Goal: Task Accomplishment & Management: Manage account settings

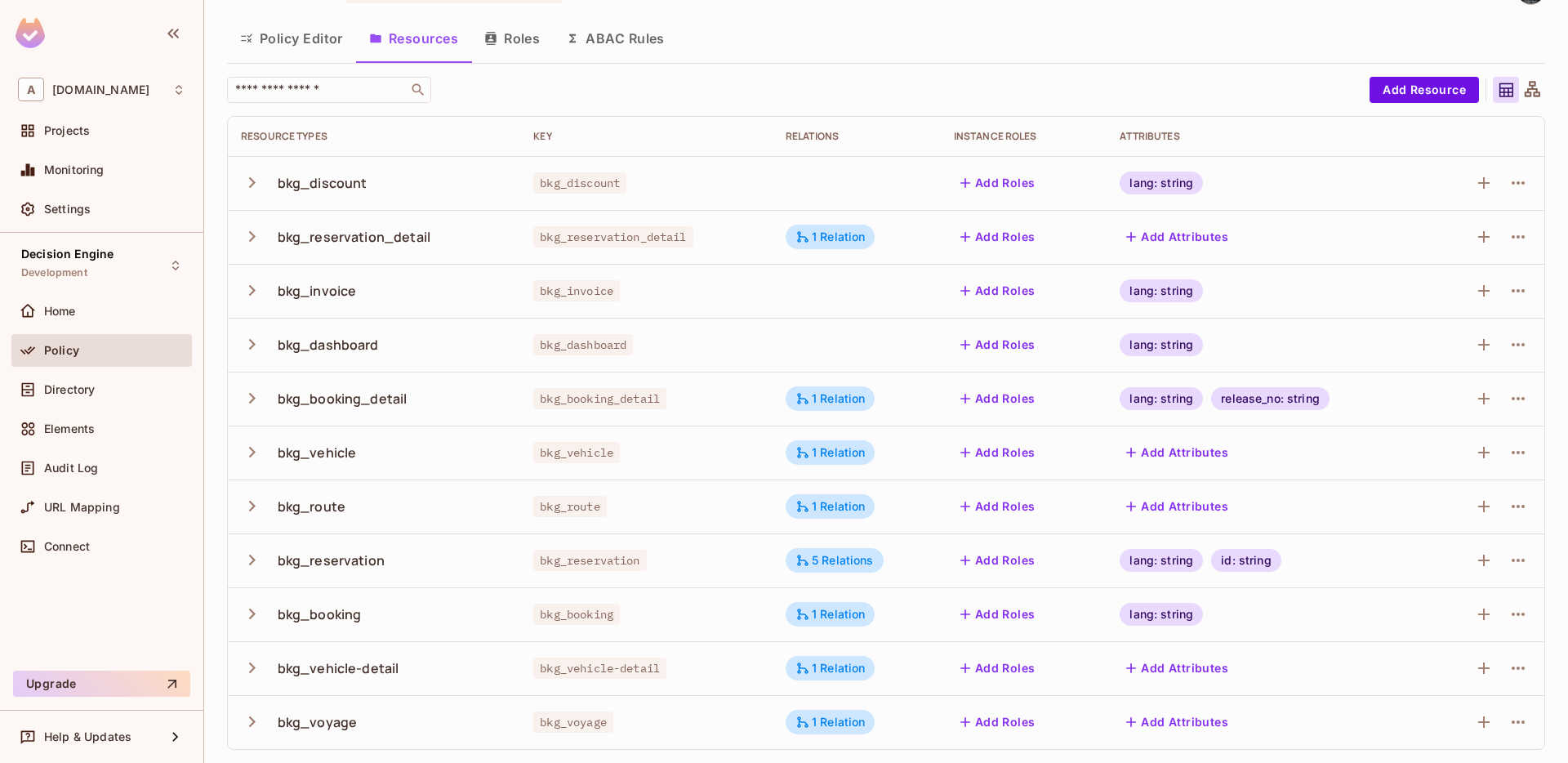
scroll to position [42, 0]
click at [248, 342] on icon "button" at bounding box center [252, 345] width 22 height 22
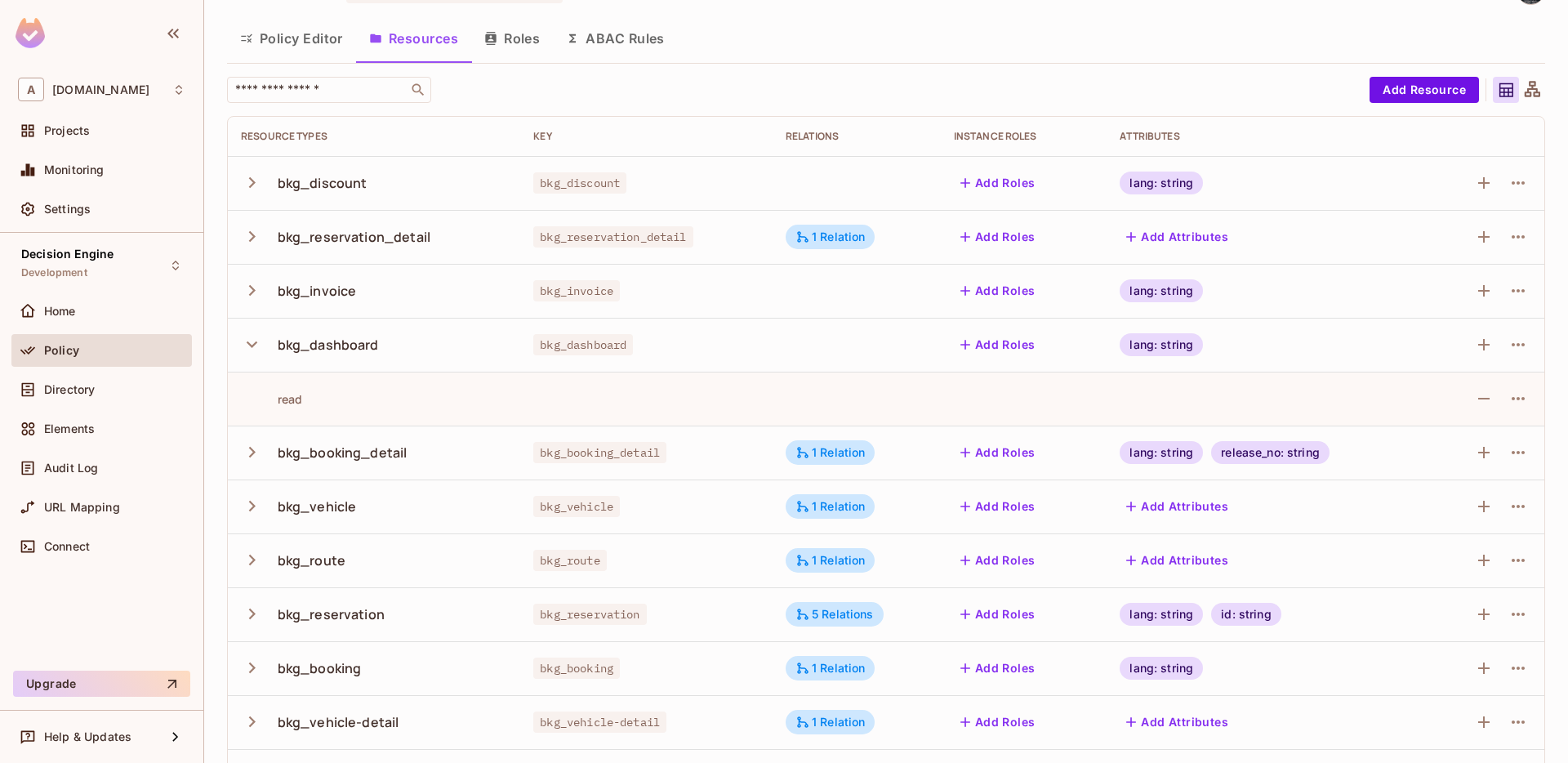
click at [248, 342] on icon "button" at bounding box center [252, 345] width 22 height 22
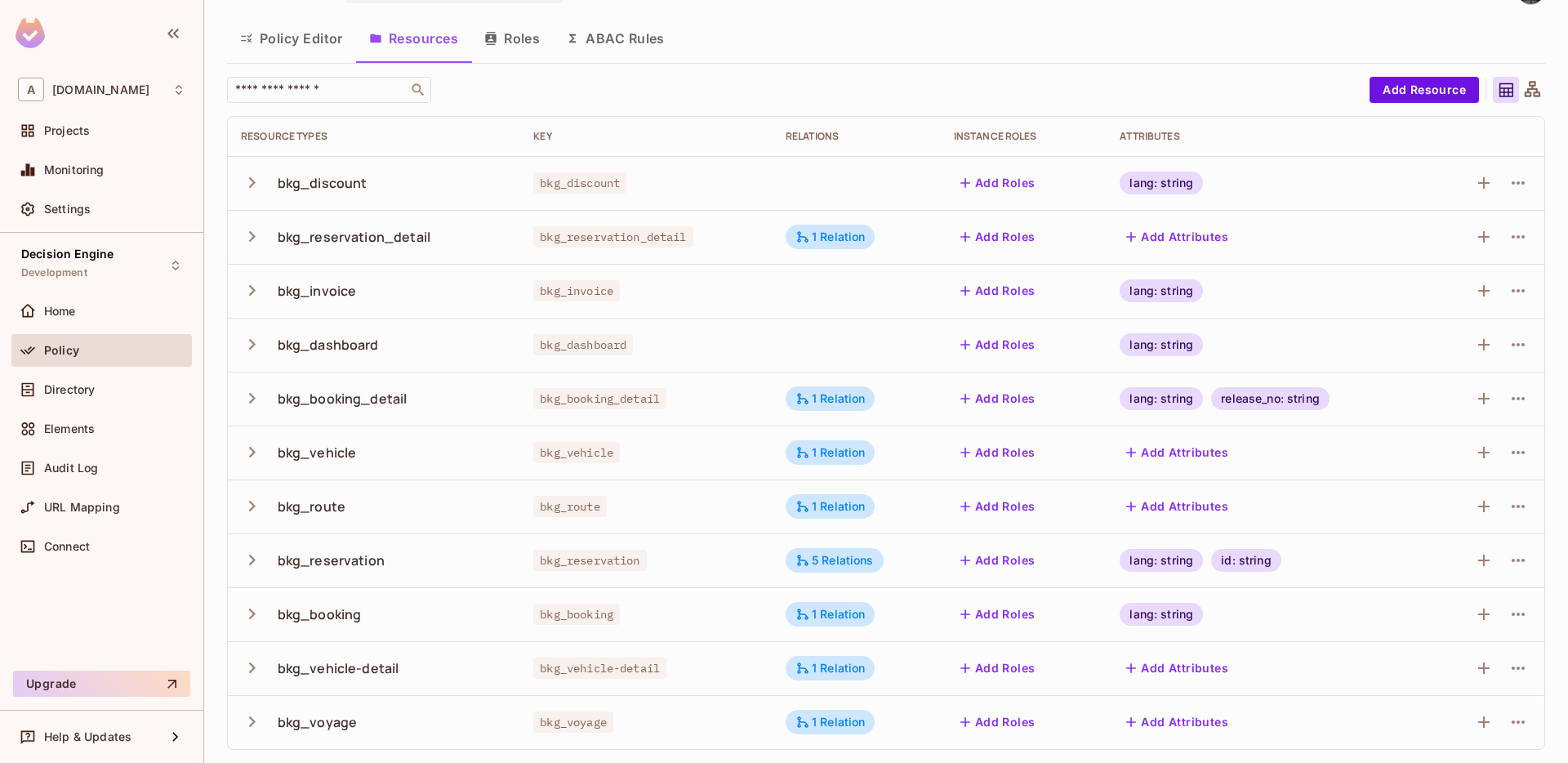
click at [254, 724] on icon "button" at bounding box center [252, 722] width 22 height 22
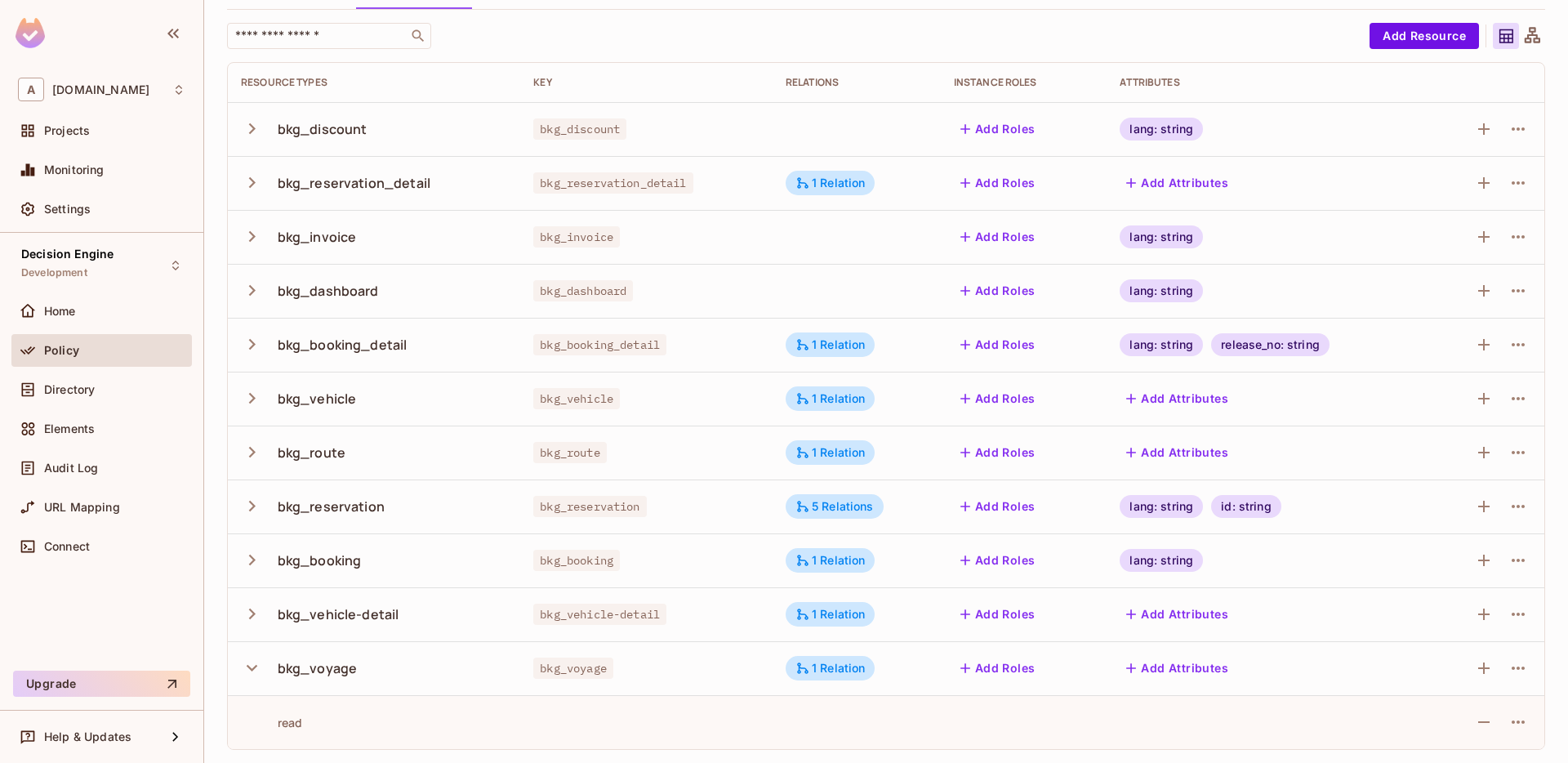
click at [258, 670] on icon "button" at bounding box center [252, 668] width 22 height 22
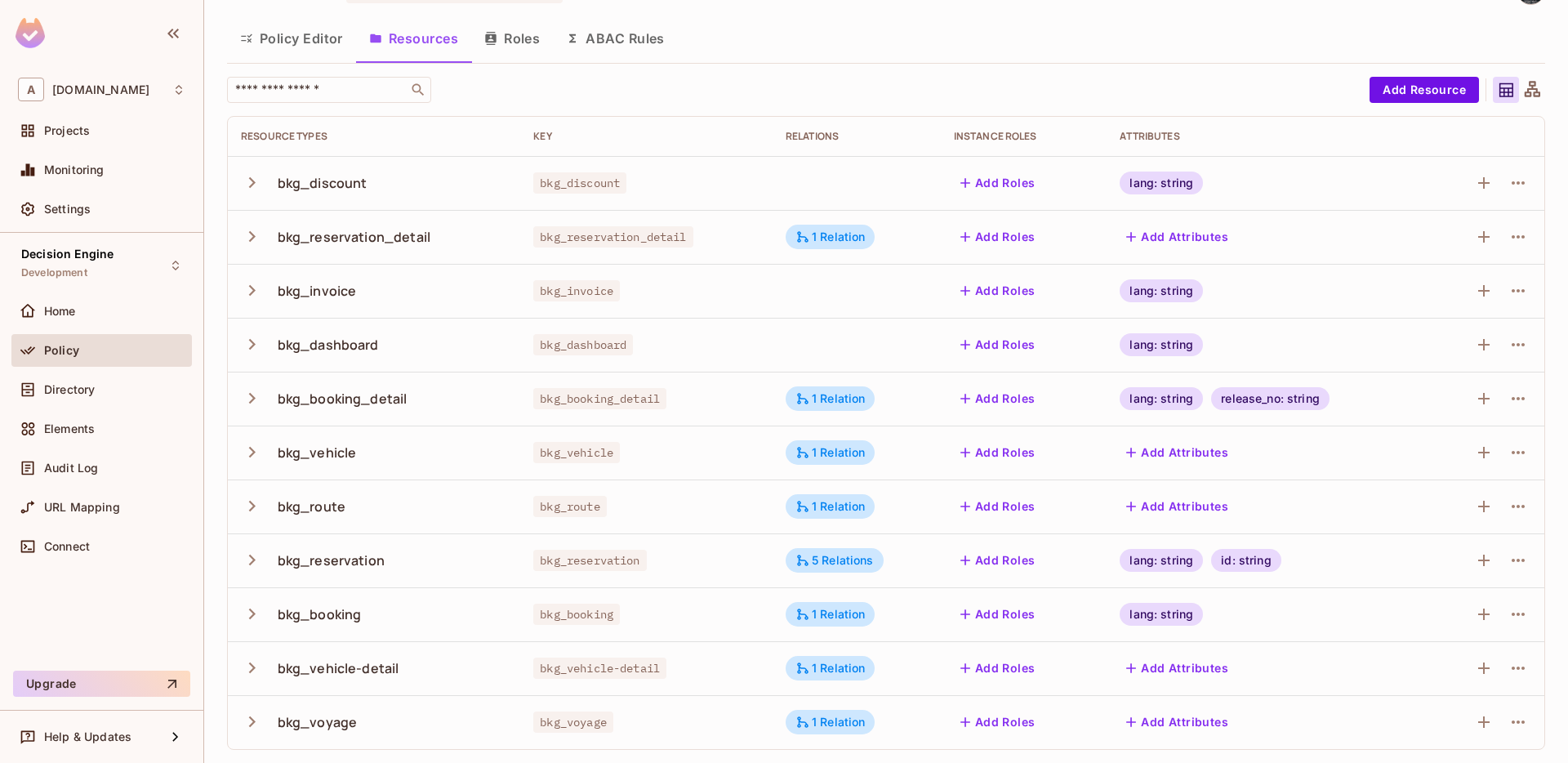
scroll to position [42, 0]
click at [258, 670] on icon "button" at bounding box center [252, 668] width 22 height 22
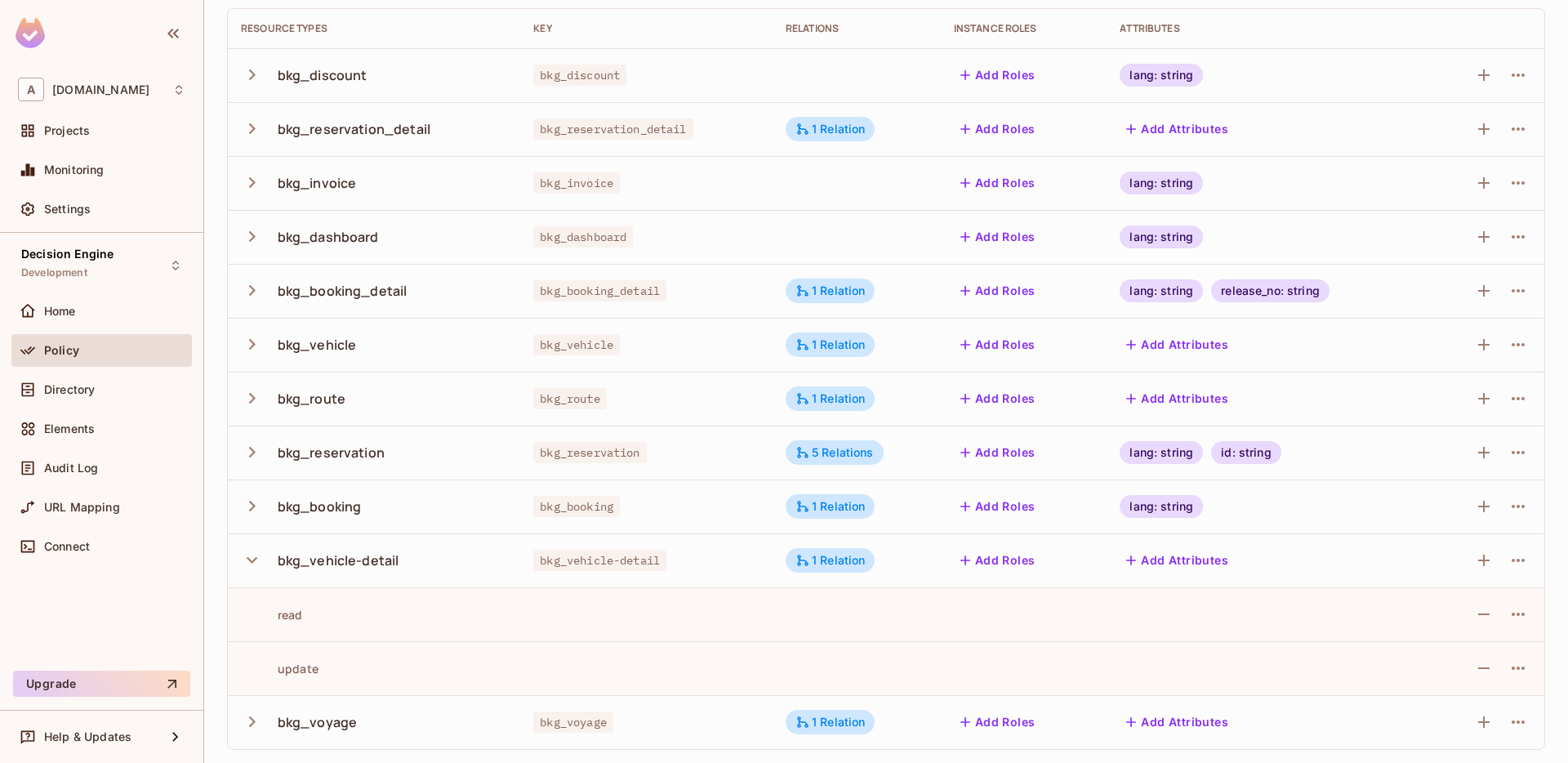
click at [252, 572] on button "button" at bounding box center [254, 560] width 28 height 35
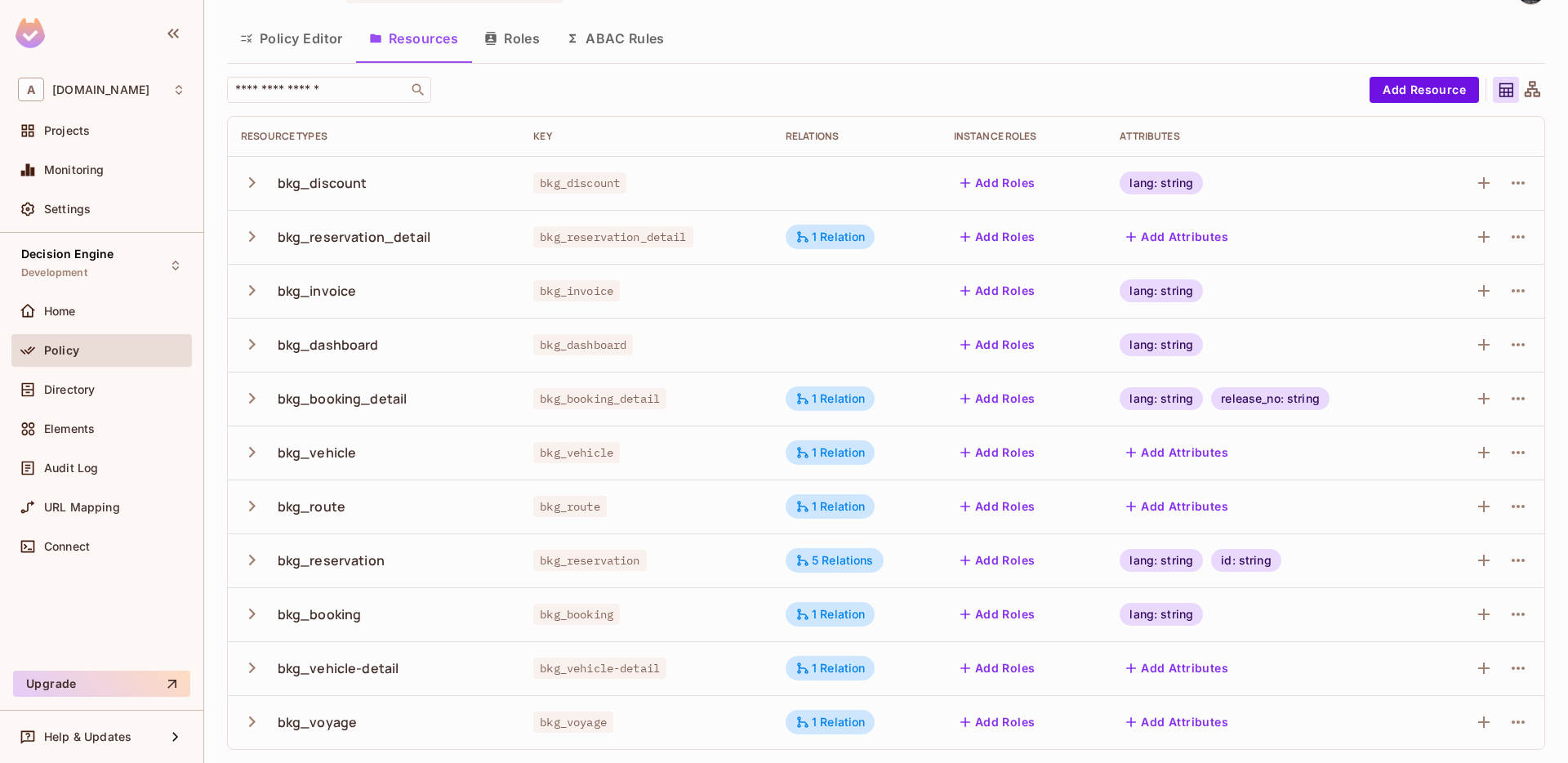
scroll to position [0, 0]
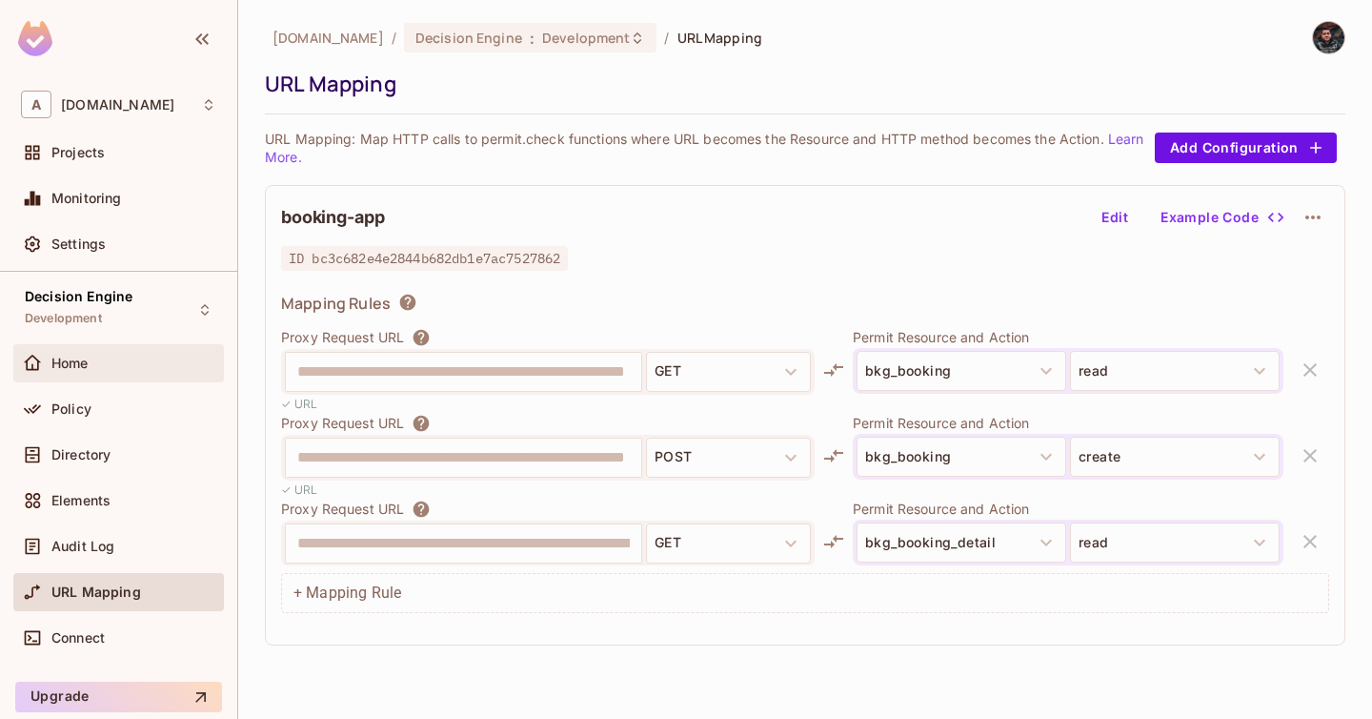
click at [108, 367] on div "Home" at bounding box center [133, 362] width 165 height 15
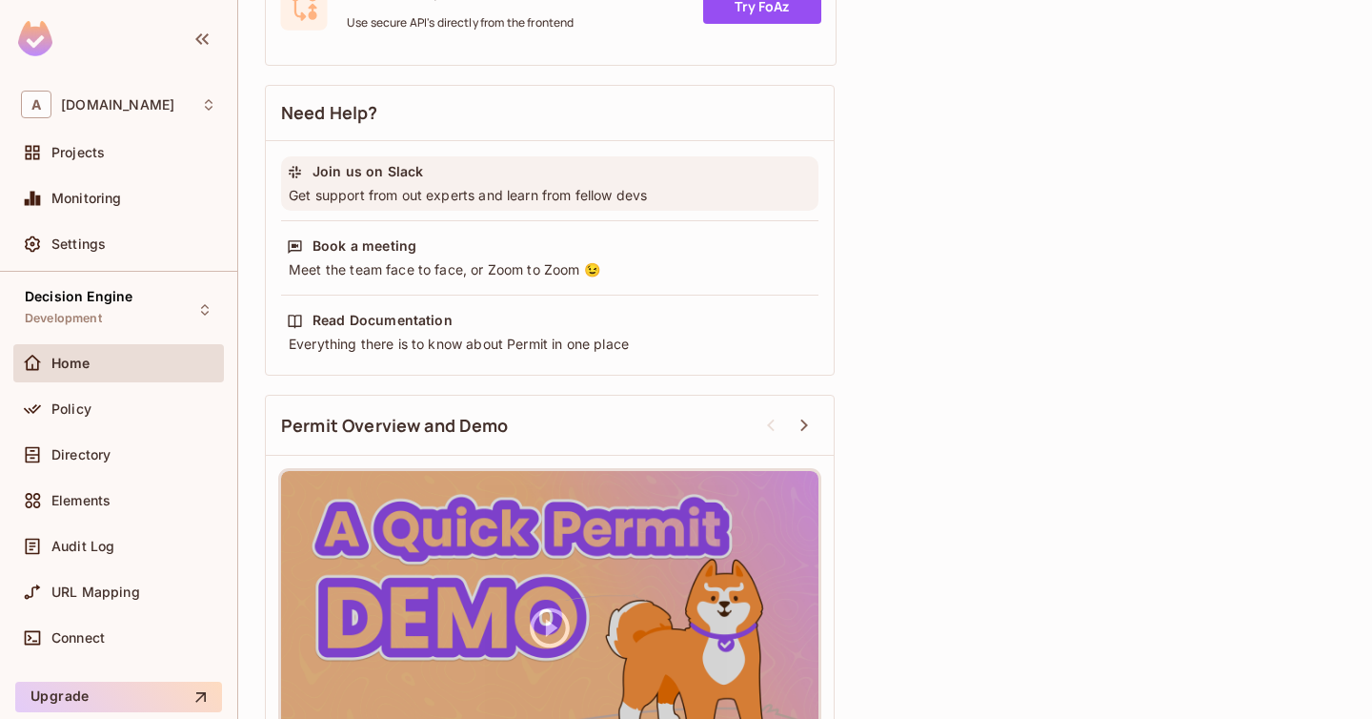
scroll to position [816, 0]
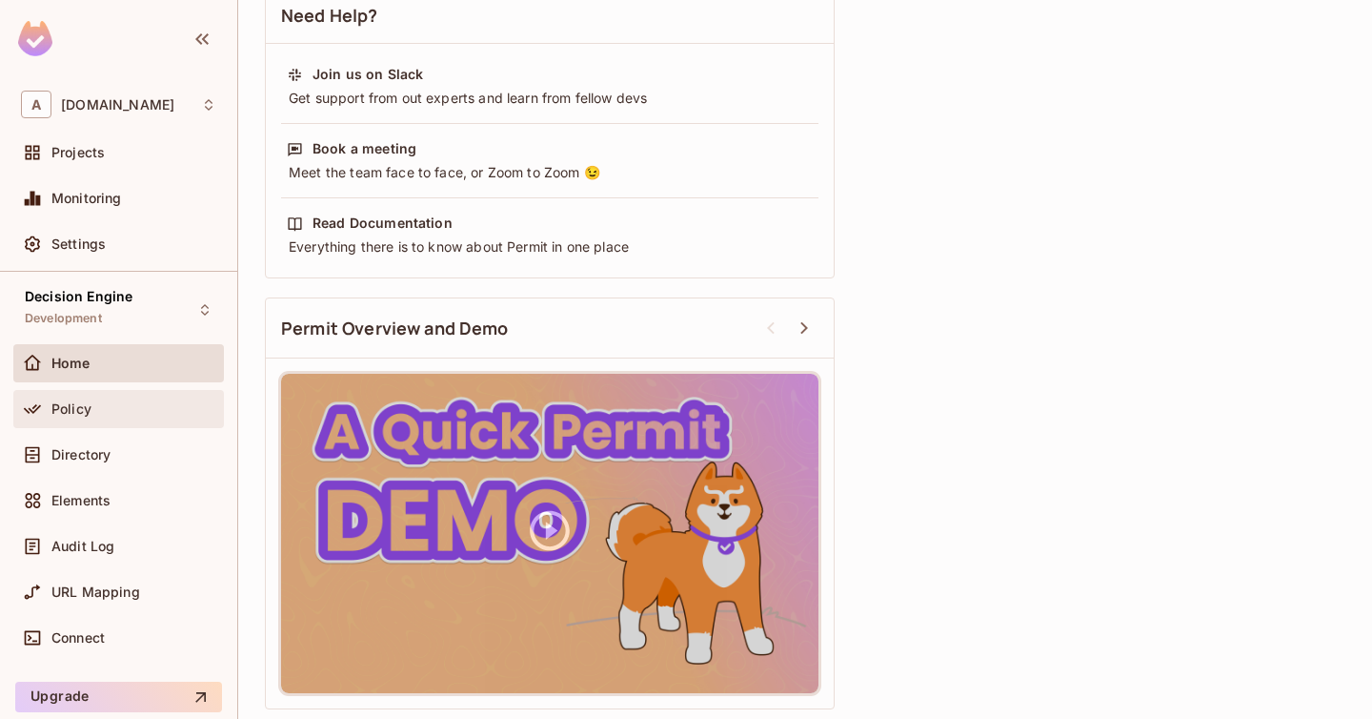
click at [119, 420] on div "Policy" at bounding box center [118, 409] width 211 height 38
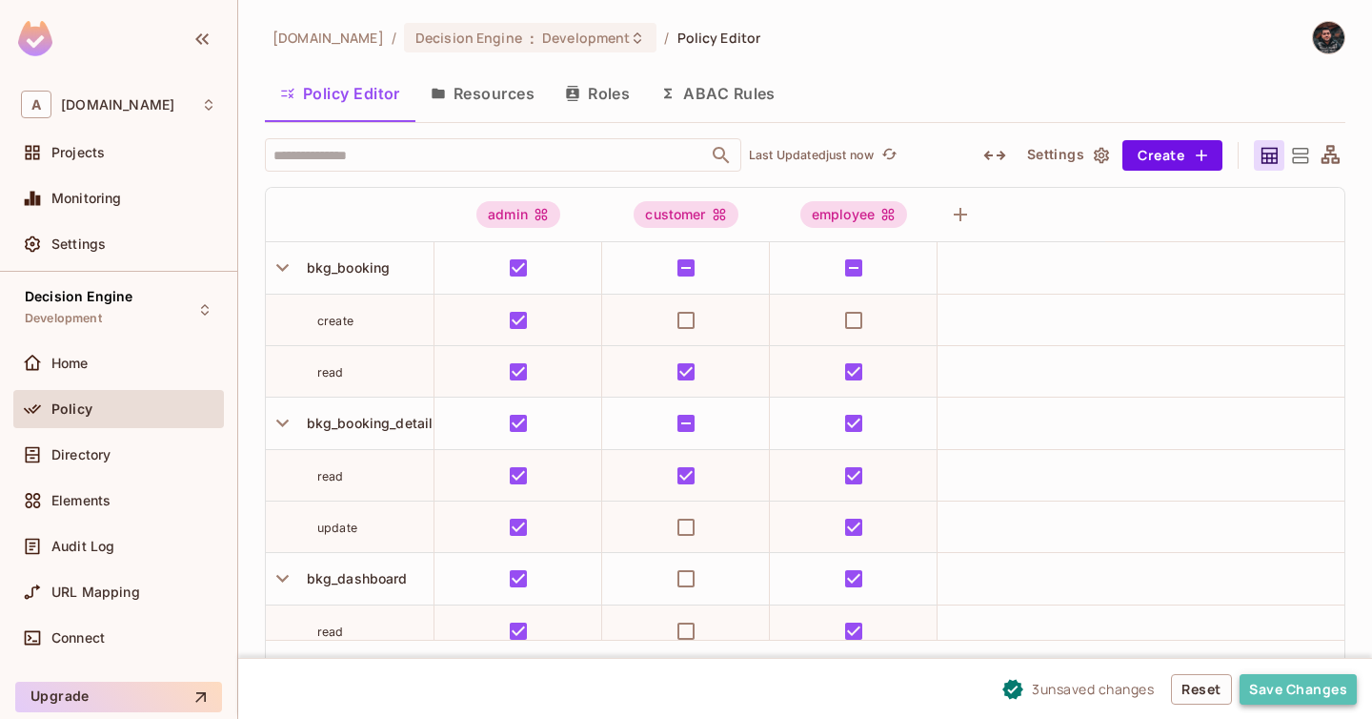
click at [1278, 692] on button "Save Changes" at bounding box center [1298, 689] width 117 height 30
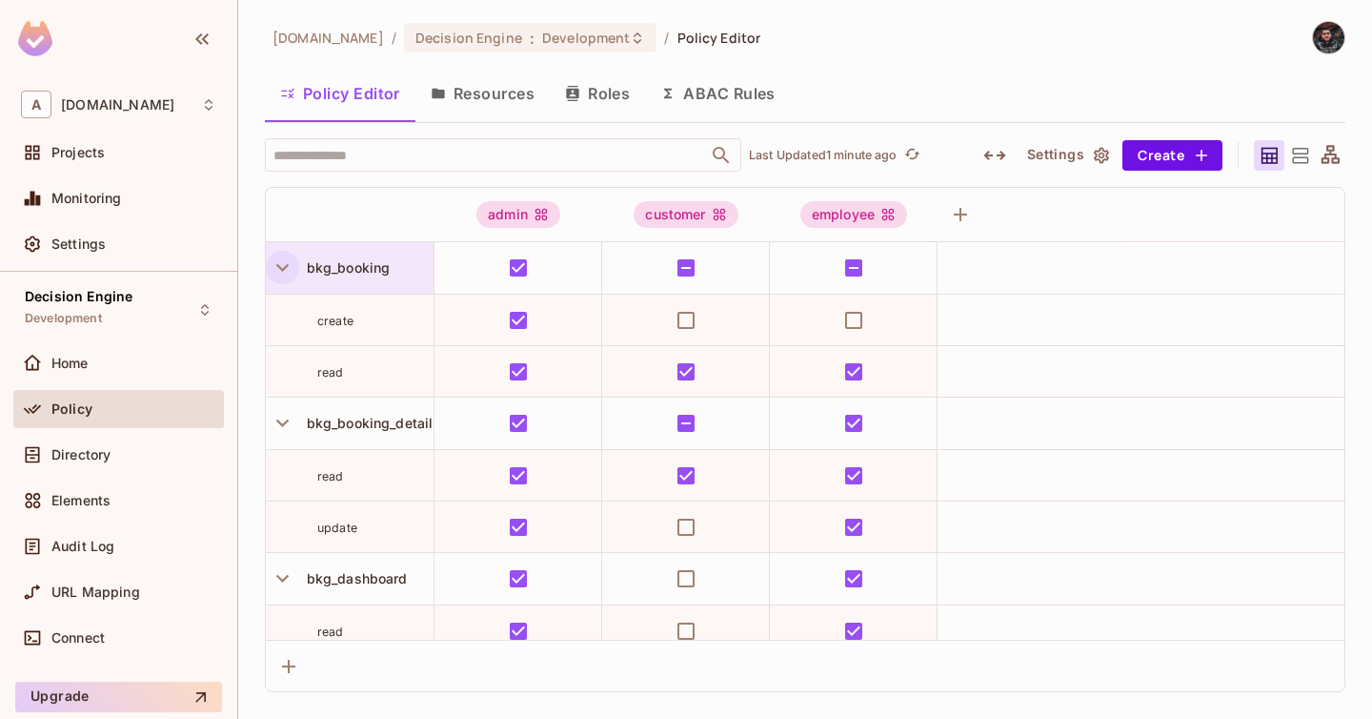
click at [279, 263] on icon "button" at bounding box center [283, 267] width 26 height 26
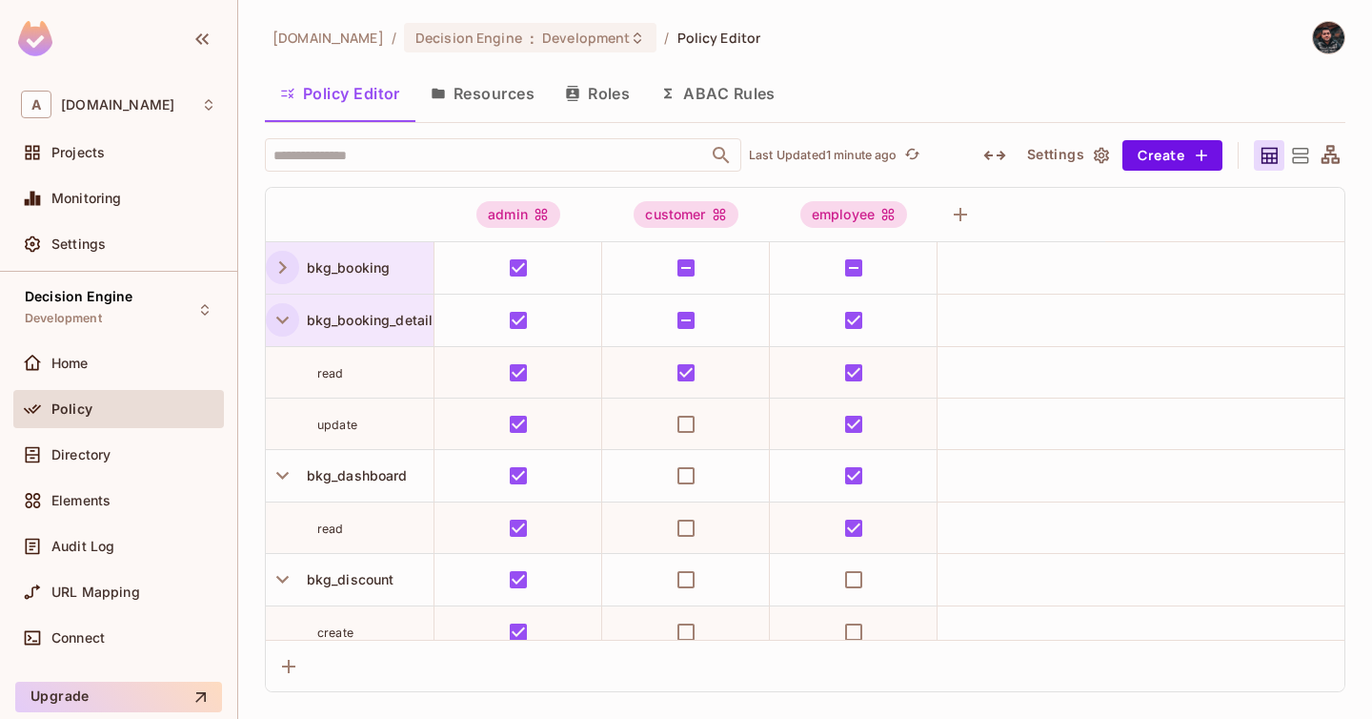
click at [284, 315] on icon "button" at bounding box center [283, 320] width 26 height 26
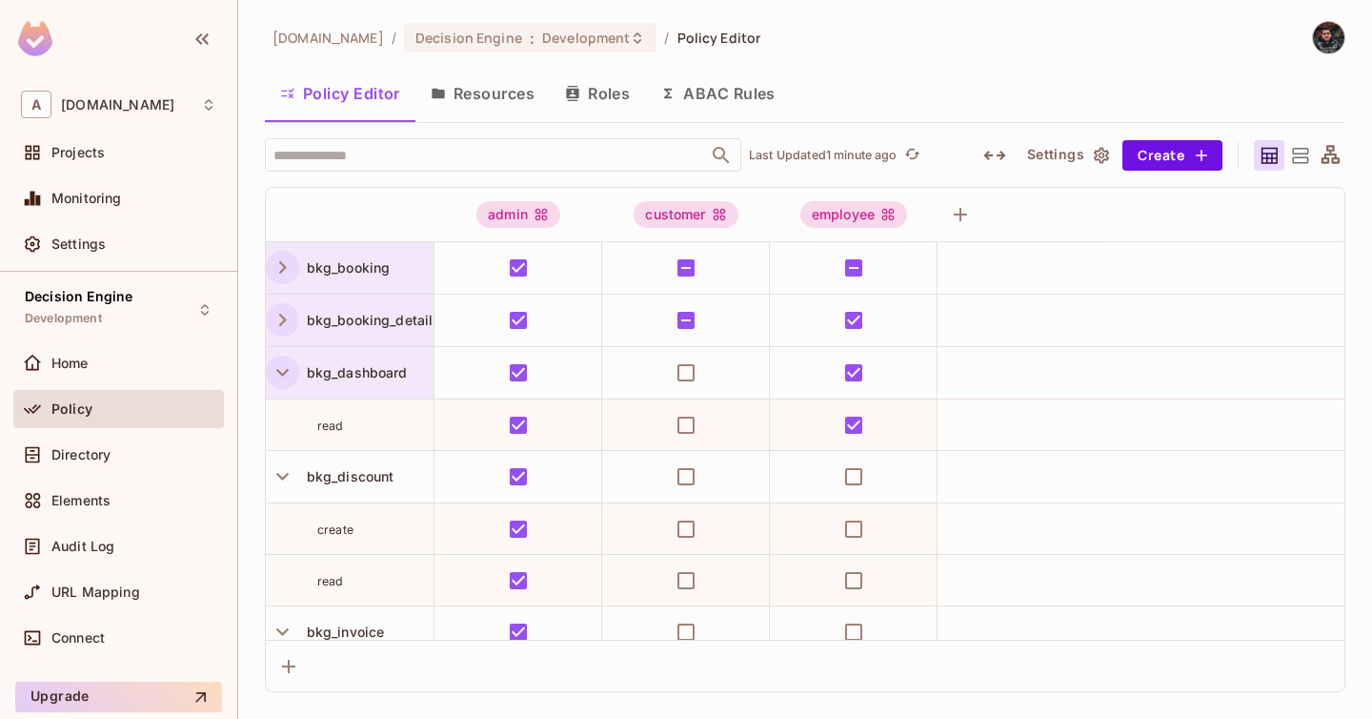
click at [283, 371] on icon "button" at bounding box center [283, 372] width 26 height 26
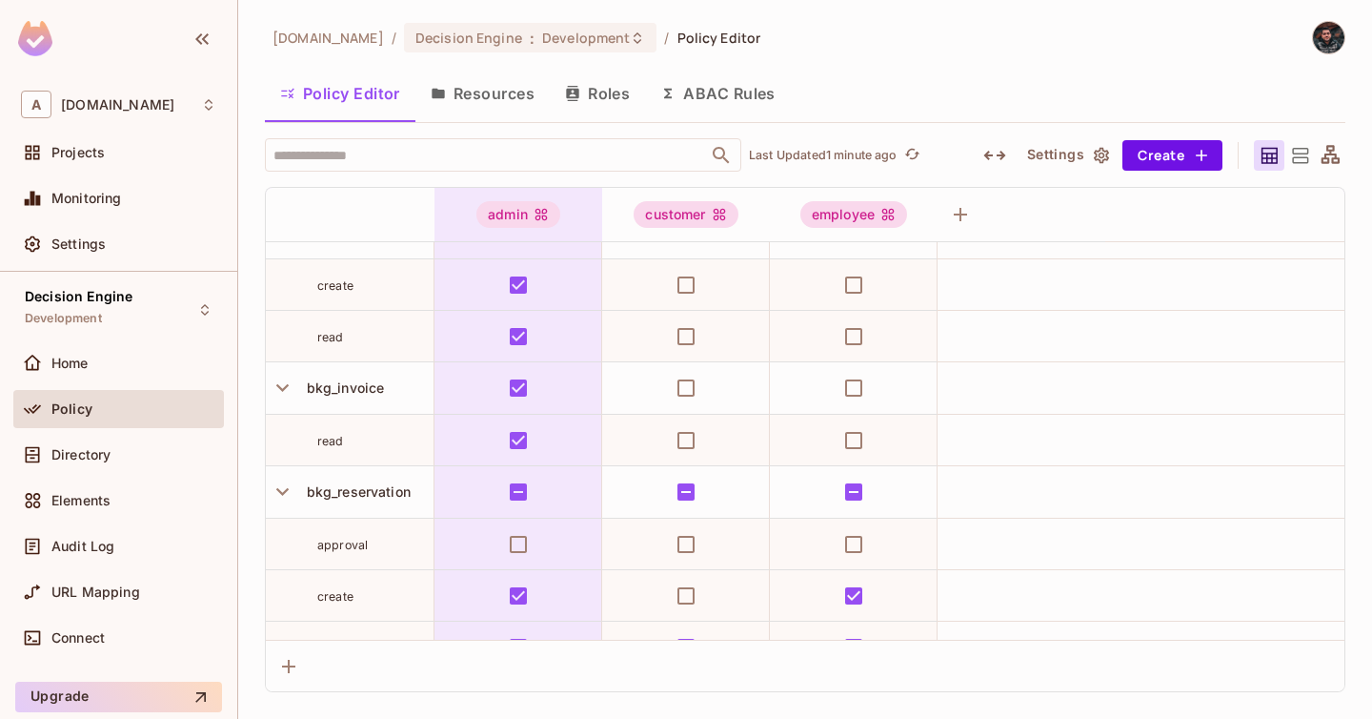
scroll to position [194, 0]
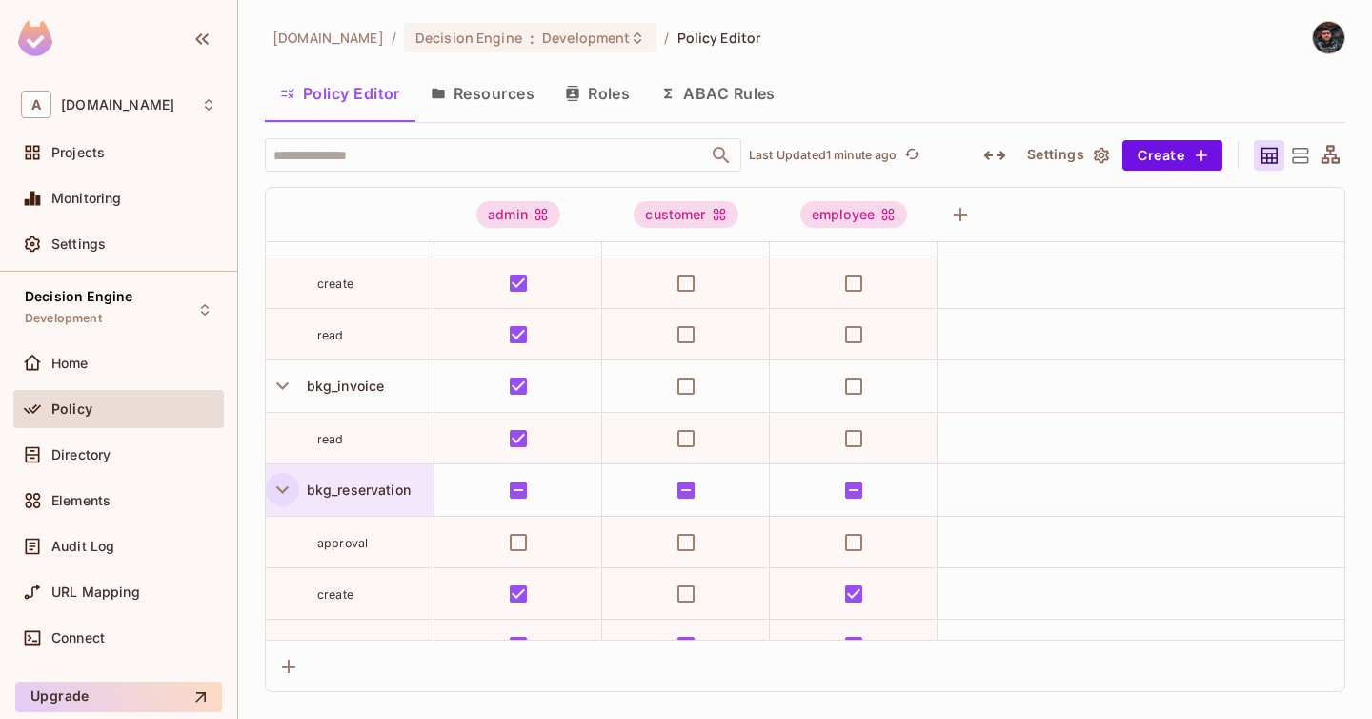
click at [279, 489] on icon "button" at bounding box center [282, 490] width 12 height 8
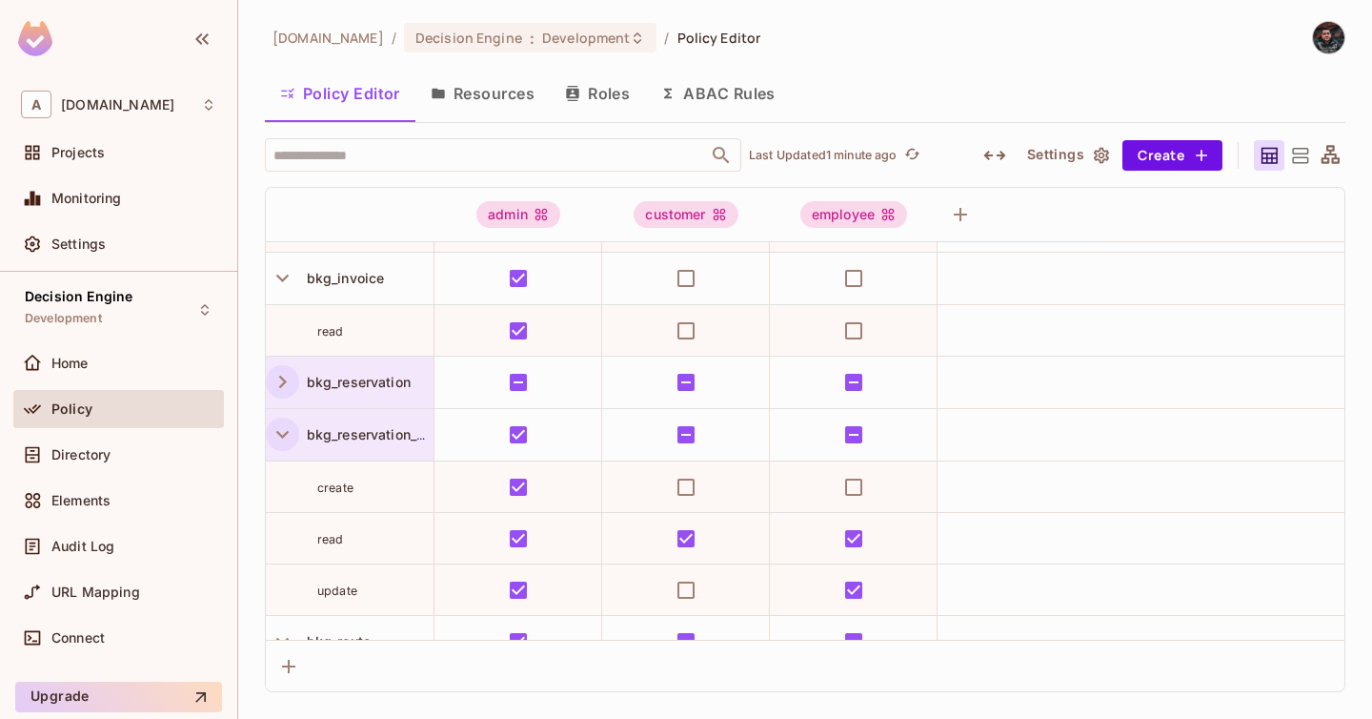
click at [286, 428] on icon "button" at bounding box center [283, 434] width 26 height 26
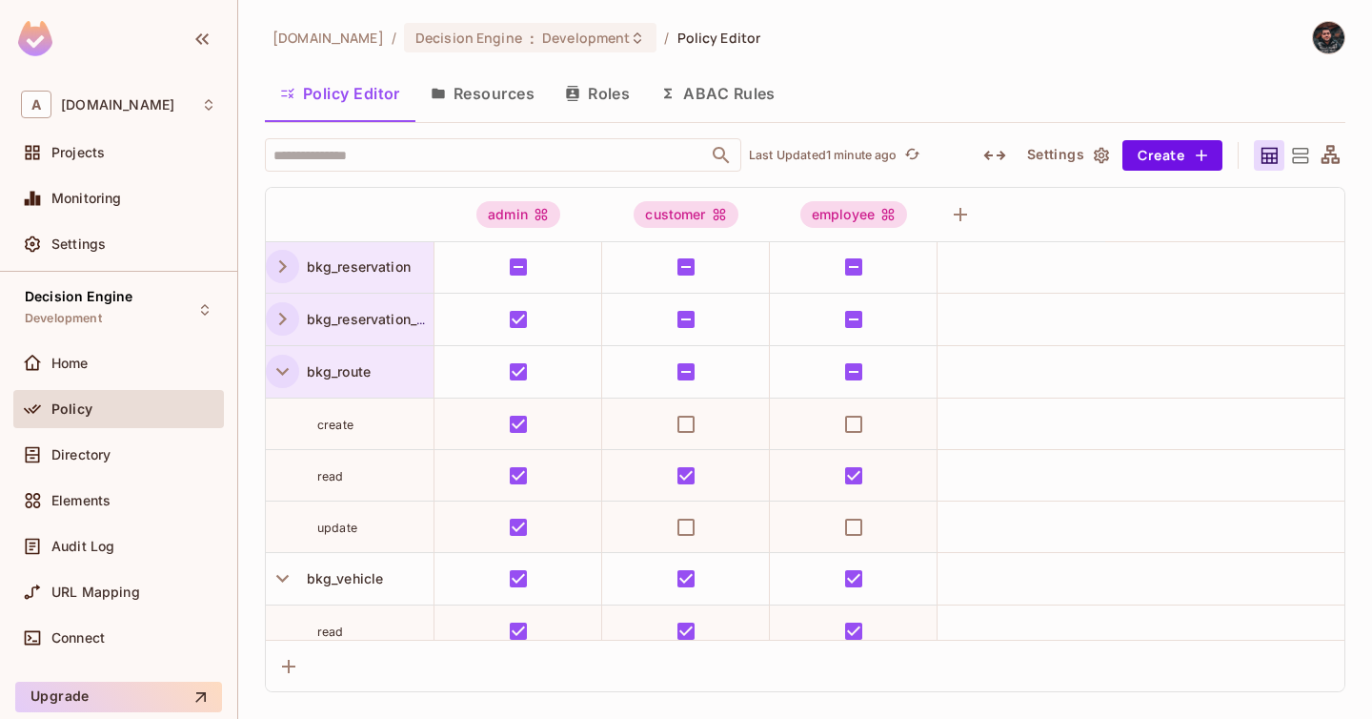
click at [277, 359] on icon "button" at bounding box center [283, 371] width 26 height 26
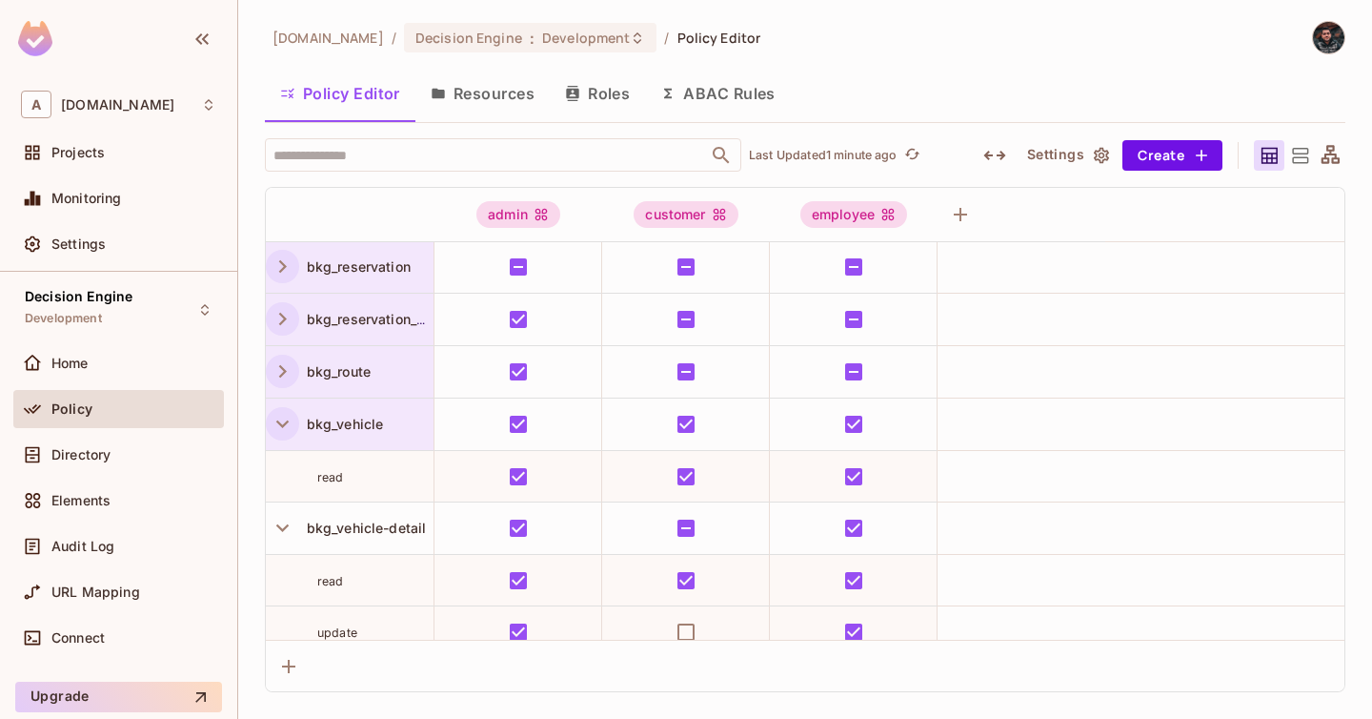
click at [288, 418] on icon "button" at bounding box center [283, 424] width 26 height 26
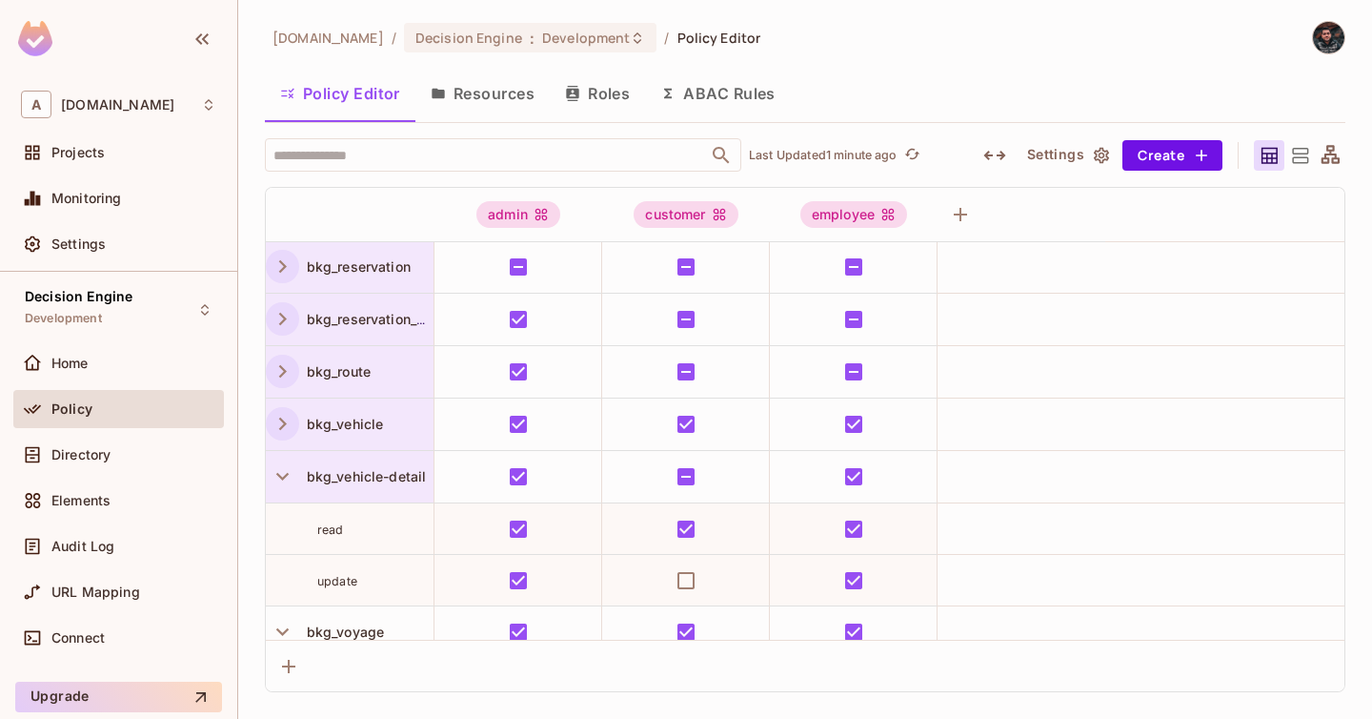
click at [299, 471] on span "bkg_vehicle-detail" at bounding box center [363, 476] width 128 height 16
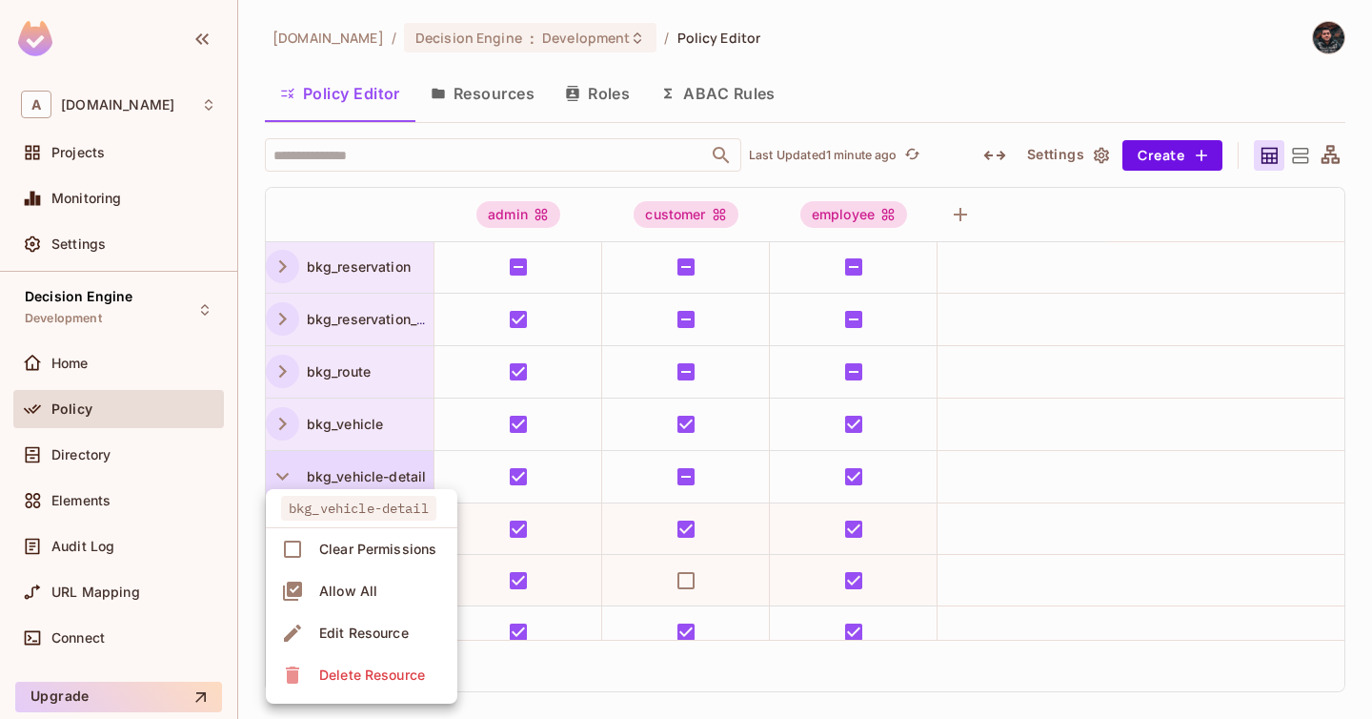
click at [291, 474] on div at bounding box center [686, 359] width 1372 height 719
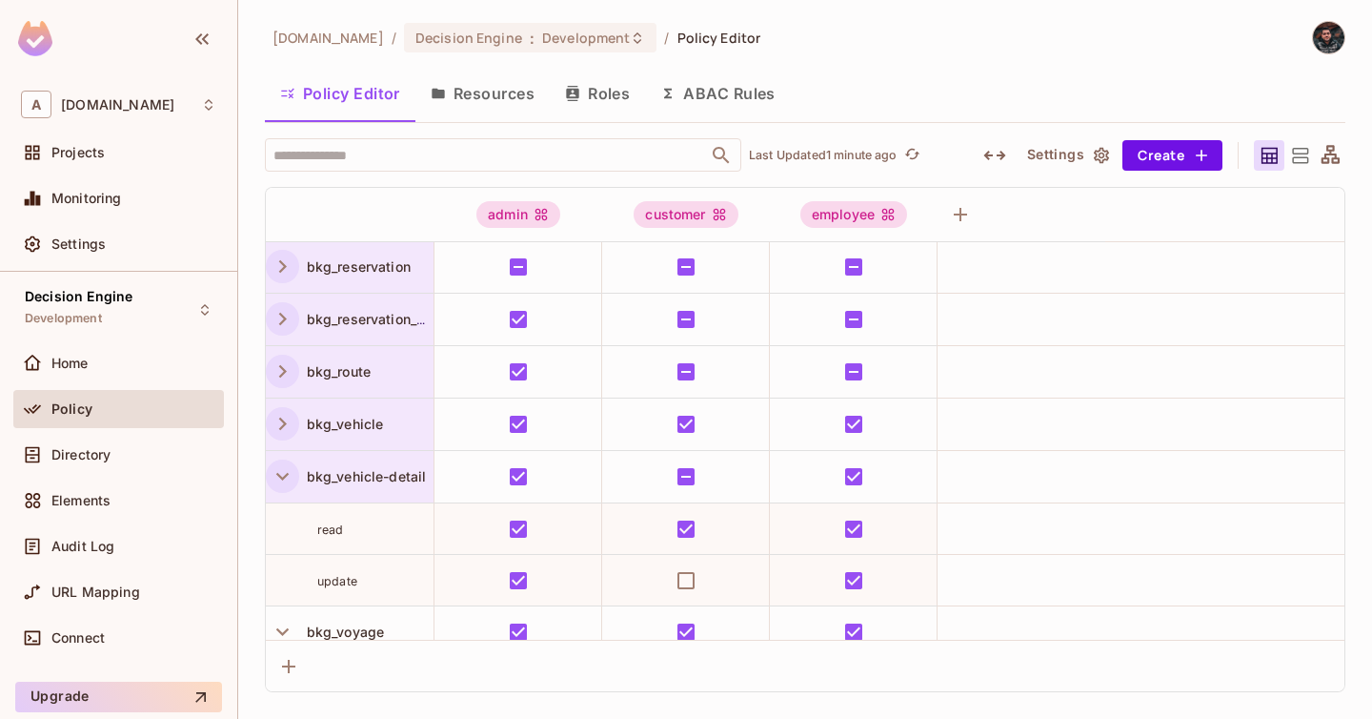
click at [281, 475] on icon "button" at bounding box center [283, 476] width 26 height 26
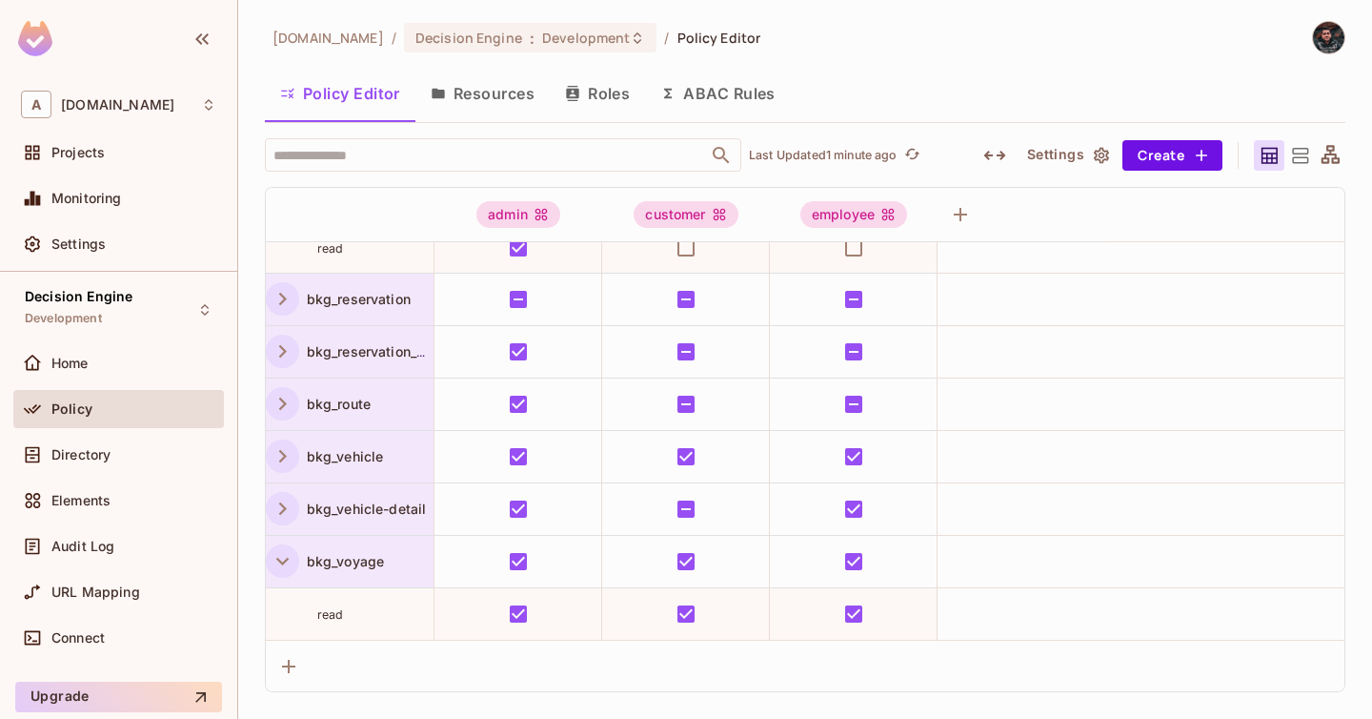
click at [282, 558] on icon "button" at bounding box center [283, 561] width 26 height 26
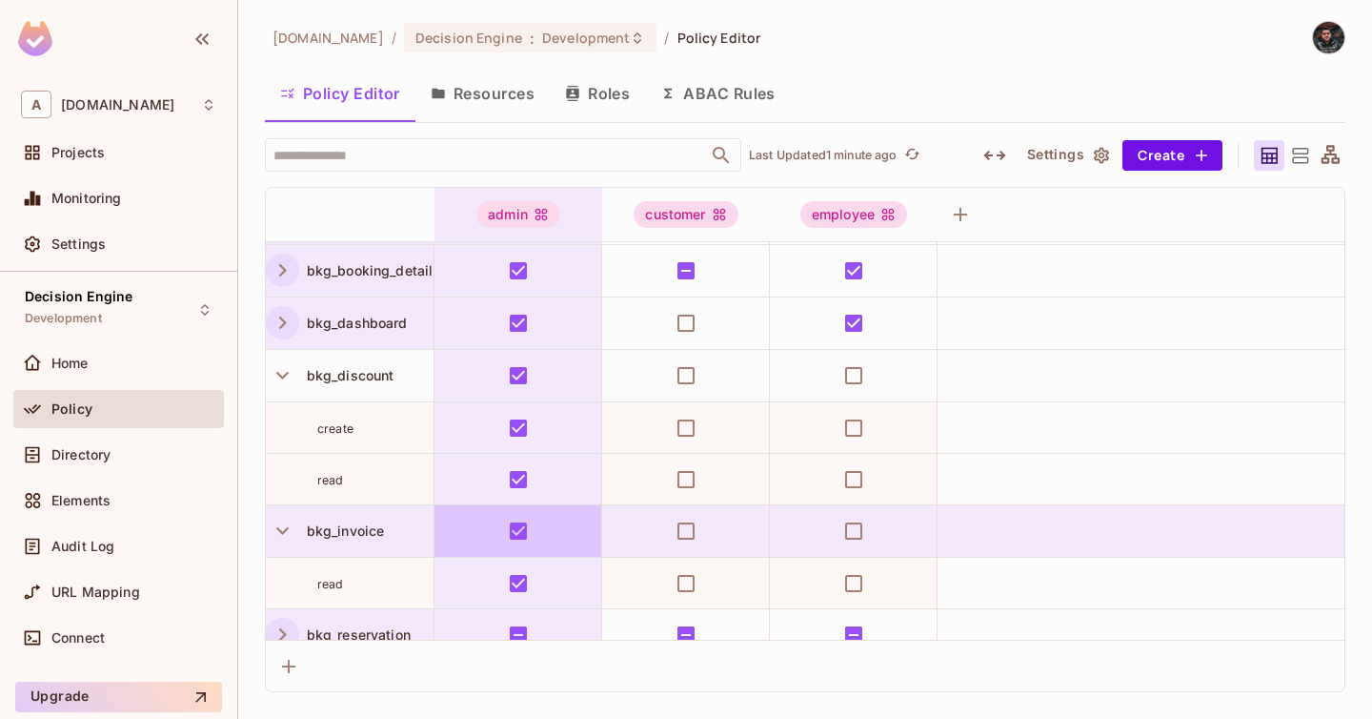
scroll to position [43, 0]
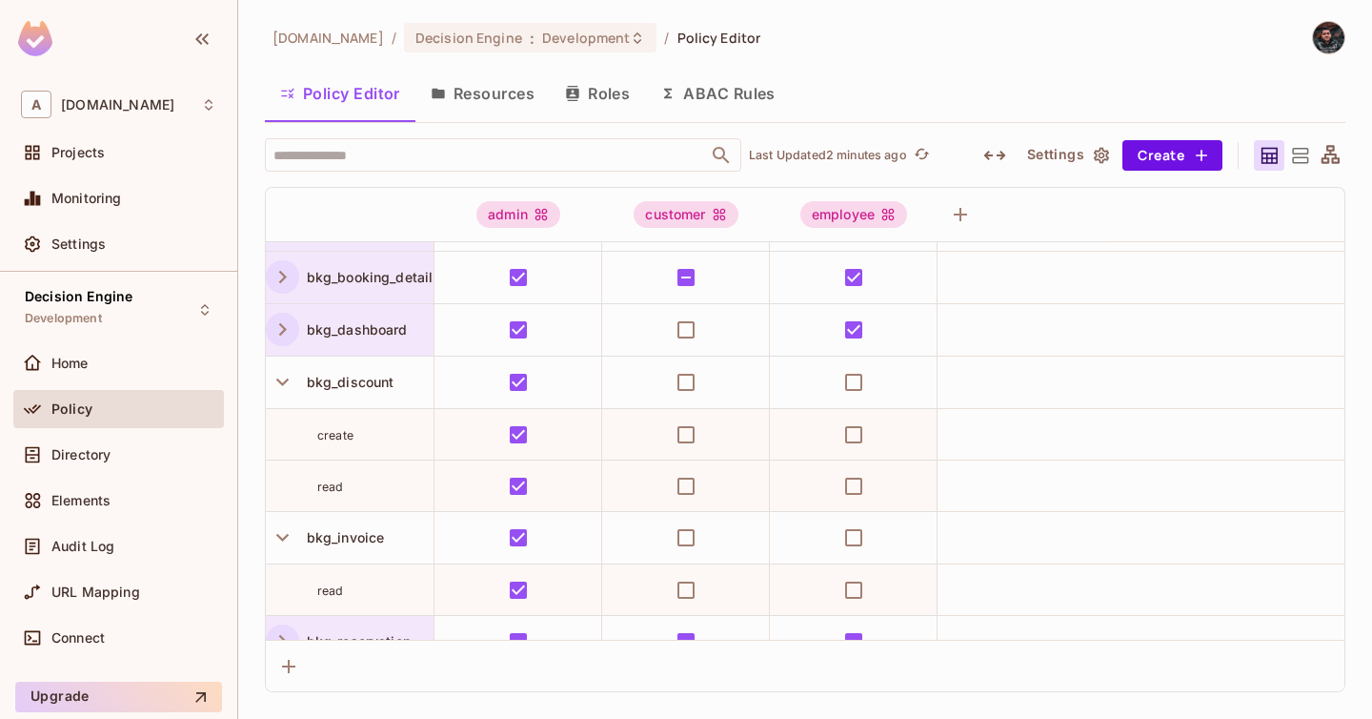
click at [497, 113] on button "Resources" at bounding box center [483, 94] width 134 height 48
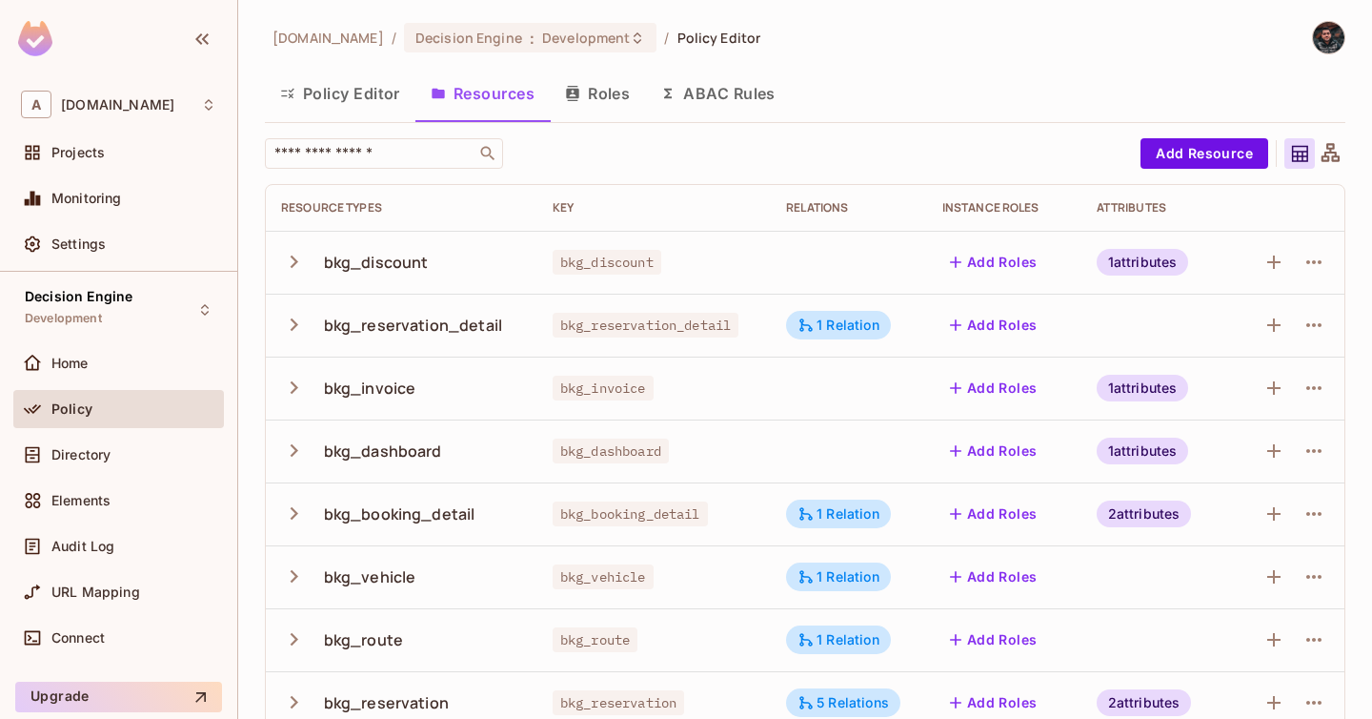
click at [683, 83] on button "ABAC Rules" at bounding box center [718, 94] width 146 height 48
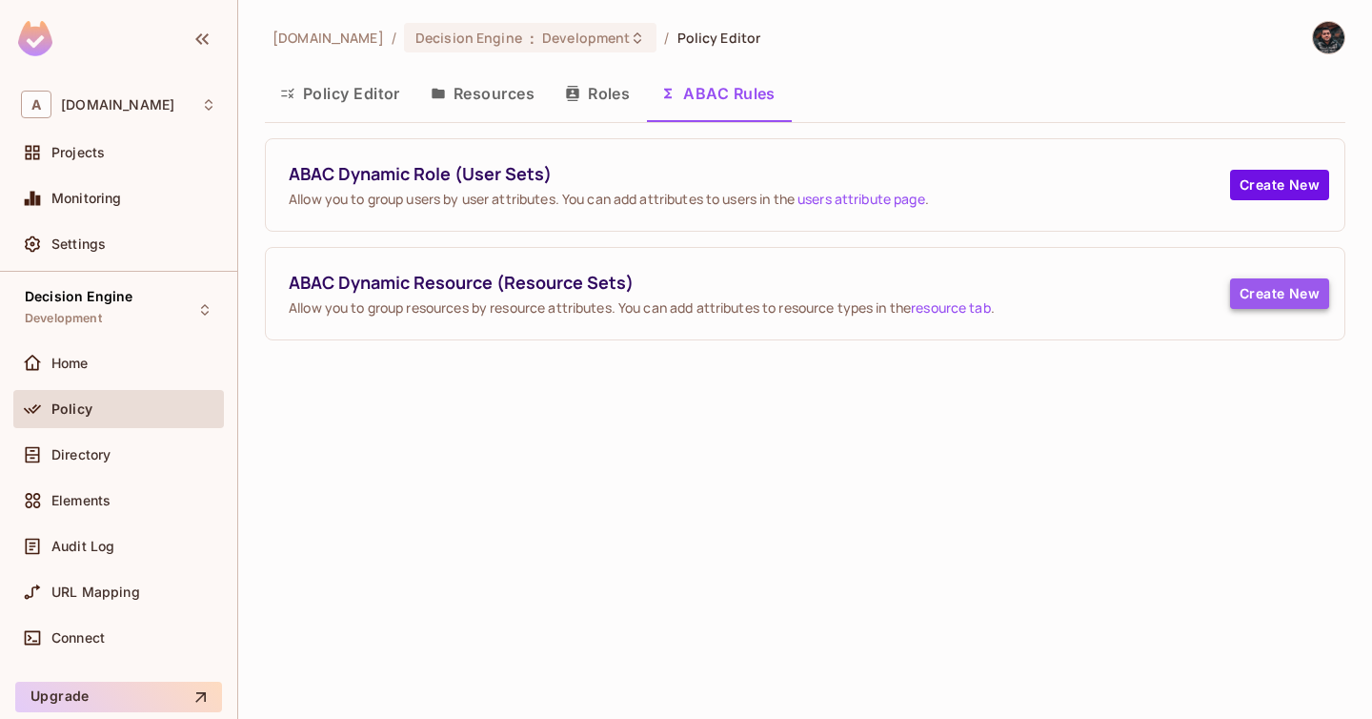
click at [1269, 296] on button "Create New" at bounding box center [1279, 293] width 99 height 30
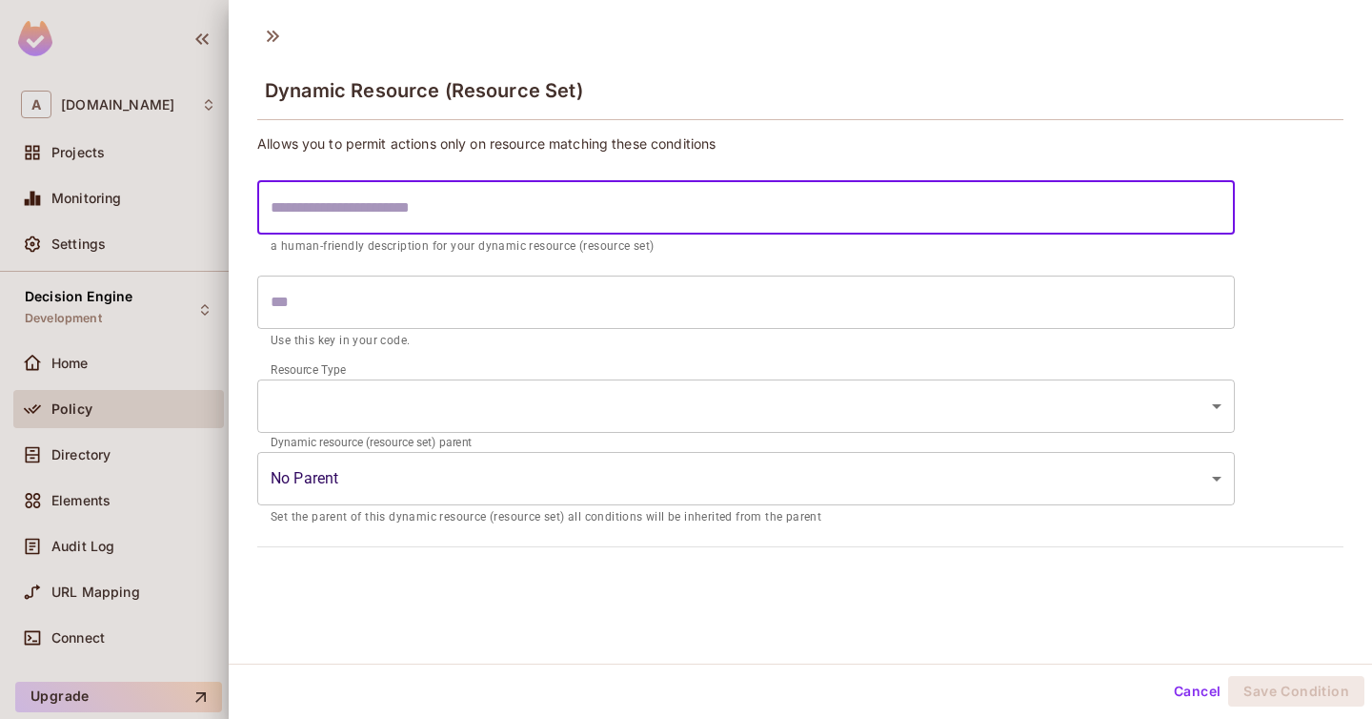
click at [517, 193] on input "text" at bounding box center [746, 207] width 978 height 53
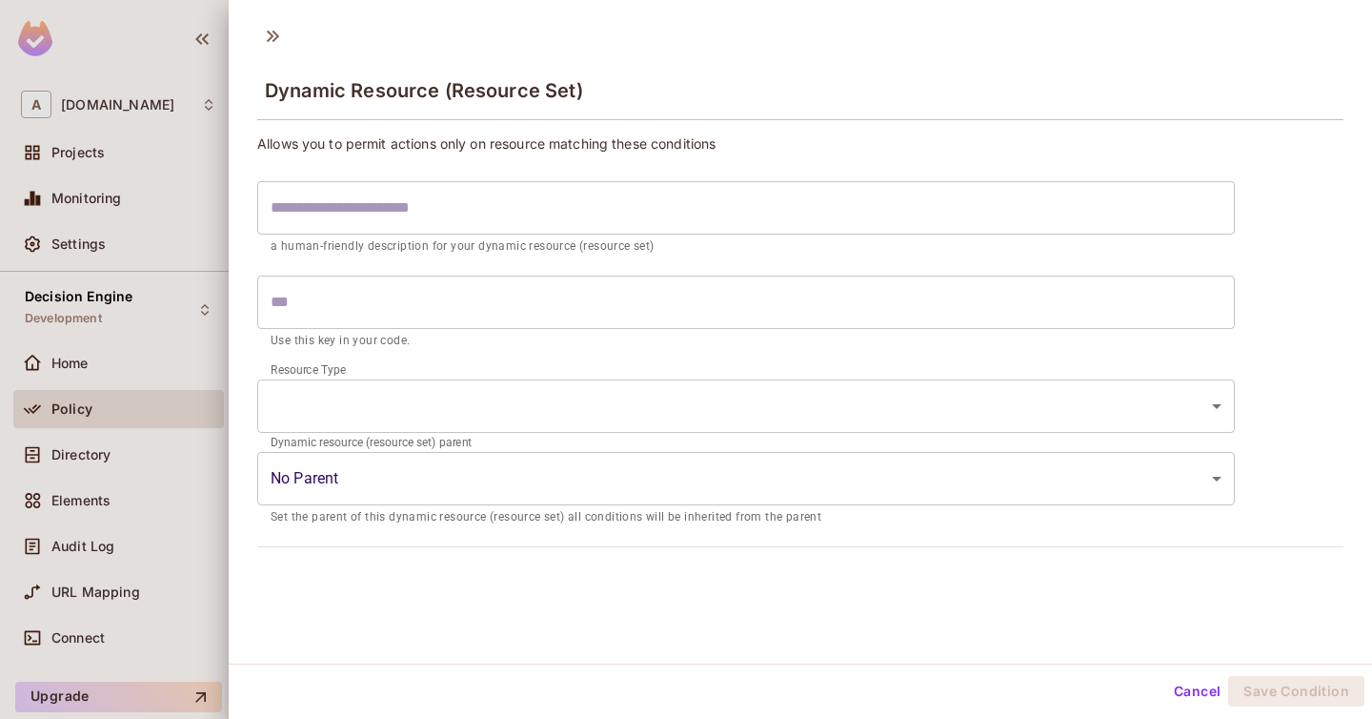
click at [205, 41] on div at bounding box center [686, 359] width 1372 height 719
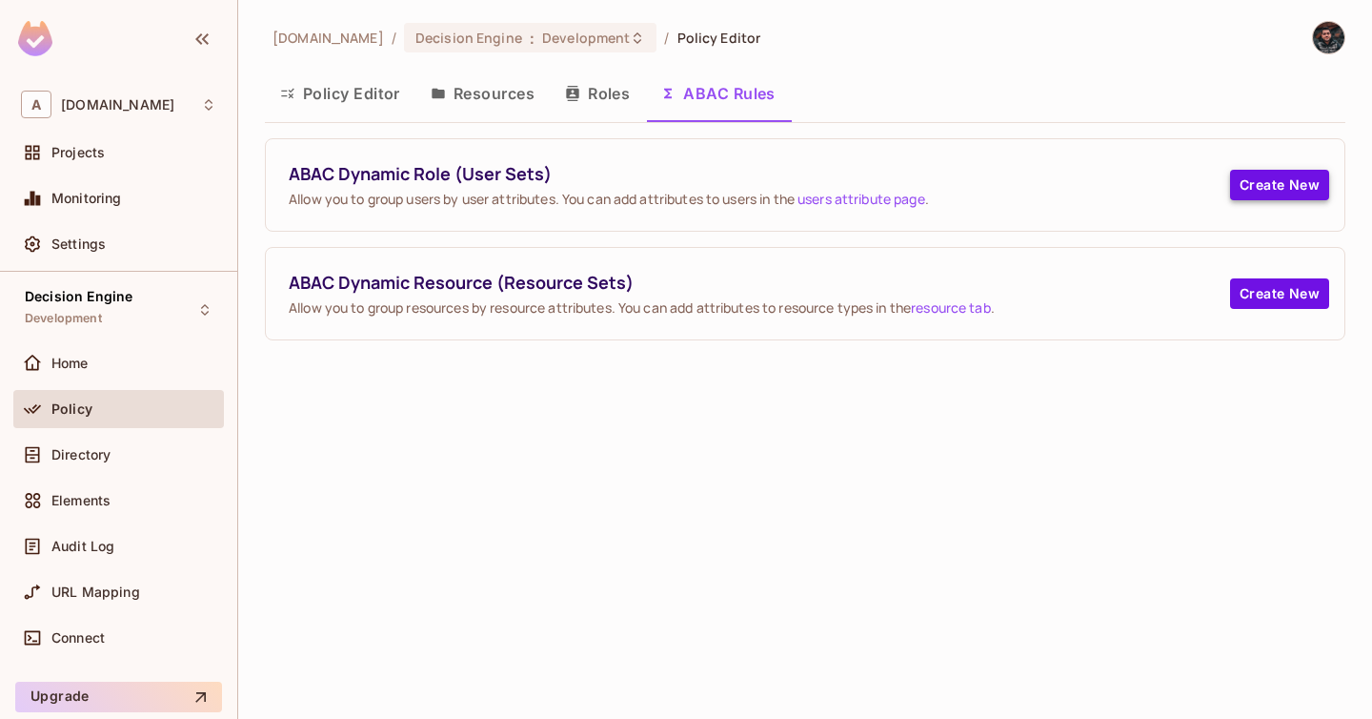
click at [1310, 187] on button "Create New" at bounding box center [1279, 185] width 99 height 30
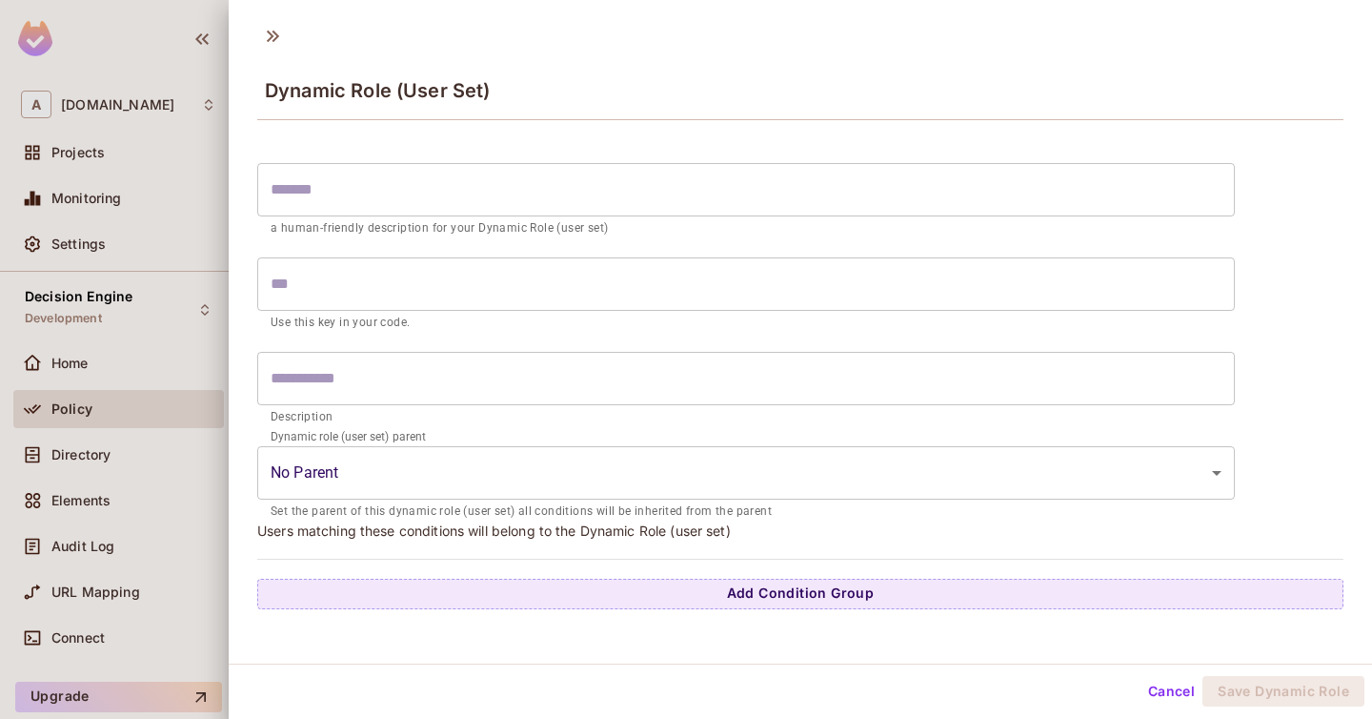
scroll to position [3, 0]
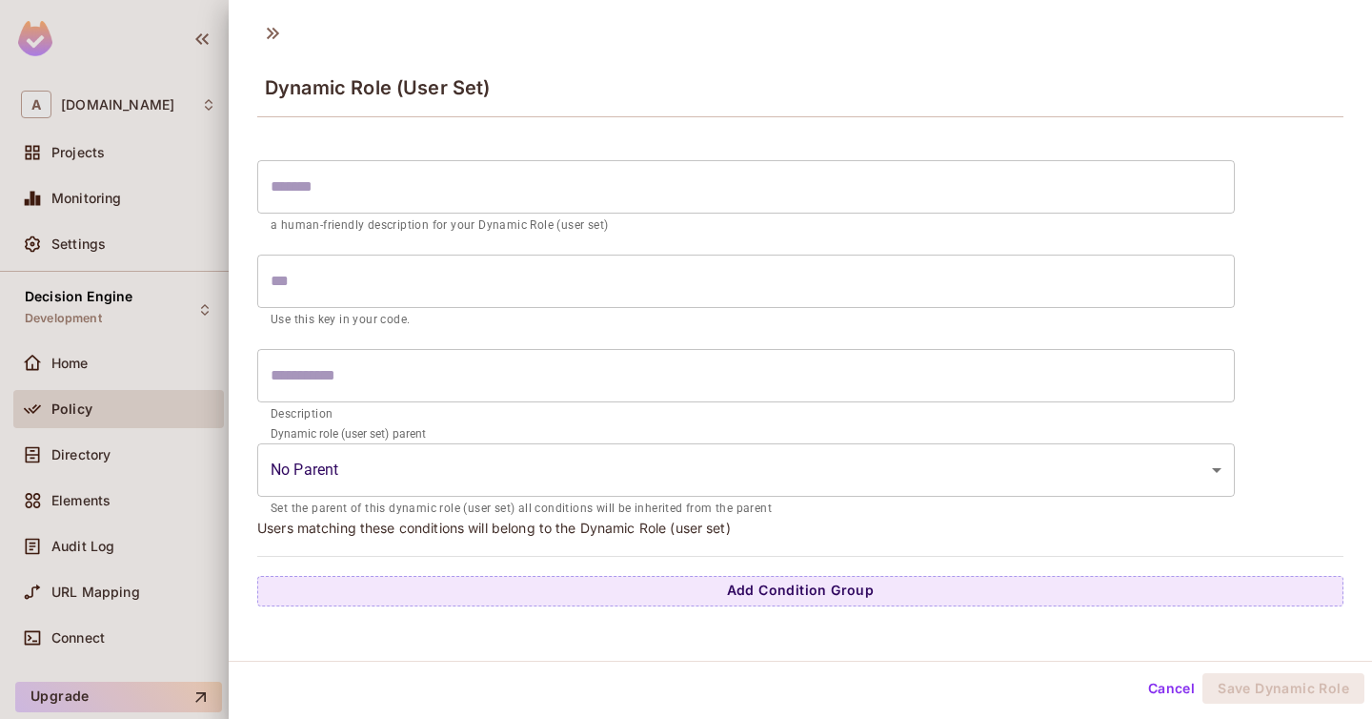
click at [200, 85] on div at bounding box center [686, 359] width 1372 height 719
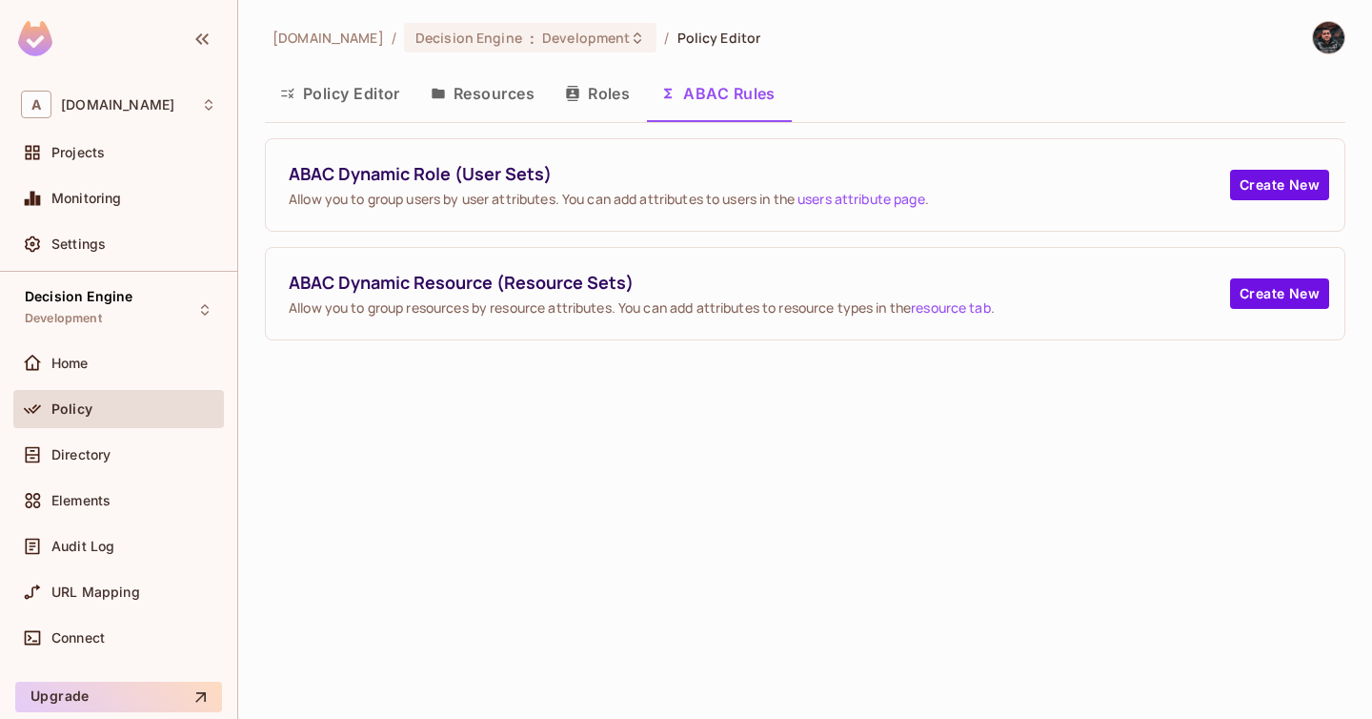
click at [494, 86] on button "Resources" at bounding box center [483, 94] width 134 height 48
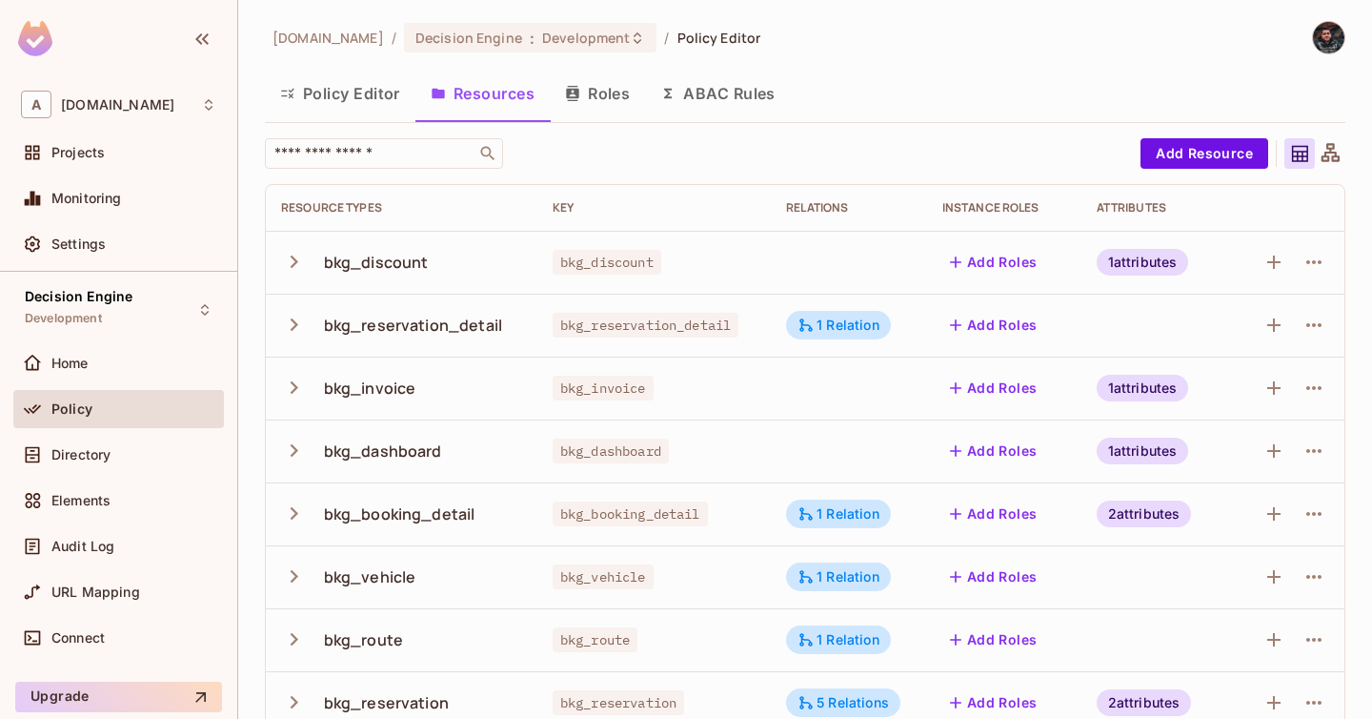
click at [602, 97] on button "Roles" at bounding box center [597, 94] width 95 height 48
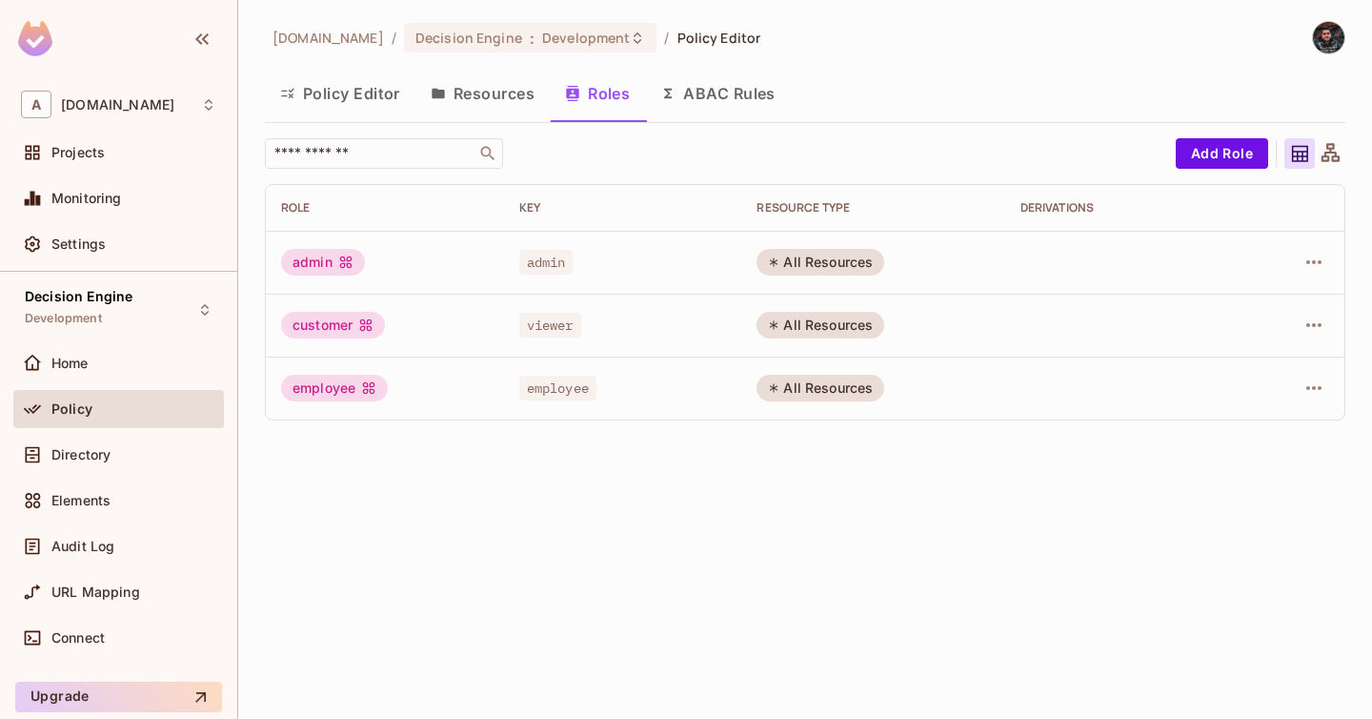
click at [510, 111] on button "Resources" at bounding box center [483, 94] width 134 height 48
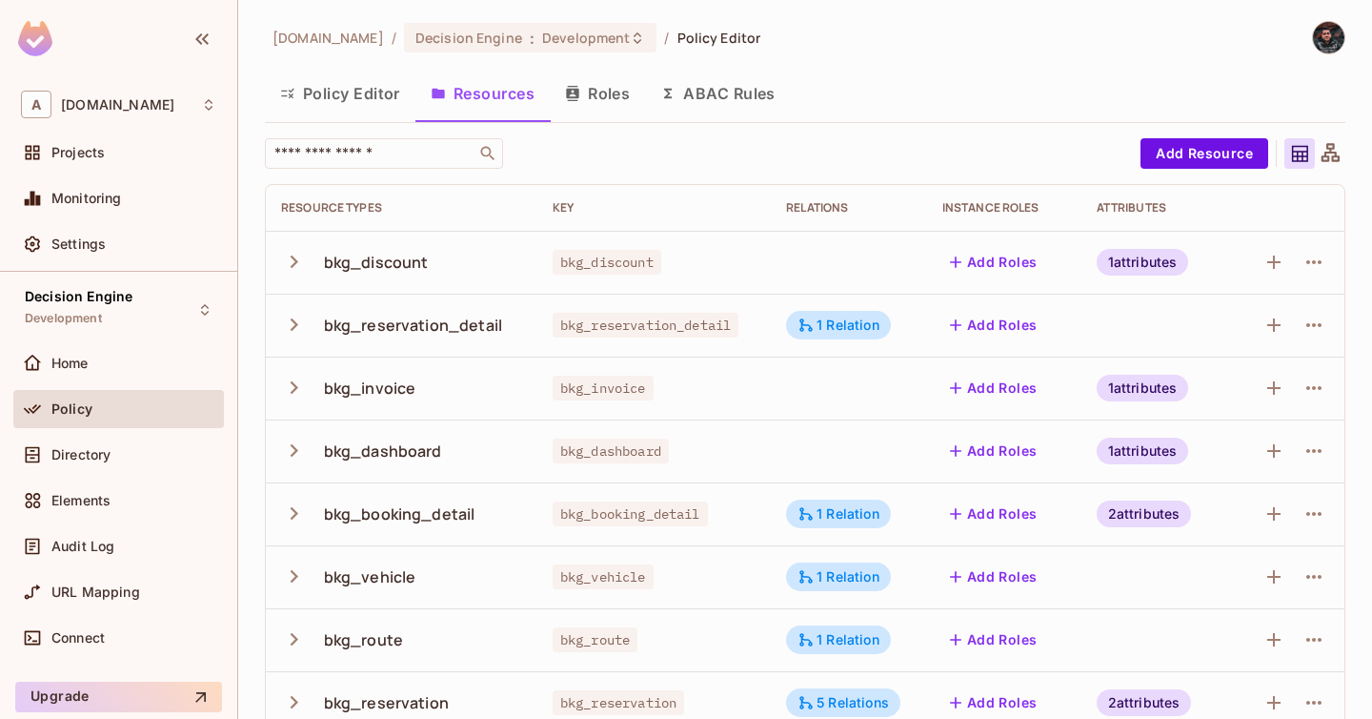
click at [340, 78] on button "Policy Editor" at bounding box center [340, 94] width 151 height 48
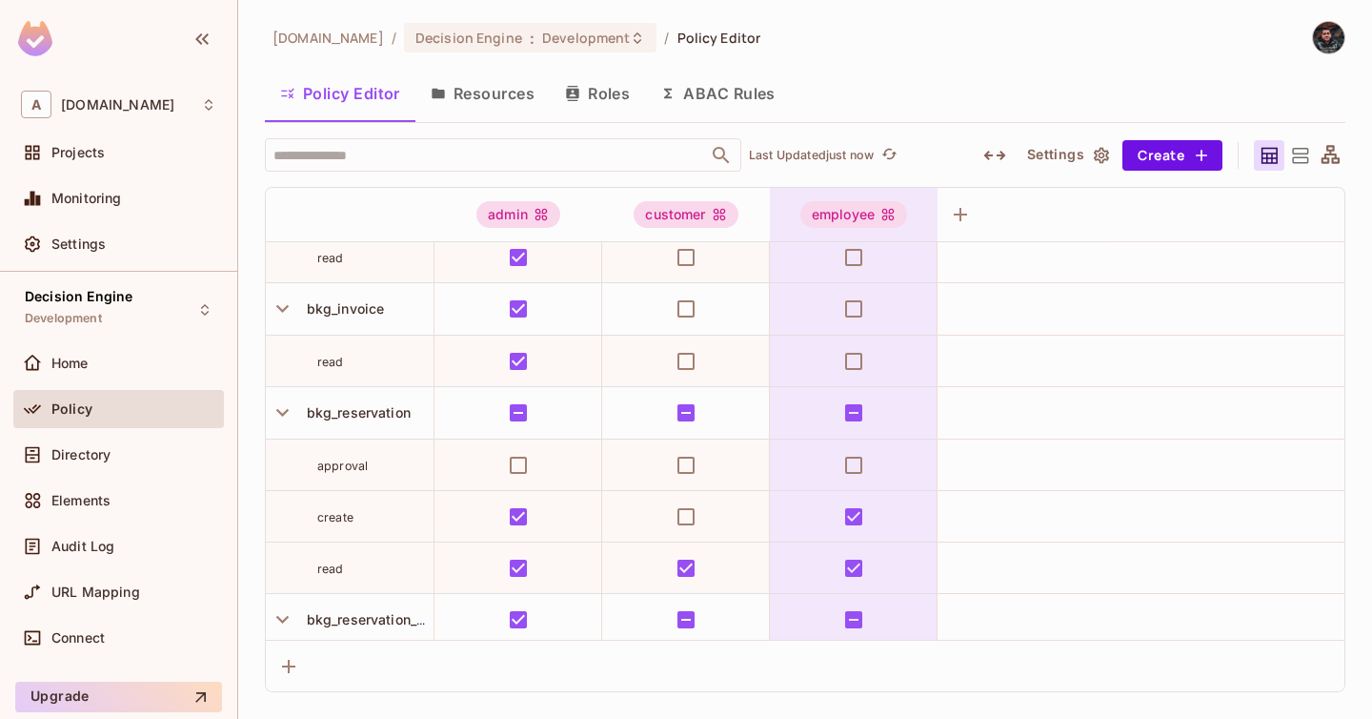
scroll to position [530, 0]
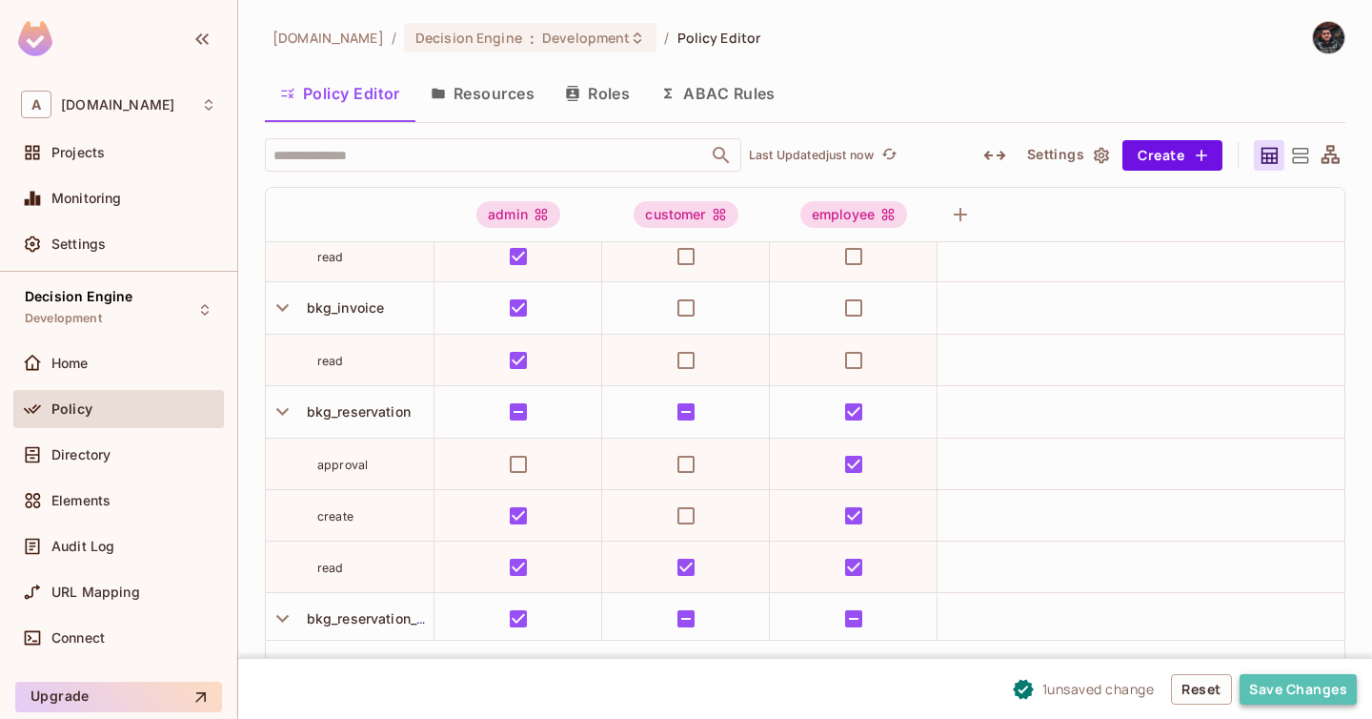
click at [1293, 682] on button "Save Changes" at bounding box center [1298, 689] width 117 height 30
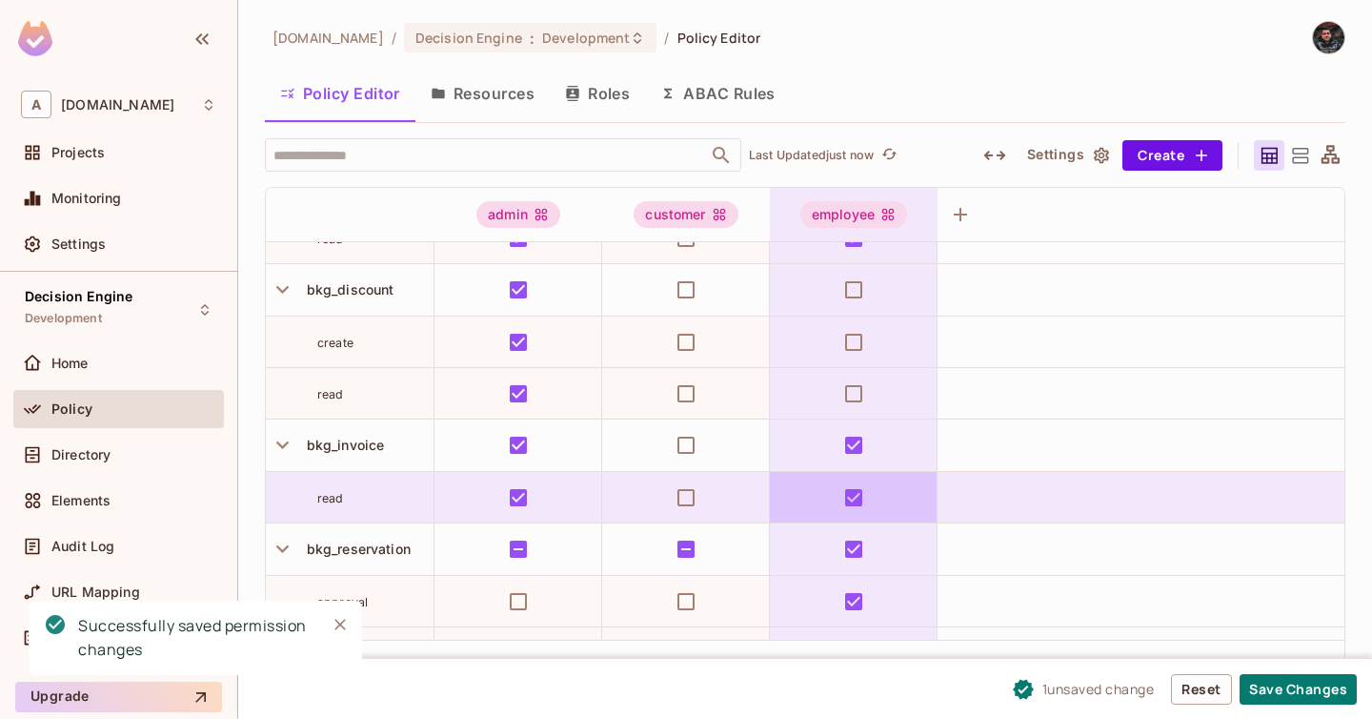
scroll to position [396, 0]
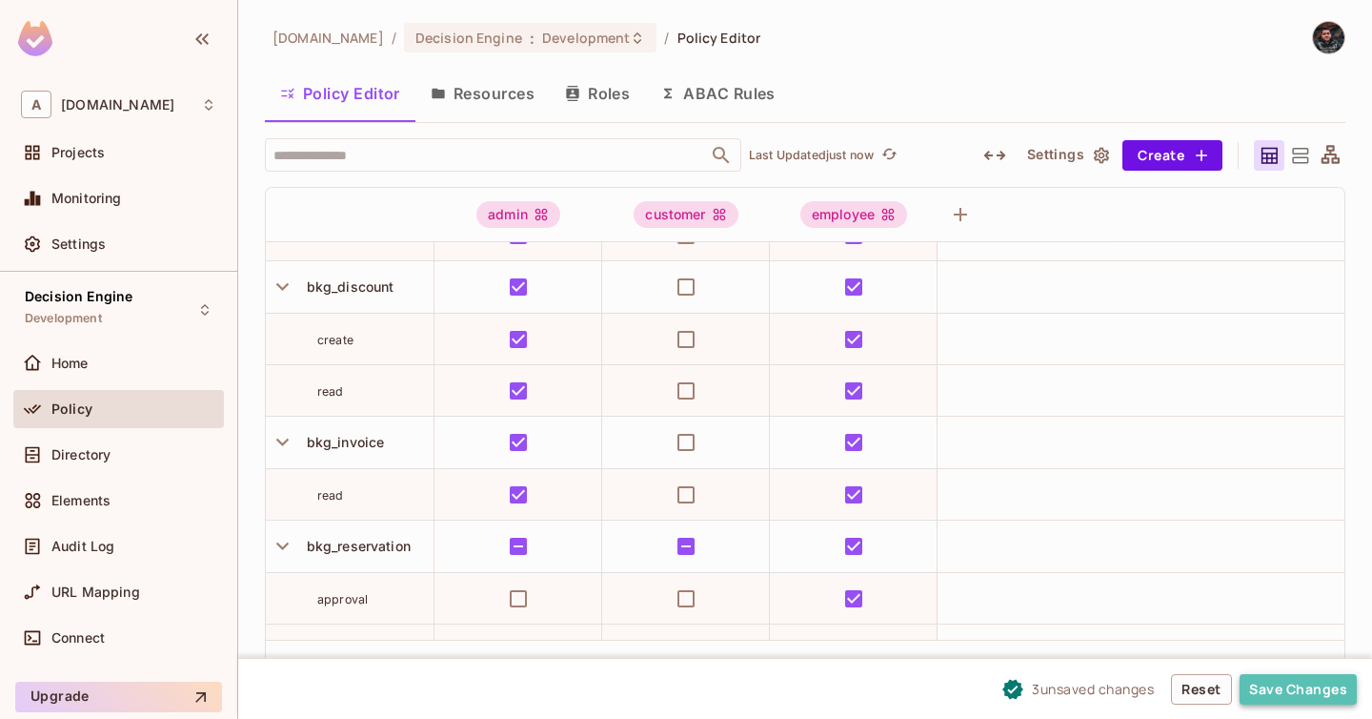
click at [1279, 695] on button "Save Changes" at bounding box center [1298, 689] width 117 height 30
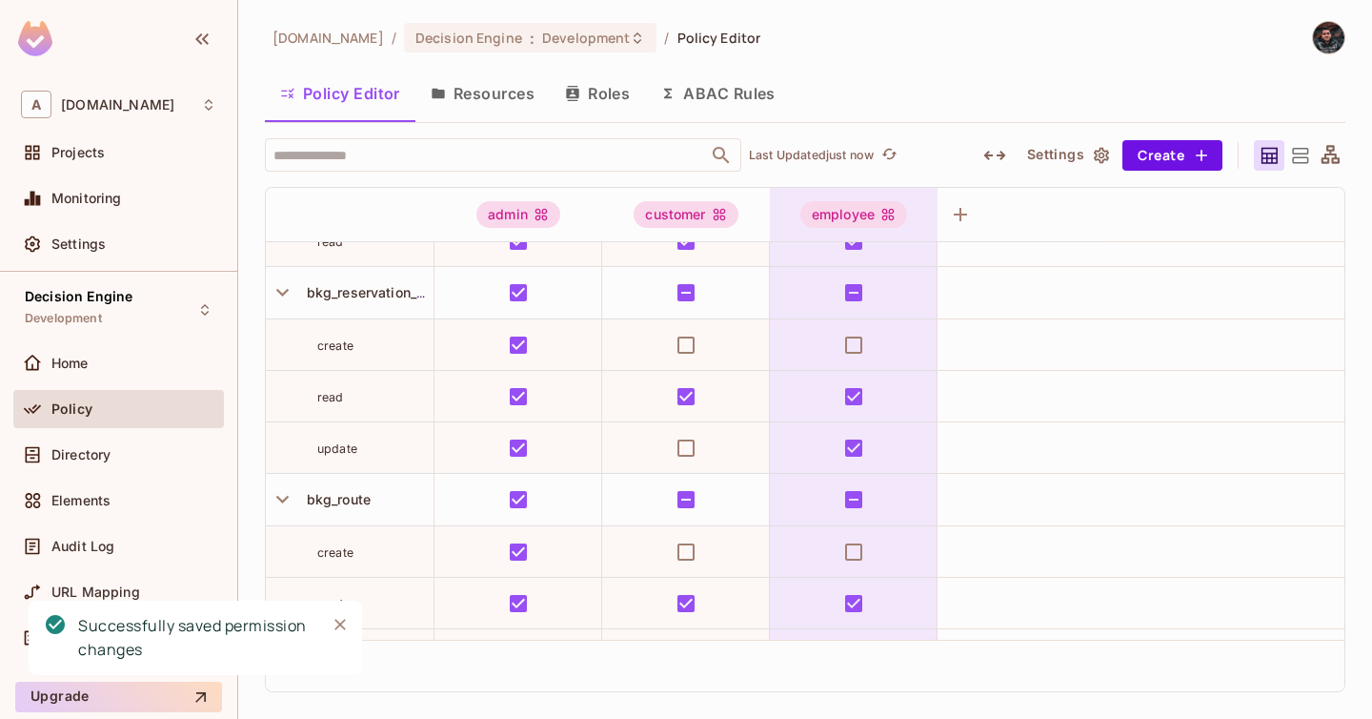
scroll to position [1260, 0]
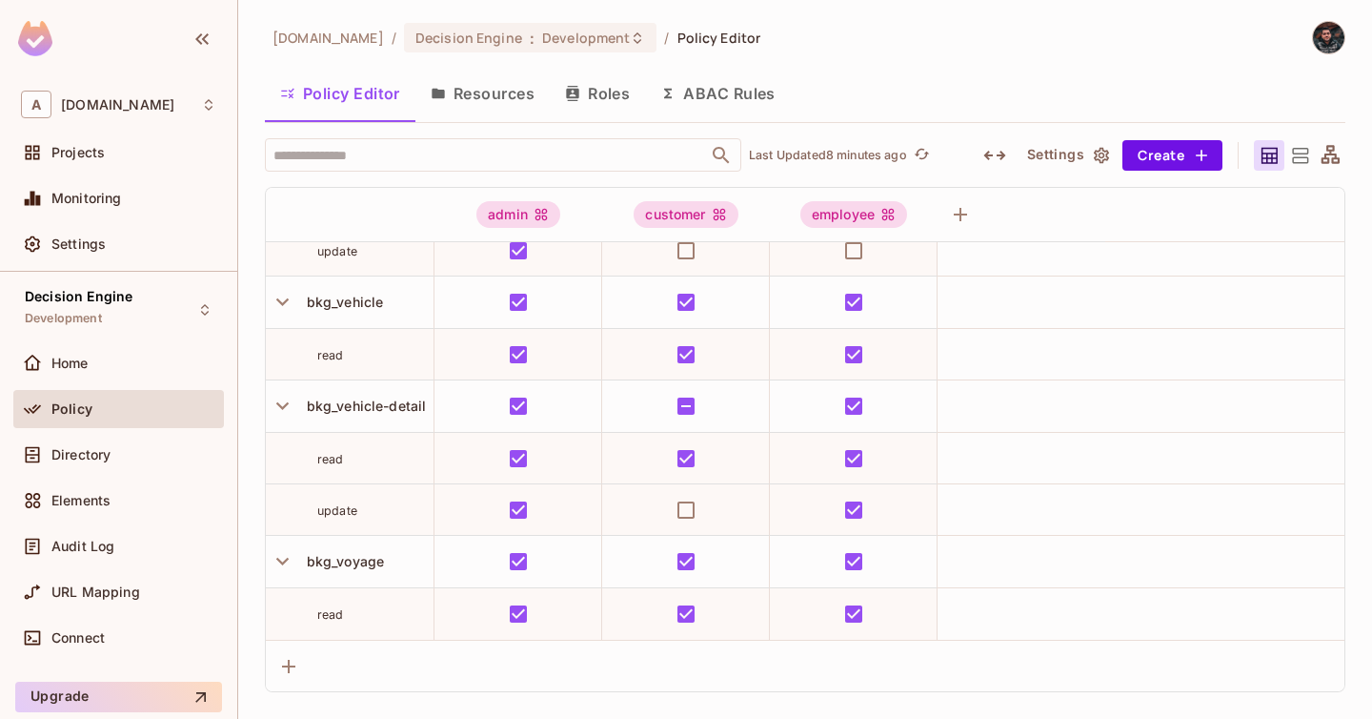
click at [507, 102] on button "Resources" at bounding box center [483, 94] width 134 height 48
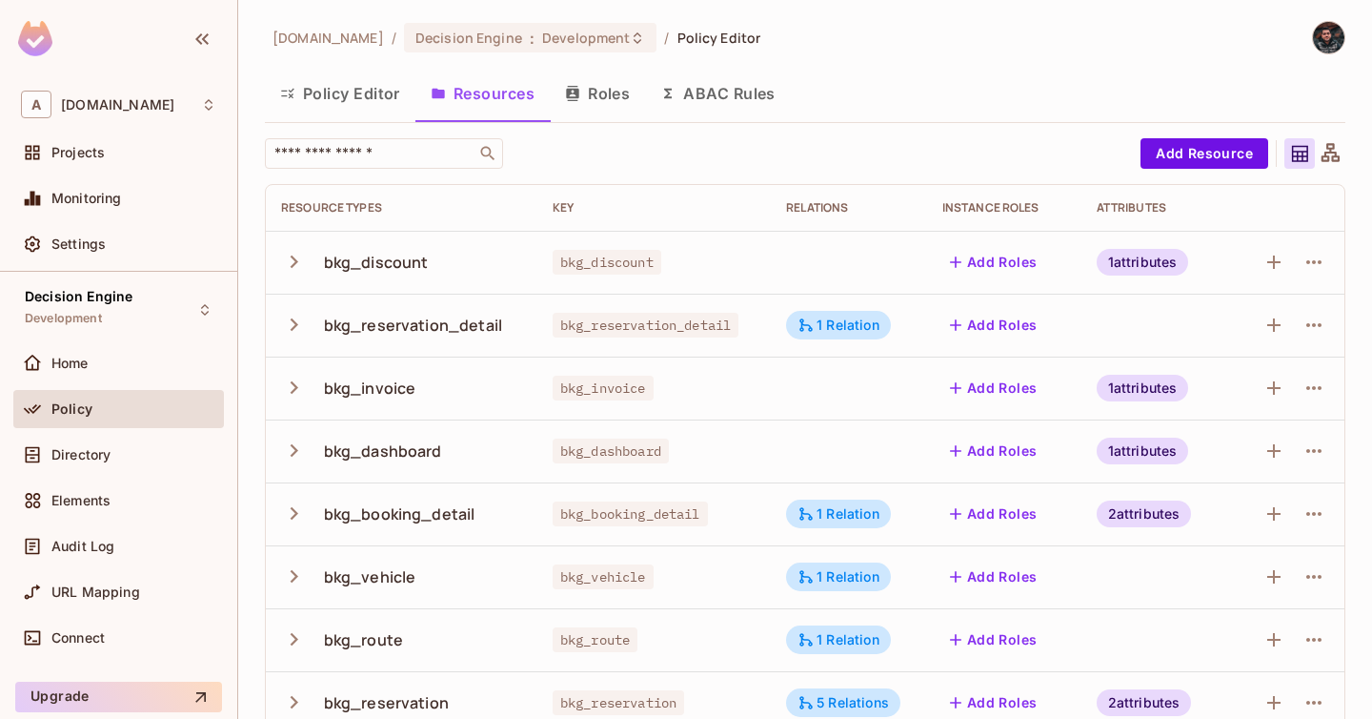
click at [623, 91] on button "Roles" at bounding box center [597, 94] width 95 height 48
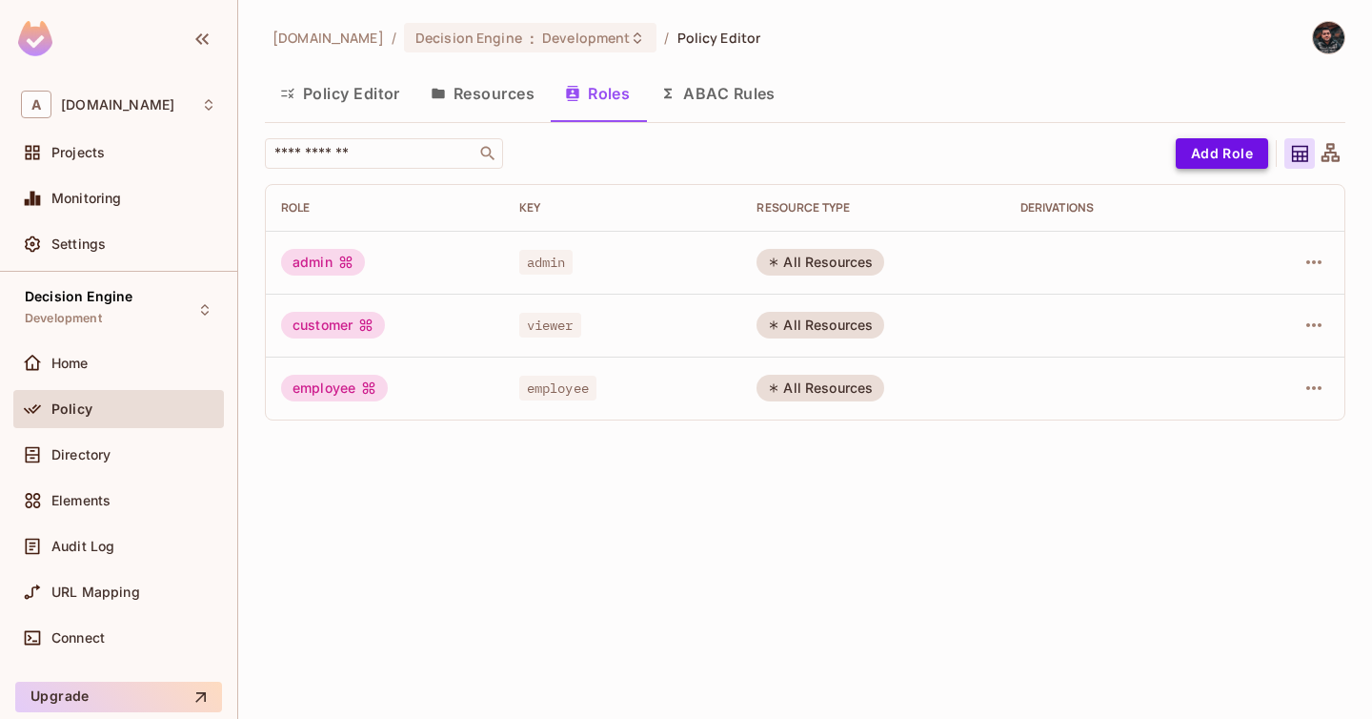
click at [1209, 146] on button "Add Role" at bounding box center [1222, 153] width 92 height 30
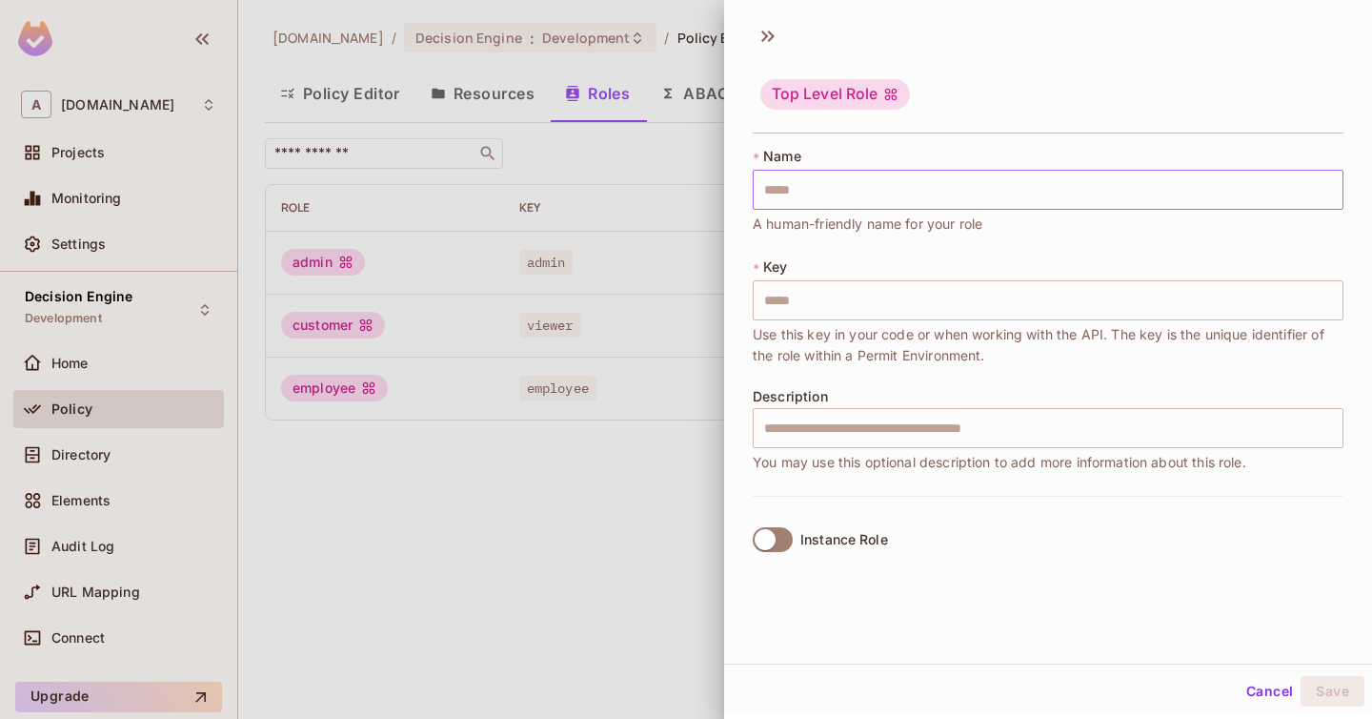
click at [953, 194] on input "text" at bounding box center [1048, 190] width 591 height 40
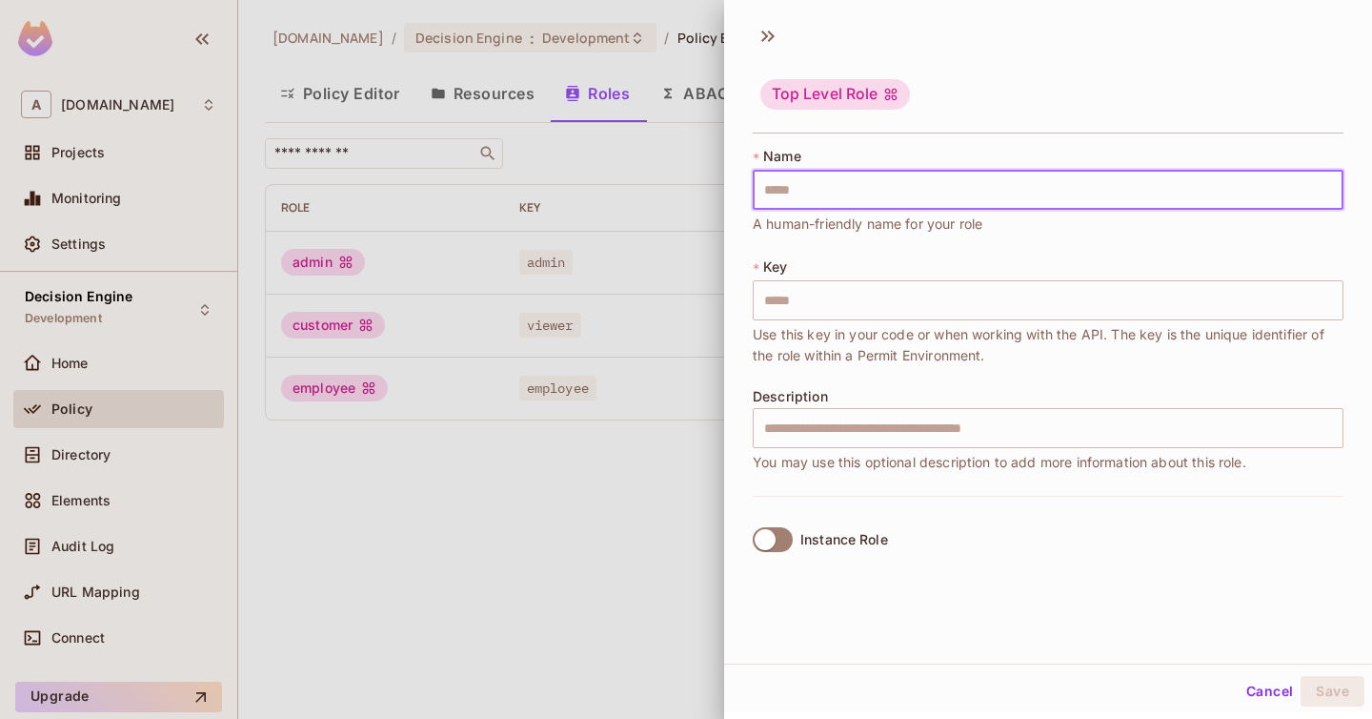
paste input "**********"
type input "**********"
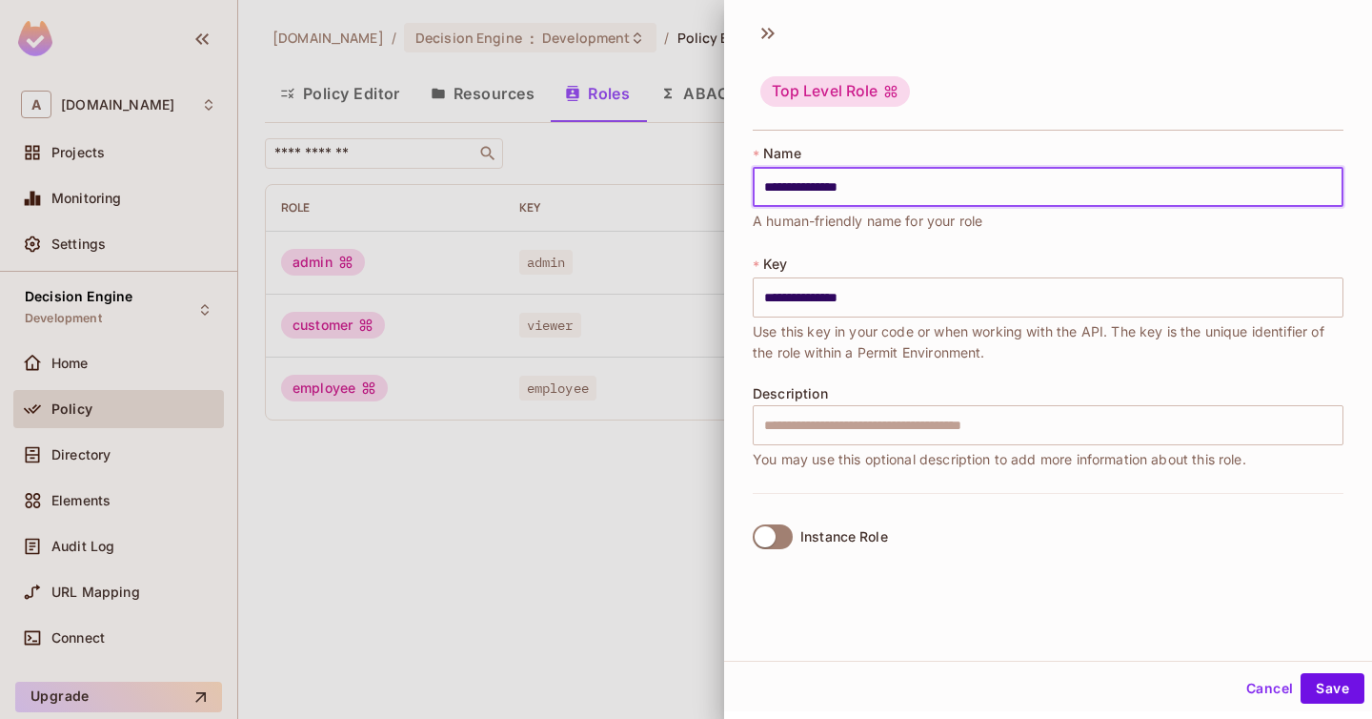
type input "**********"
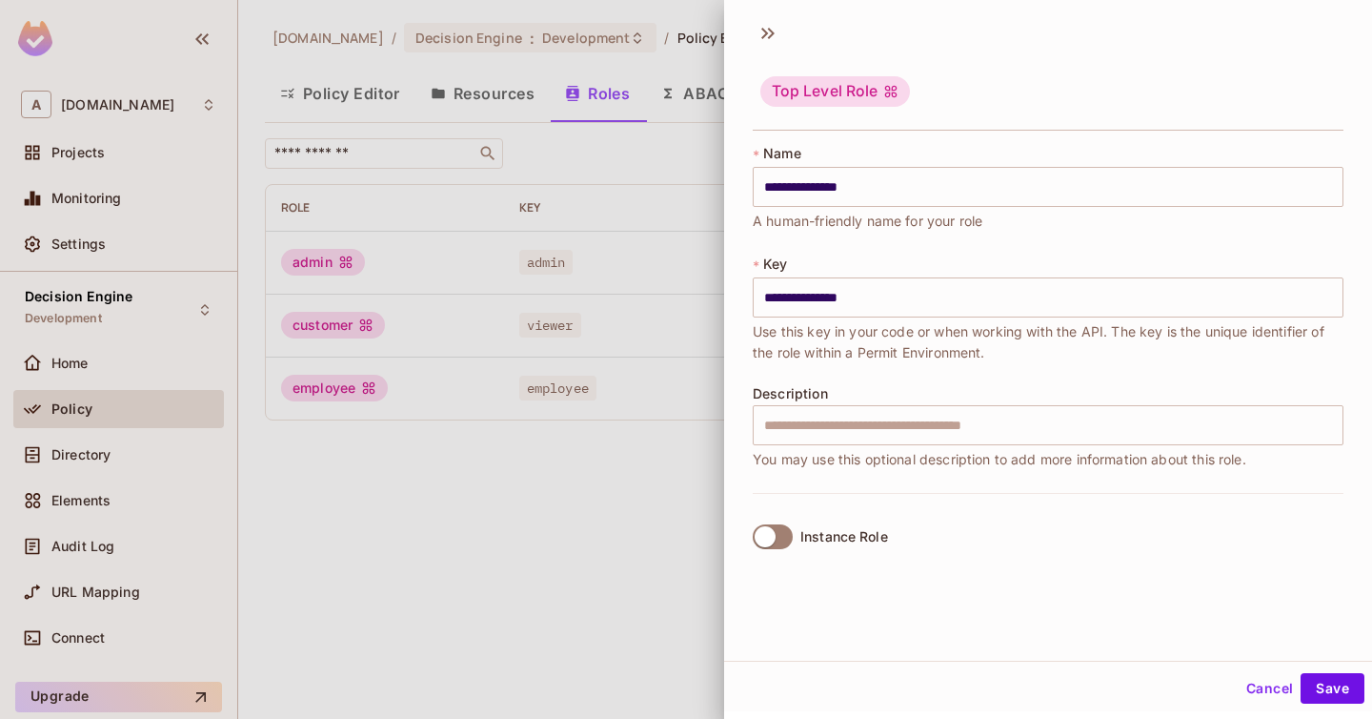
click at [797, 531] on label "Instance Role" at bounding box center [816, 537] width 143 height 40
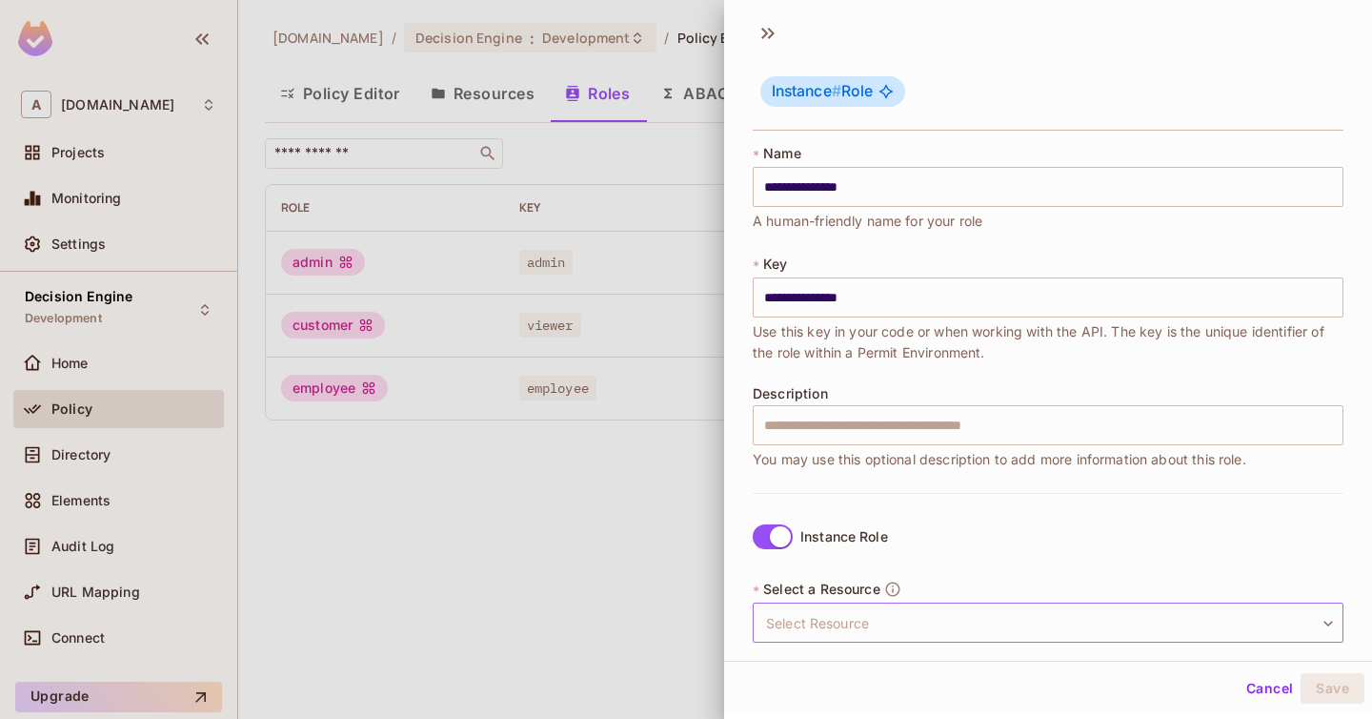
click at [890, 630] on body "**********" at bounding box center [686, 359] width 1372 height 719
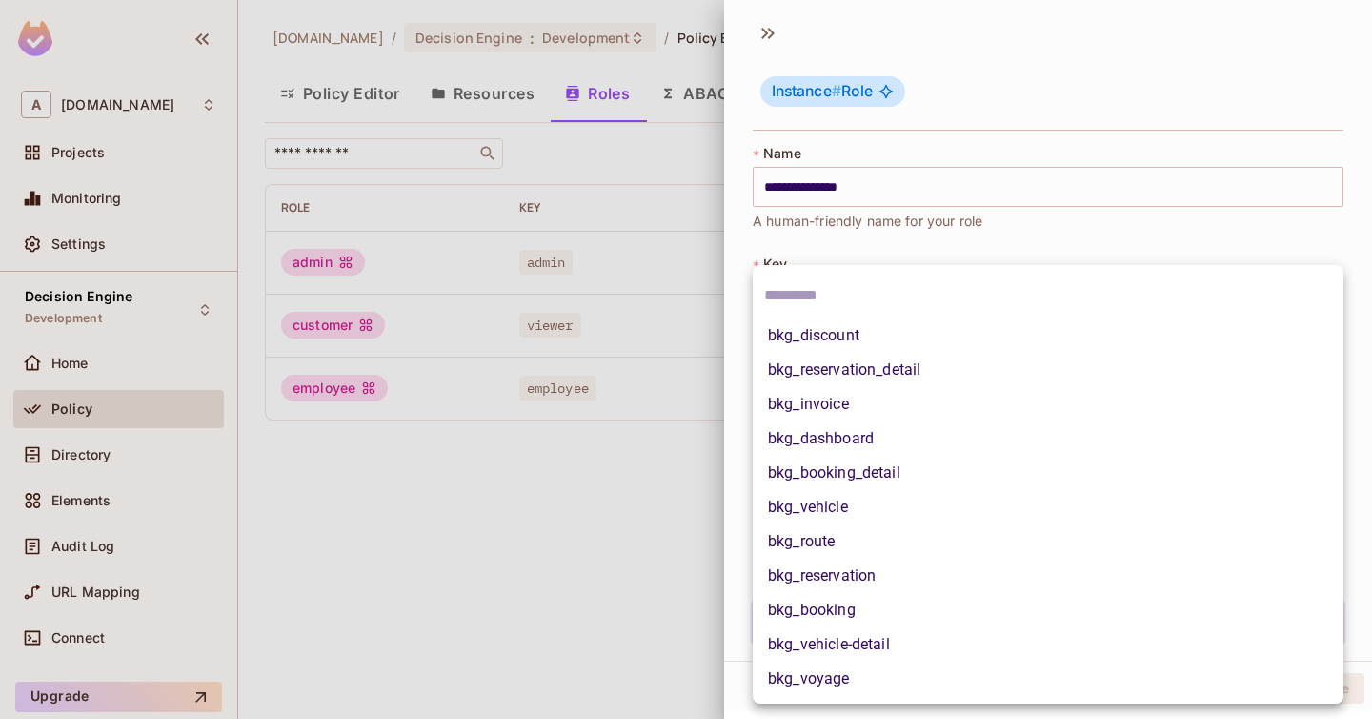
click at [960, 236] on div at bounding box center [686, 359] width 1372 height 719
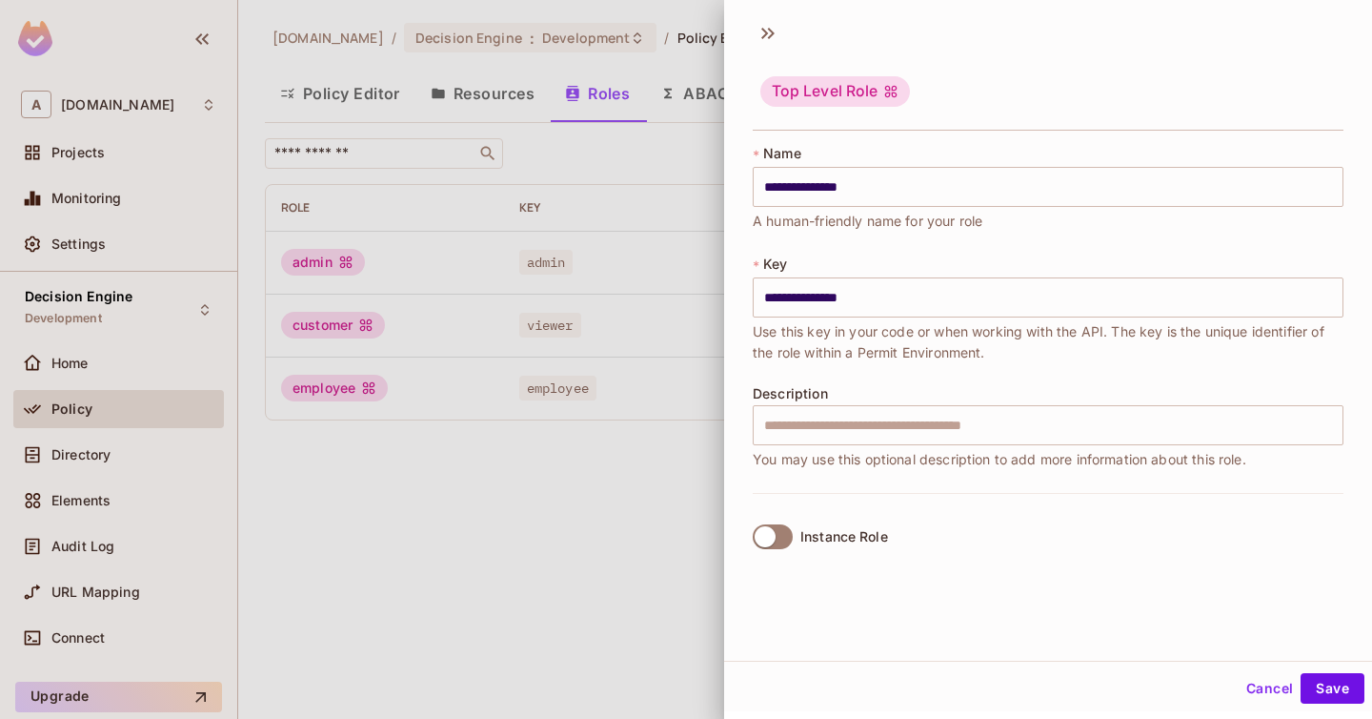
scroll to position [0, 0]
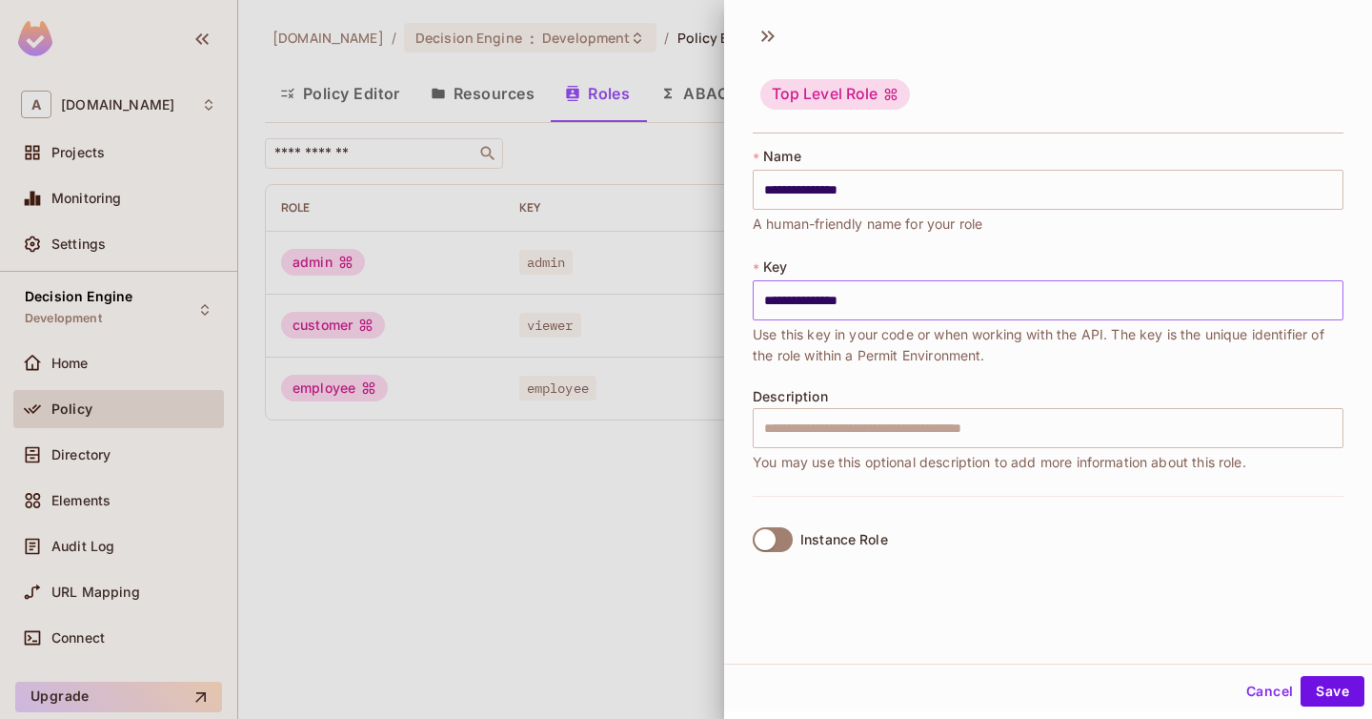
click at [812, 299] on input "**********" at bounding box center [1048, 300] width 591 height 40
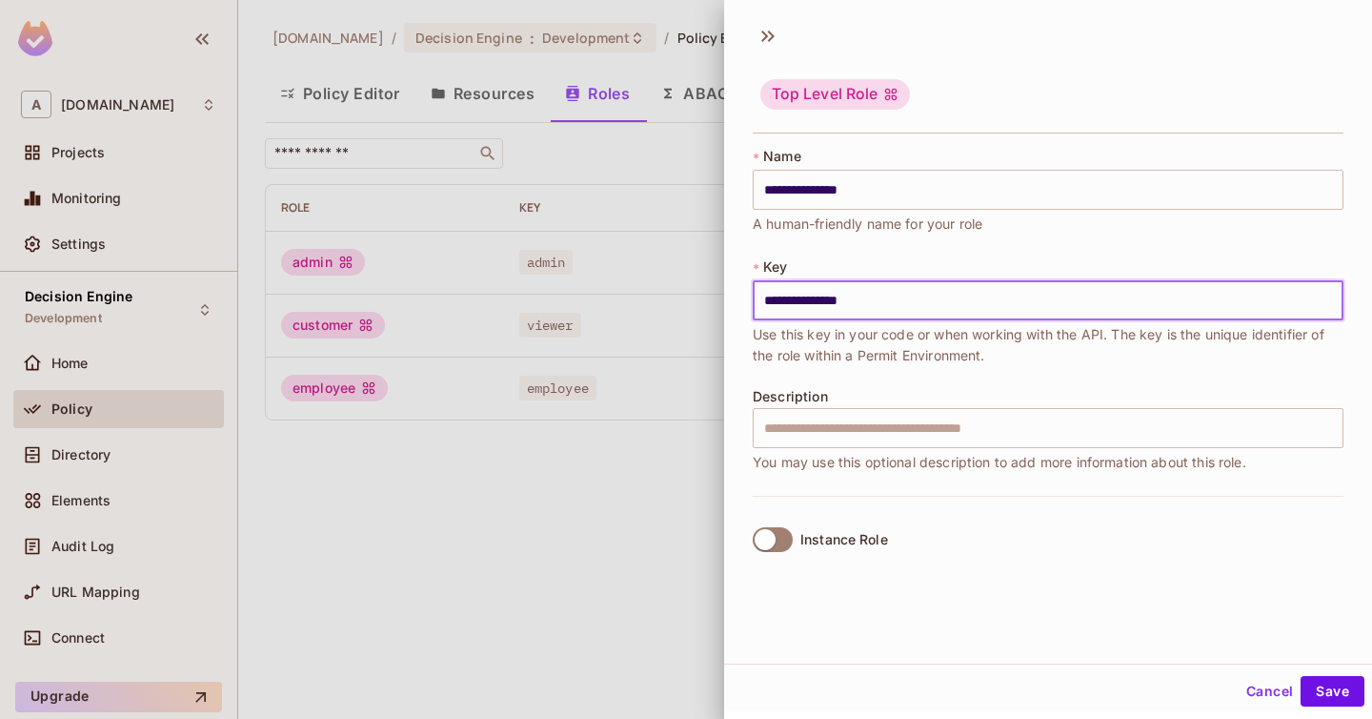
click at [812, 299] on input "**********" at bounding box center [1048, 300] width 591 height 40
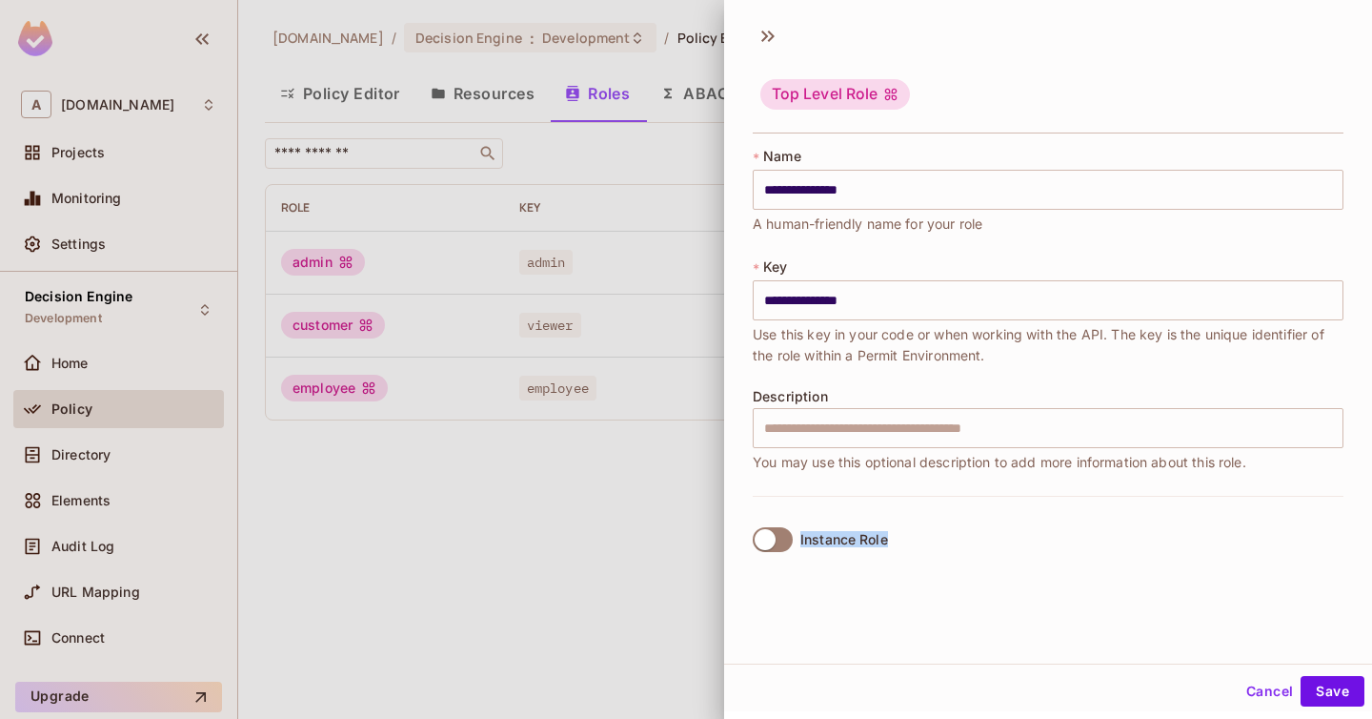
drag, startPoint x: 801, startPoint y: 538, endPoint x: 923, endPoint y: 538, distance: 122.0
click at [923, 538] on div "Instance Role" at bounding box center [1048, 539] width 591 height 87
copy div "Instance Role"
click at [1019, 521] on div "Instance Role" at bounding box center [1048, 539] width 591 height 87
click at [1330, 682] on button "Save" at bounding box center [1333, 691] width 64 height 30
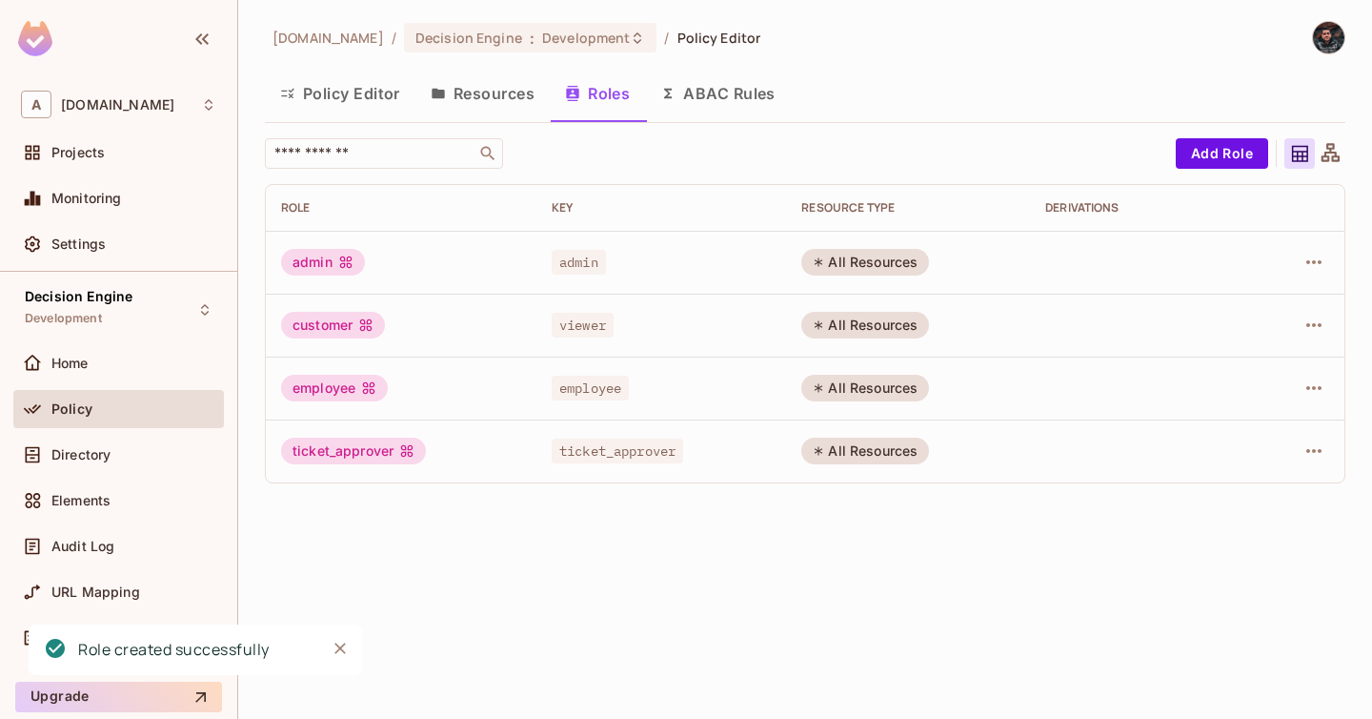
click at [835, 262] on div "All Resources" at bounding box center [866, 262] width 128 height 27
click at [818, 262] on icon at bounding box center [818, 261] width 11 height 11
click at [824, 262] on icon at bounding box center [818, 261] width 11 height 11
click at [1318, 270] on icon "button" at bounding box center [1314, 262] width 23 height 23
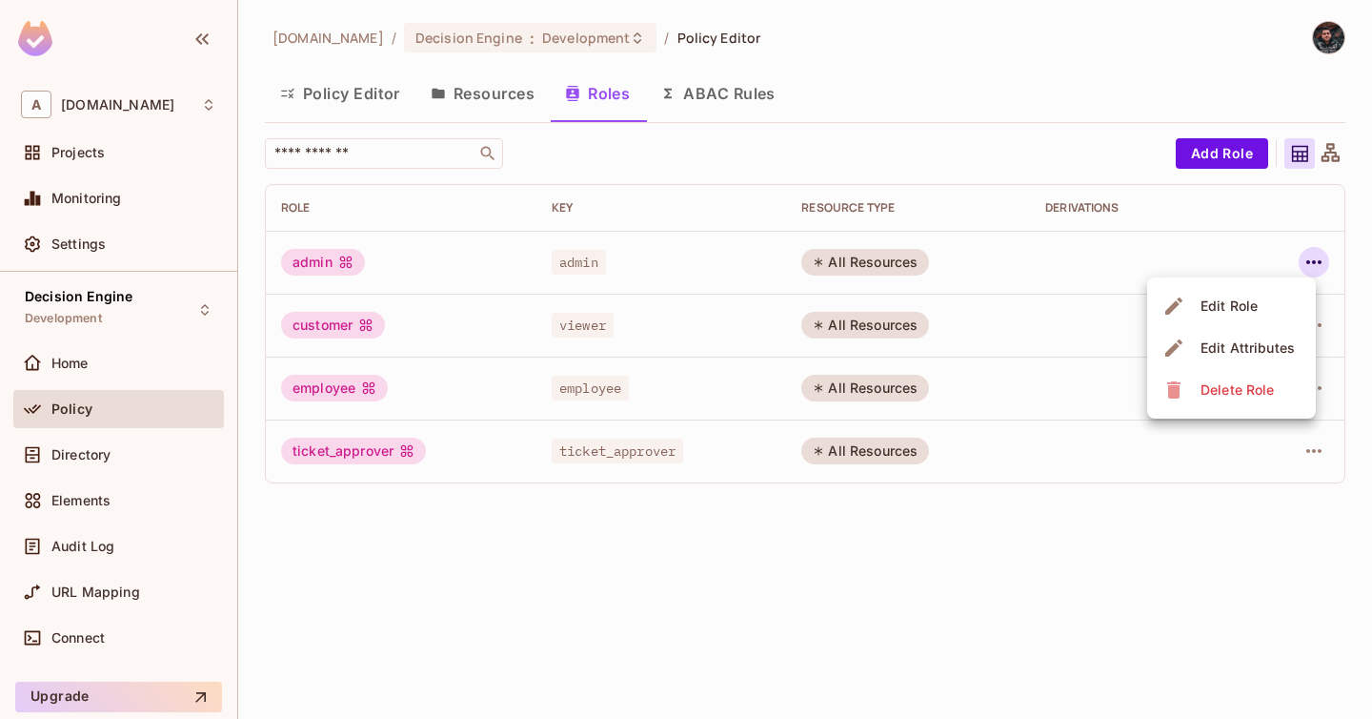
click at [990, 606] on div at bounding box center [686, 359] width 1372 height 719
click at [1310, 447] on icon "button" at bounding box center [1314, 450] width 23 height 23
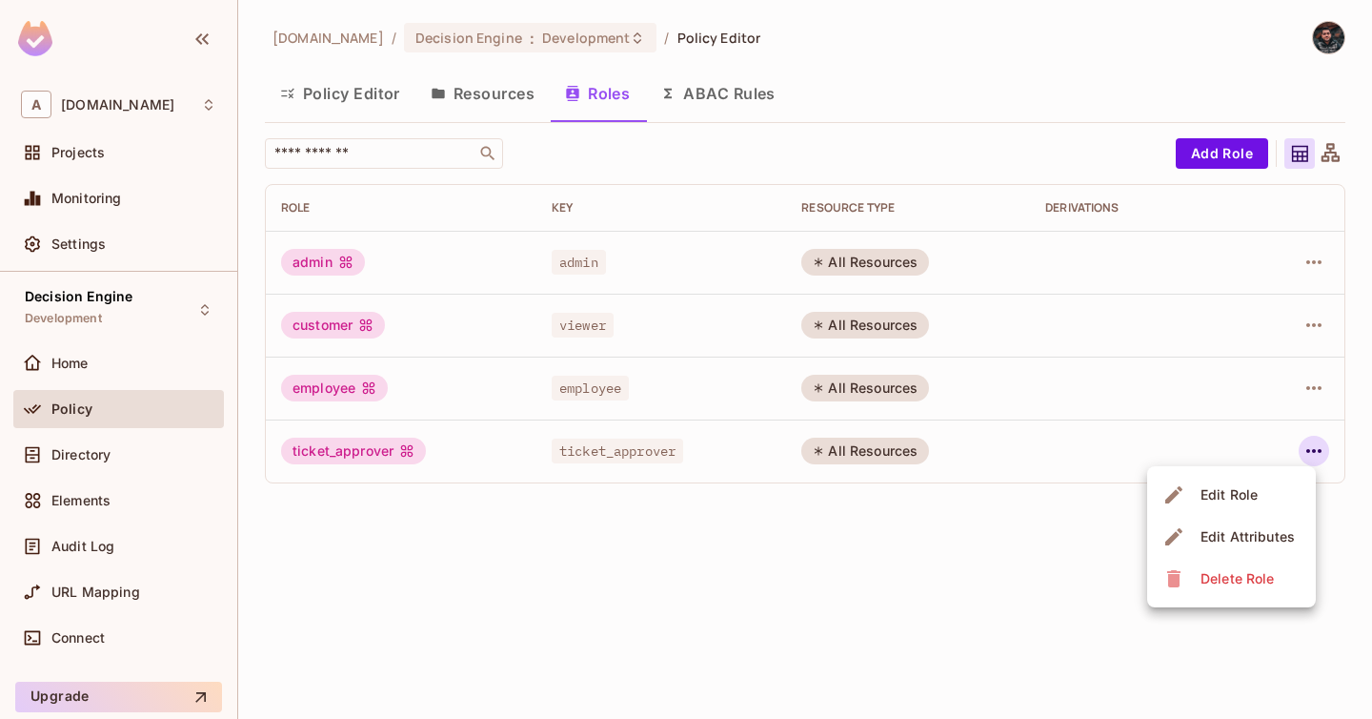
click at [1255, 538] on div "Edit Attributes" at bounding box center [1248, 536] width 94 height 19
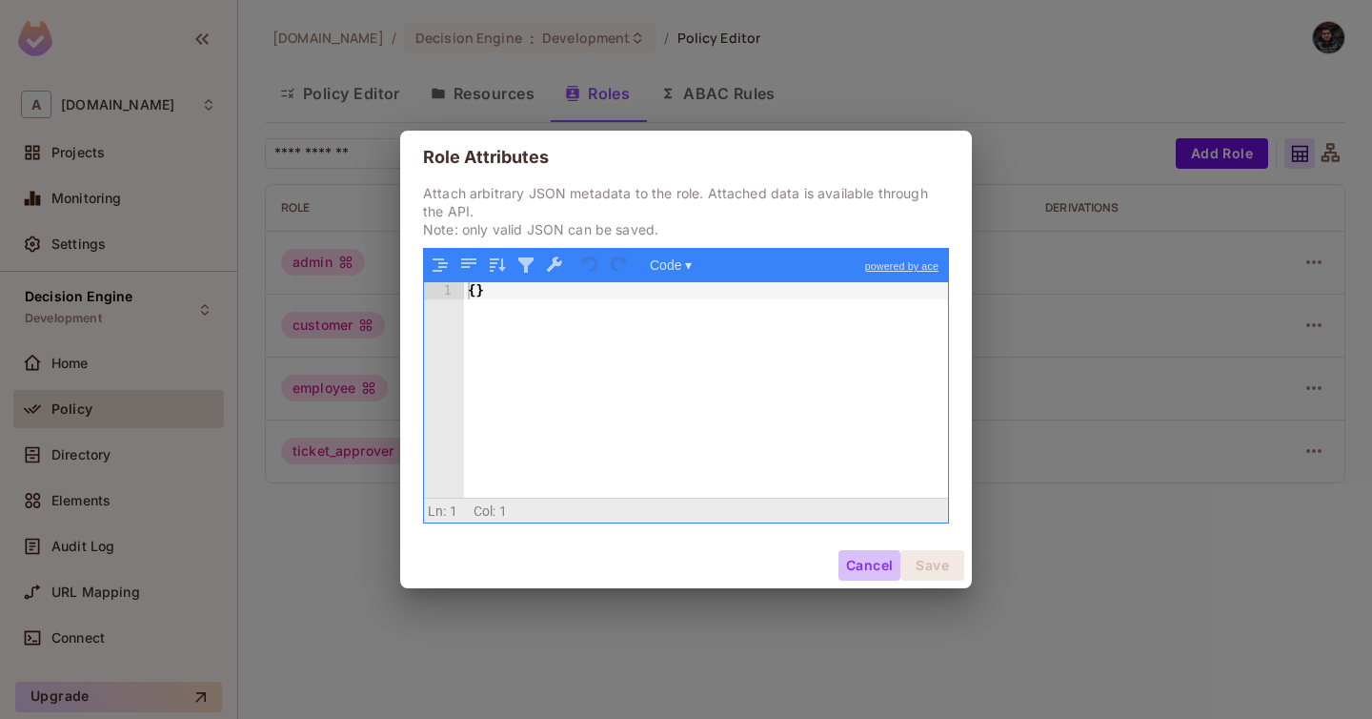
click at [863, 563] on button "Cancel" at bounding box center [870, 565] width 62 height 30
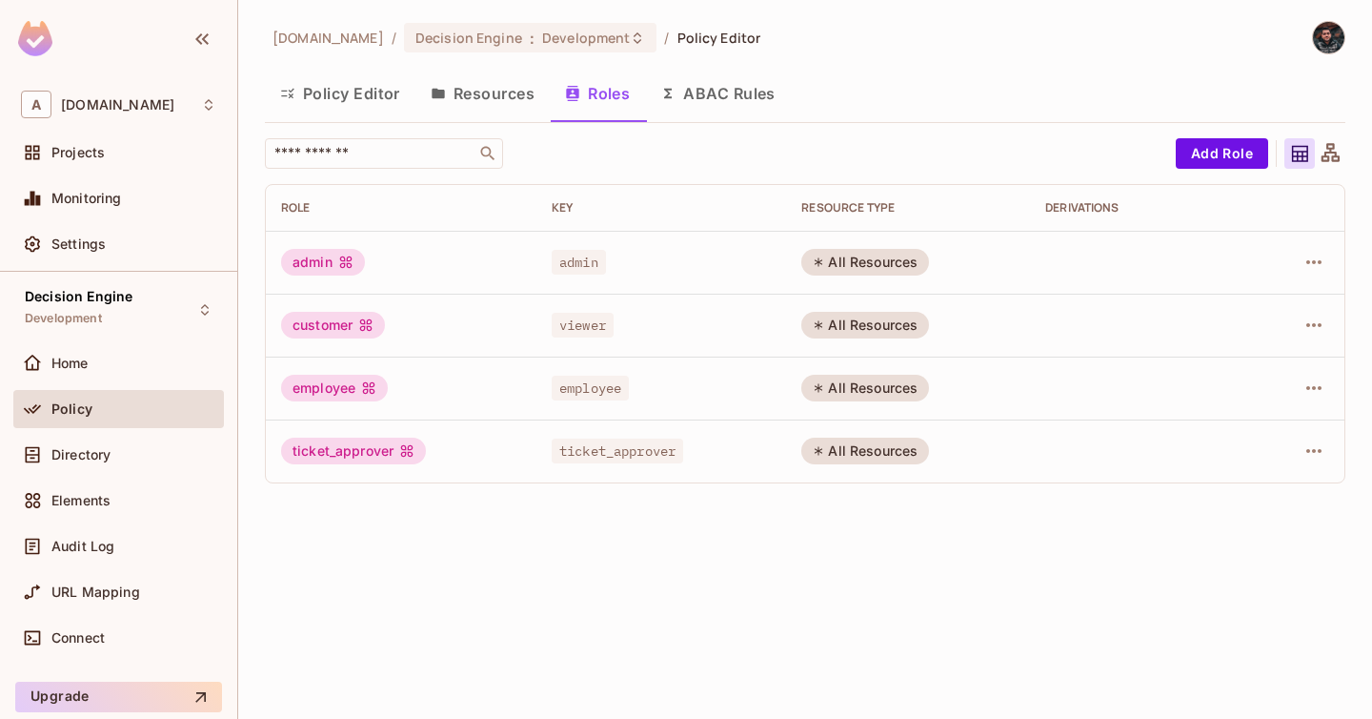
click at [645, 441] on span "ticket_approver" at bounding box center [618, 450] width 132 height 25
copy span "ticket_approver"
click at [527, 96] on button "Resources" at bounding box center [483, 94] width 134 height 48
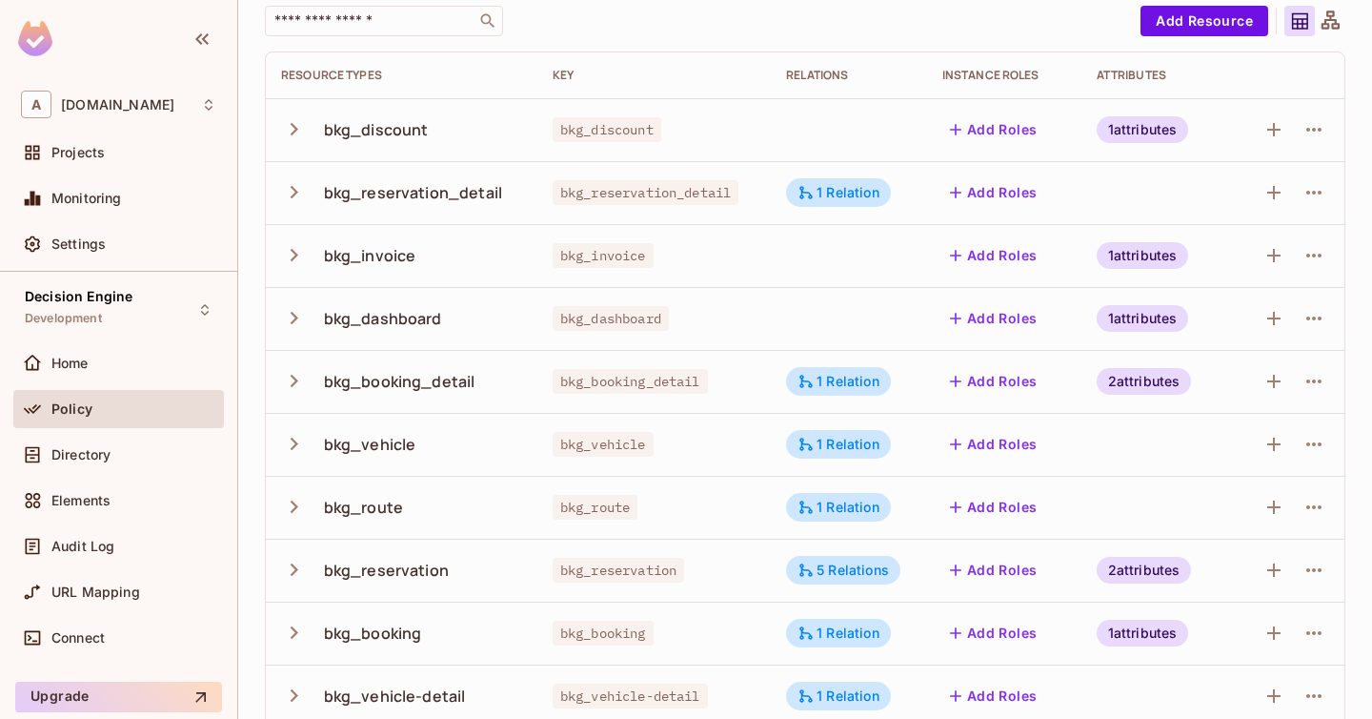
scroll to position [220, 0]
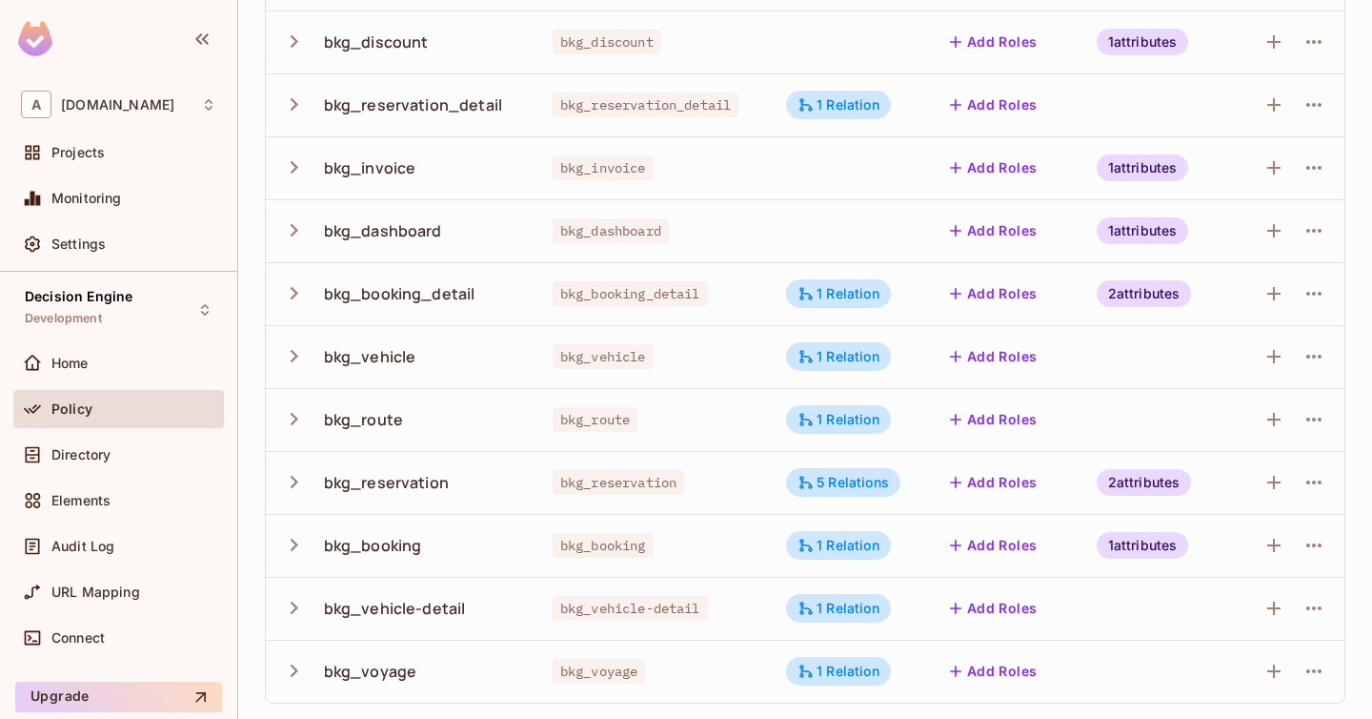
click at [296, 486] on icon "button" at bounding box center [294, 482] width 26 height 26
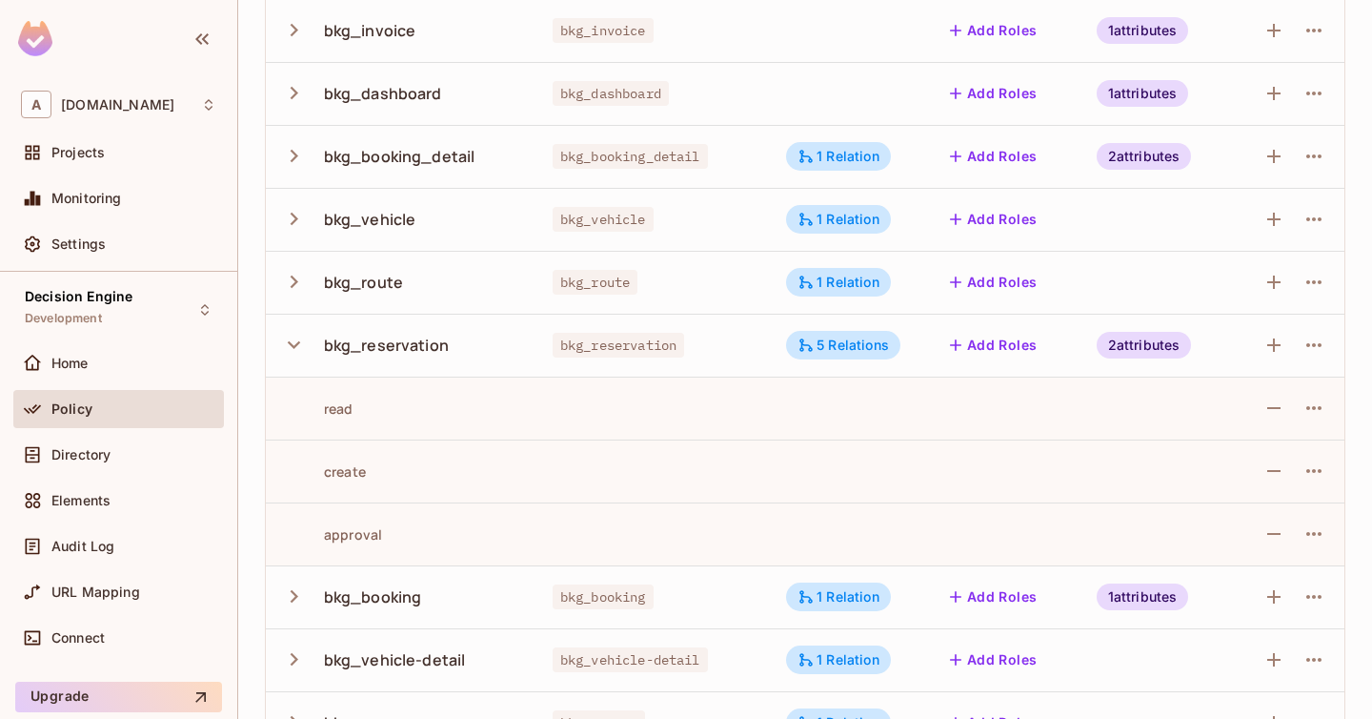
scroll to position [0, 0]
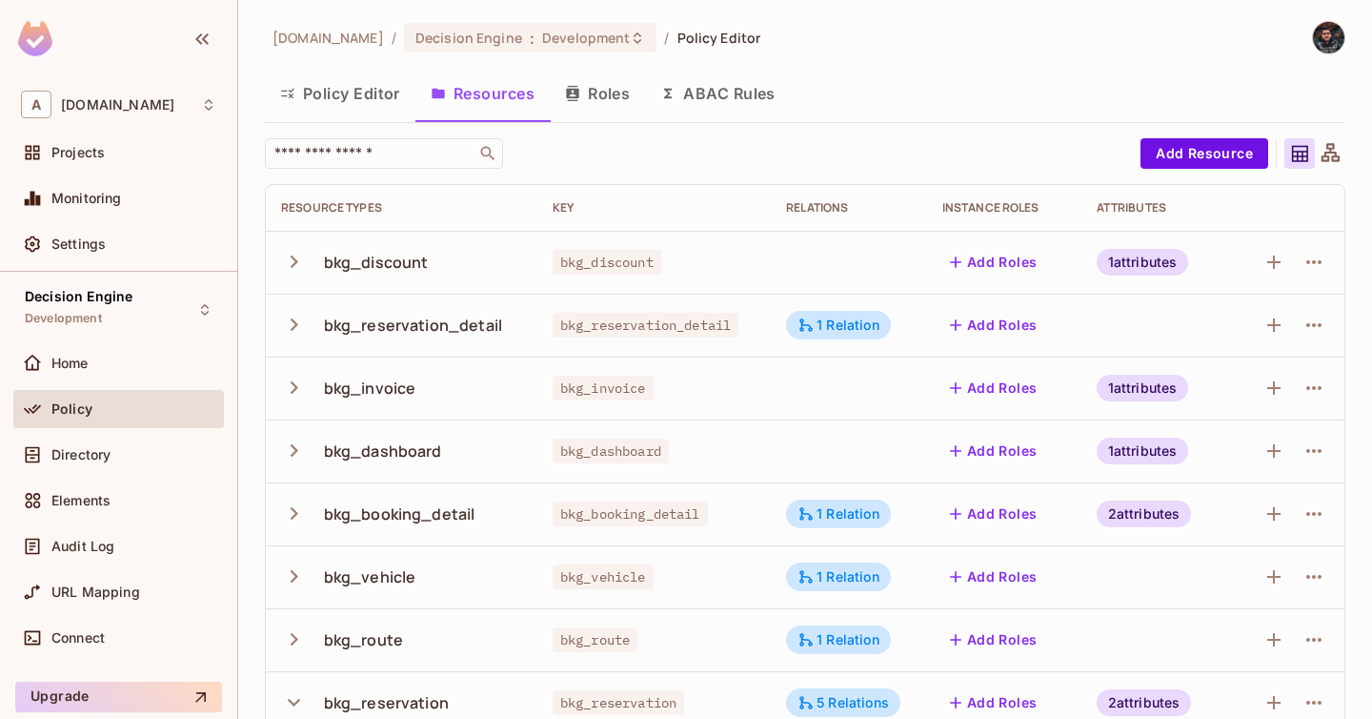
click at [371, 102] on button "Policy Editor" at bounding box center [340, 94] width 151 height 48
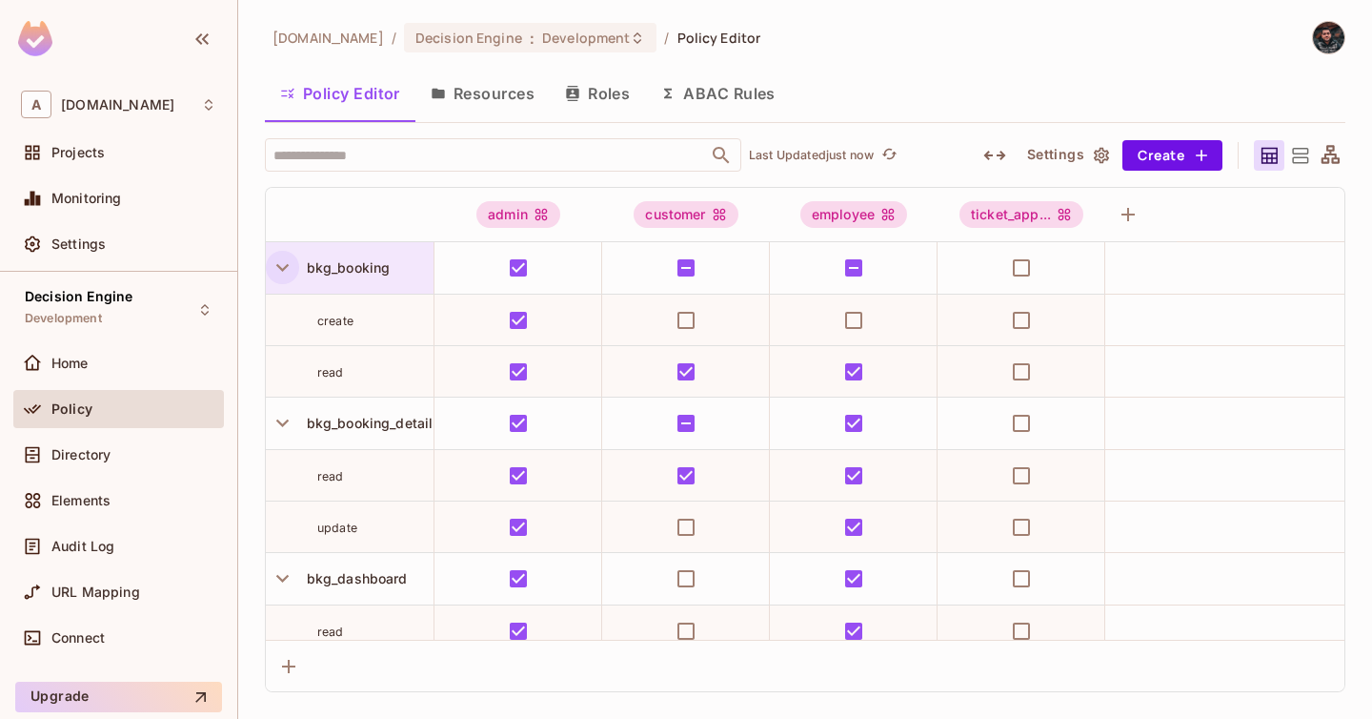
click at [277, 270] on icon "button" at bounding box center [283, 267] width 26 height 26
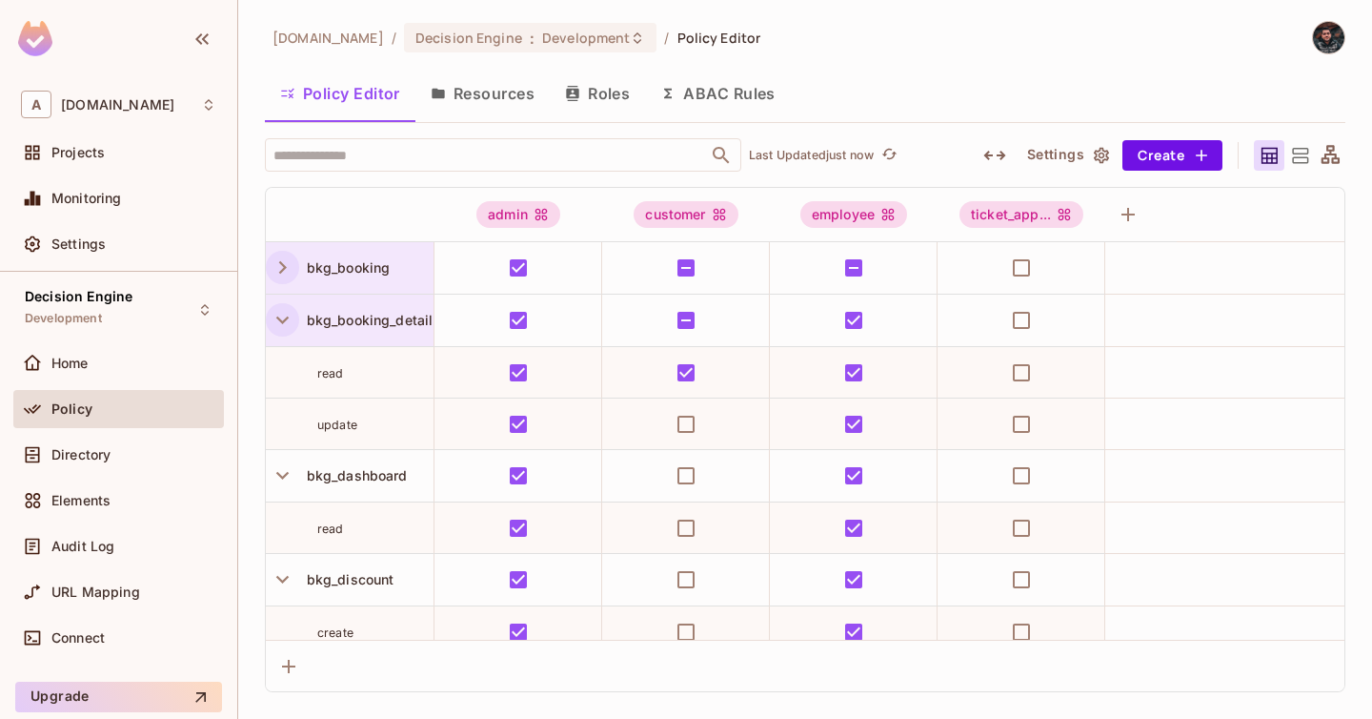
click at [277, 308] on icon "button" at bounding box center [283, 320] width 26 height 26
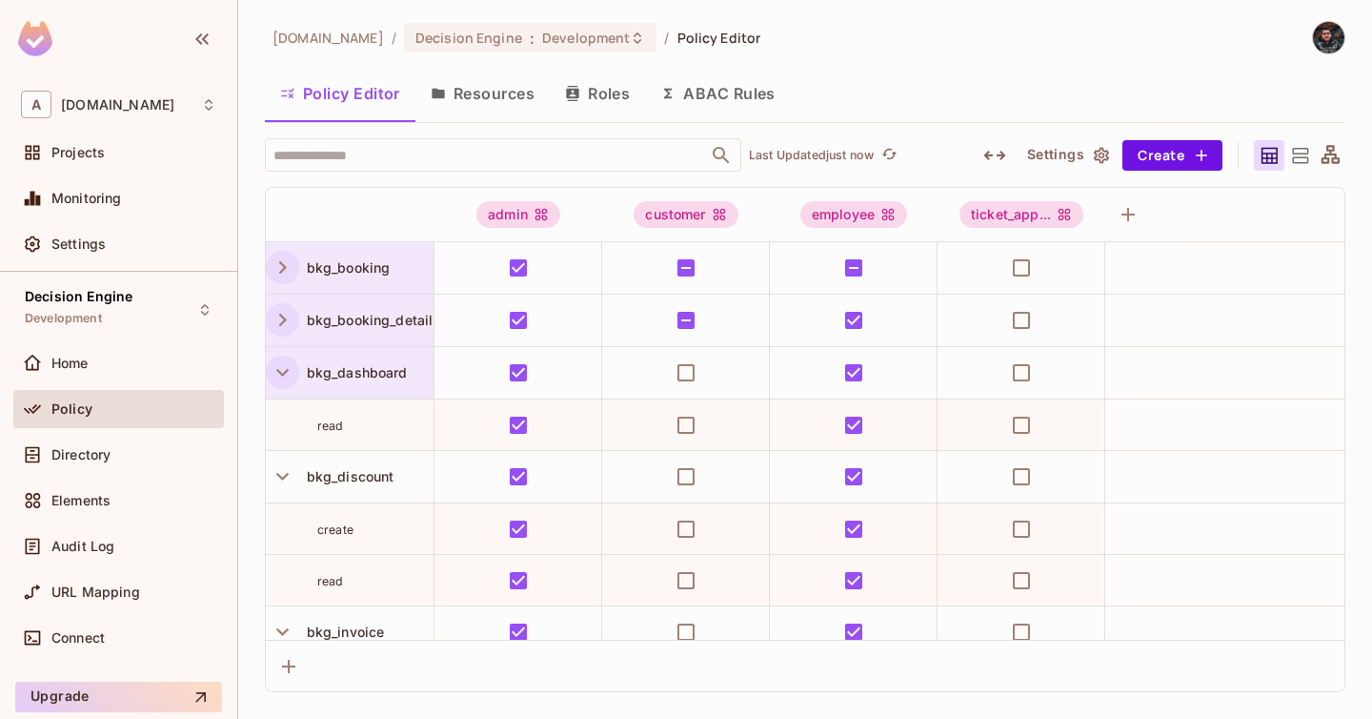
click at [279, 379] on icon "button" at bounding box center [283, 372] width 26 height 26
click at [279, 429] on icon "button" at bounding box center [283, 425] width 26 height 26
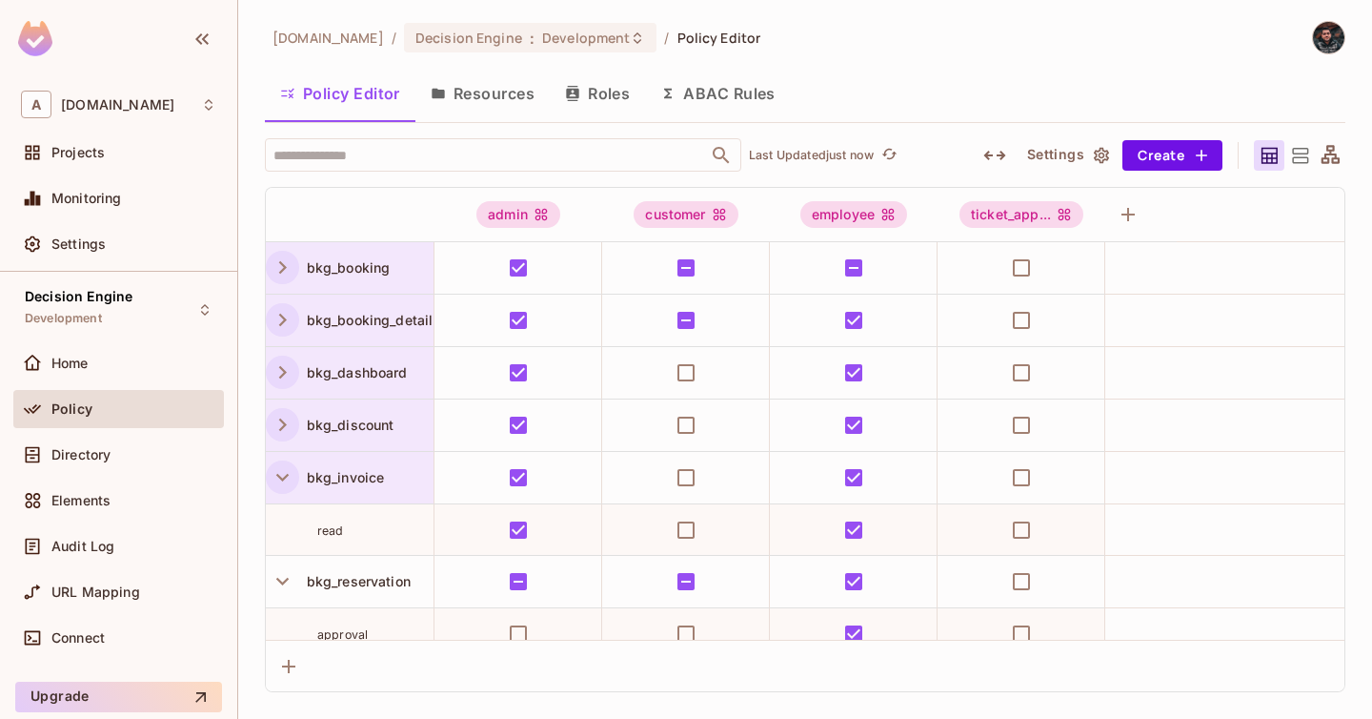
click at [282, 476] on icon "button" at bounding box center [283, 477] width 26 height 26
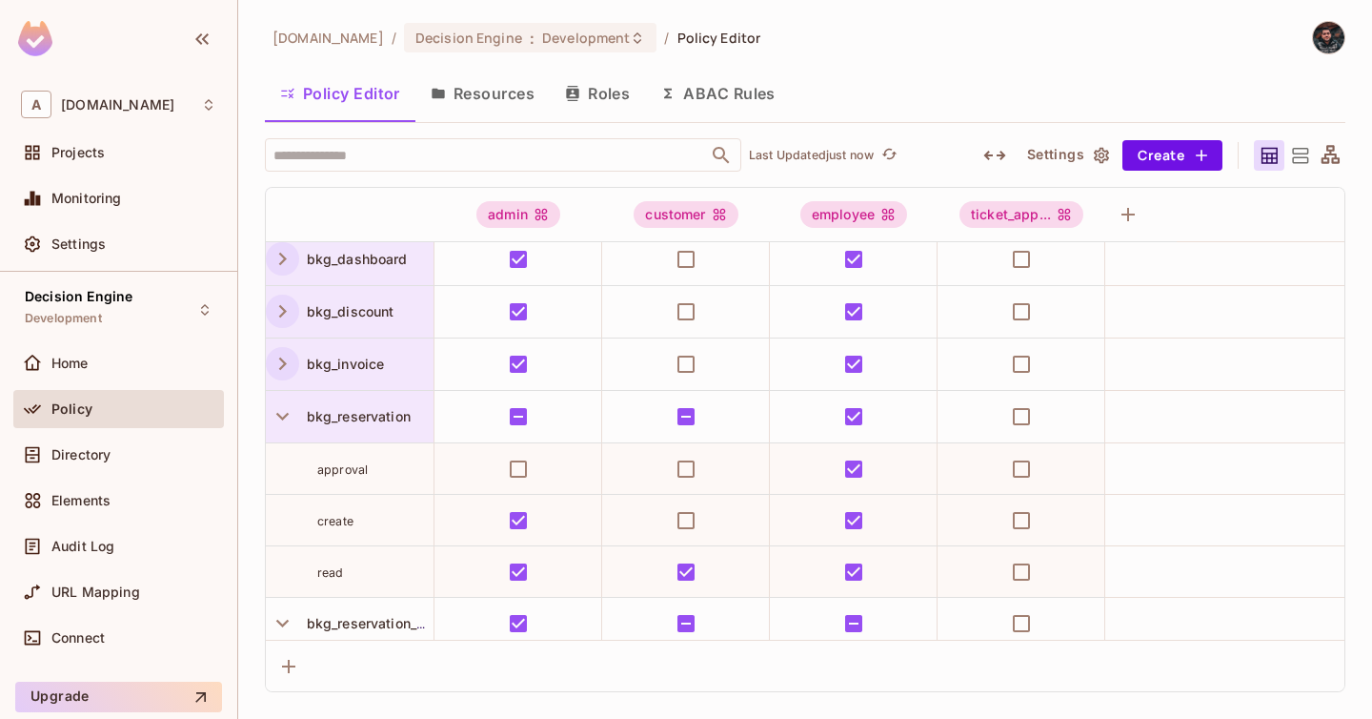
scroll to position [127, 0]
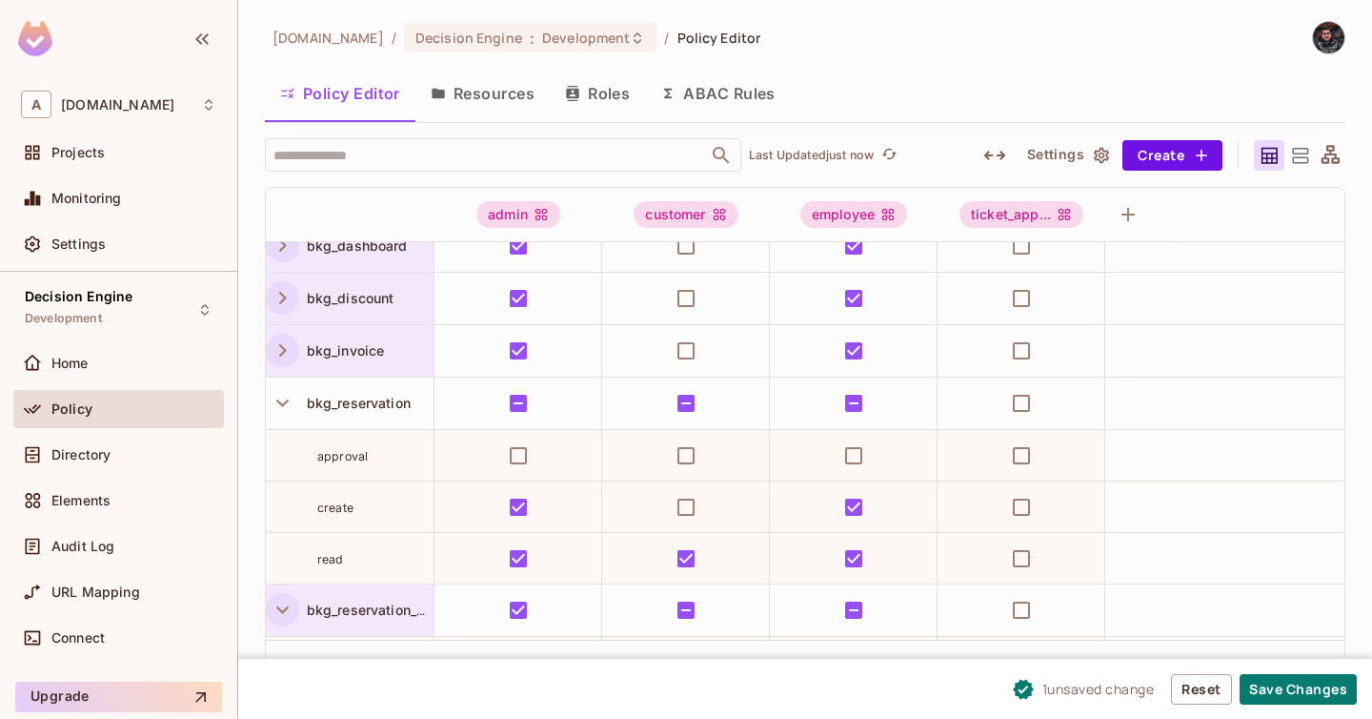
click at [293, 608] on icon "button" at bounding box center [283, 610] width 26 height 26
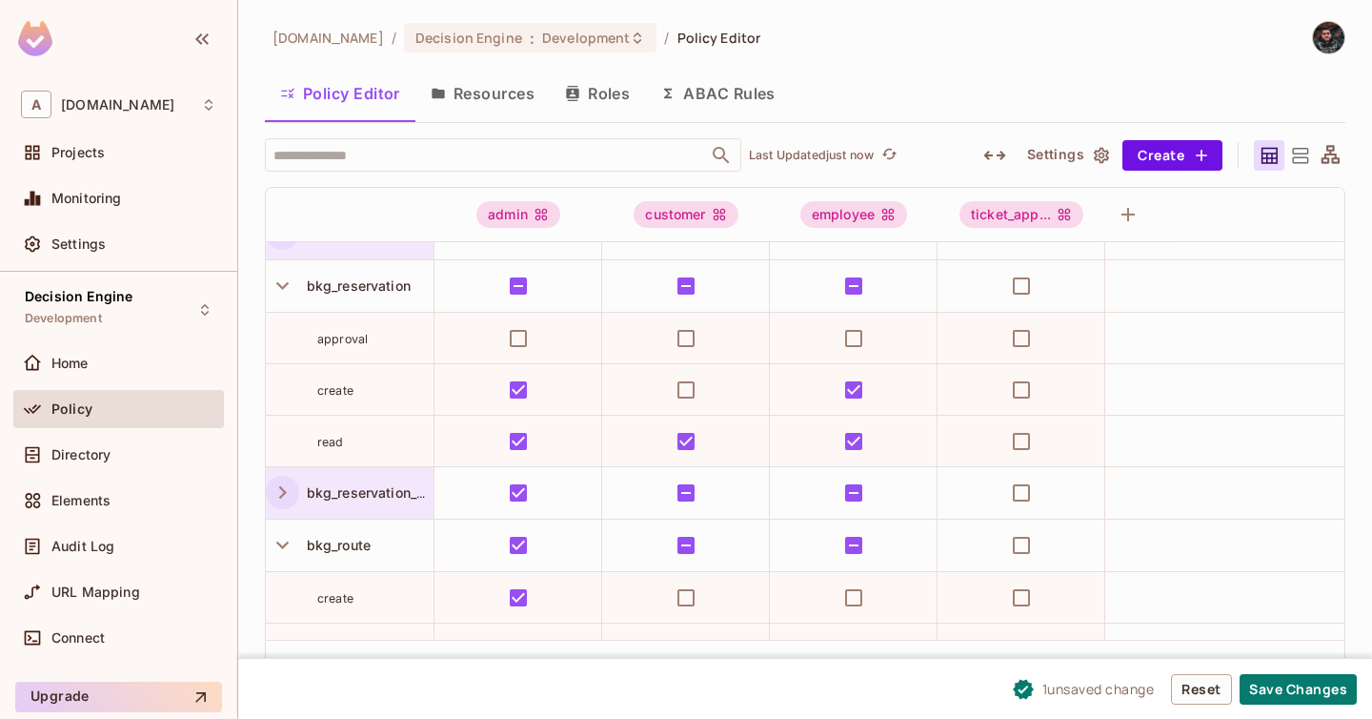
scroll to position [282, 0]
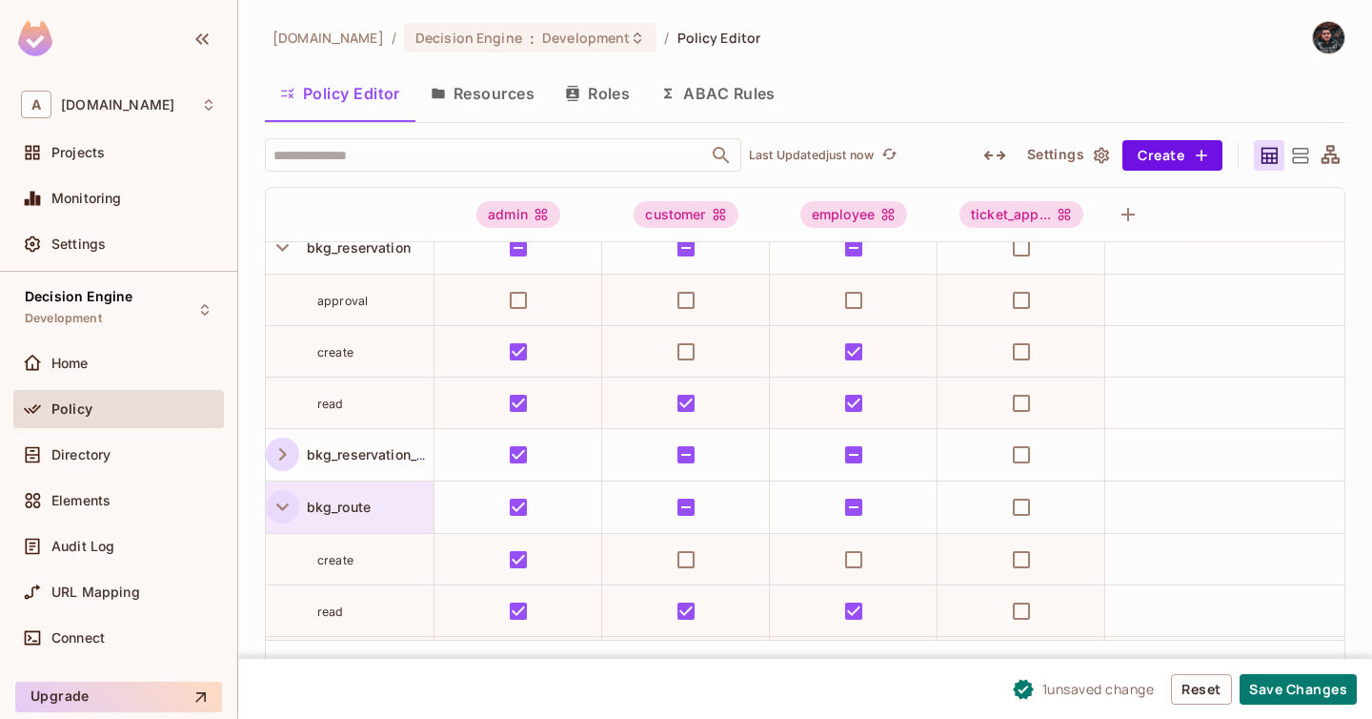
click at [284, 514] on icon "button" at bounding box center [283, 507] width 26 height 26
click at [284, 573] on button "button" at bounding box center [282, 558] width 33 height 33
click at [281, 604] on icon "button" at bounding box center [283, 612] width 26 height 26
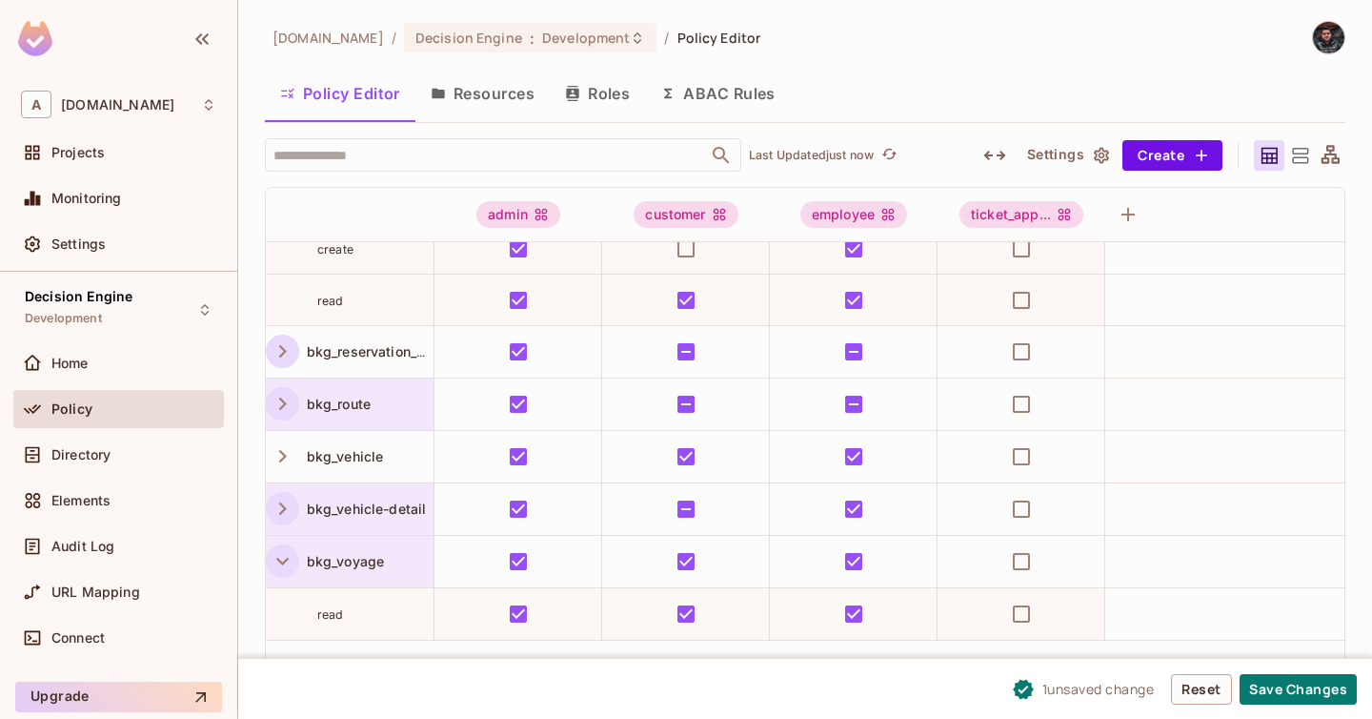
click at [283, 569] on icon "button" at bounding box center [283, 561] width 26 height 26
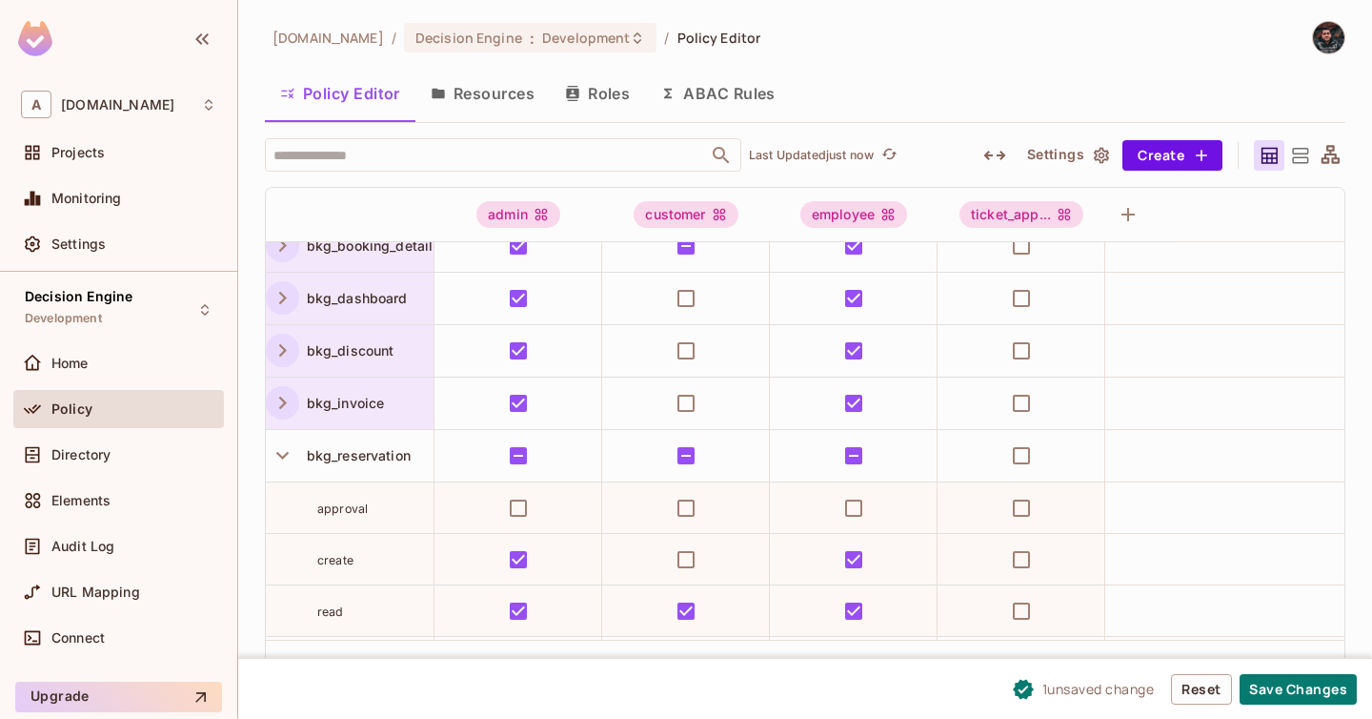
scroll to position [69, 0]
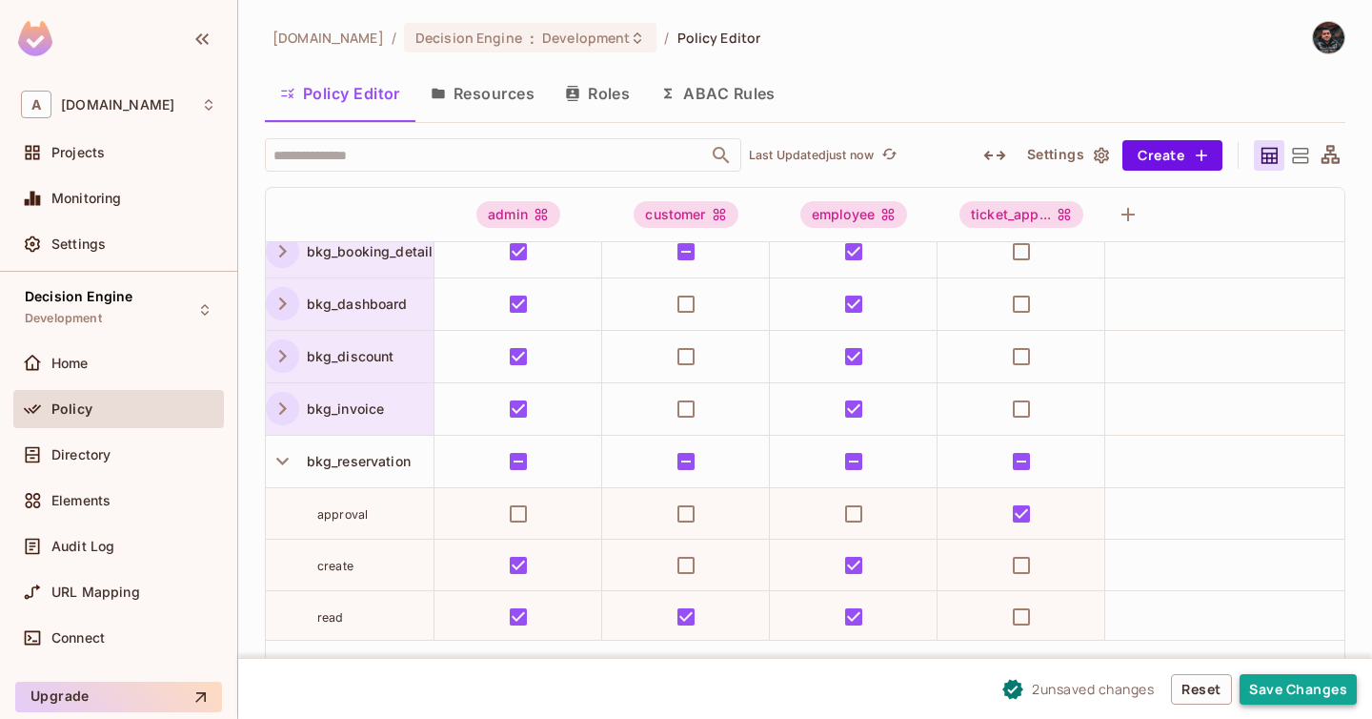
click at [1292, 686] on button "Save Changes" at bounding box center [1298, 689] width 117 height 30
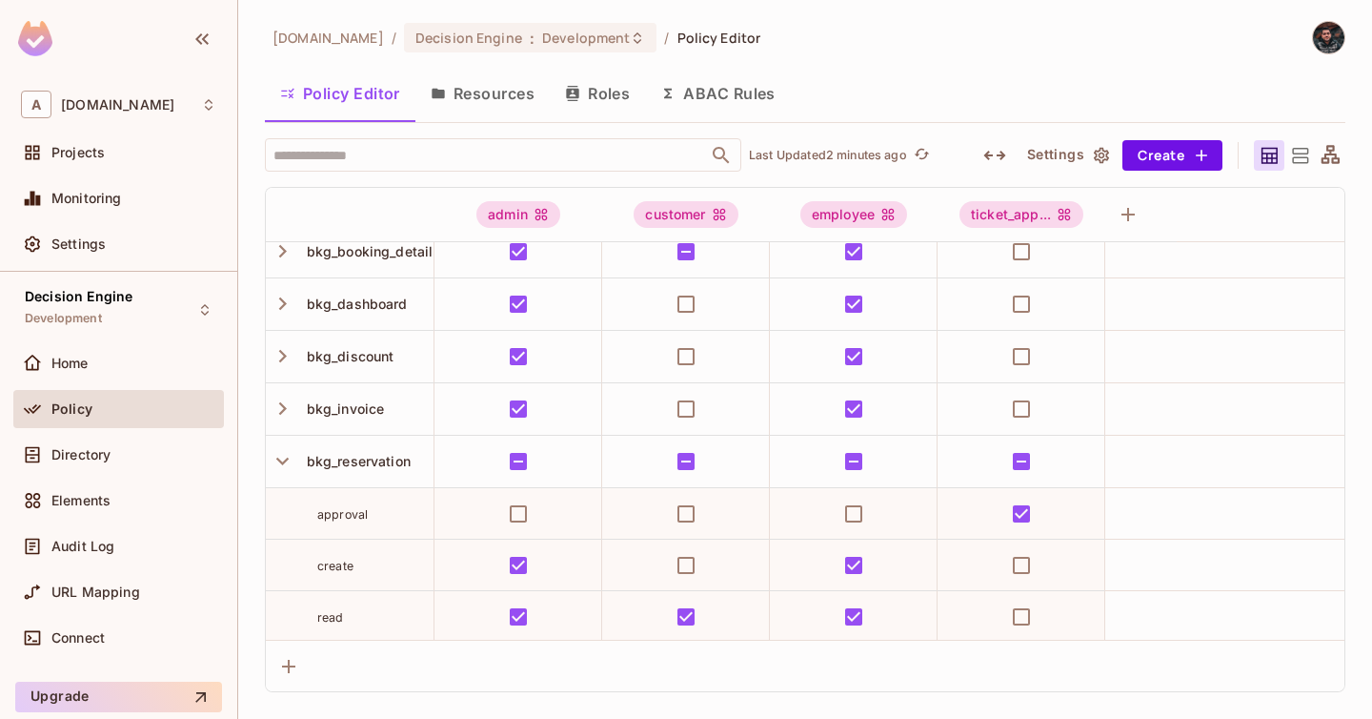
click at [492, 99] on button "Resources" at bounding box center [483, 94] width 134 height 48
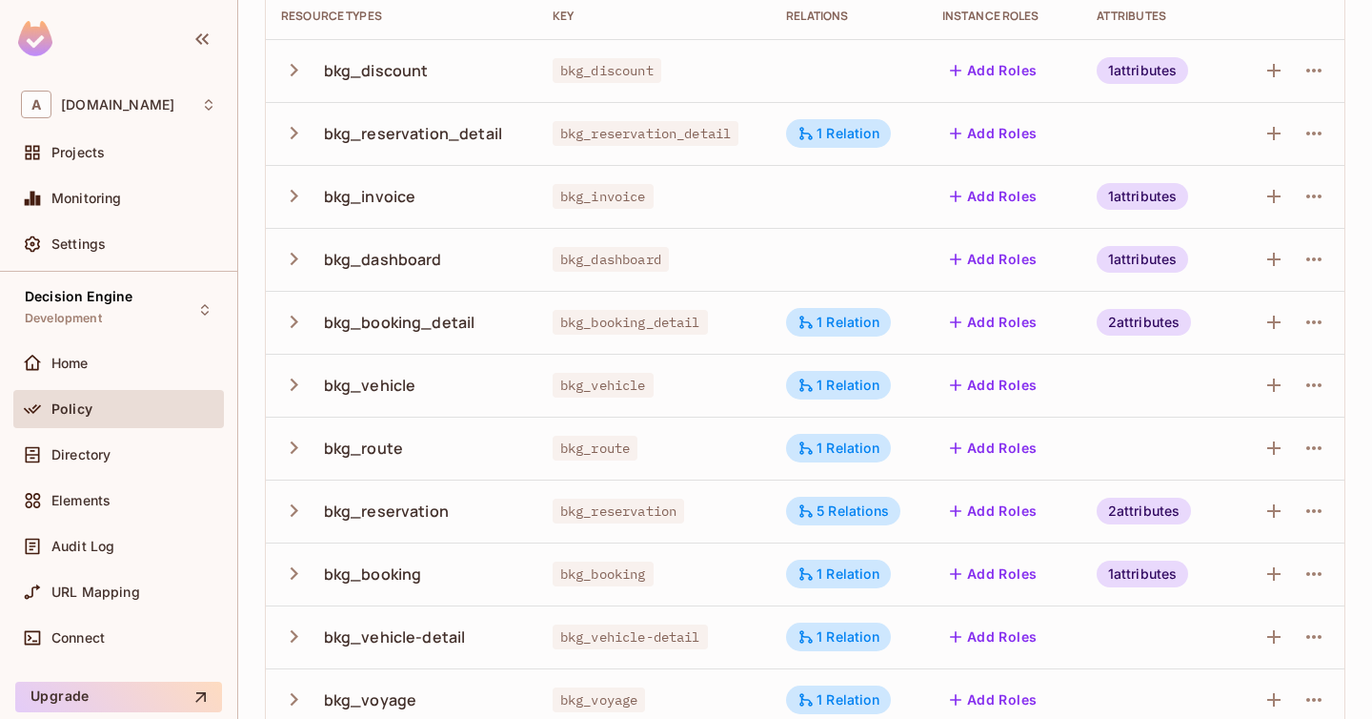
scroll to position [199, 0]
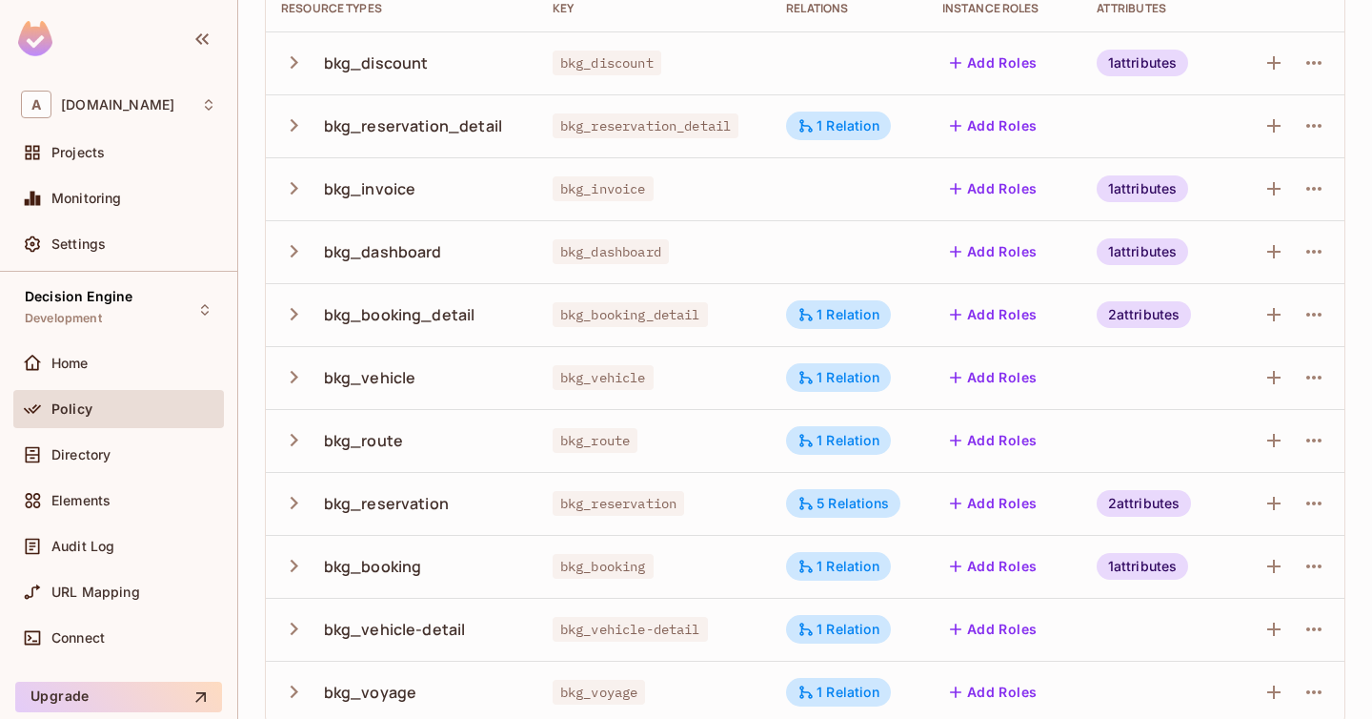
click at [294, 500] on icon "button" at bounding box center [295, 503] width 8 height 12
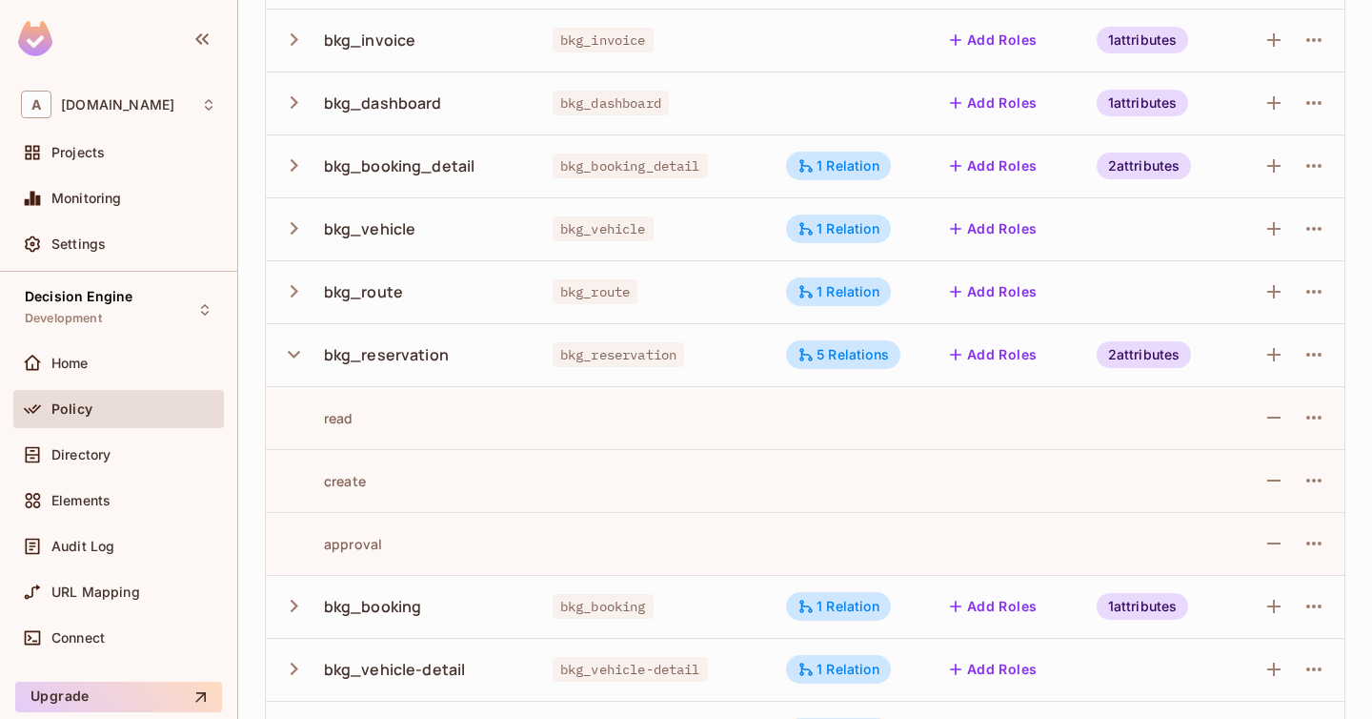
scroll to position [350, 0]
click at [1314, 355] on icon "button" at bounding box center [1314, 352] width 23 height 23
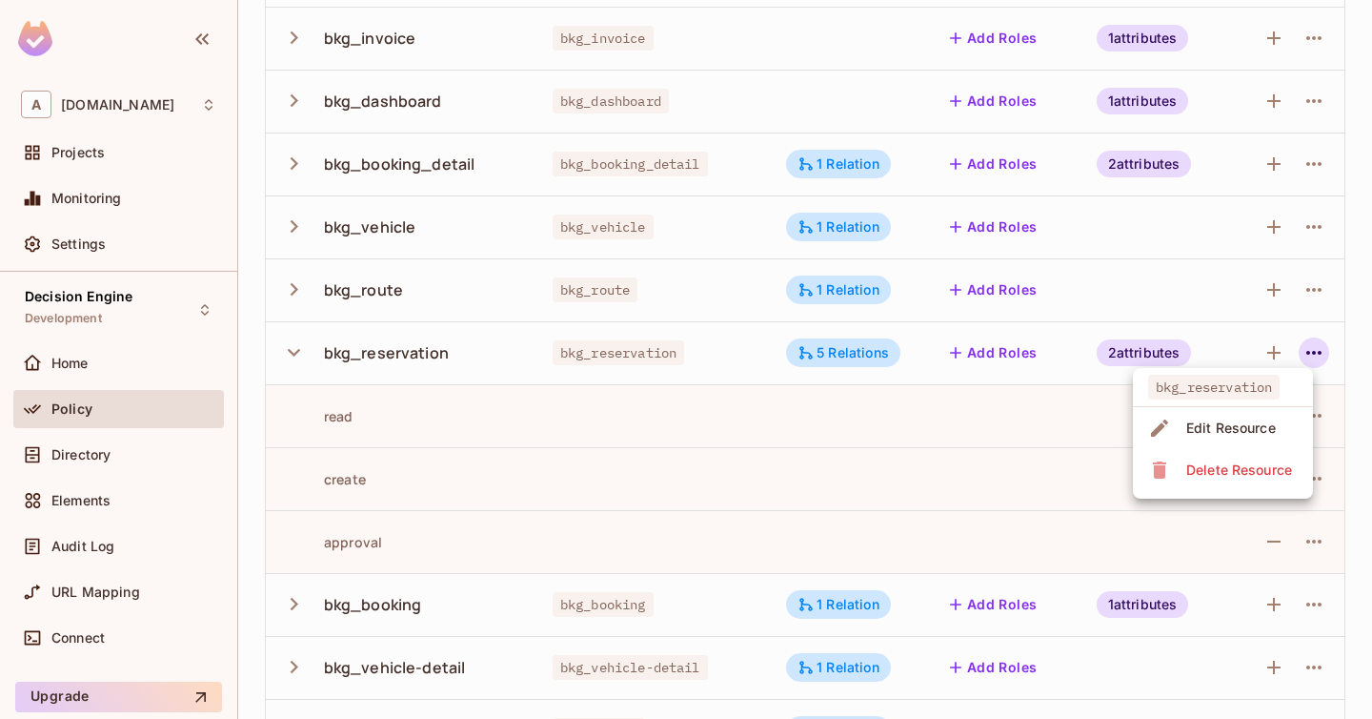
click at [1231, 349] on div at bounding box center [686, 359] width 1372 height 719
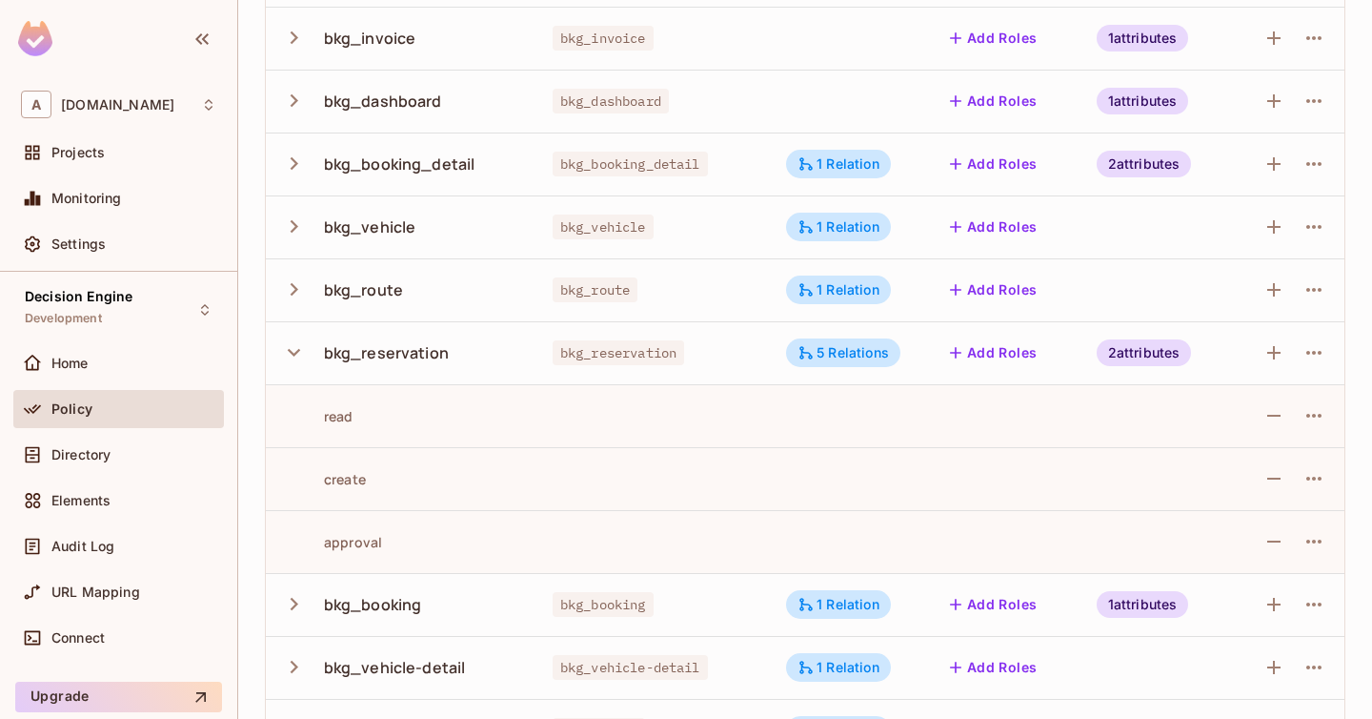
click at [292, 355] on icon "button" at bounding box center [294, 352] width 26 height 26
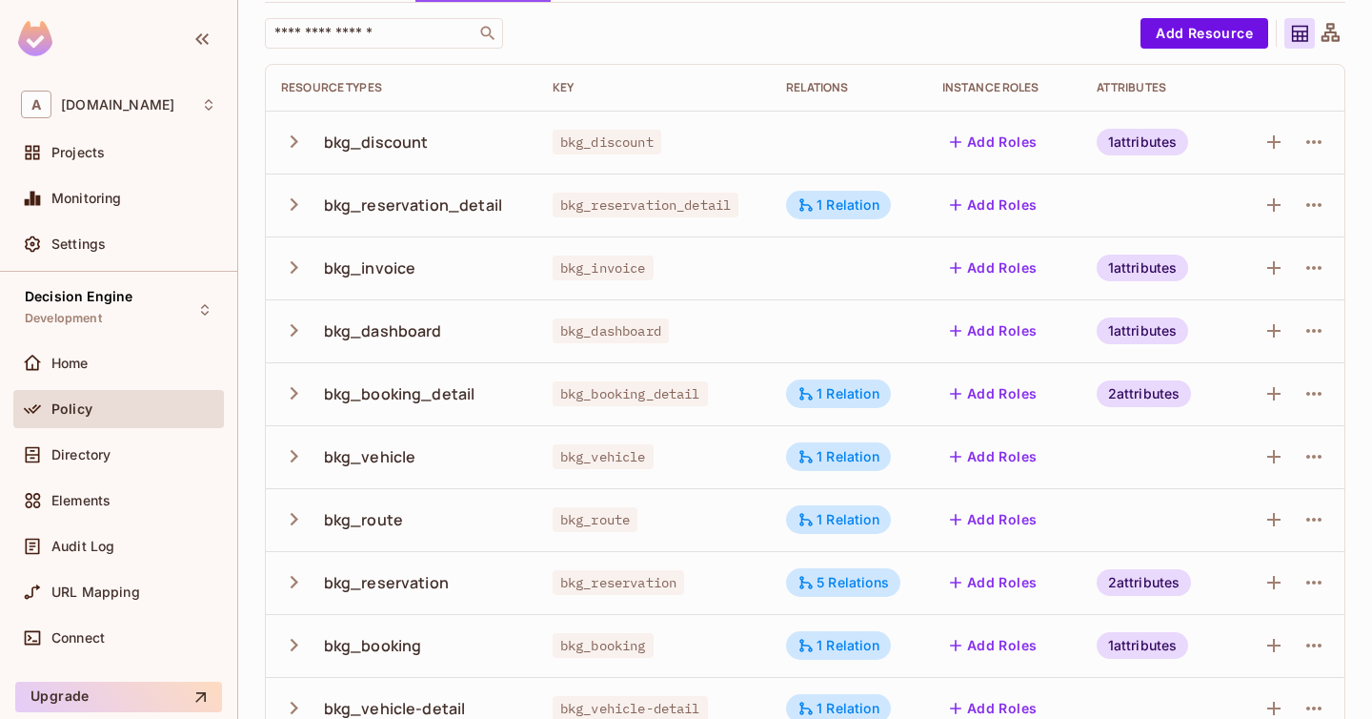
scroll to position [0, 0]
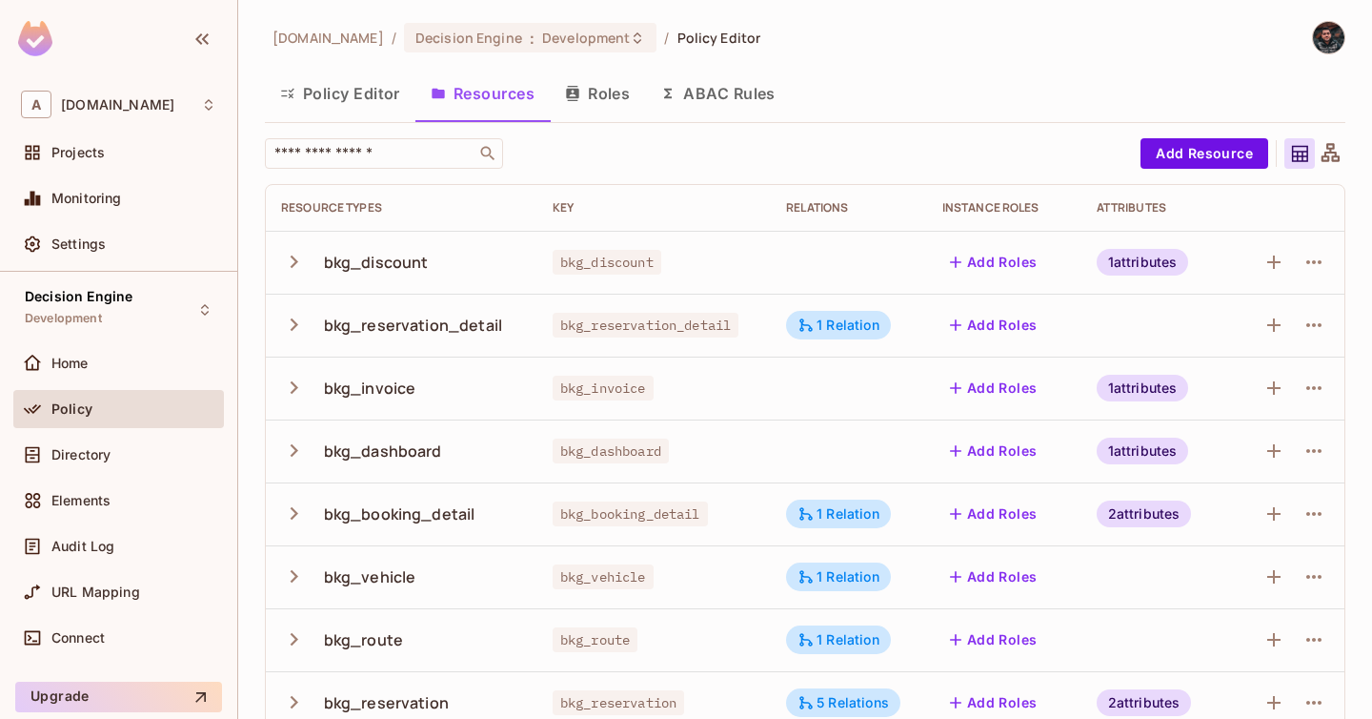
click at [608, 112] on button "Roles" at bounding box center [597, 94] width 95 height 48
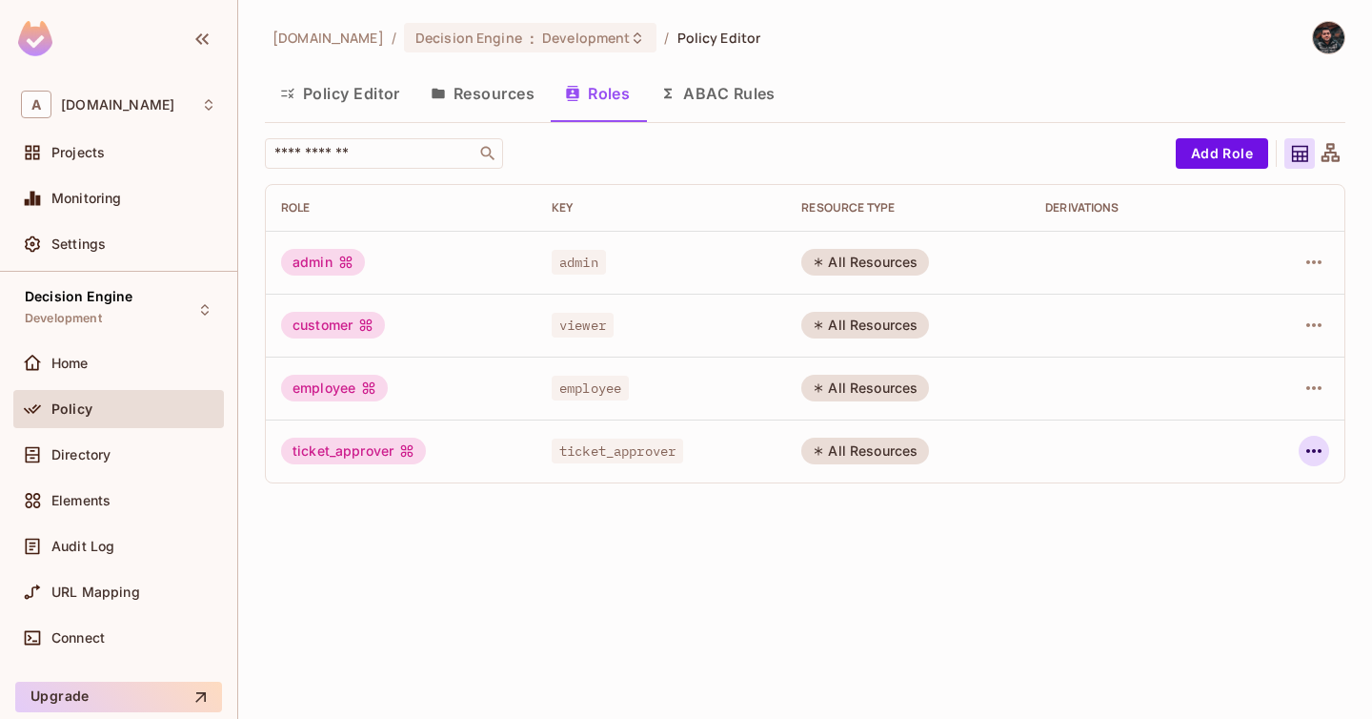
click at [1305, 454] on icon "button" at bounding box center [1314, 450] width 23 height 23
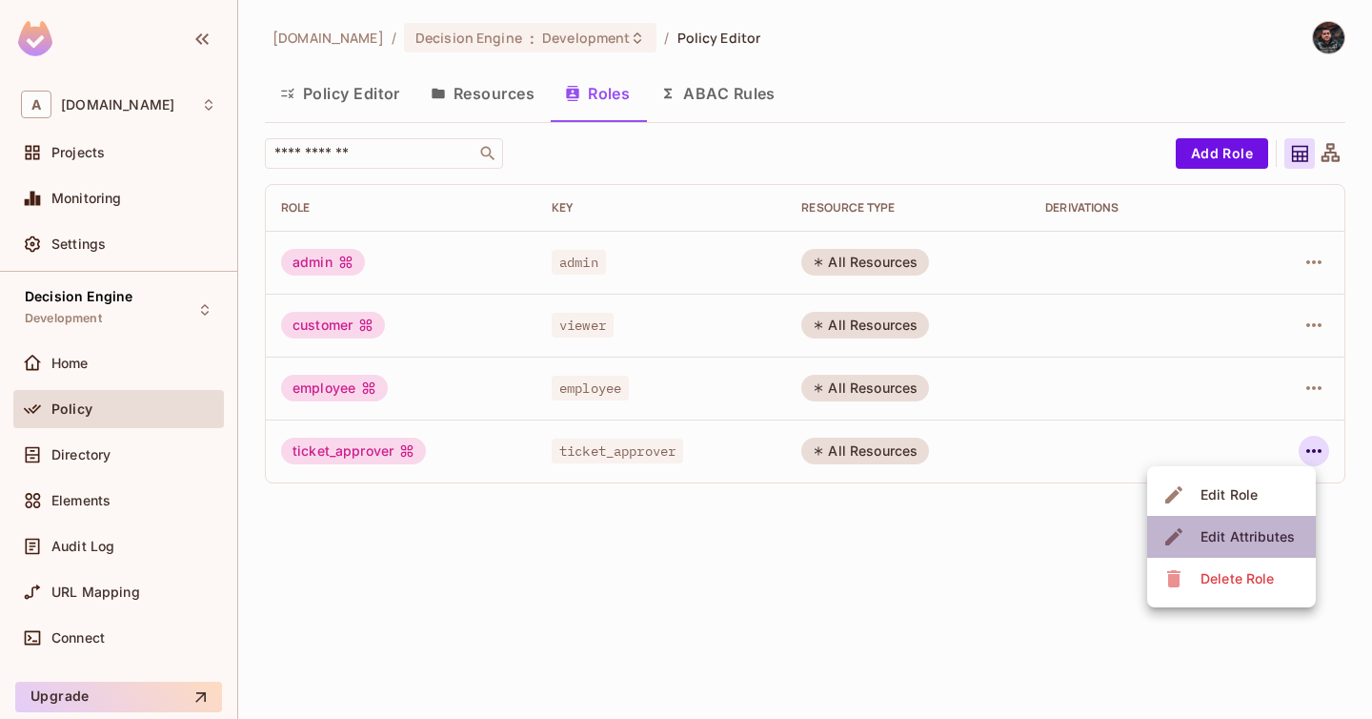
click at [1282, 539] on div "Edit Attributes" at bounding box center [1248, 536] width 94 height 19
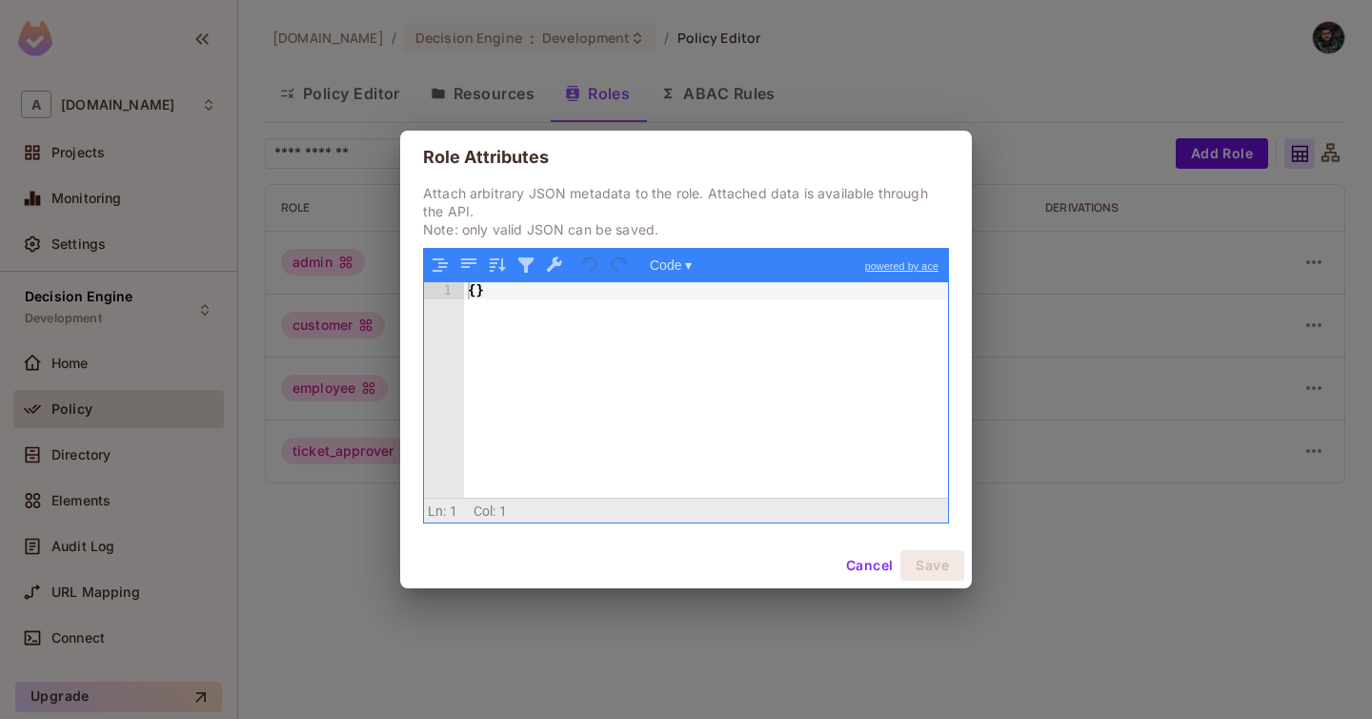
click at [603, 348] on div "{ }" at bounding box center [706, 407] width 484 height 251
click at [456, 163] on h2 "Role Attributes" at bounding box center [686, 157] width 572 height 53
copy h2 "Role Attributes"
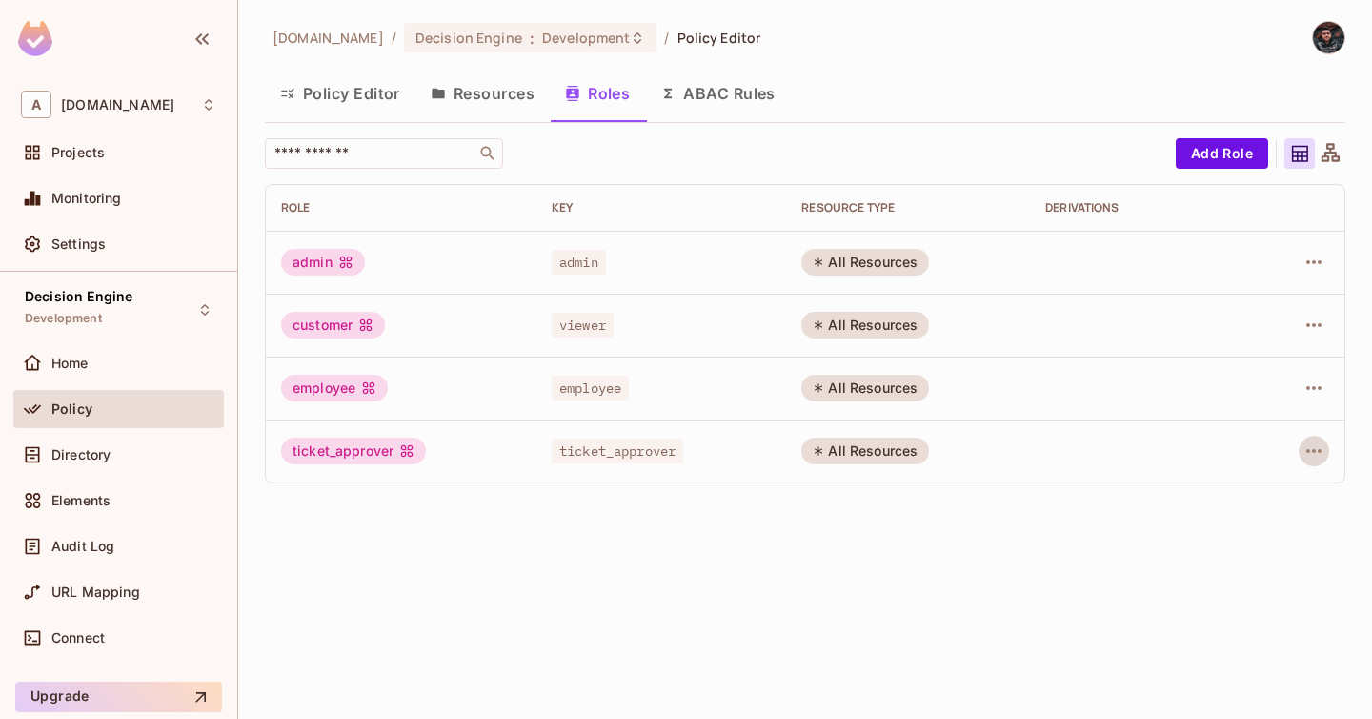
click at [325, 455] on div "ticket_approver" at bounding box center [353, 450] width 145 height 27
copy div "ticket_approver"
click at [365, 85] on button "Policy Editor" at bounding box center [340, 94] width 151 height 48
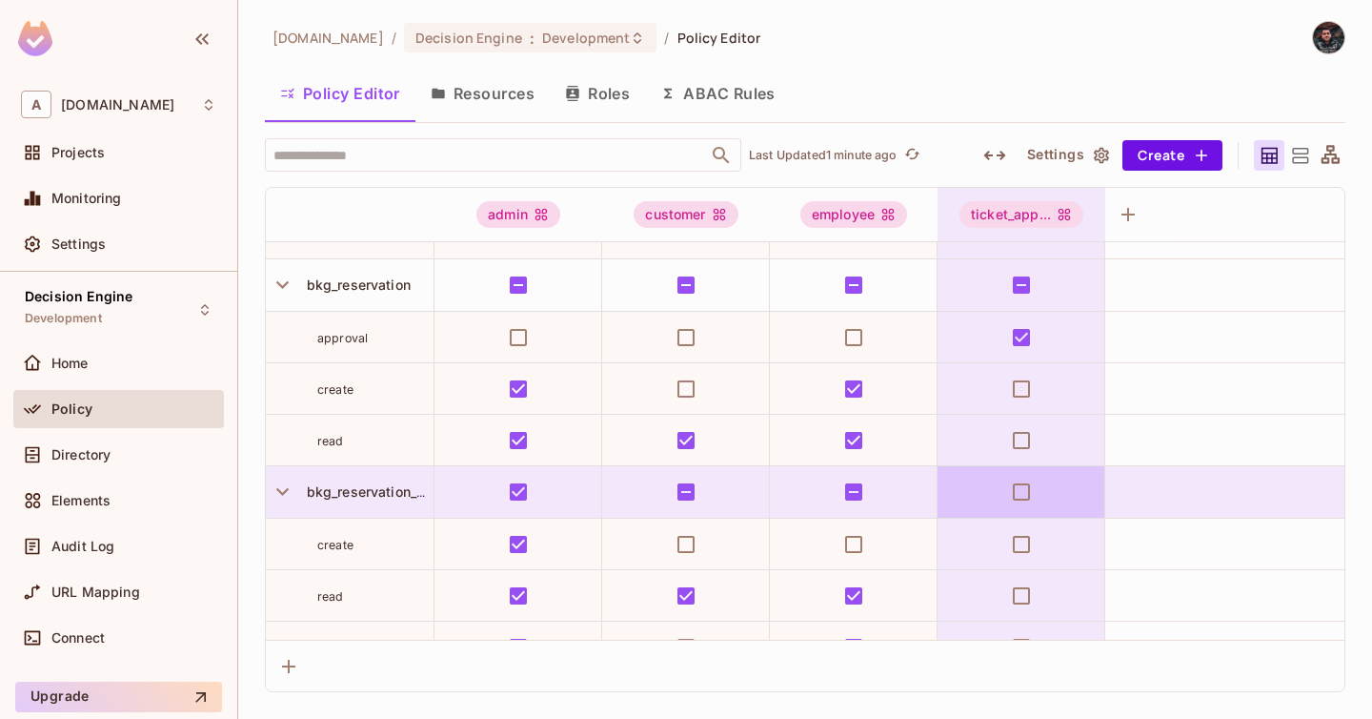
scroll to position [662, 0]
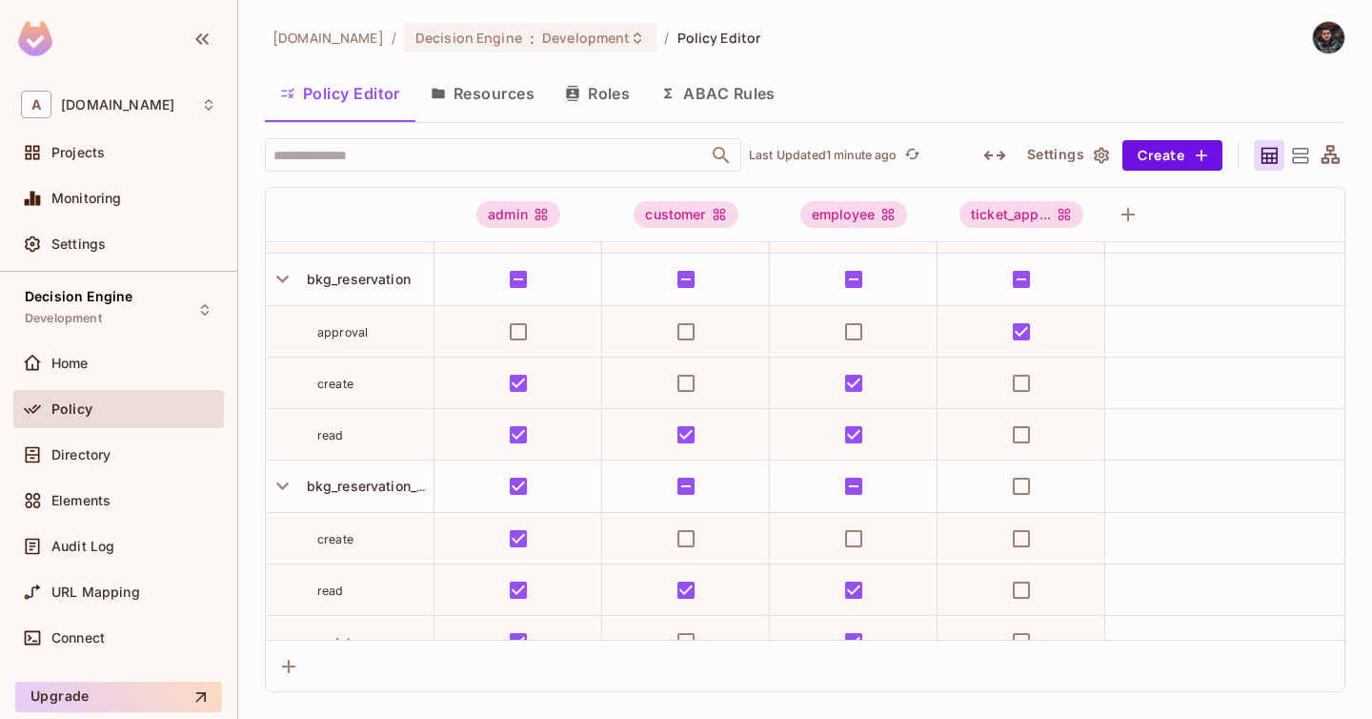
click at [515, 76] on button "Resources" at bounding box center [483, 94] width 134 height 48
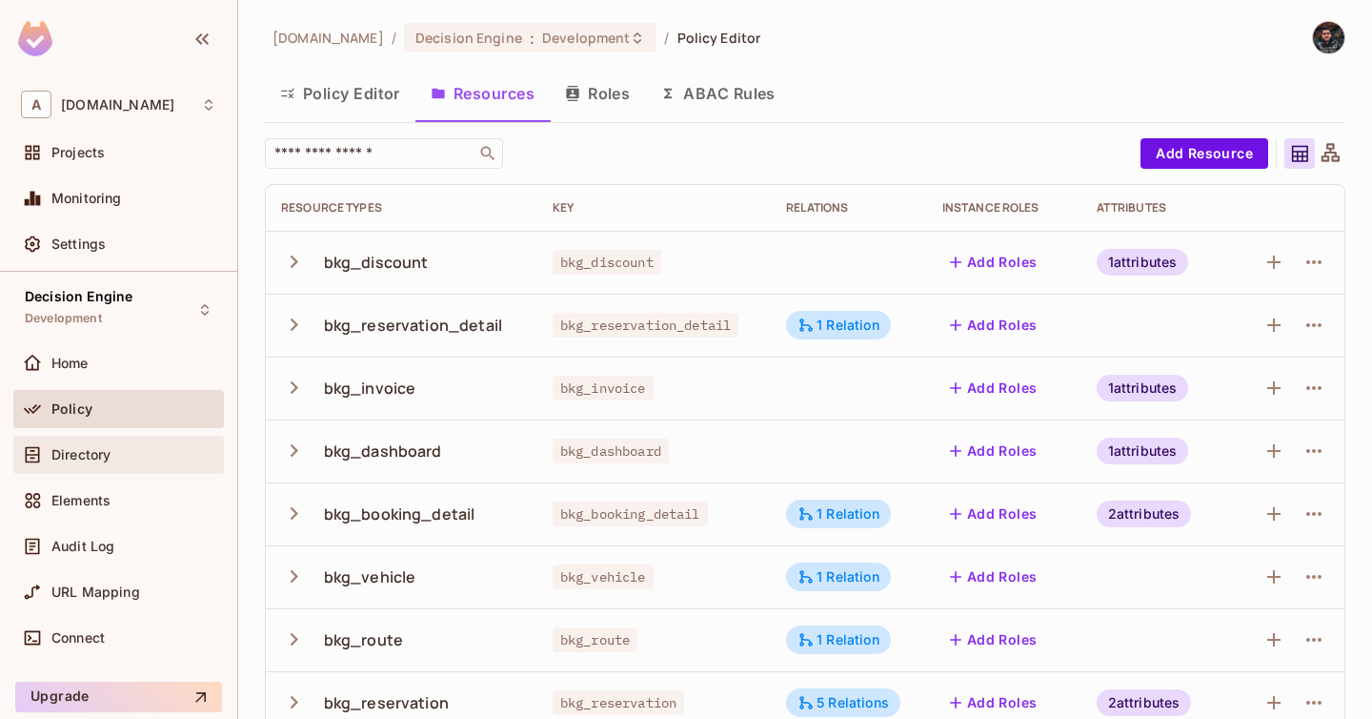
click at [95, 464] on div "Directory" at bounding box center [118, 454] width 195 height 23
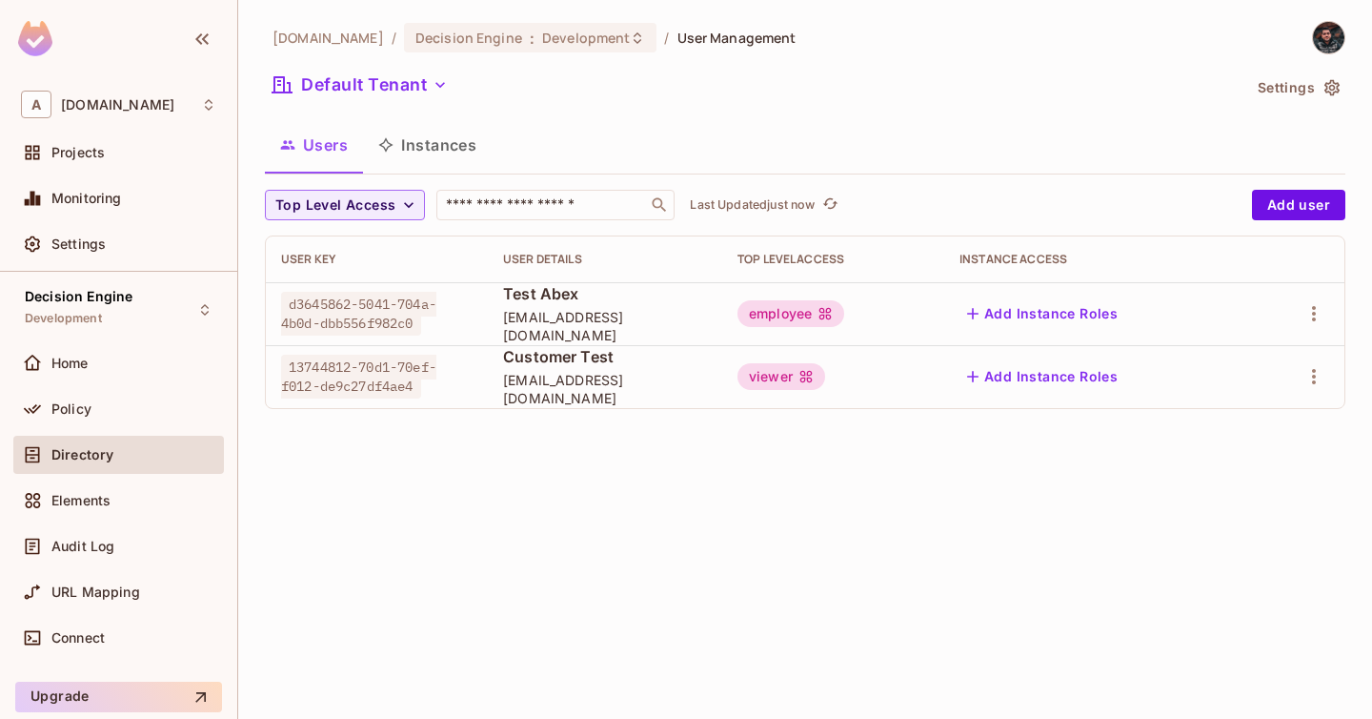
click at [830, 306] on div "employee" at bounding box center [791, 313] width 107 height 27
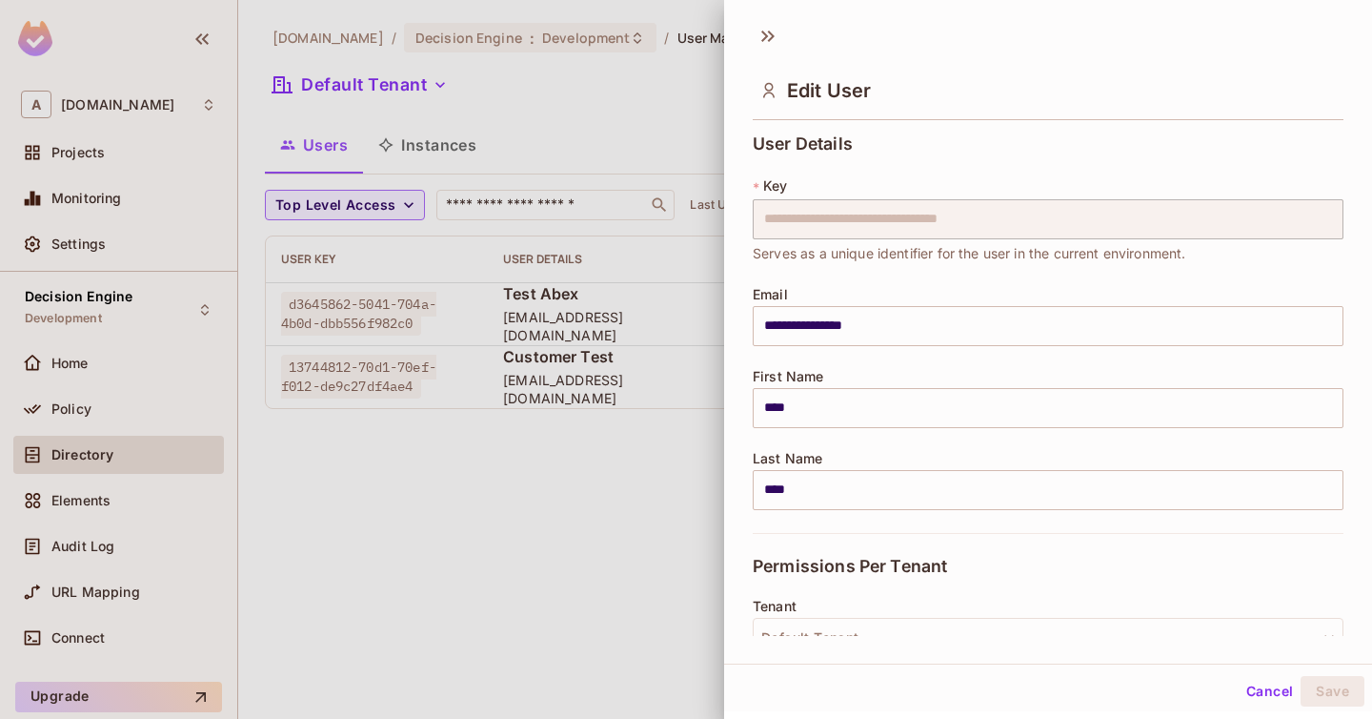
scroll to position [7, 0]
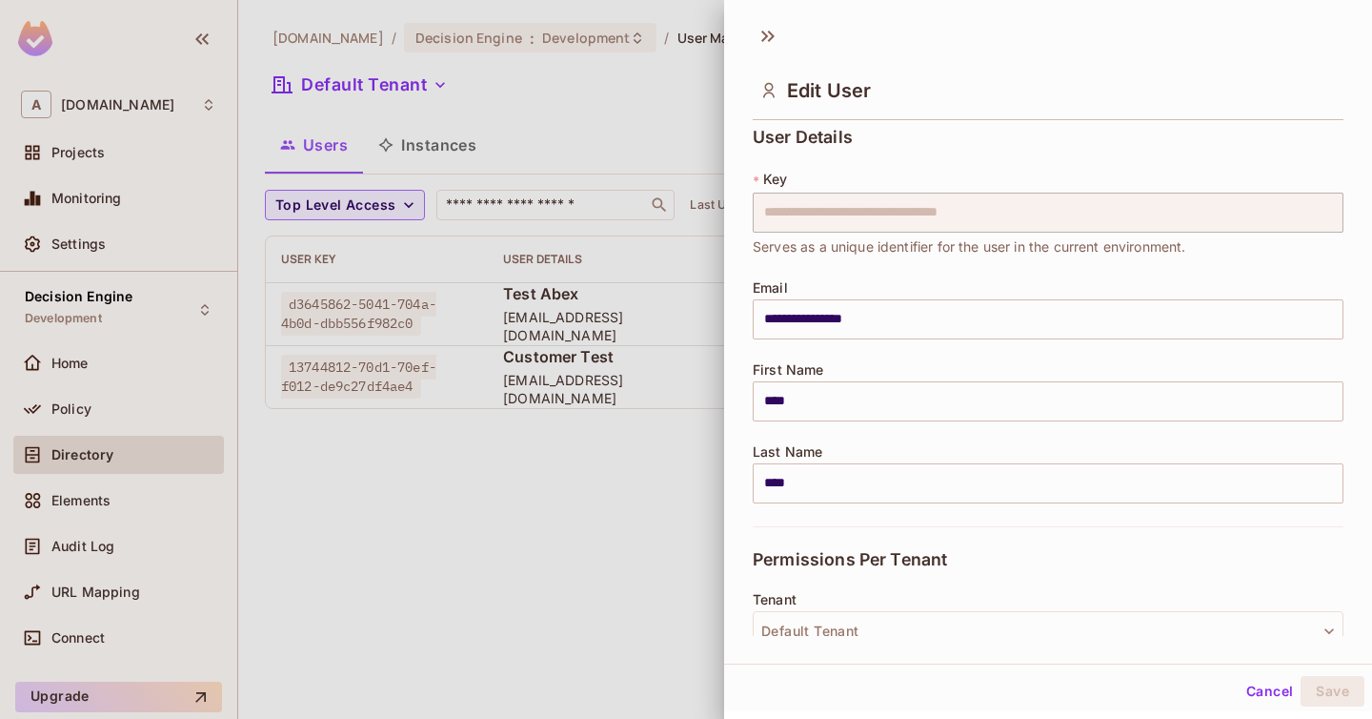
click at [588, 527] on div at bounding box center [686, 359] width 1372 height 719
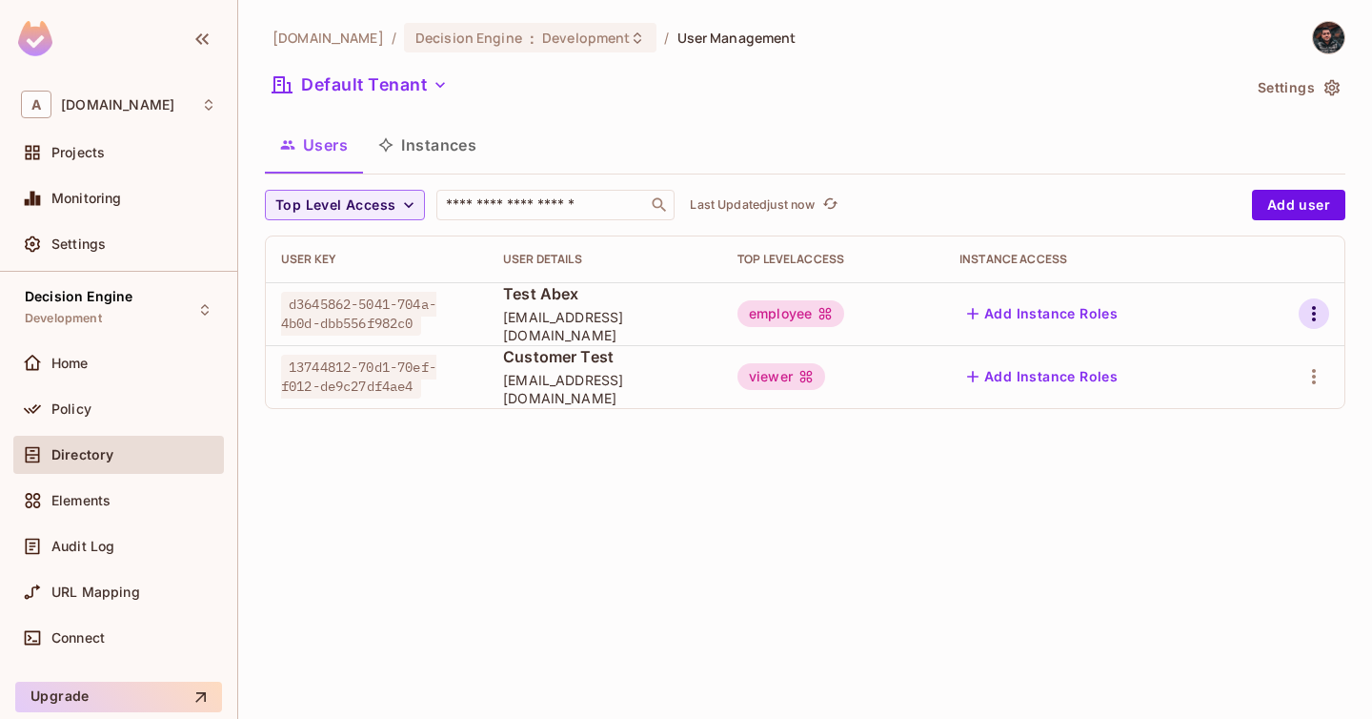
click at [1328, 312] on button "button" at bounding box center [1314, 313] width 30 height 30
click at [1288, 345] on li "Edit" at bounding box center [1231, 357] width 169 height 42
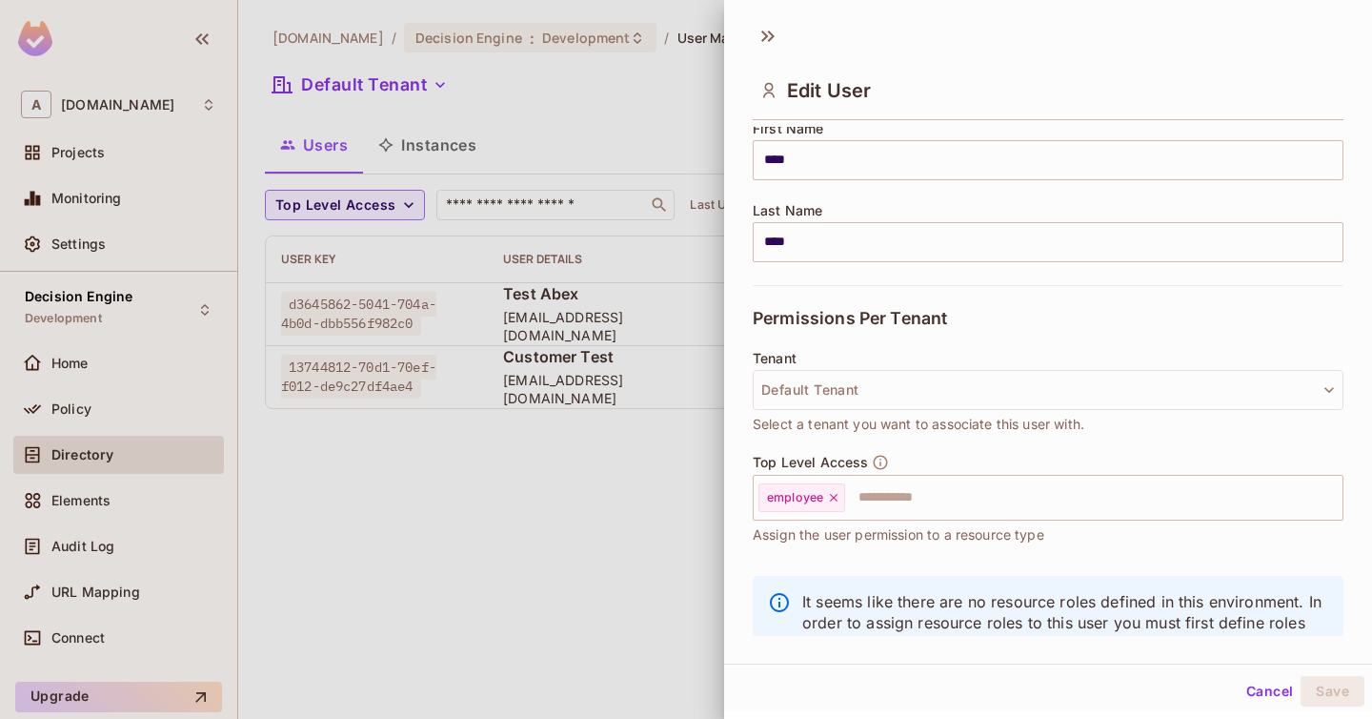
scroll to position [250, 0]
click at [930, 494] on input "text" at bounding box center [1076, 496] width 459 height 38
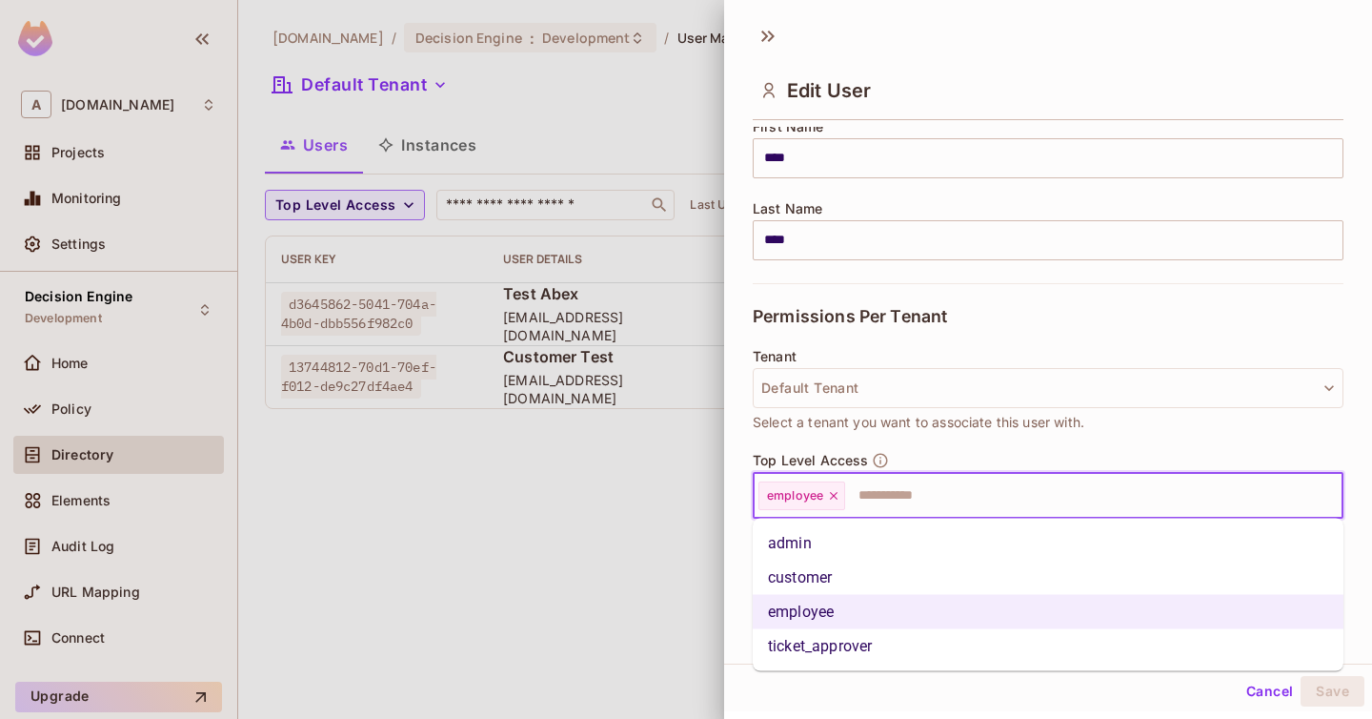
click at [908, 648] on li "ticket_approver" at bounding box center [1048, 646] width 591 height 34
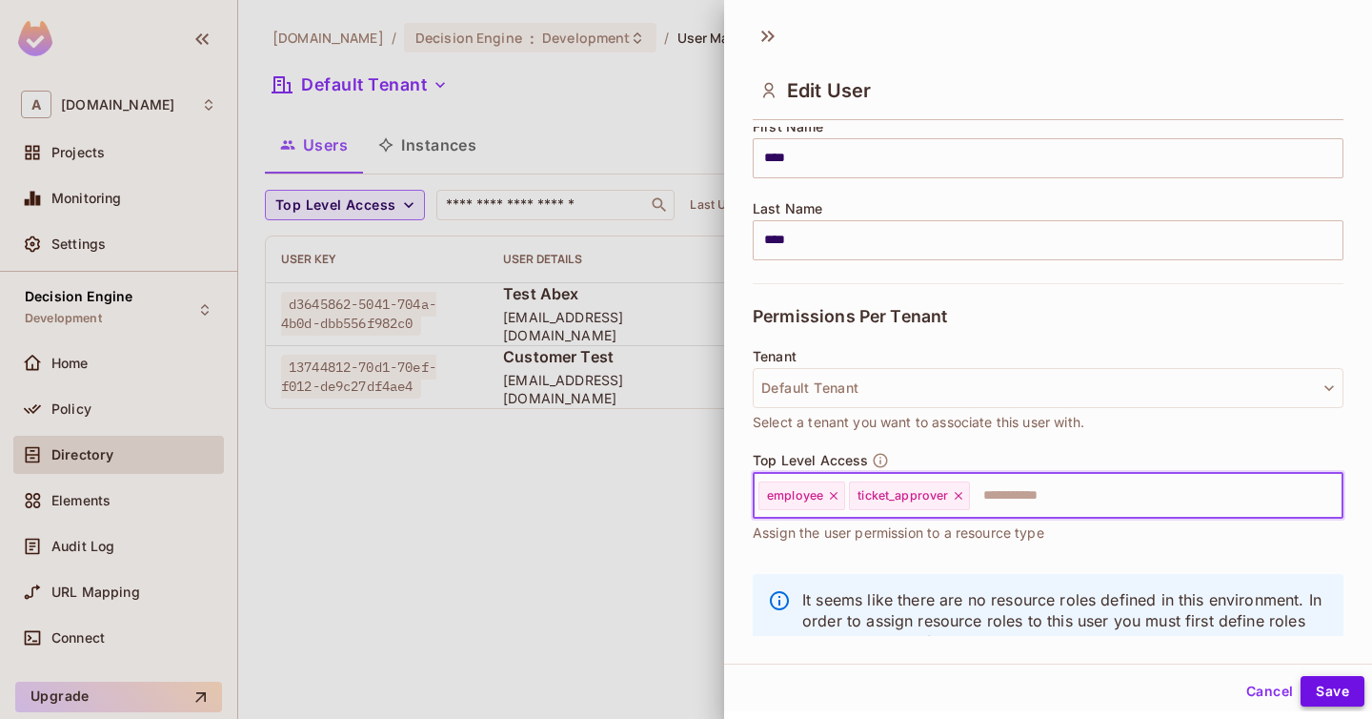
click at [1319, 689] on button "Save" at bounding box center [1333, 691] width 64 height 30
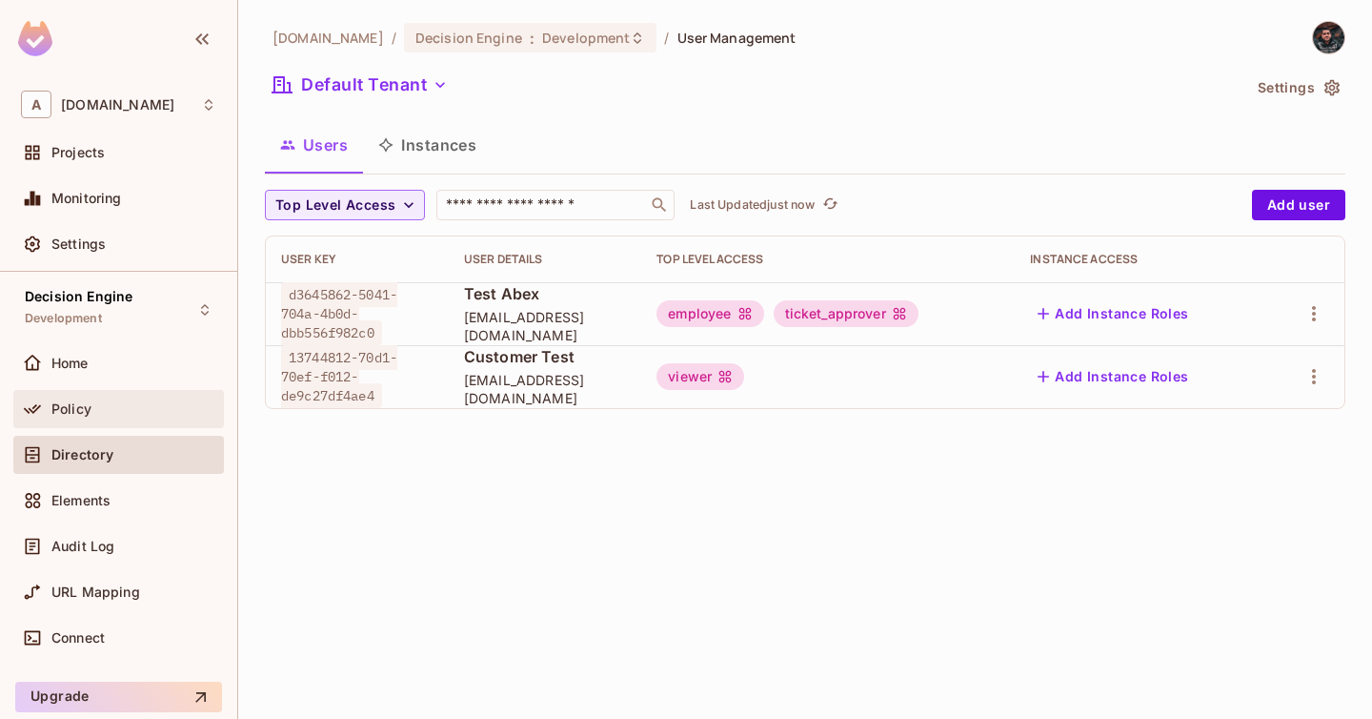
click at [116, 416] on div "Policy" at bounding box center [118, 408] width 195 height 23
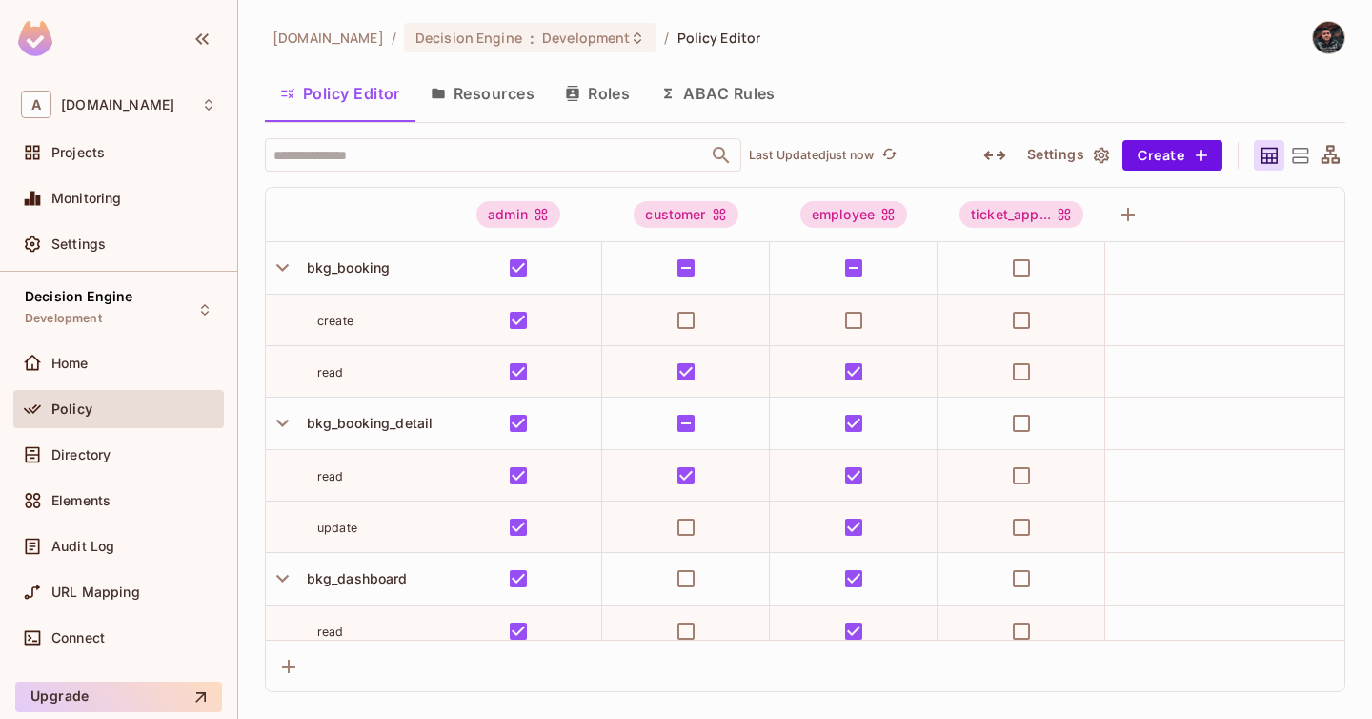
click at [615, 87] on button "Roles" at bounding box center [597, 94] width 95 height 48
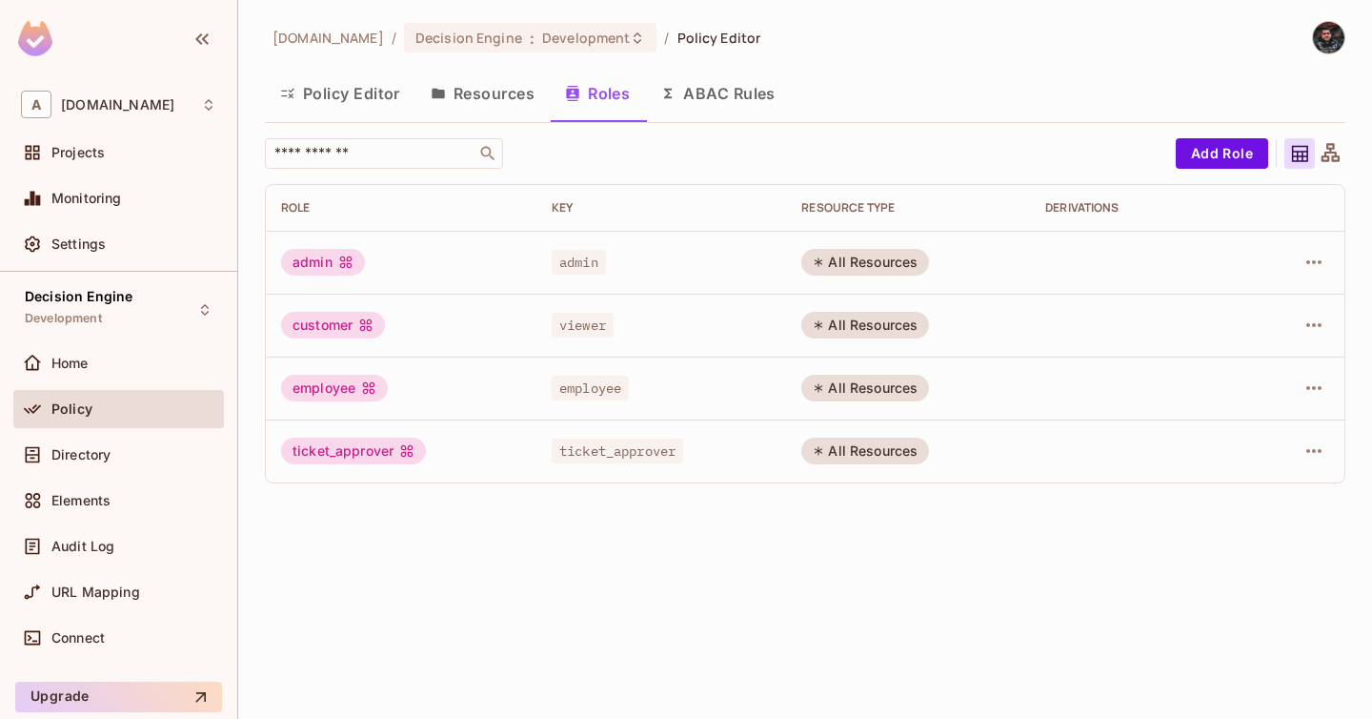
click at [583, 329] on span "viewer" at bounding box center [583, 325] width 62 height 25
click at [1305, 335] on icon "button" at bounding box center [1314, 325] width 23 height 23
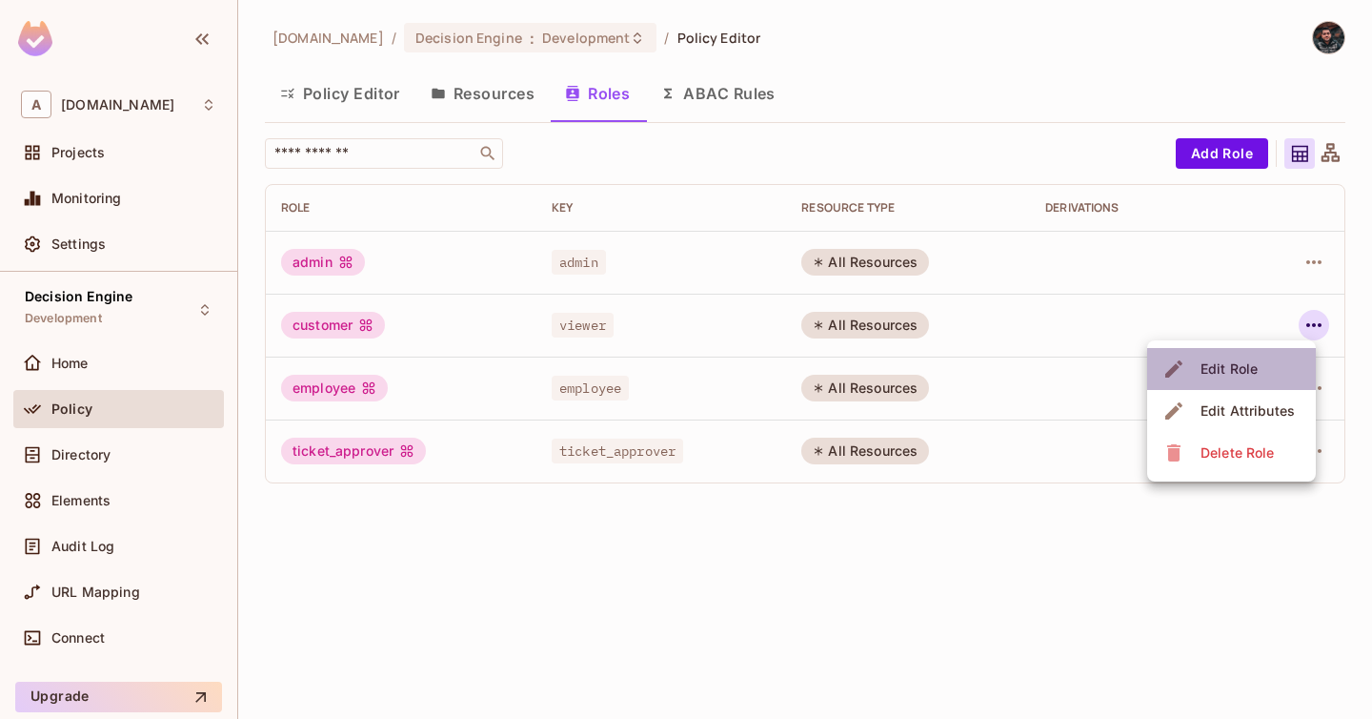
click at [1265, 361] on li "Edit Role" at bounding box center [1231, 369] width 169 height 42
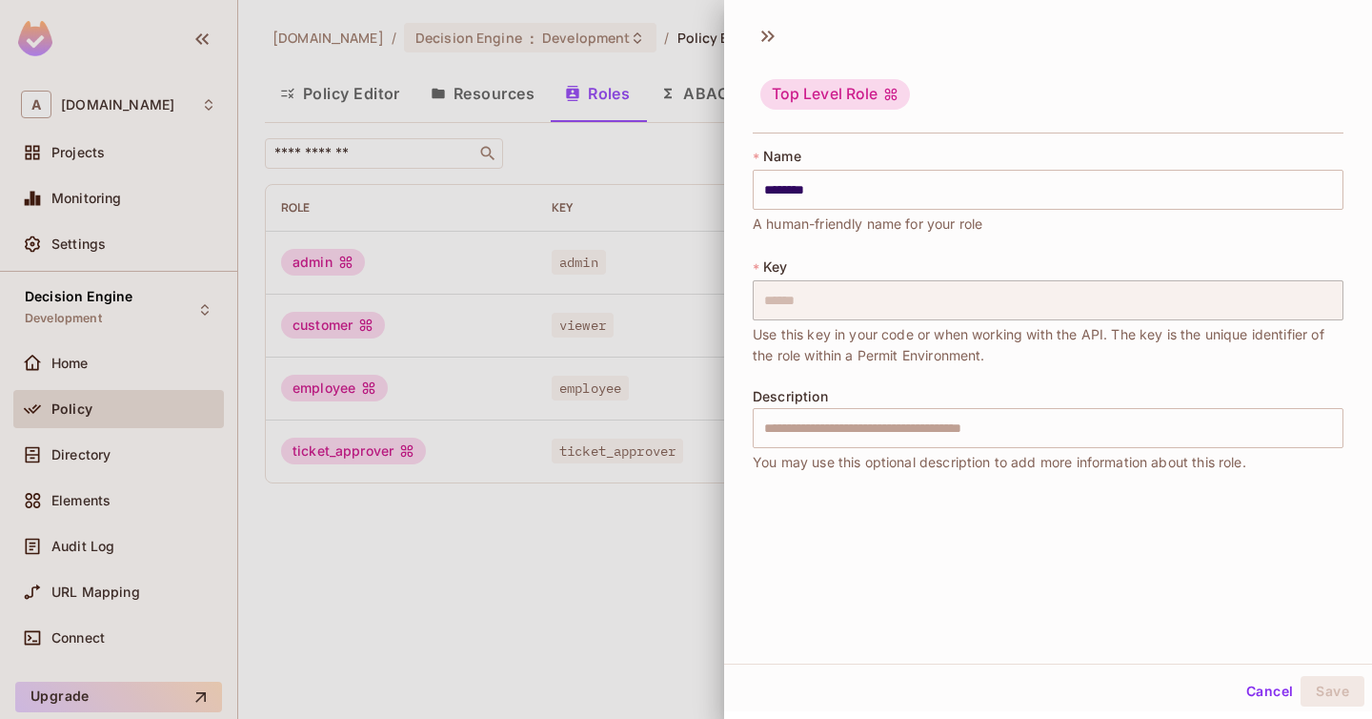
click at [1280, 700] on button "Cancel" at bounding box center [1270, 691] width 62 height 30
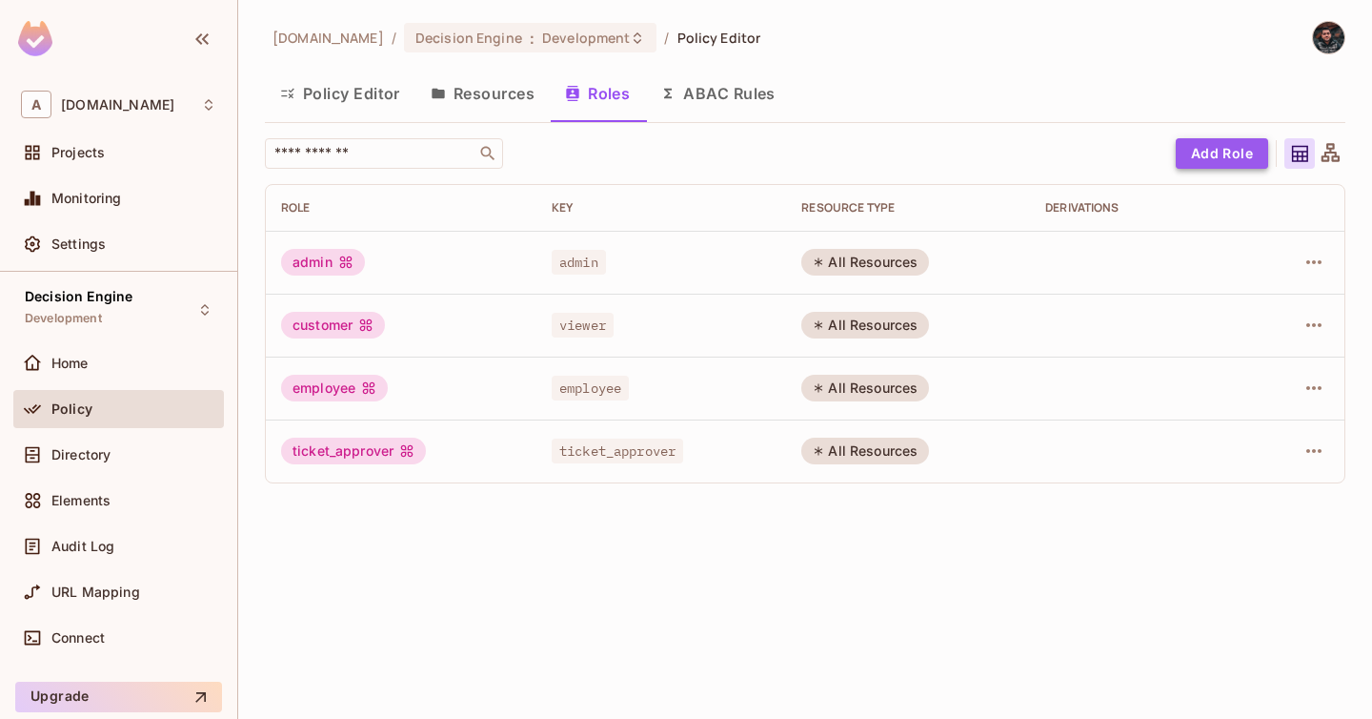
click at [1235, 161] on button "Add Role" at bounding box center [1222, 153] width 92 height 30
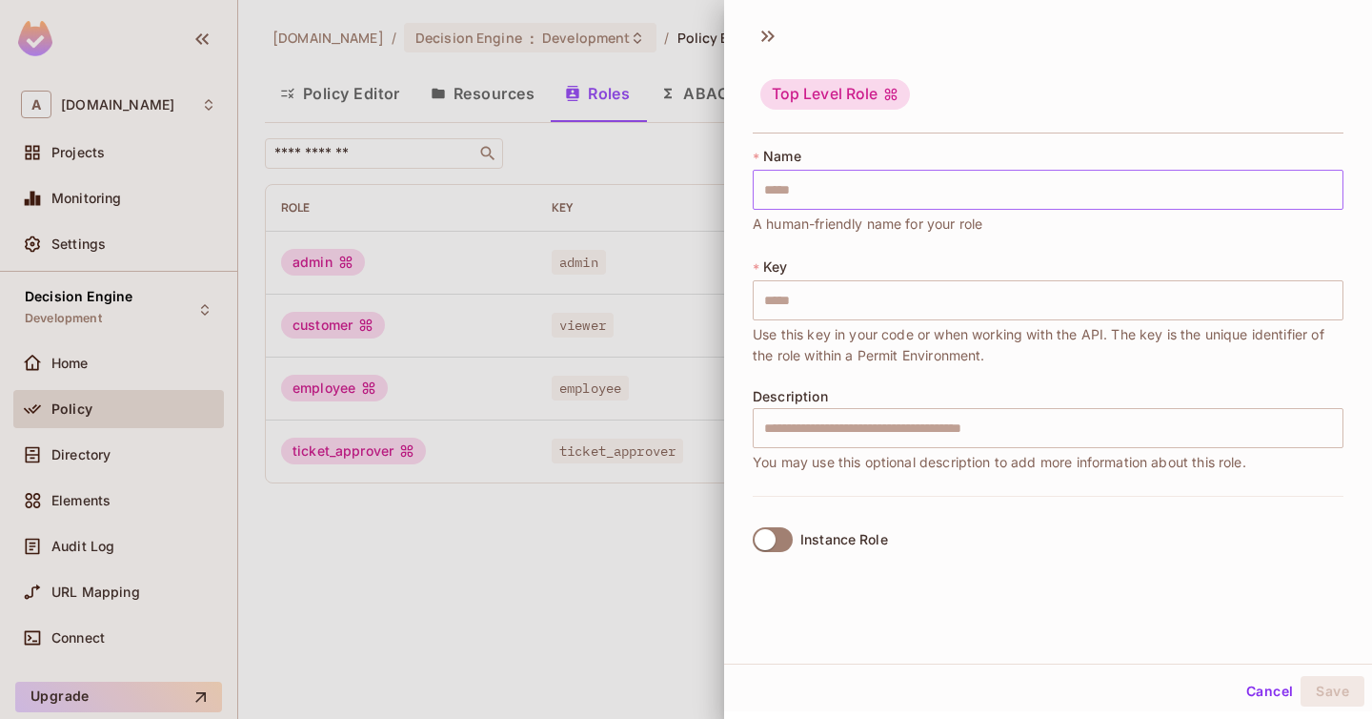
click at [989, 201] on input "text" at bounding box center [1048, 190] width 591 height 40
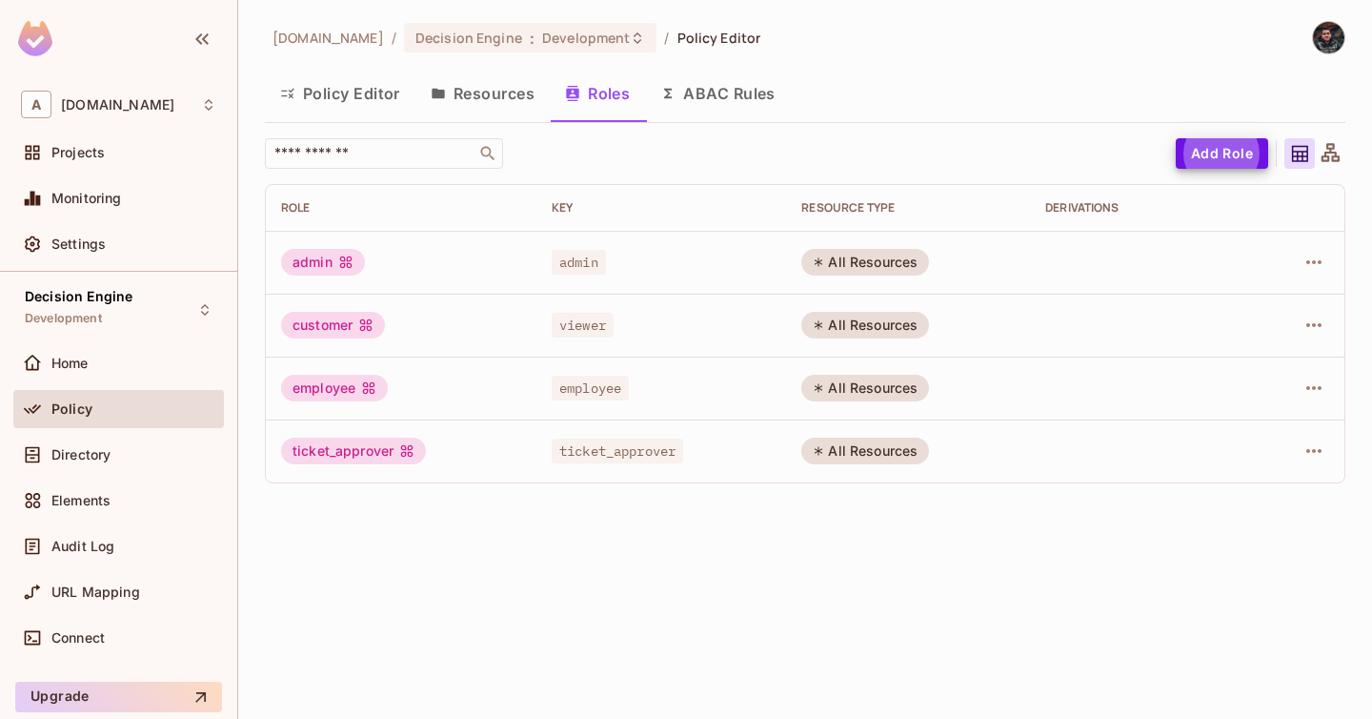
click at [1328, 333] on div at bounding box center [1298, 325] width 64 height 30
click at [1311, 328] on icon "button" at bounding box center [1314, 325] width 23 height 23
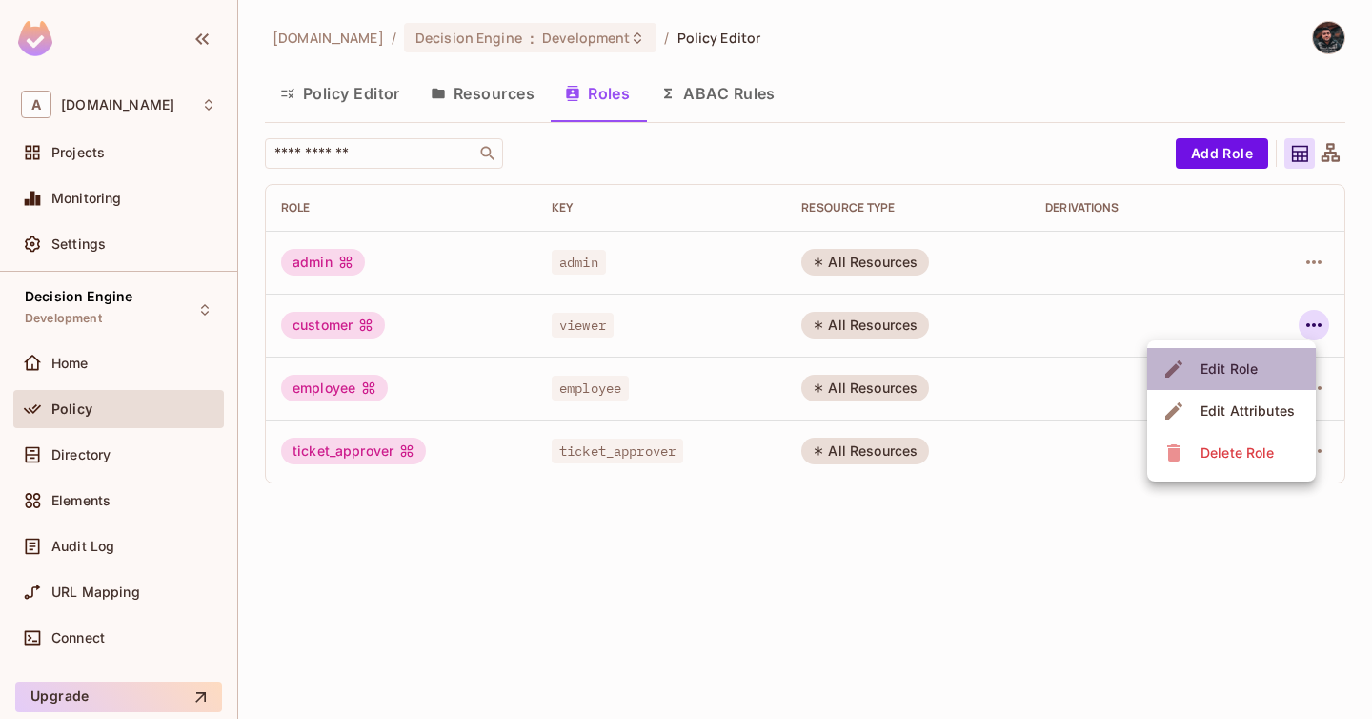
click at [1259, 370] on span "Edit Role" at bounding box center [1229, 369] width 69 height 30
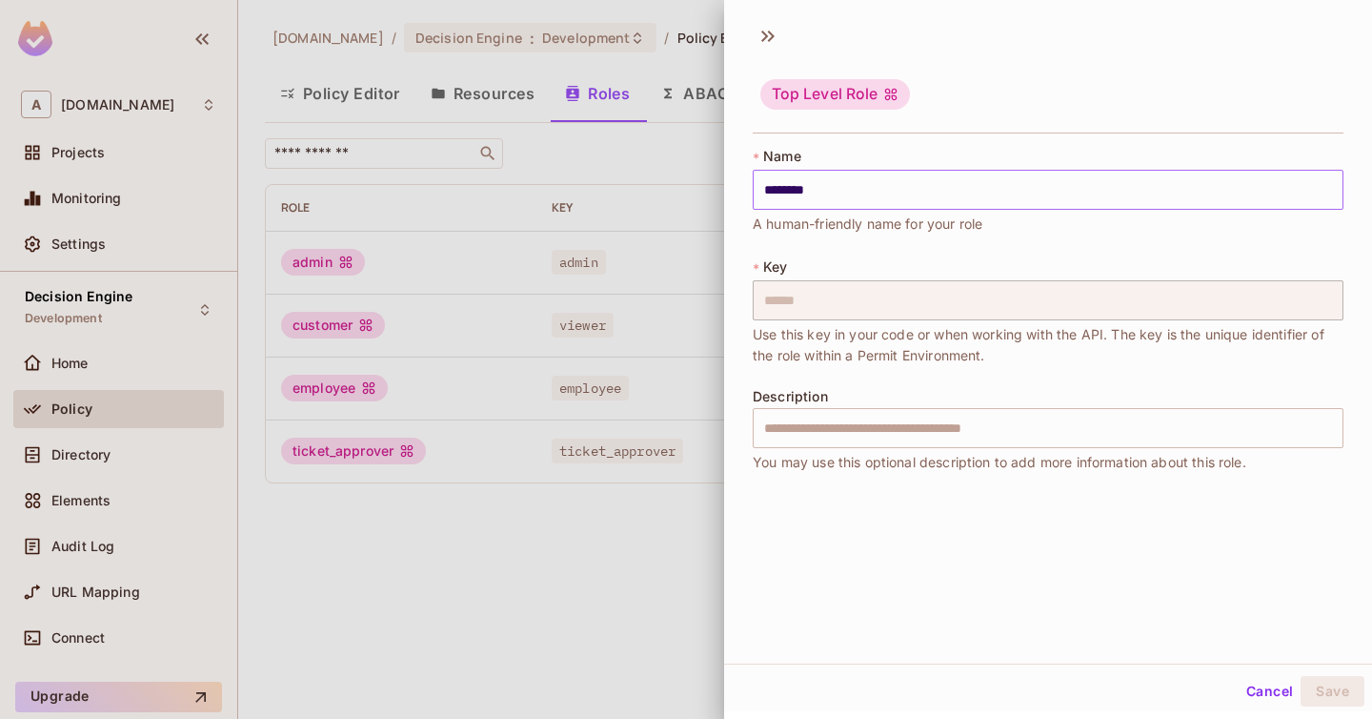
click at [920, 199] on input "********" at bounding box center [1048, 190] width 591 height 40
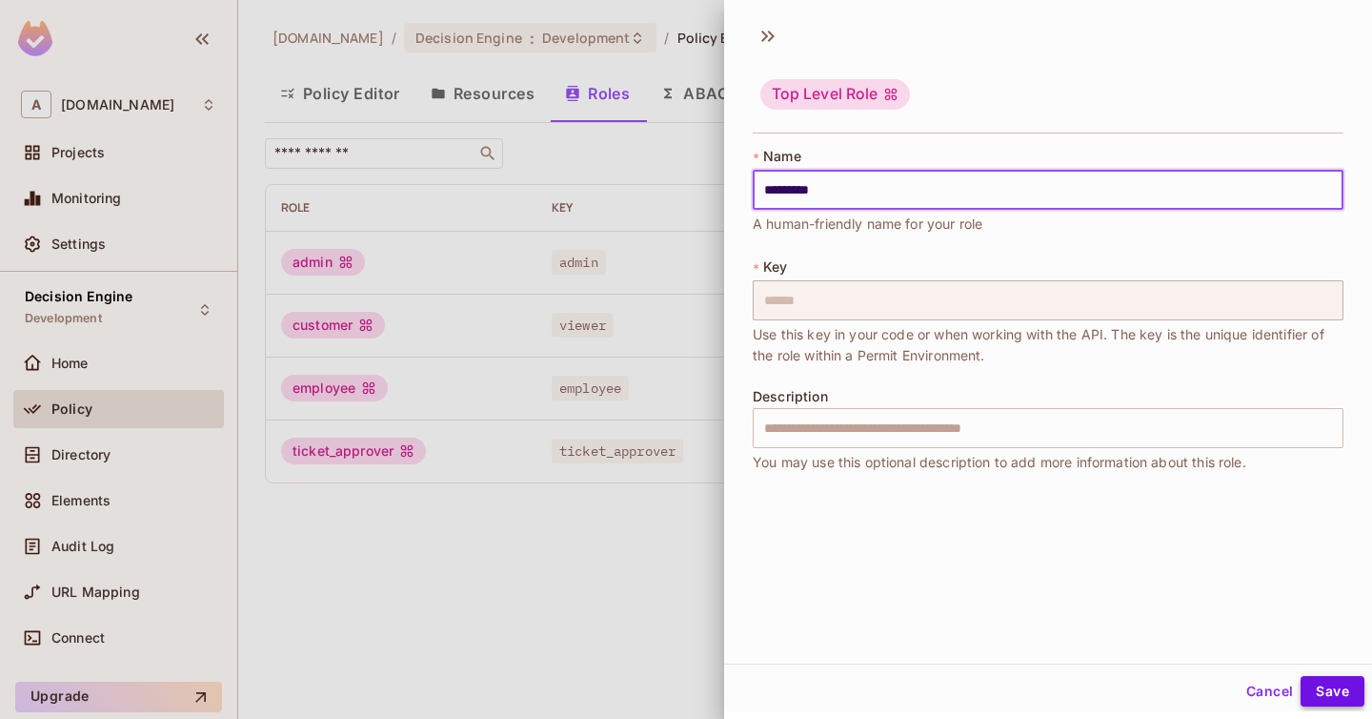
type input "*********"
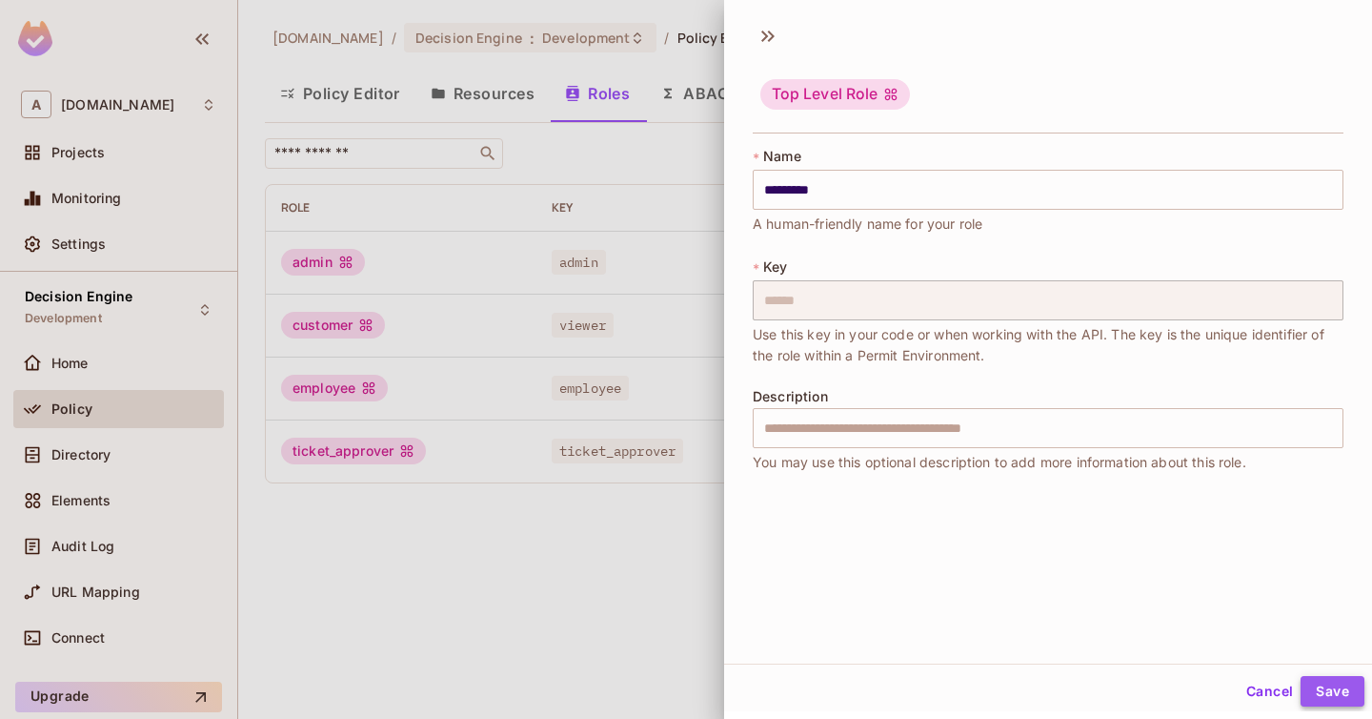
click at [1344, 690] on button "Save" at bounding box center [1333, 691] width 64 height 30
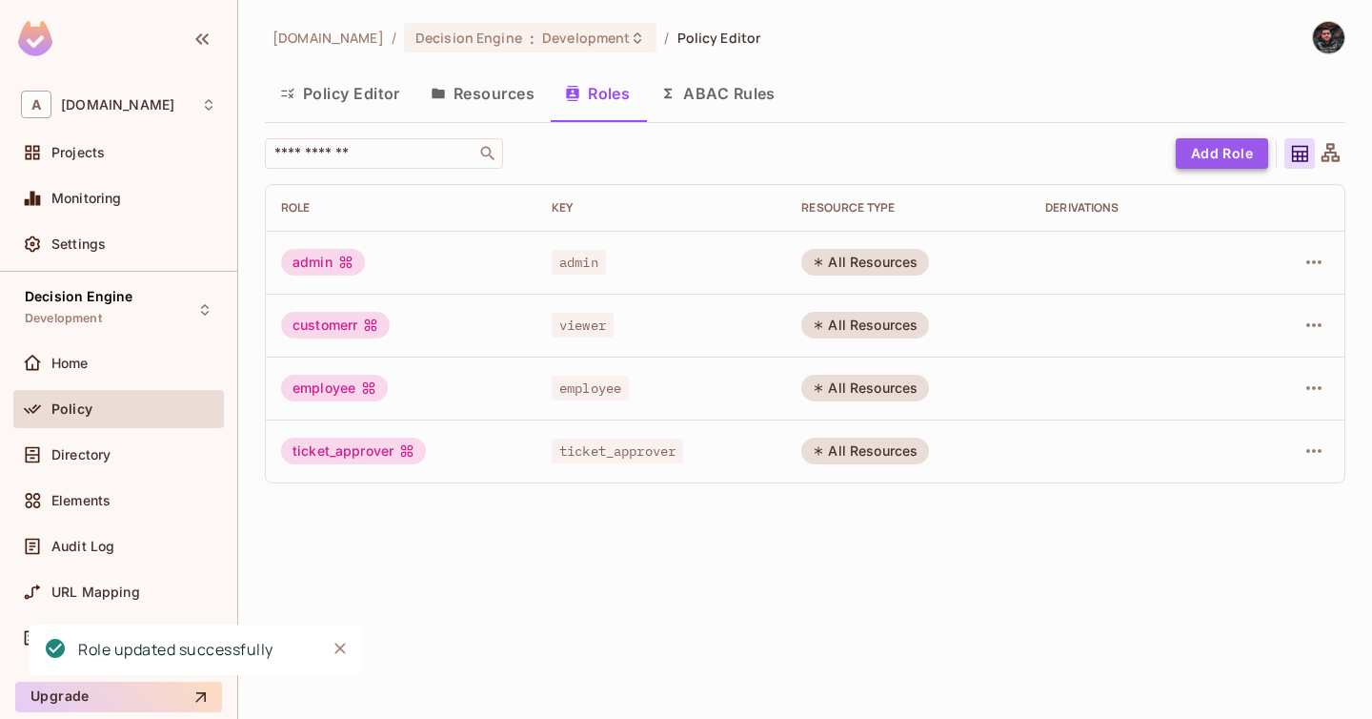
click at [1232, 154] on button "Add Role" at bounding box center [1222, 153] width 92 height 30
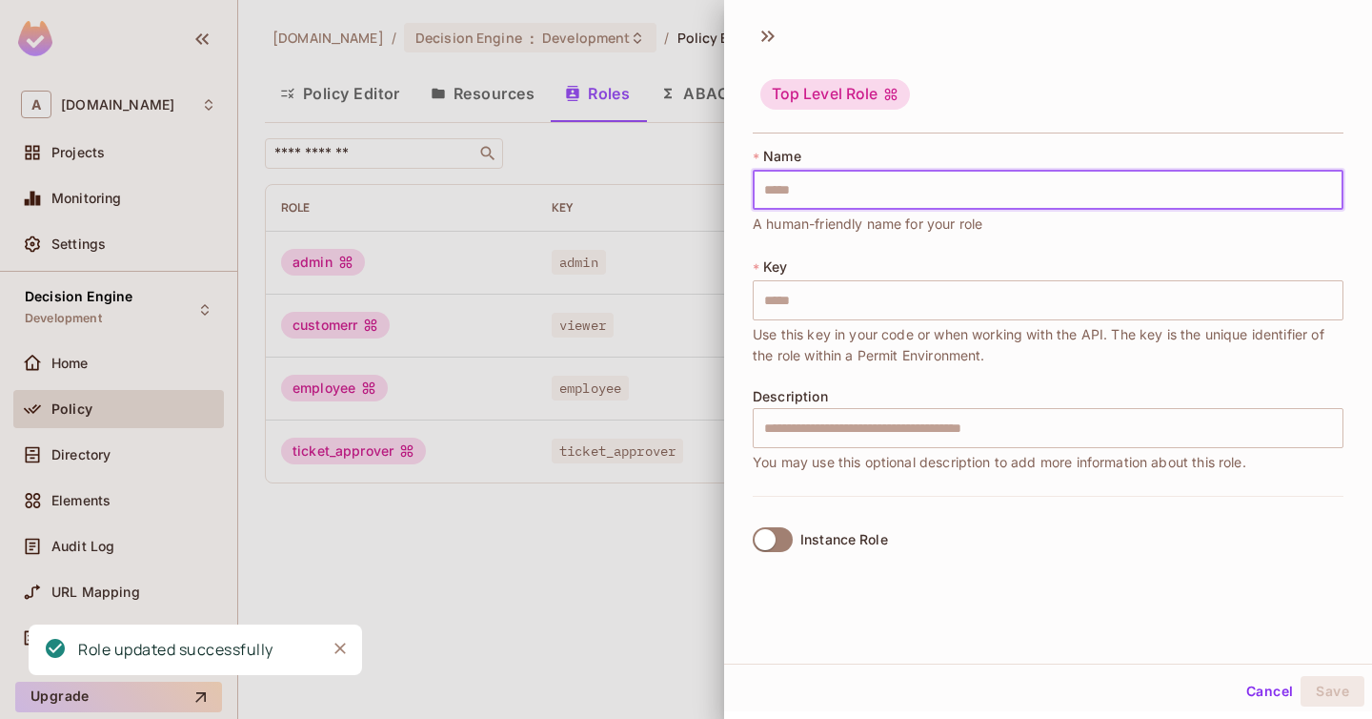
click at [1145, 183] on input "text" at bounding box center [1048, 190] width 591 height 40
type input "*"
type input "**"
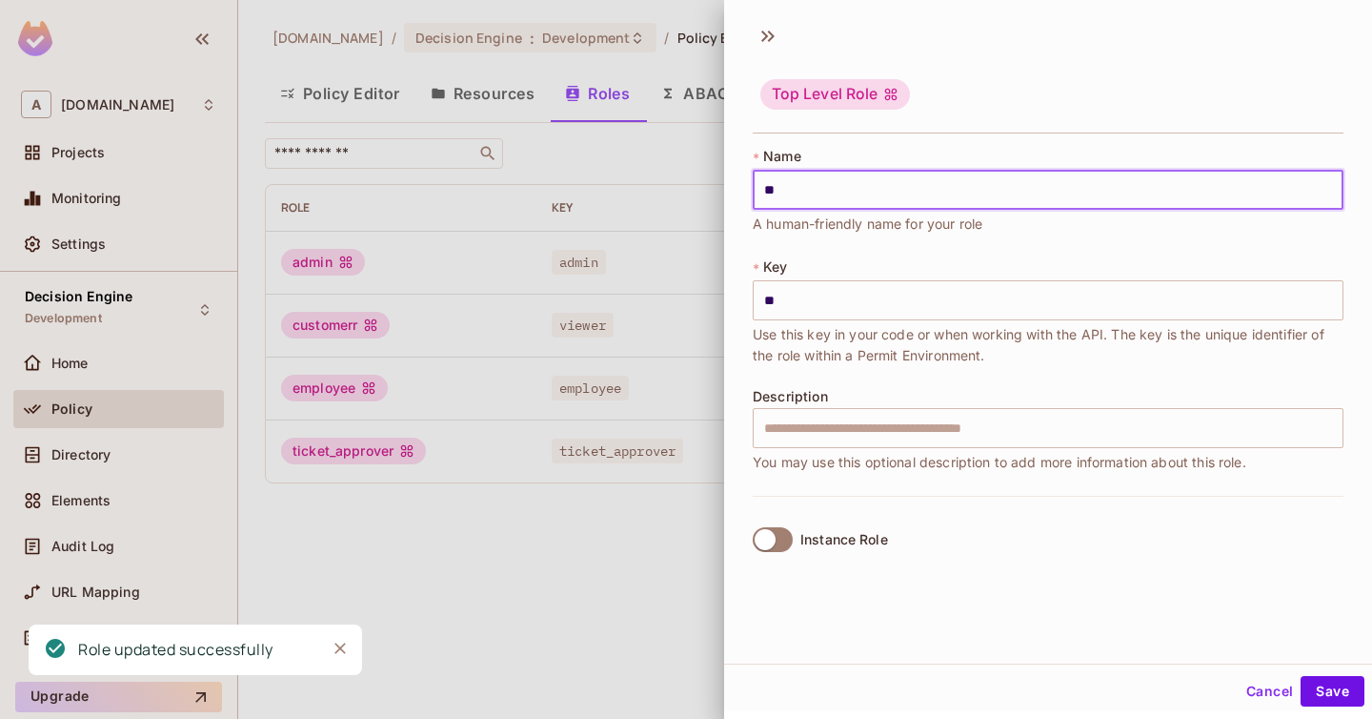
type input "***"
type input "****"
type input "*****"
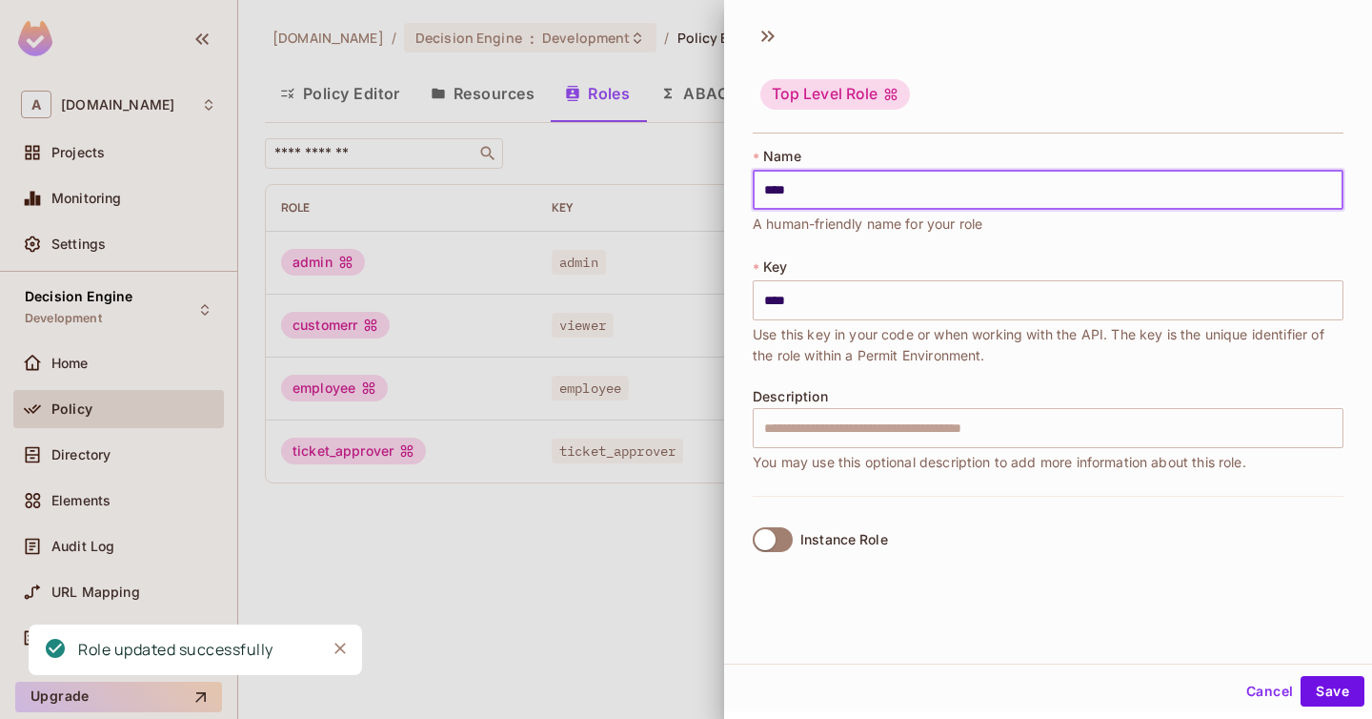
type input "*****"
type input "******"
type input "*******"
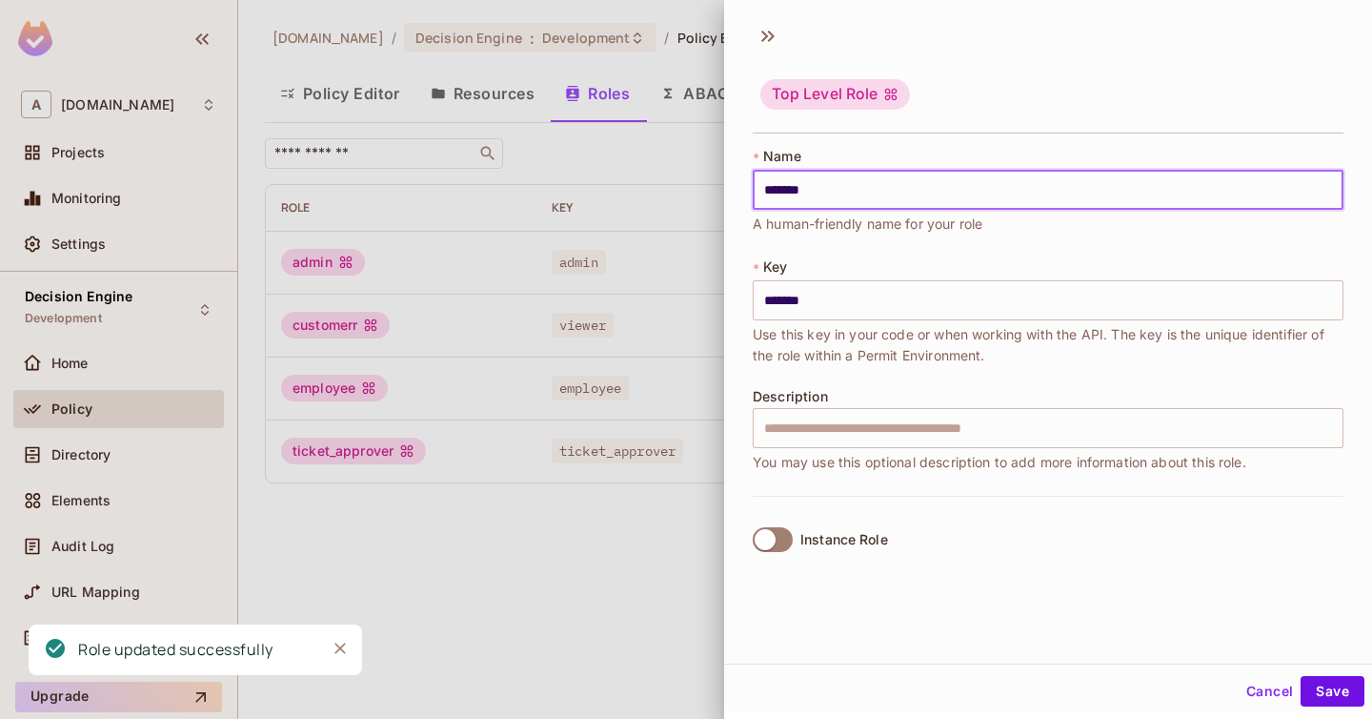
type input "********"
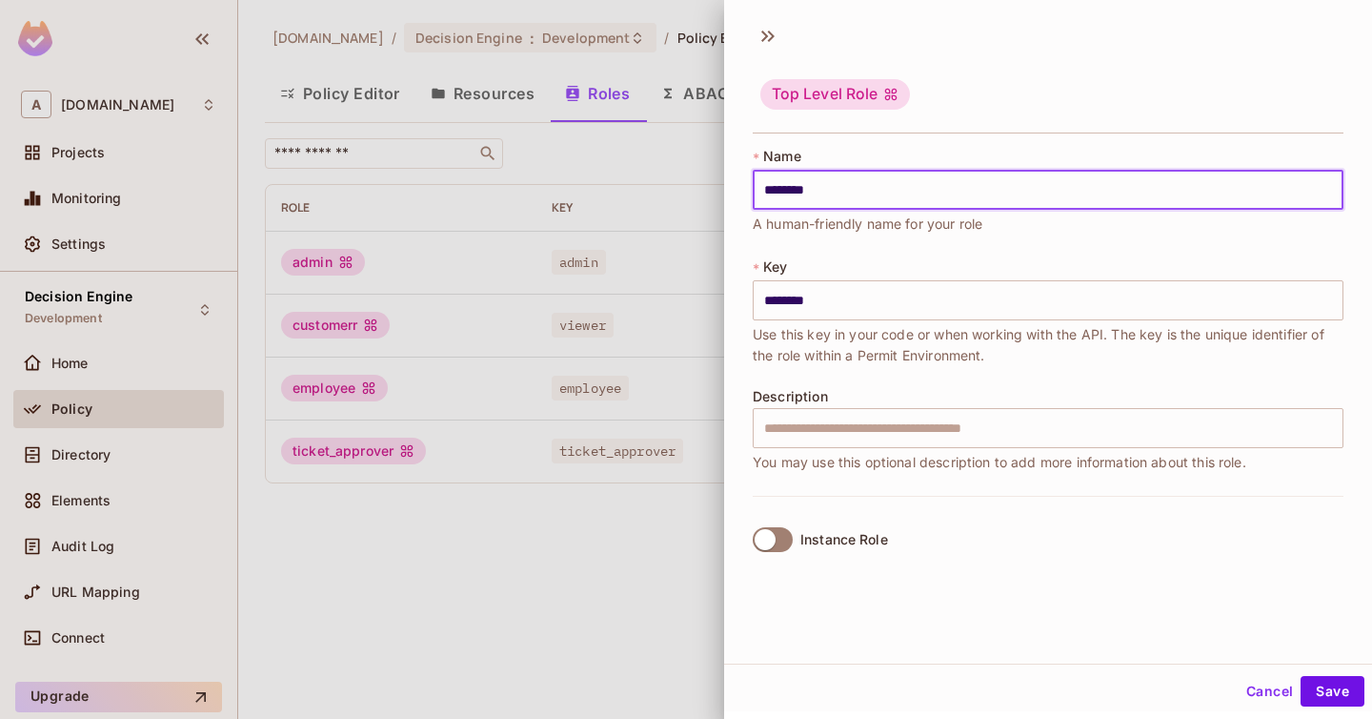
type input "********"
click at [1337, 708] on div "Cancel Save" at bounding box center [1048, 691] width 648 height 46
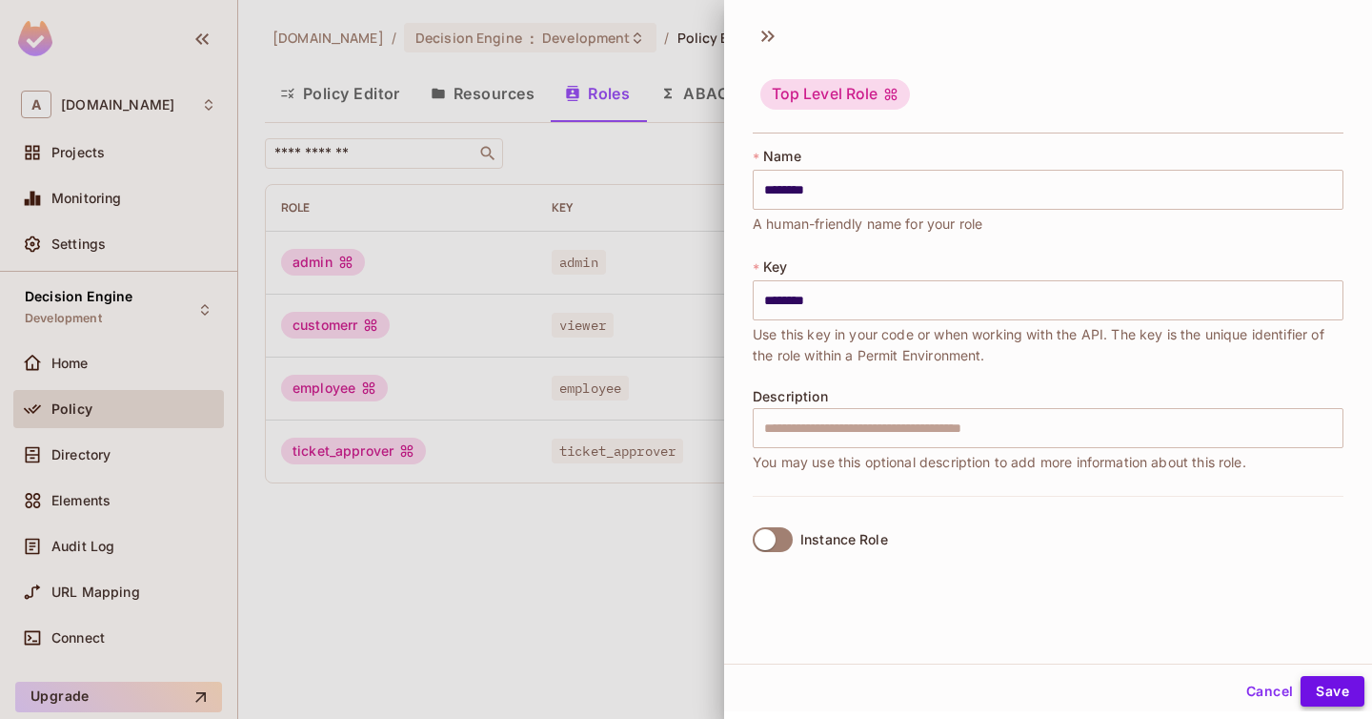
click at [1337, 683] on button "Save" at bounding box center [1333, 691] width 64 height 30
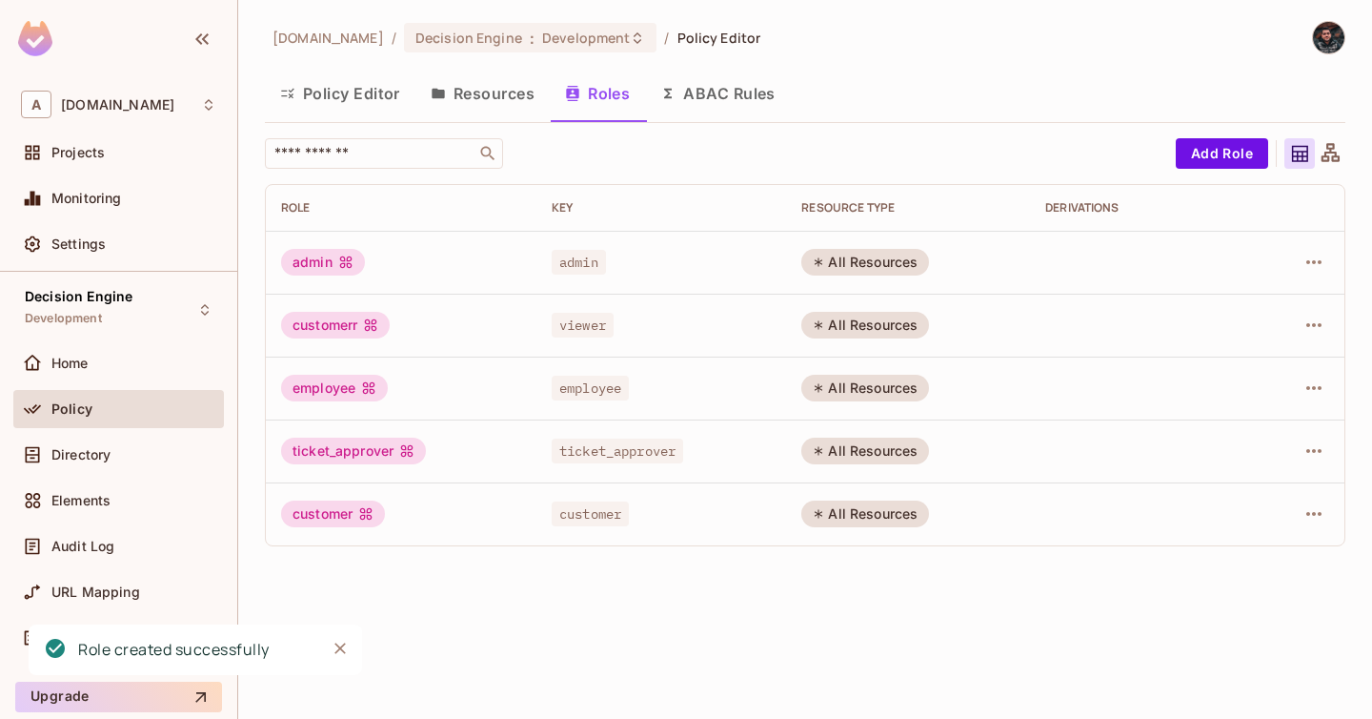
click at [328, 92] on button "Policy Editor" at bounding box center [340, 94] width 151 height 48
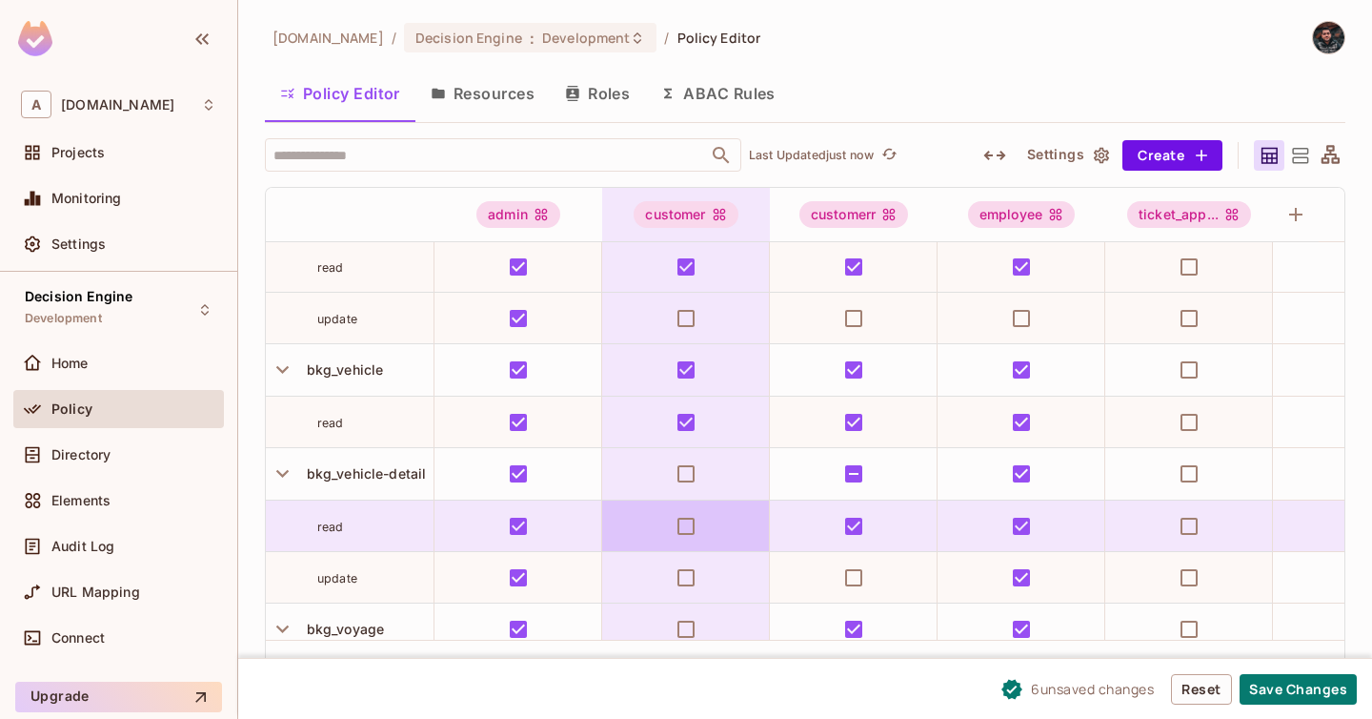
scroll to position [1260, 0]
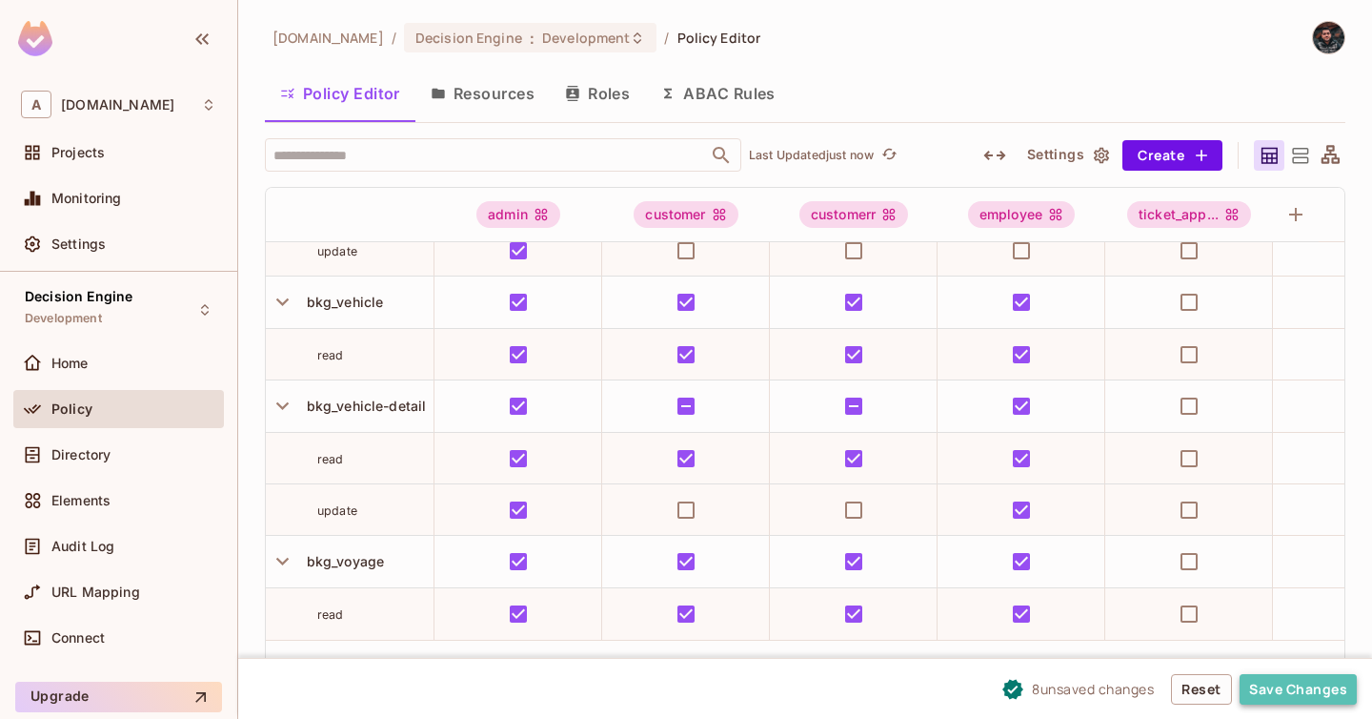
click at [1268, 685] on button "Save Changes" at bounding box center [1298, 689] width 117 height 30
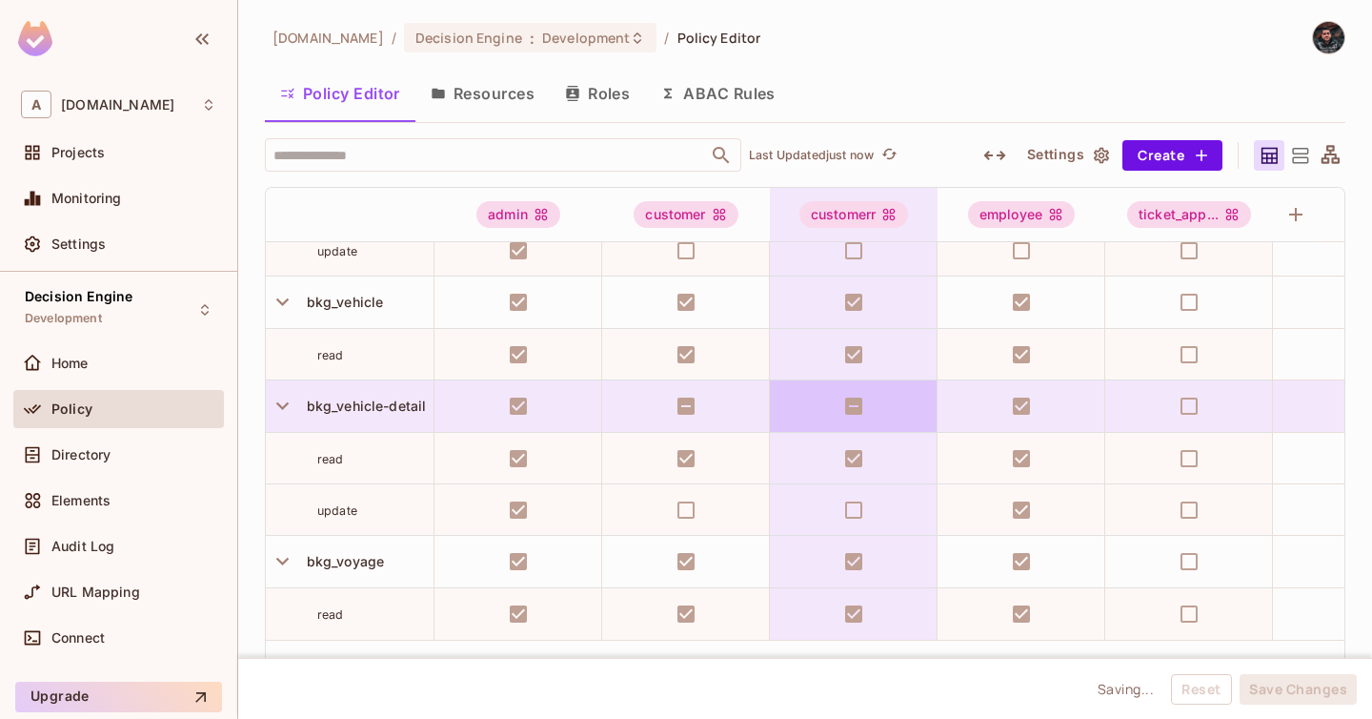
scroll to position [0, 0]
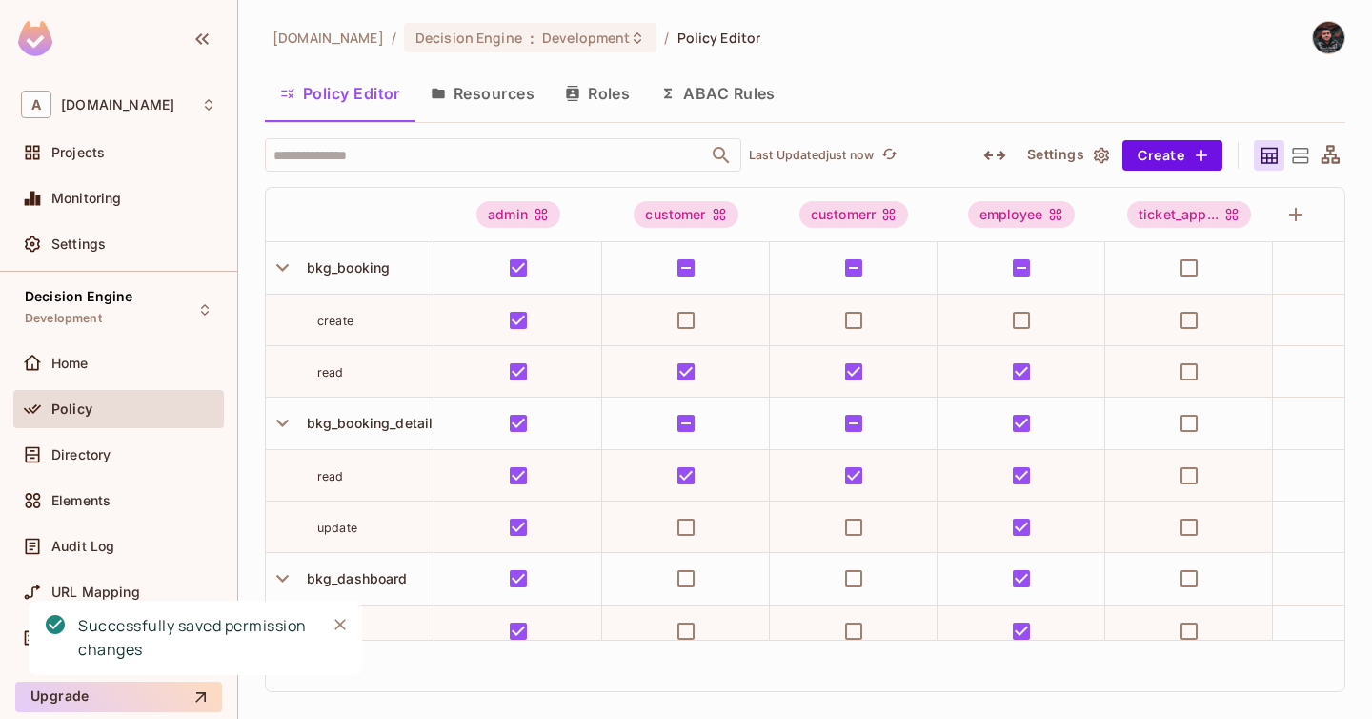
click at [457, 98] on button "Resources" at bounding box center [483, 94] width 134 height 48
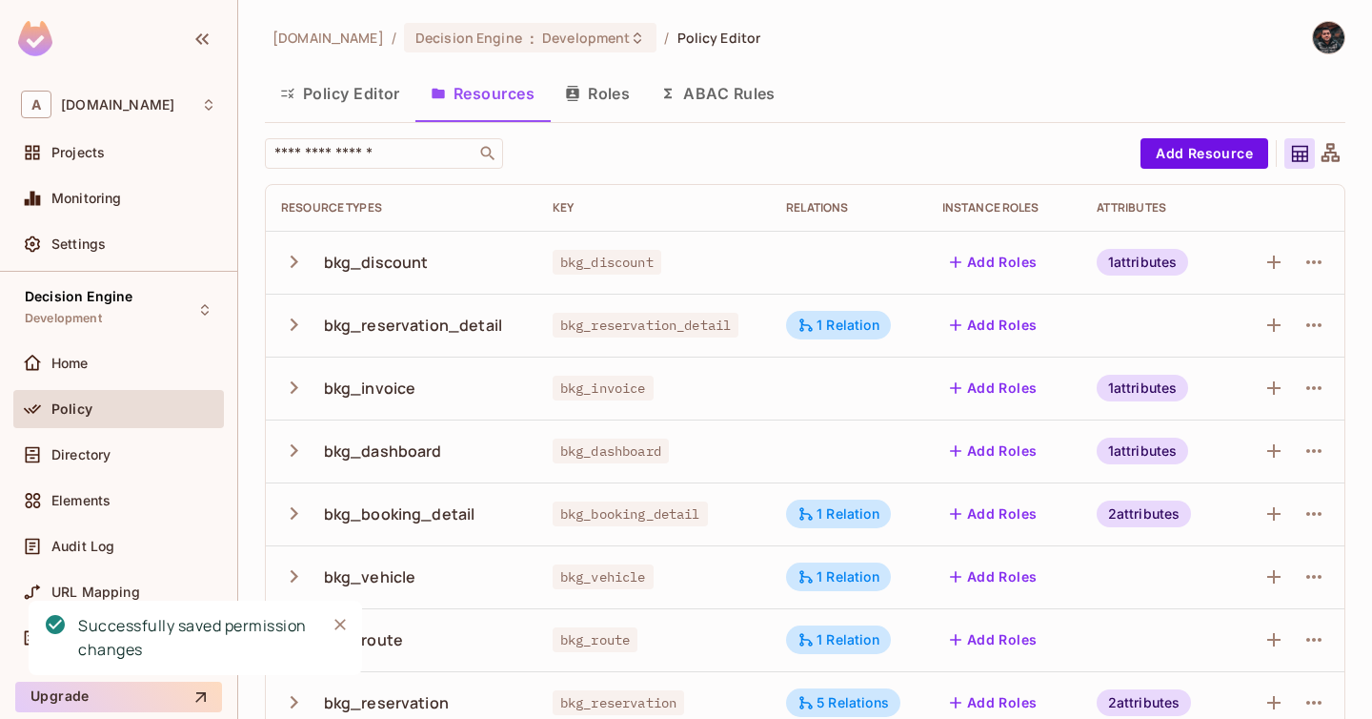
click at [614, 101] on button "Roles" at bounding box center [597, 94] width 95 height 48
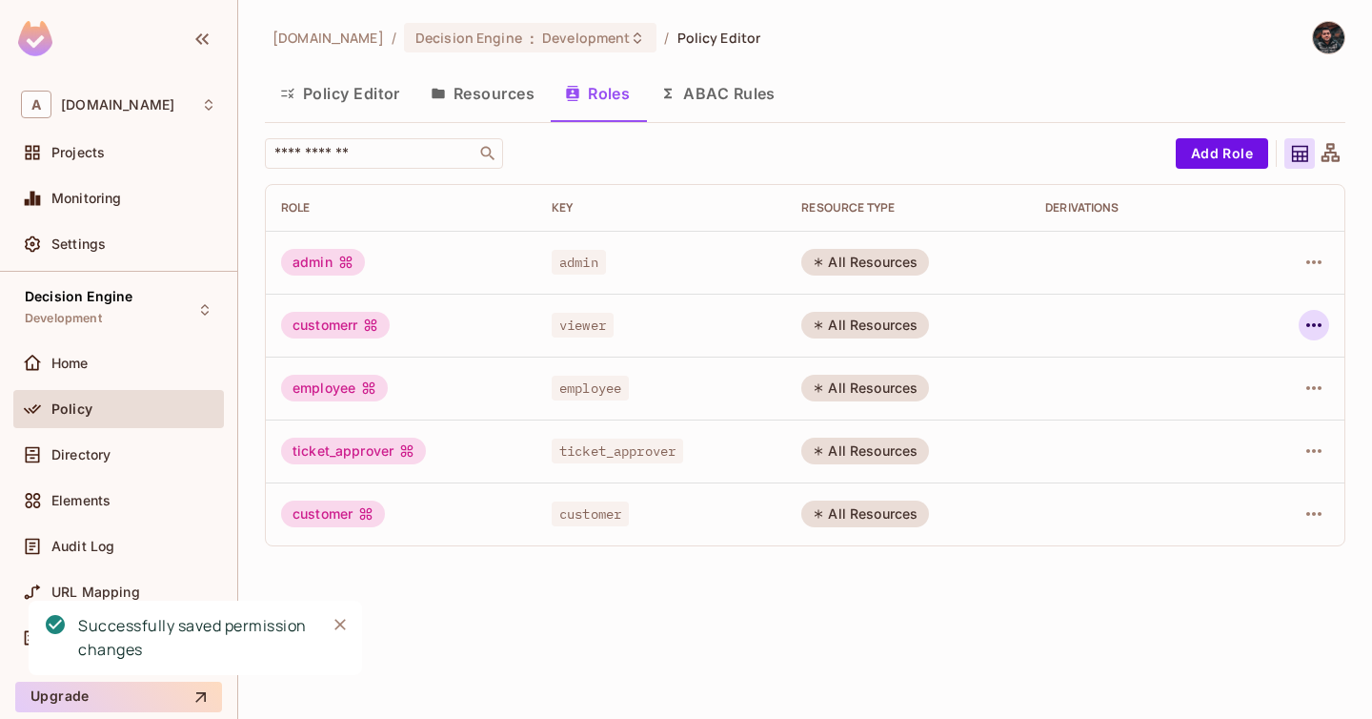
click at [1323, 329] on icon "button" at bounding box center [1314, 325] width 23 height 23
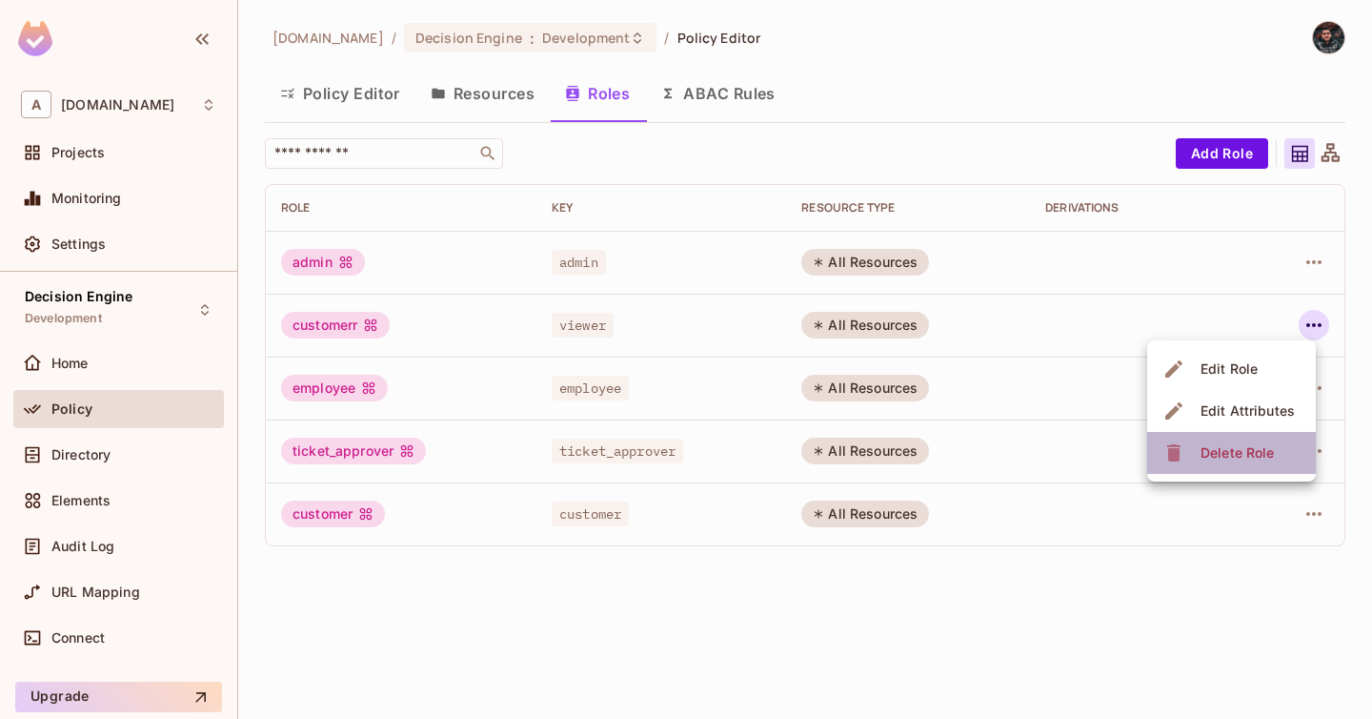
click at [1244, 443] on div "Delete Role" at bounding box center [1237, 452] width 73 height 19
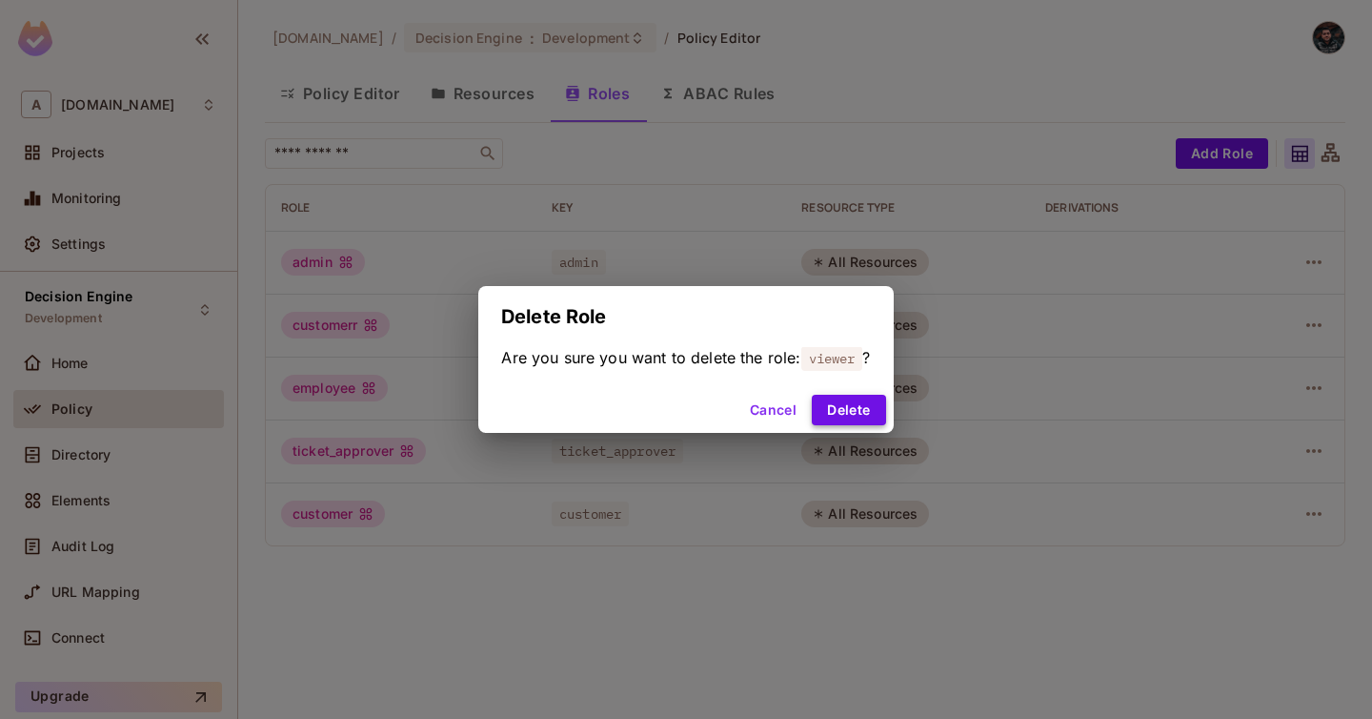
click at [876, 406] on button "Delete" at bounding box center [848, 410] width 73 height 30
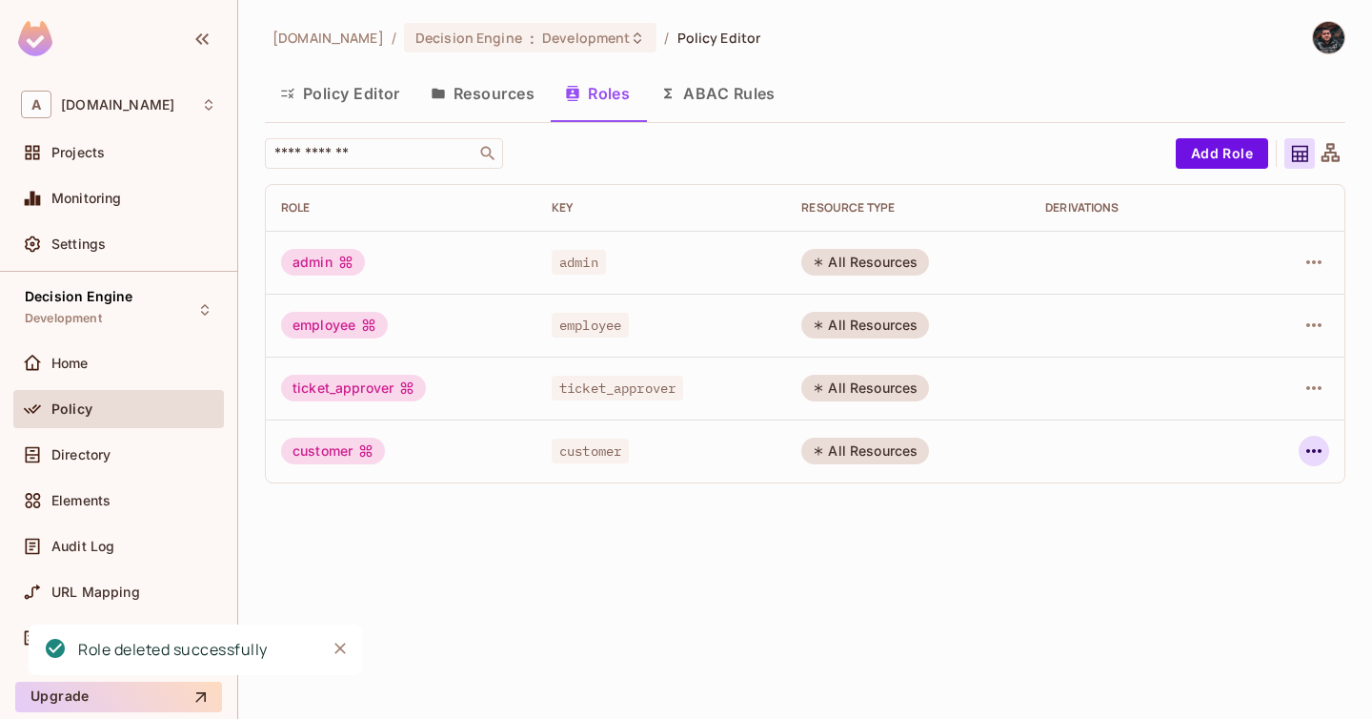
click at [1327, 446] on button "button" at bounding box center [1314, 451] width 30 height 30
click at [871, 546] on div at bounding box center [686, 359] width 1372 height 719
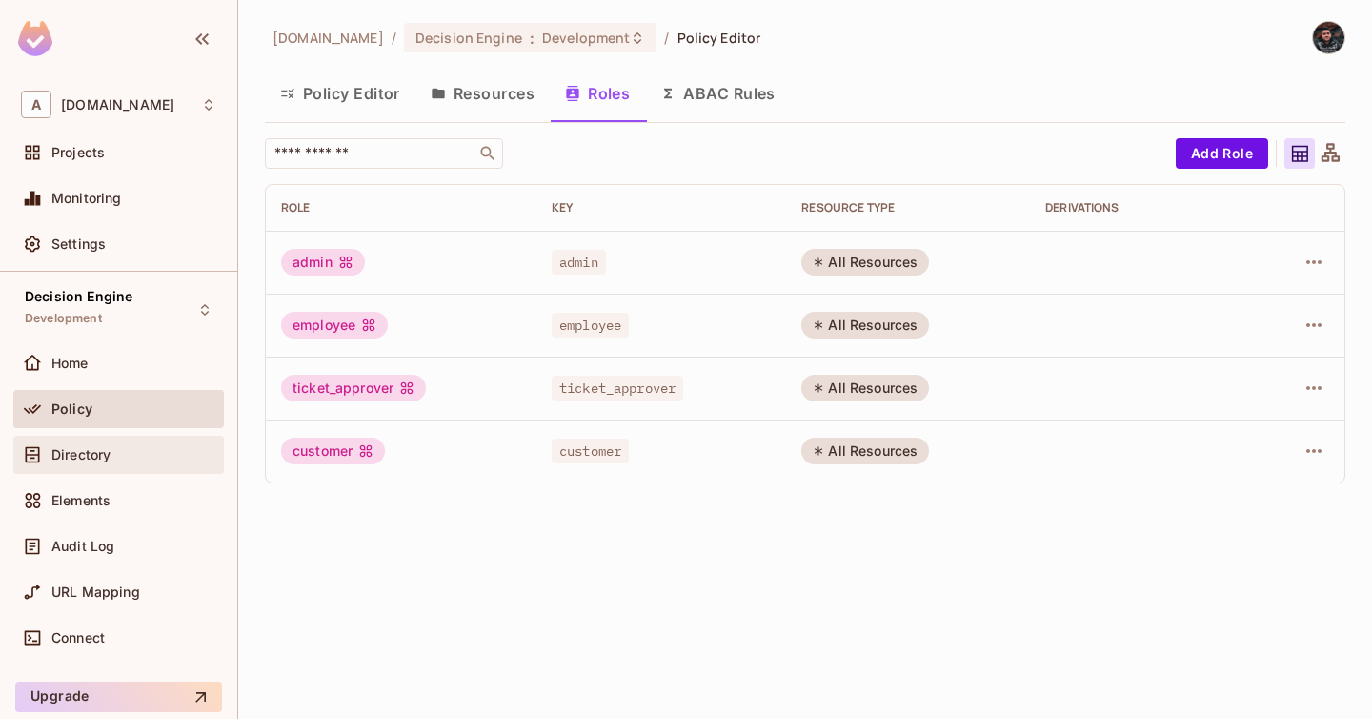
click at [131, 448] on div "Directory" at bounding box center [133, 454] width 165 height 15
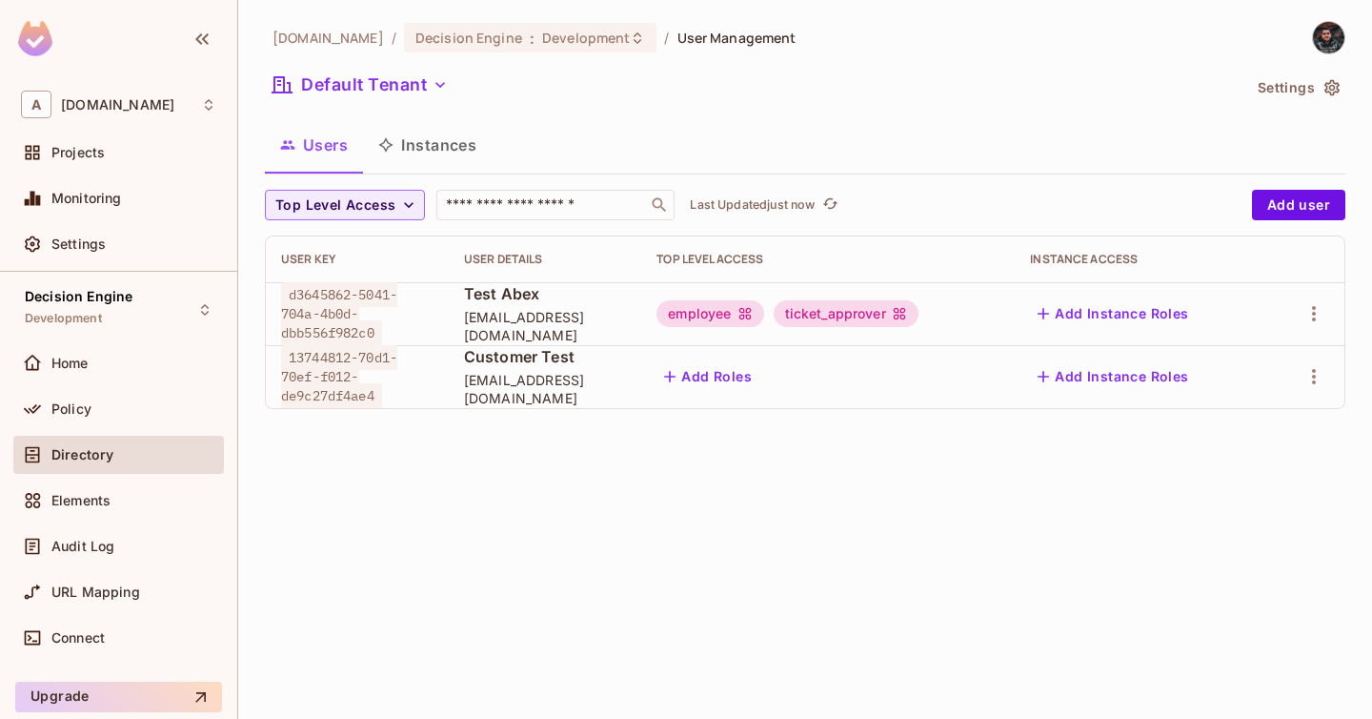
click at [111, 456] on span "Directory" at bounding box center [82, 454] width 62 height 15
click at [124, 420] on div "Policy" at bounding box center [118, 409] width 211 height 38
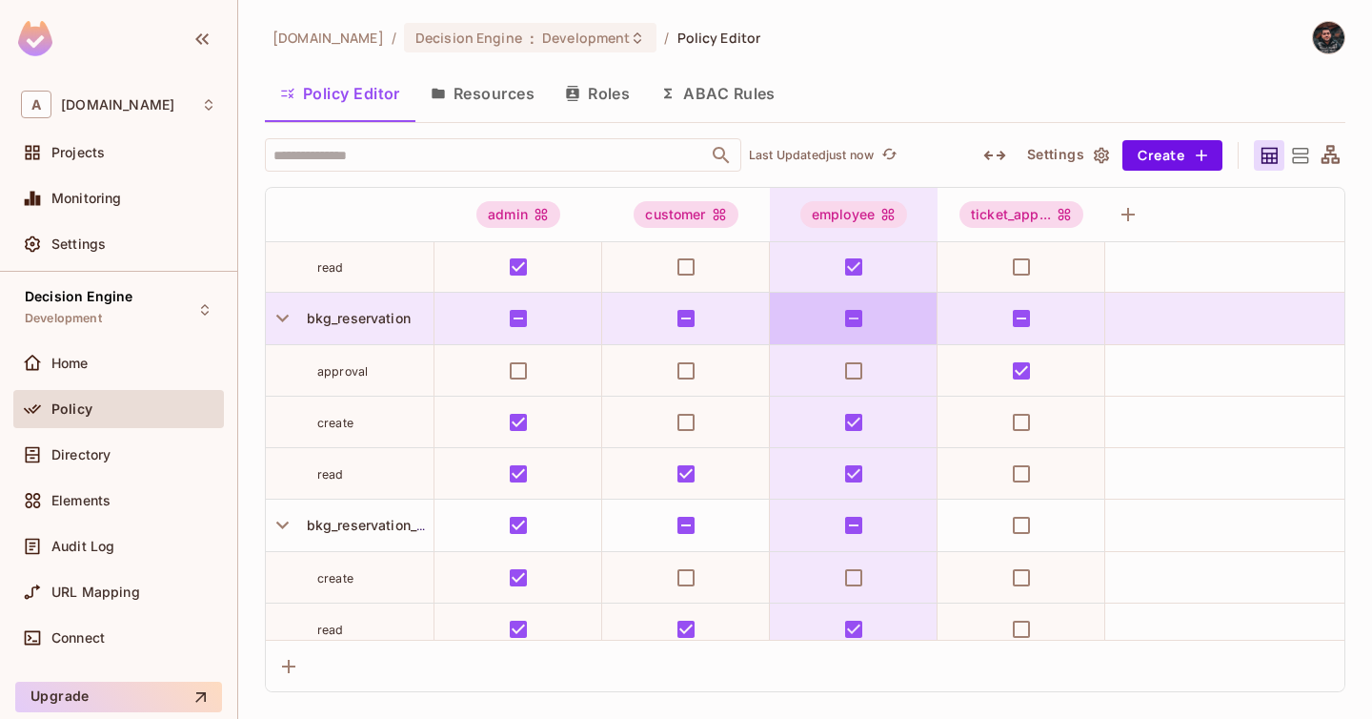
scroll to position [624, 0]
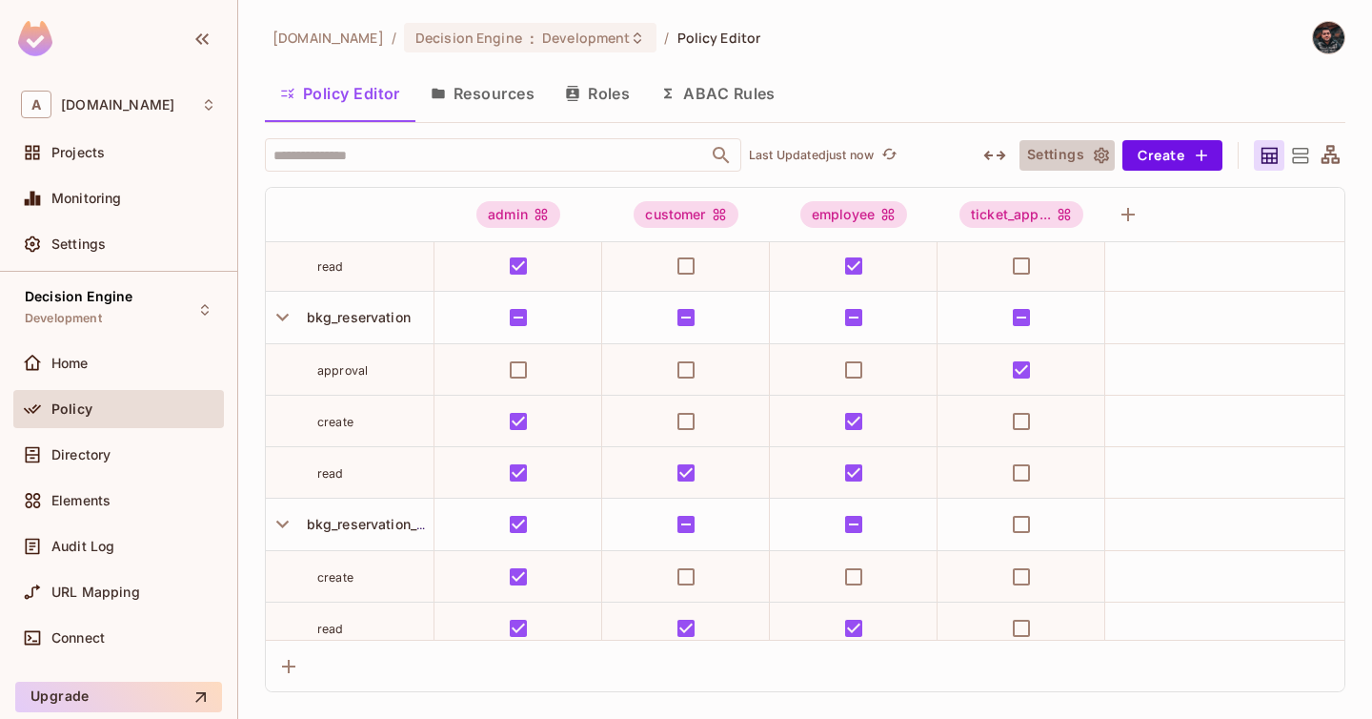
click at [1099, 148] on icon "button" at bounding box center [1101, 155] width 15 height 16
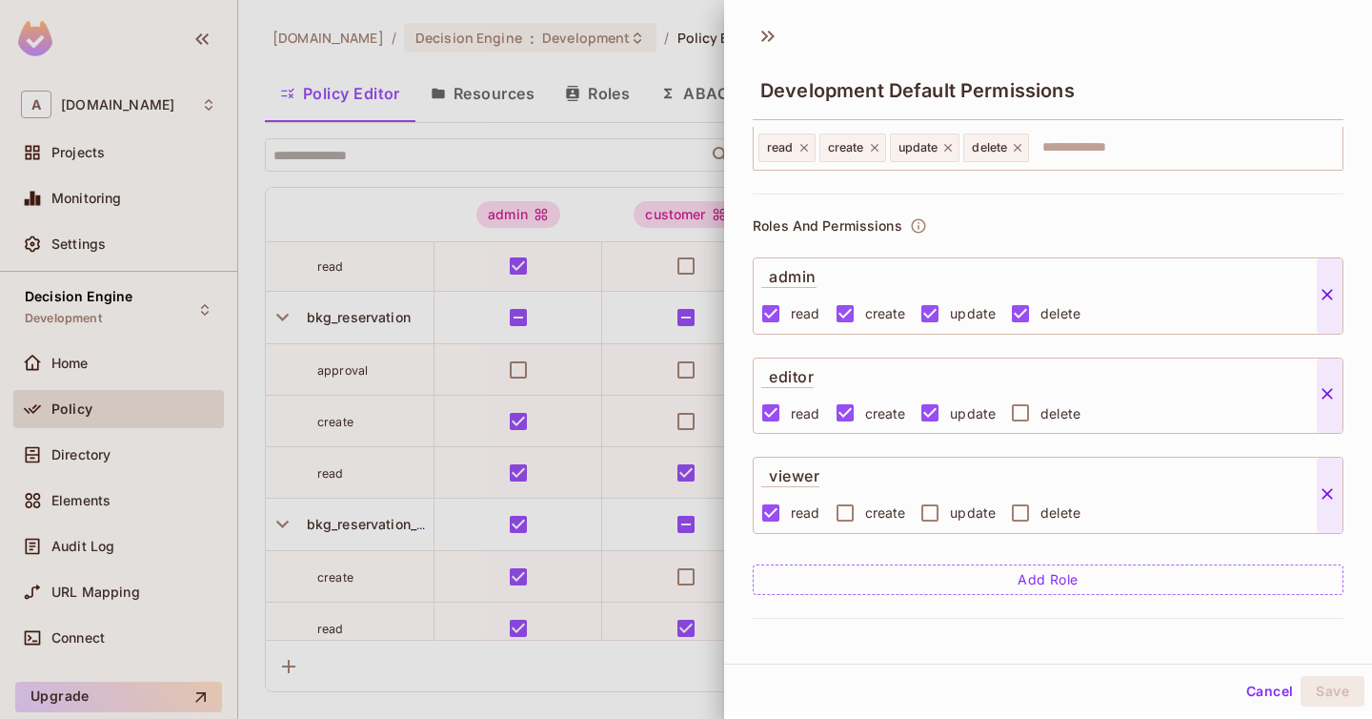
scroll to position [0, 0]
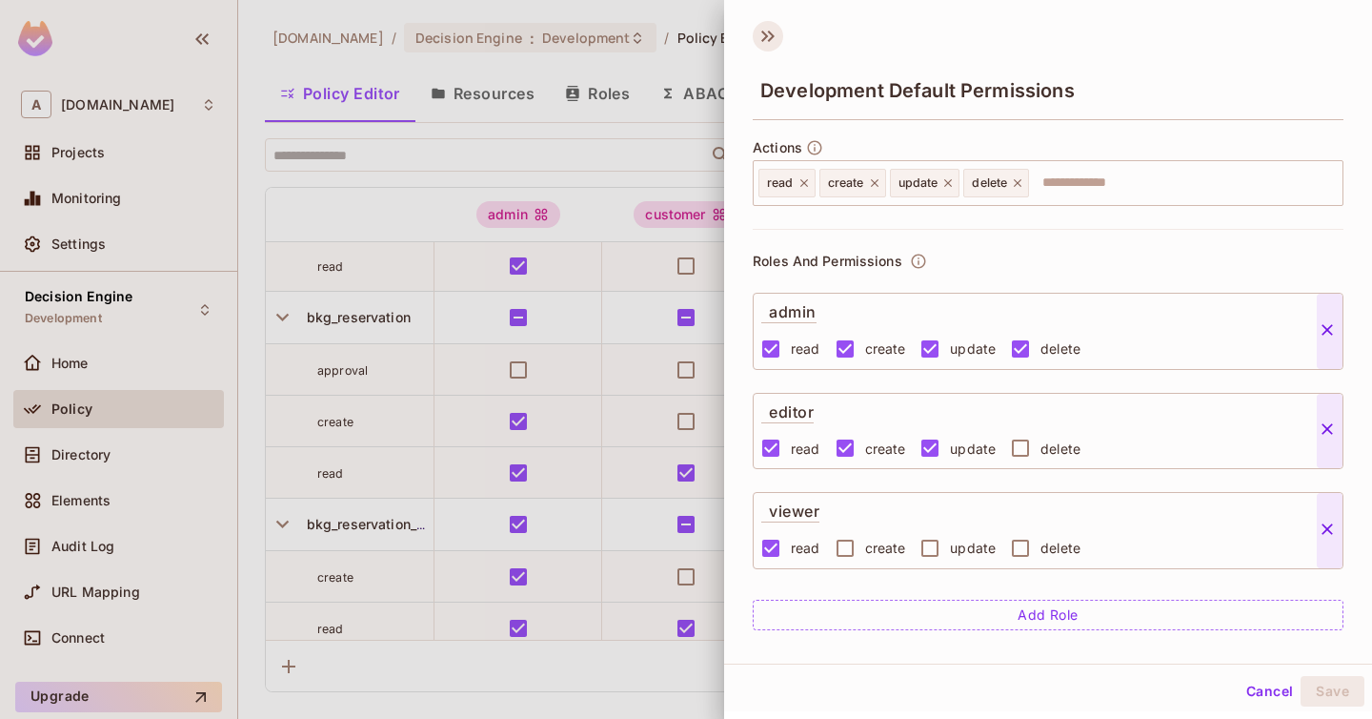
click at [764, 41] on icon at bounding box center [768, 36] width 30 height 30
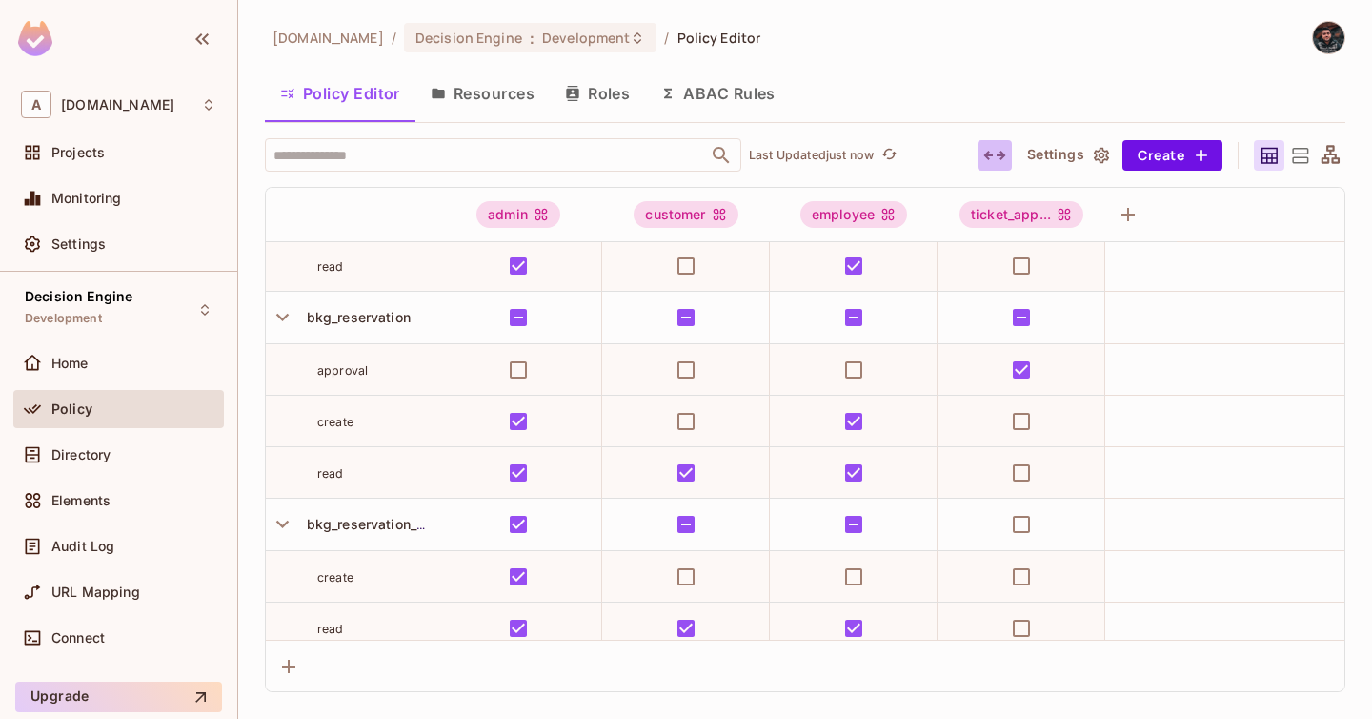
click at [995, 153] on icon "button" at bounding box center [995, 155] width 23 height 23
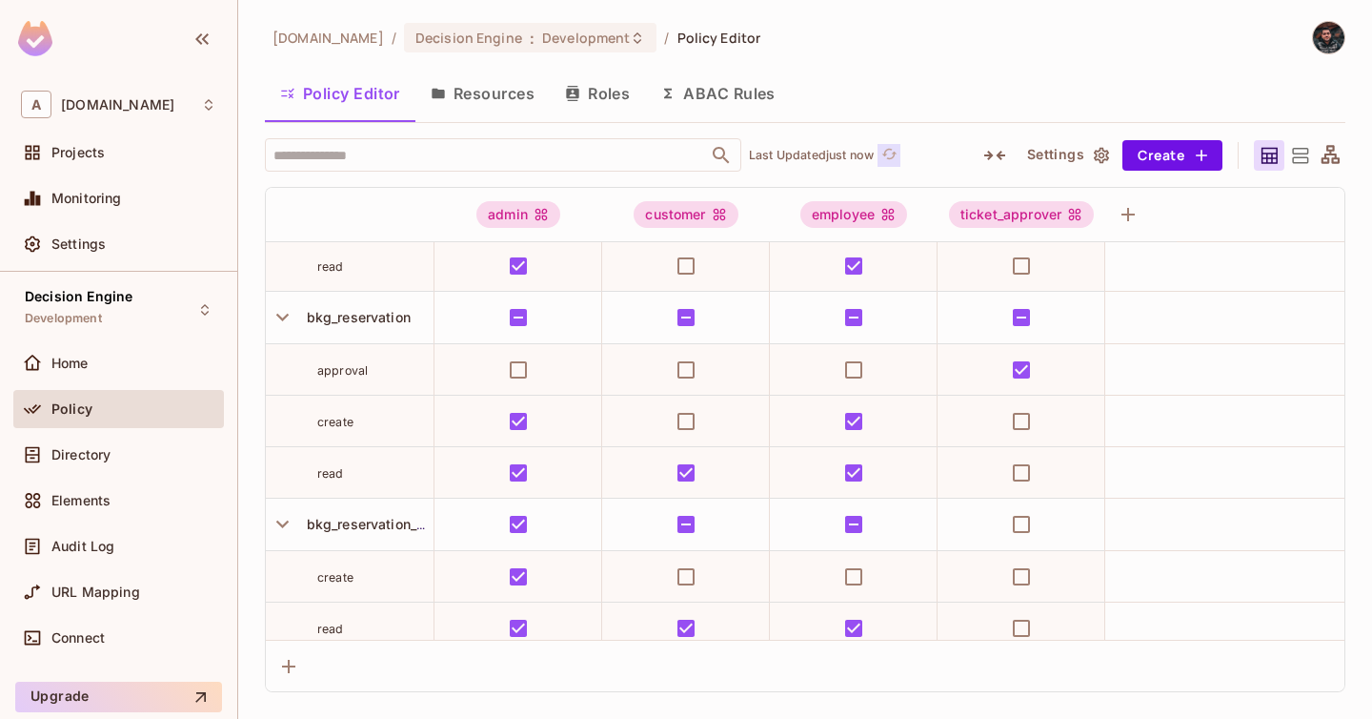
click at [891, 146] on icon "refresh" at bounding box center [890, 154] width 16 height 16
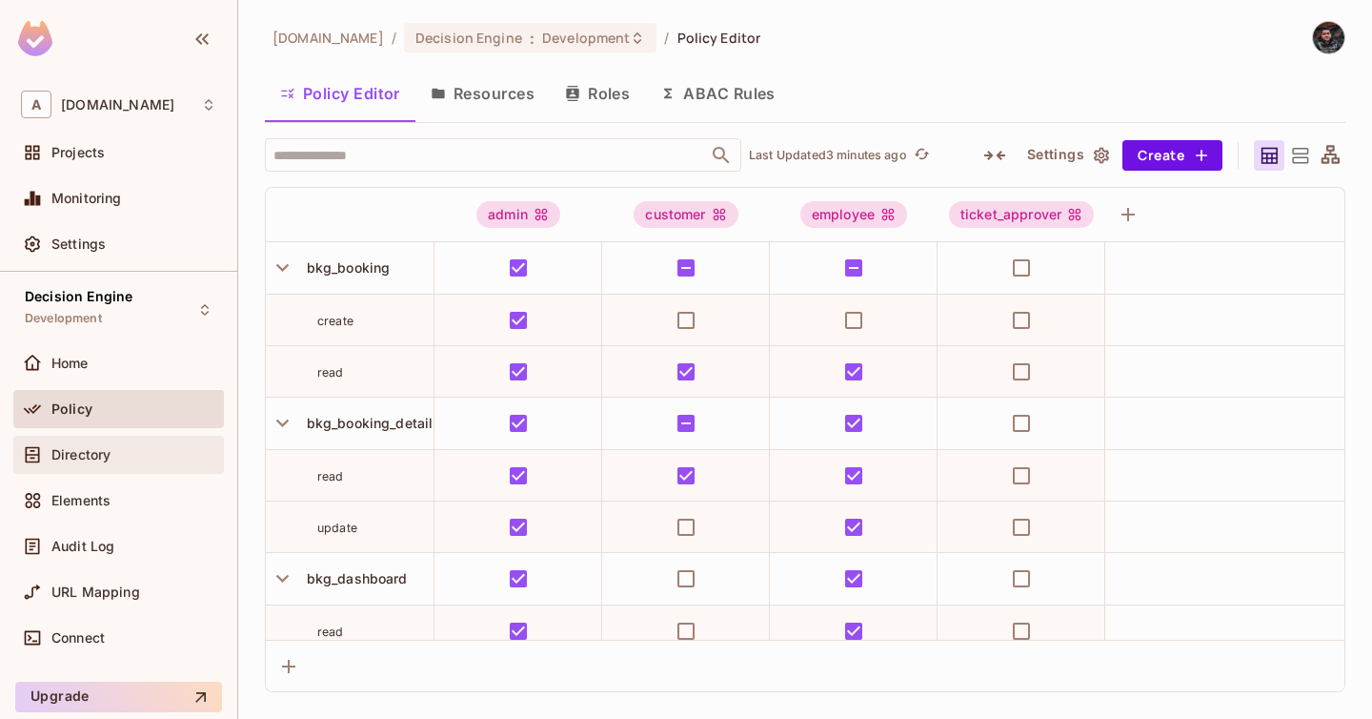
click at [117, 443] on div "Directory" at bounding box center [118, 454] width 195 height 23
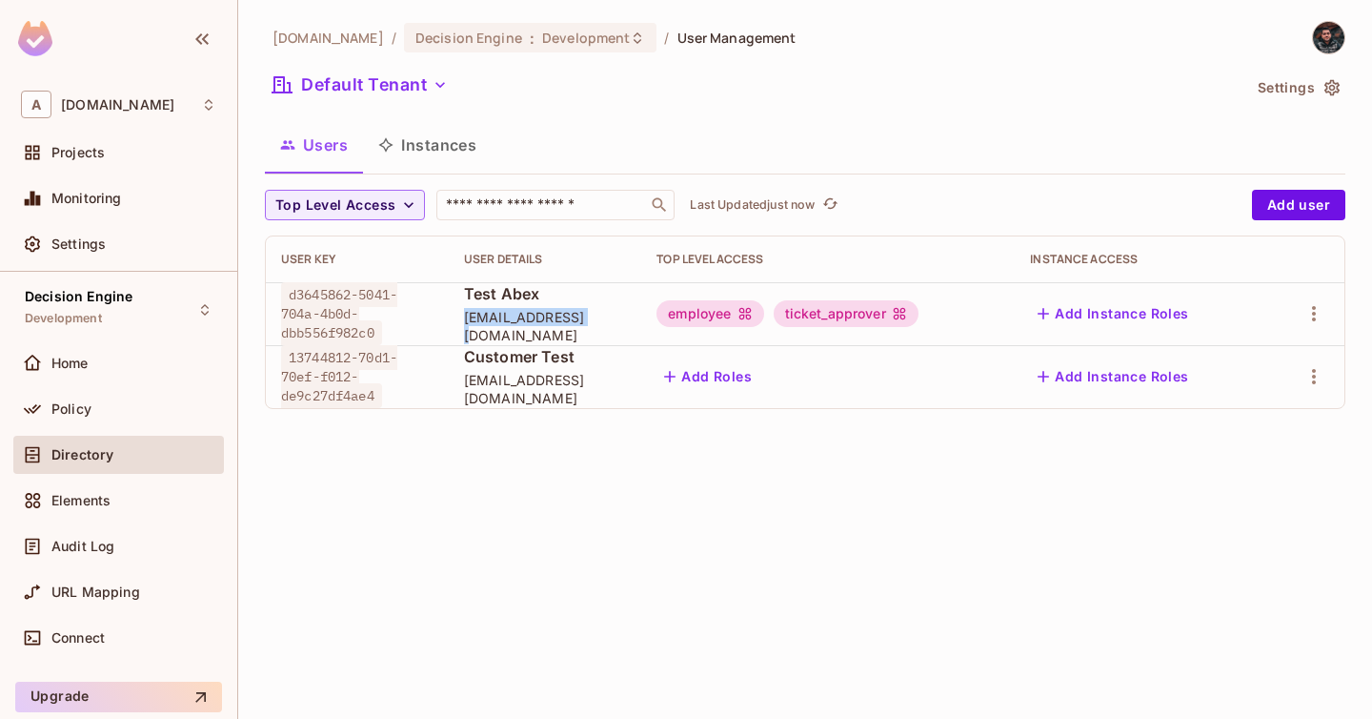
drag, startPoint x: 441, startPoint y: 328, endPoint x: 588, endPoint y: 325, distance: 146.8
click at [588, 325] on td "Test Abex test@abex.com.tr" at bounding box center [545, 313] width 193 height 63
click at [296, 306] on span "d3645862-5041-704a-4b0d-dbb556f982c0" at bounding box center [339, 313] width 116 height 63
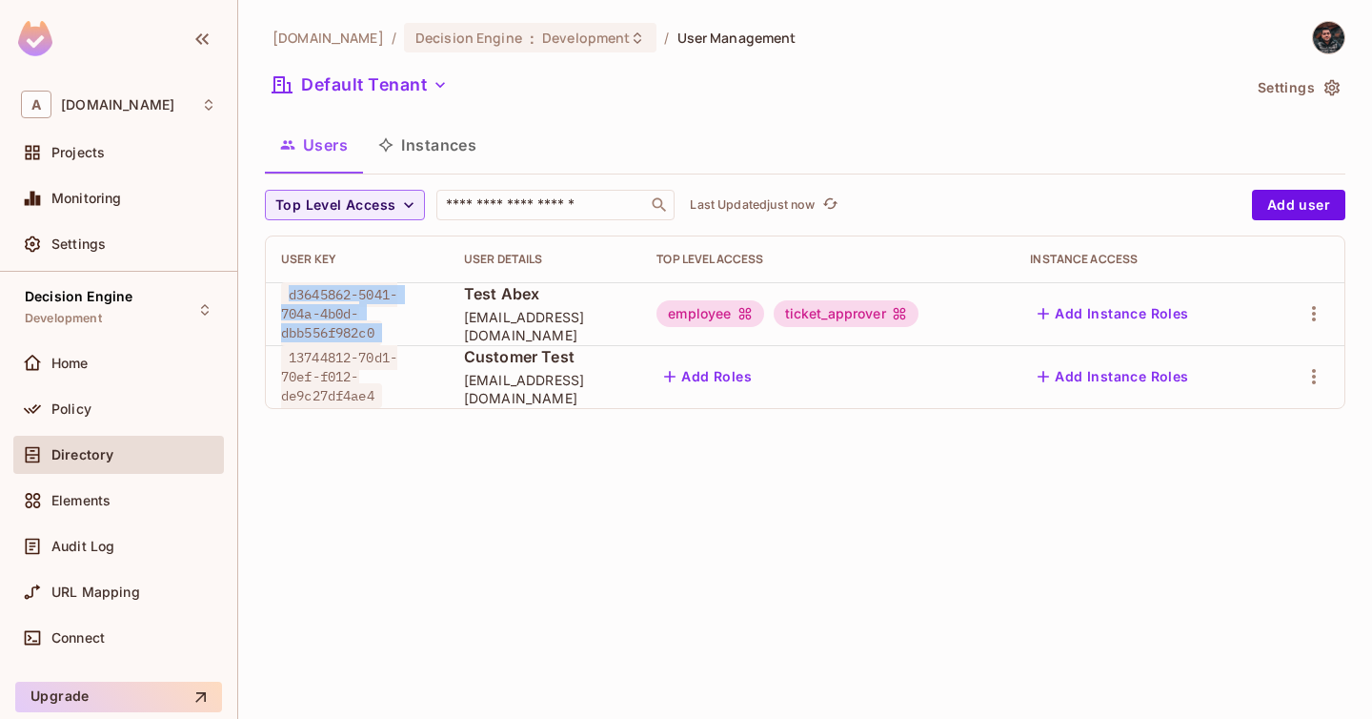
click at [402, 319] on div "d3645862-5041-704a-4b0d-dbb556f982c0" at bounding box center [357, 313] width 152 height 57
click at [760, 376] on button "Add Roles" at bounding box center [708, 376] width 103 height 30
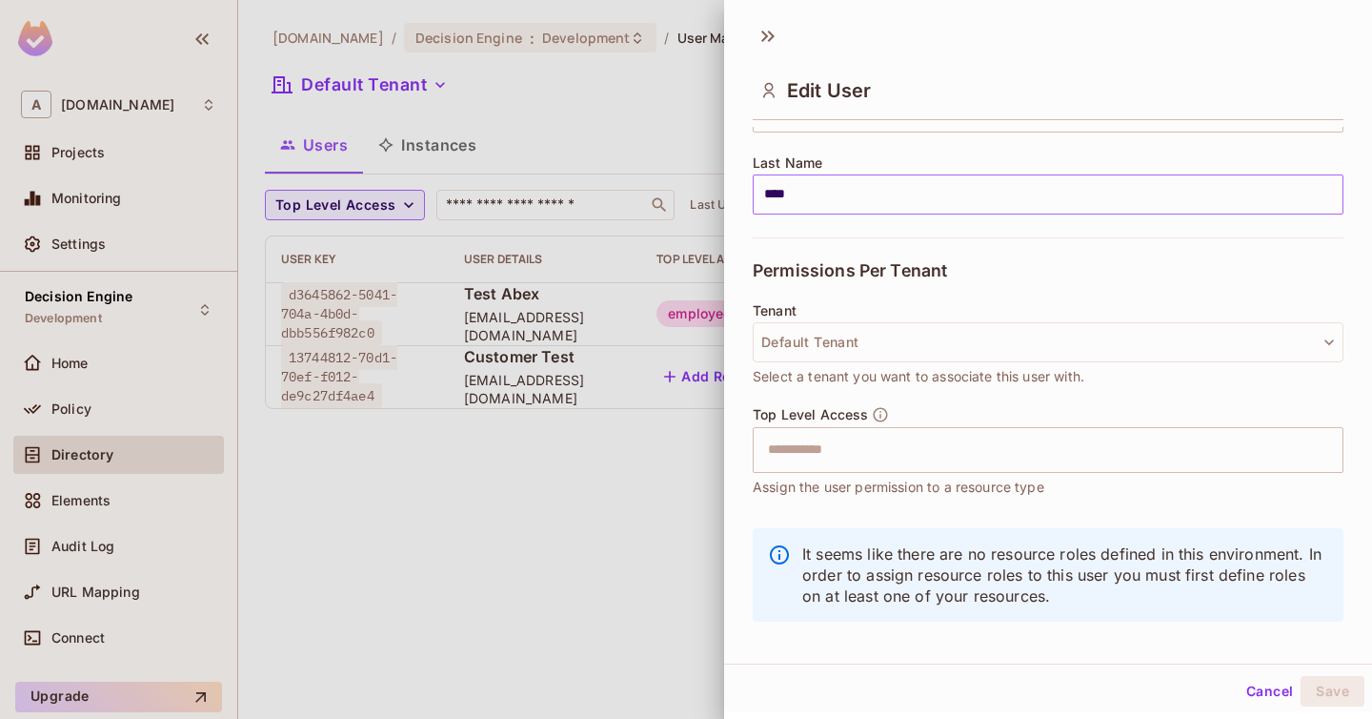
scroll to position [312, 0]
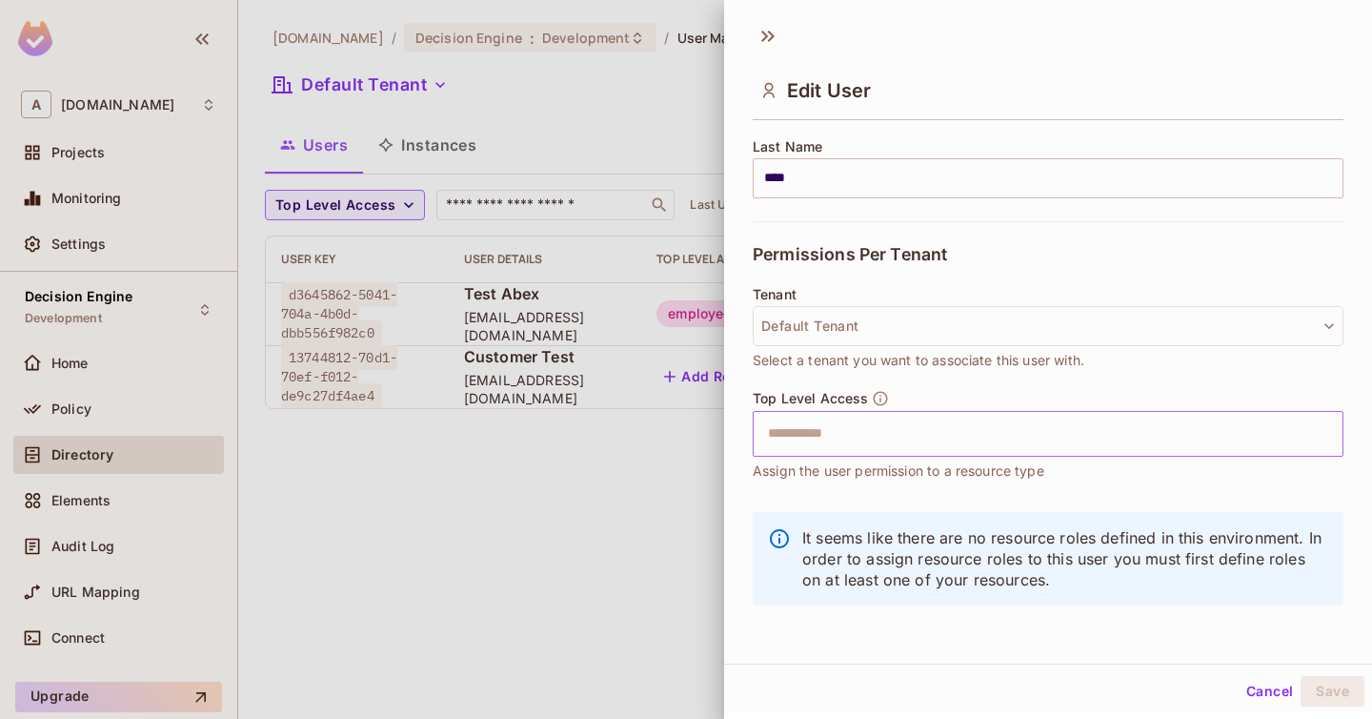
click at [862, 435] on input "text" at bounding box center [1032, 434] width 550 height 38
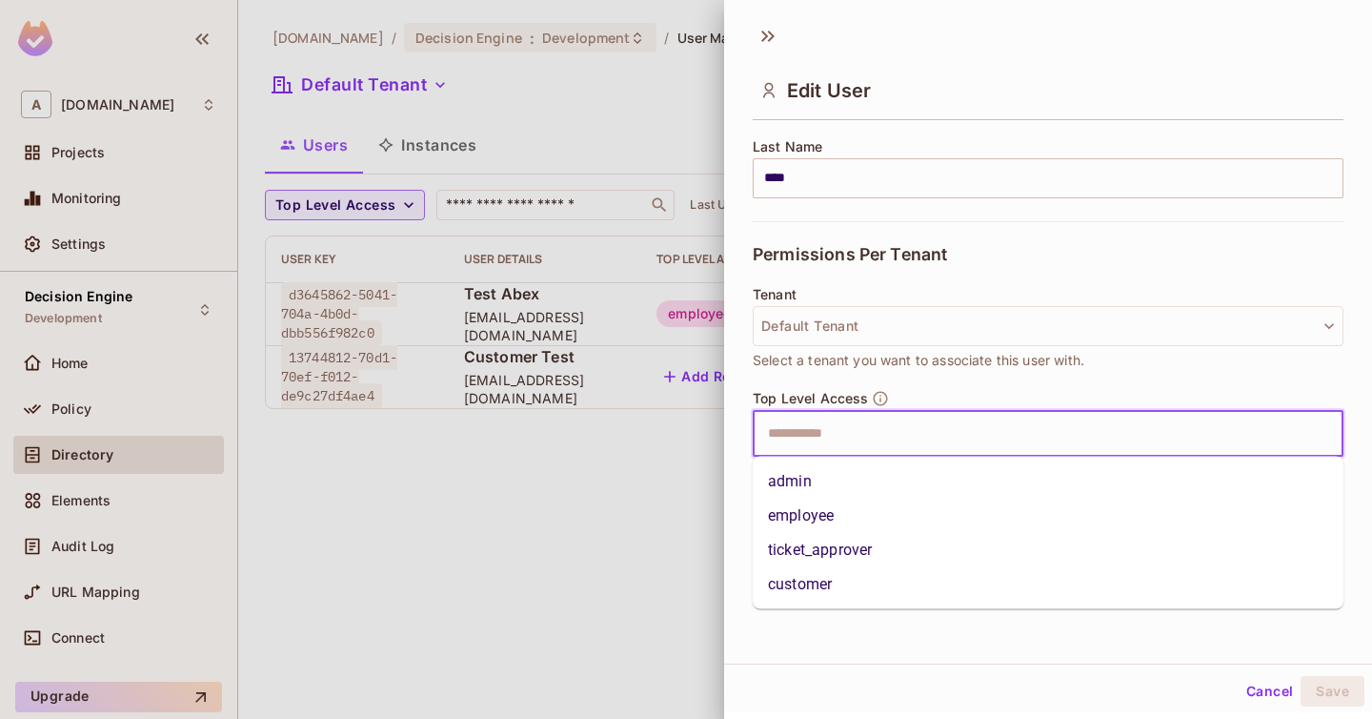
click at [835, 575] on li "customer" at bounding box center [1048, 584] width 591 height 34
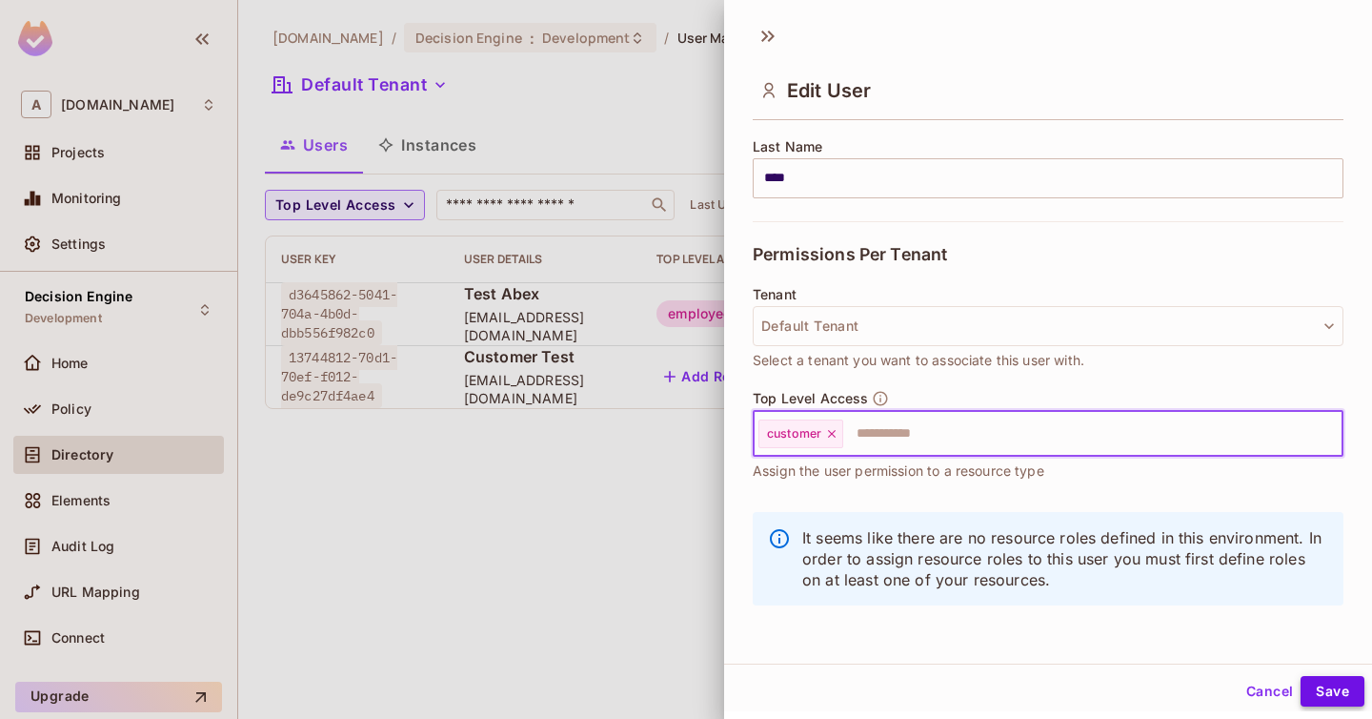
click at [1342, 689] on button "Save" at bounding box center [1333, 691] width 64 height 30
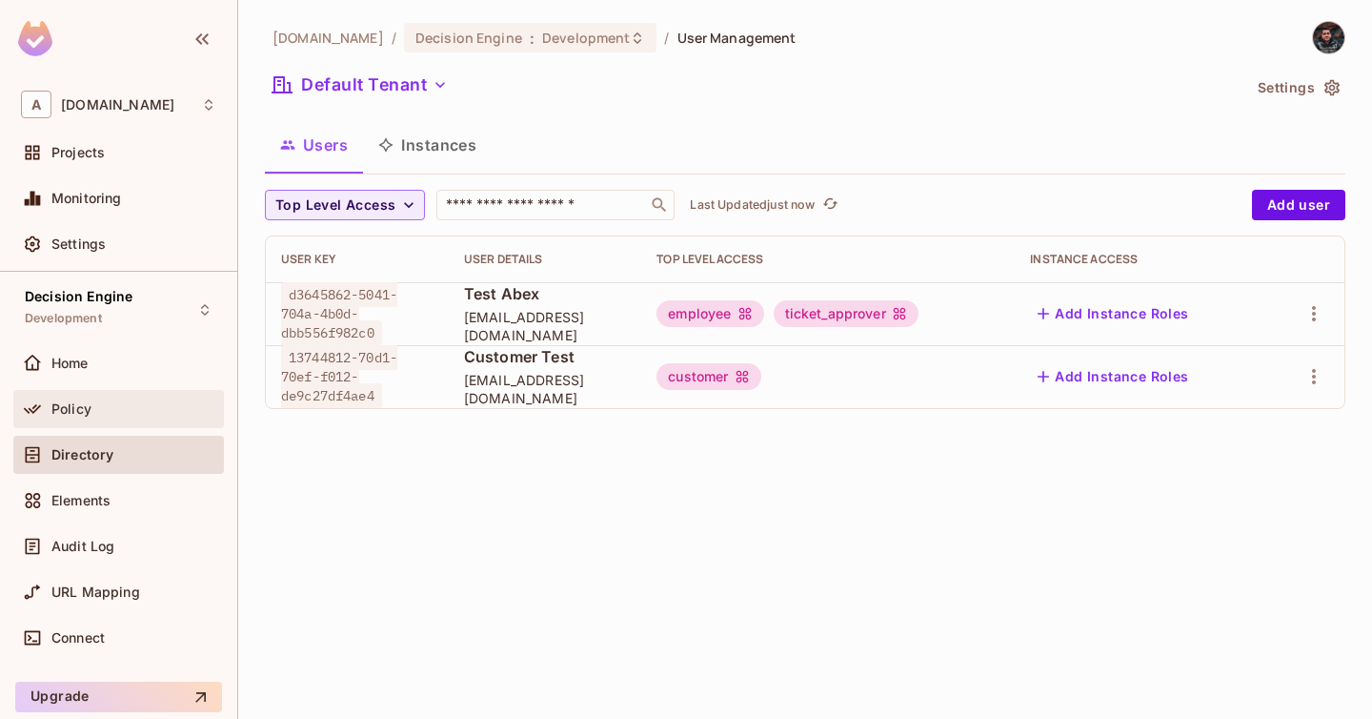
click at [129, 392] on div "Policy" at bounding box center [118, 409] width 211 height 38
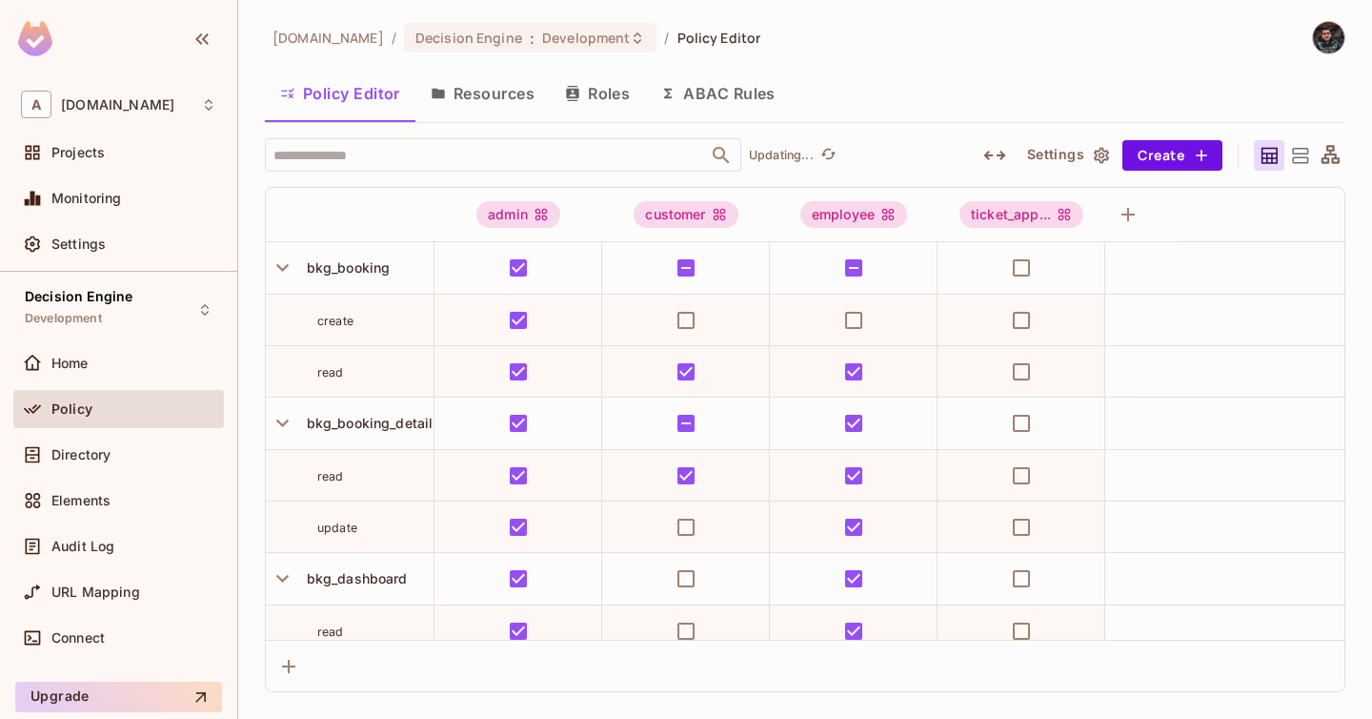
click at [509, 92] on button "Resources" at bounding box center [483, 94] width 134 height 48
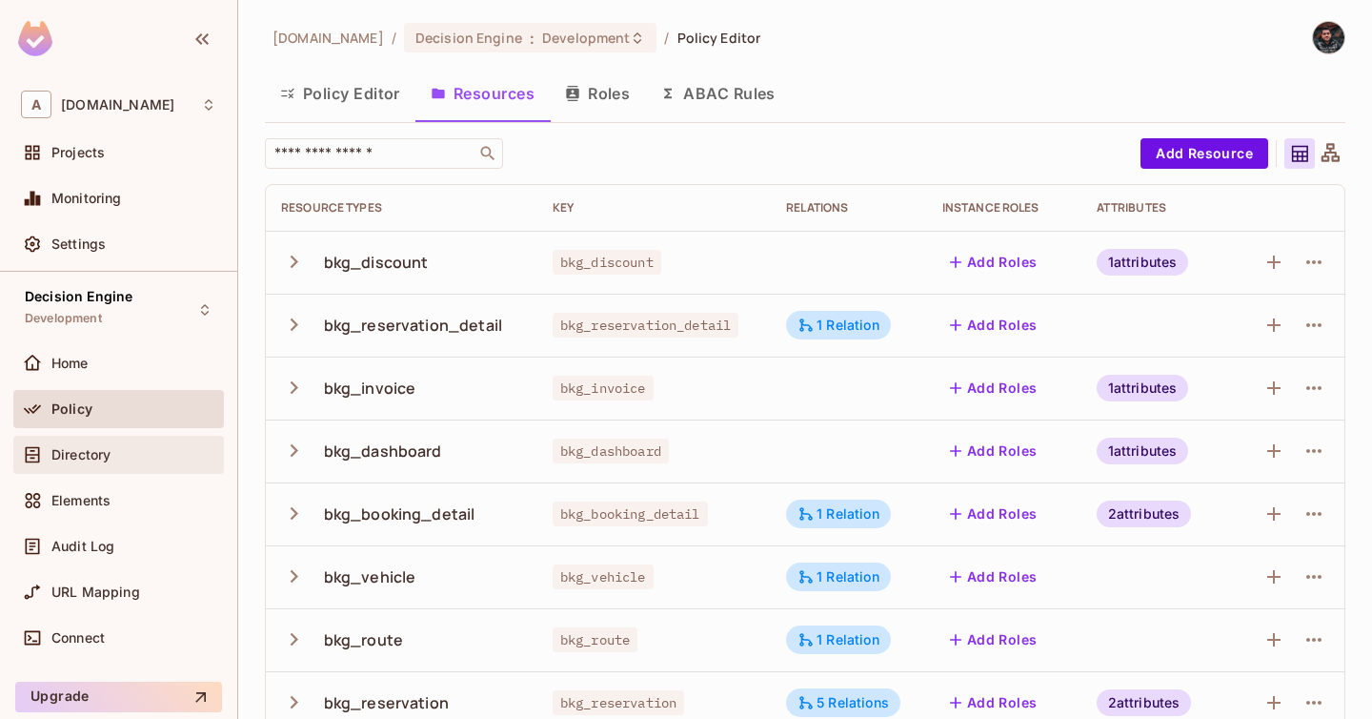
click at [138, 450] on div "Directory" at bounding box center [133, 454] width 165 height 15
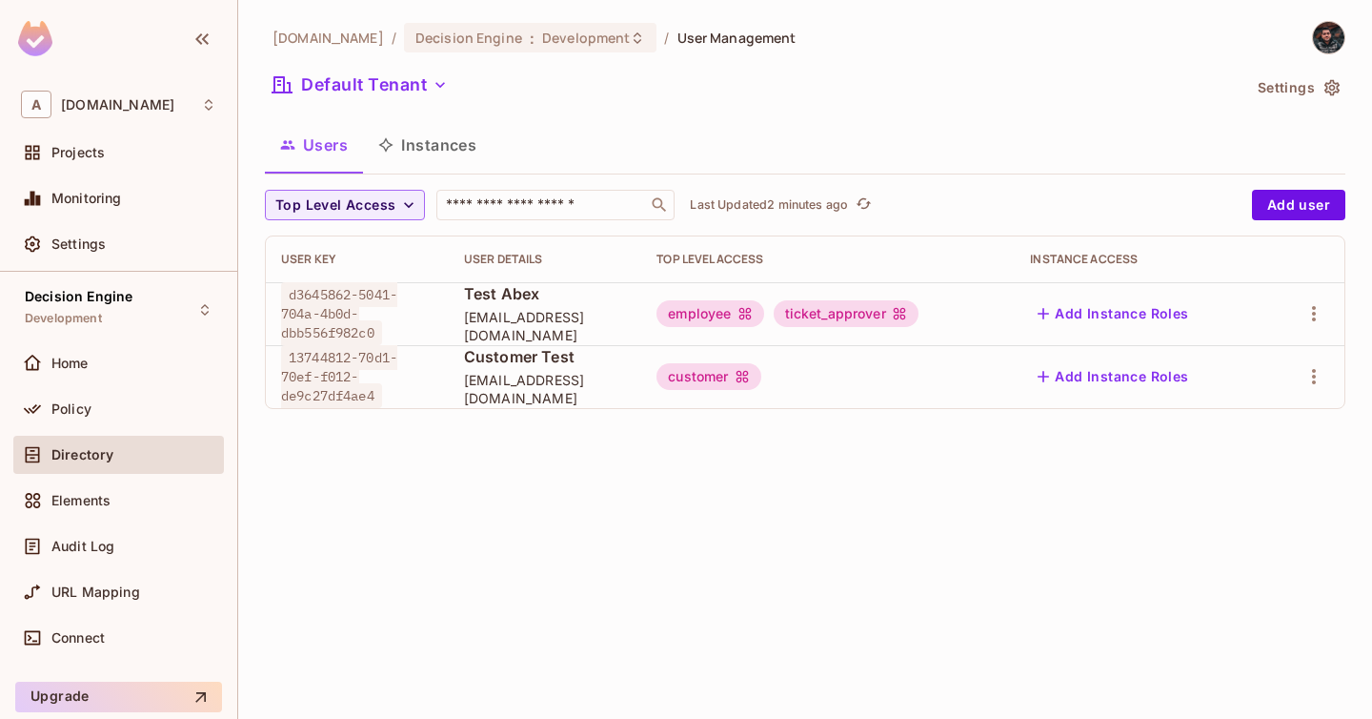
click at [354, 312] on span "d3645862-5041-704a-4b0d-dbb556f982c0" at bounding box center [339, 313] width 116 height 63
click at [395, 318] on div "d3645862-5041-704a-4b0d-dbb556f982c0" at bounding box center [357, 313] width 152 height 57
click at [352, 302] on span "d3645862-5041-704a-4b0d-dbb556f982c0" at bounding box center [339, 313] width 116 height 63
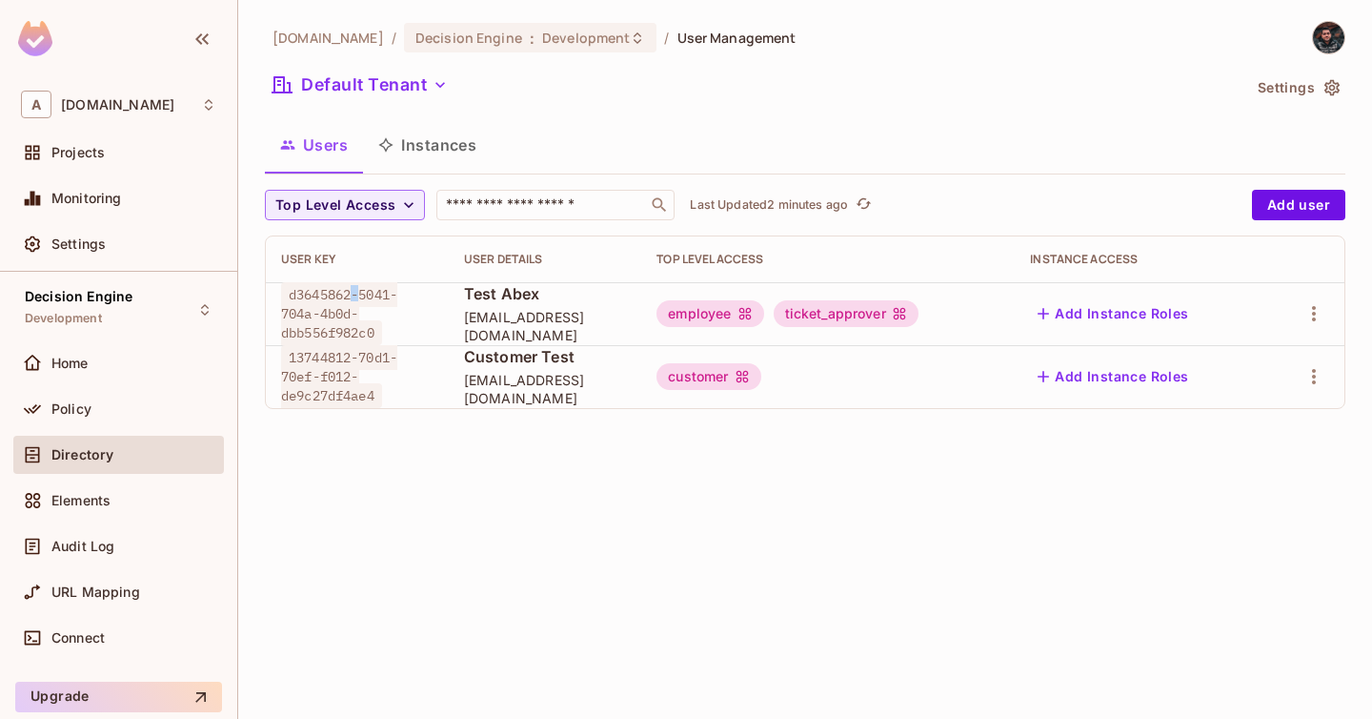
click at [352, 302] on span "d3645862-5041-704a-4b0d-dbb556f982c0" at bounding box center [339, 313] width 116 height 63
copy span "d3645862-5041-704a-4b0d-dbb556f982c0"
click at [328, 301] on span "d3645862-5041-704a-4b0d-dbb556f982c0" at bounding box center [339, 313] width 116 height 63
drag, startPoint x: 293, startPoint y: 298, endPoint x: 377, endPoint y: 329, distance: 90.1
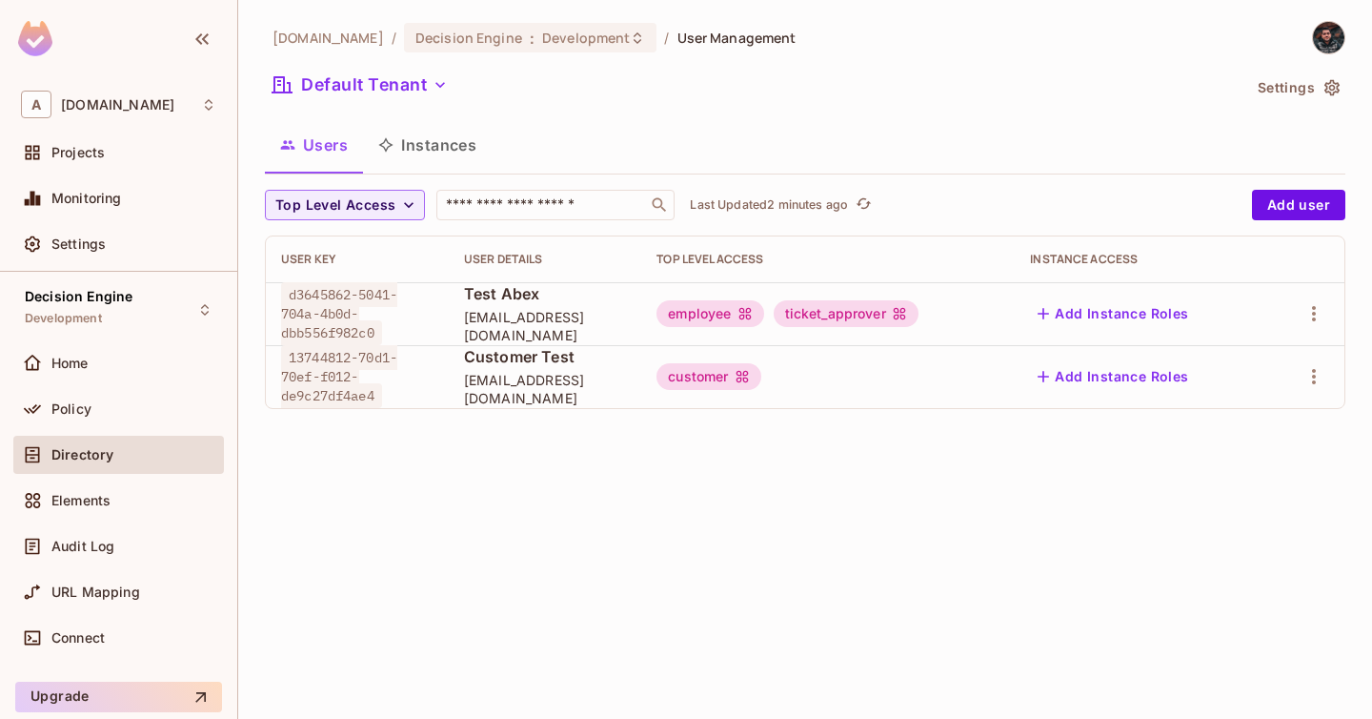
click at [377, 329] on span "d3645862-5041-704a-4b0d-dbb556f982c0" at bounding box center [339, 313] width 116 height 63
copy span "d3645862-5041-704a-4b0d-dbb556f982c0"
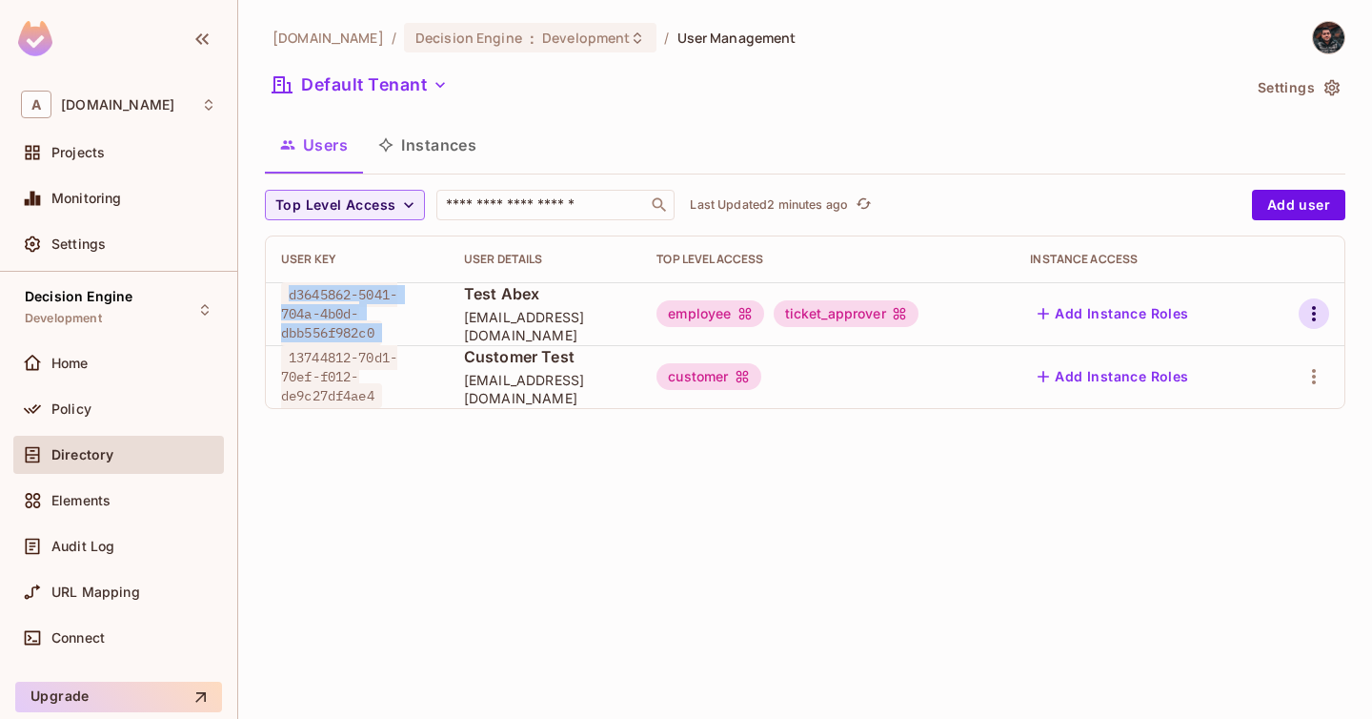
click at [1305, 310] on icon "button" at bounding box center [1314, 313] width 23 height 23
click at [1267, 355] on li "Edit" at bounding box center [1231, 357] width 169 height 42
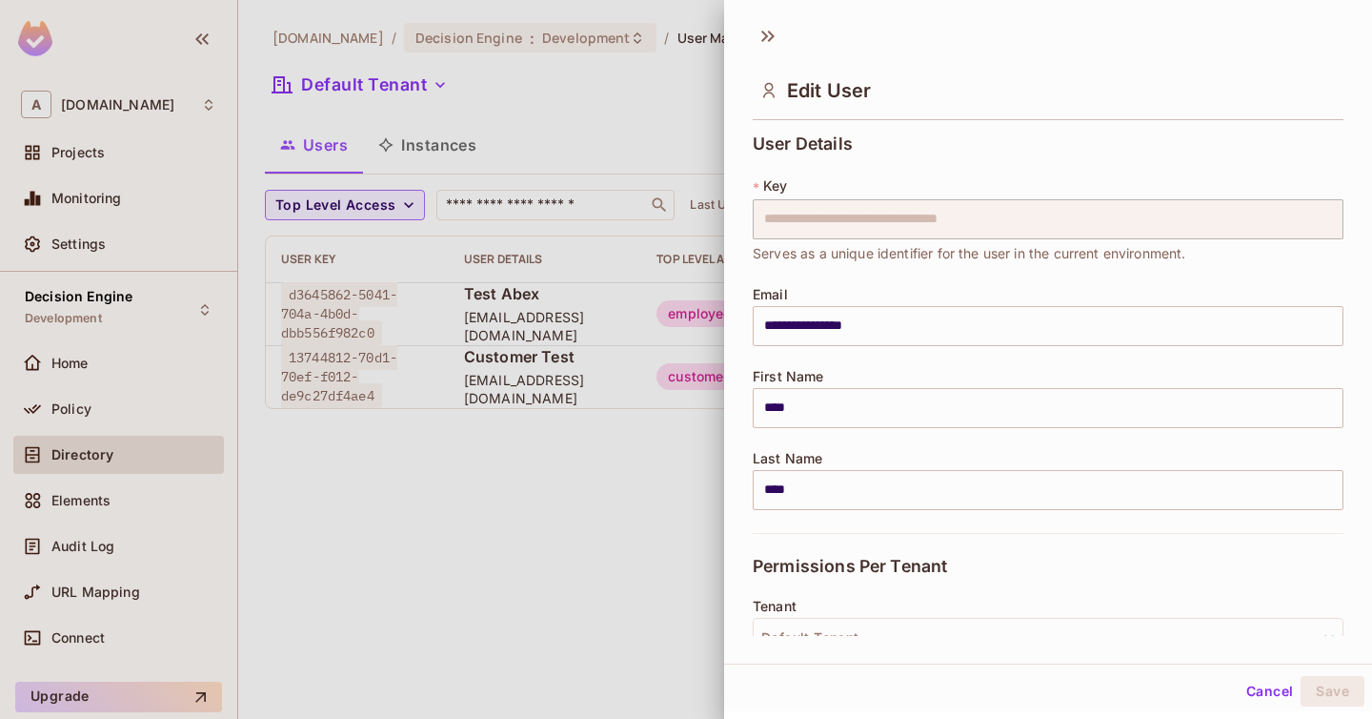
click at [1269, 699] on button "Cancel" at bounding box center [1270, 691] width 62 height 30
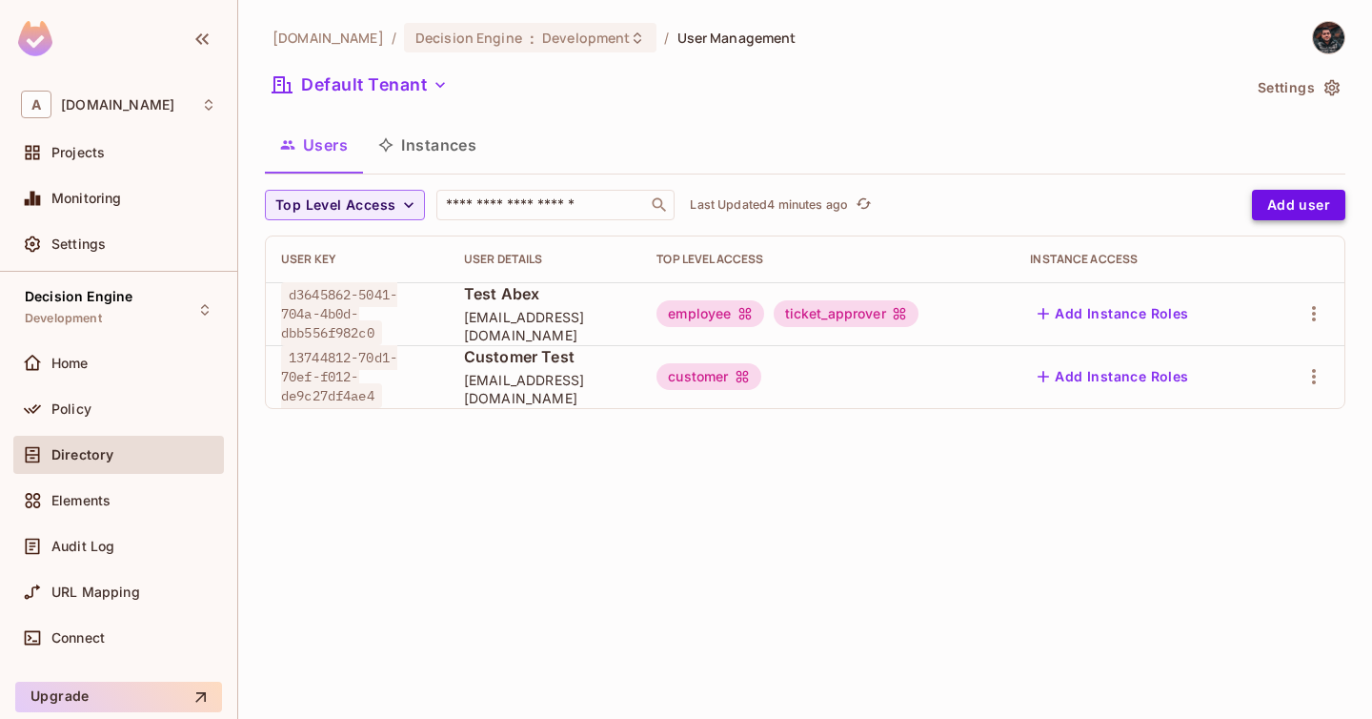
click at [1295, 200] on button "Add user" at bounding box center [1298, 205] width 93 height 30
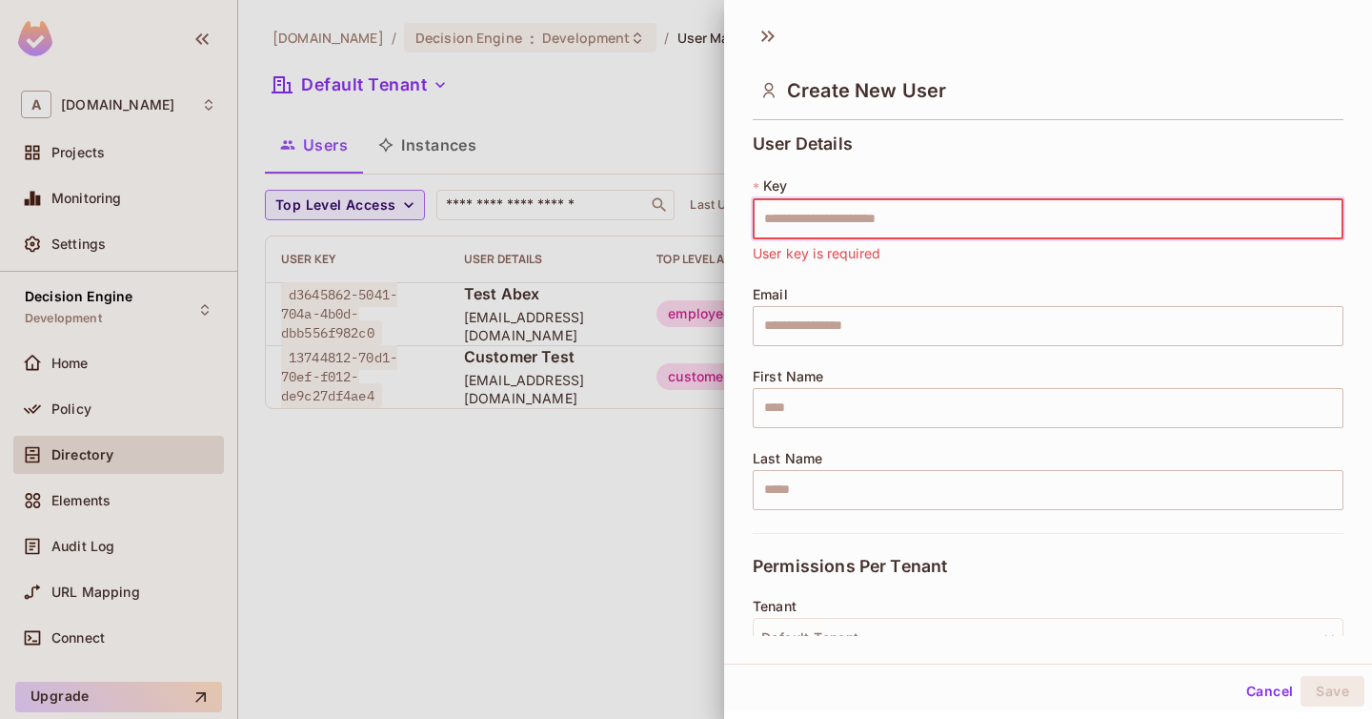
paste input "**********"
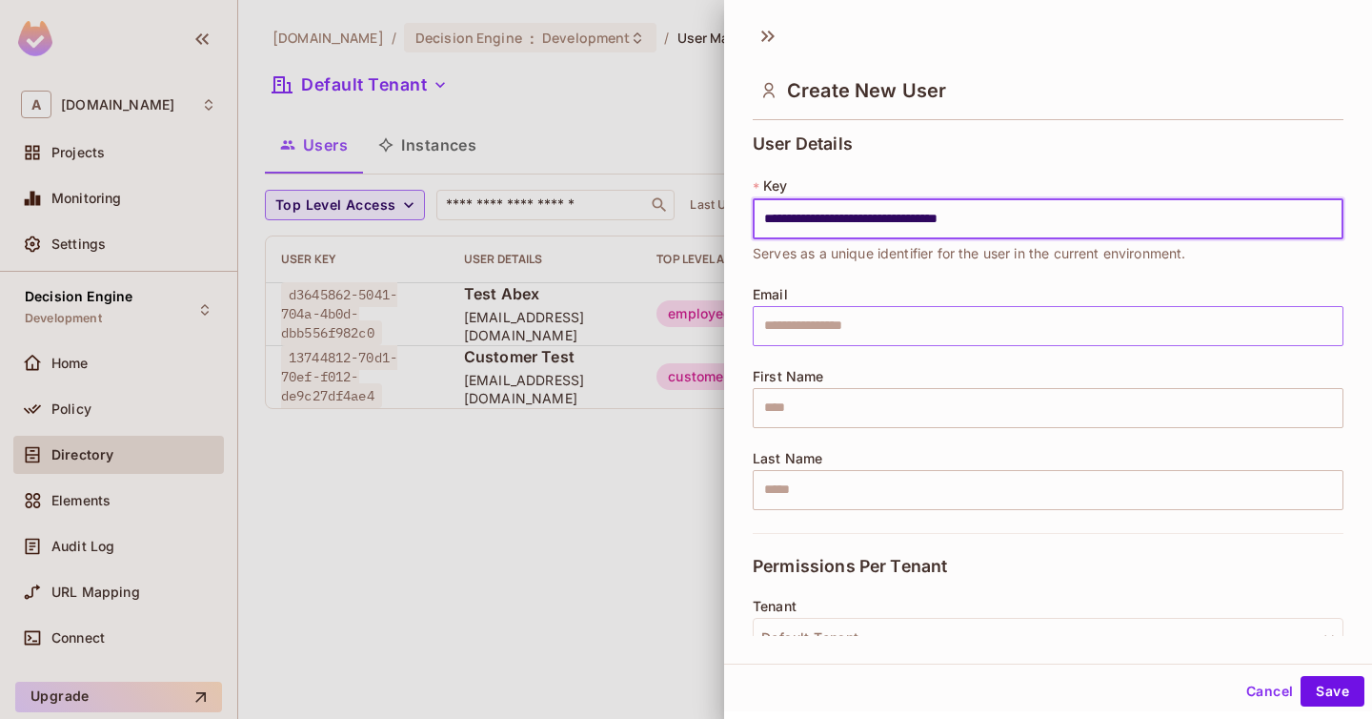
type input "**********"
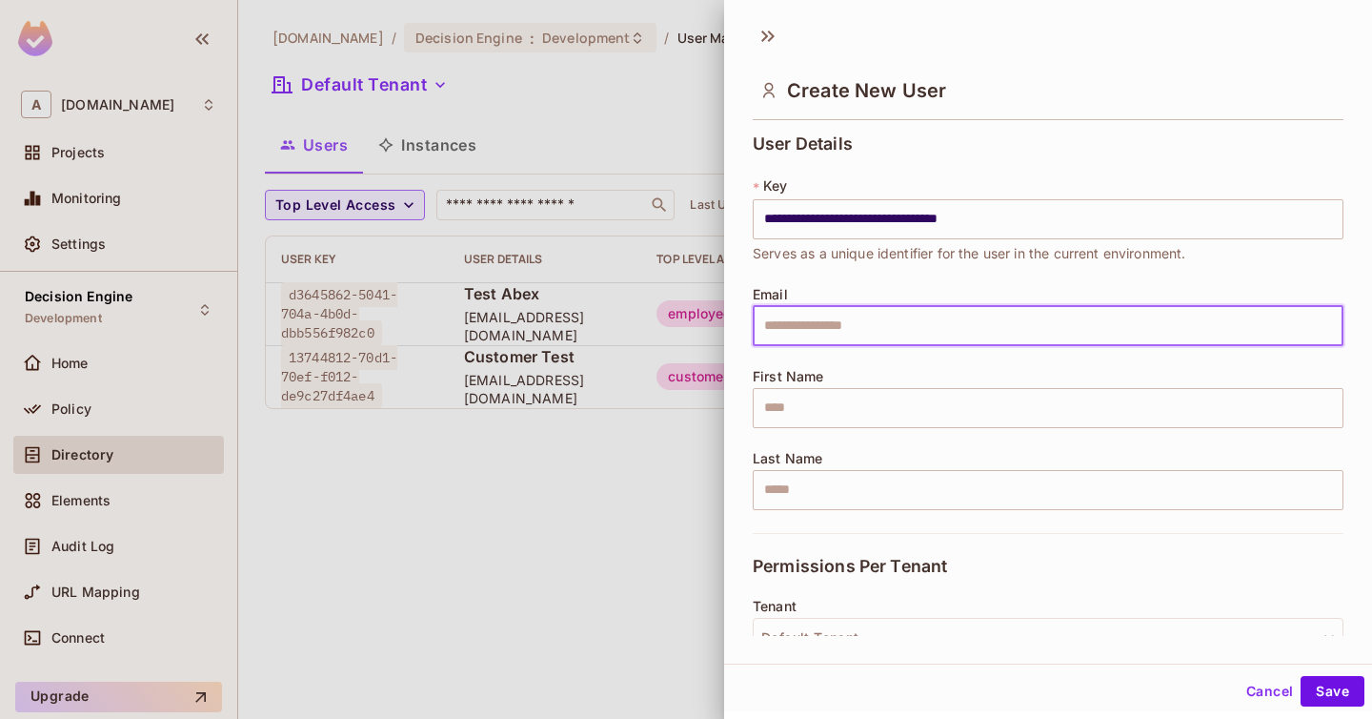
click at [832, 326] on input "text" at bounding box center [1048, 326] width 591 height 40
click at [860, 317] on input "text" at bounding box center [1048, 326] width 591 height 40
paste input "**********"
type input "**********"
click at [814, 397] on input "text" at bounding box center [1048, 408] width 591 height 40
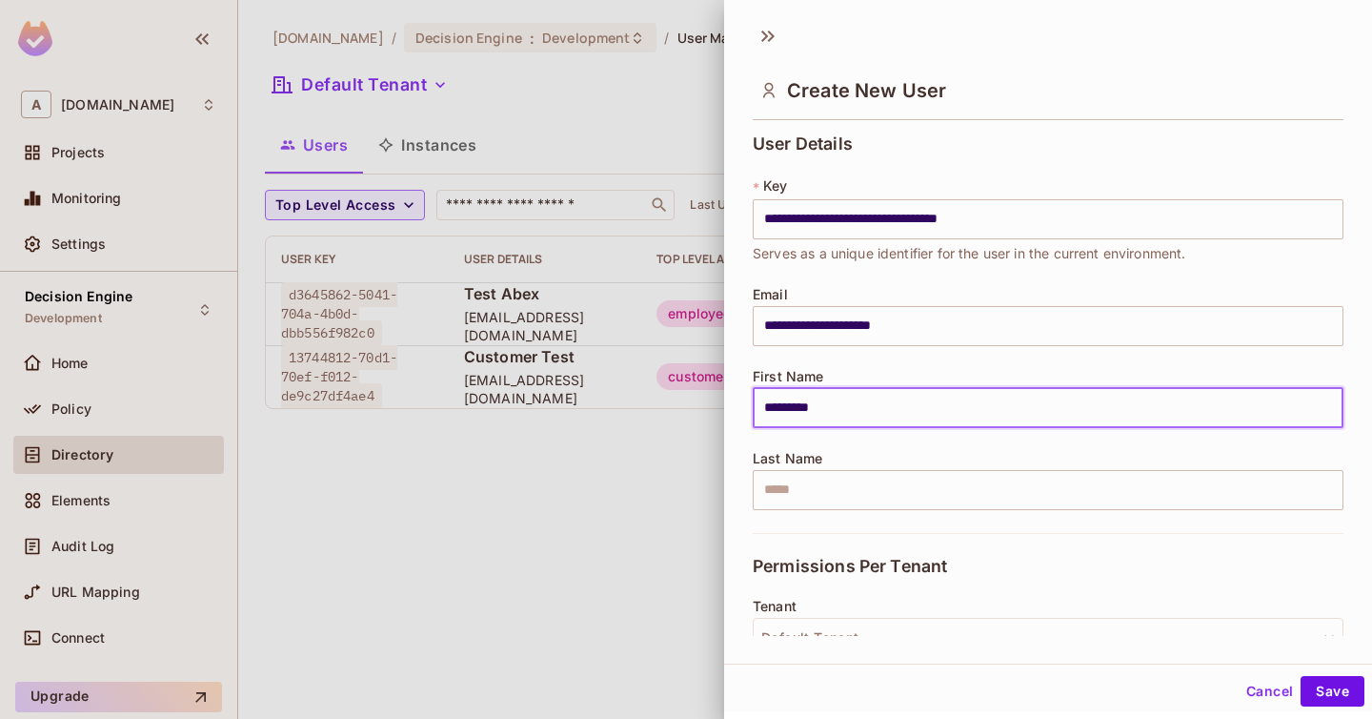
type input "*********"
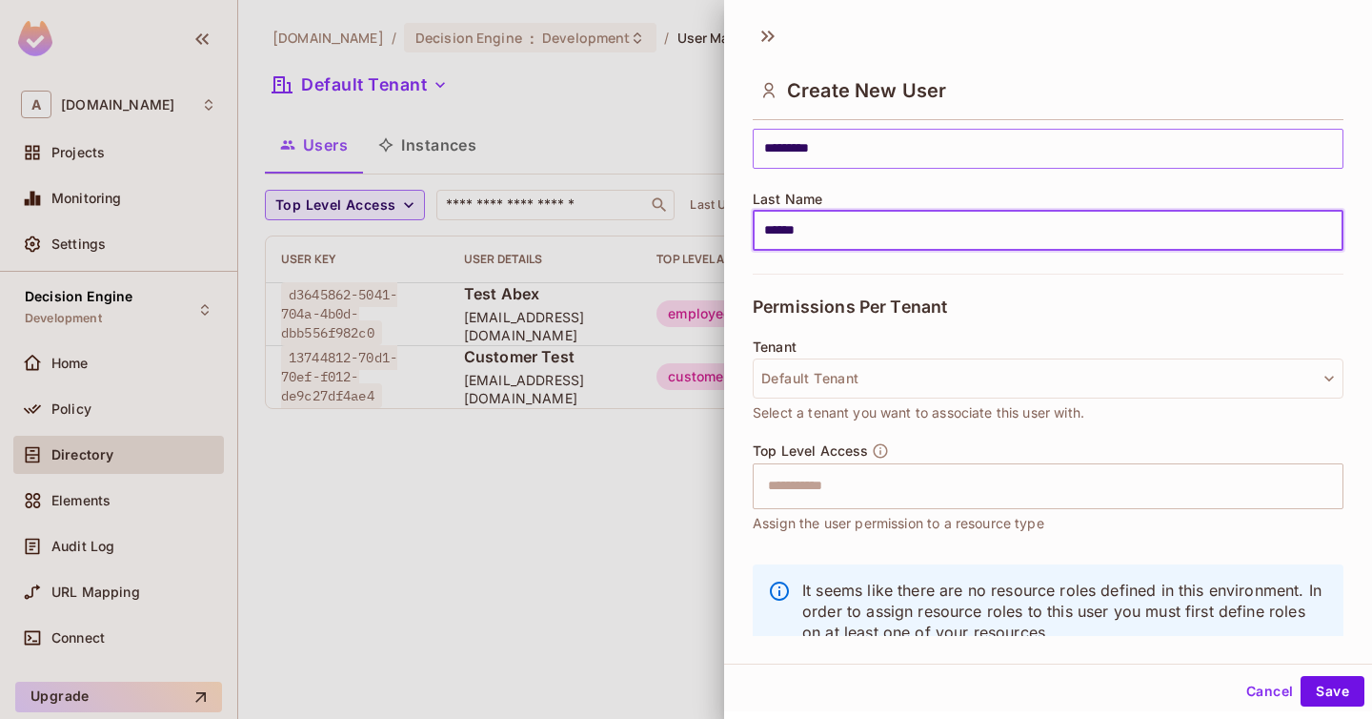
scroll to position [306, 0]
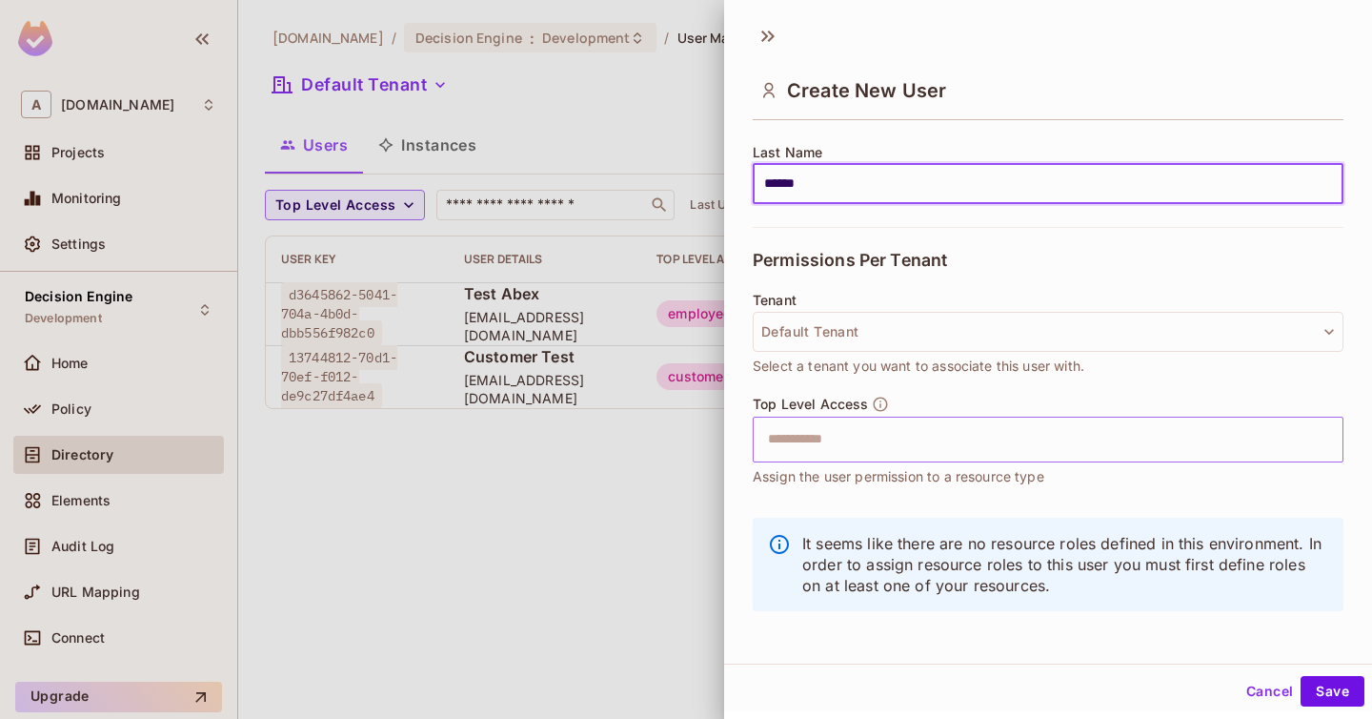
type input "******"
click at [924, 444] on input "text" at bounding box center [1032, 439] width 550 height 38
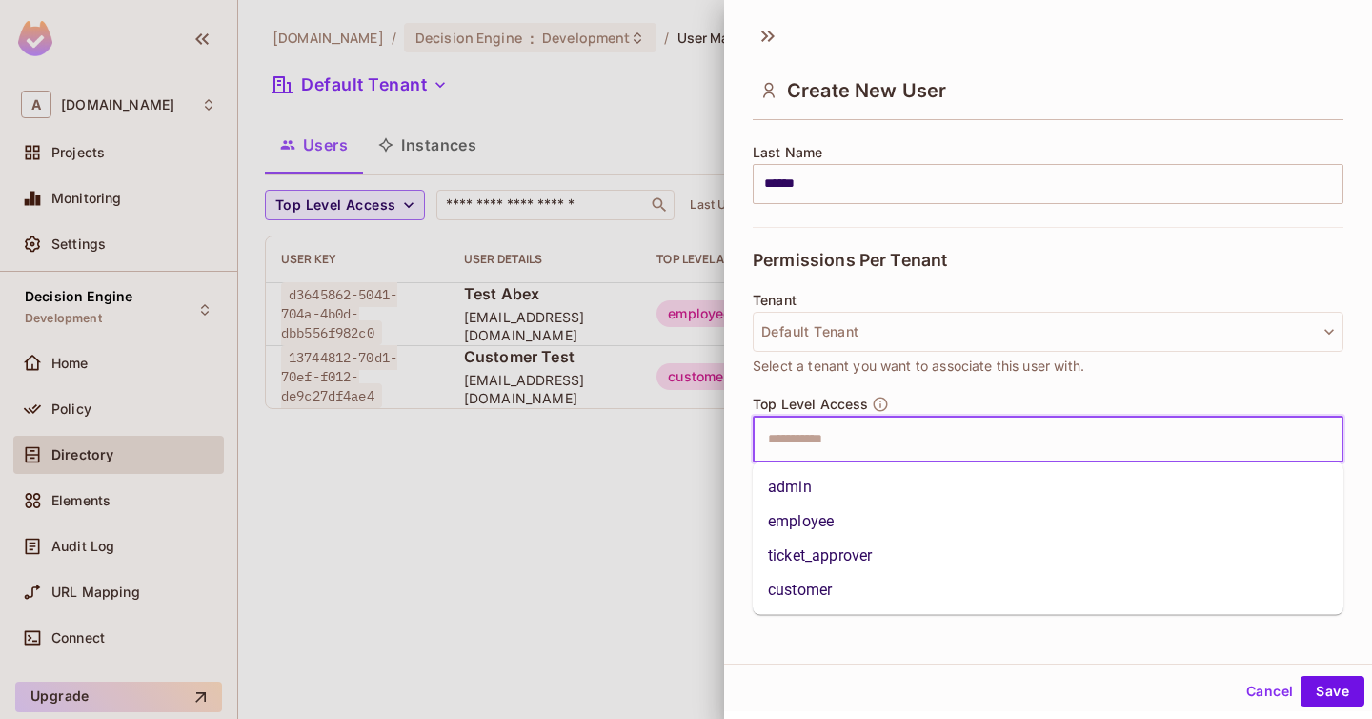
click at [883, 526] on li "employee" at bounding box center [1048, 521] width 591 height 34
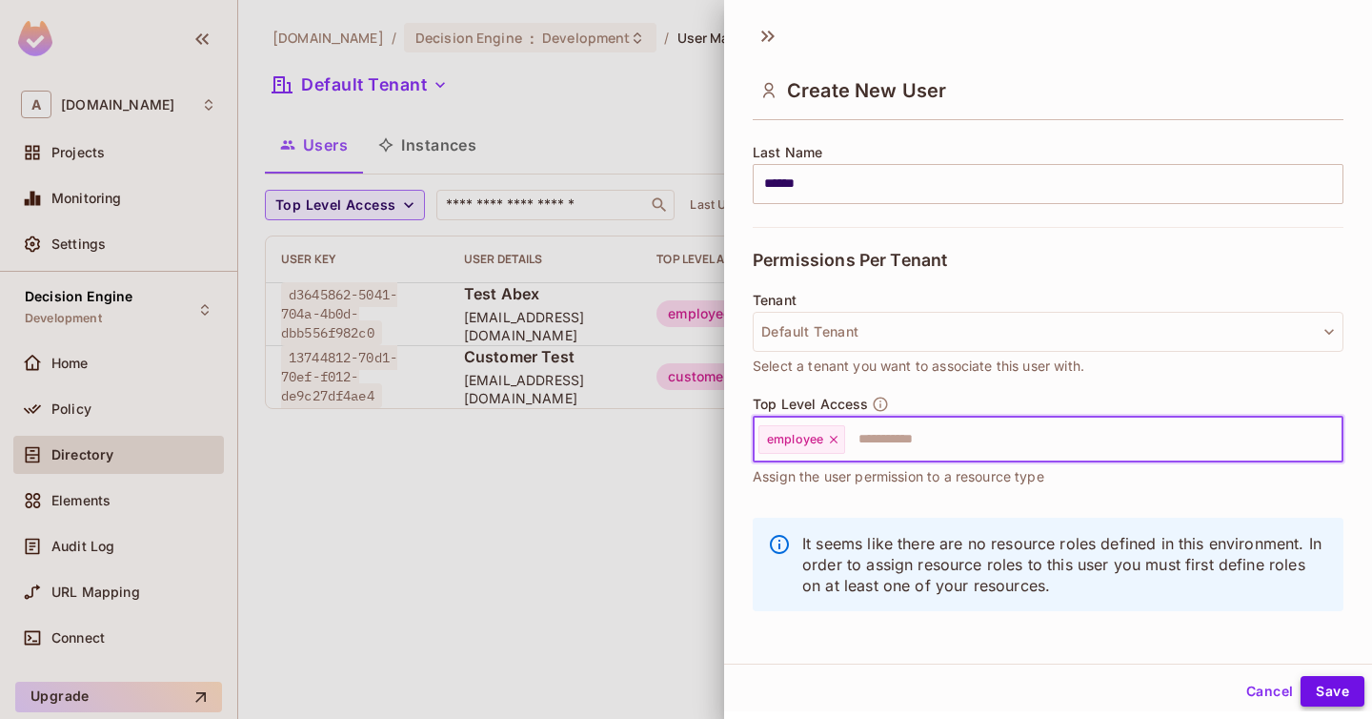
click at [1345, 691] on button "Save" at bounding box center [1333, 691] width 64 height 30
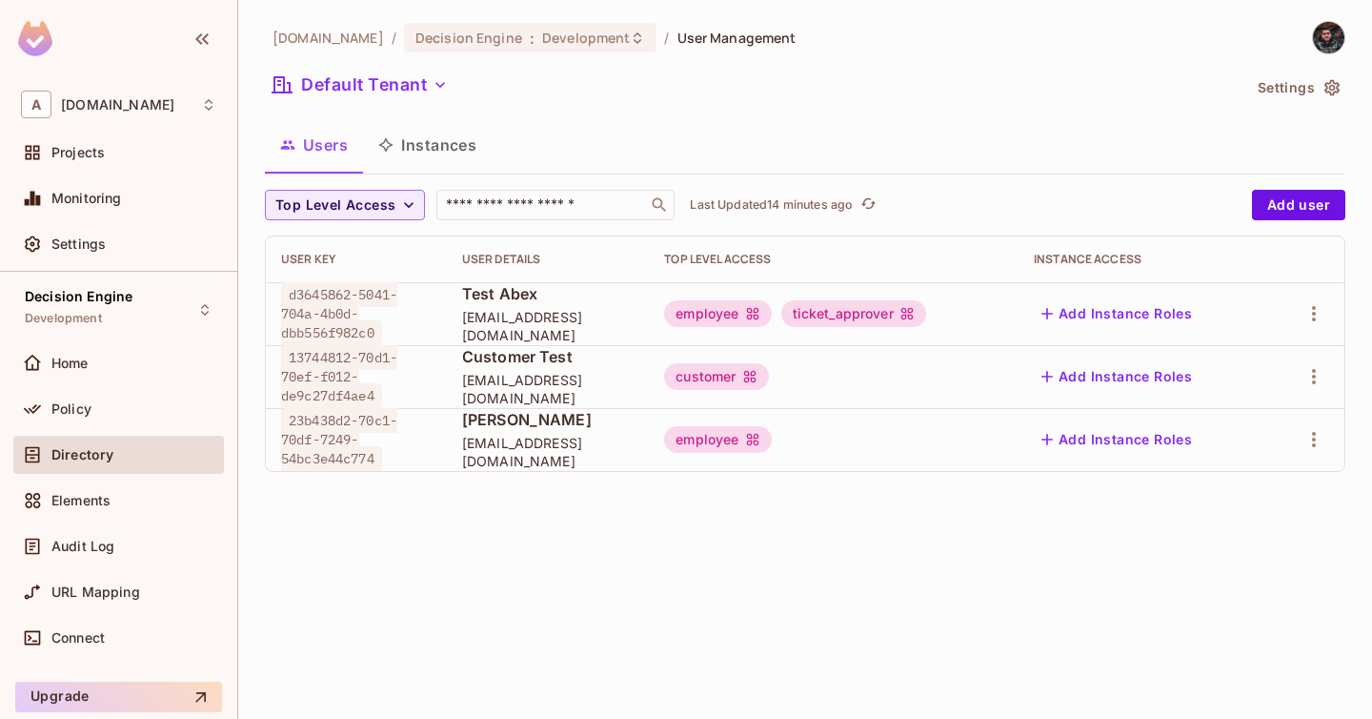
click at [874, 314] on div "ticket_approver" at bounding box center [854, 313] width 145 height 27
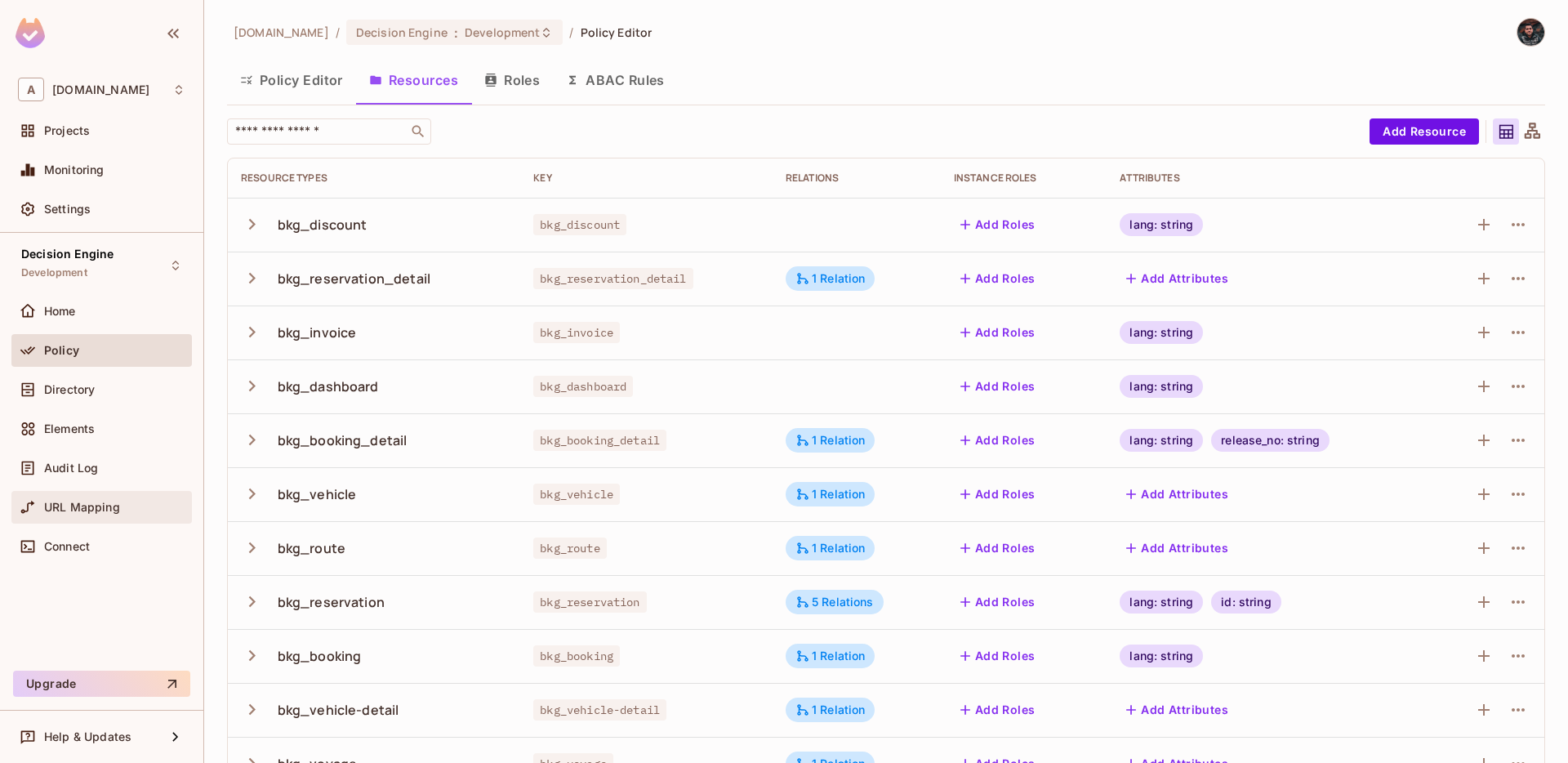
click at [117, 509] on span "URL Mapping" at bounding box center [81, 507] width 76 height 13
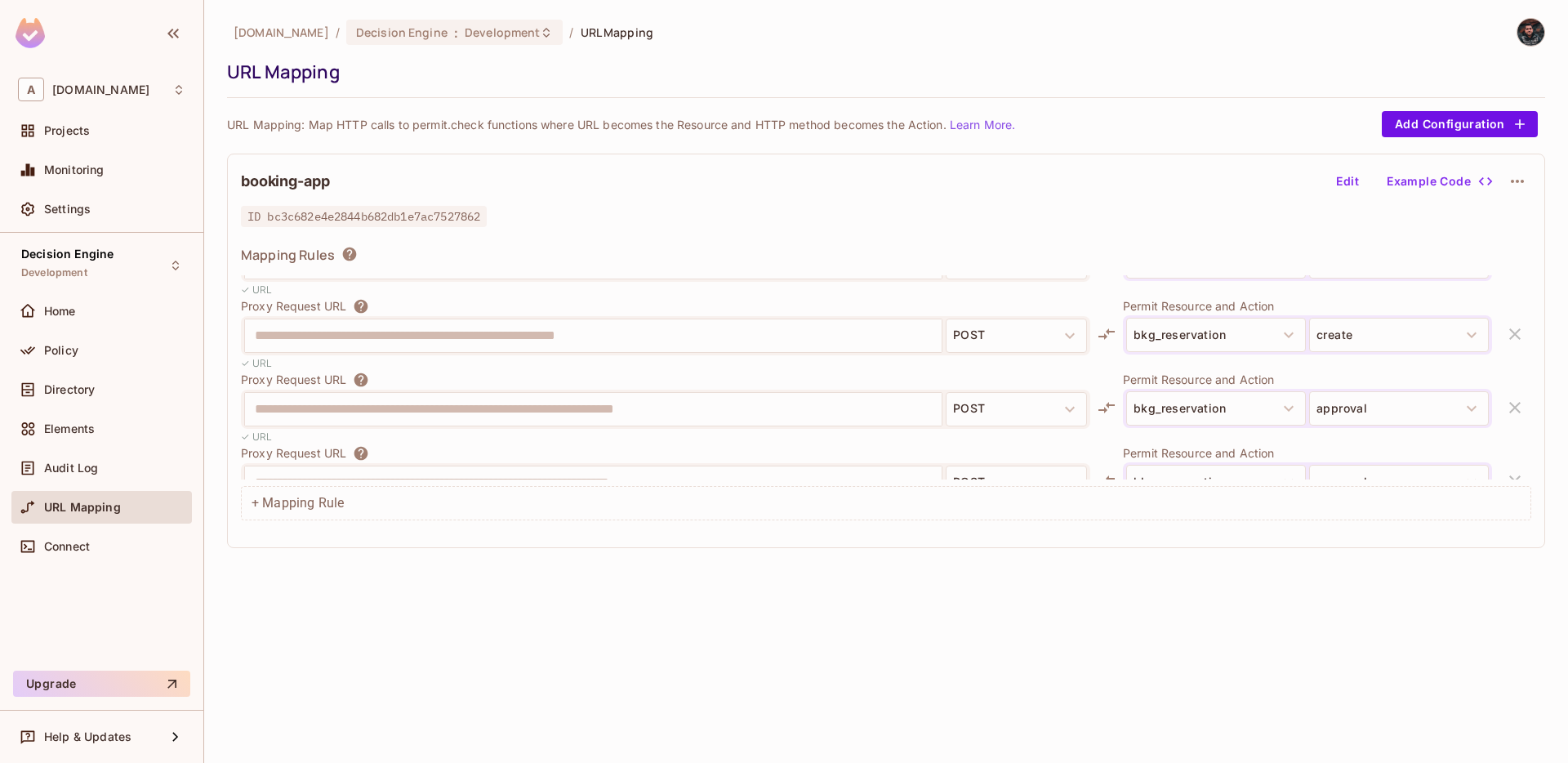
scroll to position [669, 0]
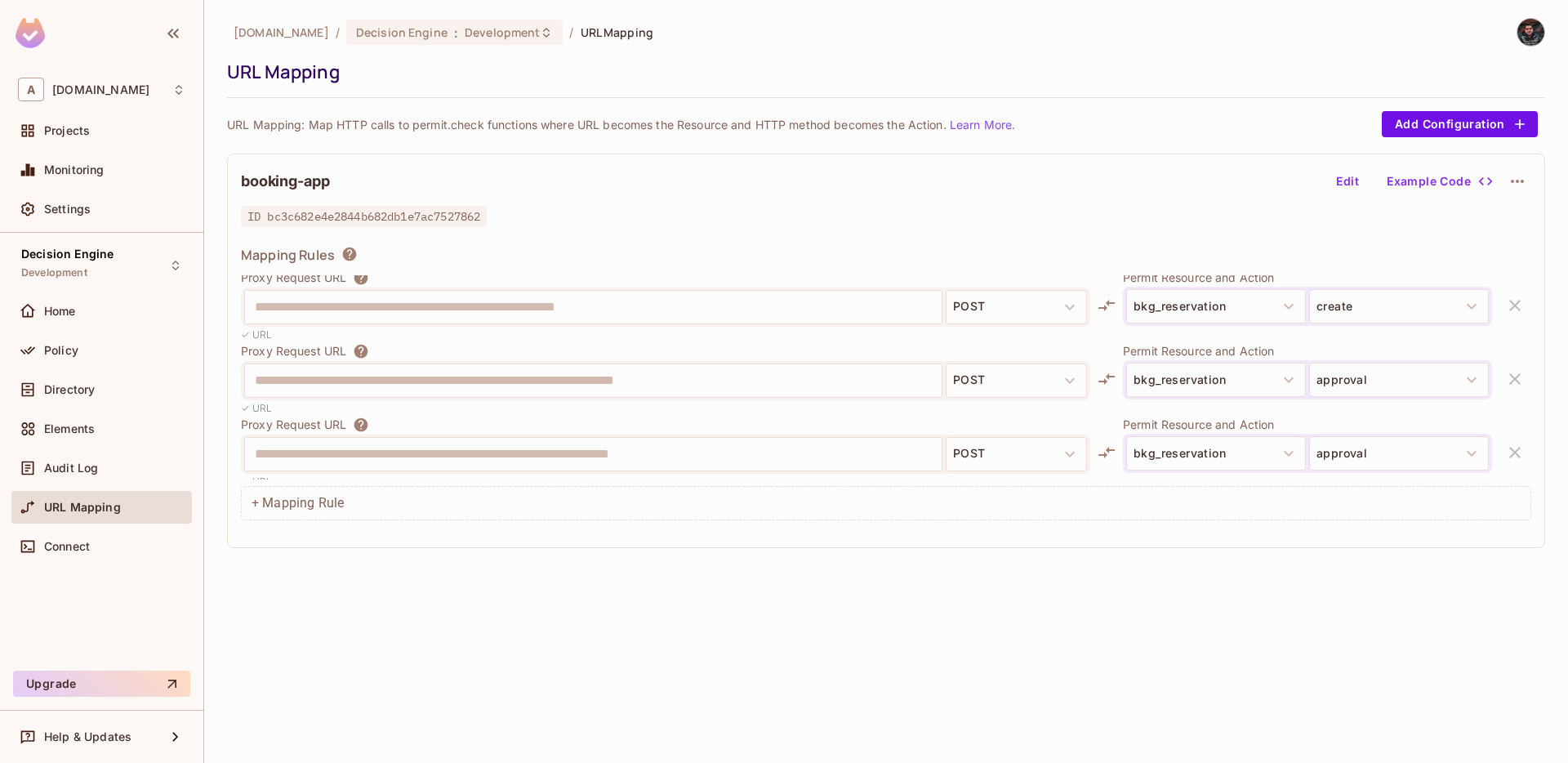
click at [217, 381] on div "**********" at bounding box center [886, 382] width 1364 height 763
click at [1262, 385] on button "bkg_reservation" at bounding box center [1216, 380] width 180 height 34
click at [1242, 385] on button "bkg_reservation" at bounding box center [1216, 380] width 180 height 34
click at [1282, 379] on icon "button" at bounding box center [1288, 380] width 20 height 20
click at [1348, 183] on button "Edit" at bounding box center [1347, 181] width 52 height 26
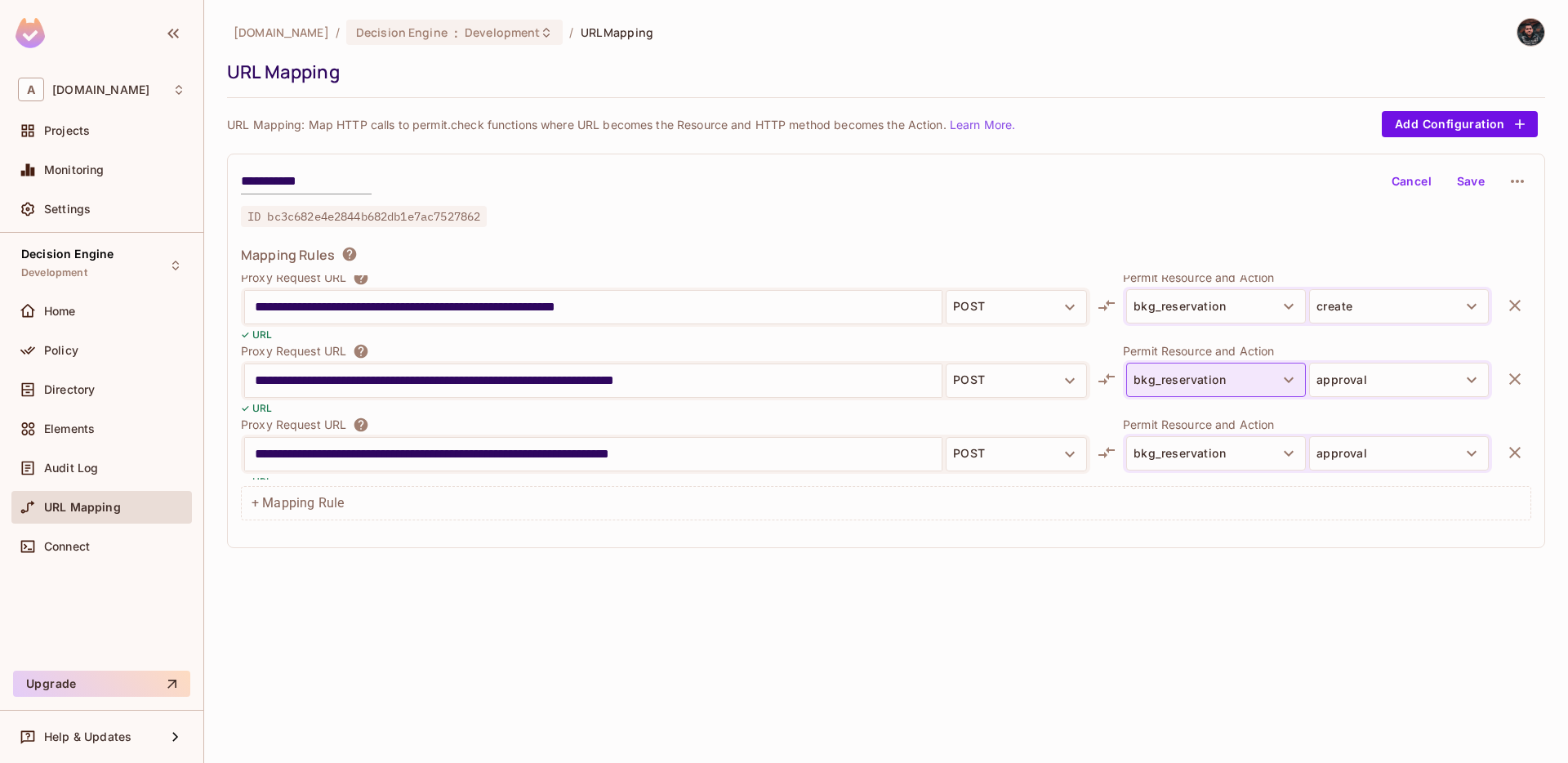
click at [1180, 377] on button "bkg_reservation" at bounding box center [1216, 380] width 180 height 34
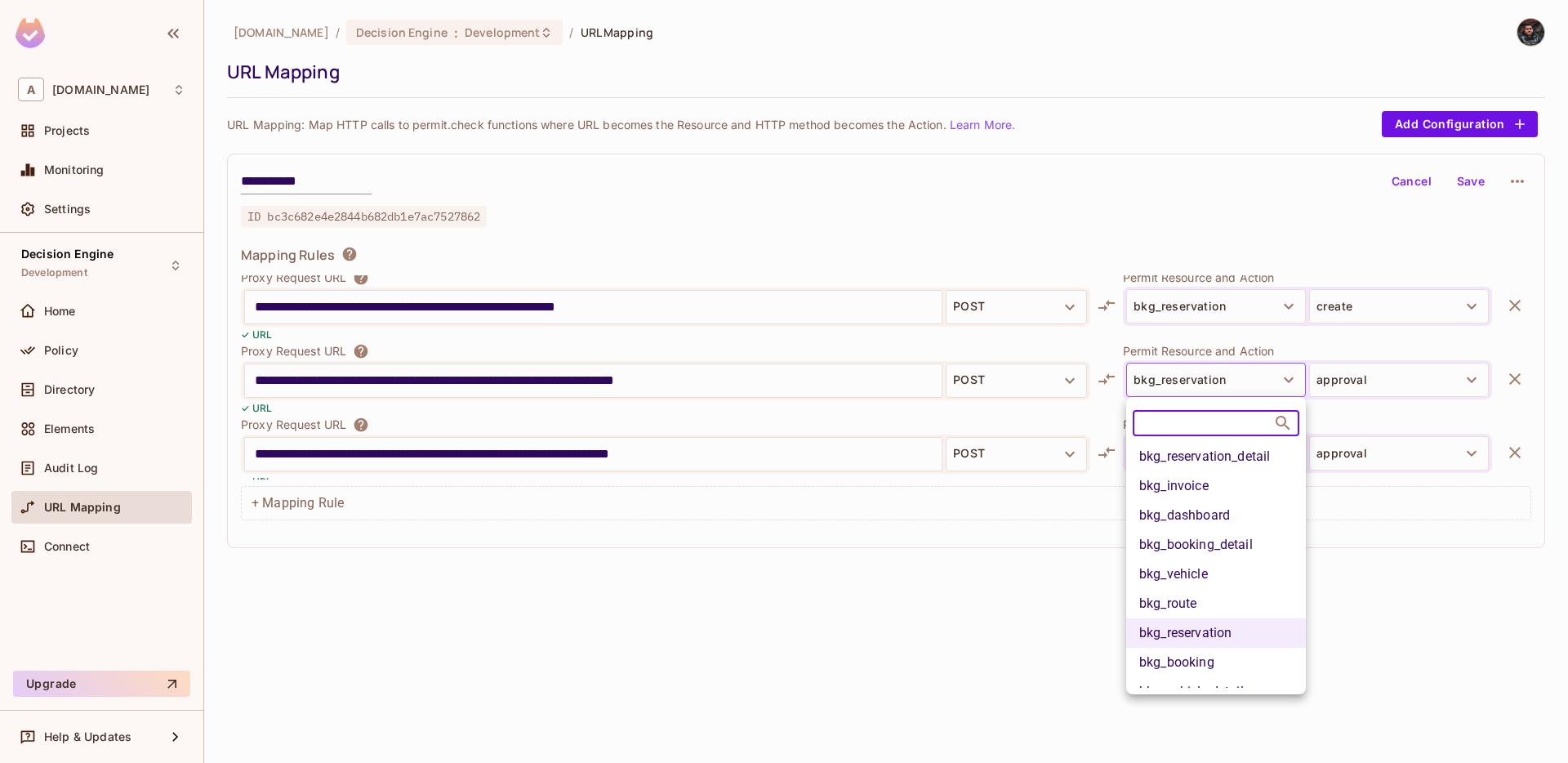
scroll to position [26, 0]
click at [1019, 620] on div at bounding box center [784, 382] width 1568 height 763
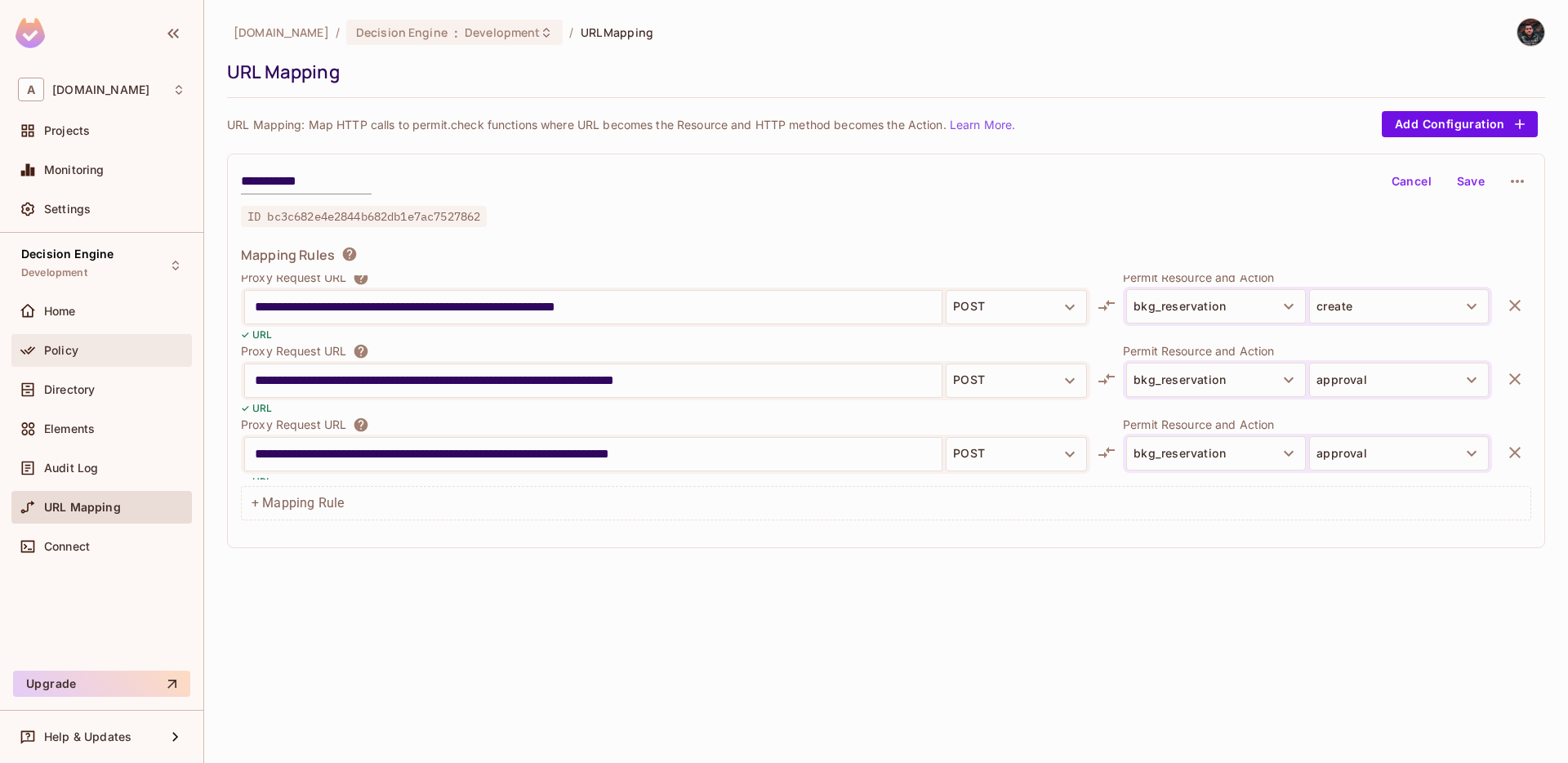
click at [137, 351] on div "Policy" at bounding box center [114, 350] width 141 height 13
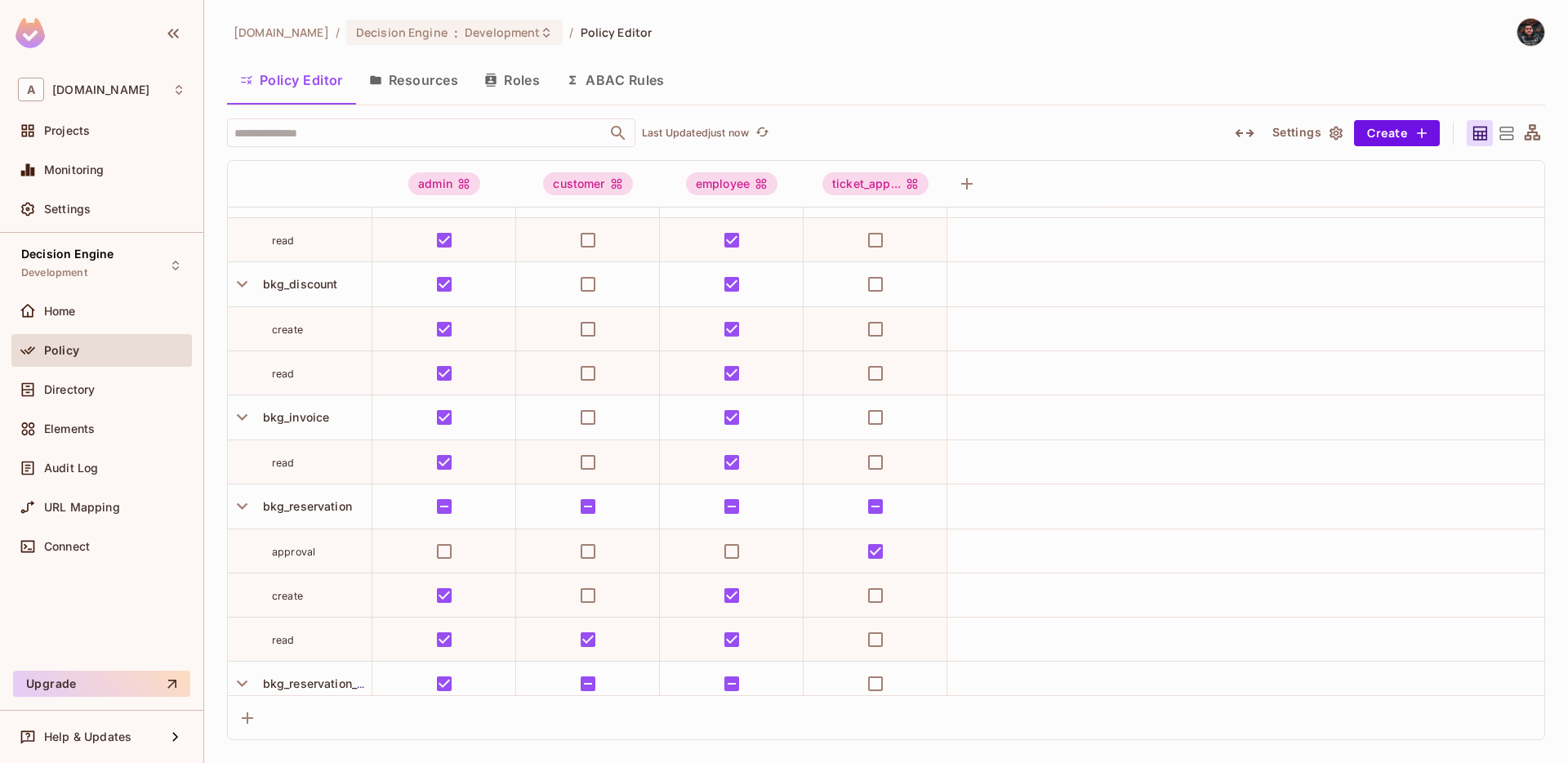
scroll to position [315, 0]
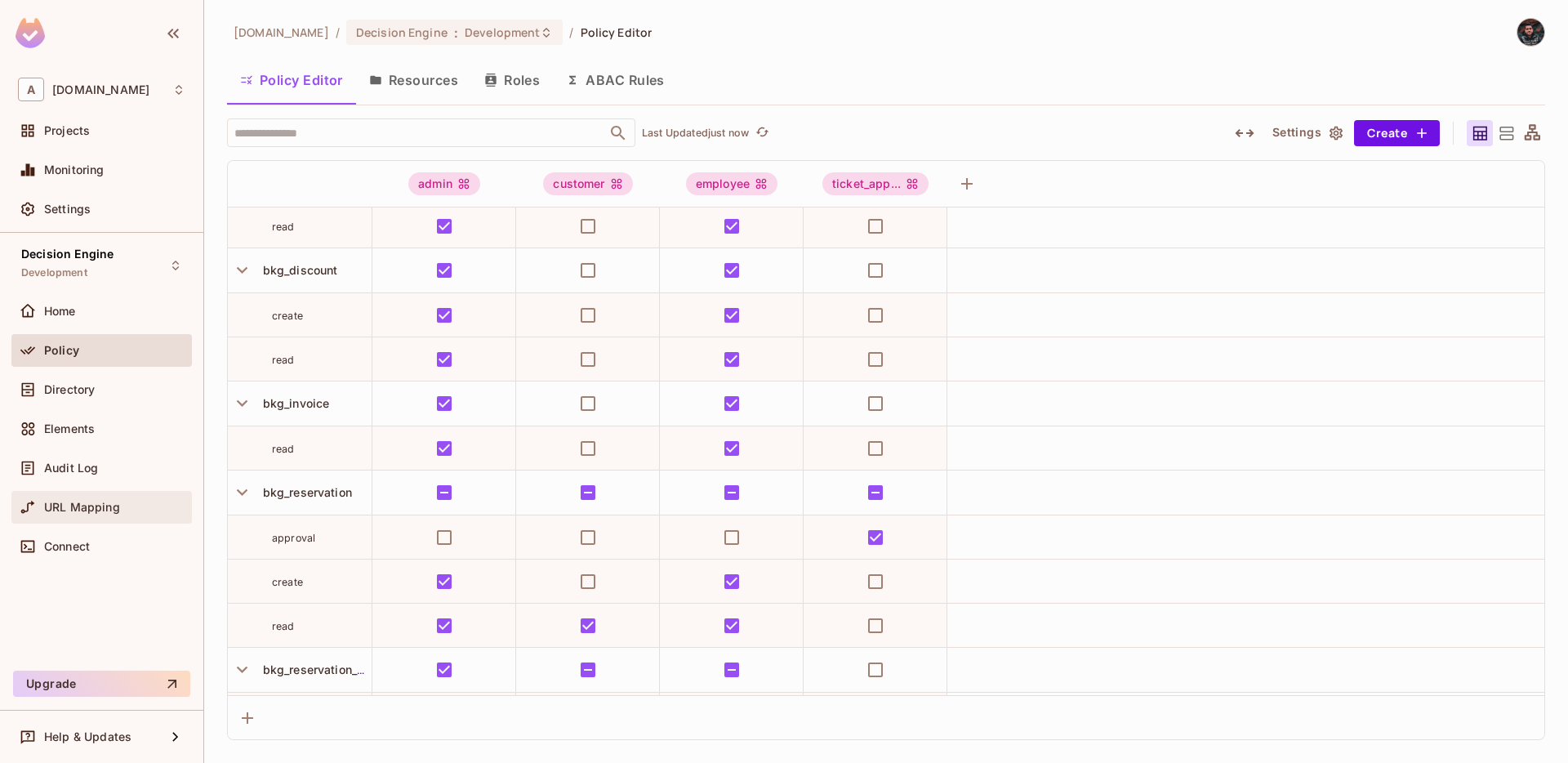
click at [107, 492] on div "URL Mapping" at bounding box center [101, 508] width 181 height 33
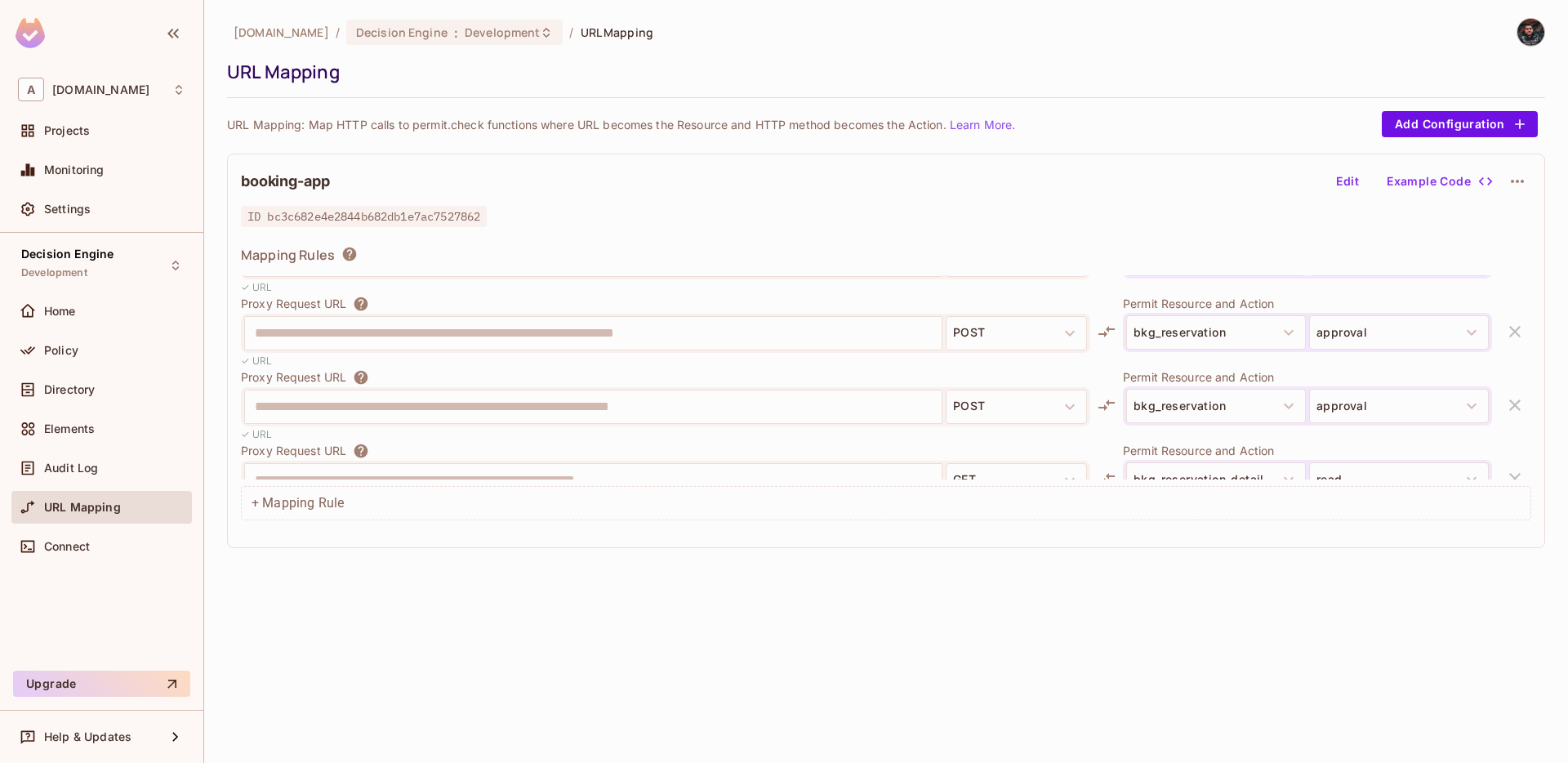
scroll to position [716, 0]
click at [125, 132] on div "Projects" at bounding box center [114, 130] width 141 height 13
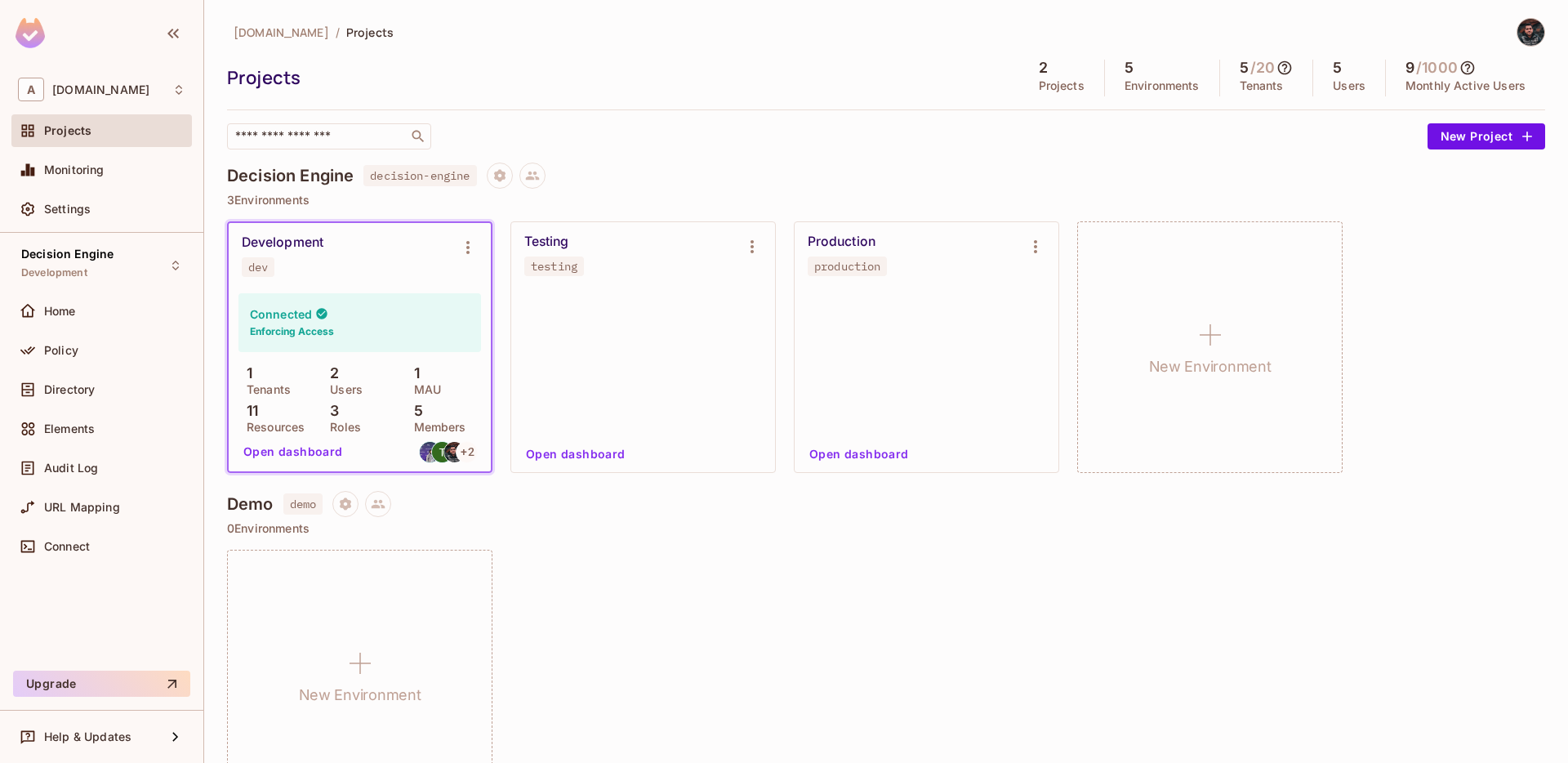
click at [412, 168] on span "decision-engine" at bounding box center [420, 176] width 113 height 21
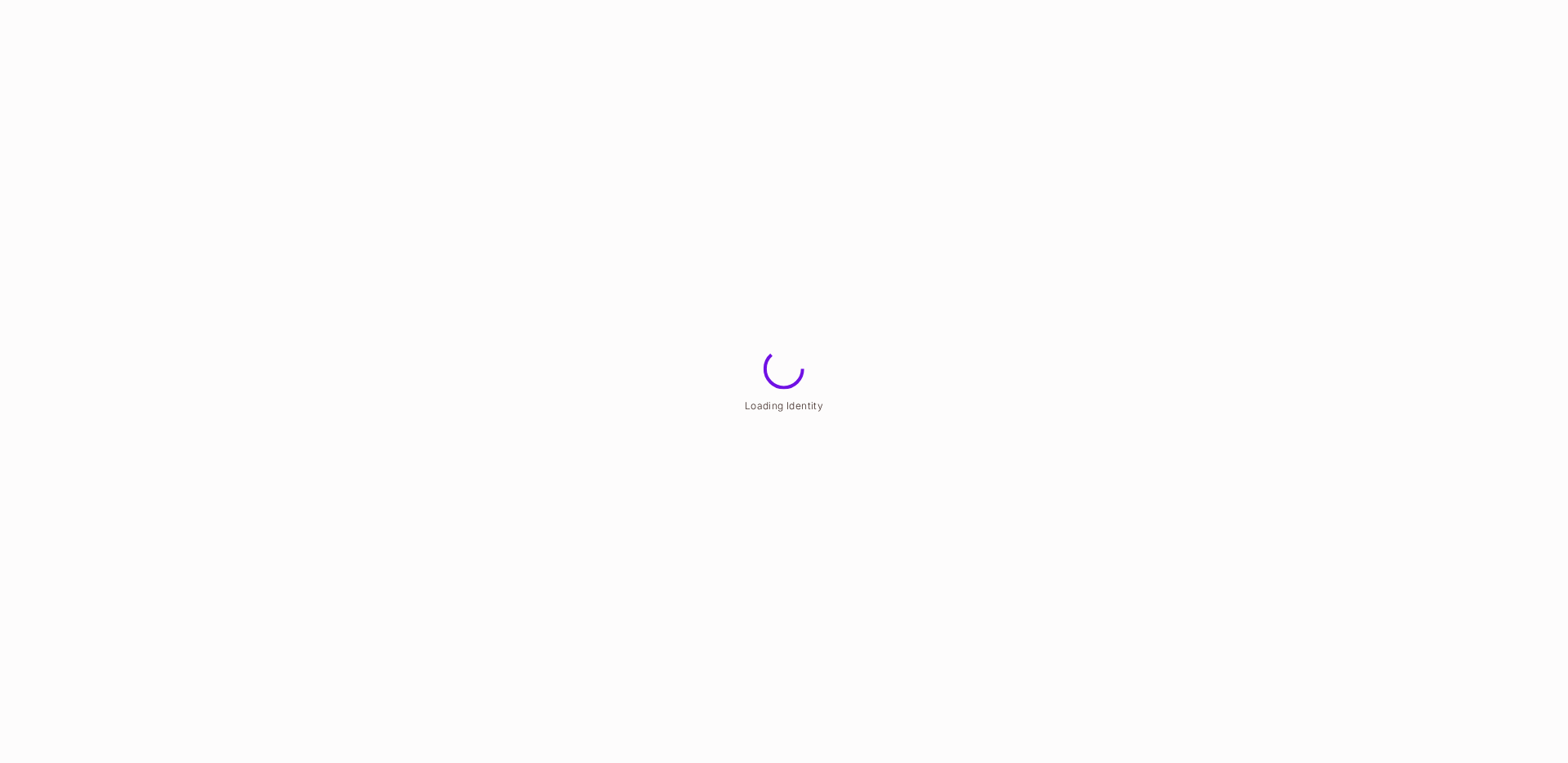
click at [412, 0] on html "Loading Identity" at bounding box center [784, 0] width 1568 height 0
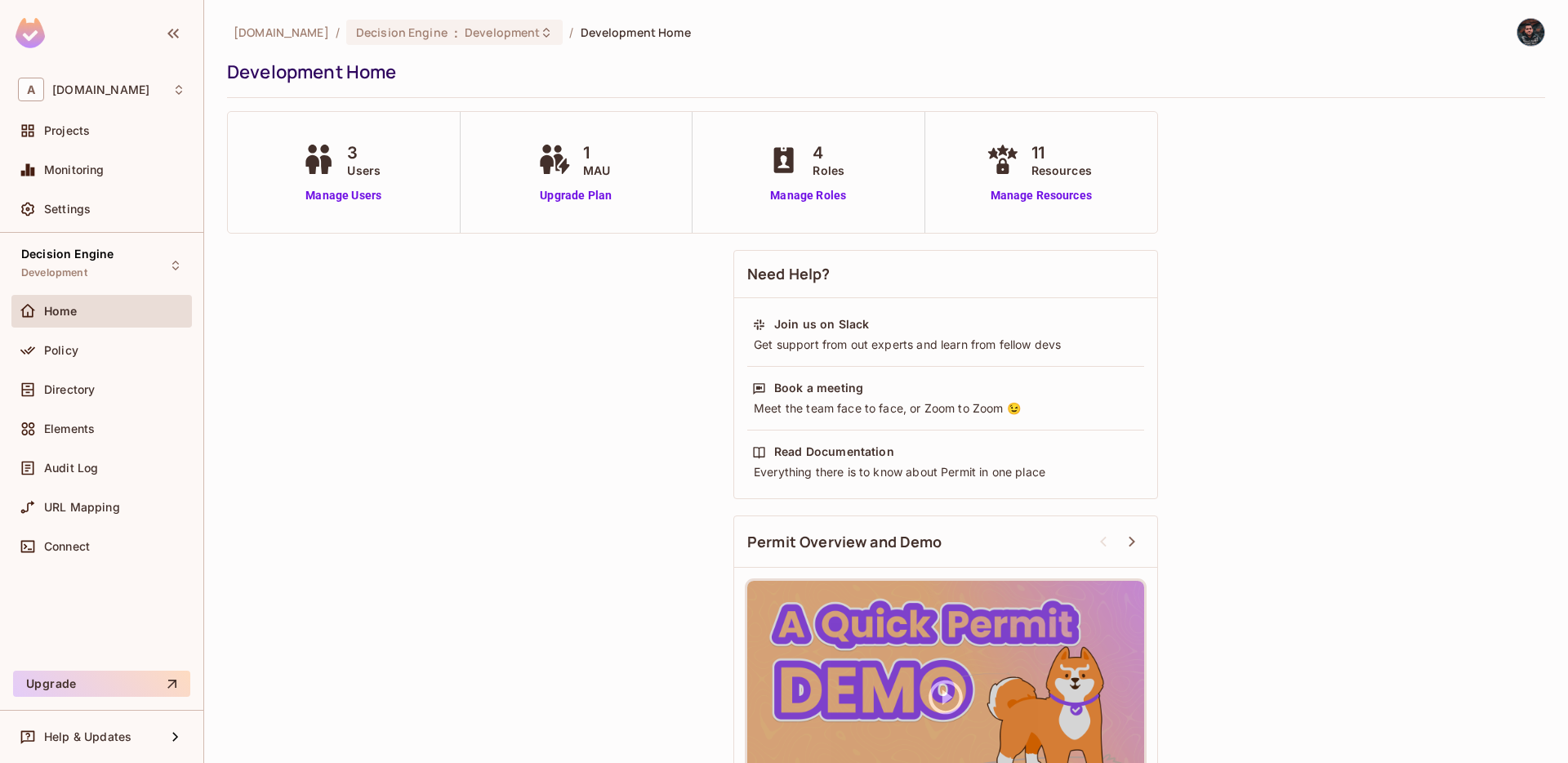
click at [412, 169] on div "3 Users Manage Users" at bounding box center [344, 172] width 233 height 121
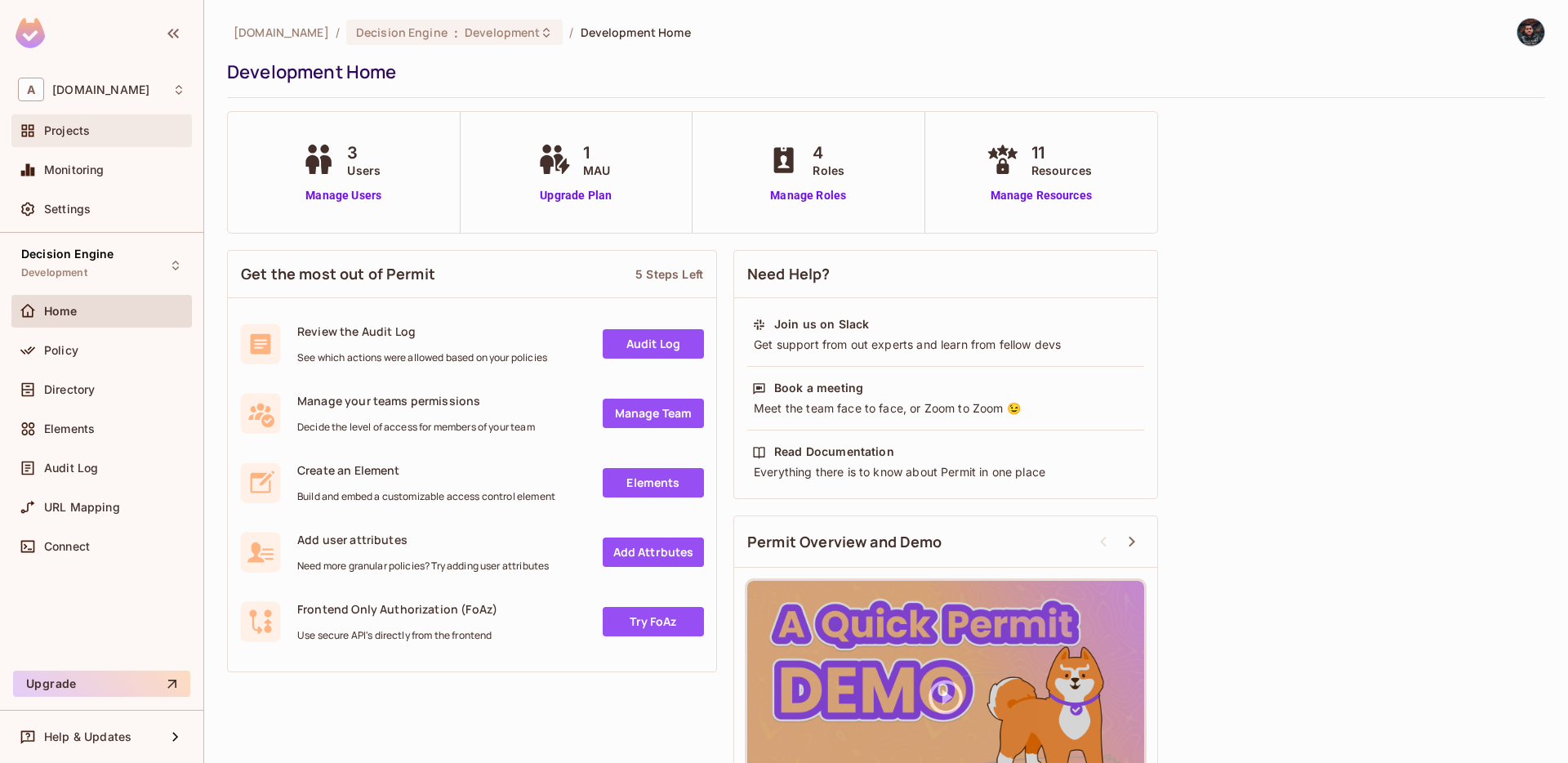
click at [149, 123] on div "Projects" at bounding box center [101, 130] width 167 height 20
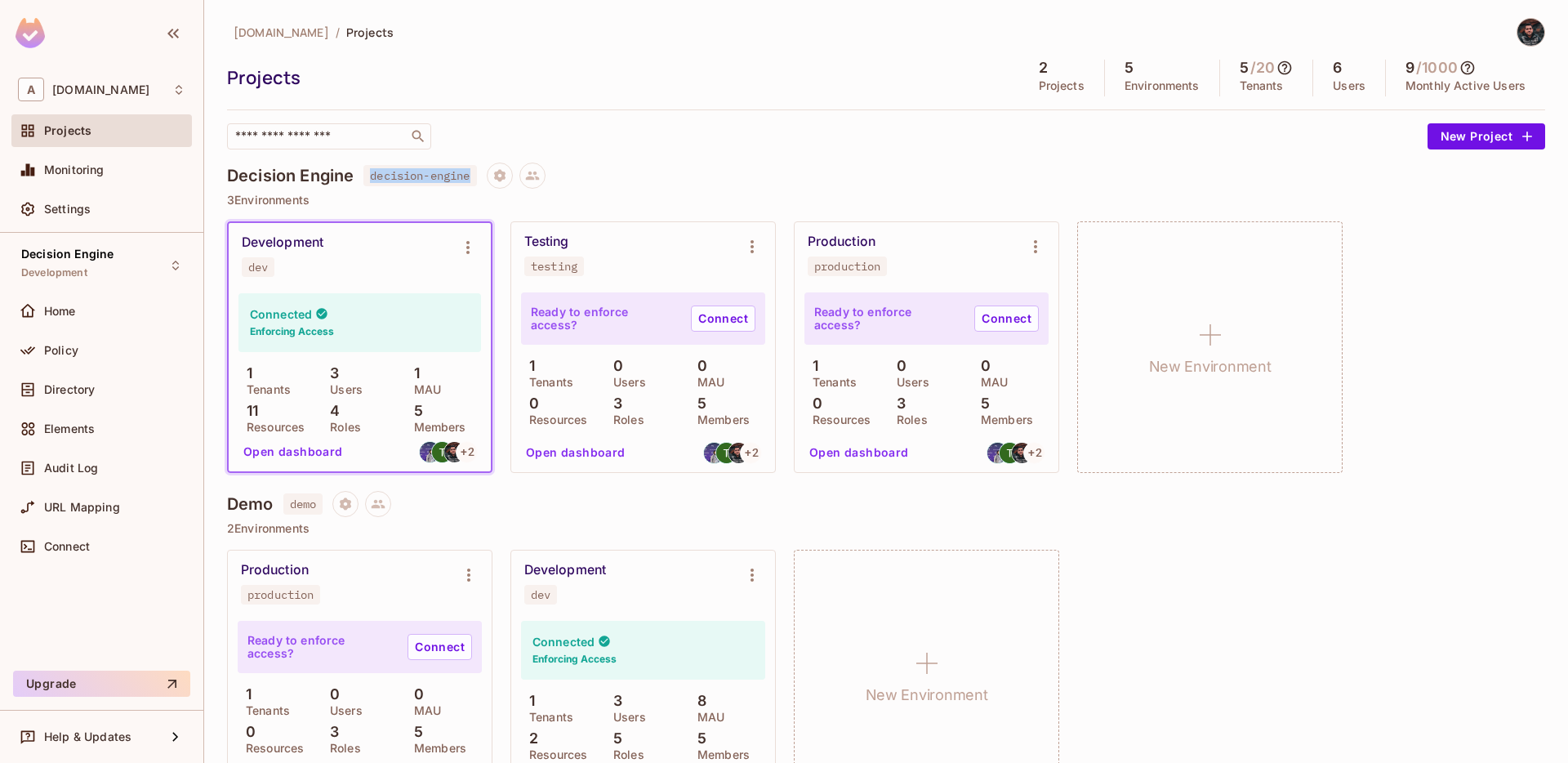
drag, startPoint x: 371, startPoint y: 180, endPoint x: 481, endPoint y: 177, distance: 110.0
click at [476, 177] on span "decision-engine" at bounding box center [420, 176] width 113 height 21
copy span "decision-engine"
click at [434, 178] on span "decision-engine" at bounding box center [420, 176] width 113 height 21
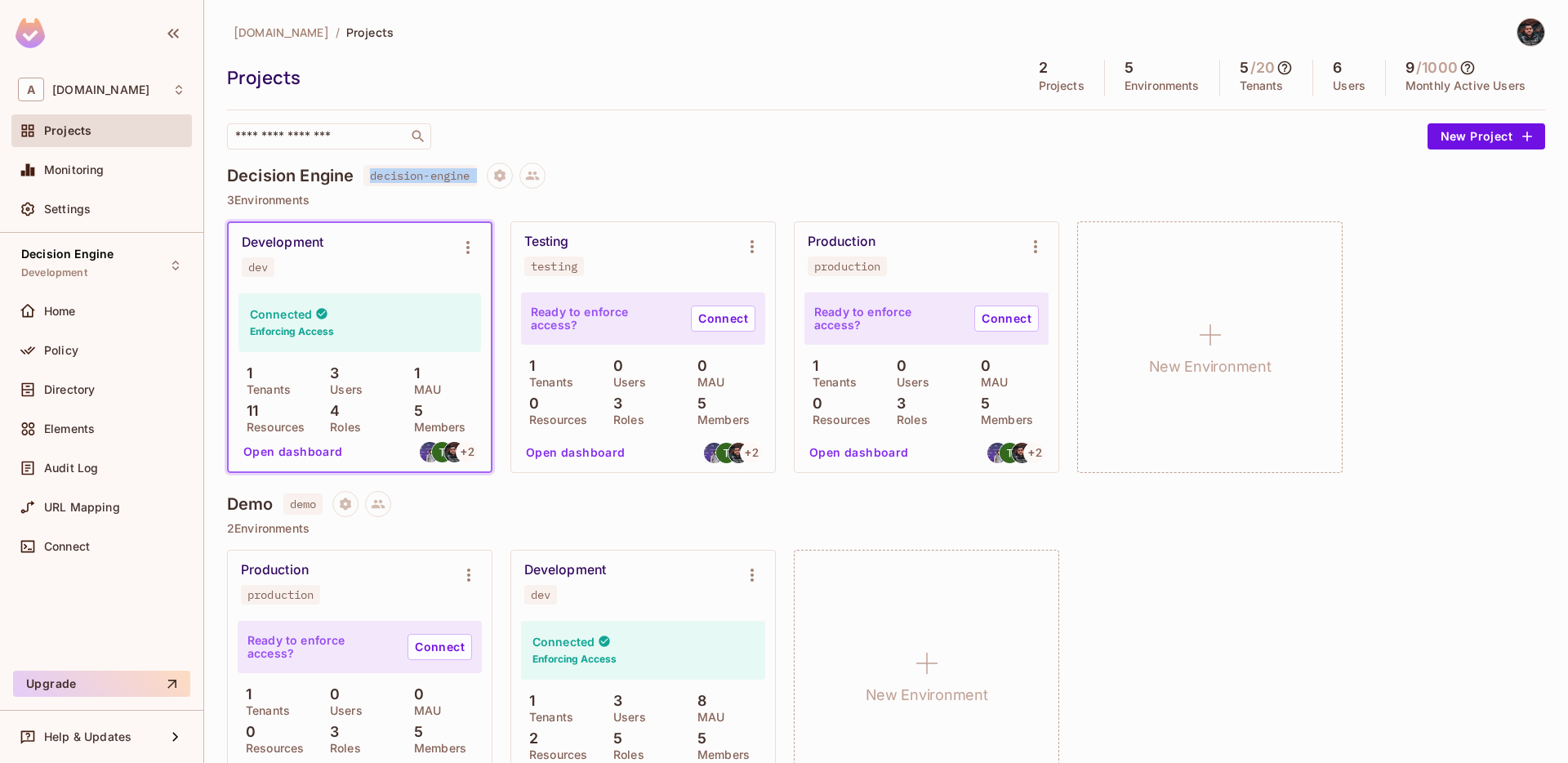
click at [434, 178] on span "decision-engine" at bounding box center [420, 176] width 113 height 21
click at [578, 141] on div "​" at bounding box center [823, 136] width 1192 height 26
click at [254, 264] on div "dev" at bounding box center [258, 267] width 20 height 13
copy div "dev"
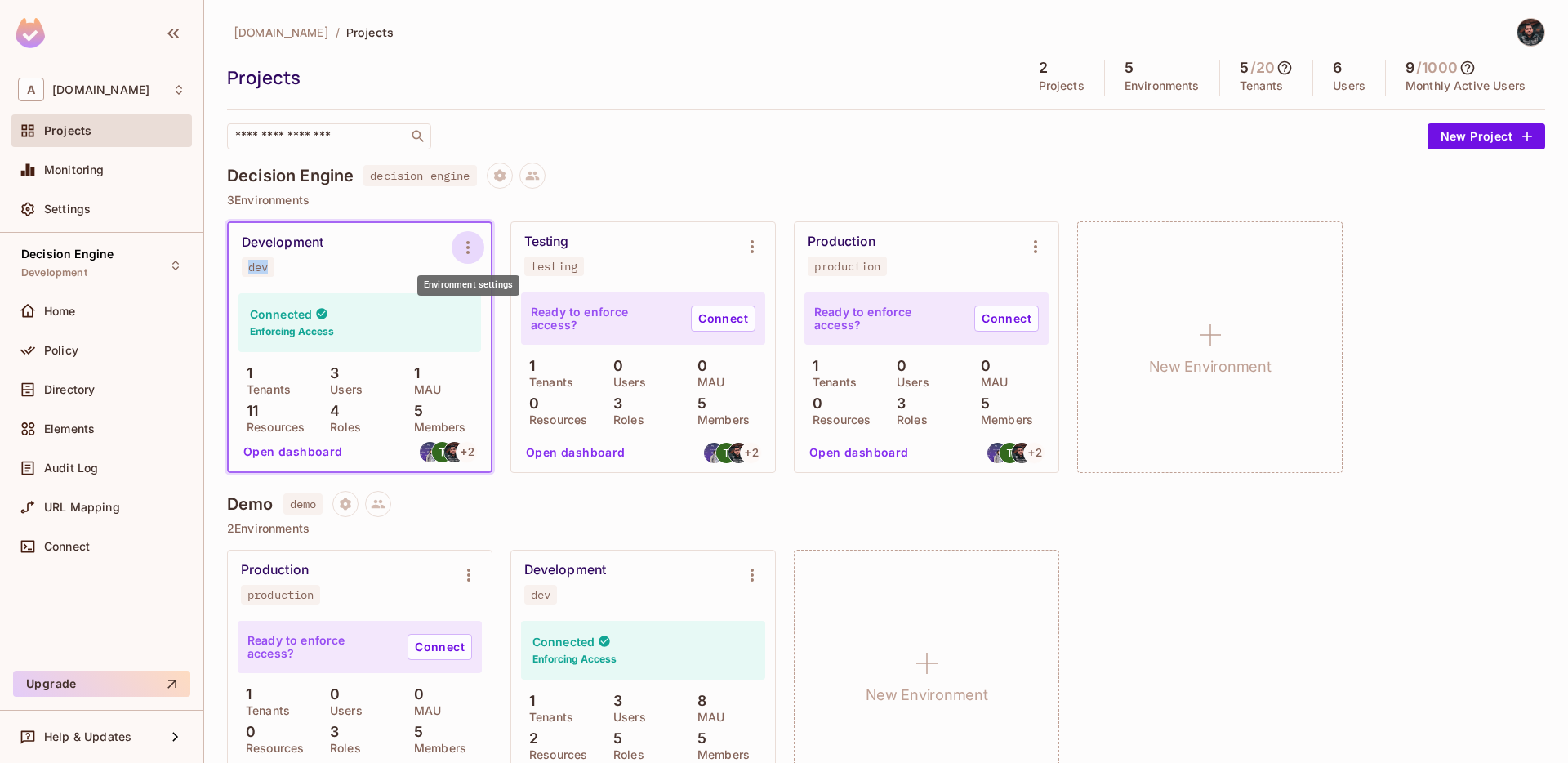
click at [466, 256] on icon "Environment settings" at bounding box center [468, 247] width 20 height 20
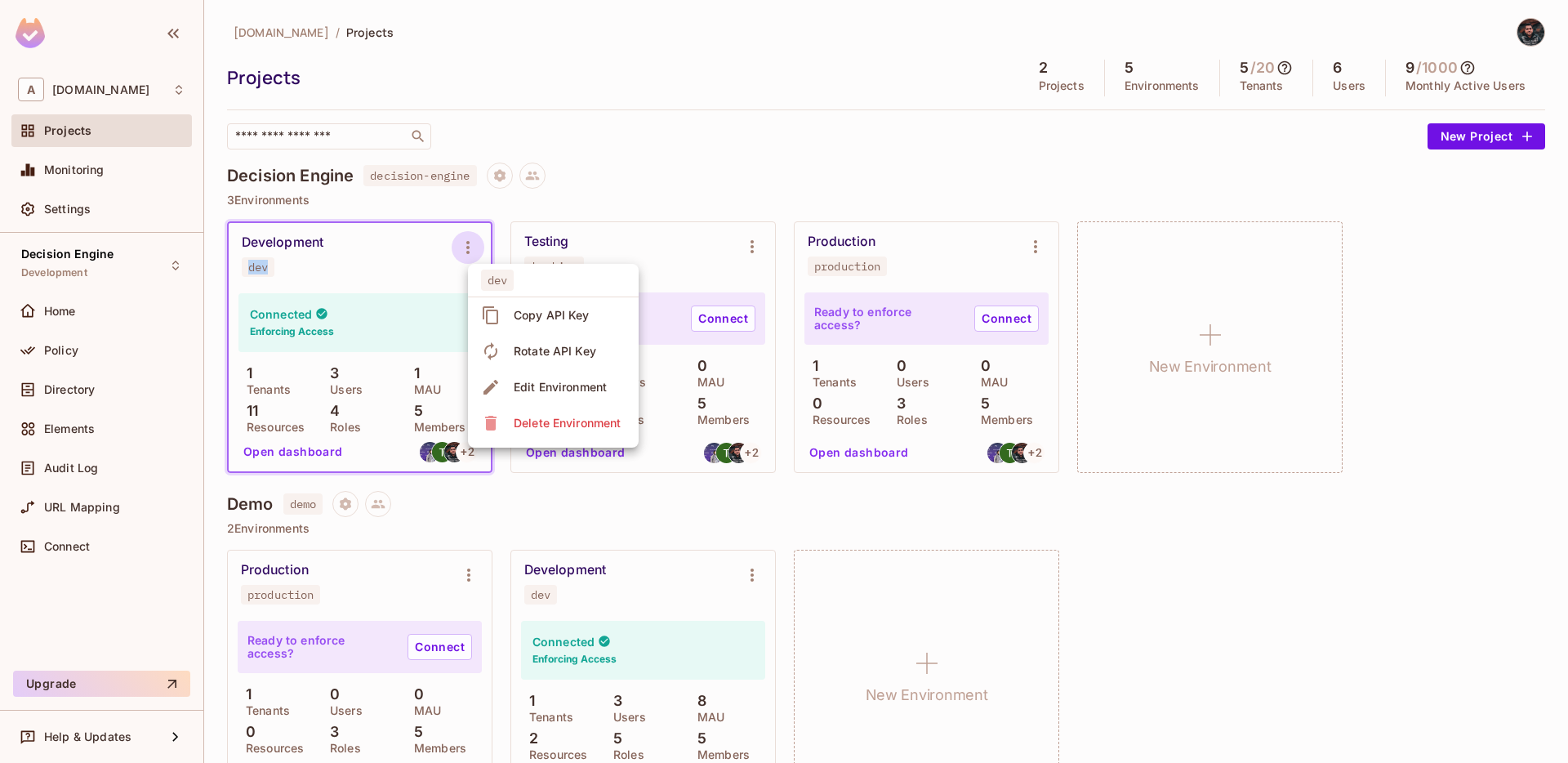
click at [525, 304] on span "Copy API Key" at bounding box center [552, 315] width 86 height 26
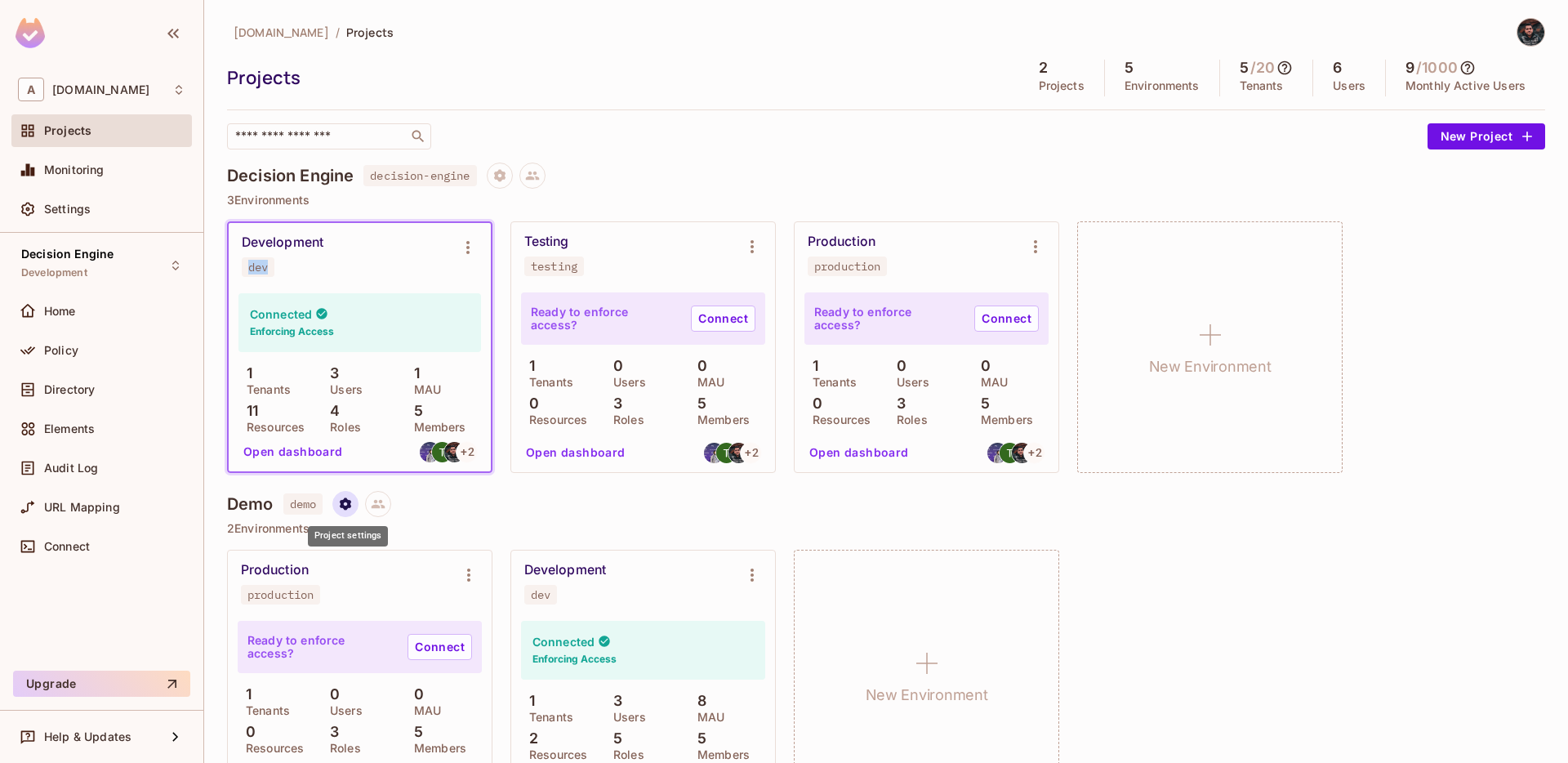
click at [345, 508] on icon "Project settings" at bounding box center [344, 503] width 11 height 12
click at [402, 601] on div "Delete Project" at bounding box center [431, 602] width 78 height 16
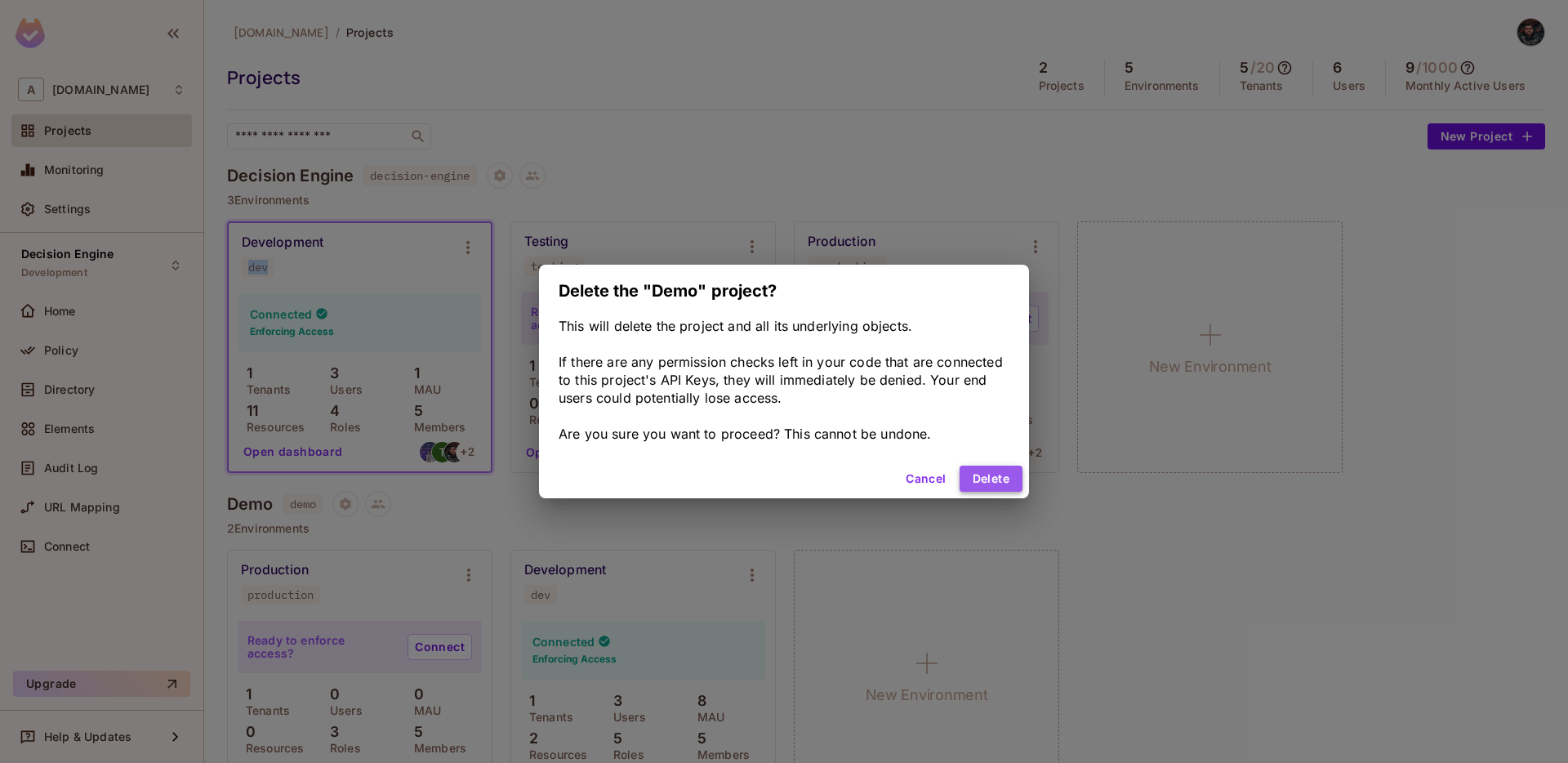
click at [996, 486] on button "Delete" at bounding box center [990, 478] width 63 height 26
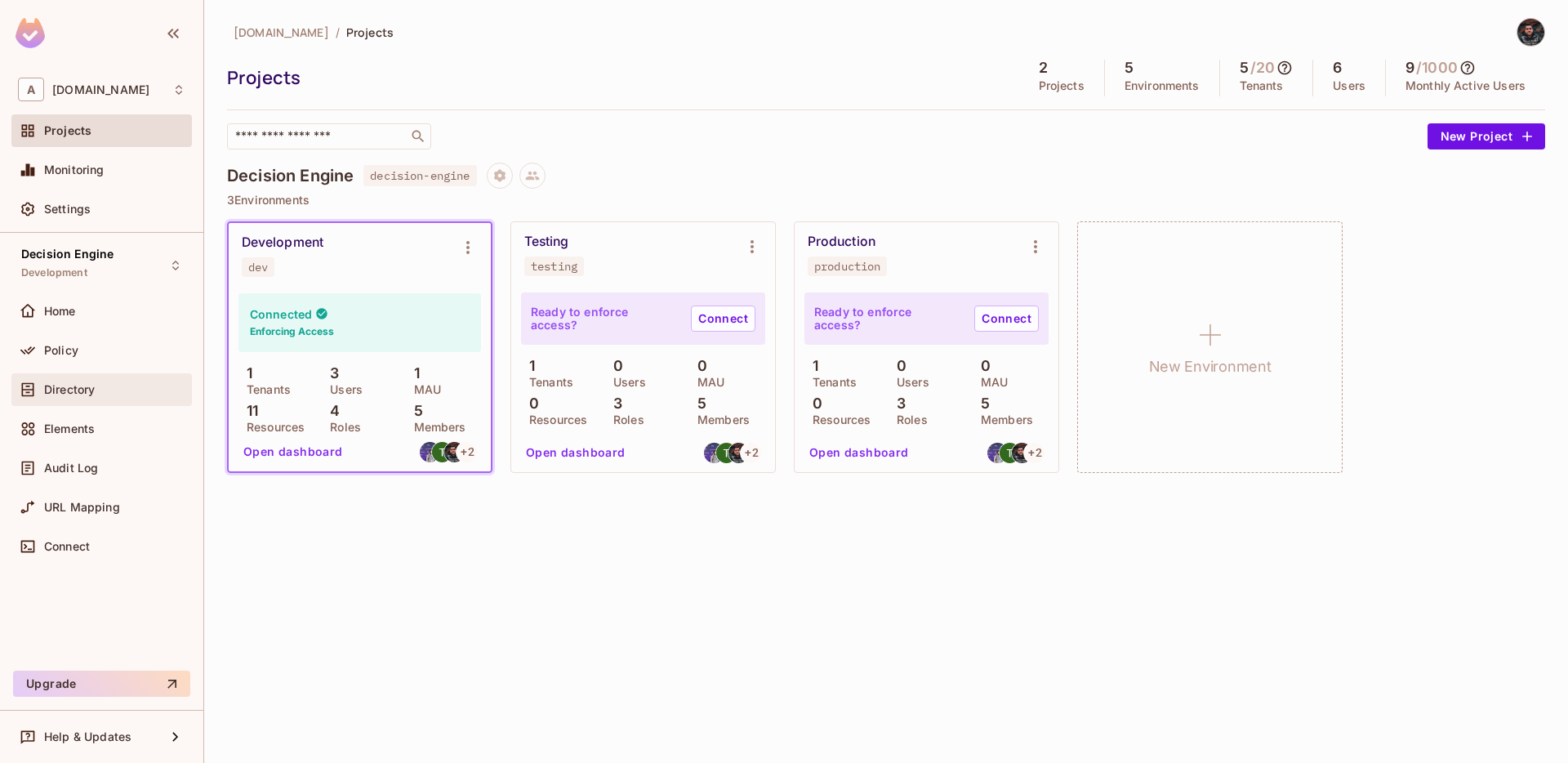
click at [85, 380] on div "Directory" at bounding box center [101, 389] width 167 height 20
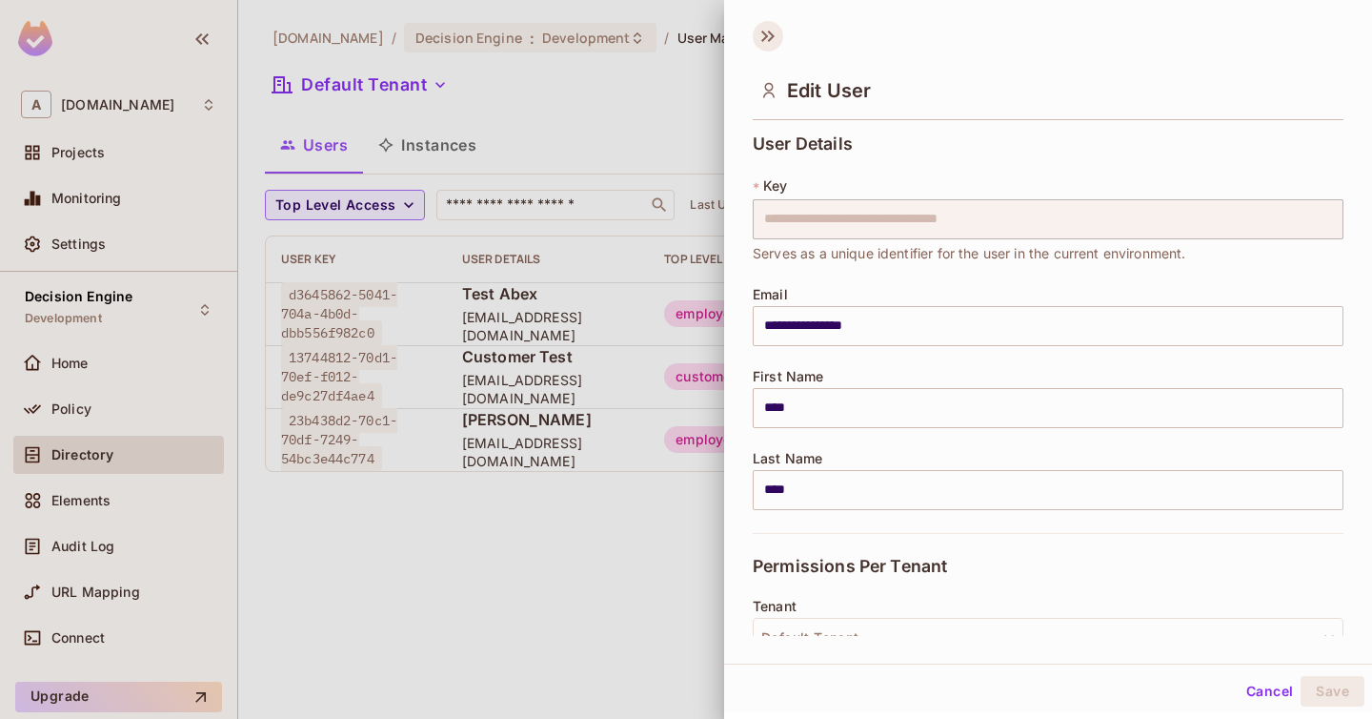
click at [762, 42] on icon at bounding box center [768, 36] width 30 height 30
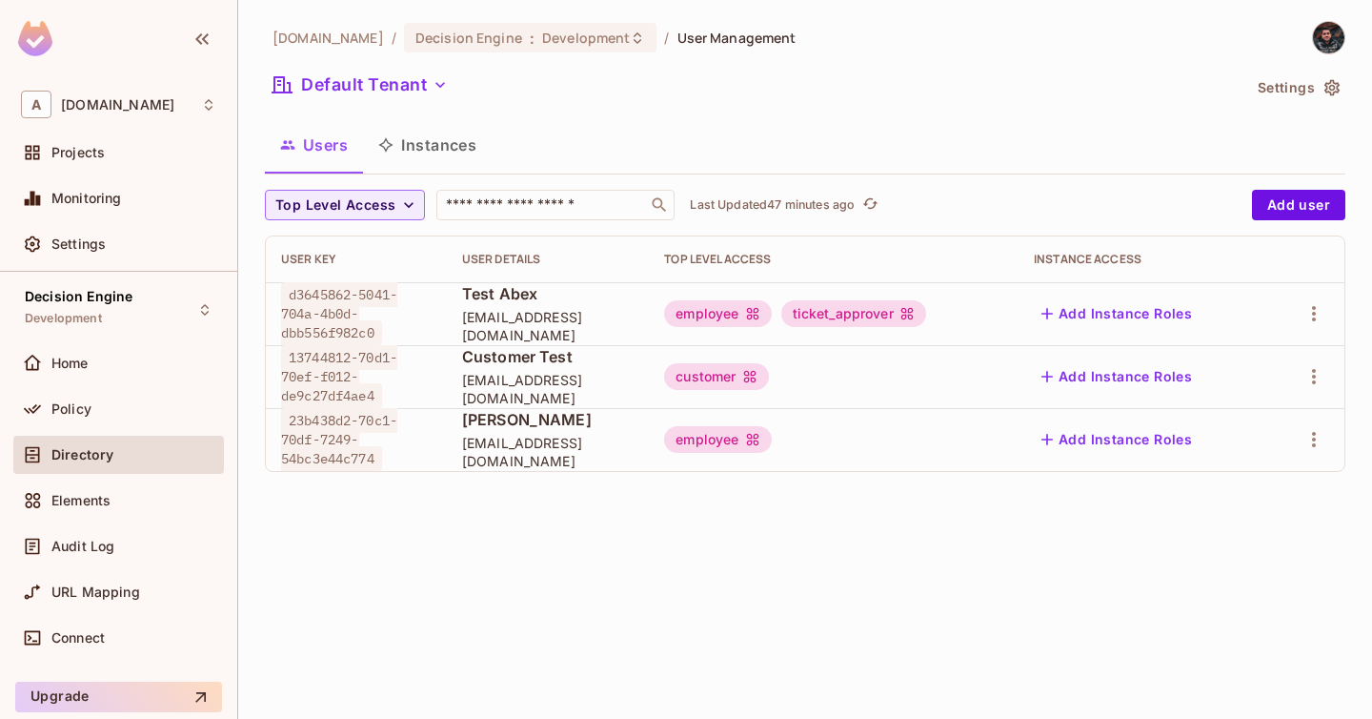
click at [142, 455] on div "Directory" at bounding box center [133, 454] width 165 height 15
click at [140, 405] on div "Policy" at bounding box center [133, 408] width 165 height 15
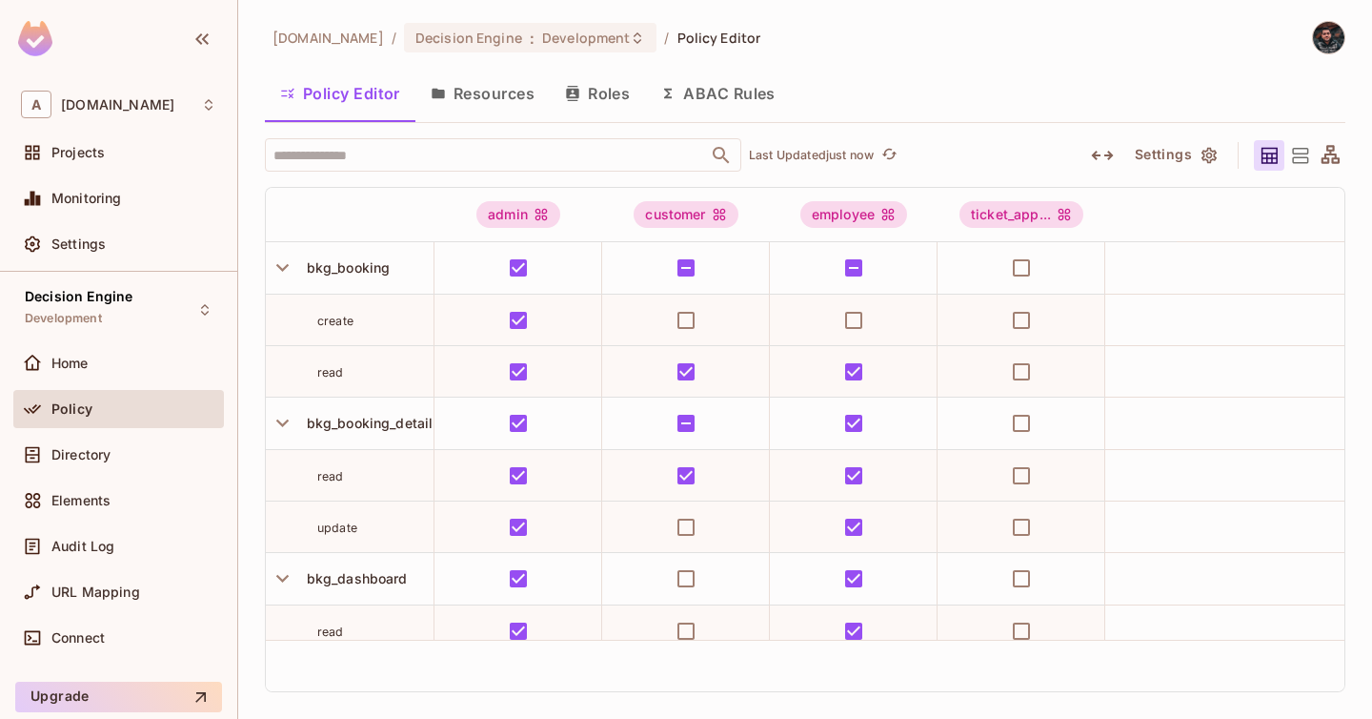
click at [502, 88] on button "Resources" at bounding box center [483, 94] width 134 height 48
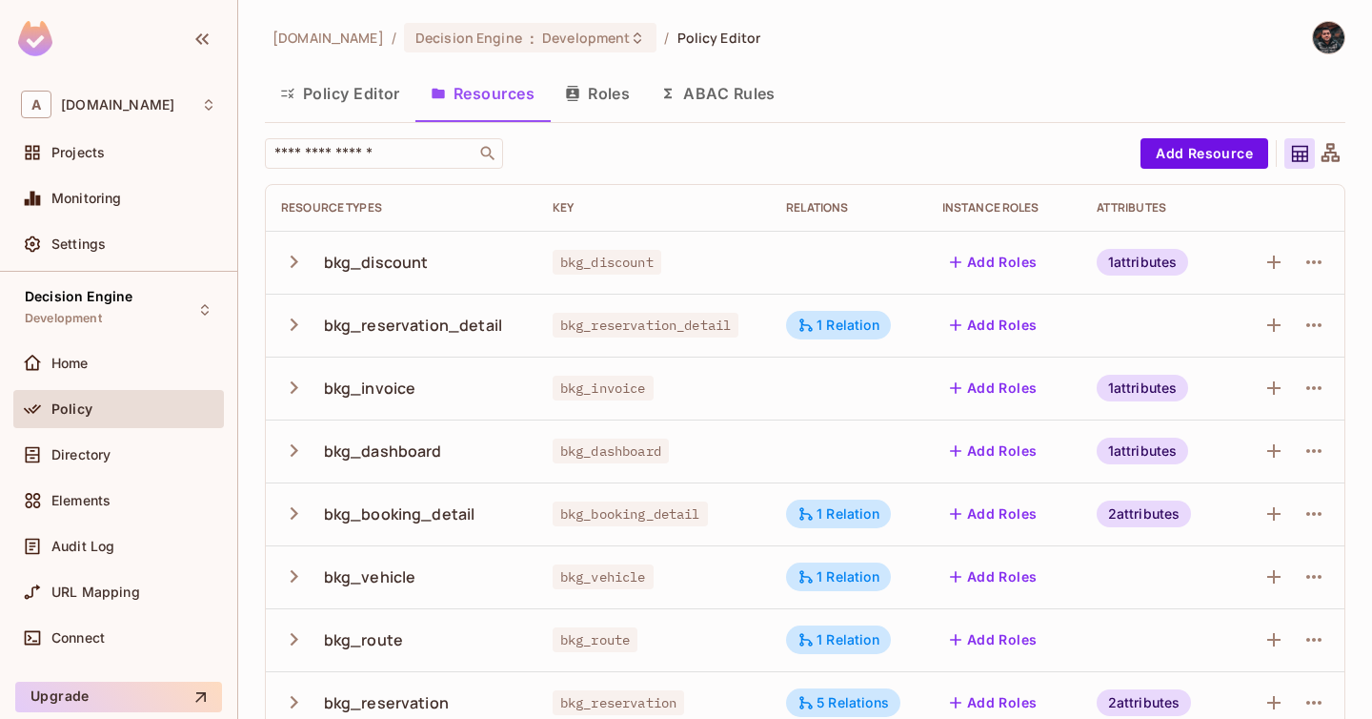
click at [593, 80] on button "Roles" at bounding box center [597, 94] width 95 height 48
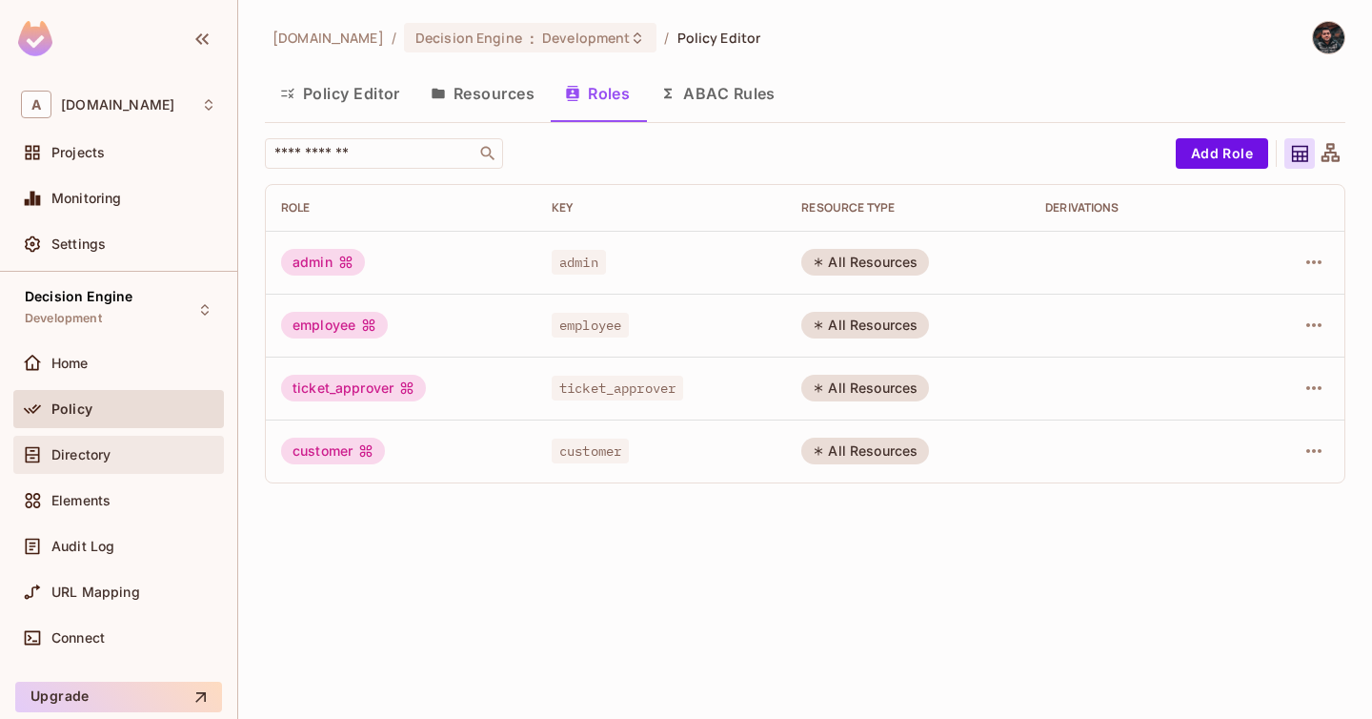
click at [63, 437] on div "Directory" at bounding box center [118, 455] width 211 height 38
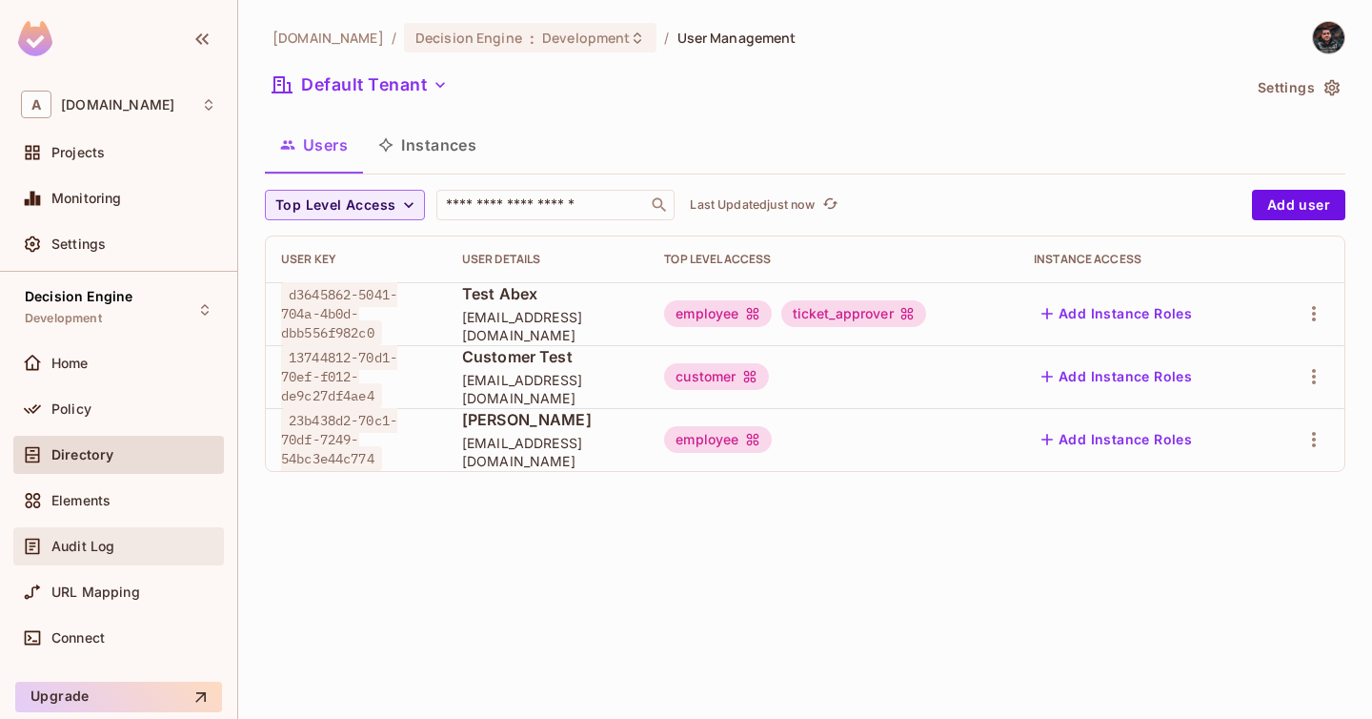
click at [162, 533] on div "Audit Log" at bounding box center [118, 546] width 211 height 38
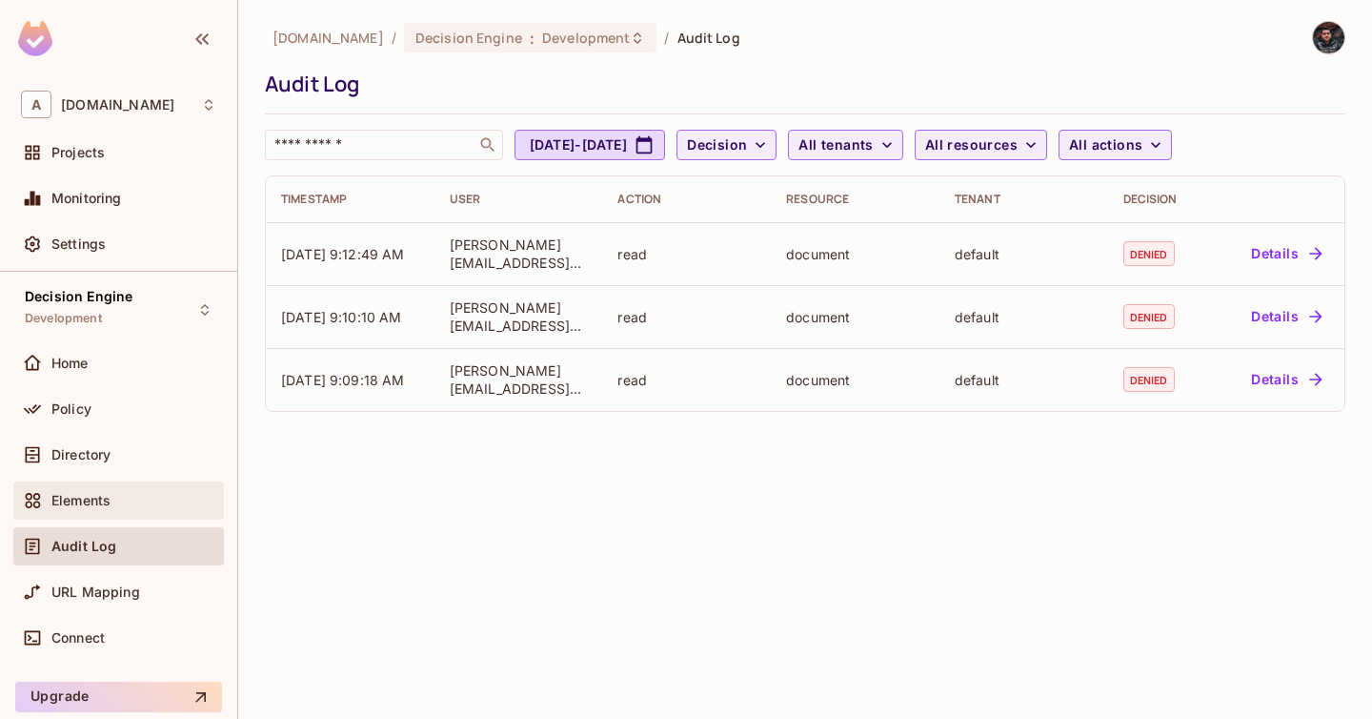
click at [148, 483] on div "Elements" at bounding box center [118, 500] width 211 height 38
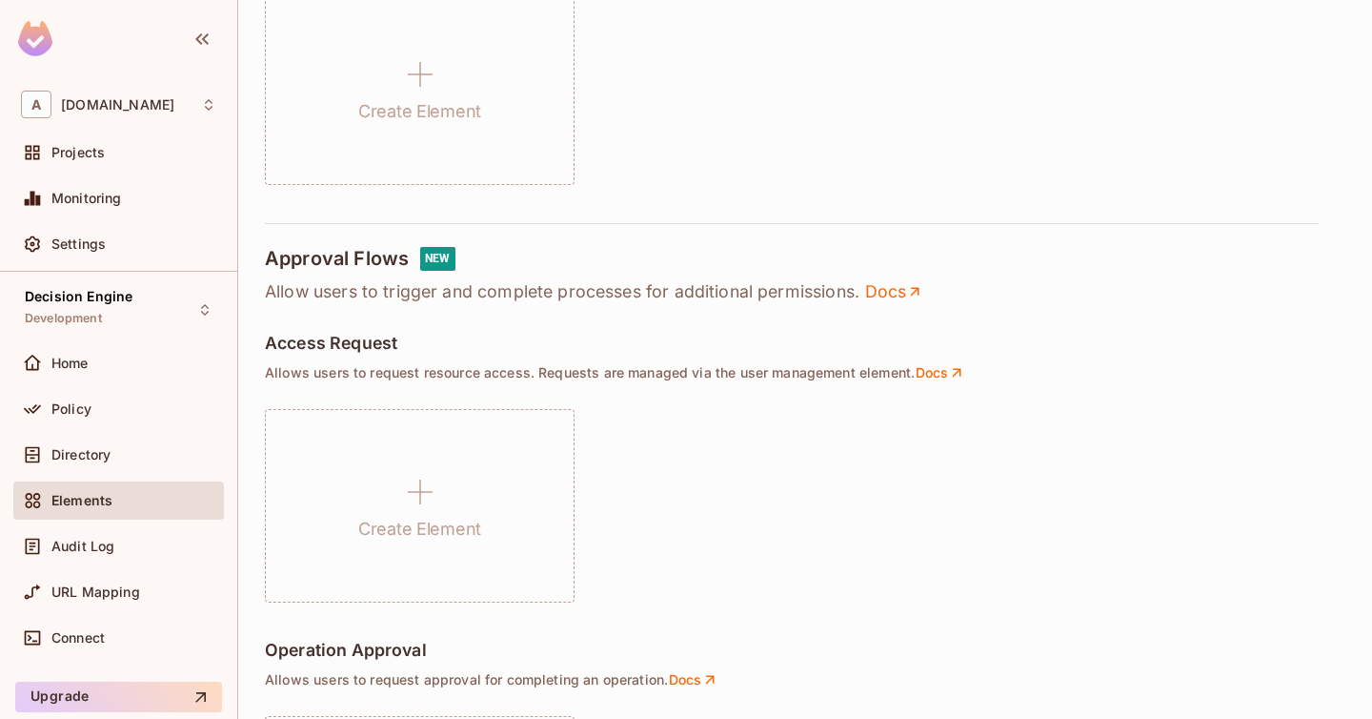
scroll to position [867, 0]
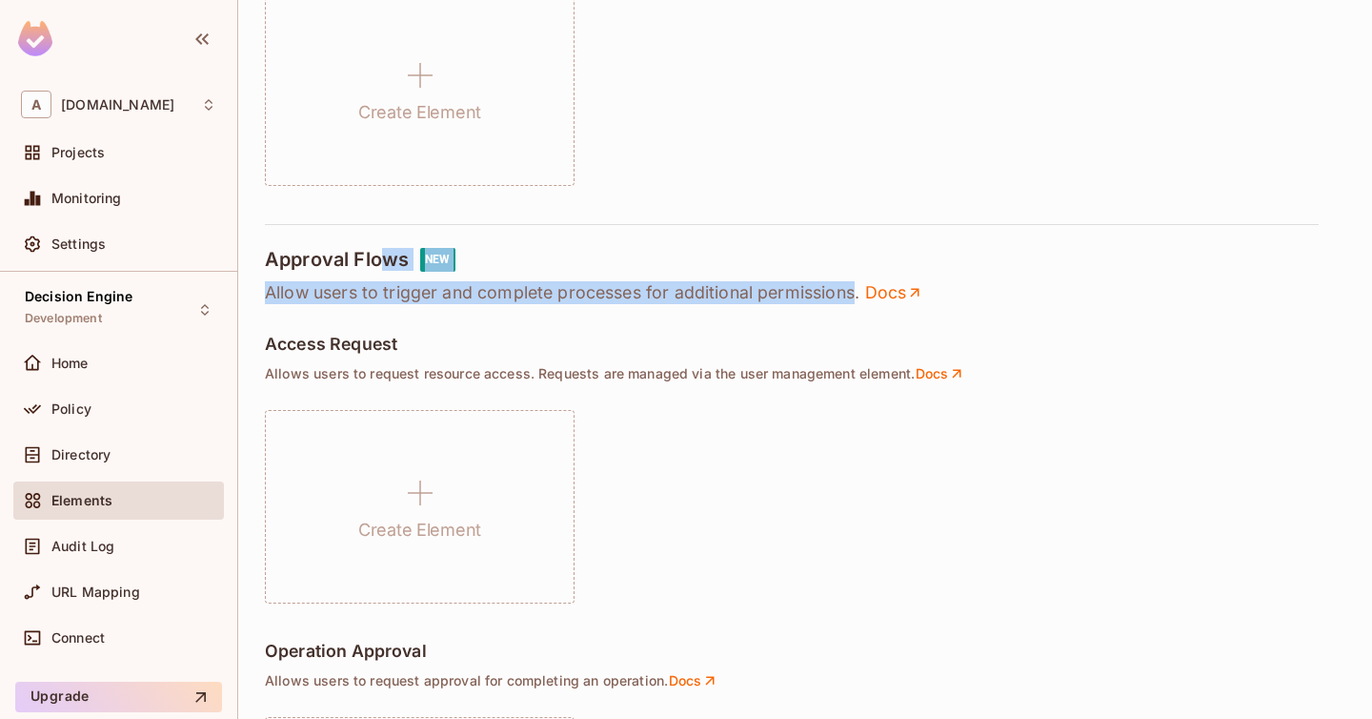
drag, startPoint x: 382, startPoint y: 258, endPoint x: 854, endPoint y: 297, distance: 473.4
click at [854, 297] on div "Approval Flows NEW Allow users to trigger and complete processes for additional…" at bounding box center [805, 276] width 1081 height 56
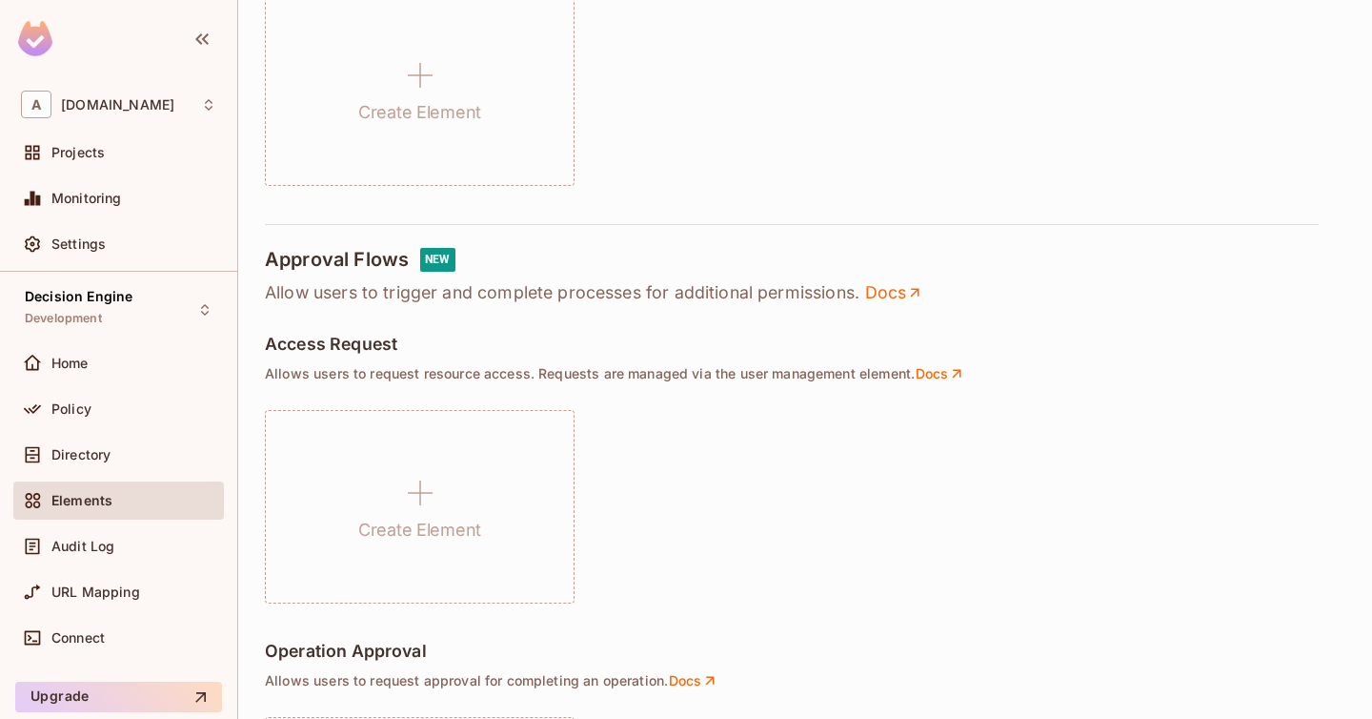
click at [745, 342] on div "Access Request" at bounding box center [805, 346] width 1081 height 23
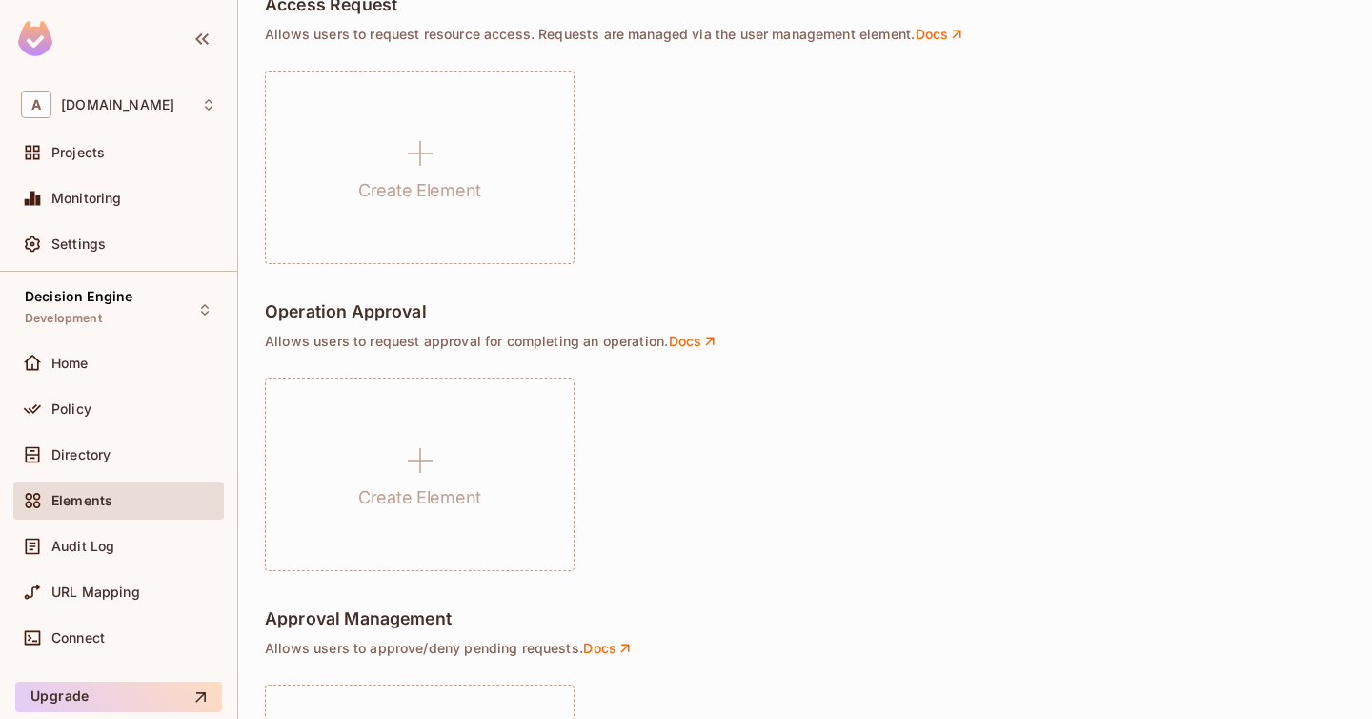
scroll to position [1405, 0]
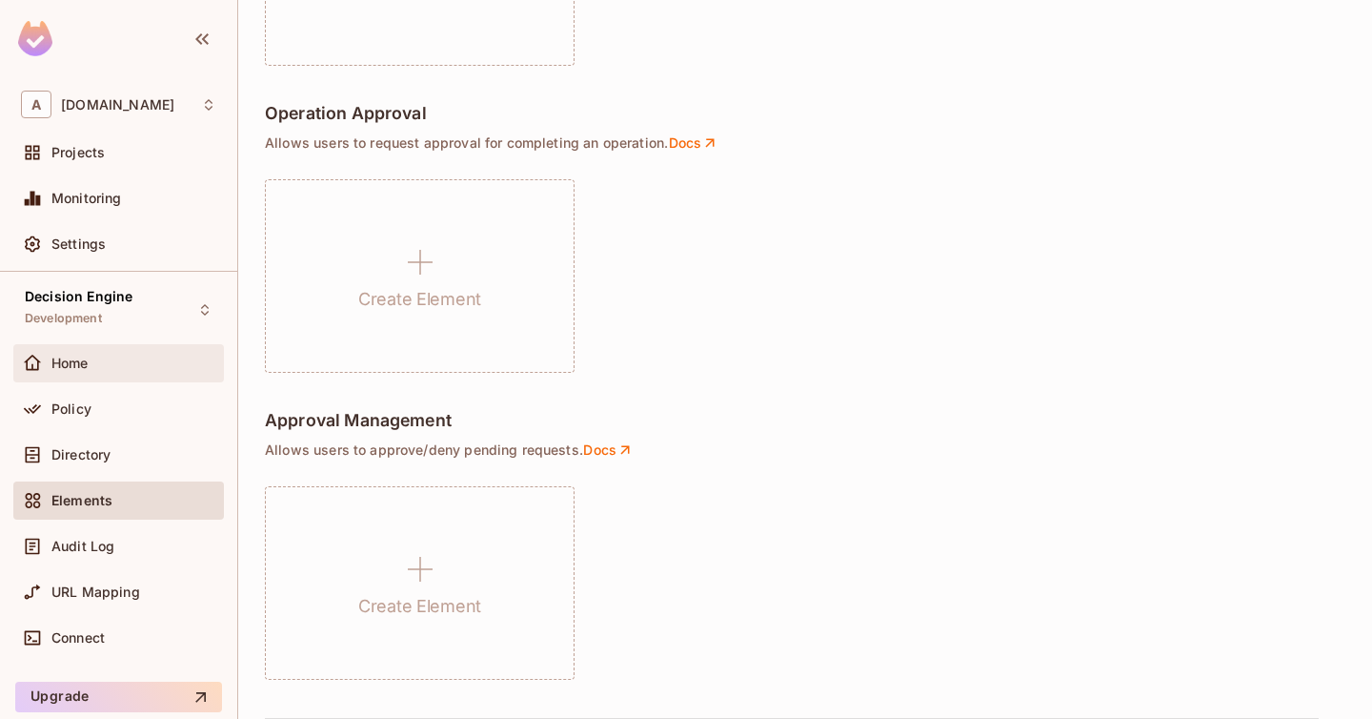
click at [161, 368] on div "Home" at bounding box center [133, 362] width 165 height 15
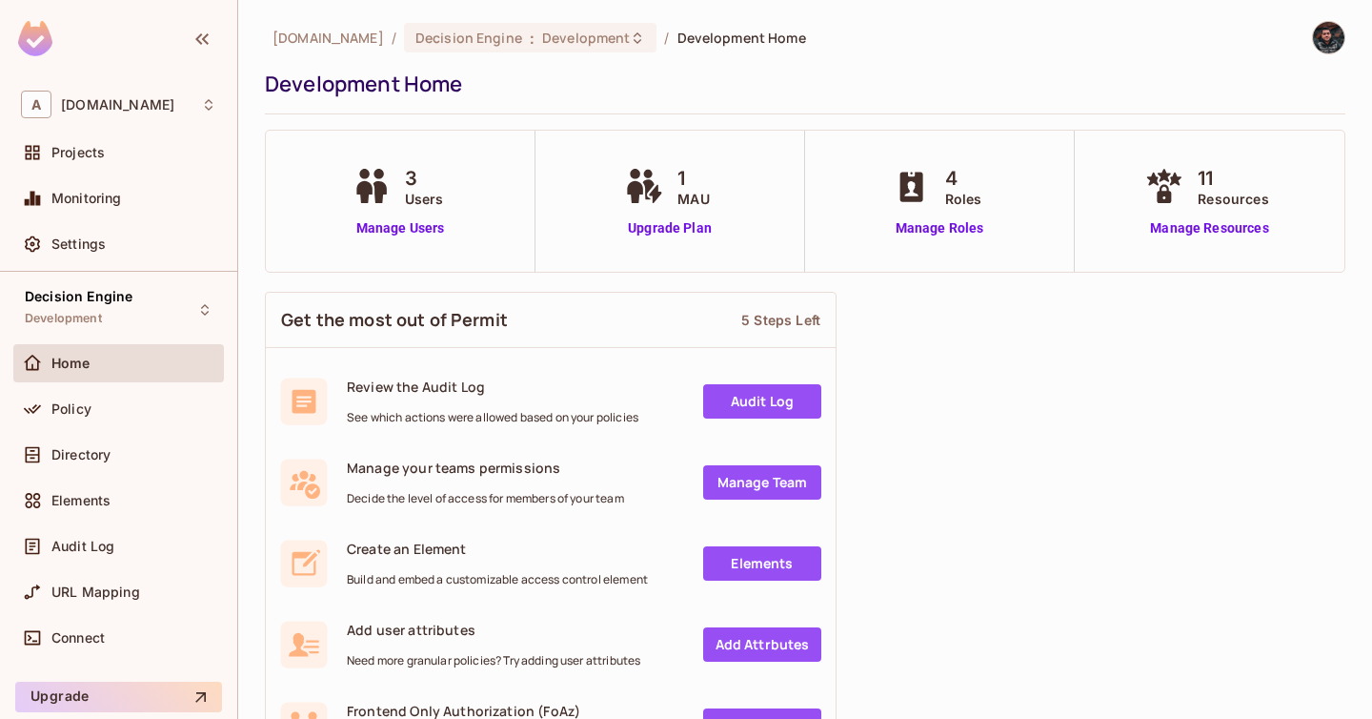
click at [165, 369] on div "Home" at bounding box center [133, 362] width 165 height 15
click at [144, 392] on div "Policy" at bounding box center [118, 409] width 211 height 38
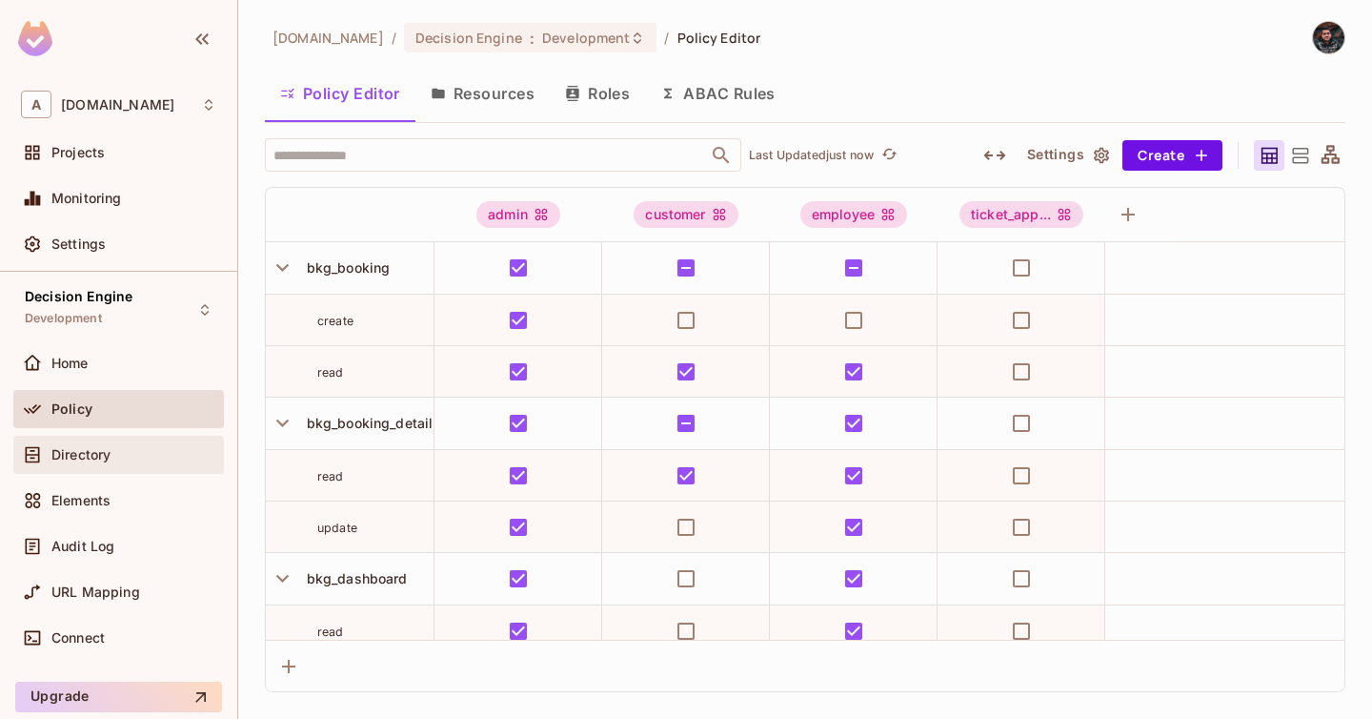
click at [132, 458] on div "Directory" at bounding box center [133, 454] width 165 height 15
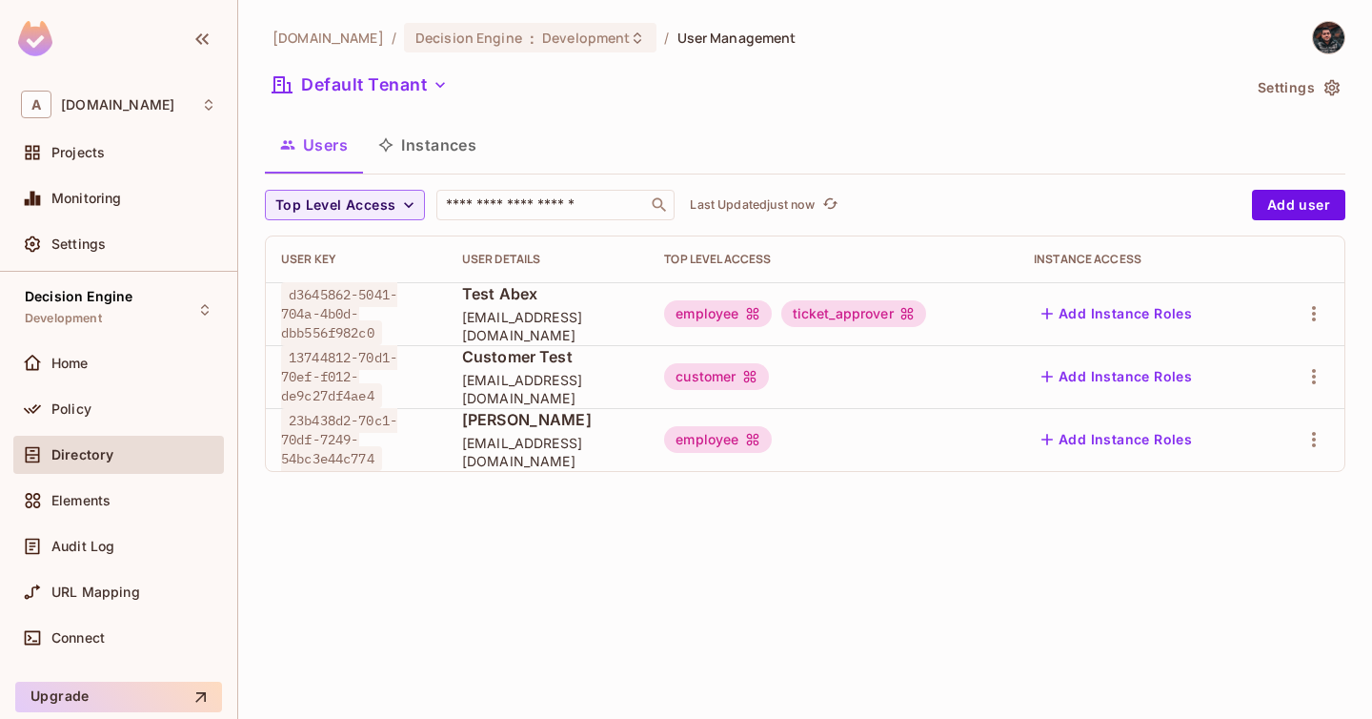
click at [457, 137] on button "Instances" at bounding box center [427, 145] width 129 height 48
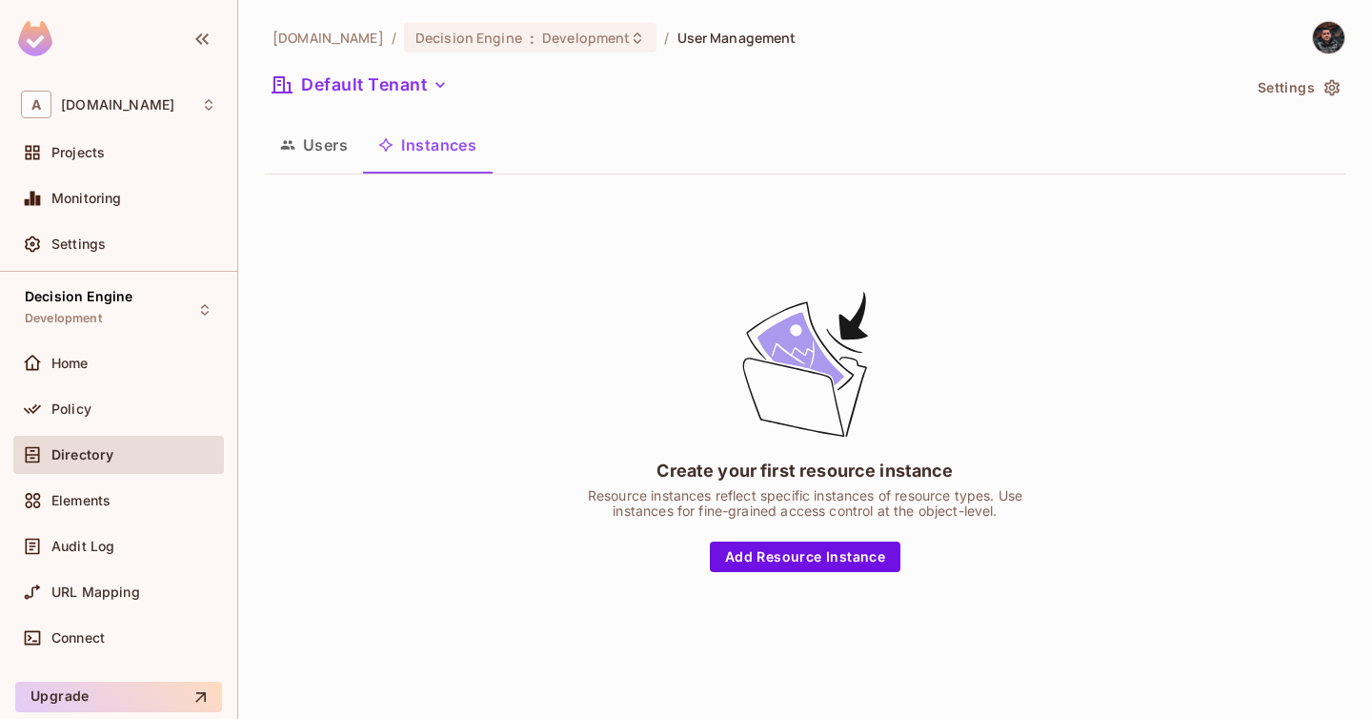
click at [327, 149] on button "Users" at bounding box center [314, 145] width 98 height 48
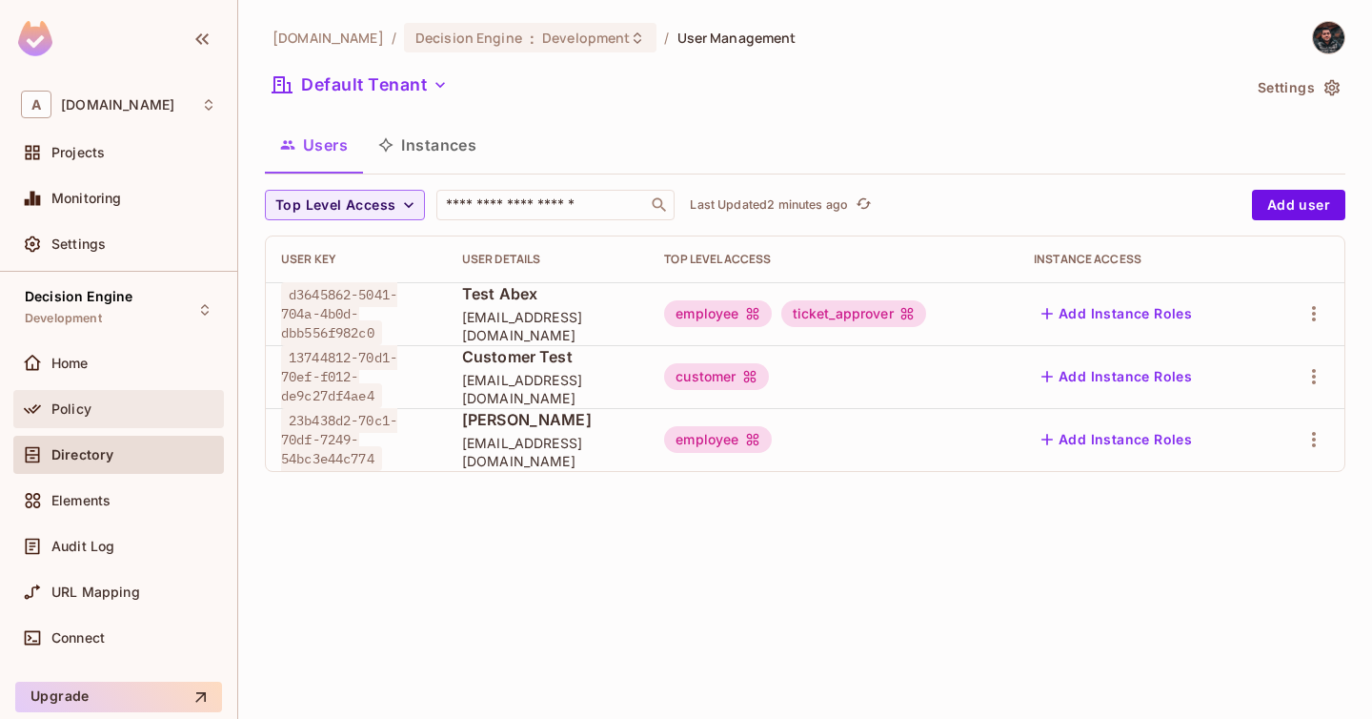
click at [112, 404] on div "Policy" at bounding box center [133, 408] width 165 height 15
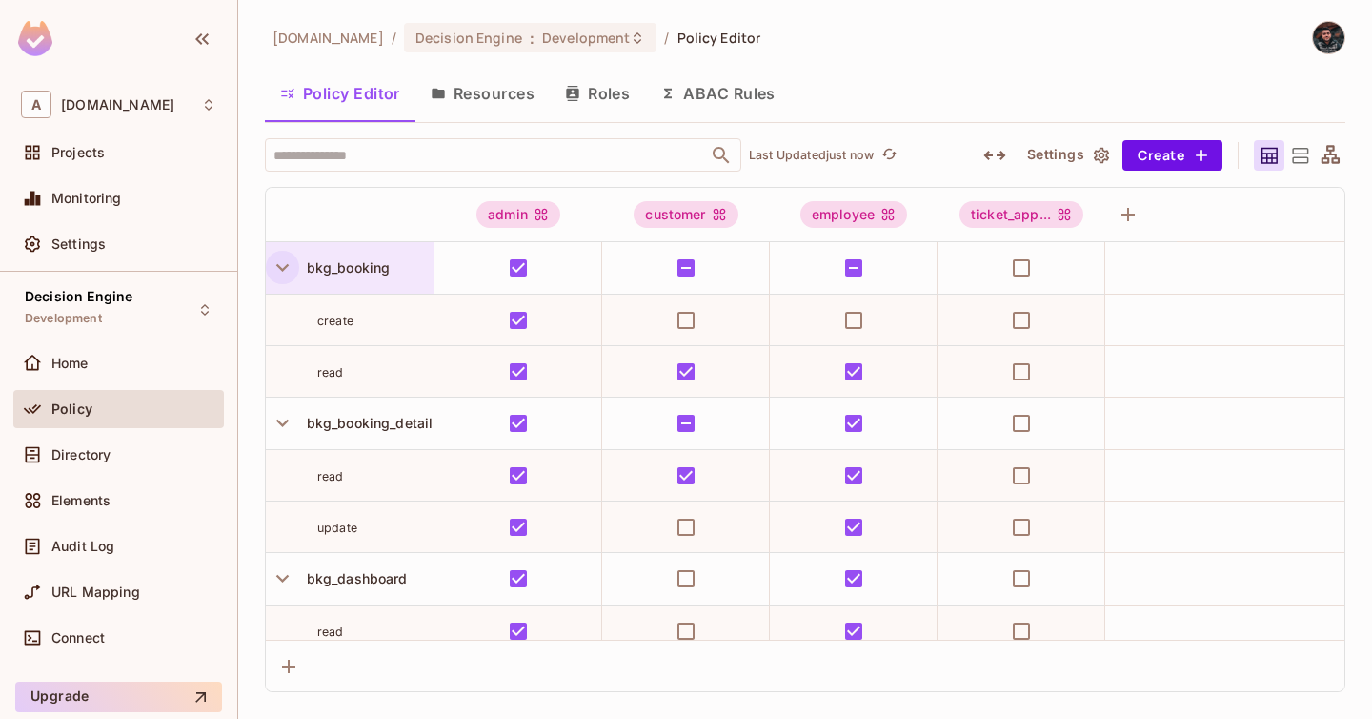
click at [288, 272] on icon "button" at bounding box center [283, 267] width 26 height 26
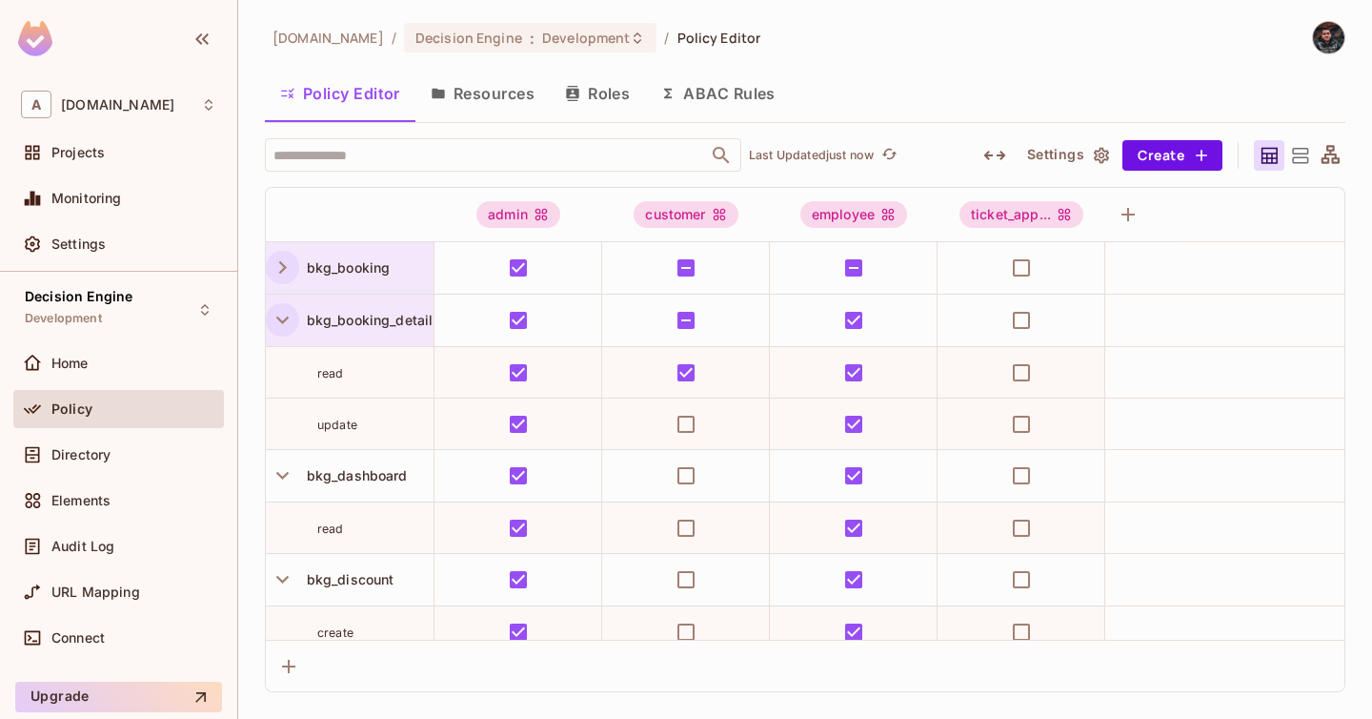
click at [288, 312] on icon "button" at bounding box center [283, 320] width 26 height 26
click at [276, 351] on div "bkg_dashboard" at bounding box center [350, 372] width 168 height 51
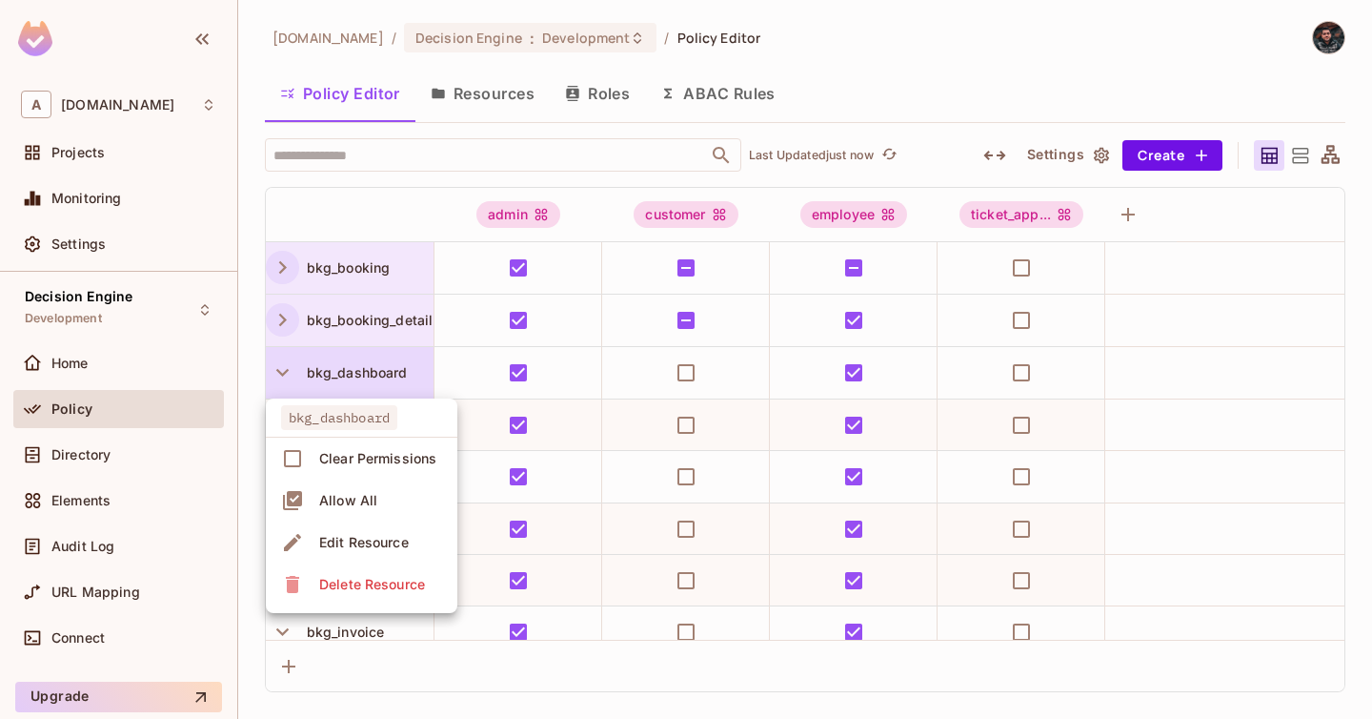
click at [276, 378] on div at bounding box center [686, 359] width 1372 height 719
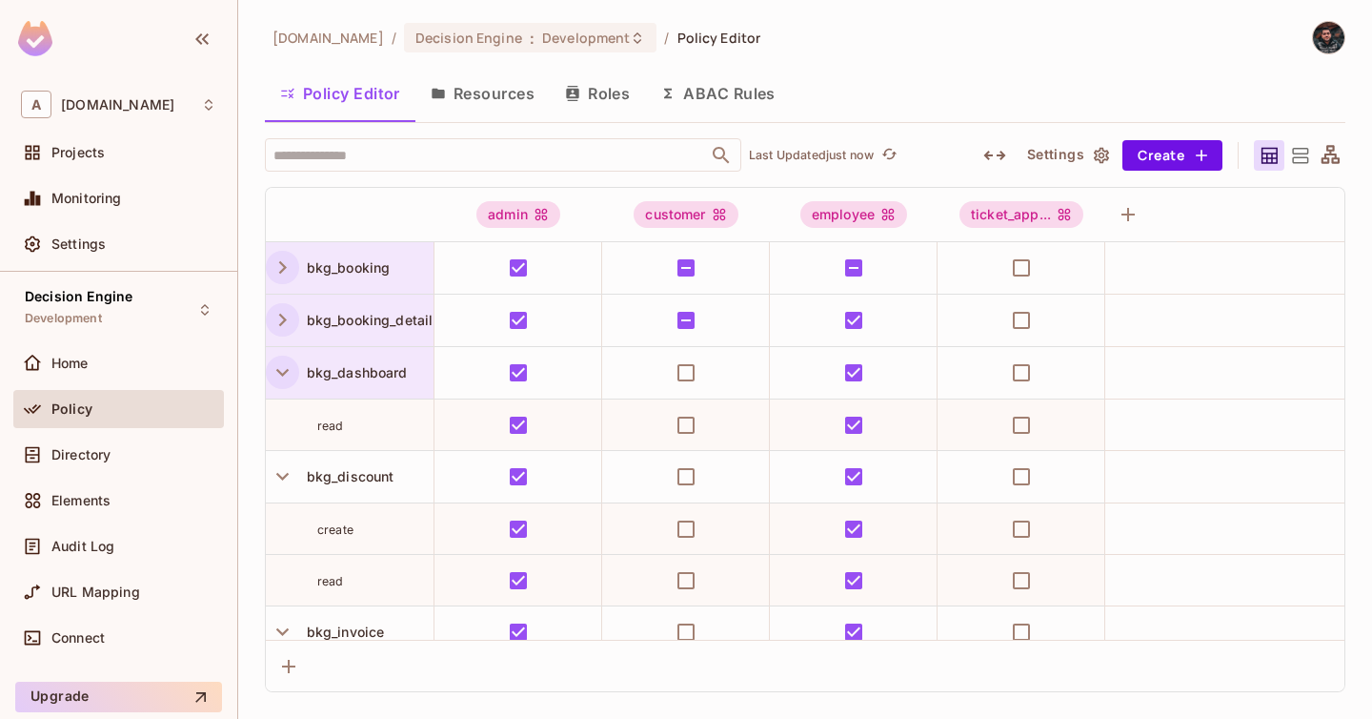
click at [277, 377] on icon "button" at bounding box center [283, 372] width 26 height 26
click at [283, 424] on icon "button" at bounding box center [283, 425] width 26 height 26
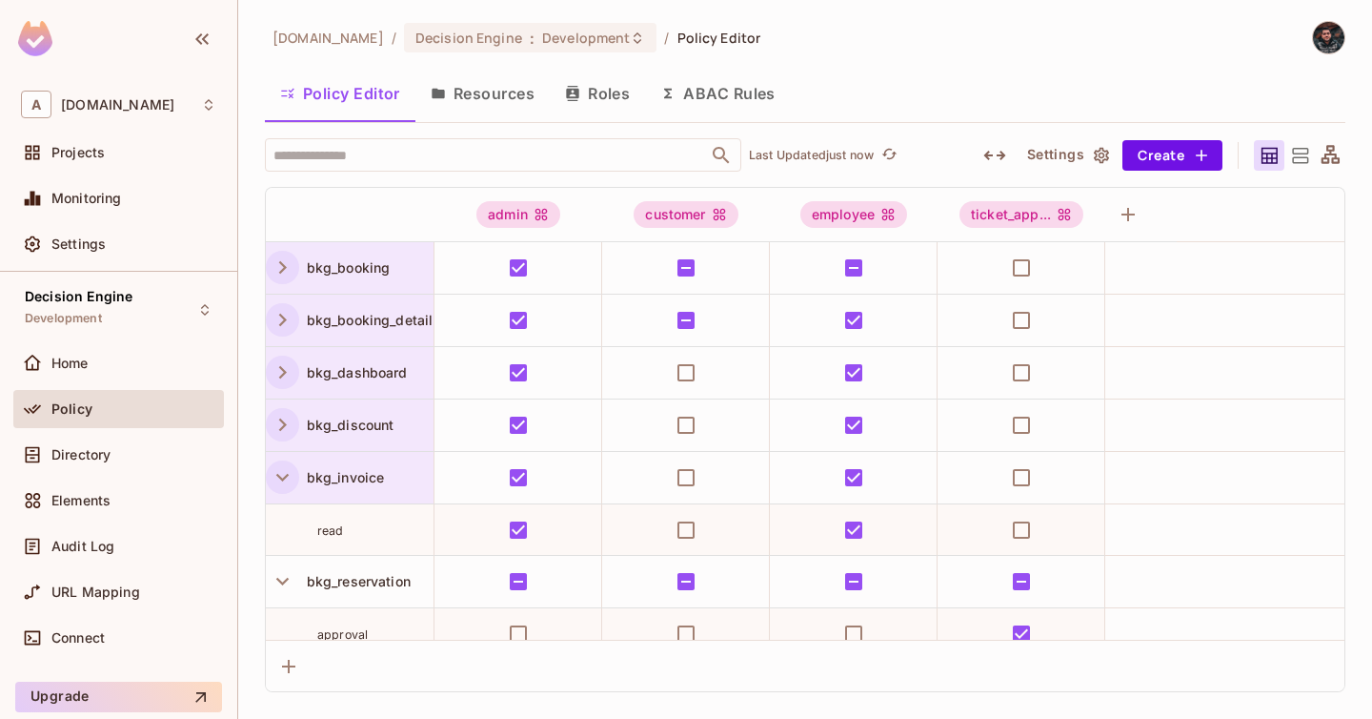
click at [288, 489] on icon "button" at bounding box center [283, 477] width 26 height 26
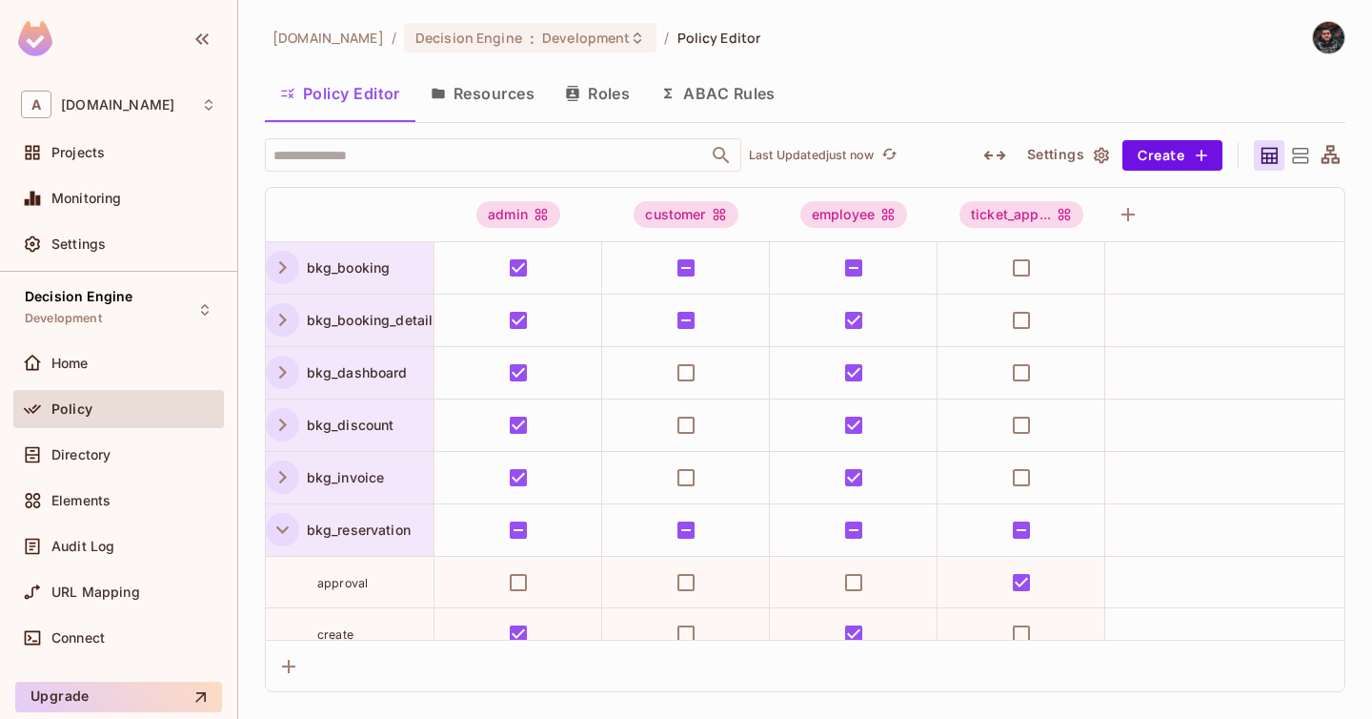
click at [288, 535] on icon "button" at bounding box center [283, 530] width 26 height 26
click at [287, 573] on icon "button" at bounding box center [283, 582] width 26 height 26
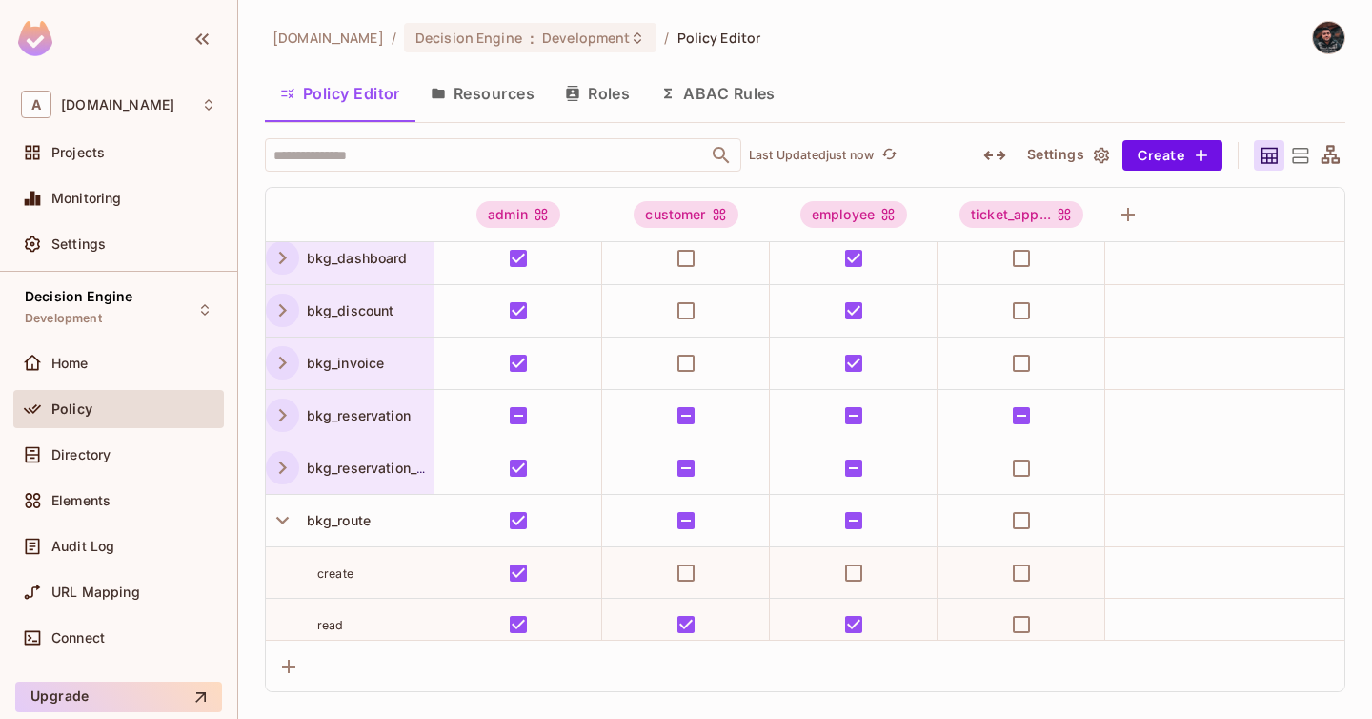
scroll to position [119, 0]
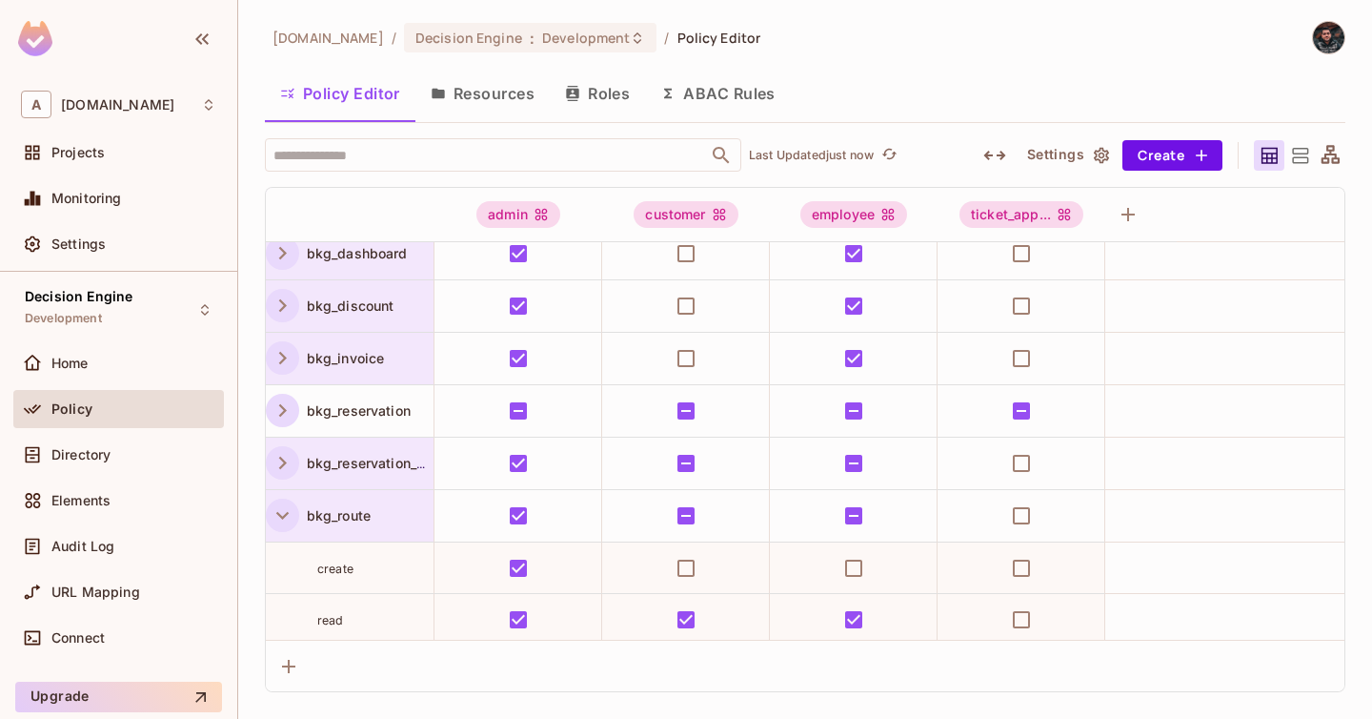
click at [288, 524] on icon "button" at bounding box center [283, 515] width 26 height 26
click at [282, 559] on icon "button" at bounding box center [283, 568] width 26 height 26
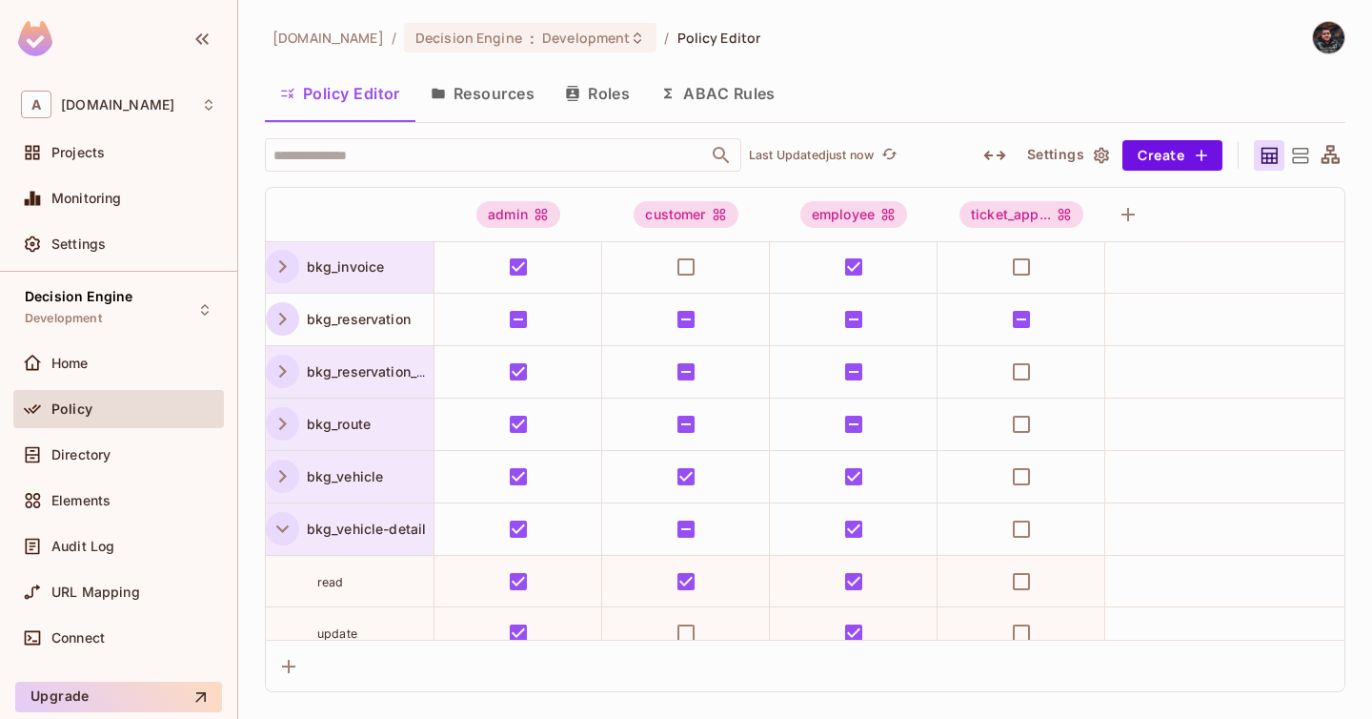
click at [284, 540] on icon "button" at bounding box center [283, 529] width 26 height 26
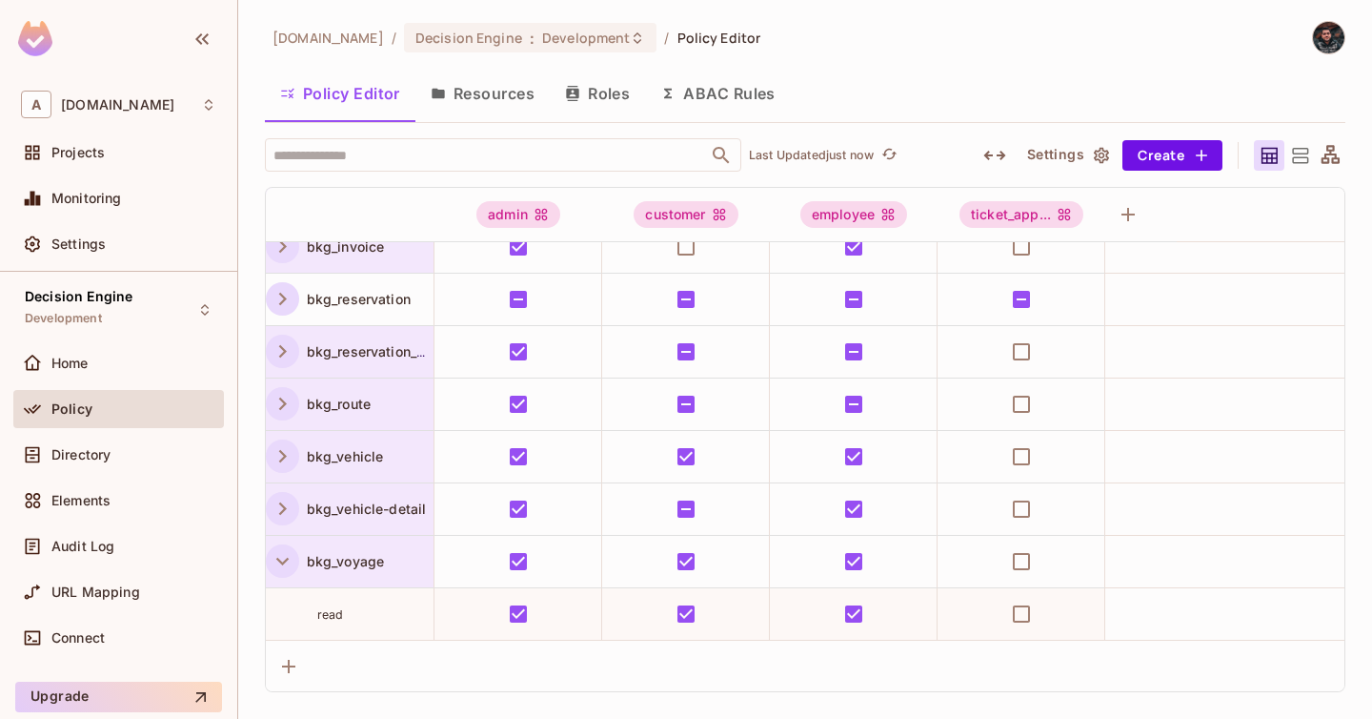
click at [277, 554] on icon "button" at bounding box center [283, 561] width 26 height 26
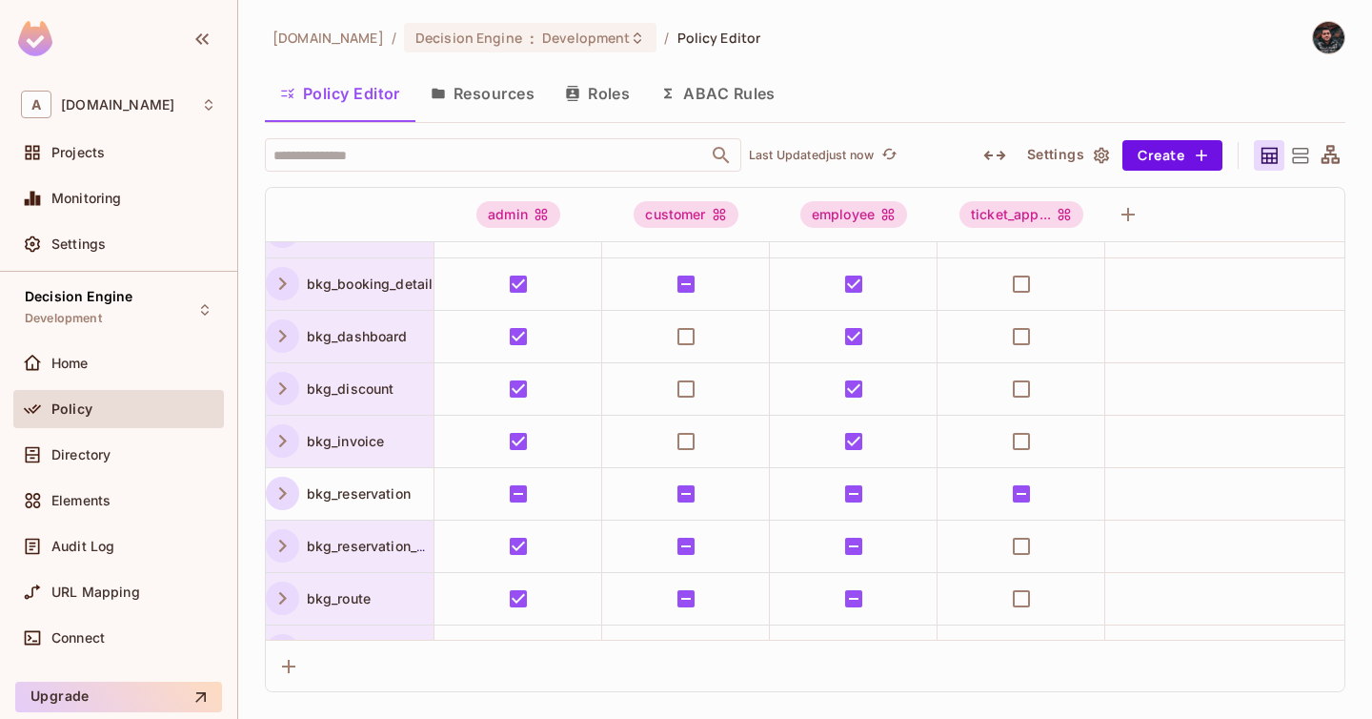
scroll to position [0, 0]
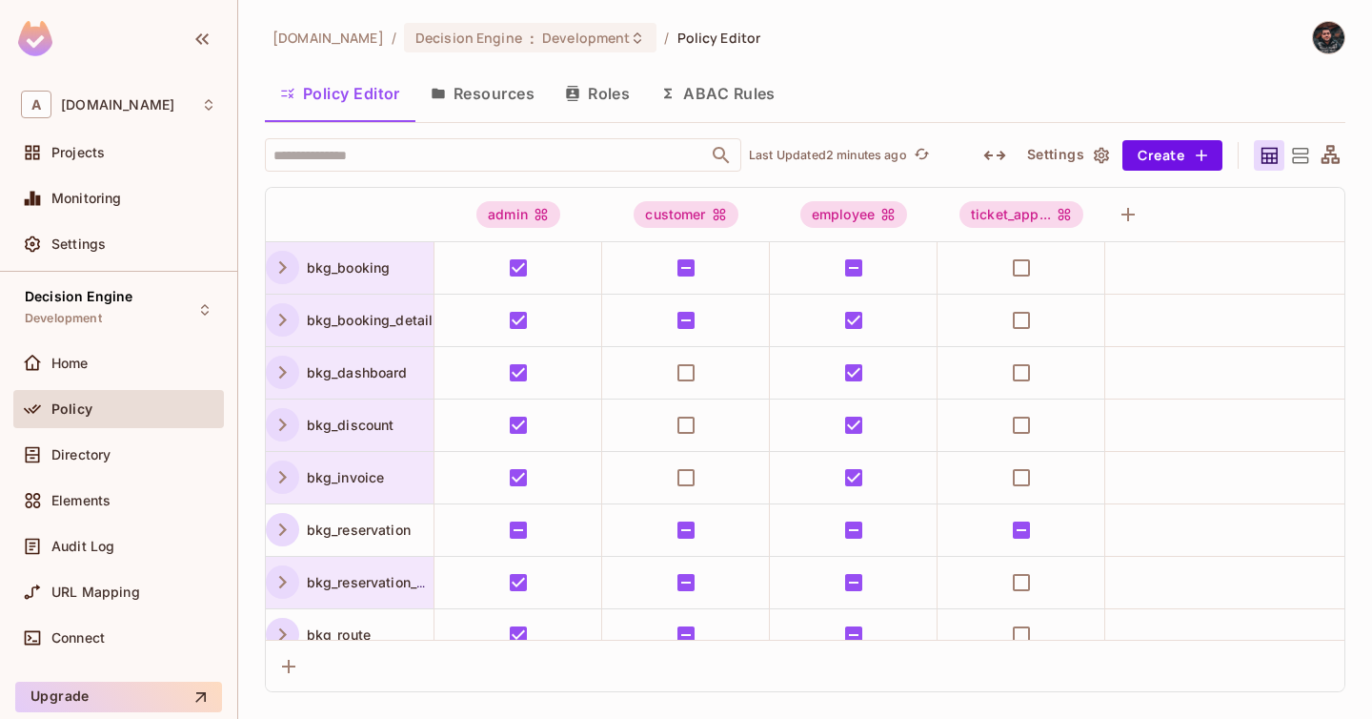
click at [619, 104] on button "Roles" at bounding box center [597, 94] width 95 height 48
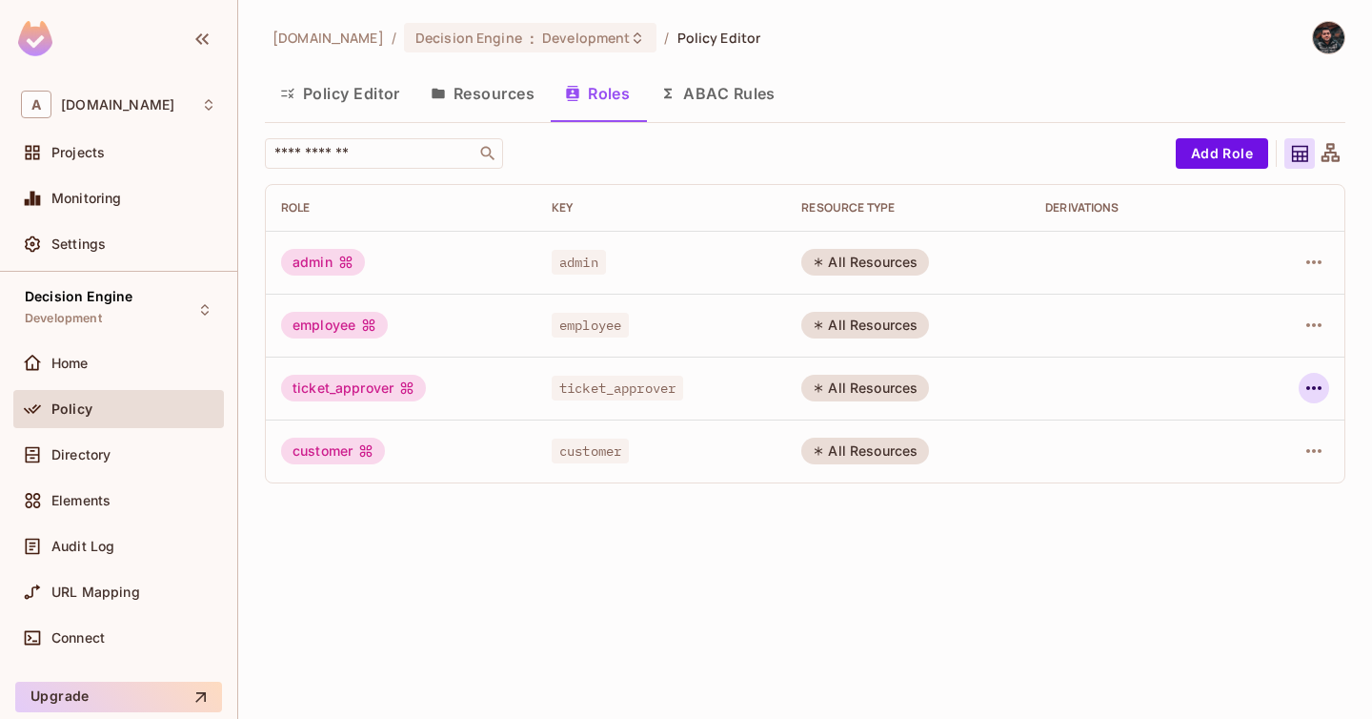
click at [1316, 393] on icon "button" at bounding box center [1314, 387] width 23 height 23
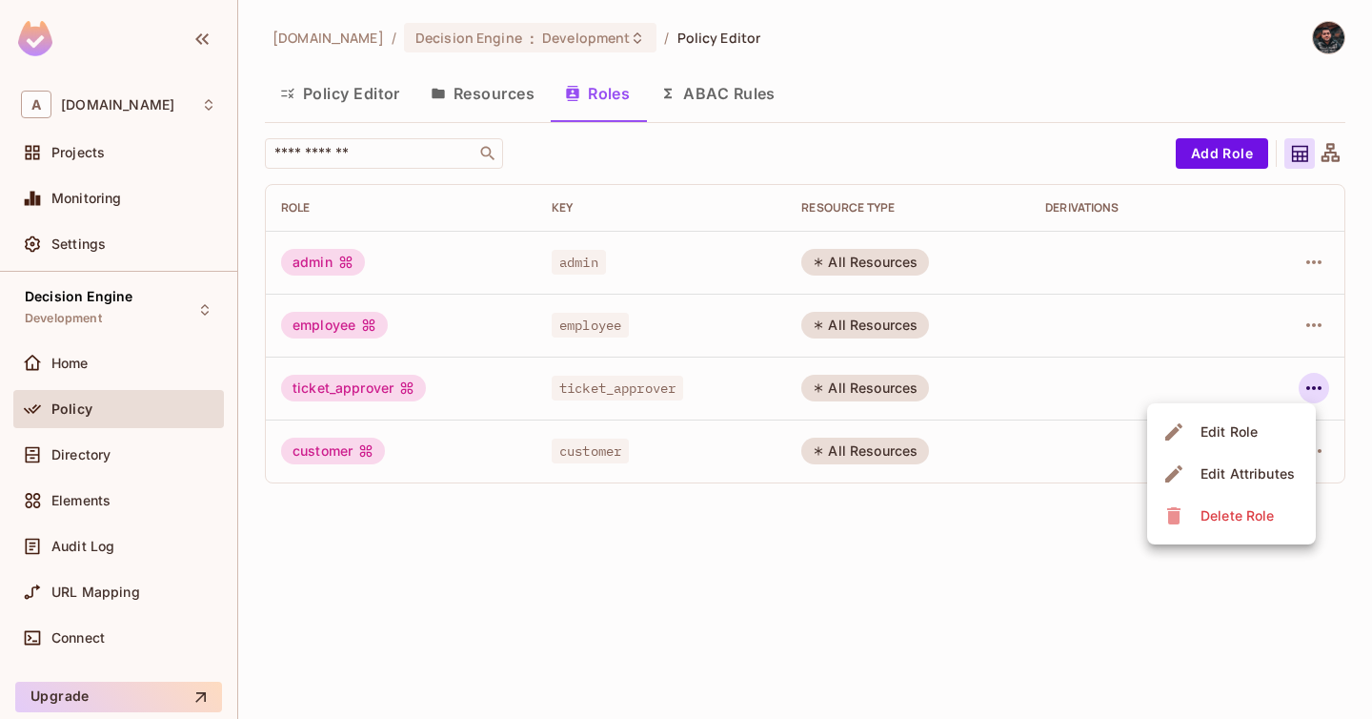
click at [1242, 426] on div "Edit Role" at bounding box center [1229, 431] width 57 height 19
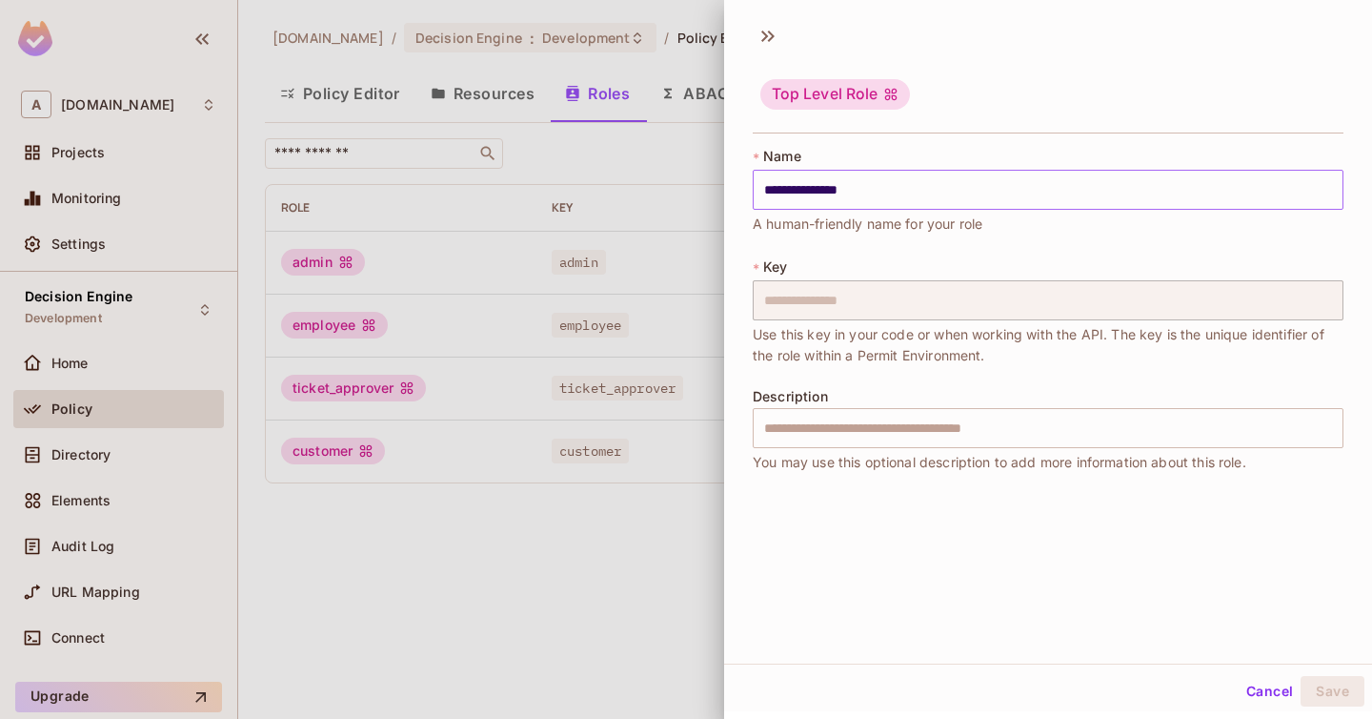
click at [901, 177] on input "**********" at bounding box center [1048, 190] width 591 height 40
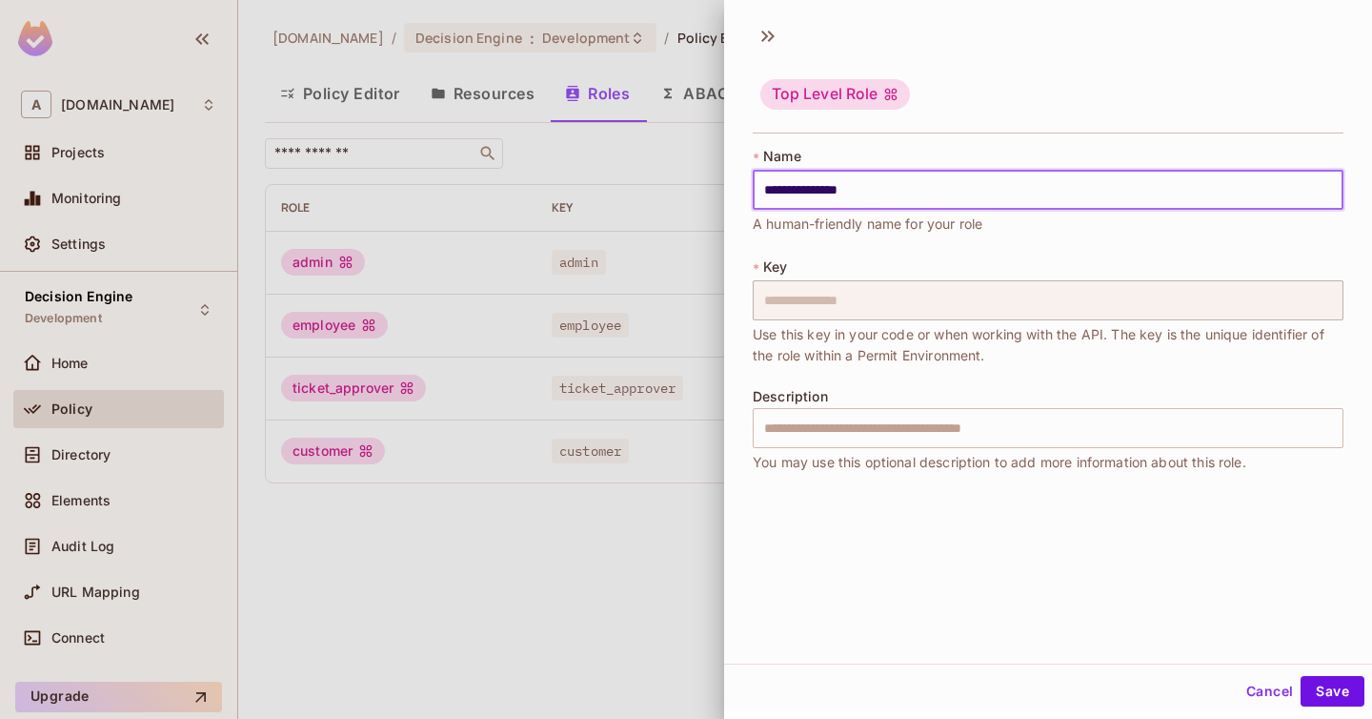
click at [931, 194] on input "**********" at bounding box center [1048, 190] width 591 height 40
type input "**********"
click at [1343, 691] on button "Save" at bounding box center [1333, 691] width 64 height 30
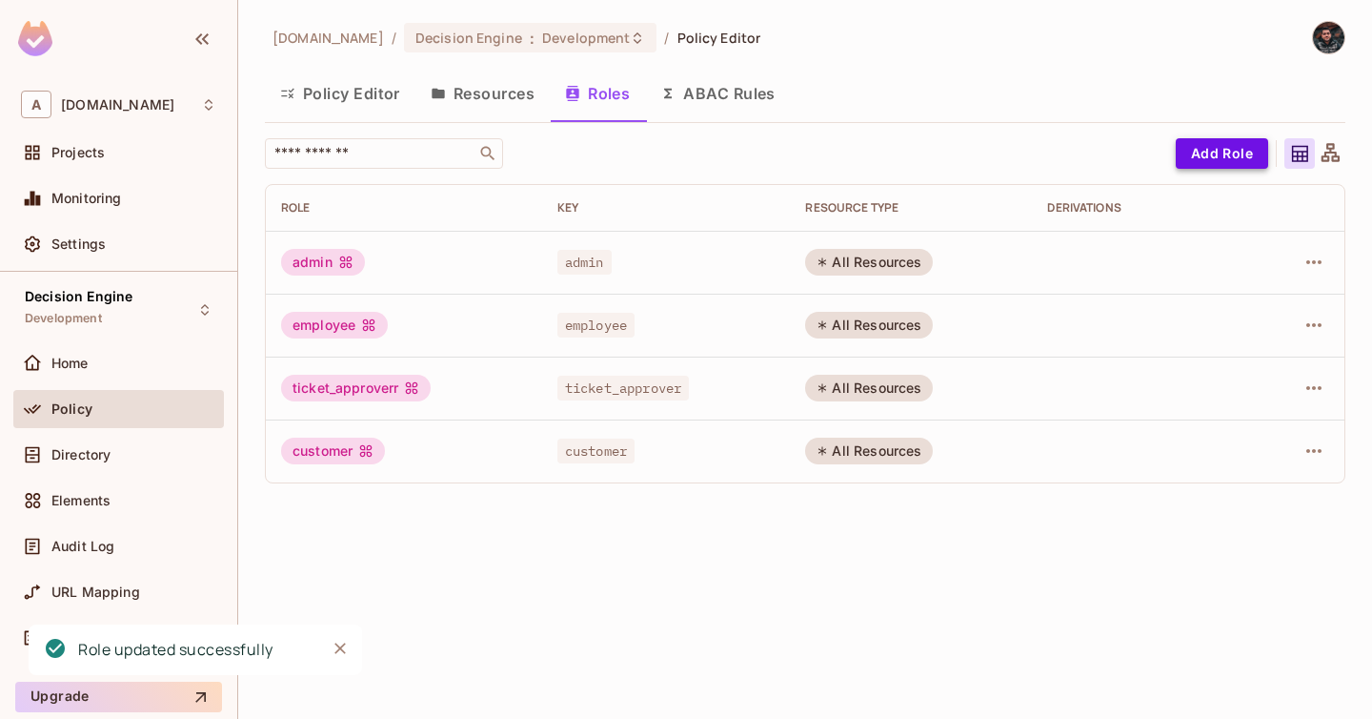
click at [1210, 146] on button "Add Role" at bounding box center [1222, 153] width 92 height 30
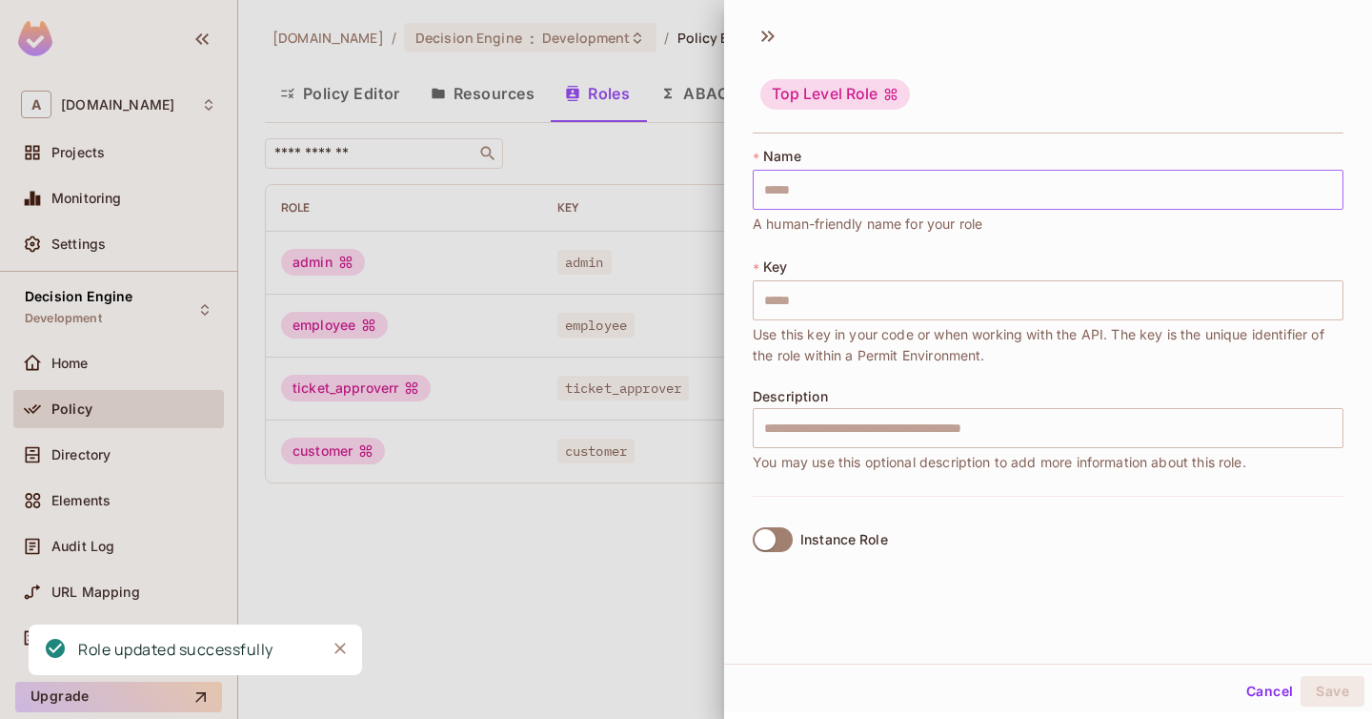
click at [980, 182] on input "text" at bounding box center [1048, 190] width 591 height 40
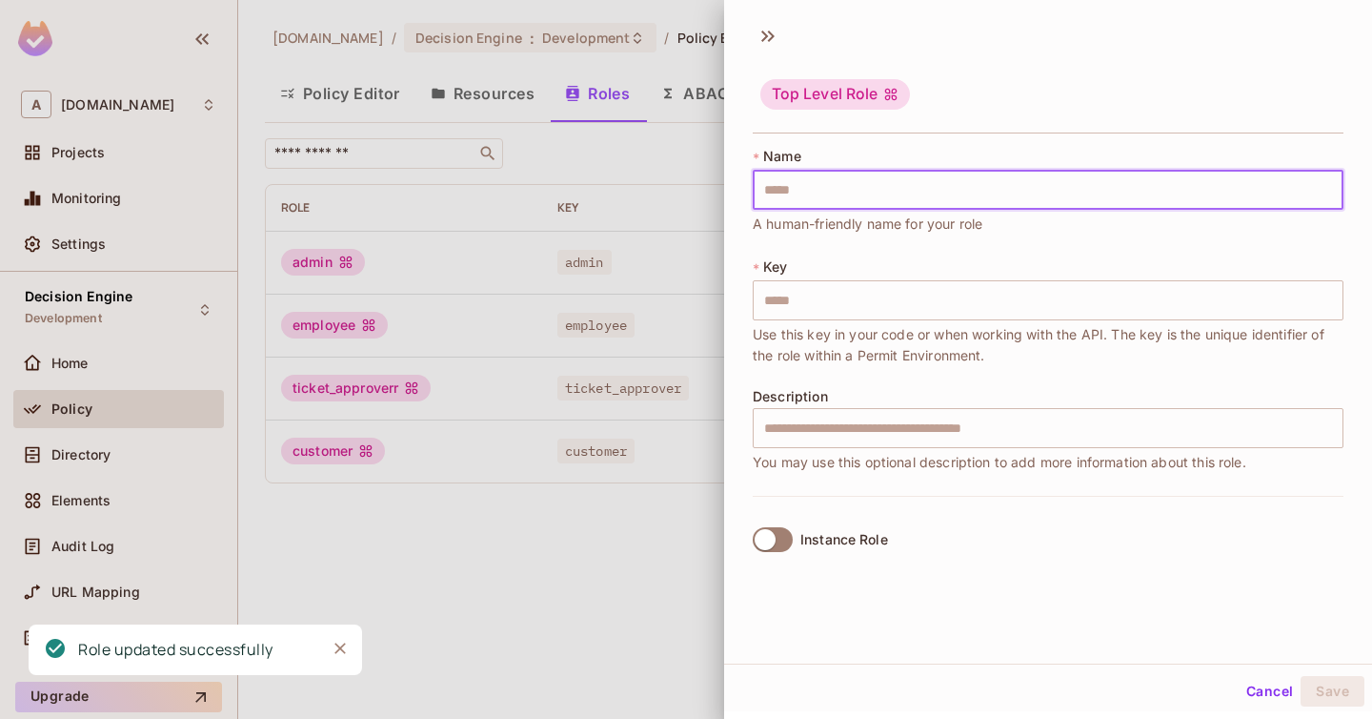
type input "*"
type input "**"
type input "***"
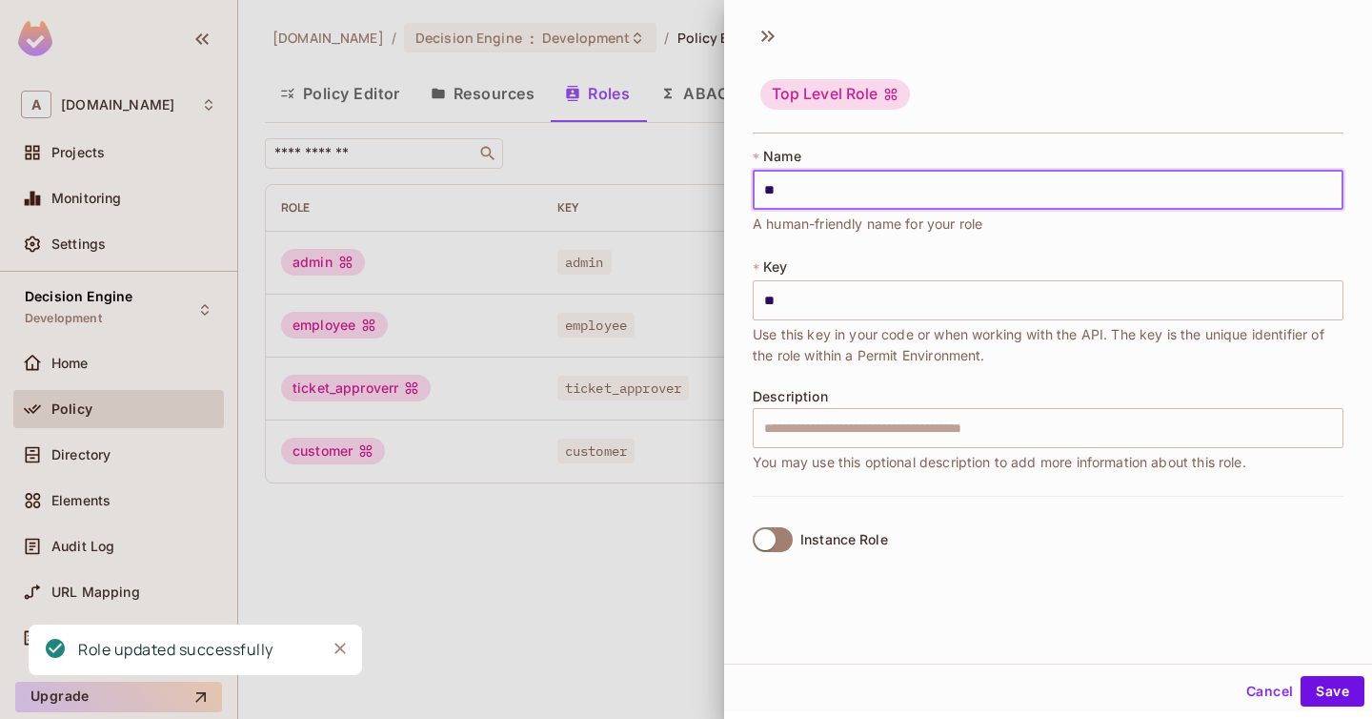
type input "***"
type input "****"
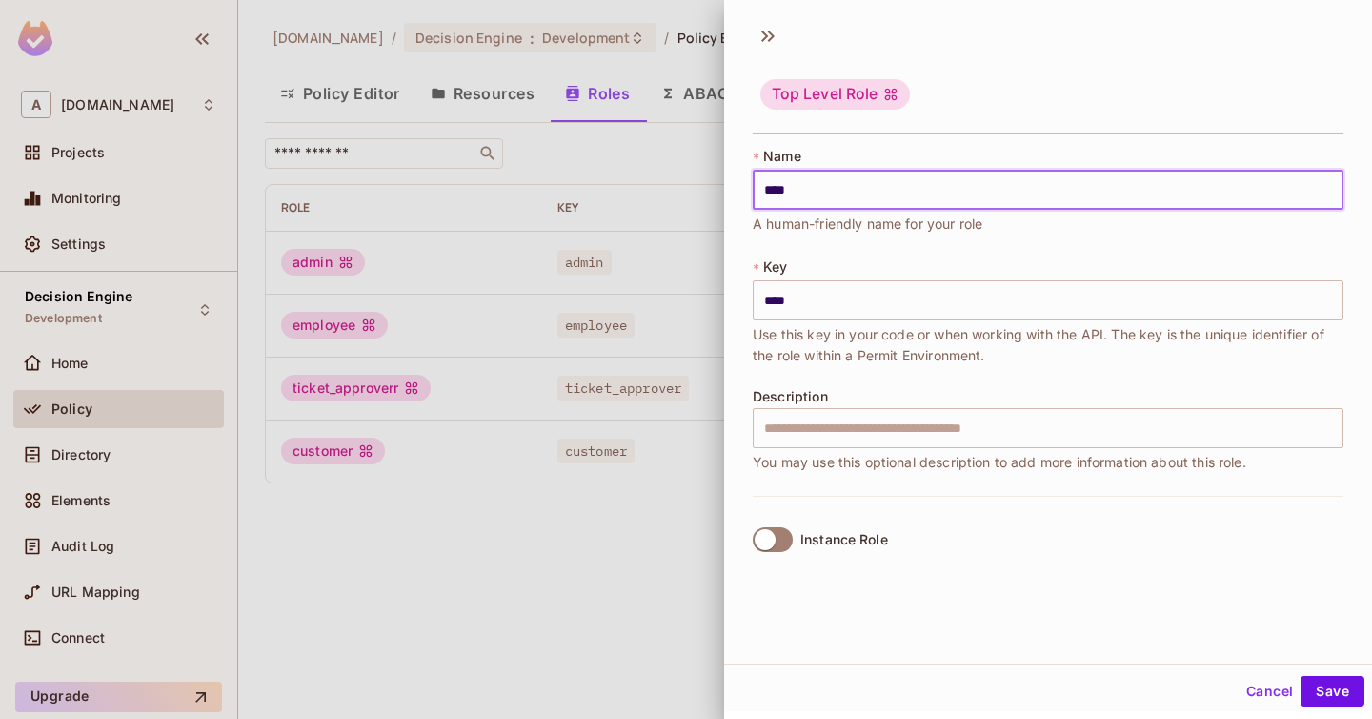
type input "*****"
type input "******"
type input "*******"
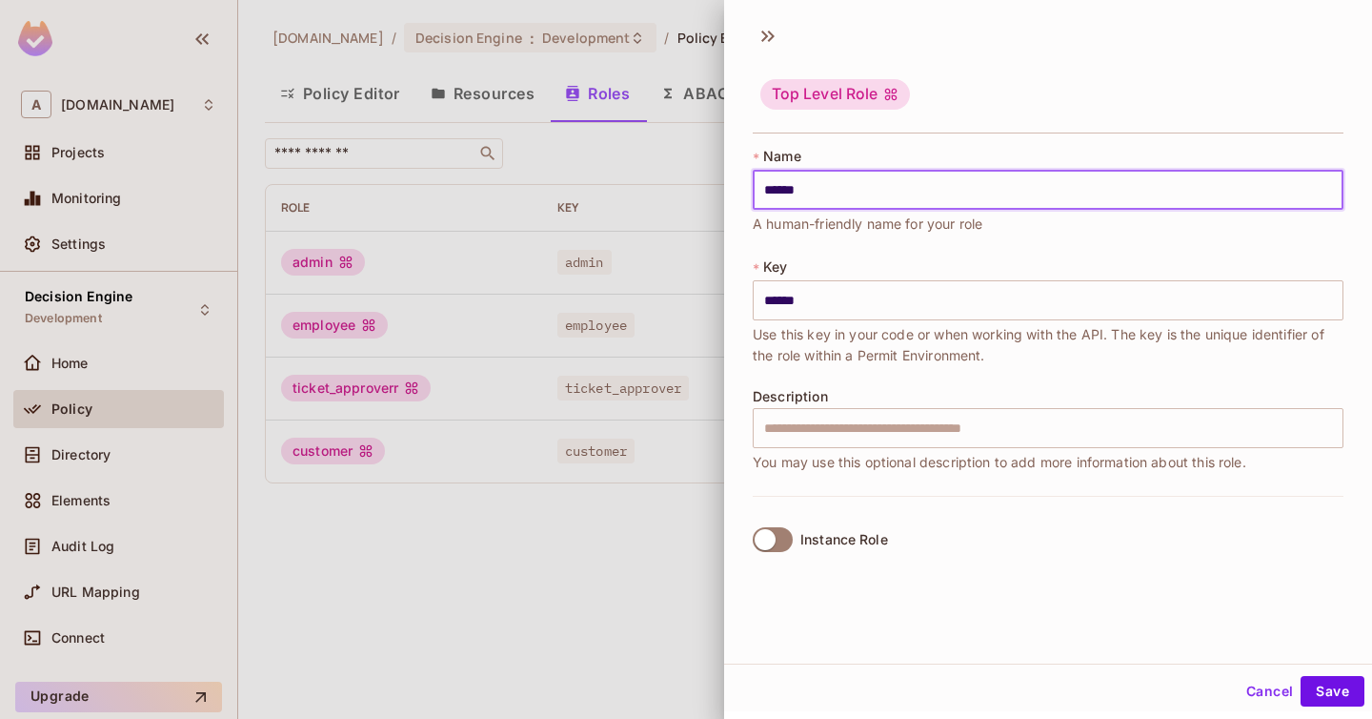
type input "*******"
type input "********"
type input "*********"
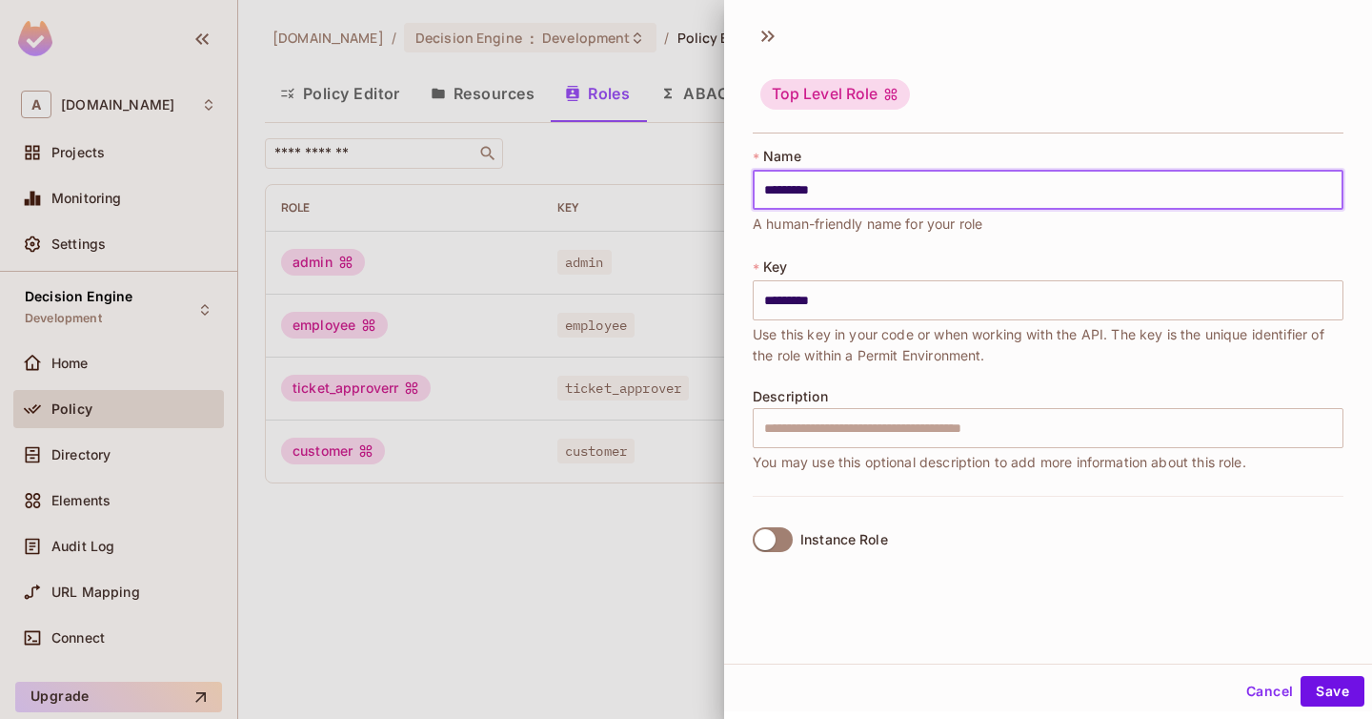
type input "**********"
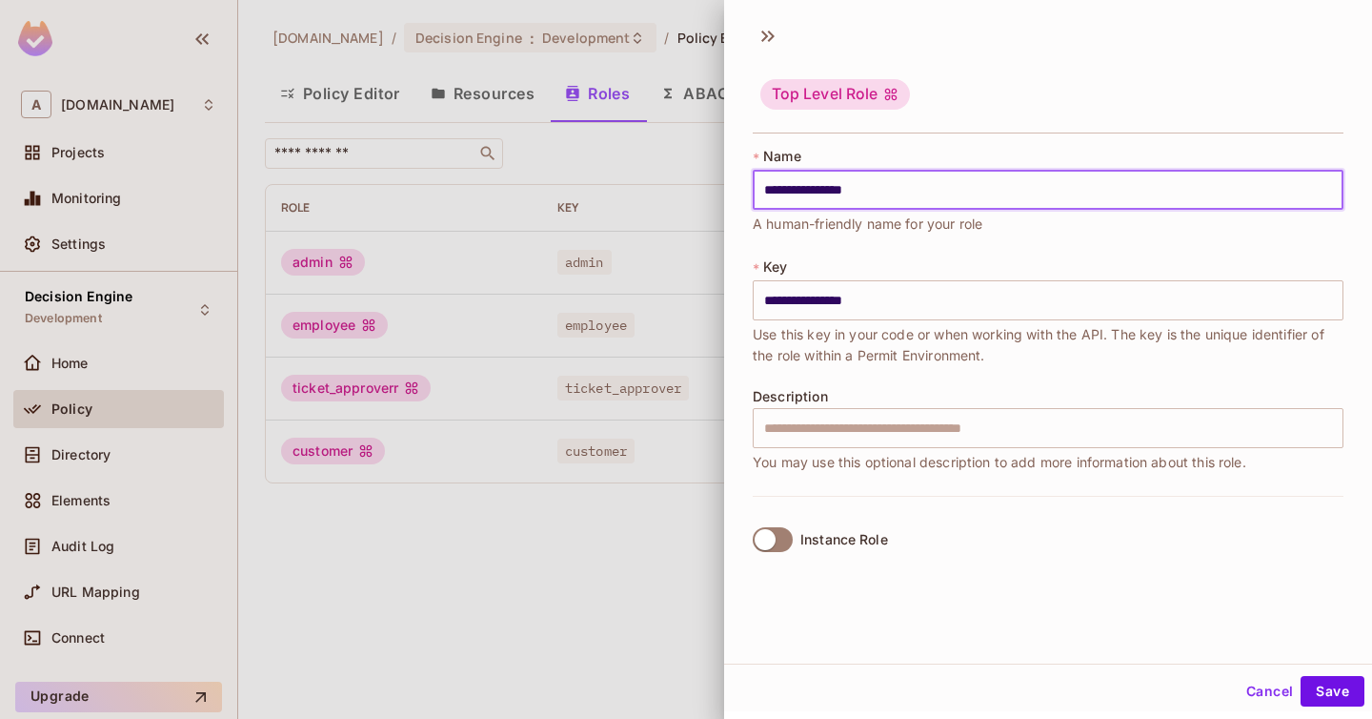
type input "**********"
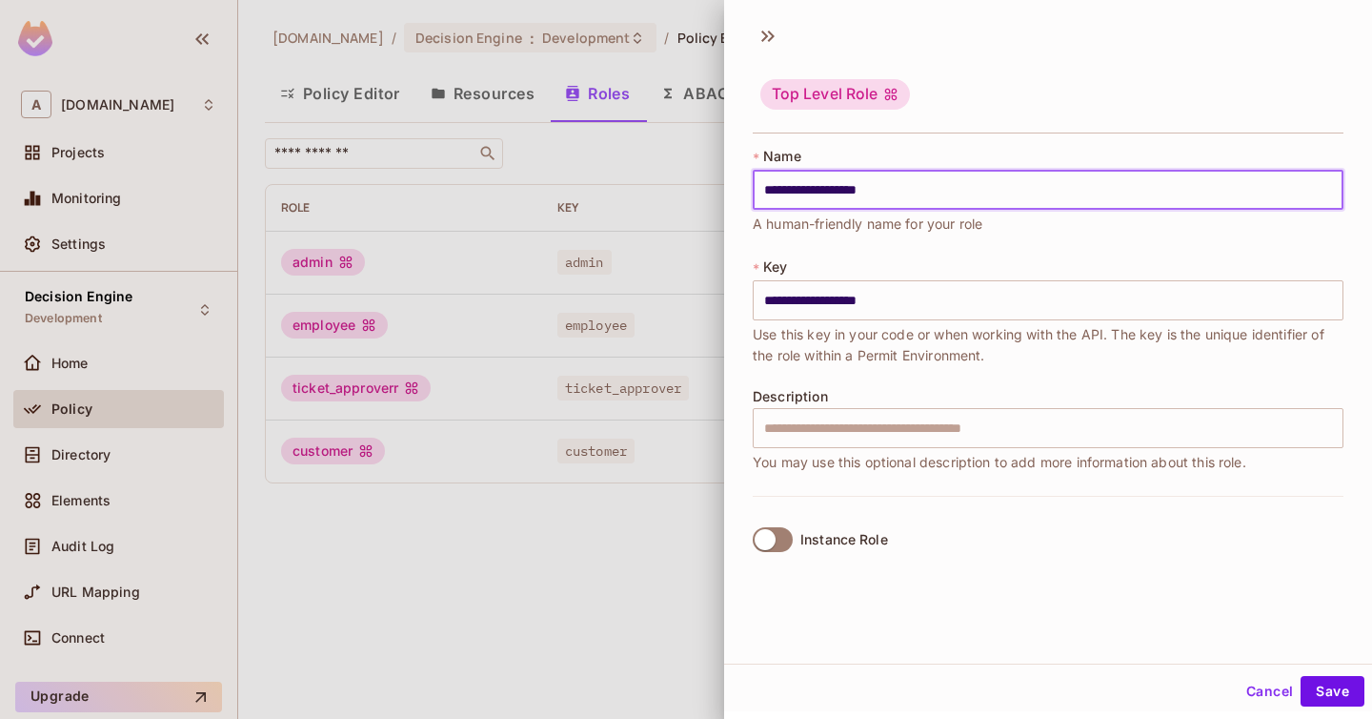
type input "**********"
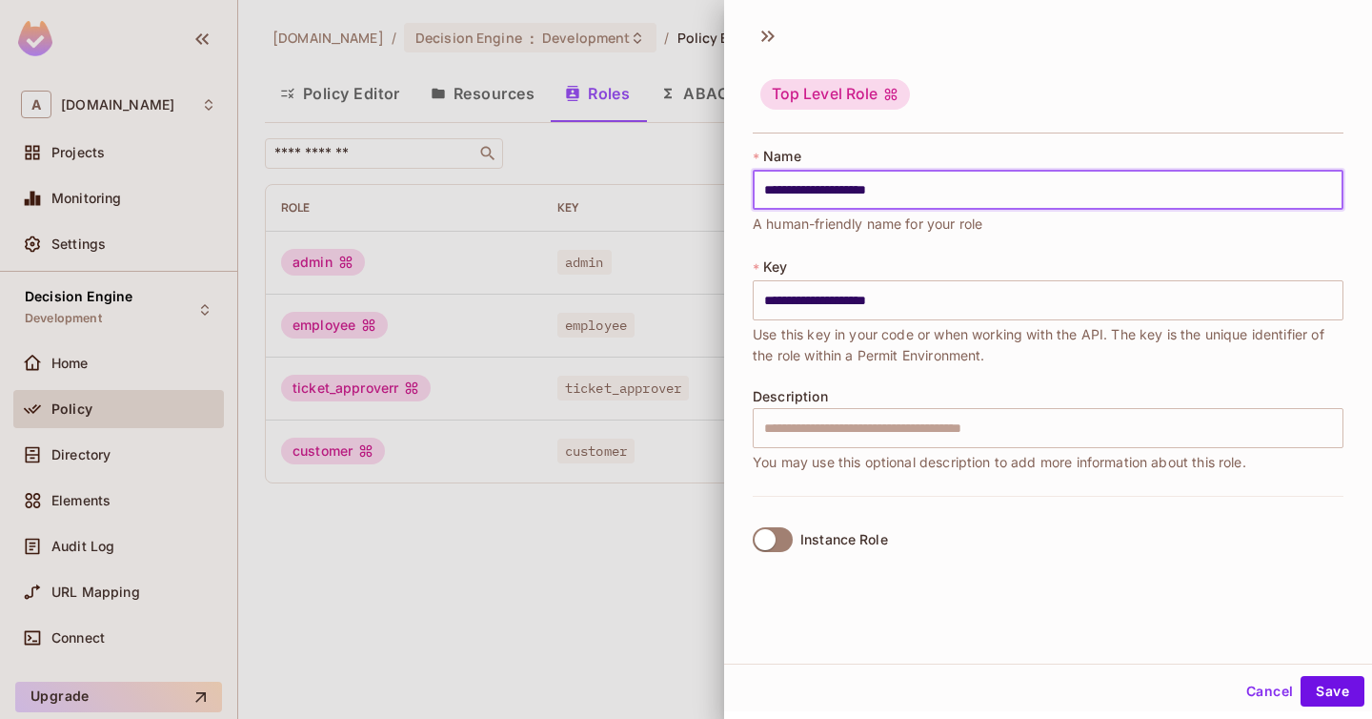
type input "**********"
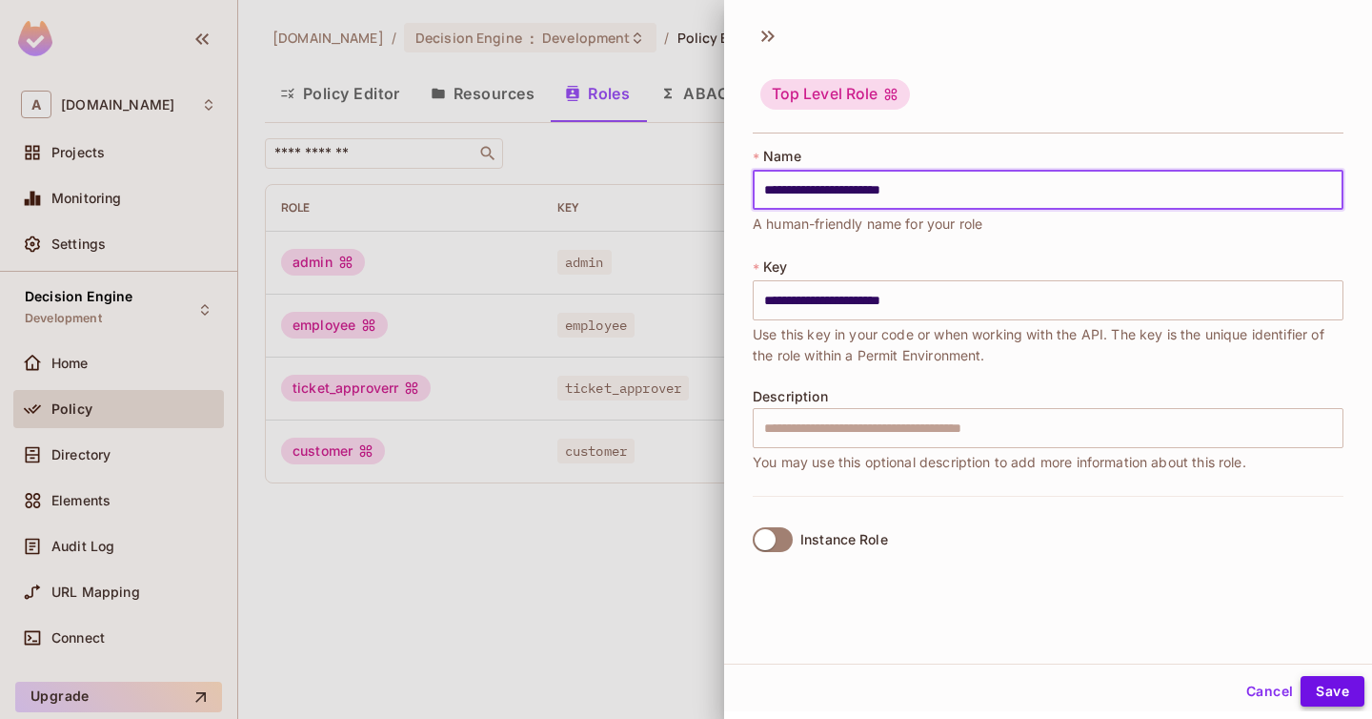
type input "**********"
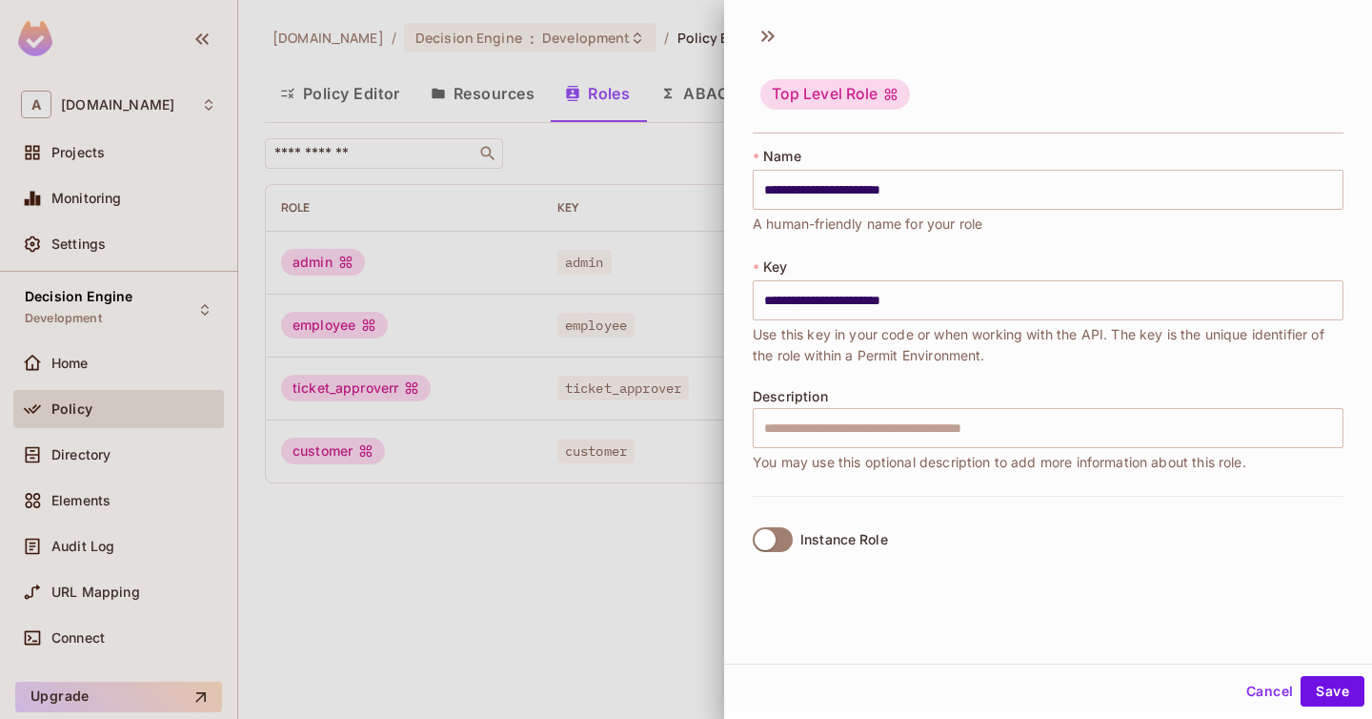
drag, startPoint x: 1342, startPoint y: 697, endPoint x: 925, endPoint y: 366, distance: 531.8
click at [927, 365] on div "**********" at bounding box center [1048, 355] width 648 height 711
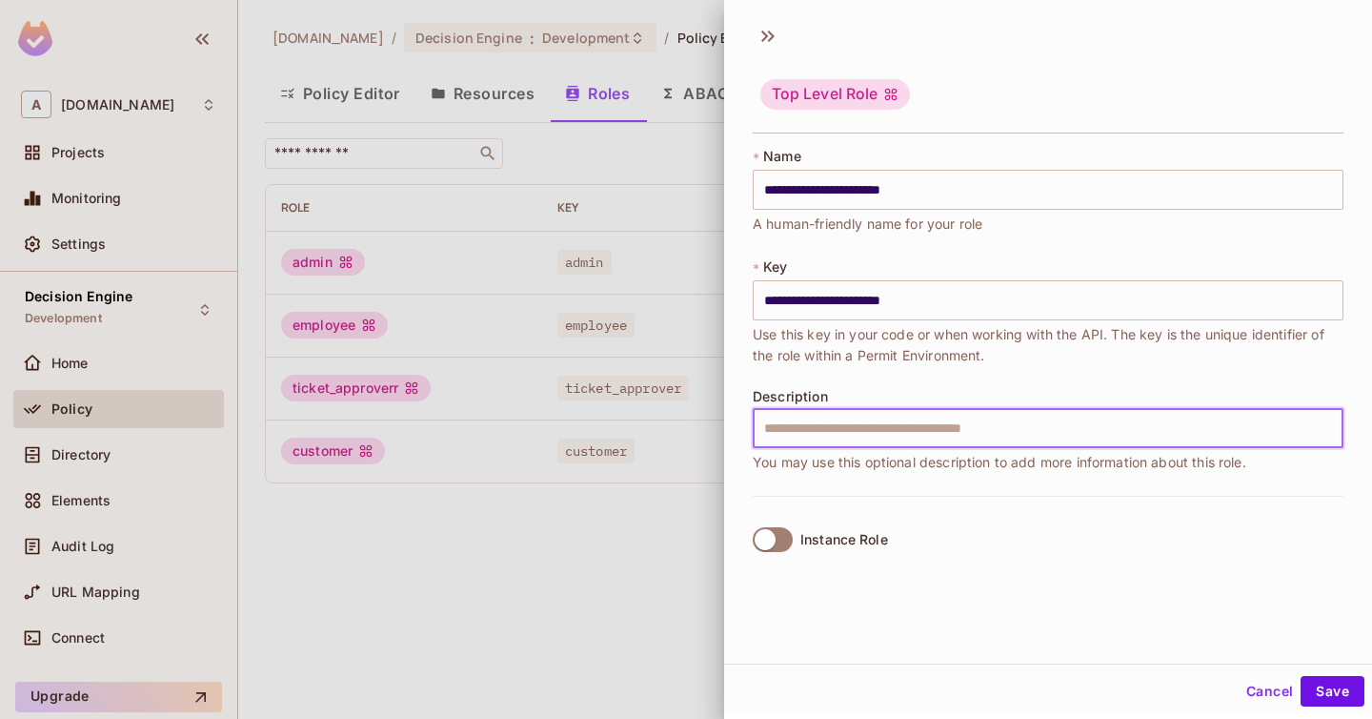
click at [903, 411] on input "text" at bounding box center [1048, 428] width 591 height 40
type input "**********"
type input "*****"
click at [933, 421] on input "**********" at bounding box center [1048, 428] width 591 height 40
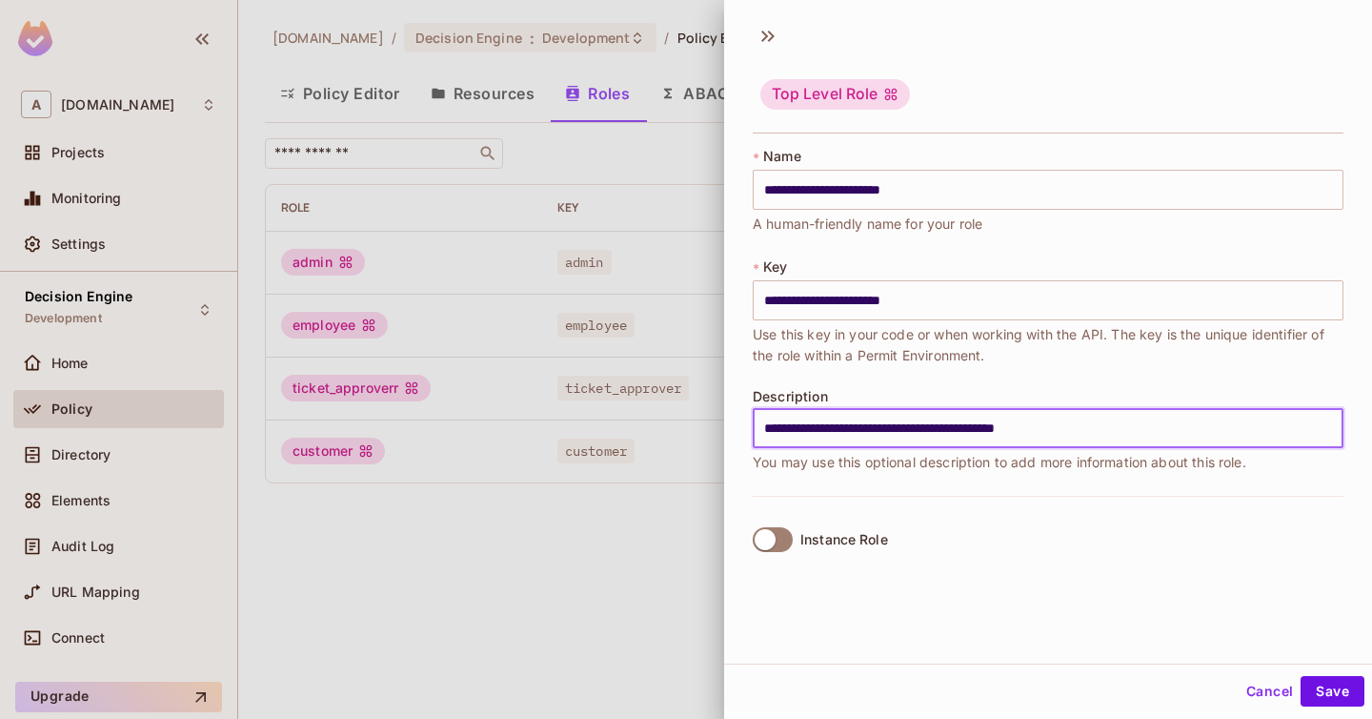
click at [1117, 431] on input "**********" at bounding box center [1048, 428] width 591 height 40
click at [1155, 427] on input "**********" at bounding box center [1048, 428] width 591 height 40
click at [1314, 432] on input "**********" at bounding box center [1048, 428] width 591 height 40
type input "**********"
click at [1346, 683] on button "Save" at bounding box center [1333, 691] width 64 height 30
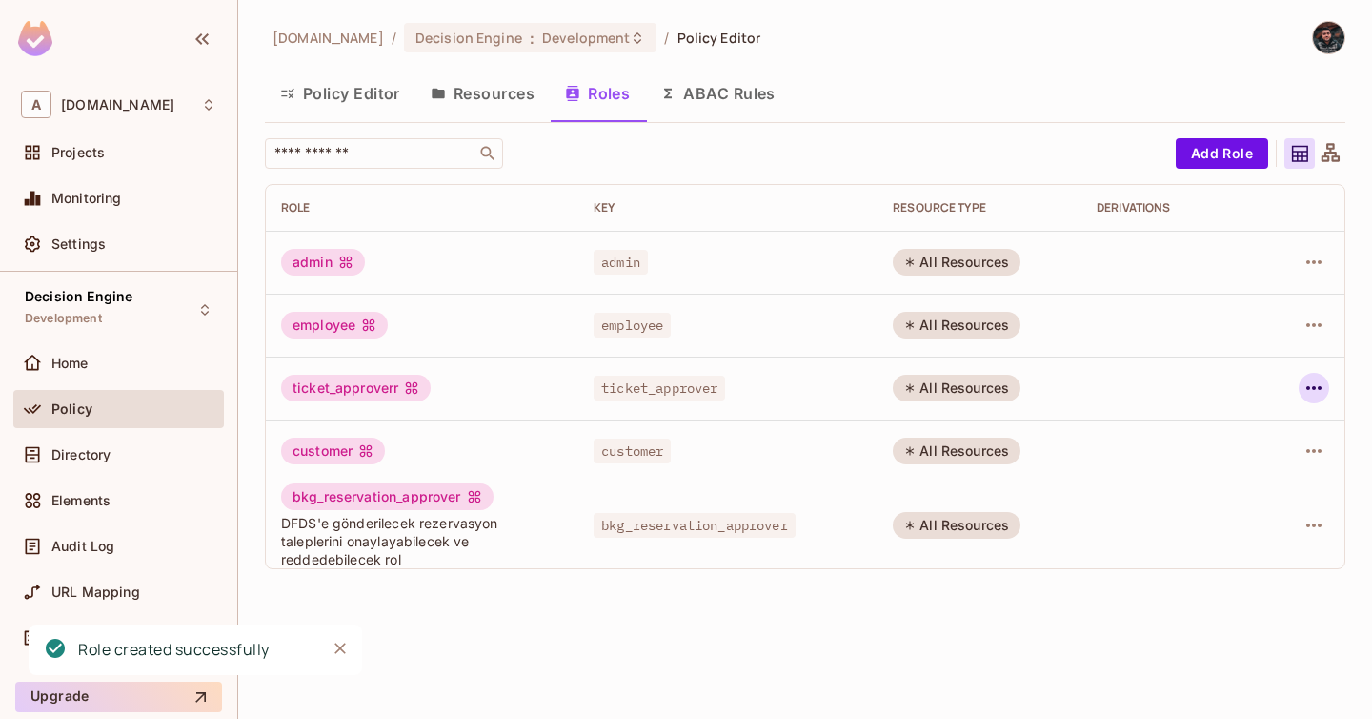
click at [1310, 384] on icon "button" at bounding box center [1314, 387] width 23 height 23
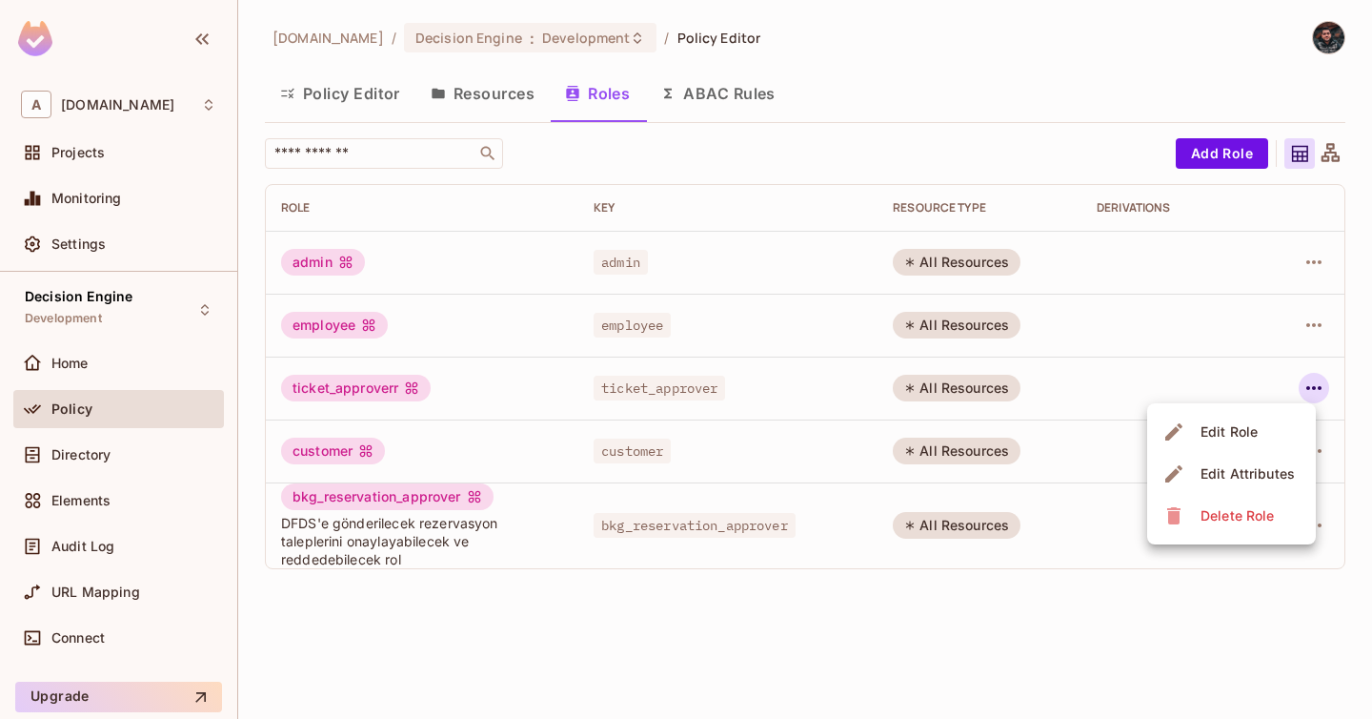
click at [342, 96] on div at bounding box center [686, 359] width 1372 height 719
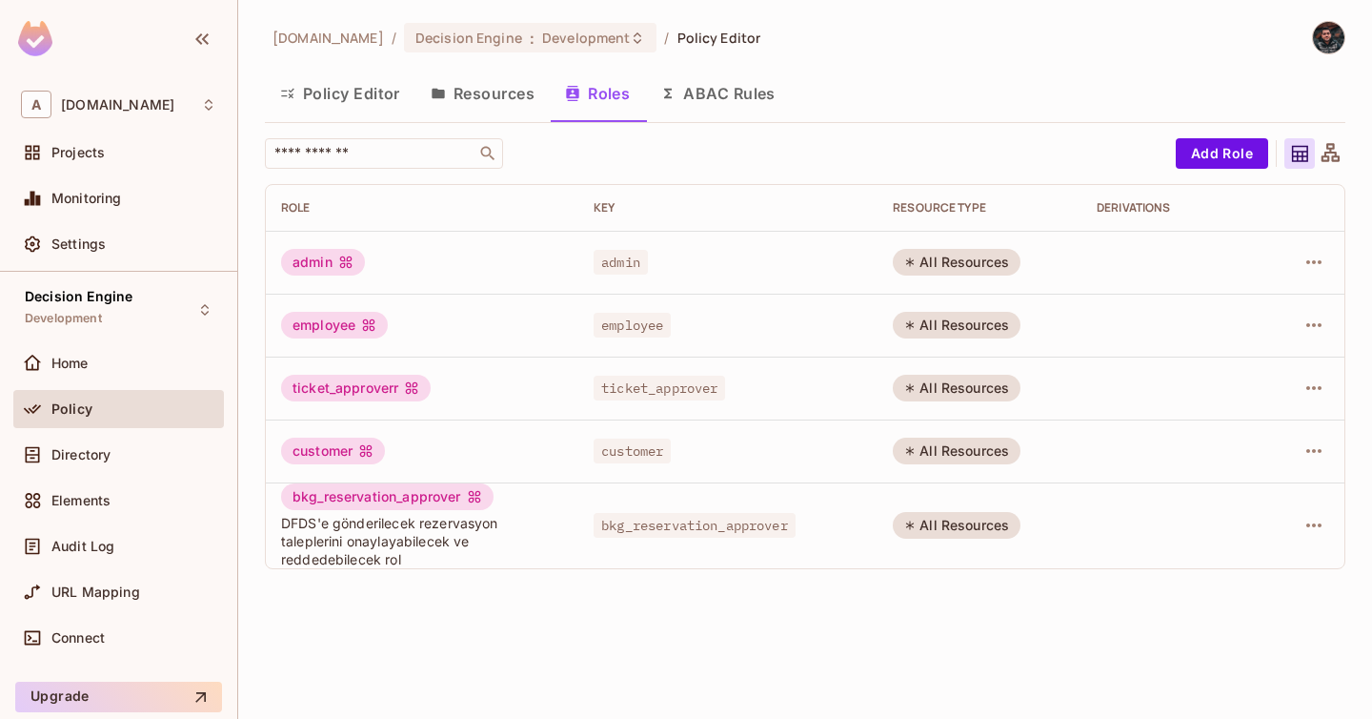
click at [353, 91] on button "Policy Editor" at bounding box center [340, 94] width 151 height 48
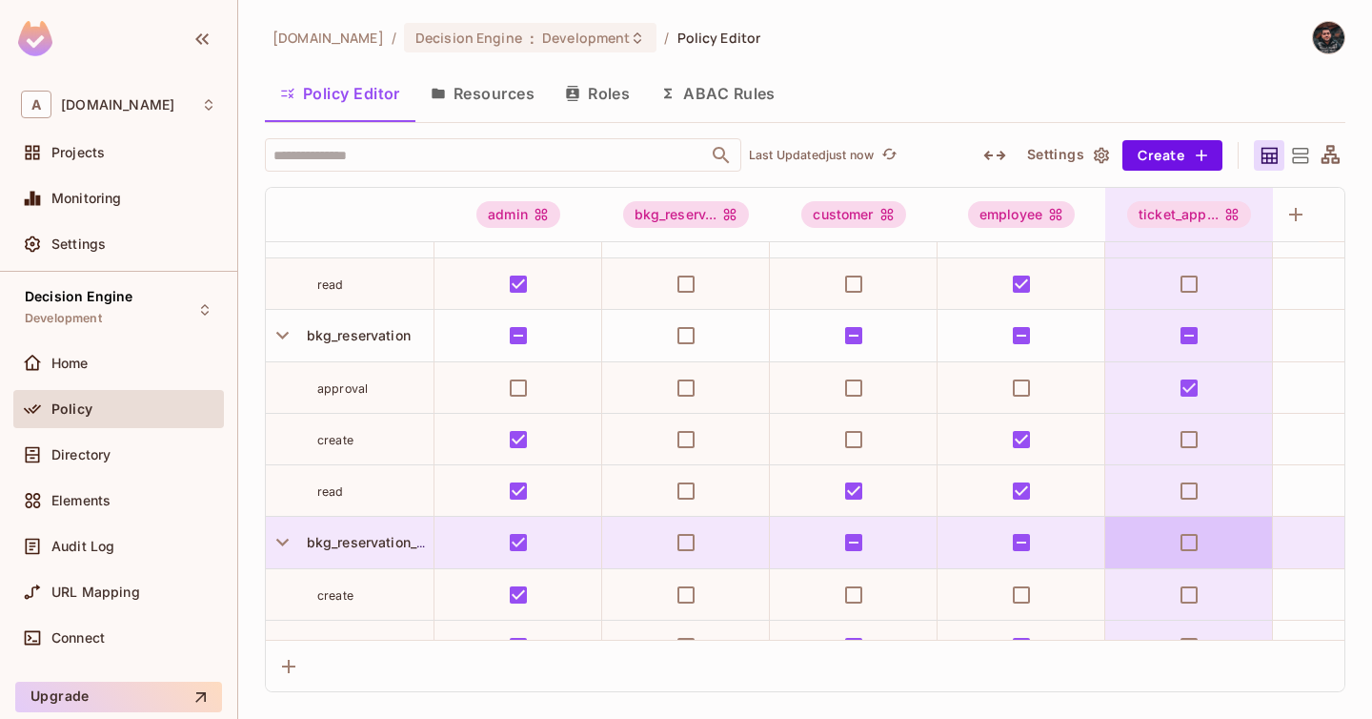
scroll to position [607, 0]
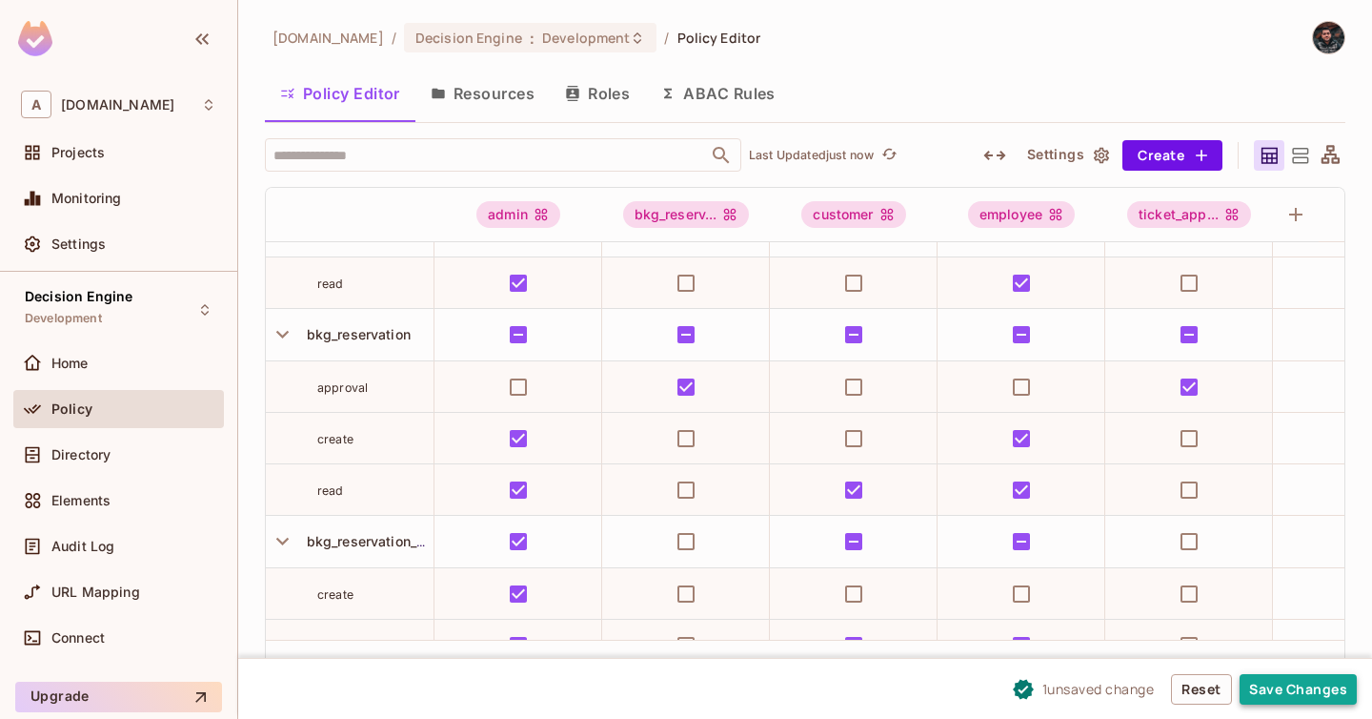
click at [1336, 692] on button "Save Changes" at bounding box center [1298, 689] width 117 height 30
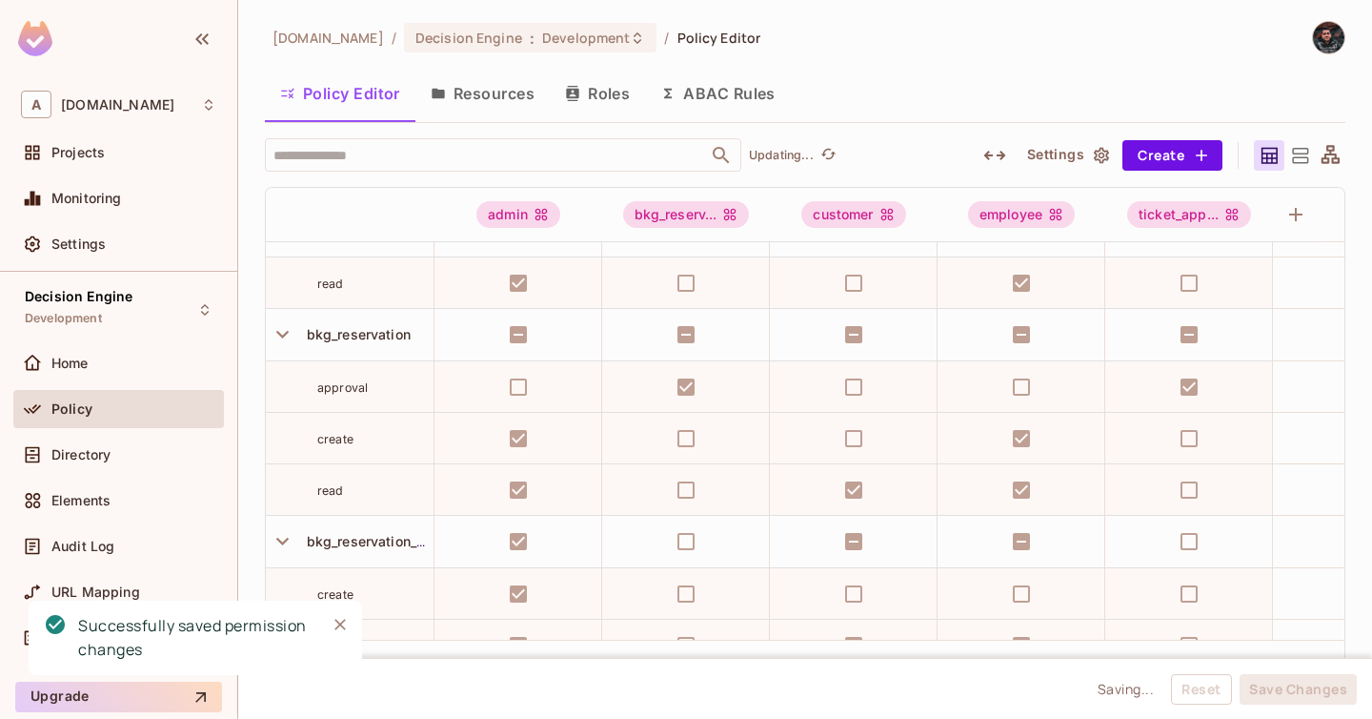
click at [483, 104] on button "Resources" at bounding box center [483, 94] width 134 height 48
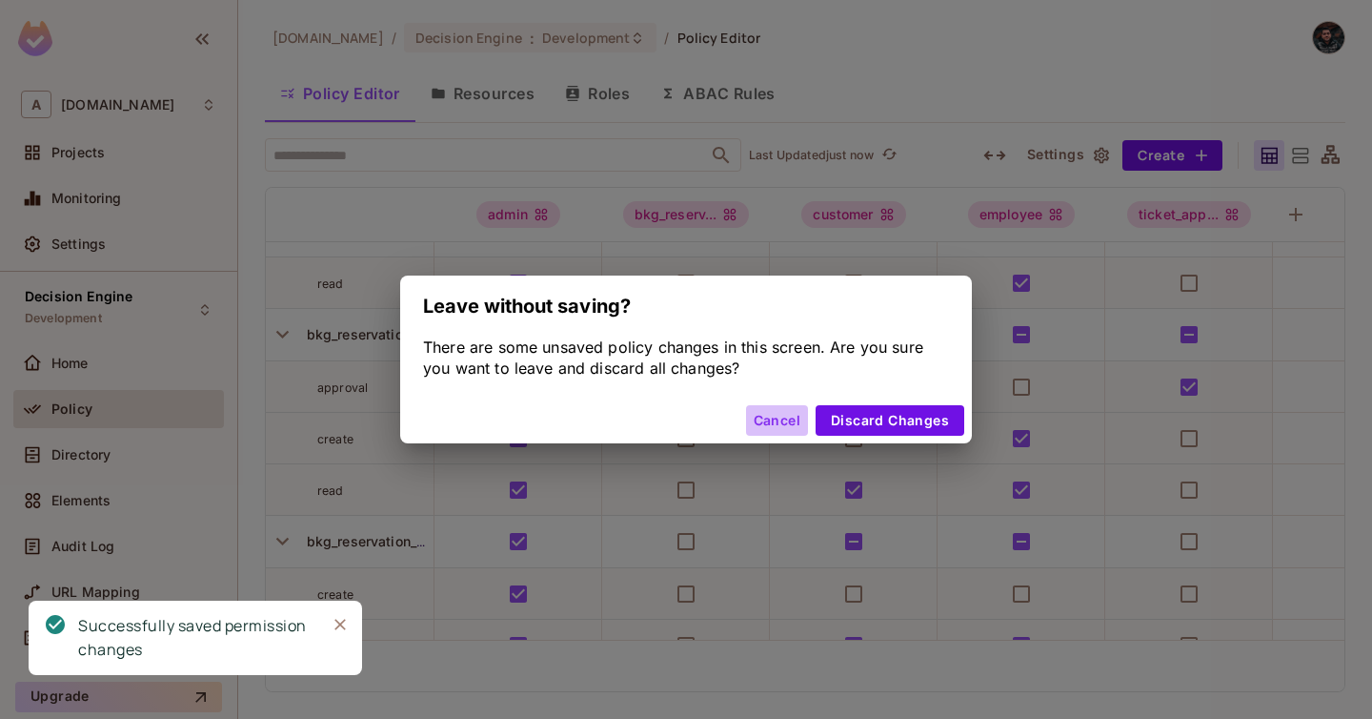
click at [752, 423] on button "Cancel" at bounding box center [777, 420] width 62 height 30
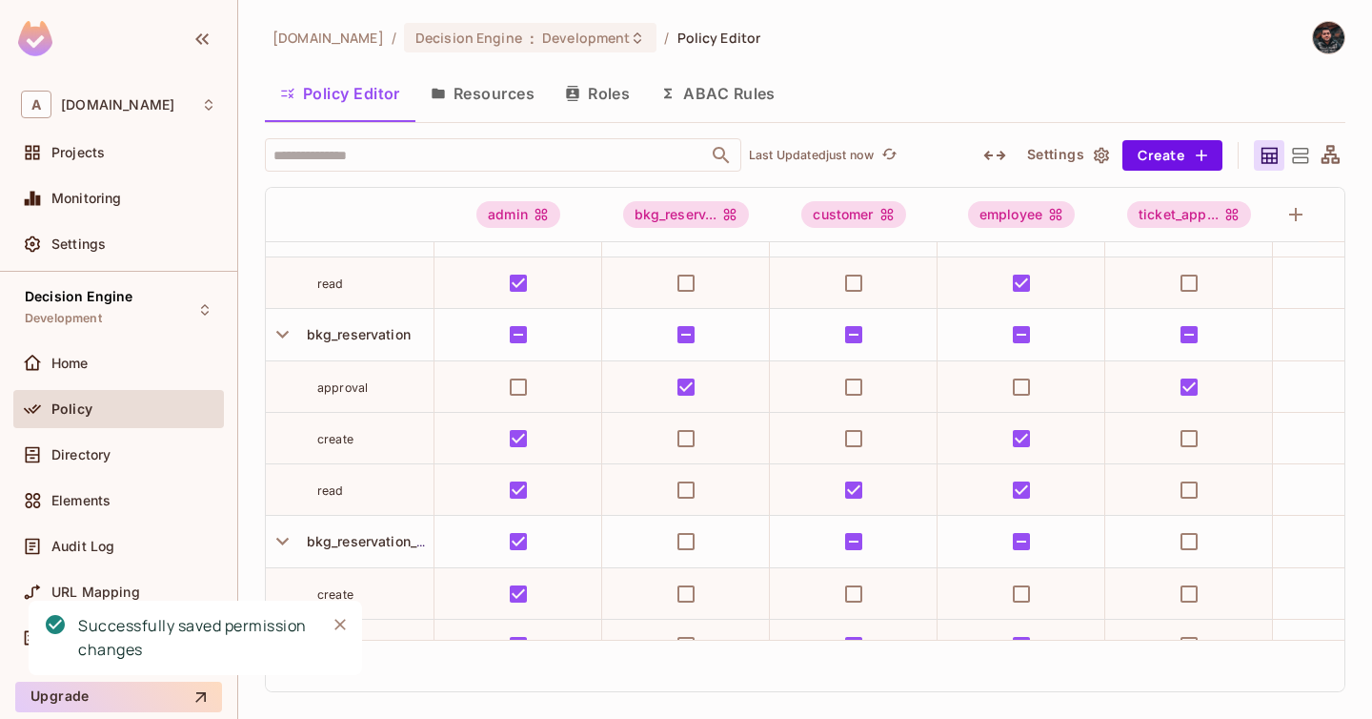
click at [522, 87] on button "Resources" at bounding box center [483, 94] width 134 height 48
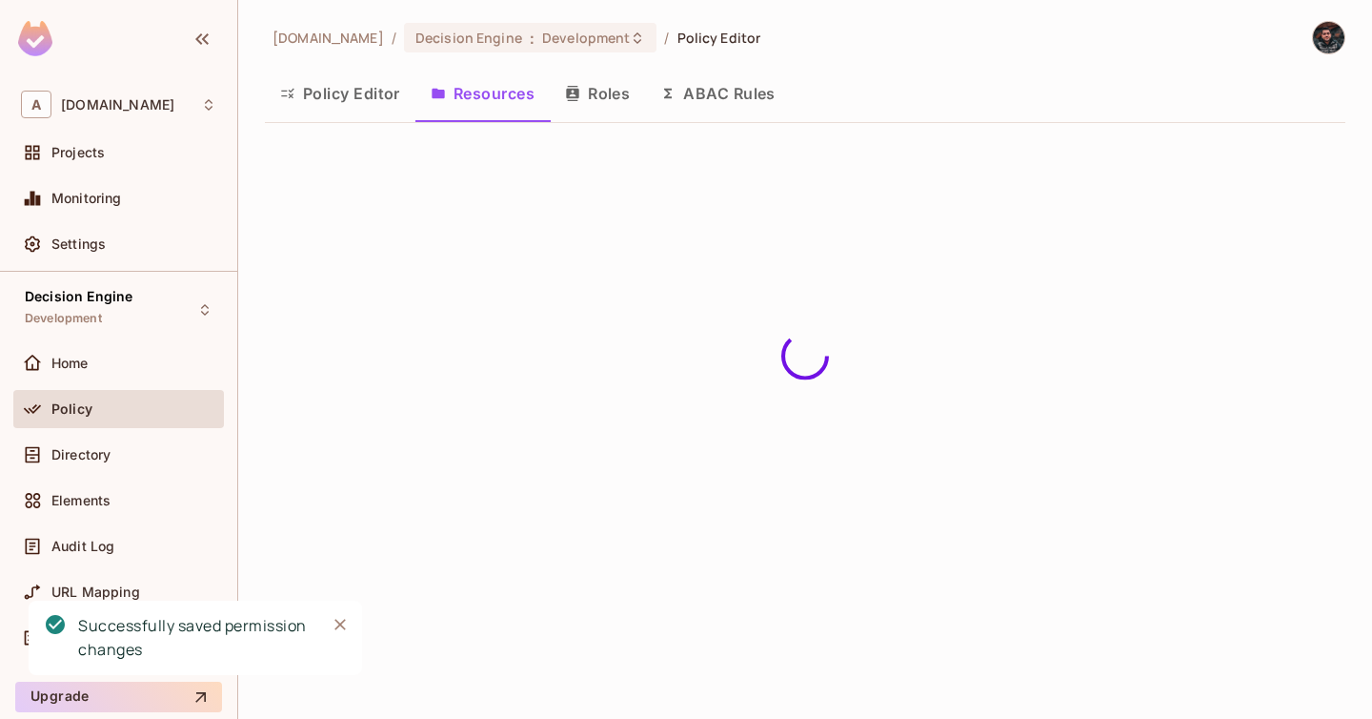
click at [598, 87] on button "Roles" at bounding box center [597, 94] width 95 height 48
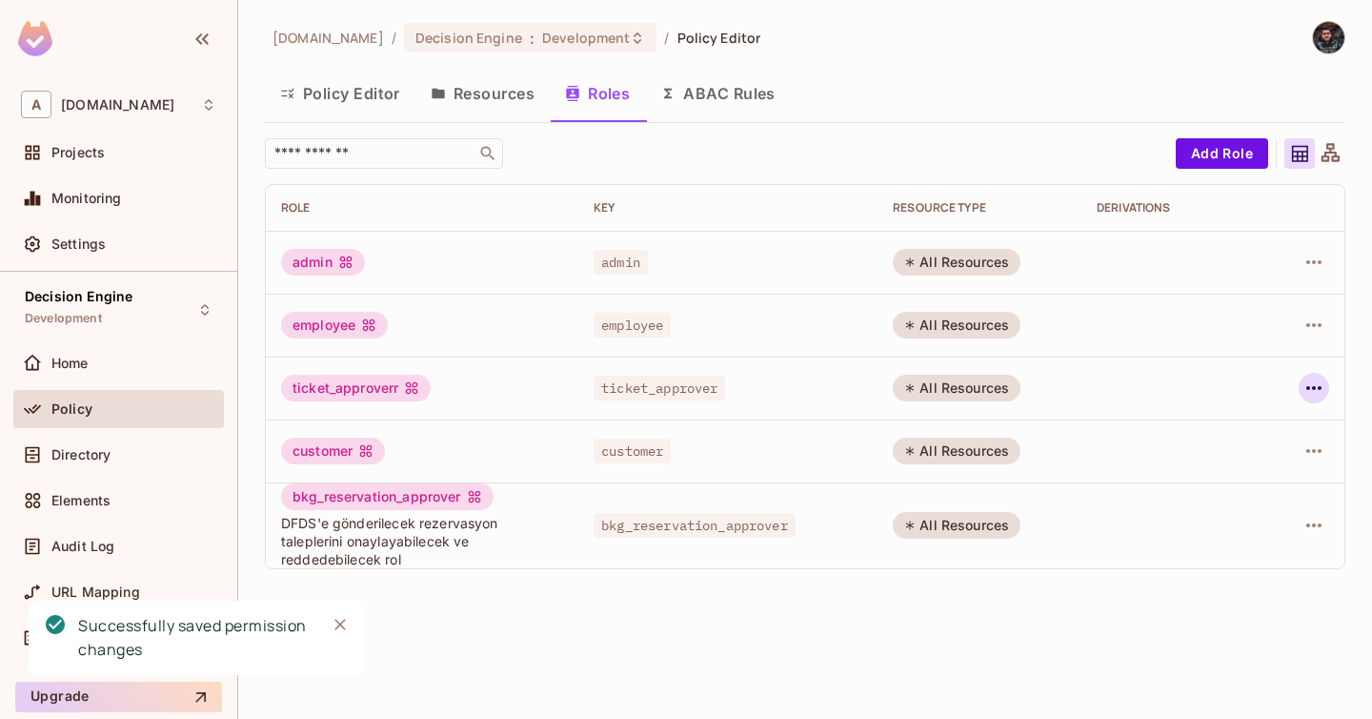
click at [1325, 389] on icon "button" at bounding box center [1314, 387] width 23 height 23
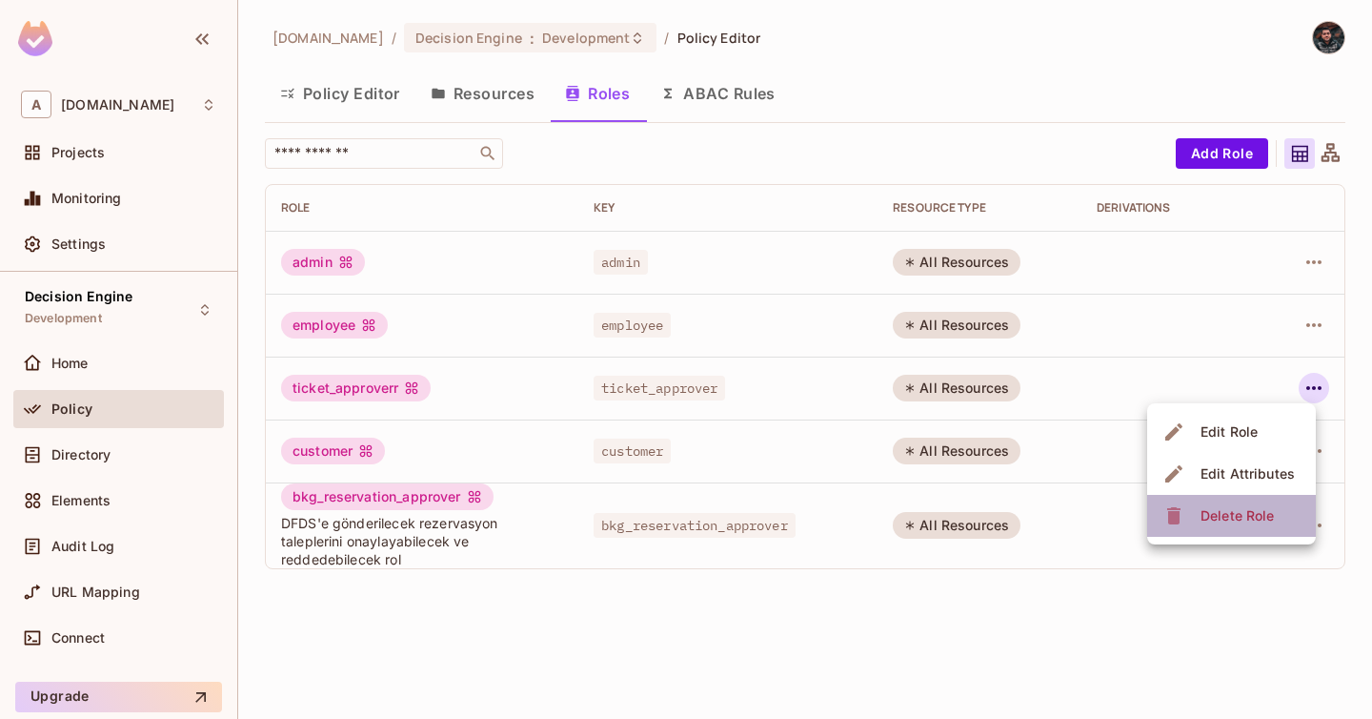
click at [1251, 507] on div "Delete Role" at bounding box center [1237, 515] width 73 height 19
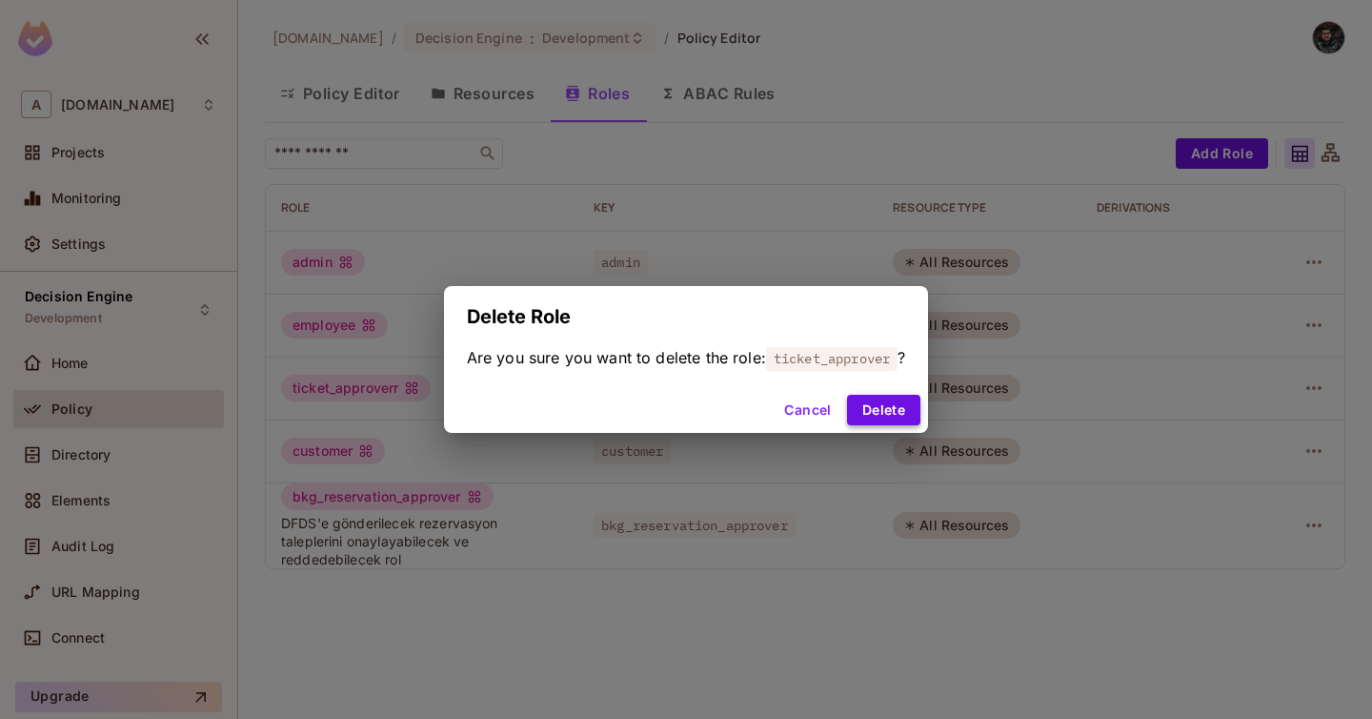
click at [888, 401] on button "Delete" at bounding box center [883, 410] width 73 height 30
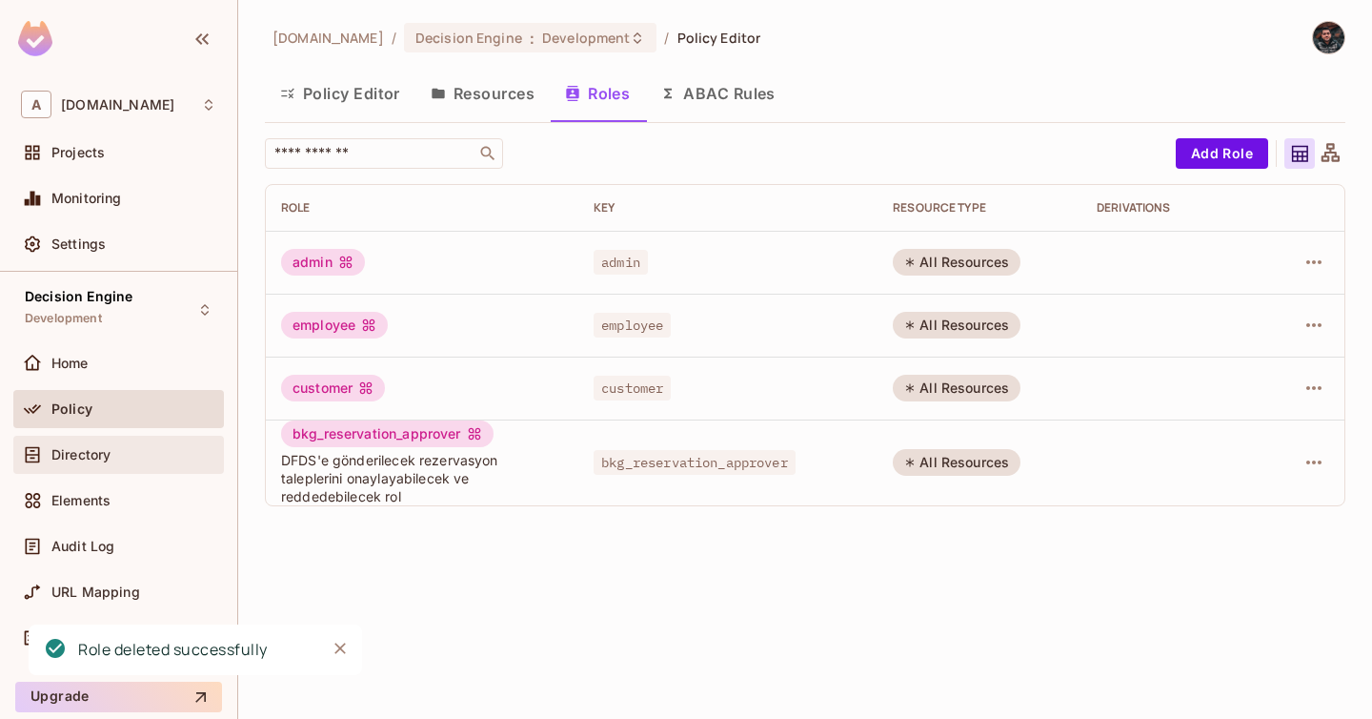
click at [140, 464] on div "Directory" at bounding box center [118, 454] width 195 height 23
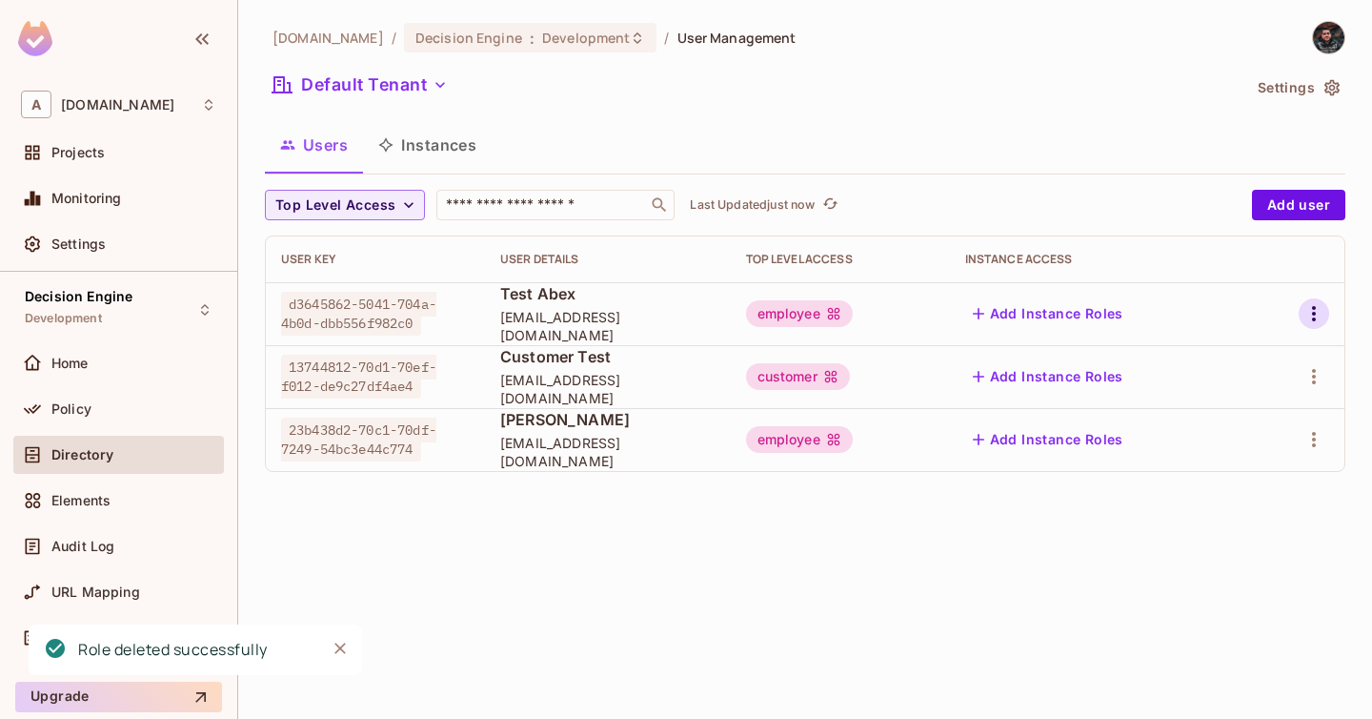
click at [1314, 306] on icon "button" at bounding box center [1314, 313] width 23 height 23
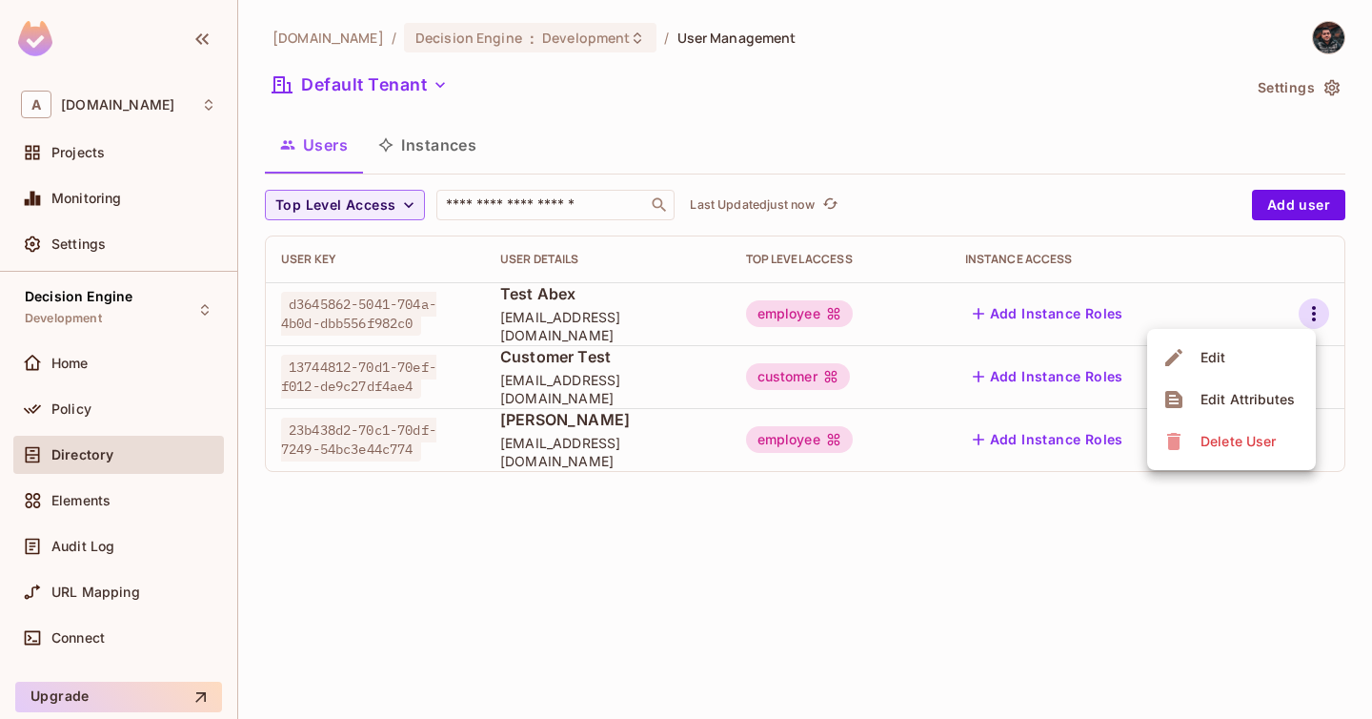
click at [1257, 354] on li "Edit" at bounding box center [1231, 357] width 169 height 42
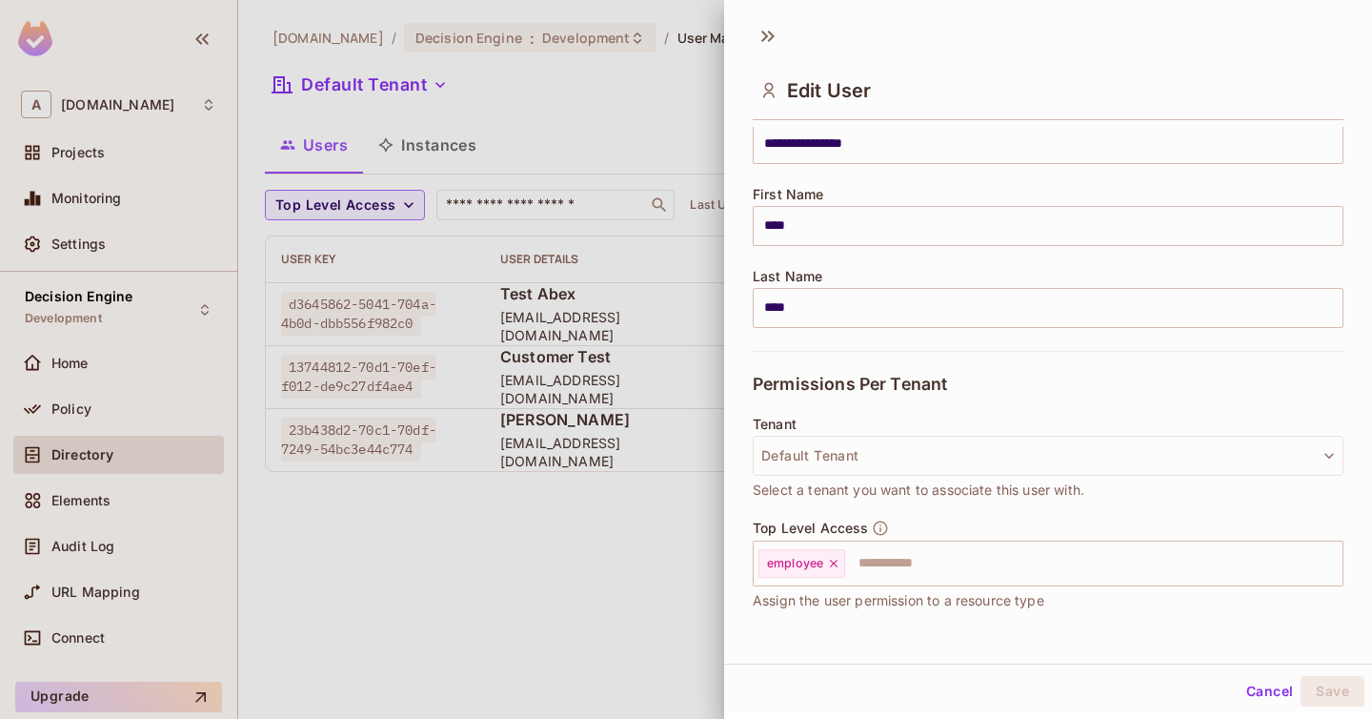
scroll to position [312, 0]
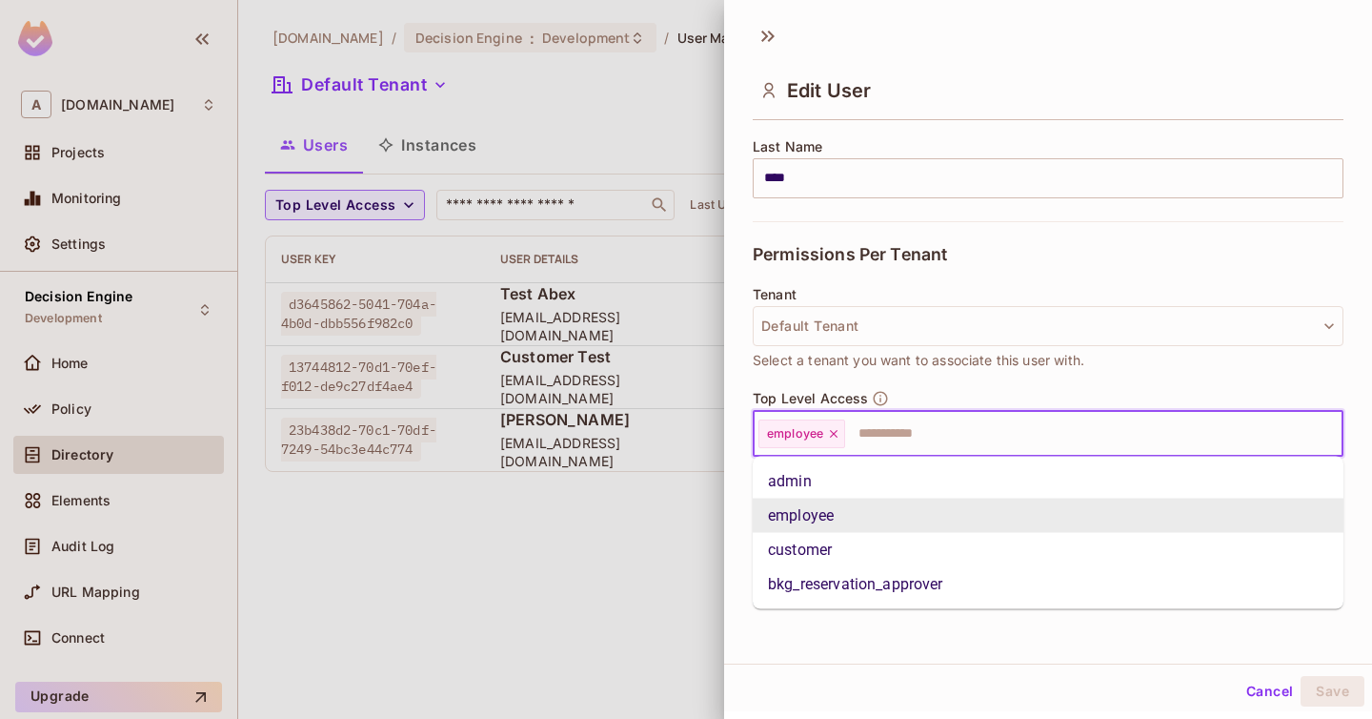
click at [1095, 442] on input "text" at bounding box center [1076, 434] width 459 height 38
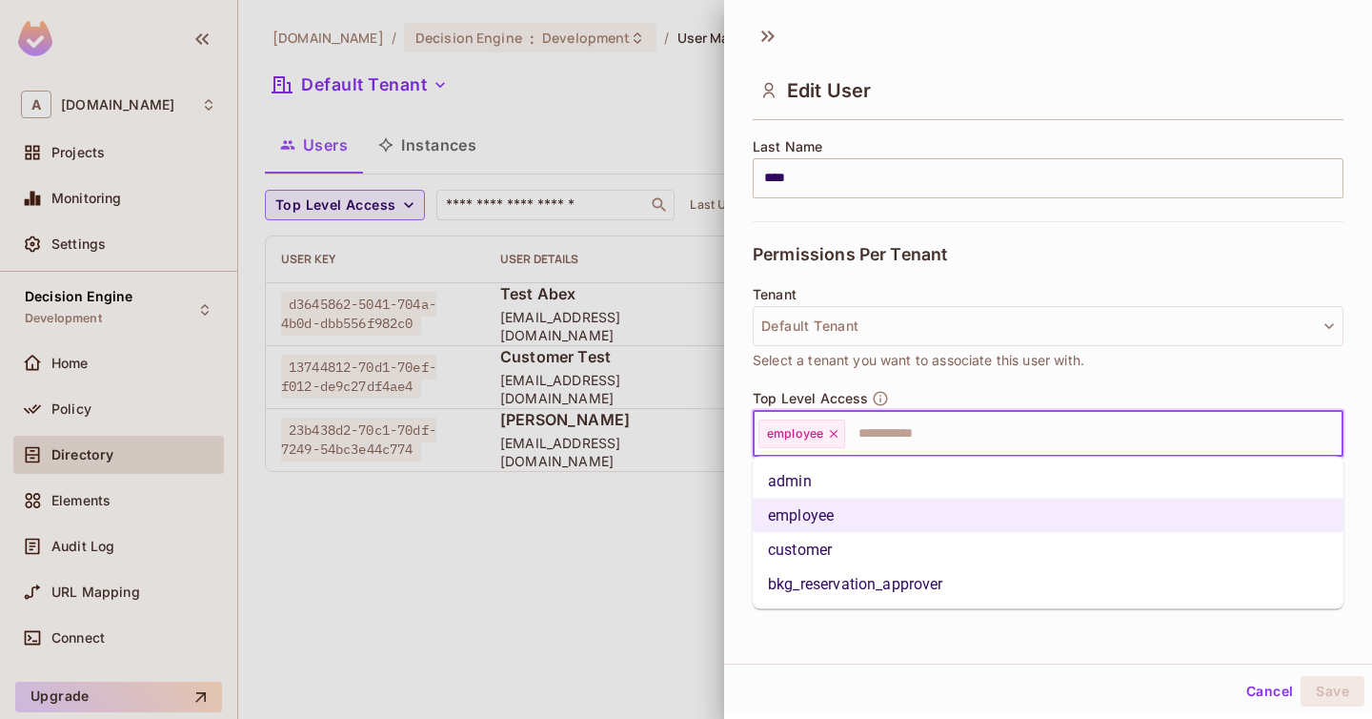
click at [967, 587] on li "bkg_reservation_approver" at bounding box center [1048, 584] width 591 height 34
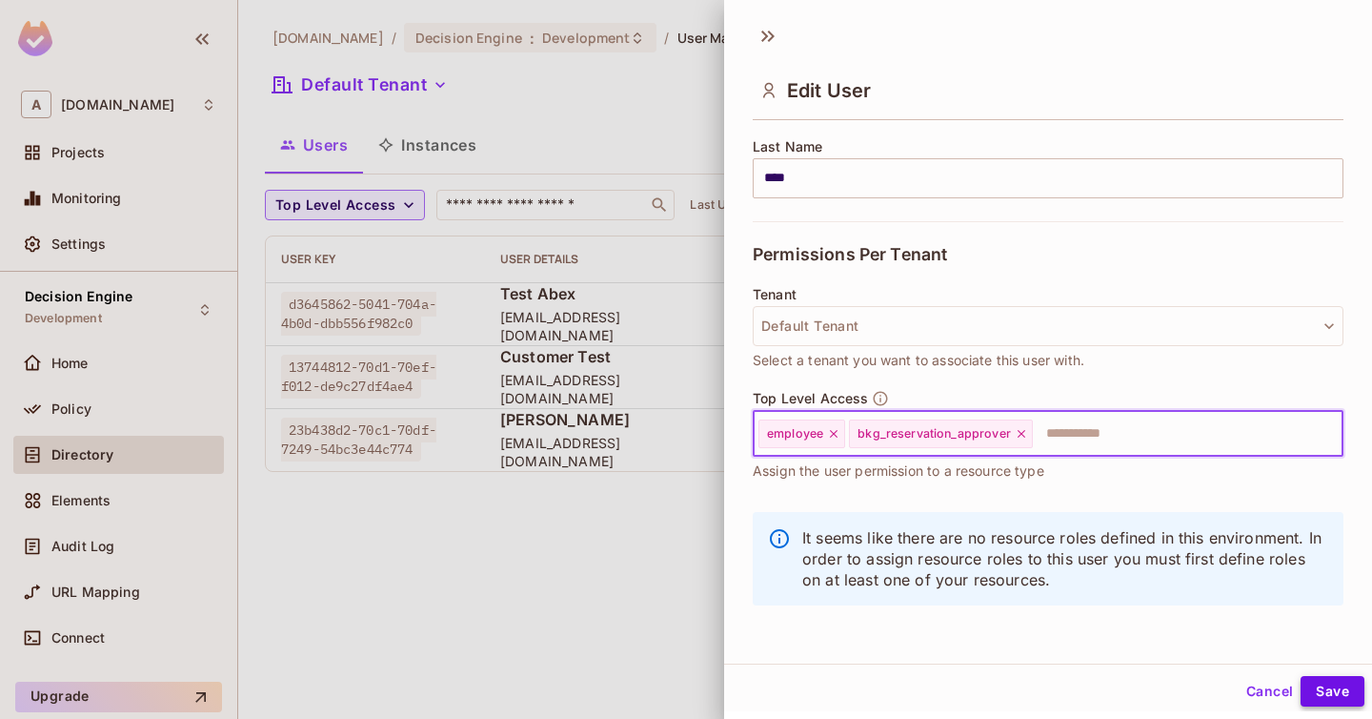
click at [1337, 680] on button "Save" at bounding box center [1333, 691] width 64 height 30
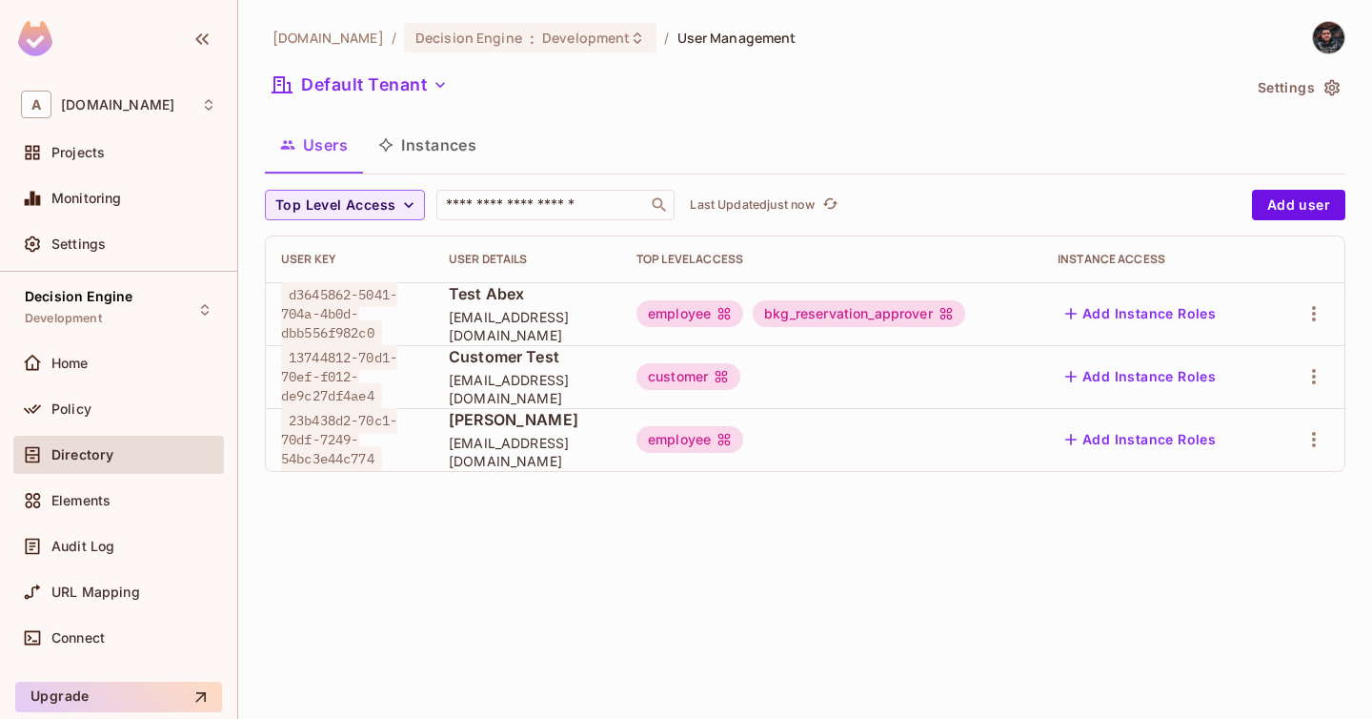
click at [147, 457] on div "Directory" at bounding box center [133, 454] width 165 height 15
click at [81, 406] on span "Policy" at bounding box center [71, 408] width 40 height 15
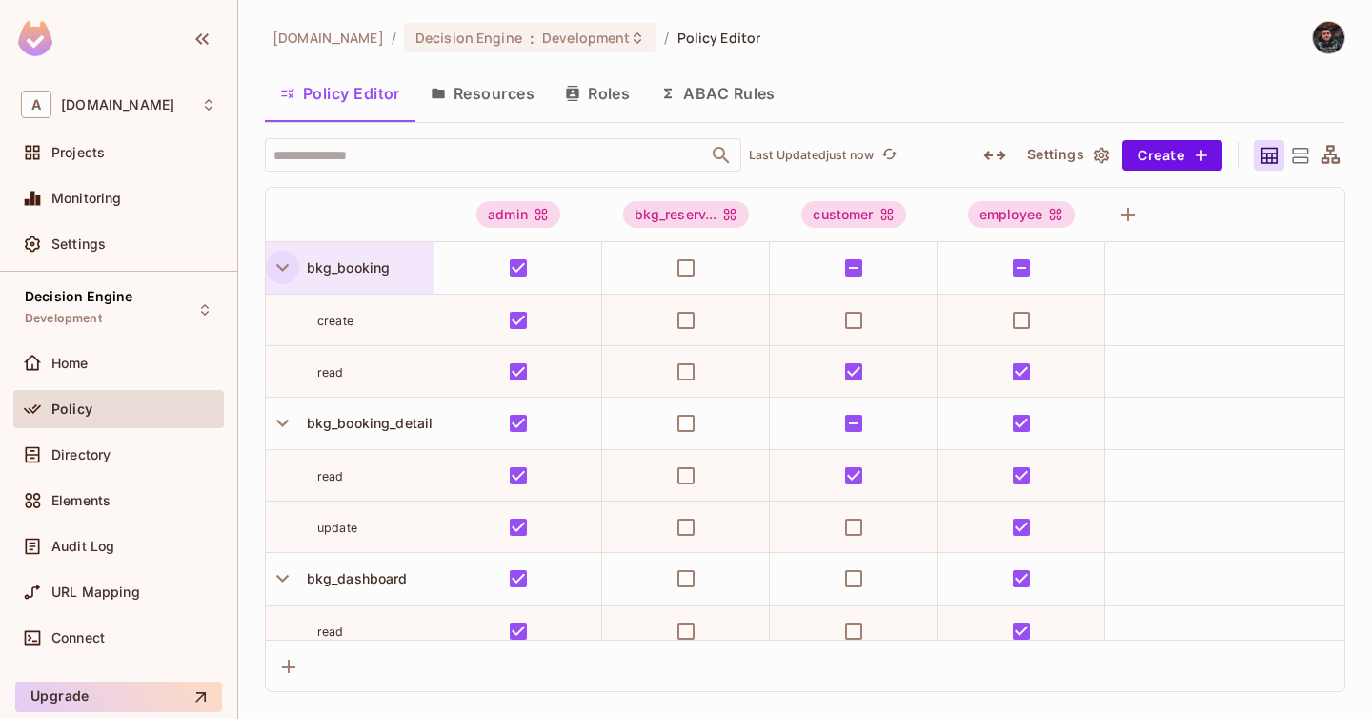
click at [286, 273] on icon "button" at bounding box center [283, 267] width 26 height 26
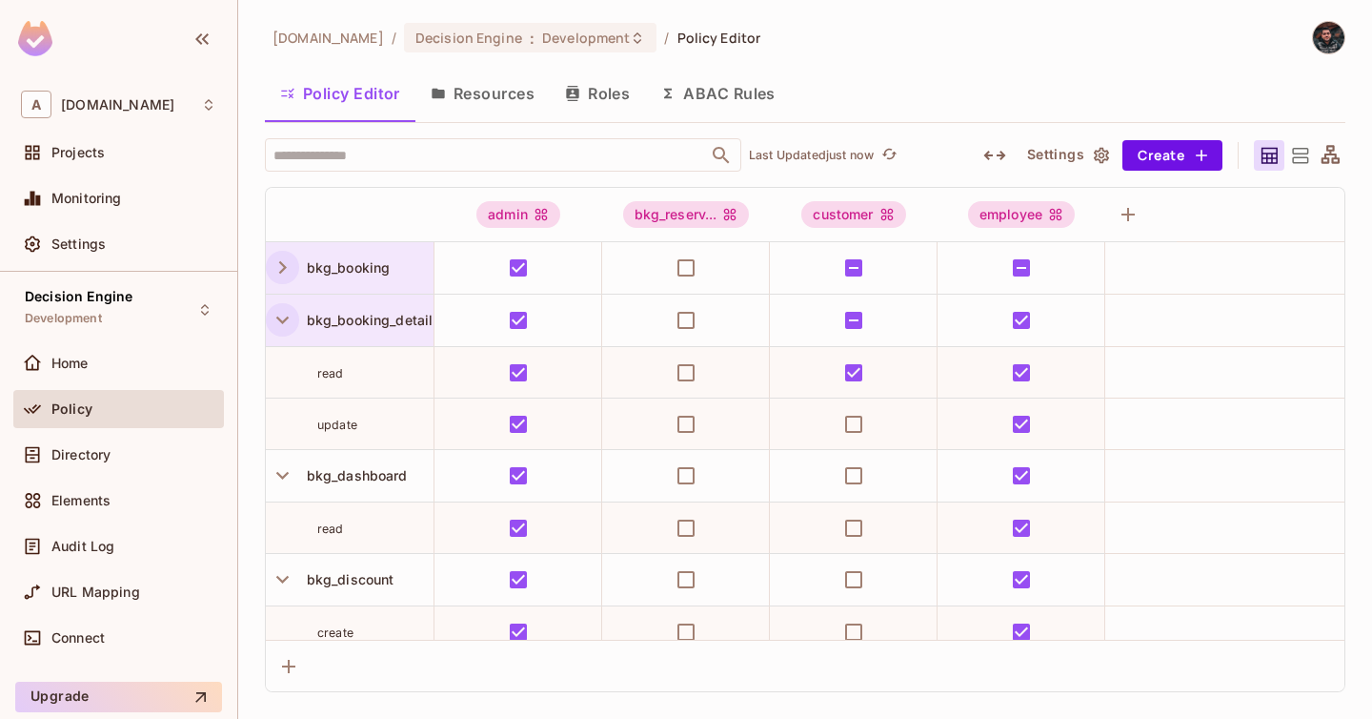
click at [285, 327] on icon "button" at bounding box center [283, 320] width 26 height 26
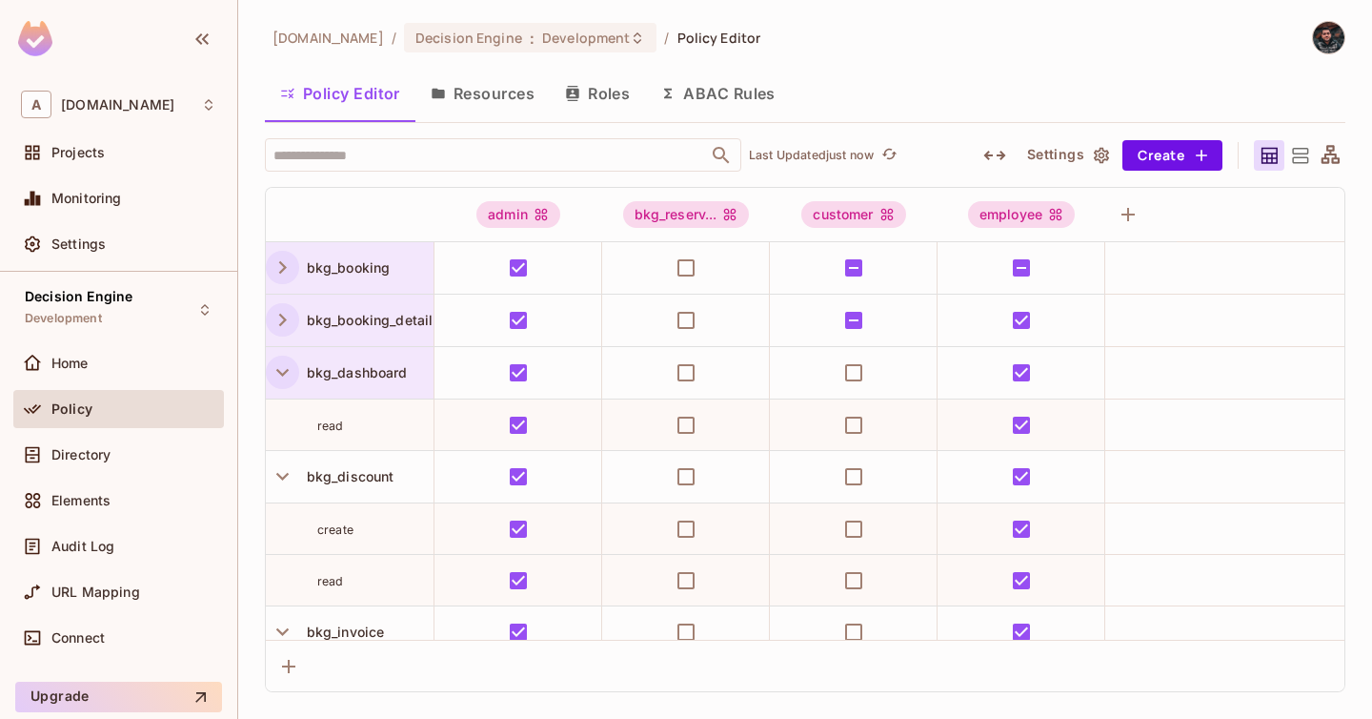
click at [279, 376] on icon "button" at bounding box center [283, 372] width 26 height 26
click at [279, 422] on icon "button" at bounding box center [283, 425] width 26 height 26
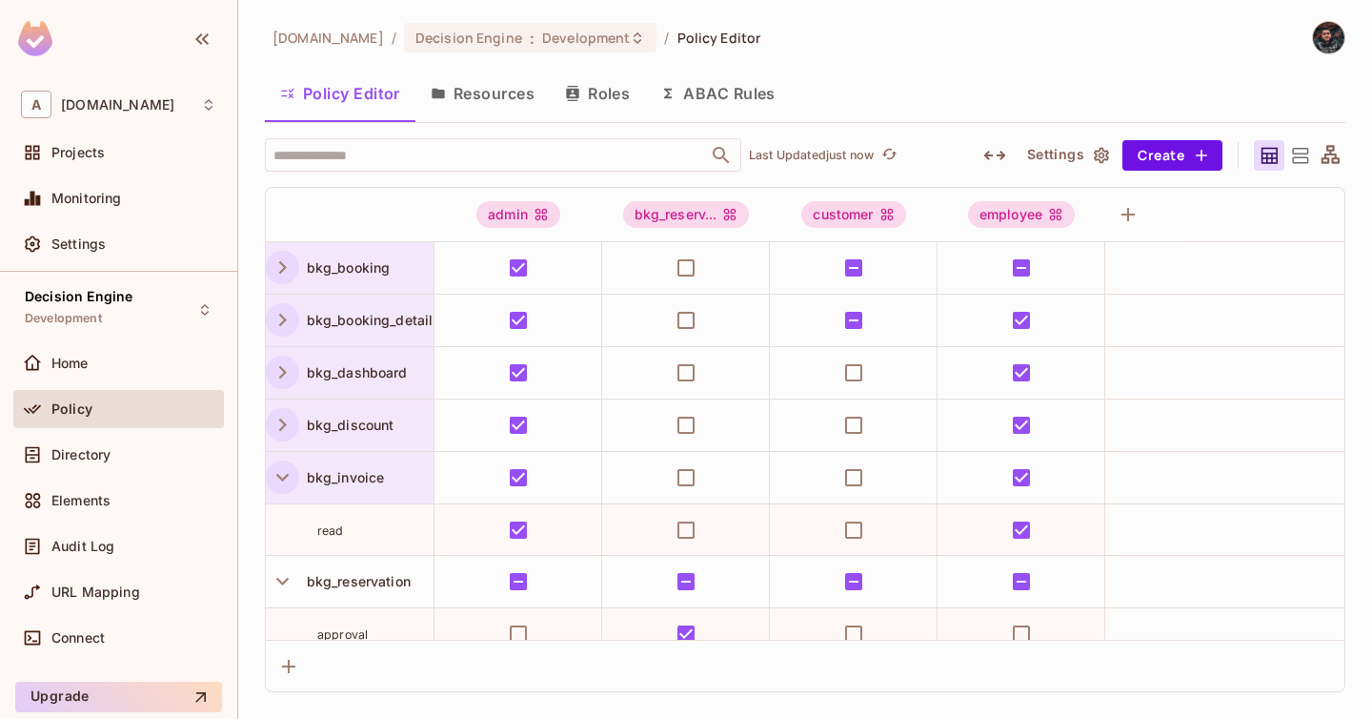
click at [280, 474] on icon "button" at bounding box center [283, 477] width 26 height 26
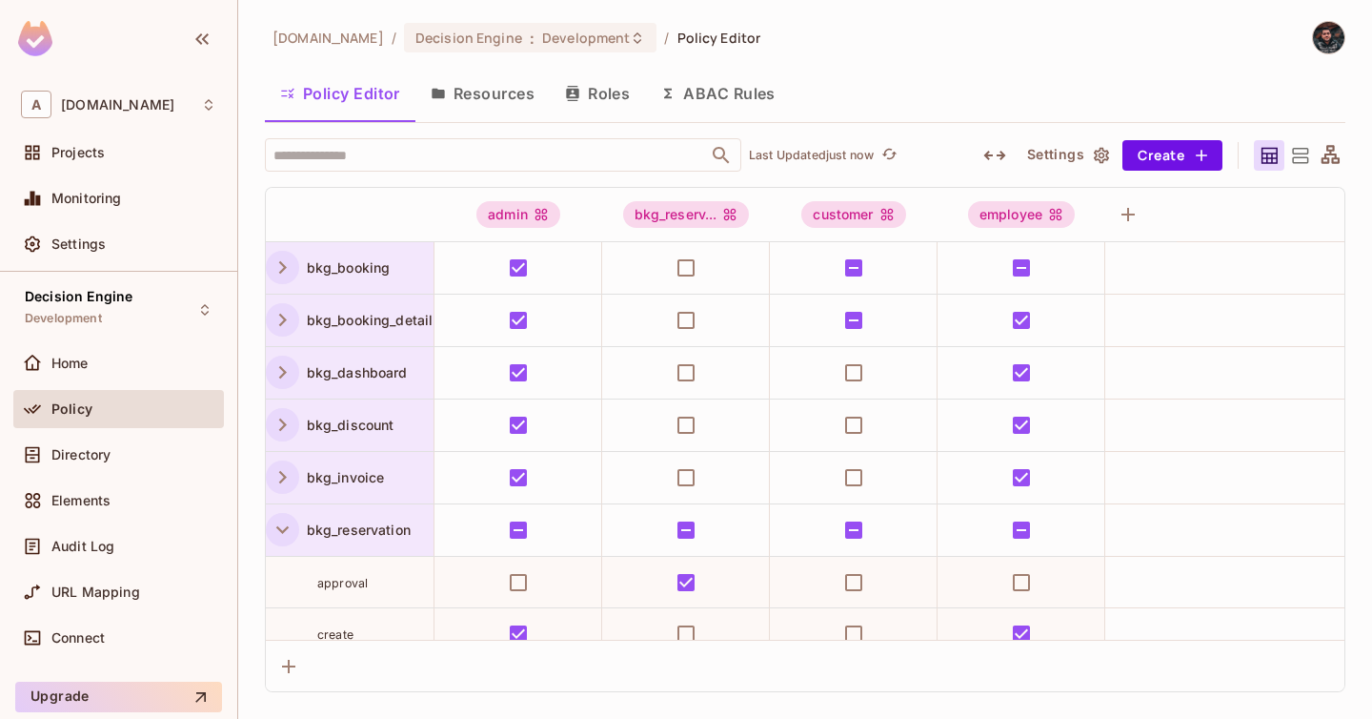
click at [280, 514] on button "button" at bounding box center [282, 529] width 33 height 33
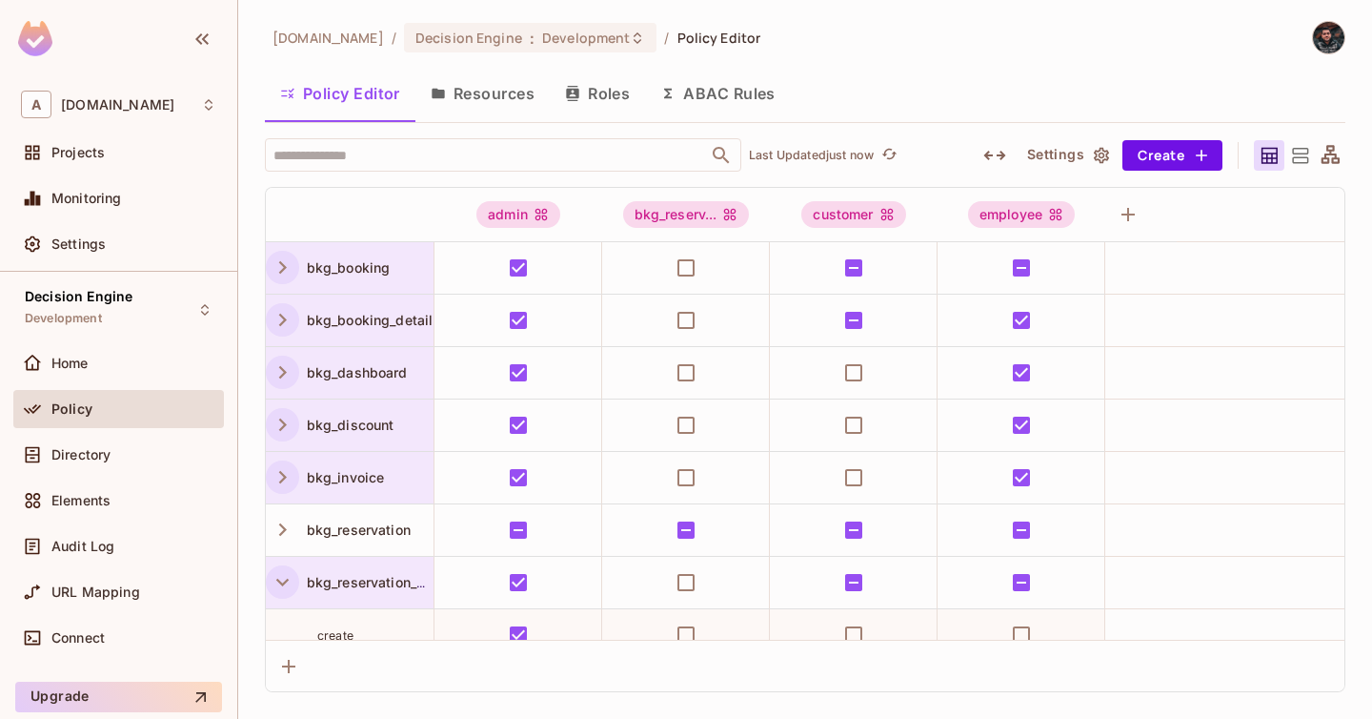
click at [280, 577] on icon "button" at bounding box center [283, 582] width 26 height 26
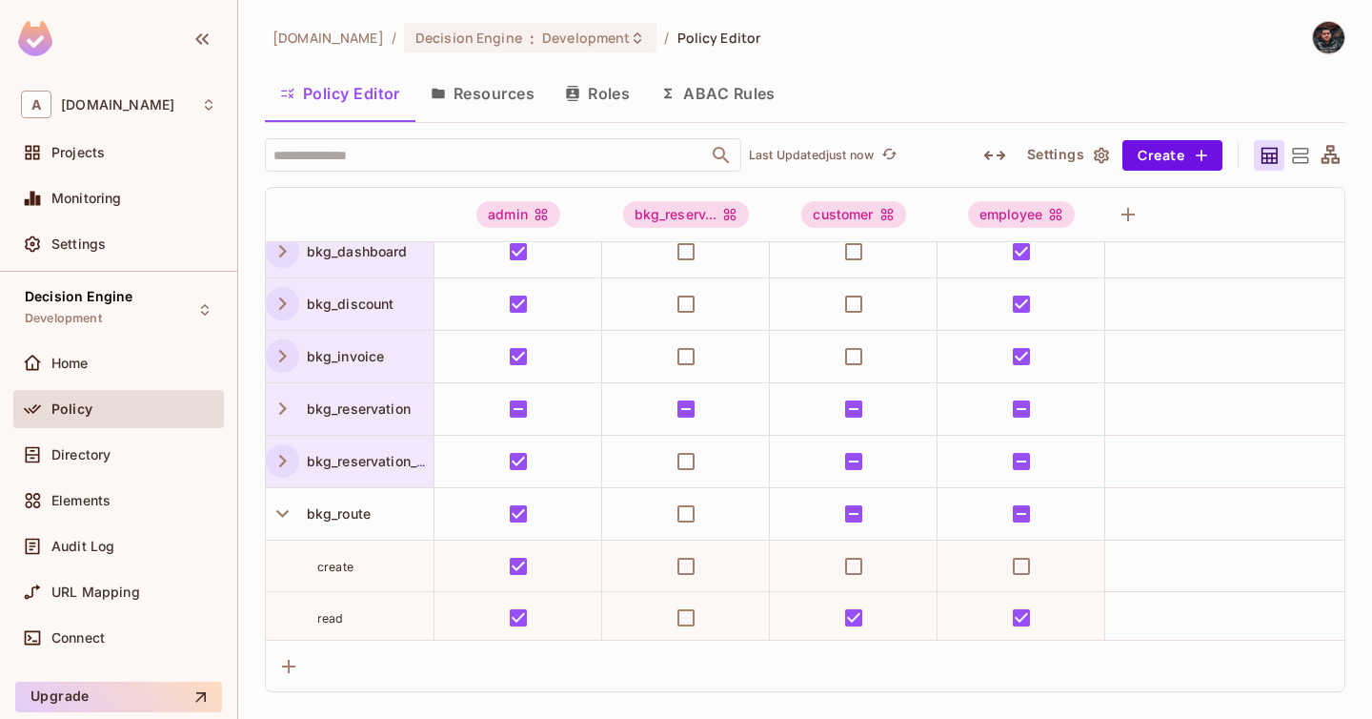
scroll to position [126, 0]
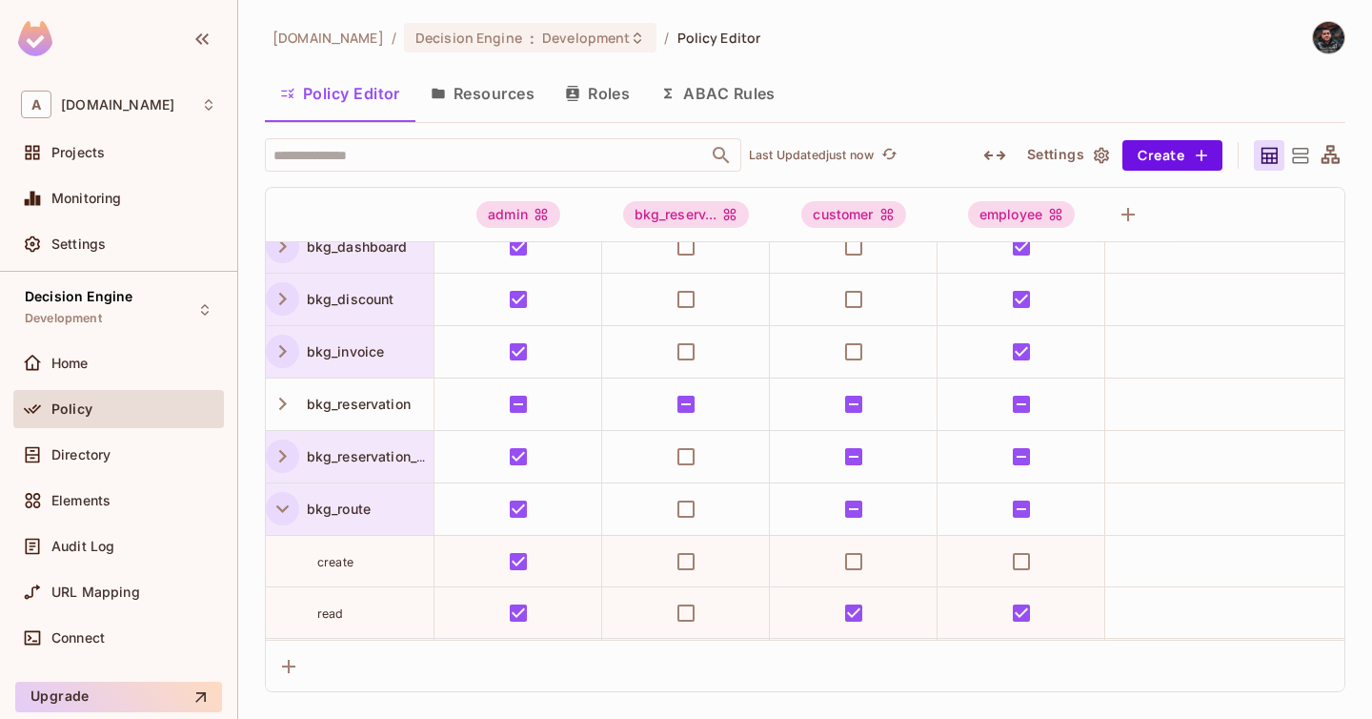
click at [283, 519] on icon "button" at bounding box center [283, 509] width 26 height 26
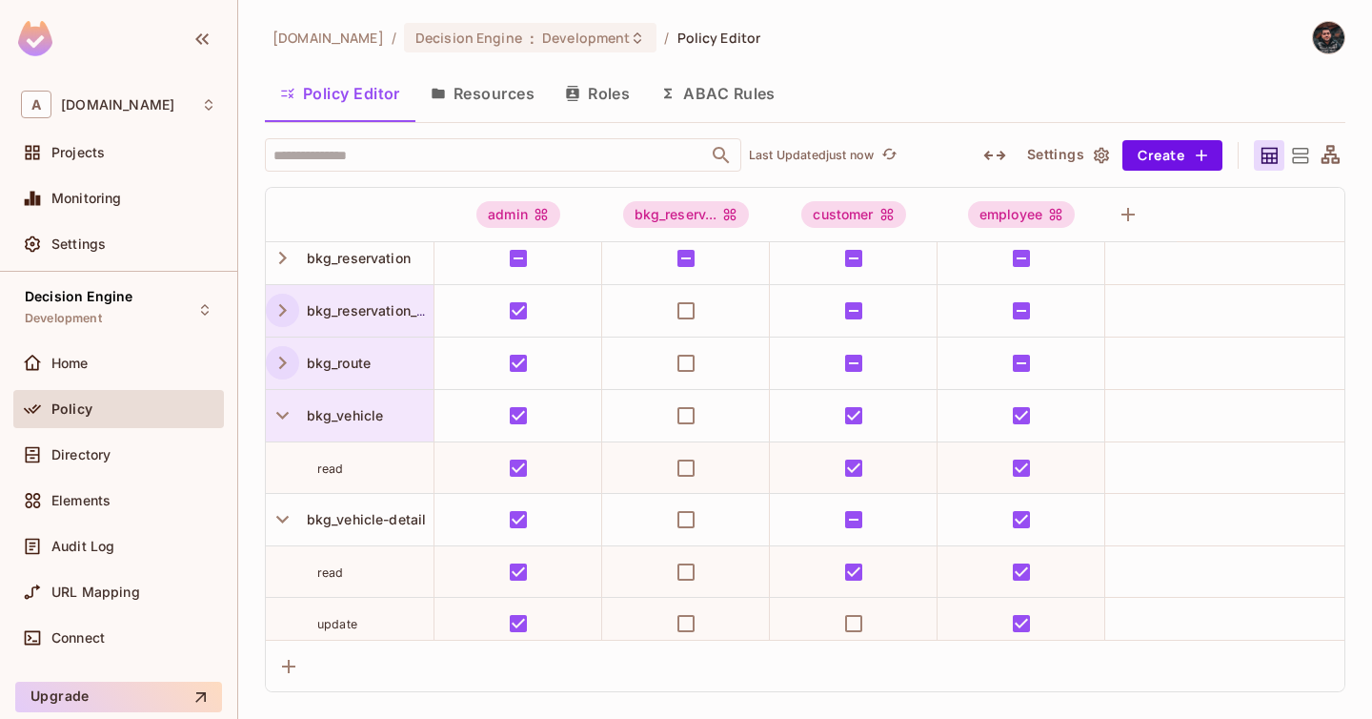
scroll to position [302, 0]
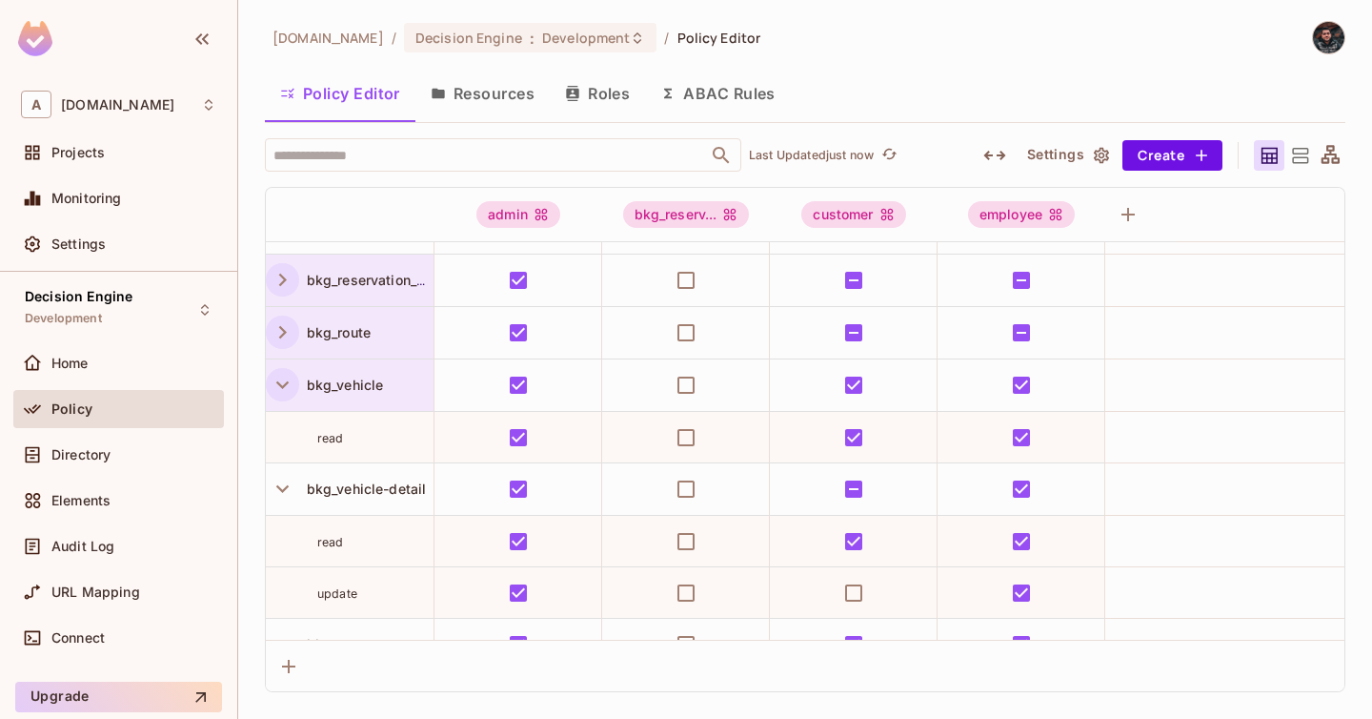
click at [284, 387] on icon "button" at bounding box center [283, 385] width 26 height 26
click at [286, 450] on button "button" at bounding box center [282, 436] width 33 height 33
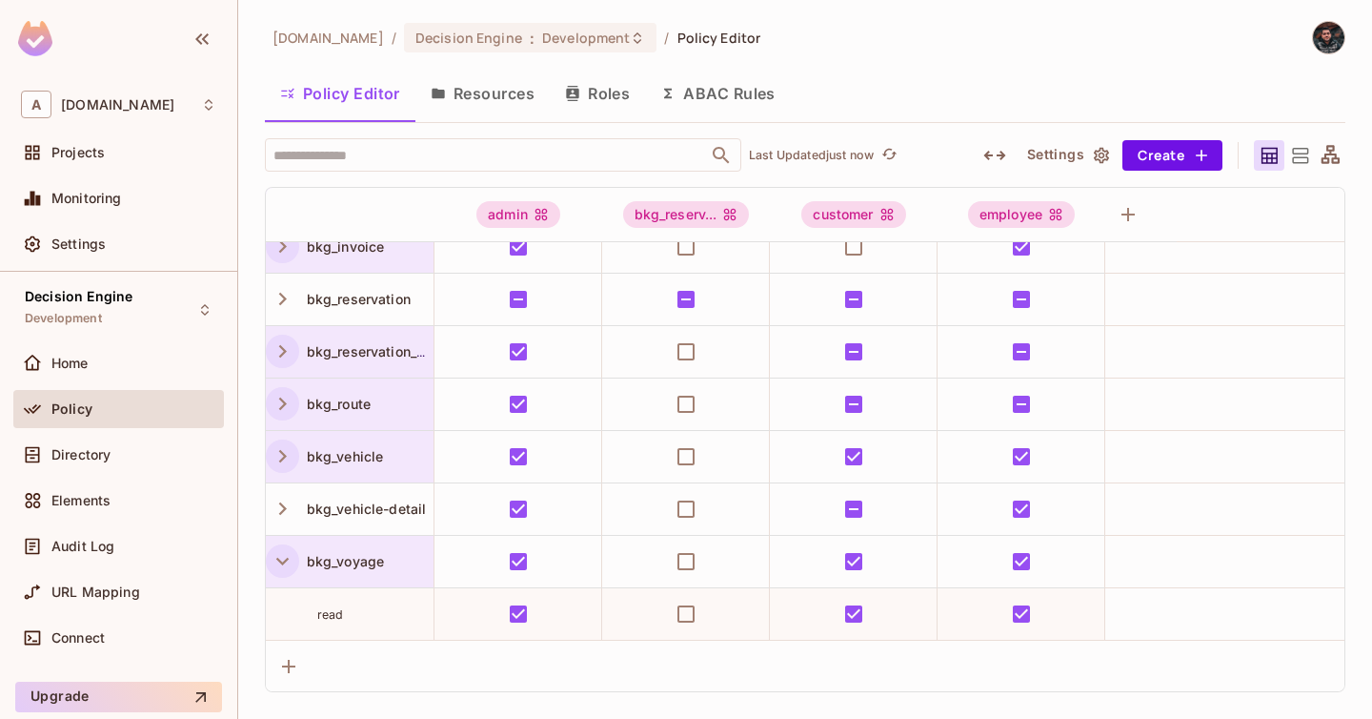
click at [283, 548] on icon "button" at bounding box center [283, 561] width 26 height 26
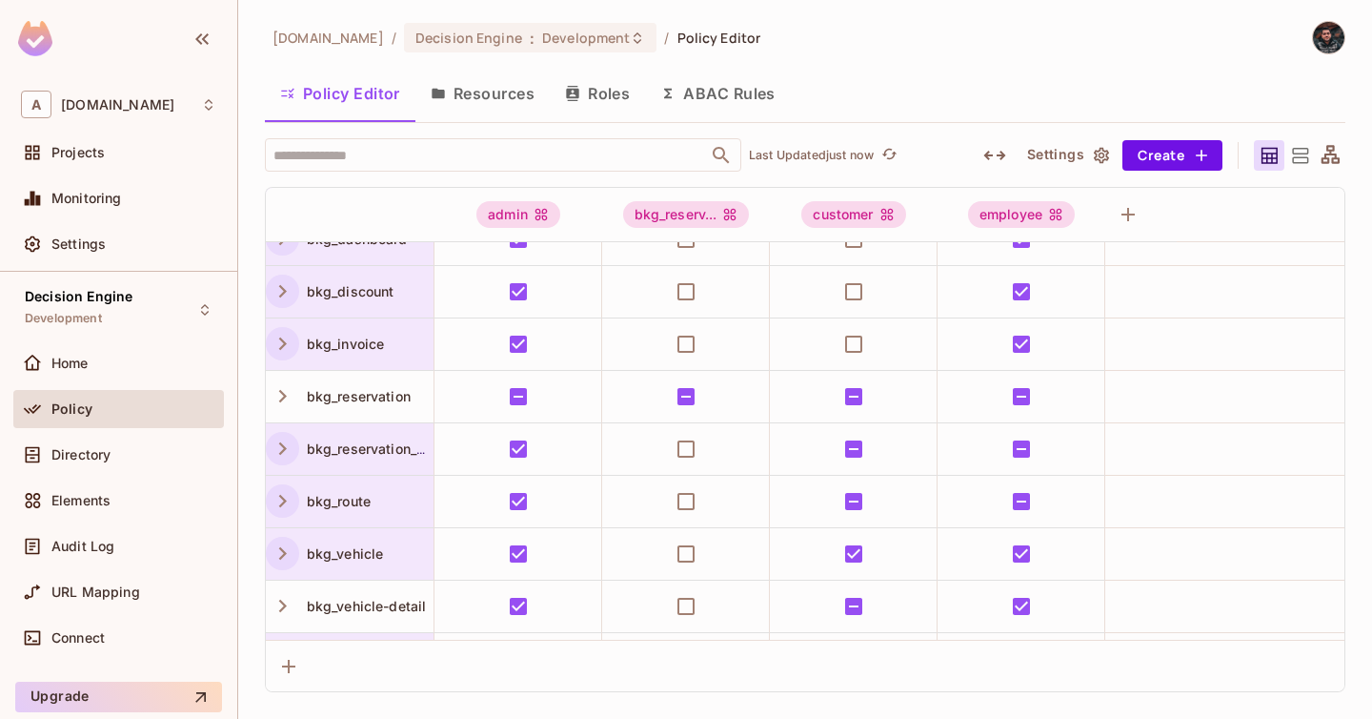
scroll to position [132, 0]
click at [598, 91] on button "Roles" at bounding box center [597, 94] width 95 height 48
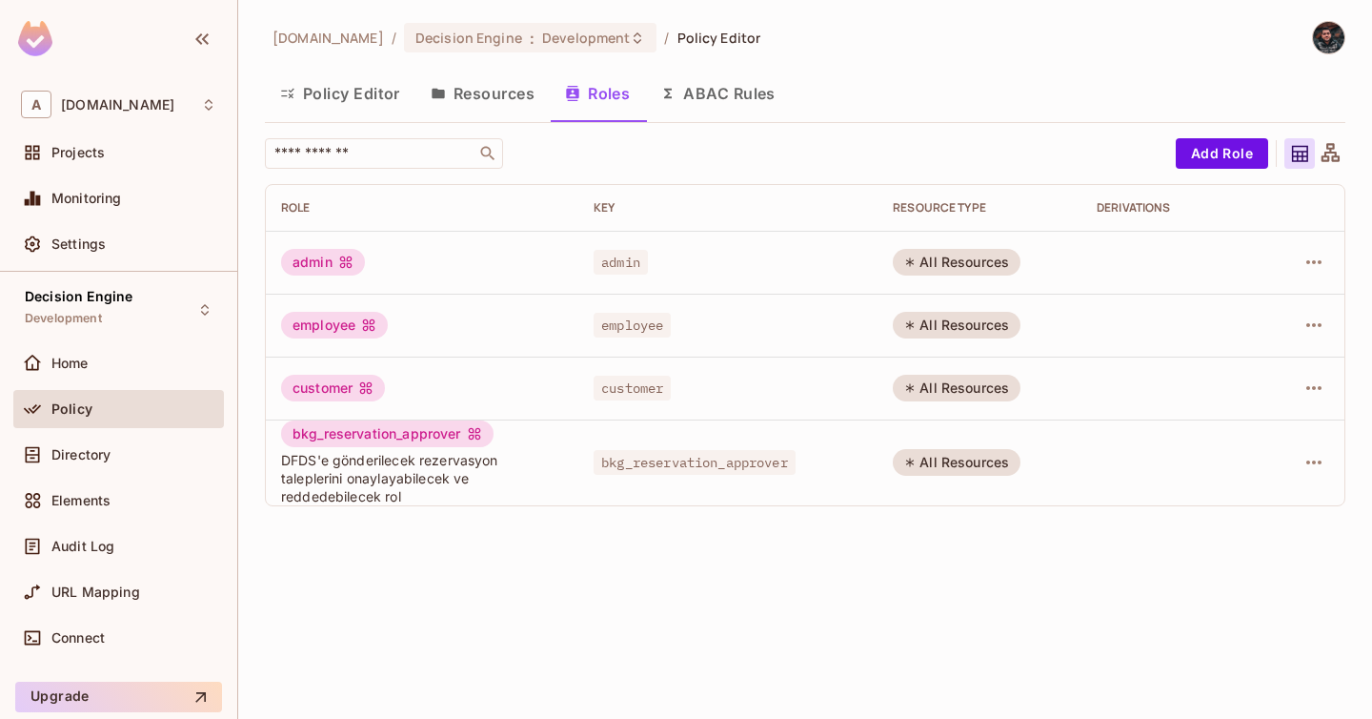
click at [398, 97] on button "Policy Editor" at bounding box center [340, 94] width 151 height 48
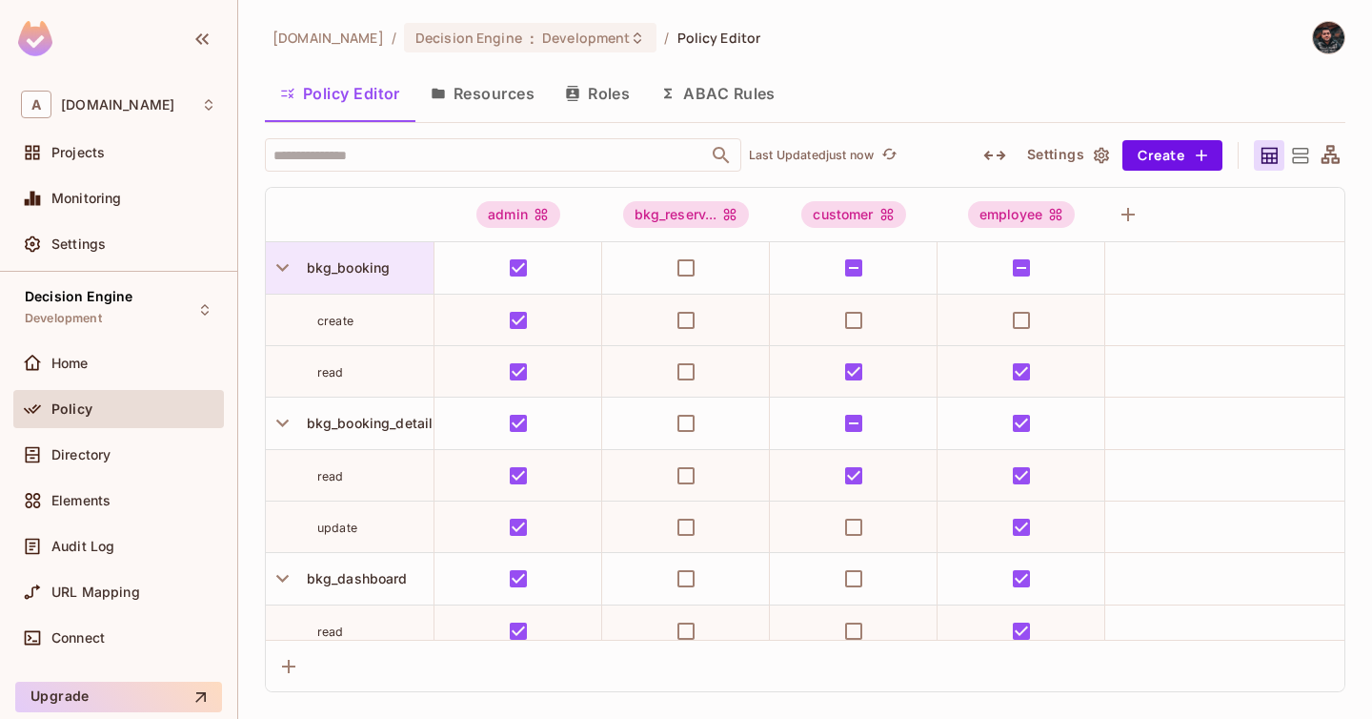
click at [360, 259] on span "bkg_booking" at bounding box center [344, 267] width 91 height 16
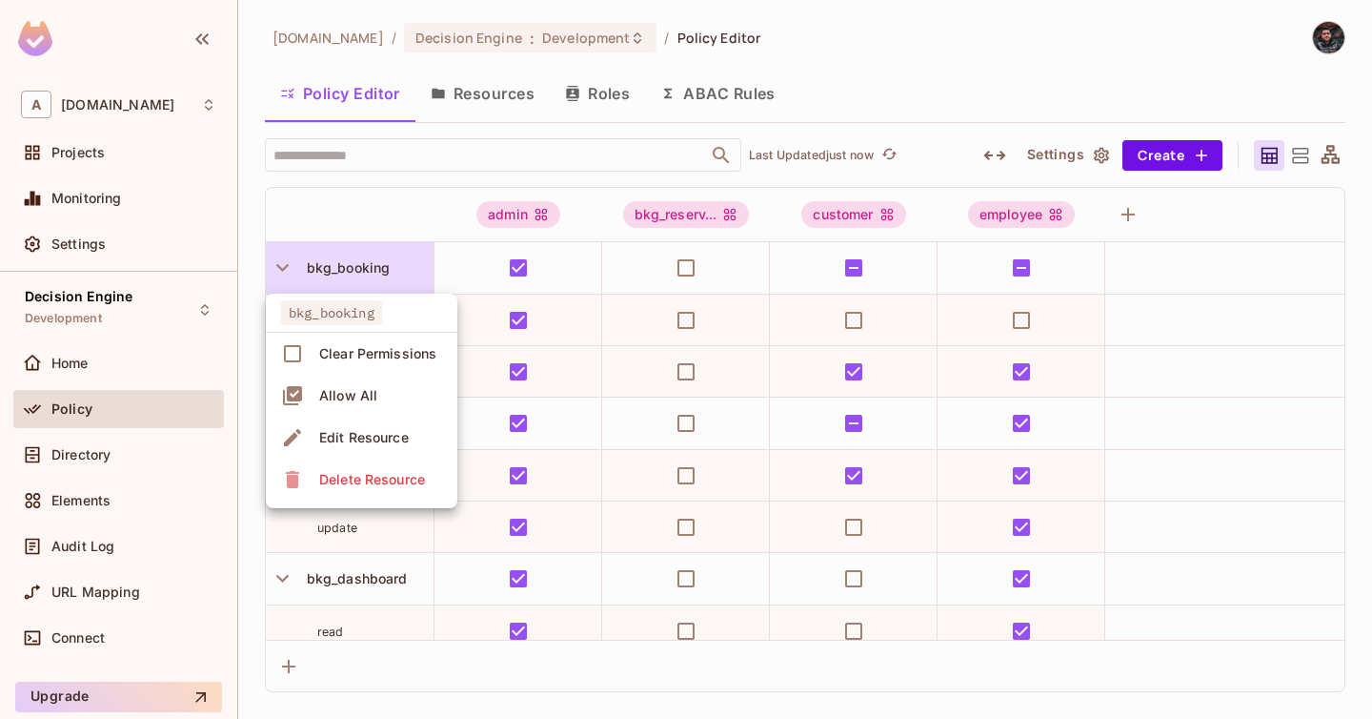
click at [299, 267] on div at bounding box center [686, 359] width 1372 height 719
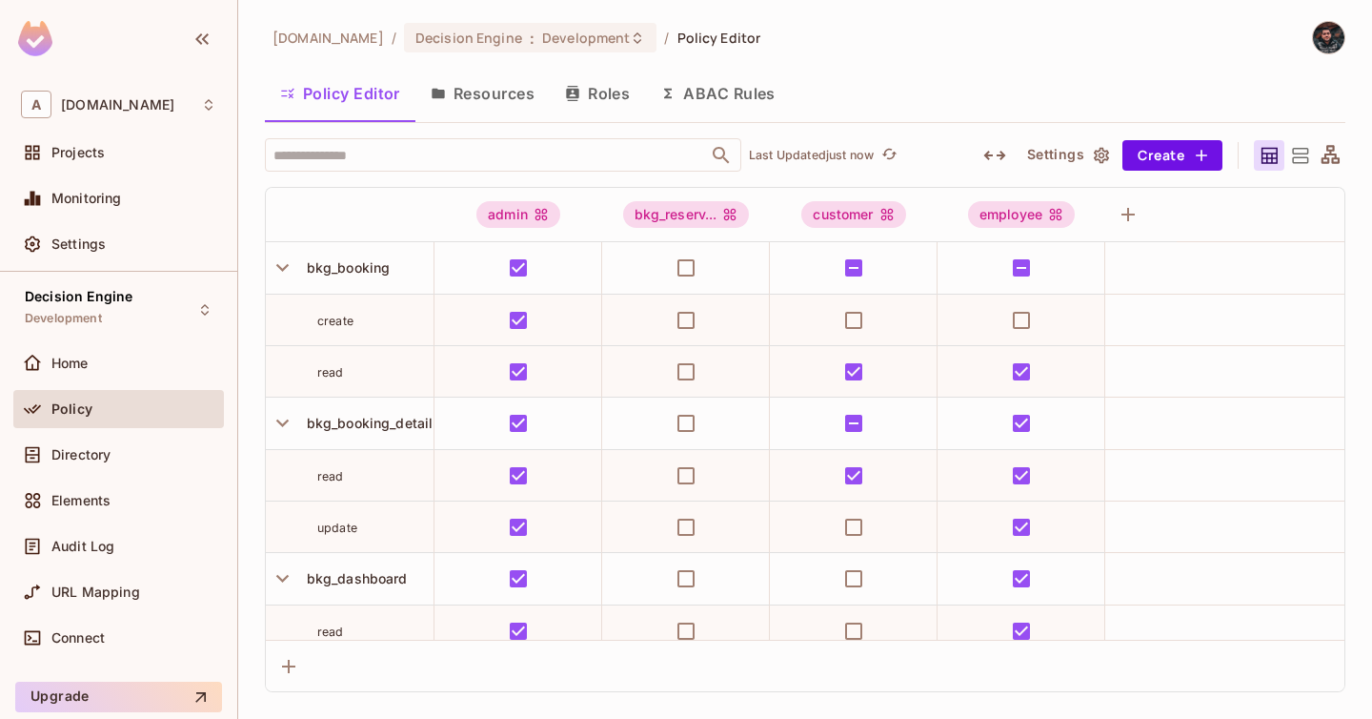
click at [1301, 158] on icon at bounding box center [1301, 156] width 24 height 24
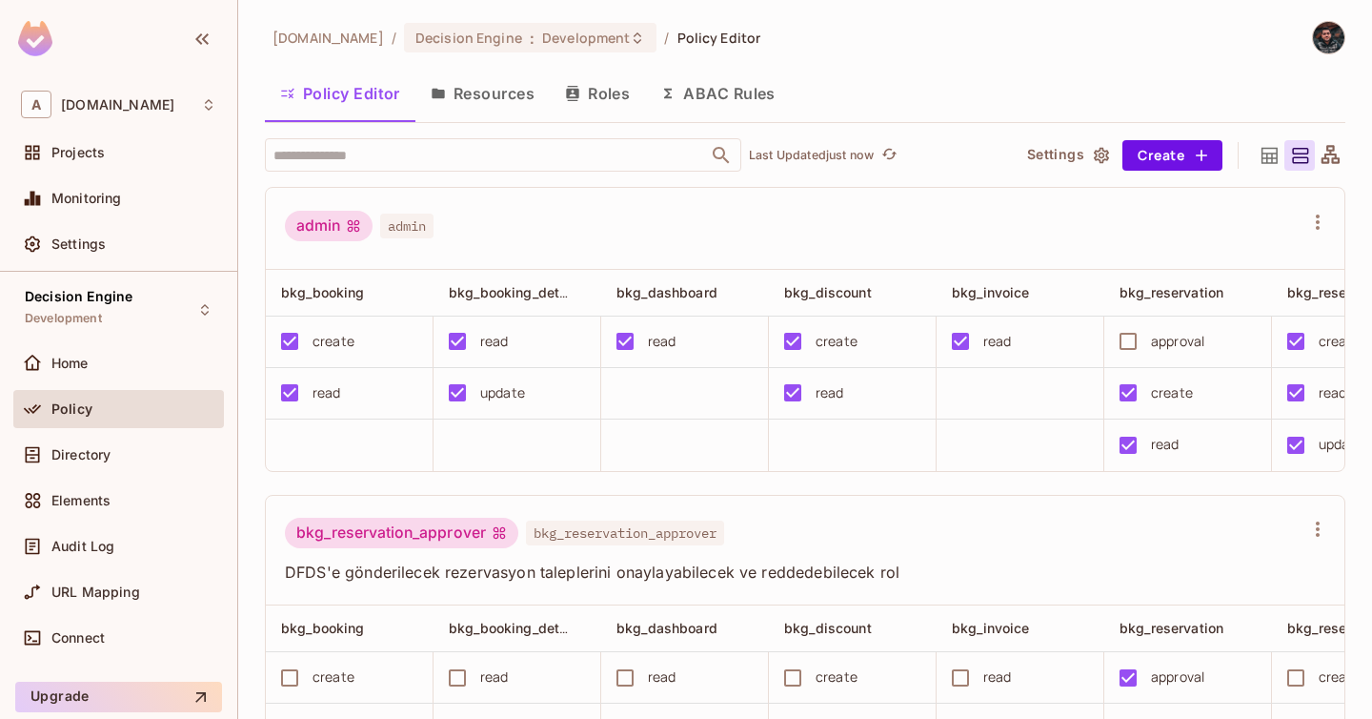
scroll to position [285, 0]
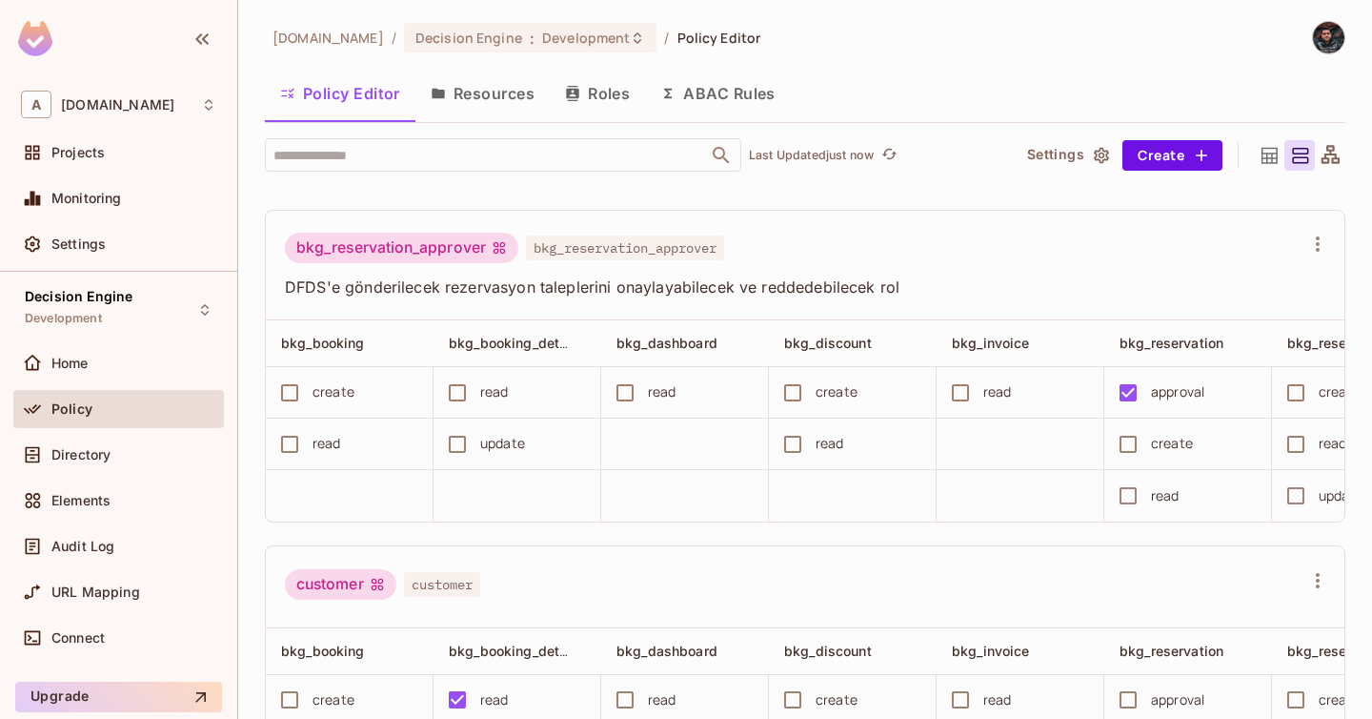
click at [1270, 149] on icon at bounding box center [1270, 156] width 24 height 24
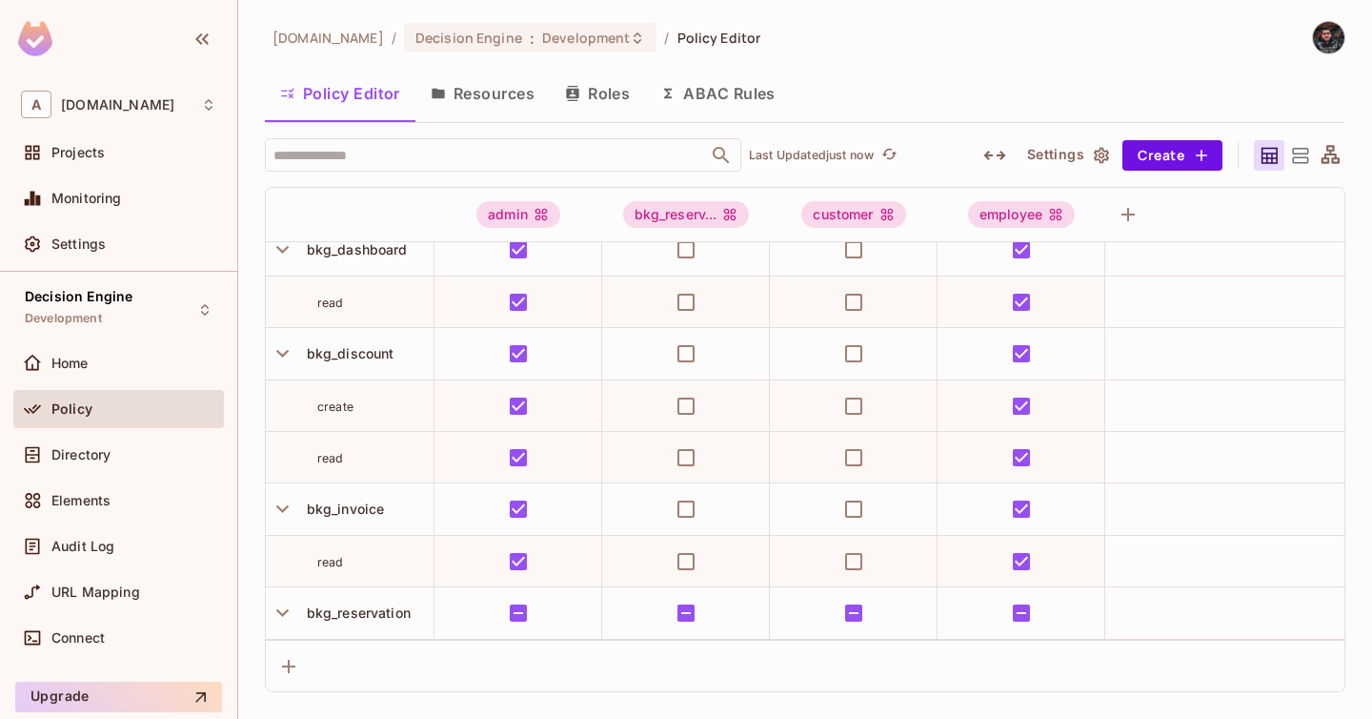
scroll to position [358, 0]
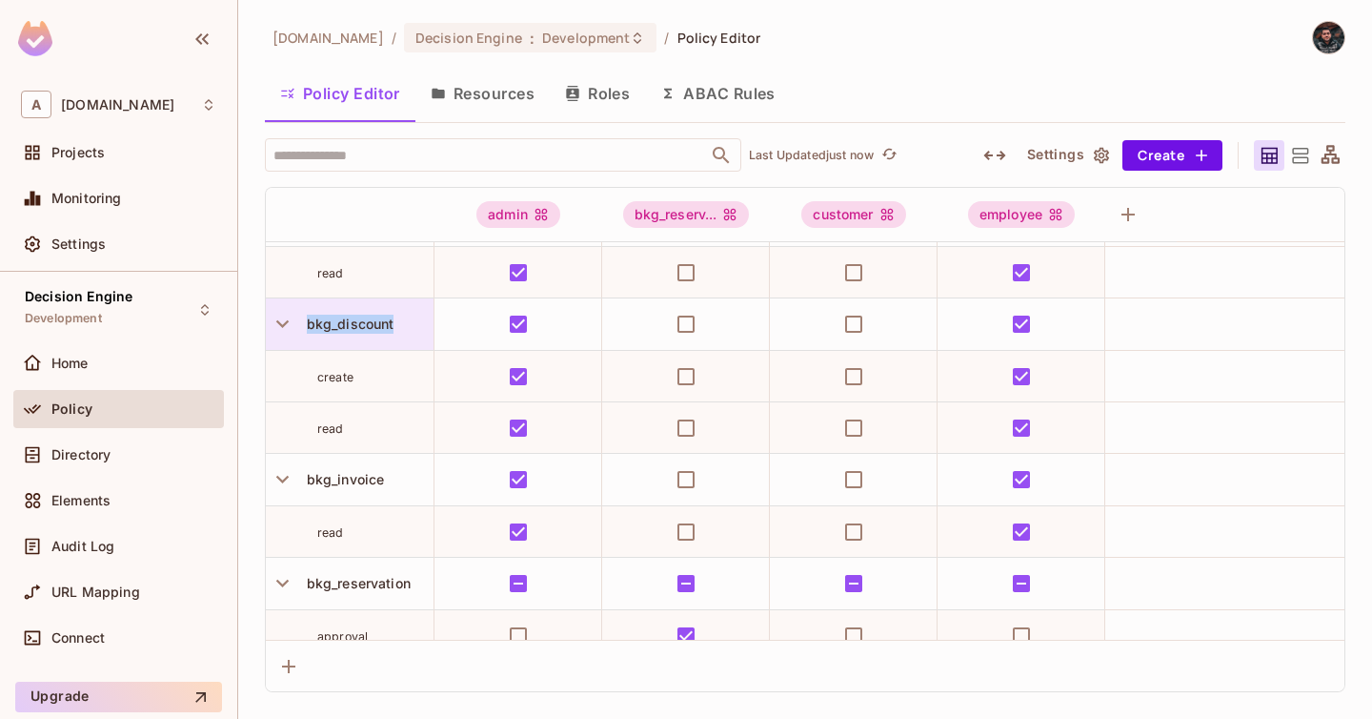
drag, startPoint x: 304, startPoint y: 323, endPoint x: 398, endPoint y: 324, distance: 94.4
click at [398, 324] on div "bkg_discount" at bounding box center [366, 324] width 134 height 19
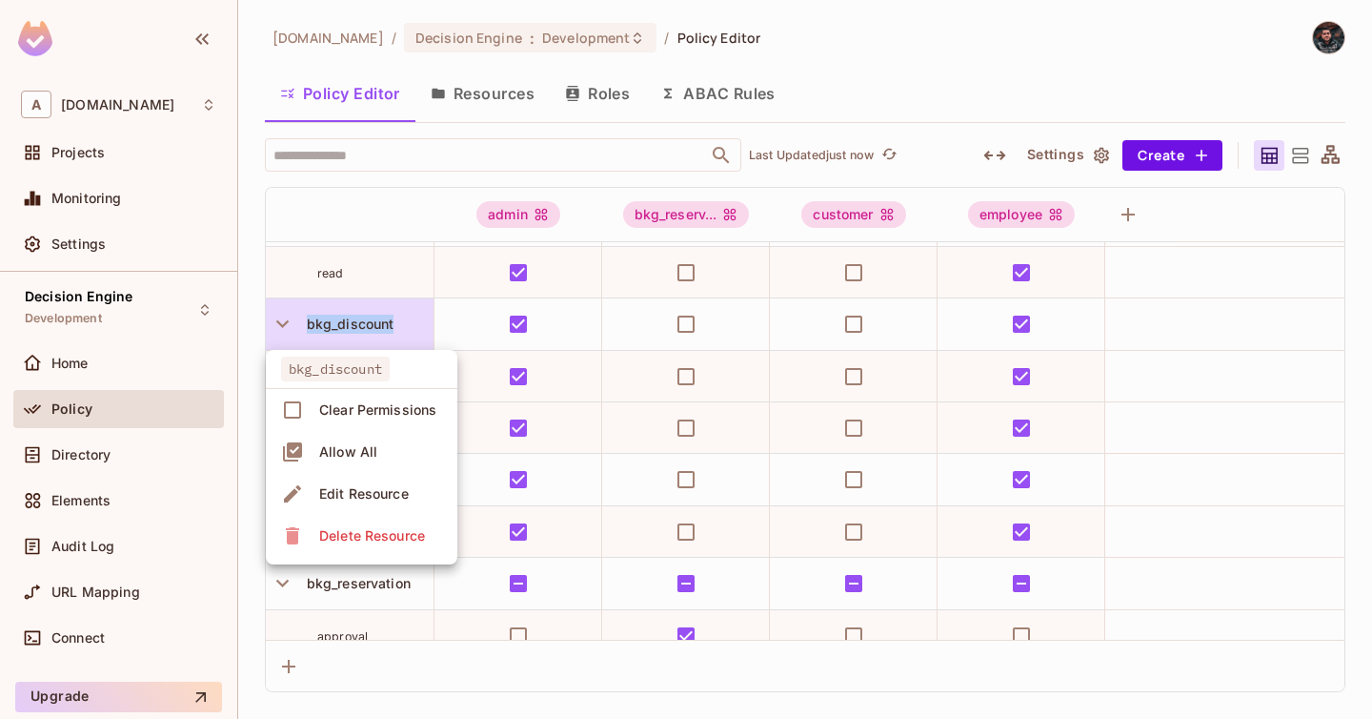
copy span "bkg_discount"
click at [907, 68] on div at bounding box center [686, 359] width 1372 height 719
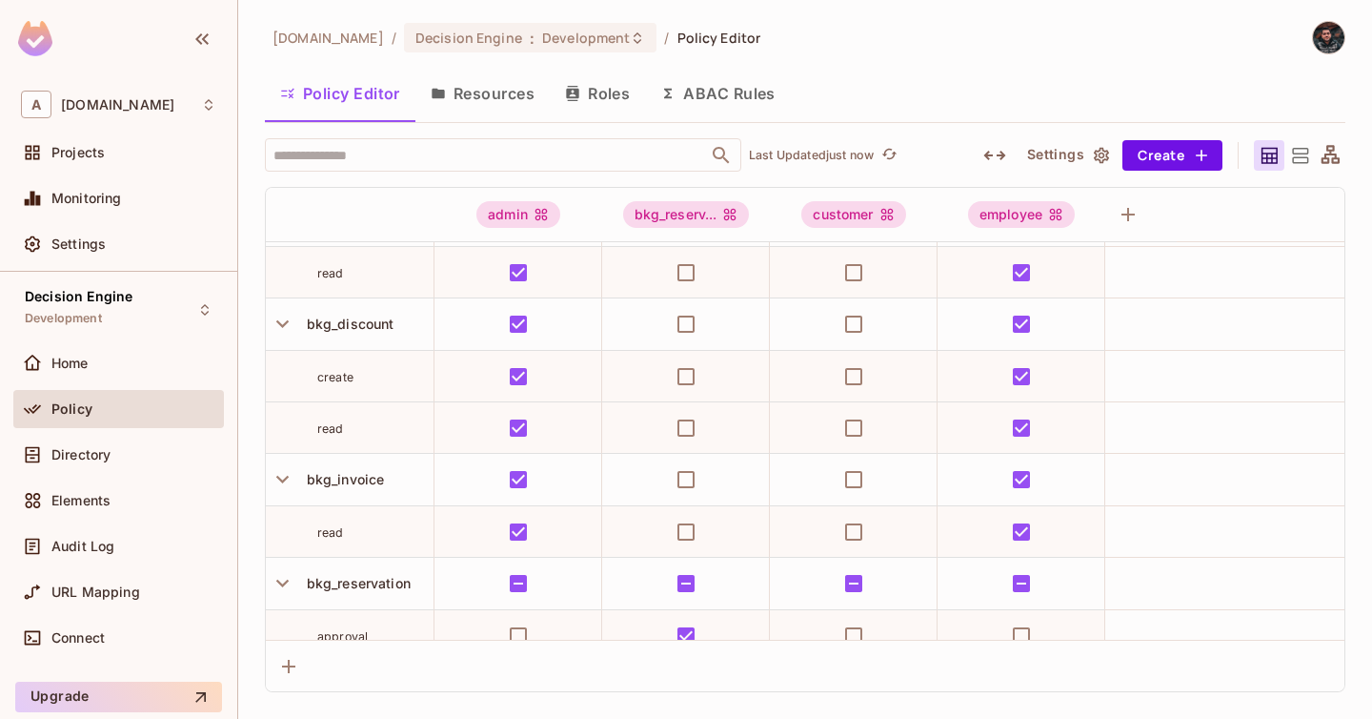
click at [530, 91] on button "Resources" at bounding box center [483, 94] width 134 height 48
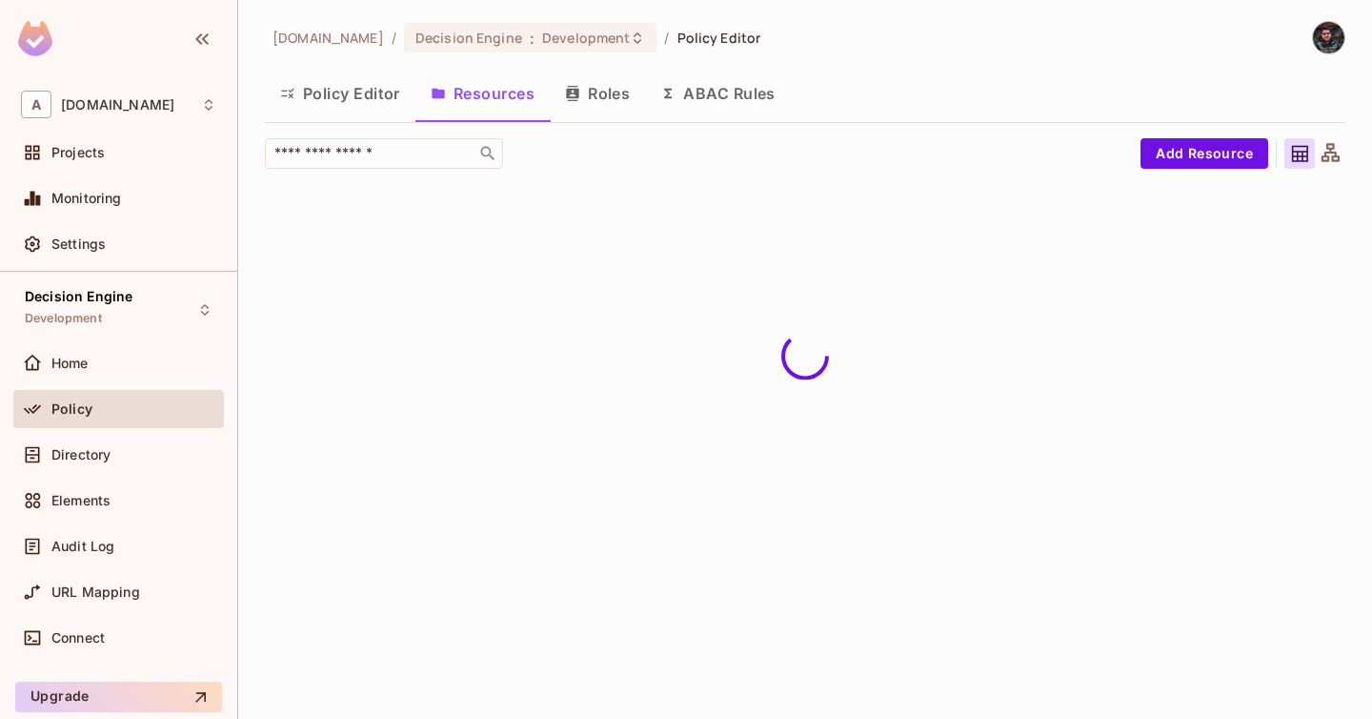
click at [593, 91] on button "Roles" at bounding box center [597, 94] width 95 height 48
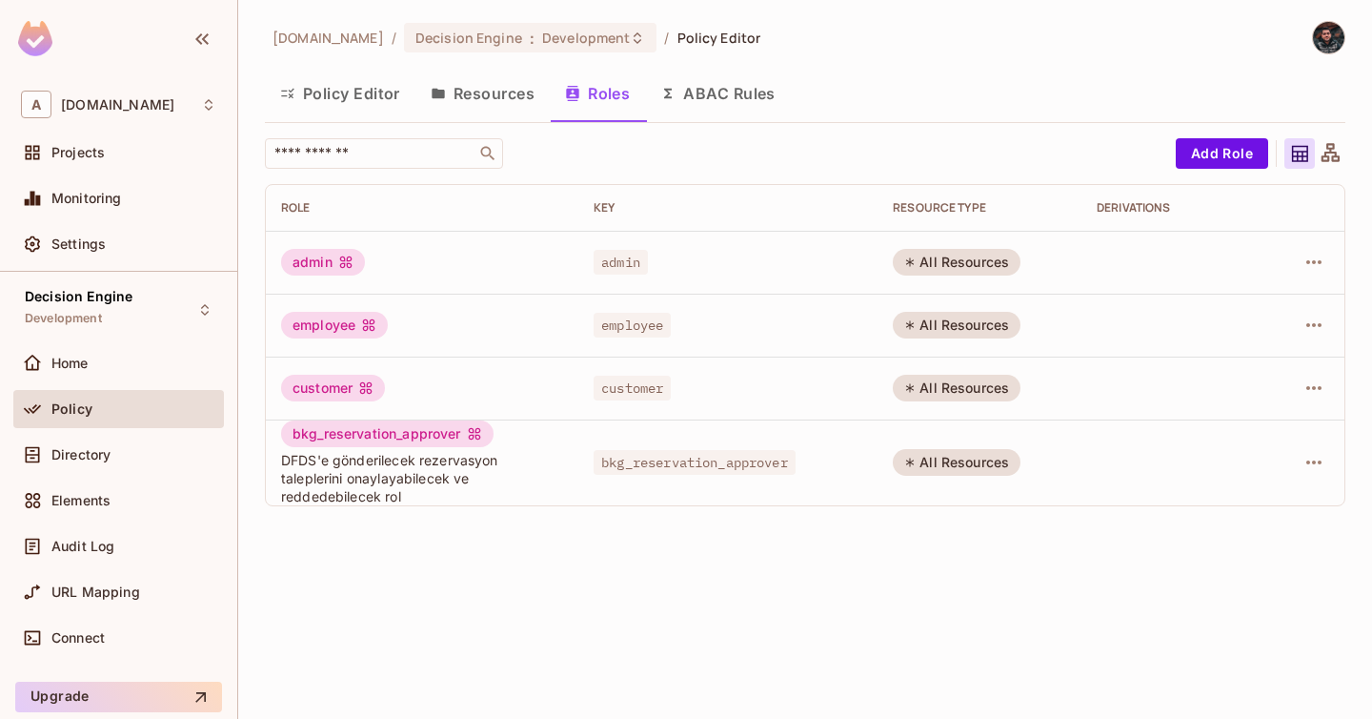
click at [1208, 125] on div "[DOMAIN_NAME] / Decision Engine : Development / Policy Editor Policy Editor Res…" at bounding box center [805, 271] width 1081 height 500
click at [1208, 146] on button "Add Role" at bounding box center [1222, 153] width 92 height 30
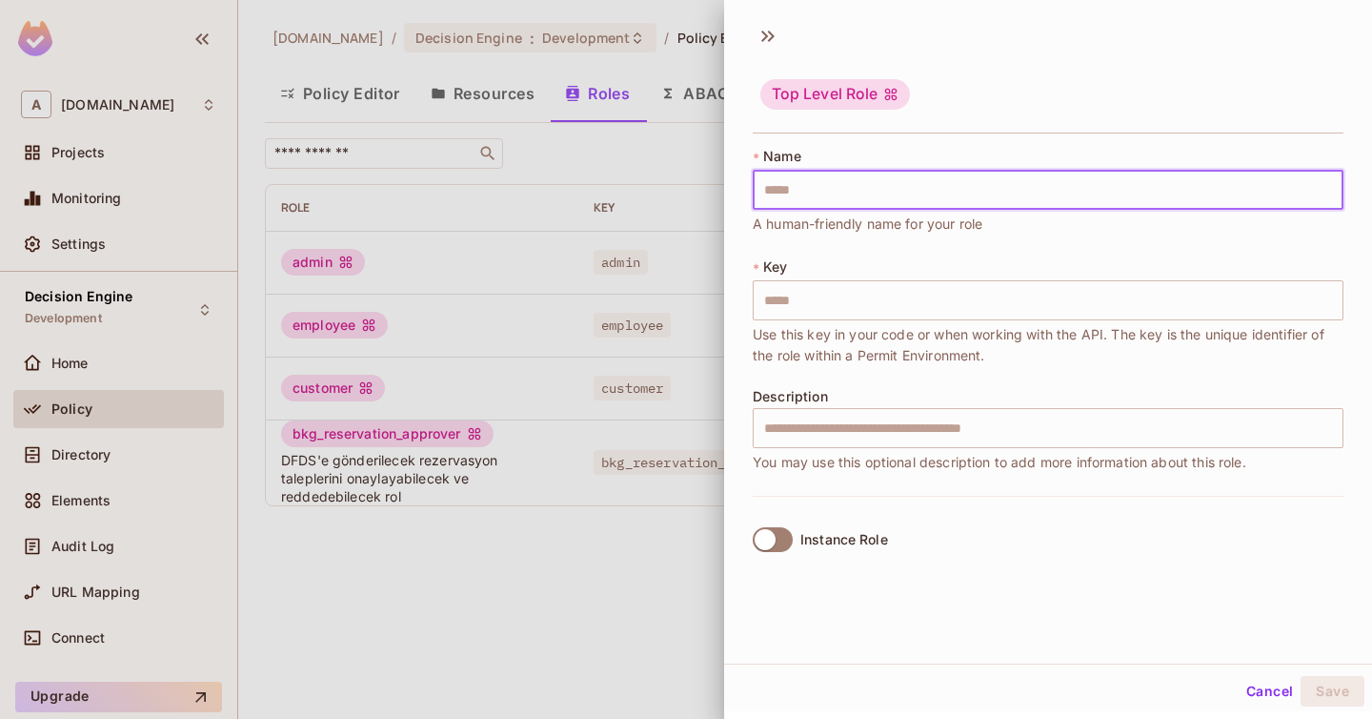
click at [981, 188] on input "text" at bounding box center [1048, 190] width 591 height 40
type input "*"
type input "**"
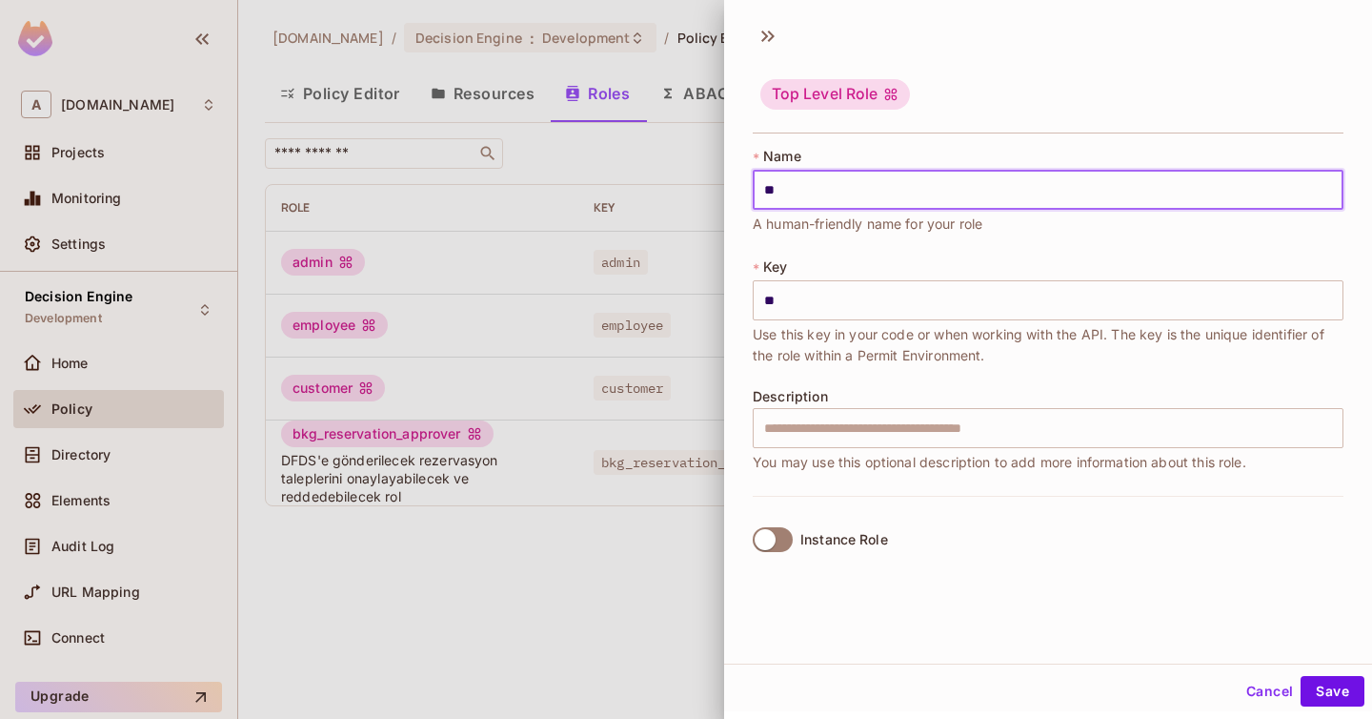
type input "*"
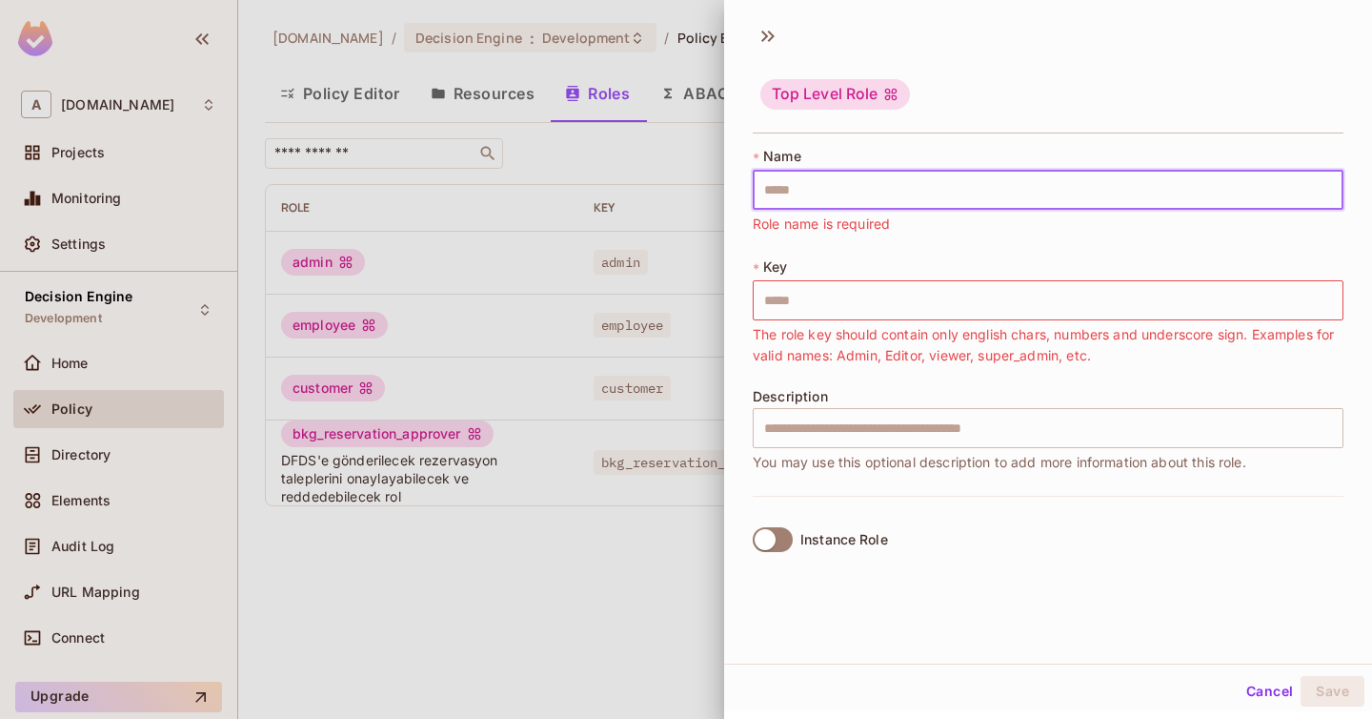
paste input "**********"
type input "**********"
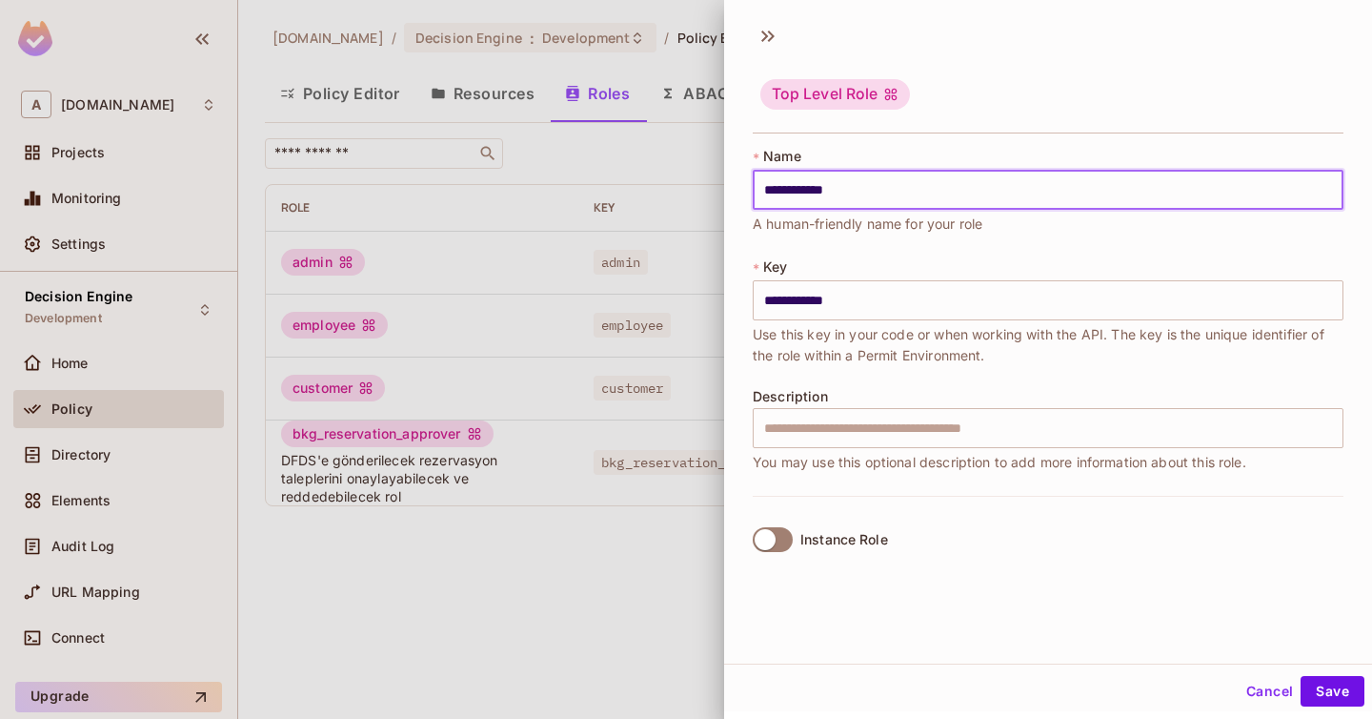
type input "**********"
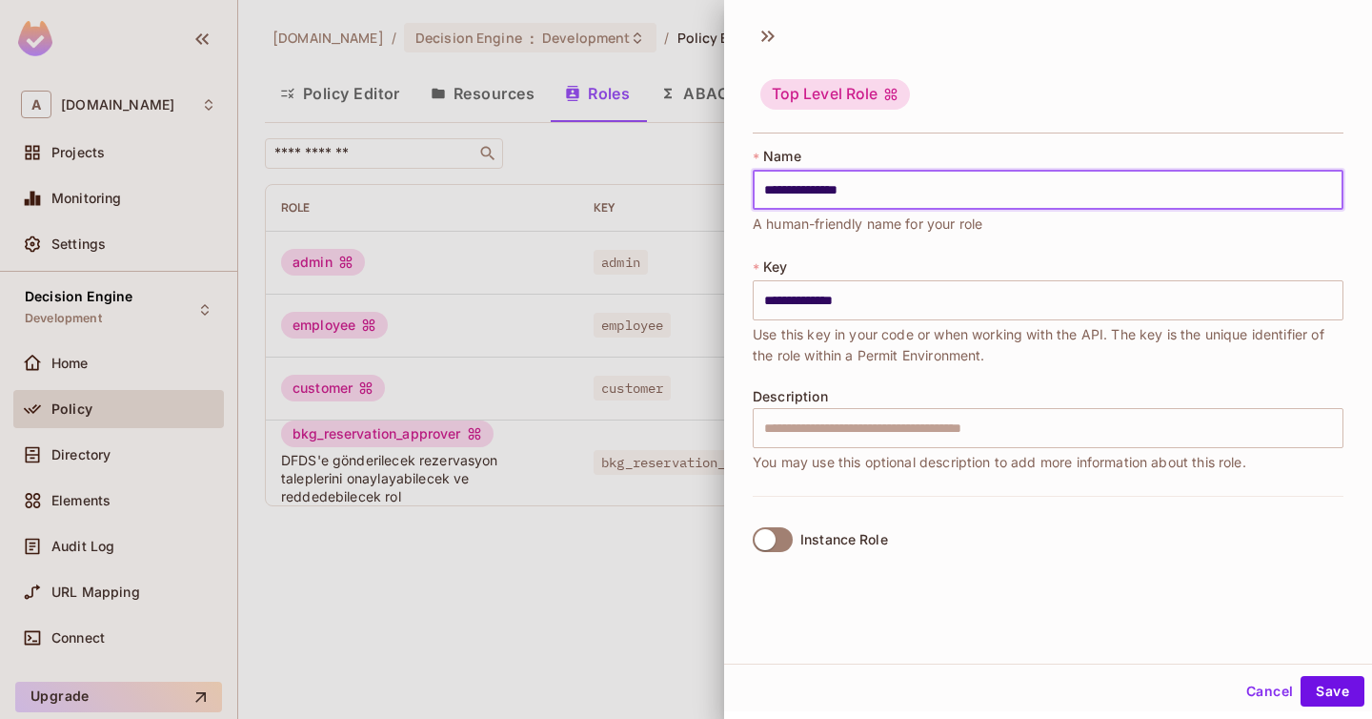
type input "**********"
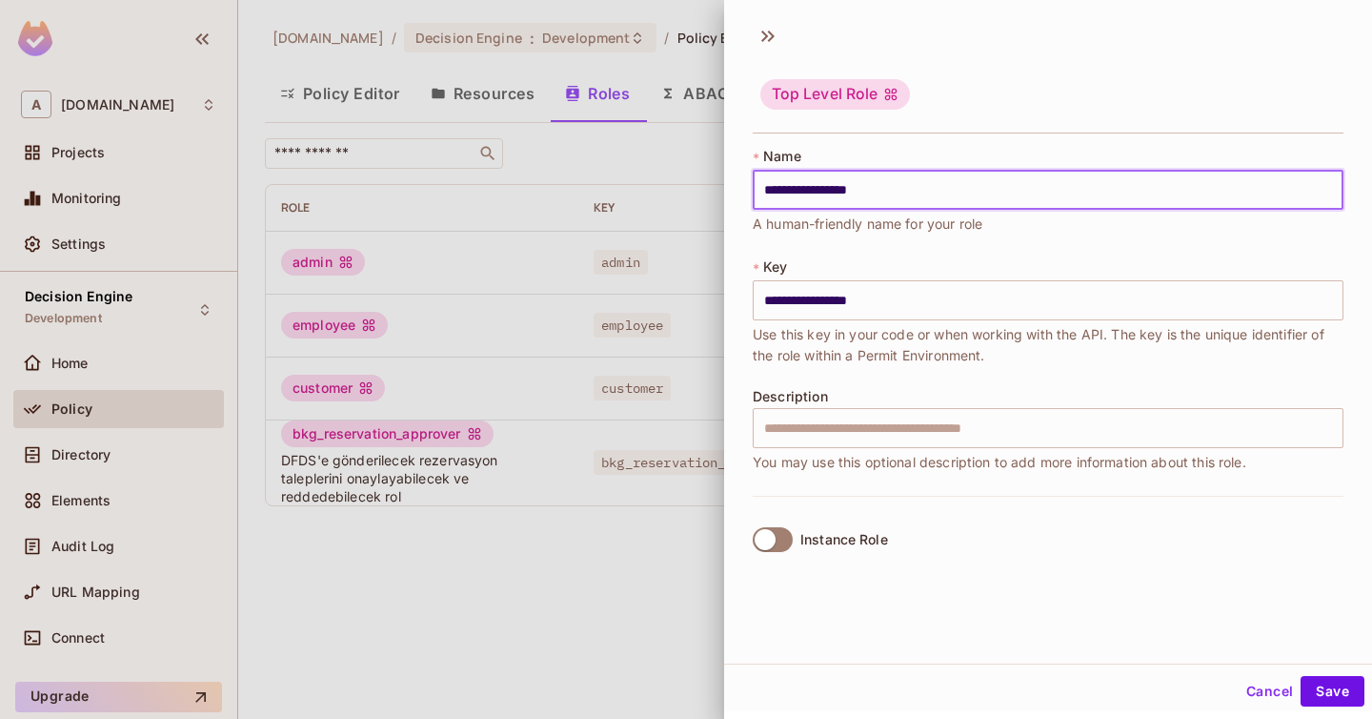
type input "**********"
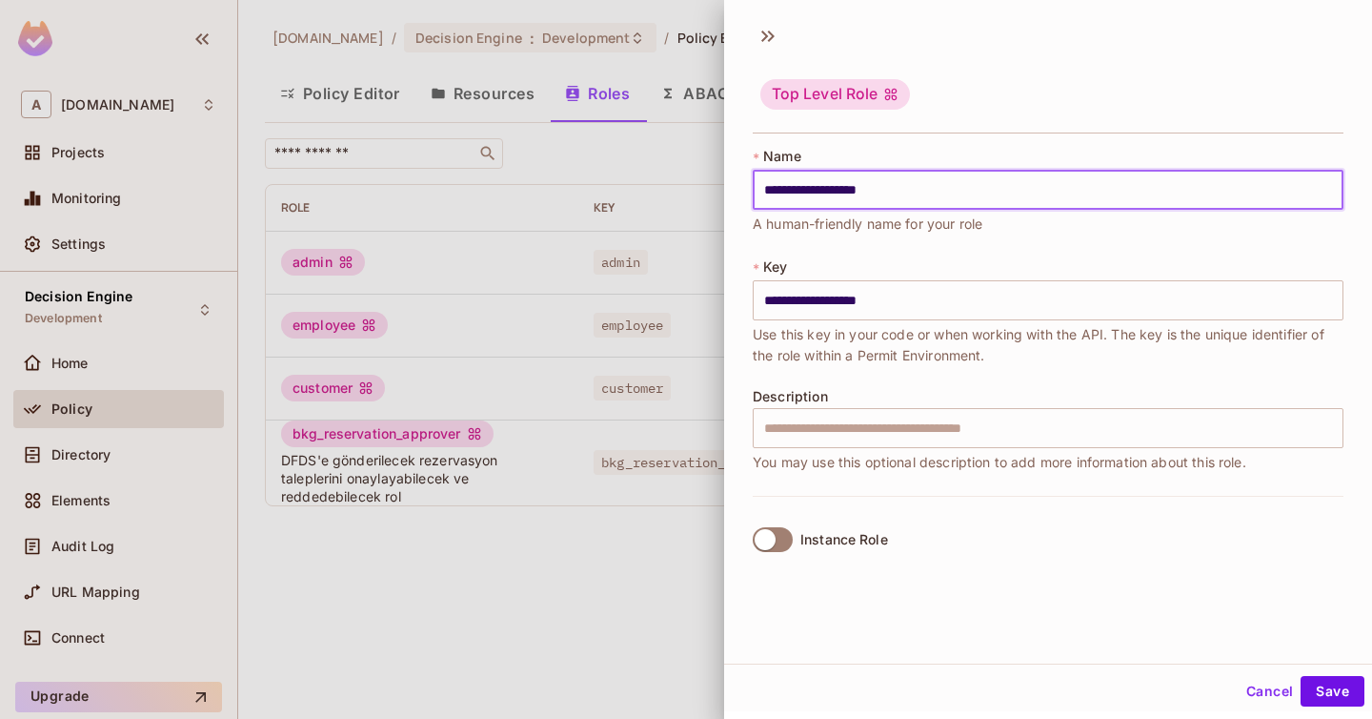
type input "**********"
drag, startPoint x: 936, startPoint y: 182, endPoint x: 859, endPoint y: 184, distance: 77.2
click at [858, 184] on input "**********" at bounding box center [1048, 190] width 591 height 40
type input "**********"
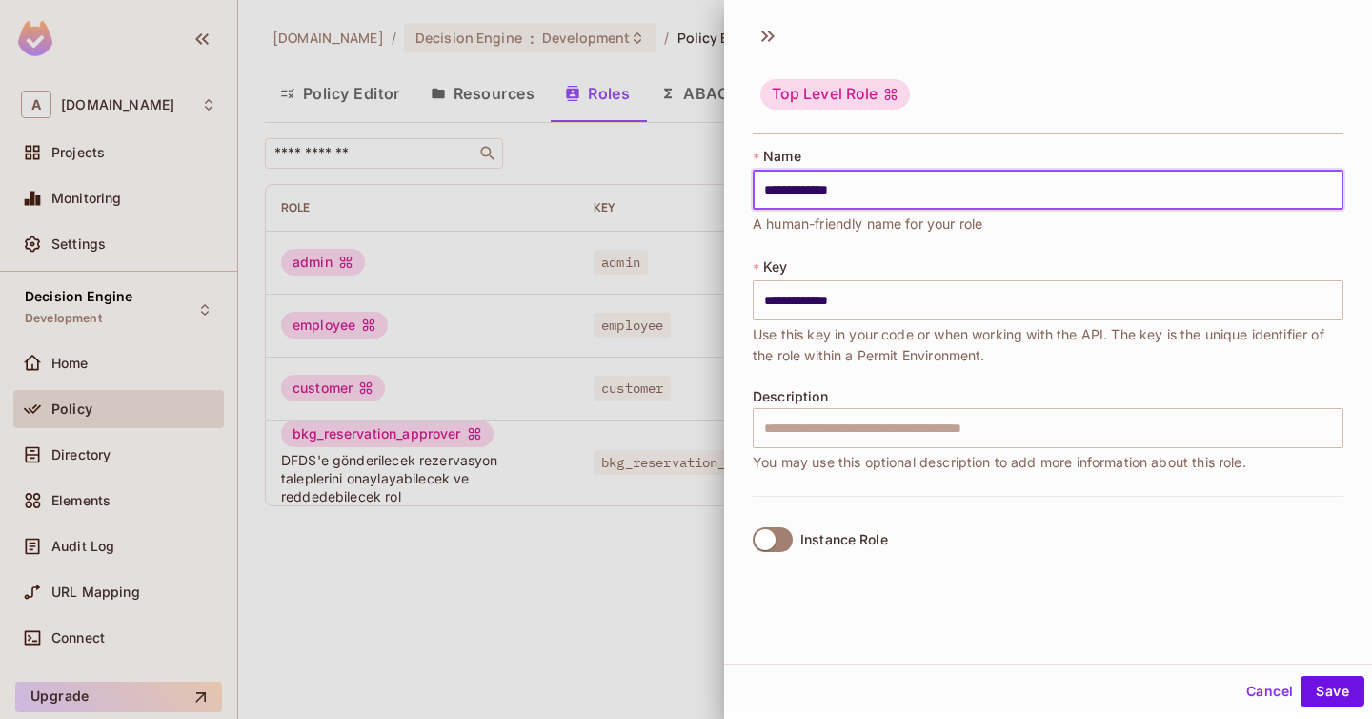
type input "**********"
click at [1253, 695] on button "Cancel" at bounding box center [1270, 691] width 62 height 30
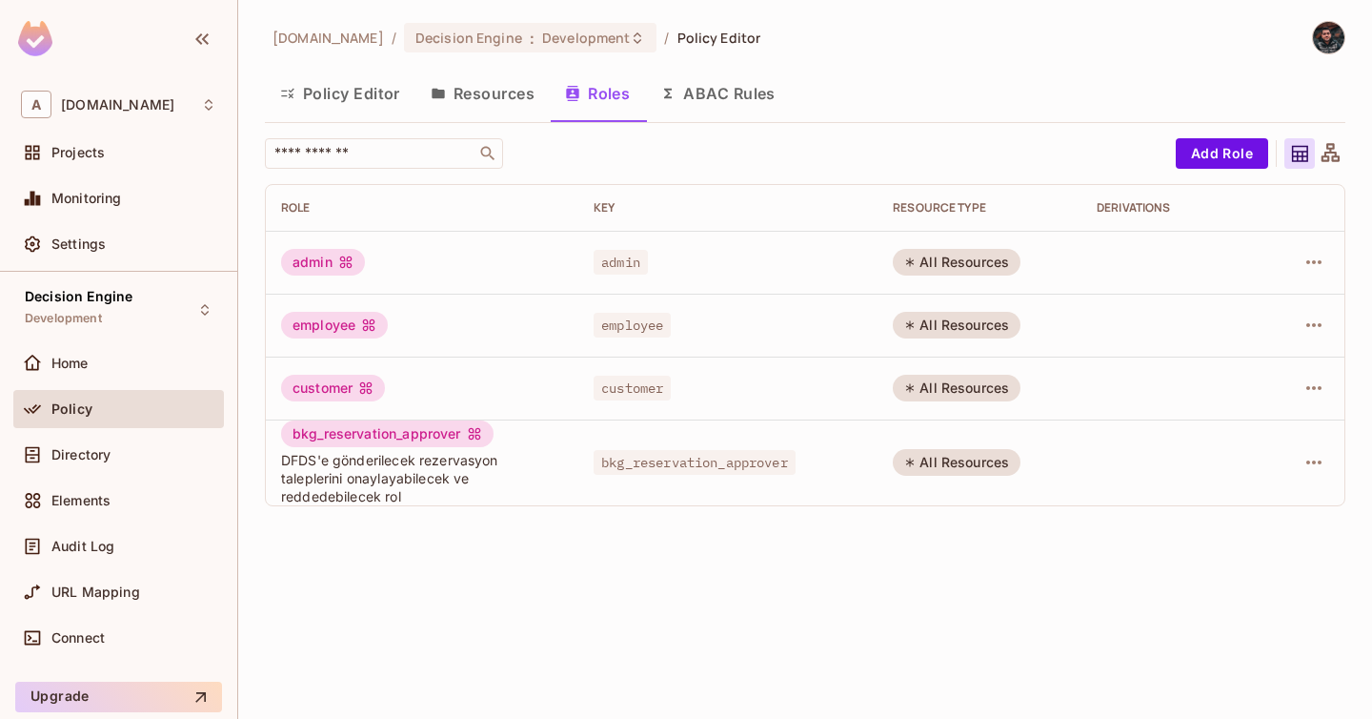
click at [366, 99] on button "Policy Editor" at bounding box center [340, 94] width 151 height 48
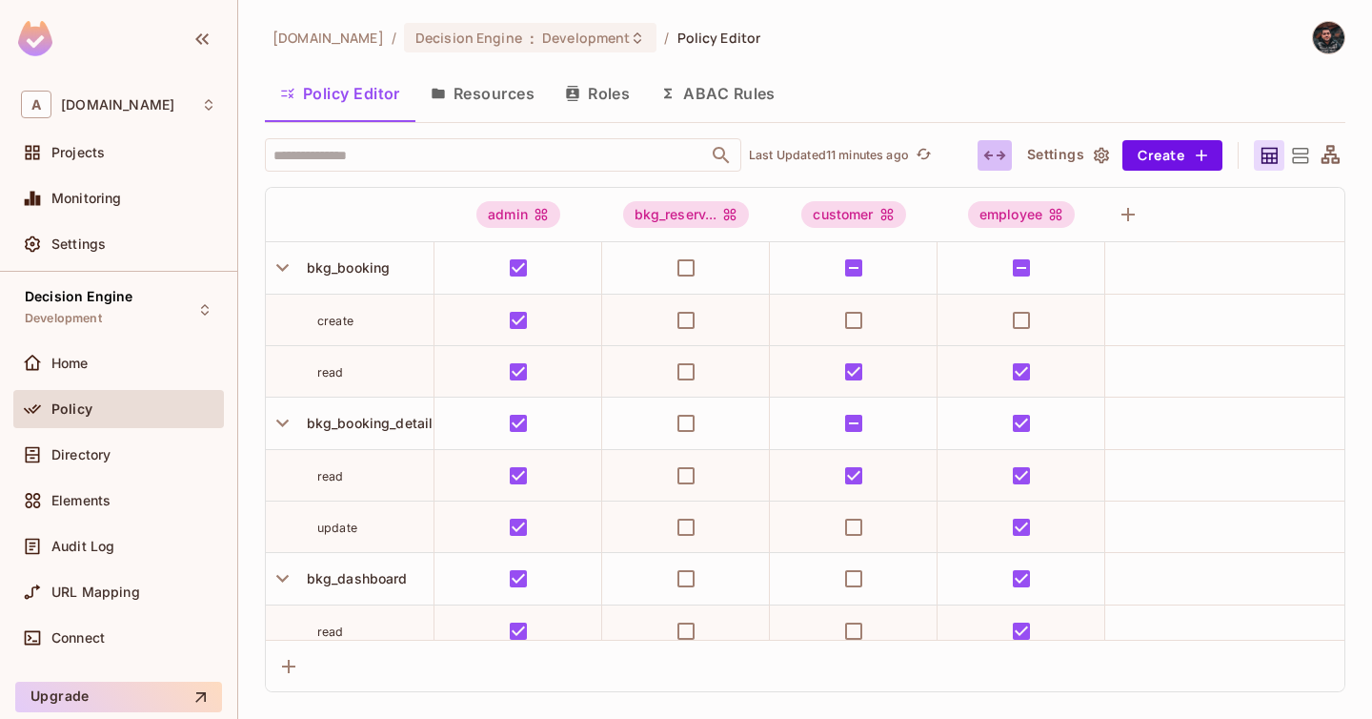
click at [995, 150] on icon "button" at bounding box center [995, 155] width 23 height 23
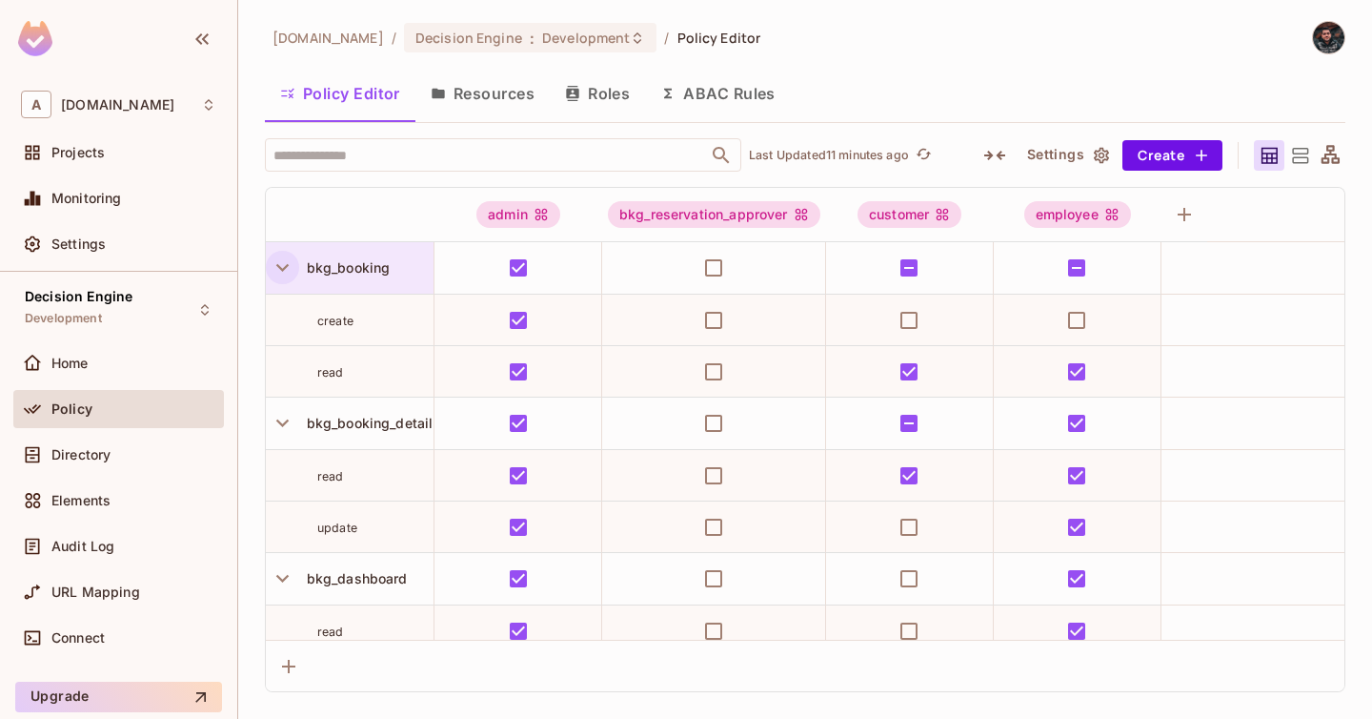
click at [279, 279] on icon "button" at bounding box center [283, 267] width 26 height 26
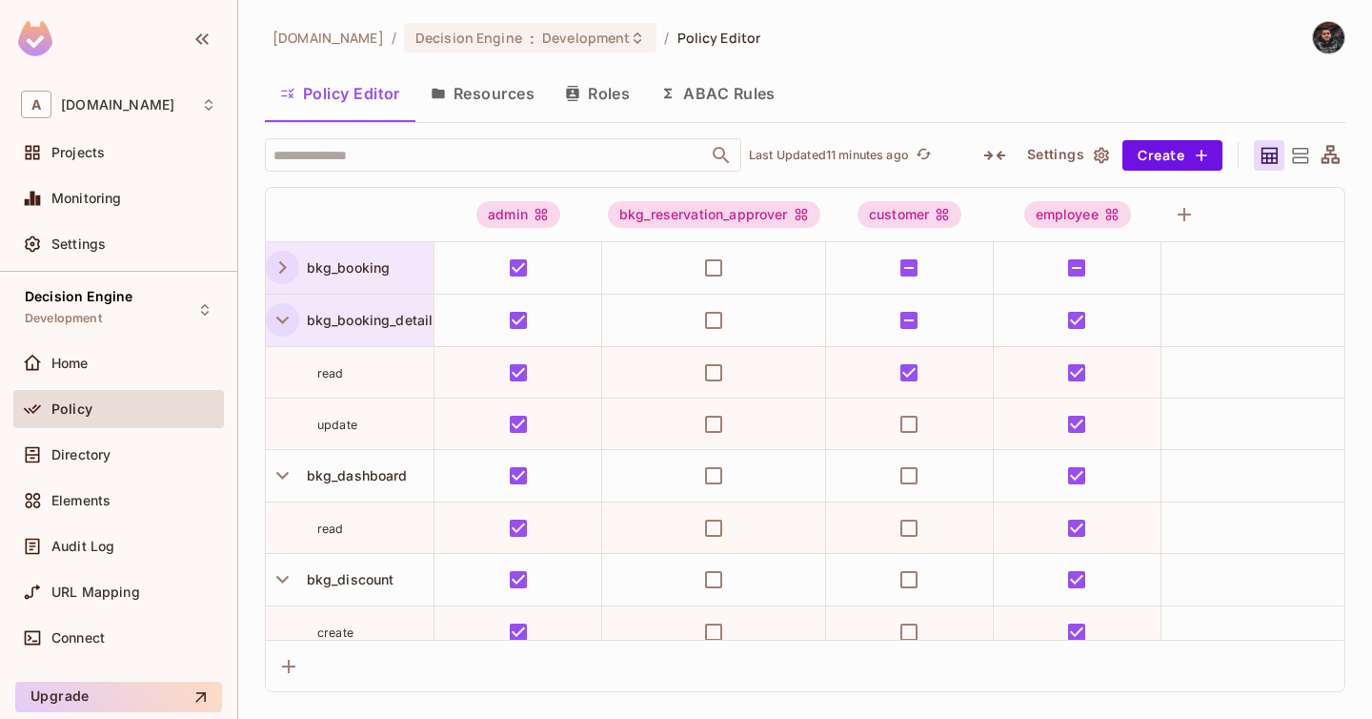
click at [278, 310] on icon "button" at bounding box center [283, 320] width 26 height 26
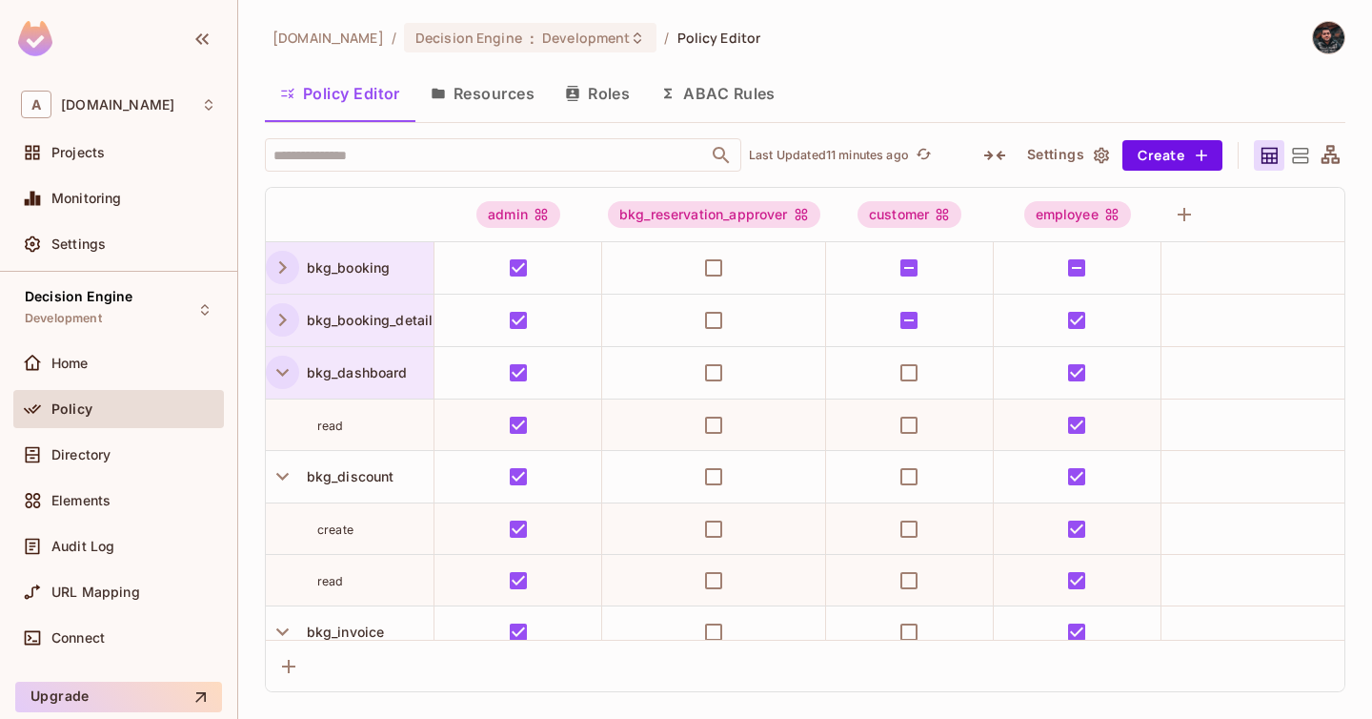
click at [284, 364] on icon "button" at bounding box center [283, 372] width 26 height 26
click at [289, 425] on icon "button" at bounding box center [283, 425] width 26 height 26
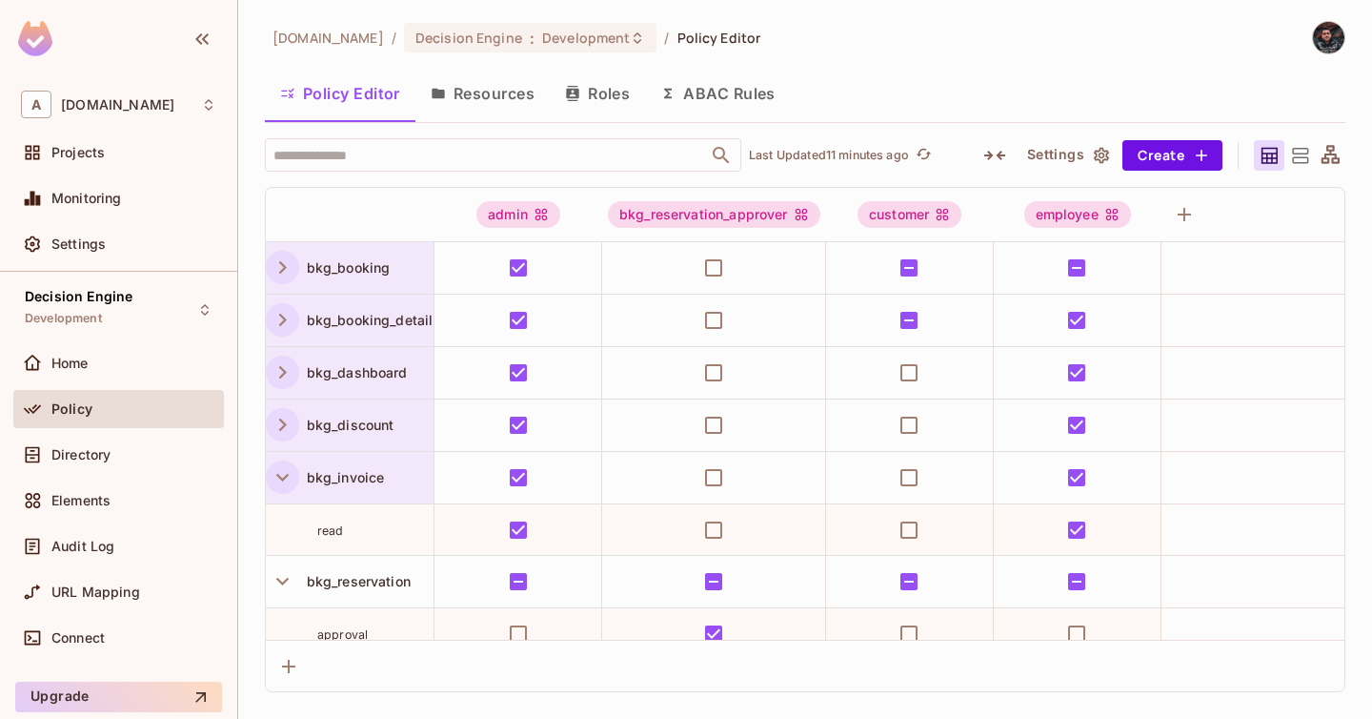
click at [281, 473] on icon "button" at bounding box center [283, 477] width 26 height 26
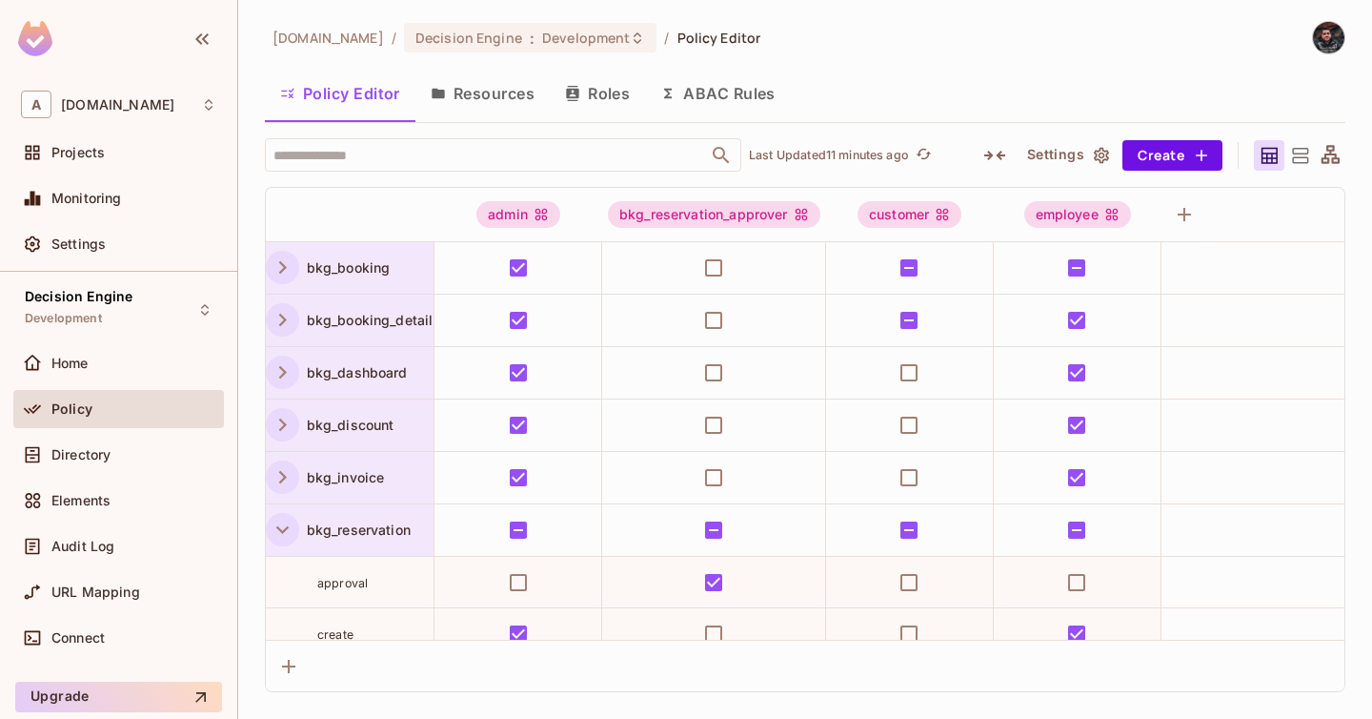
click at [284, 528] on icon "button" at bounding box center [283, 530] width 26 height 26
click at [286, 579] on icon "button" at bounding box center [282, 583] width 12 height 8
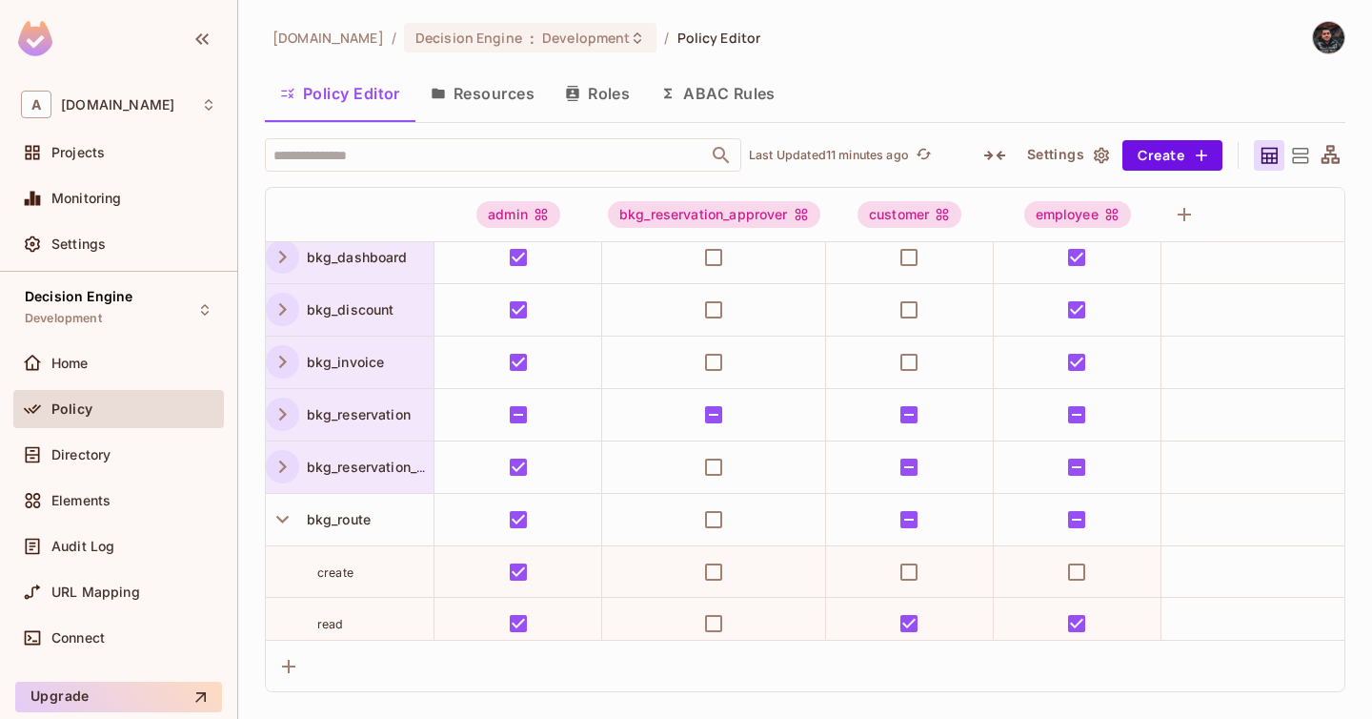
scroll to position [159, 0]
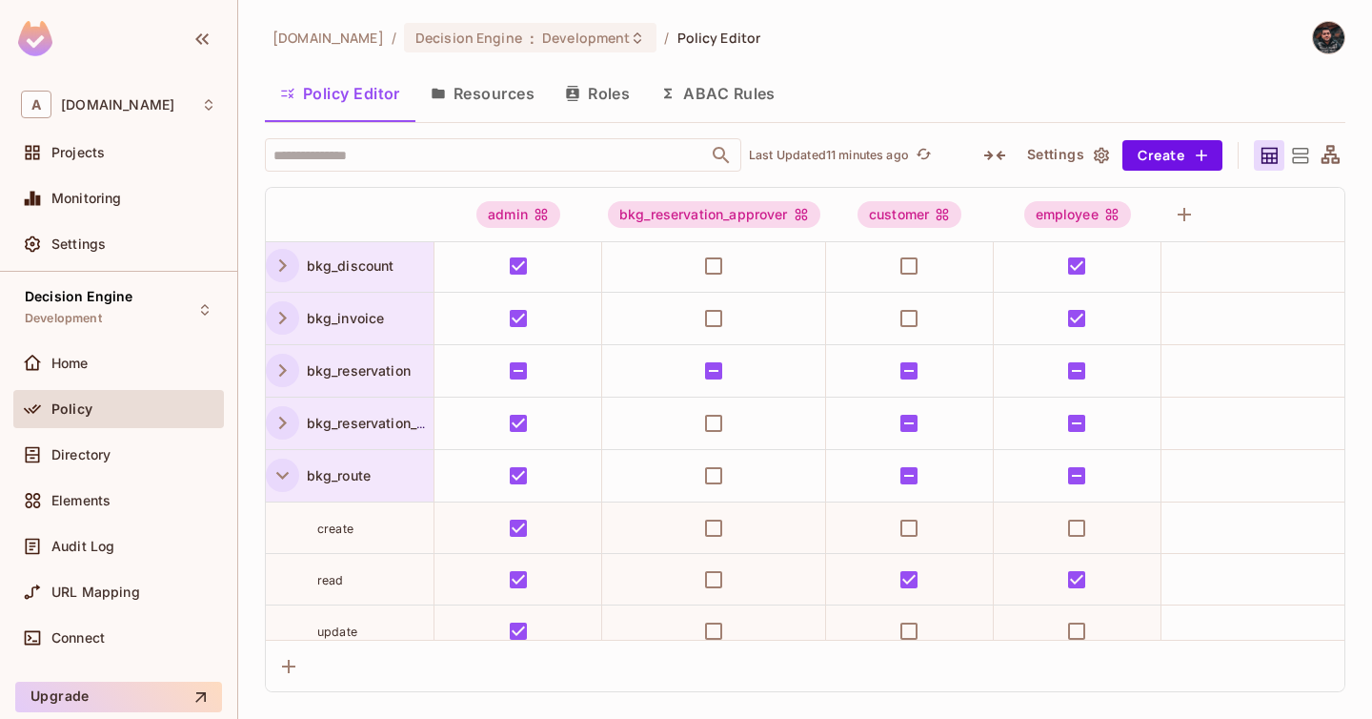
click at [282, 476] on icon "button" at bounding box center [283, 475] width 26 height 26
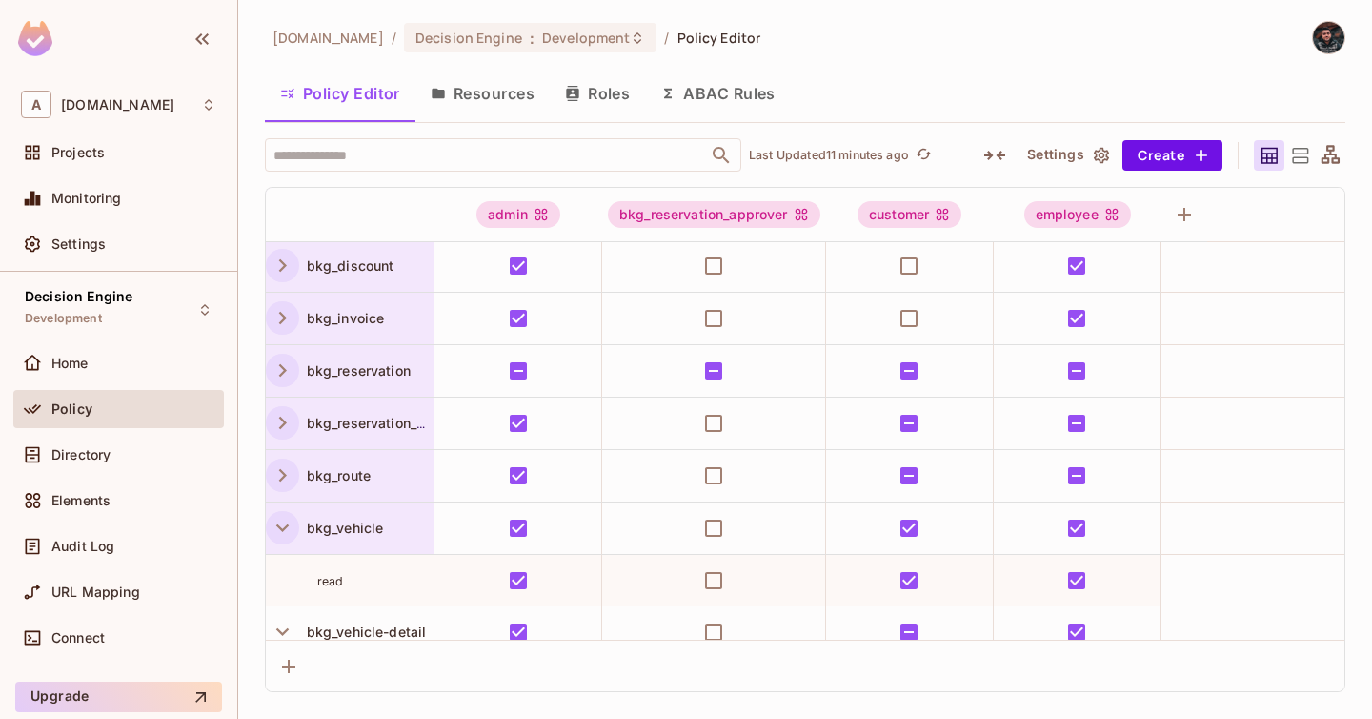
click at [276, 533] on icon "button" at bounding box center [283, 528] width 26 height 26
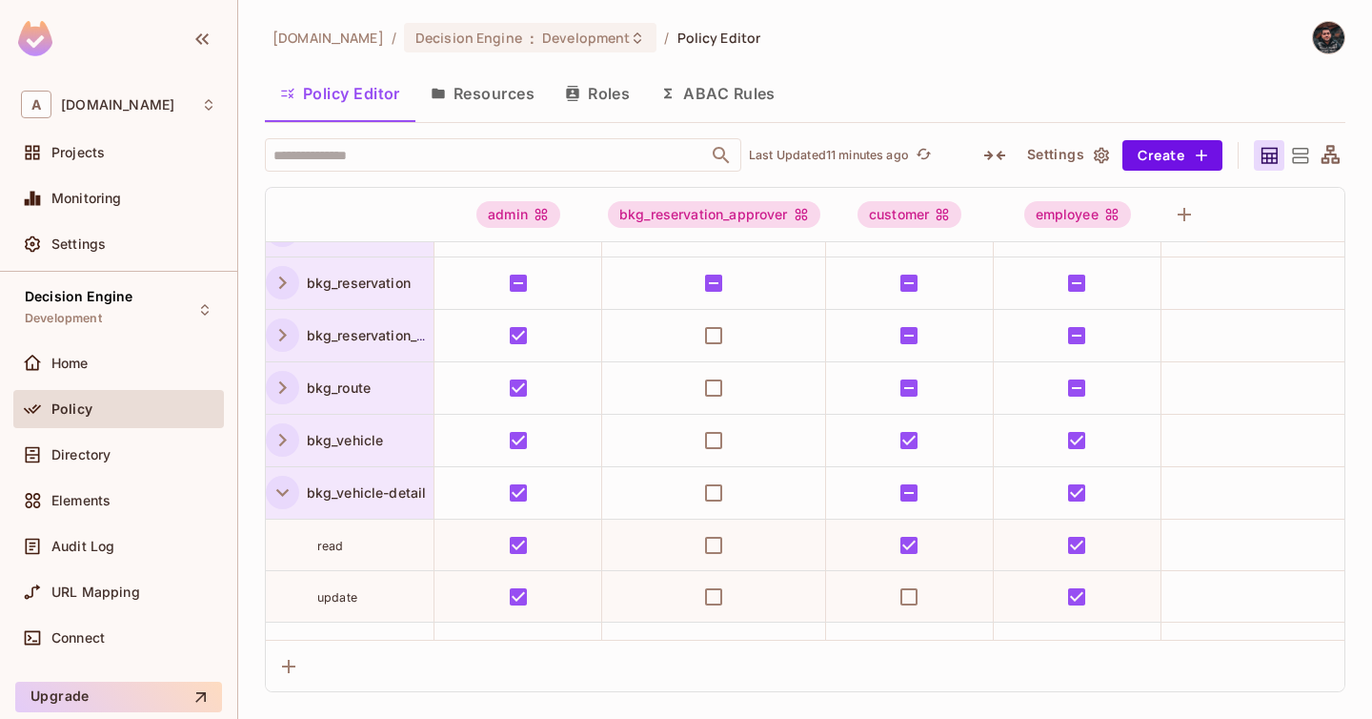
click at [283, 502] on icon "button" at bounding box center [283, 492] width 26 height 26
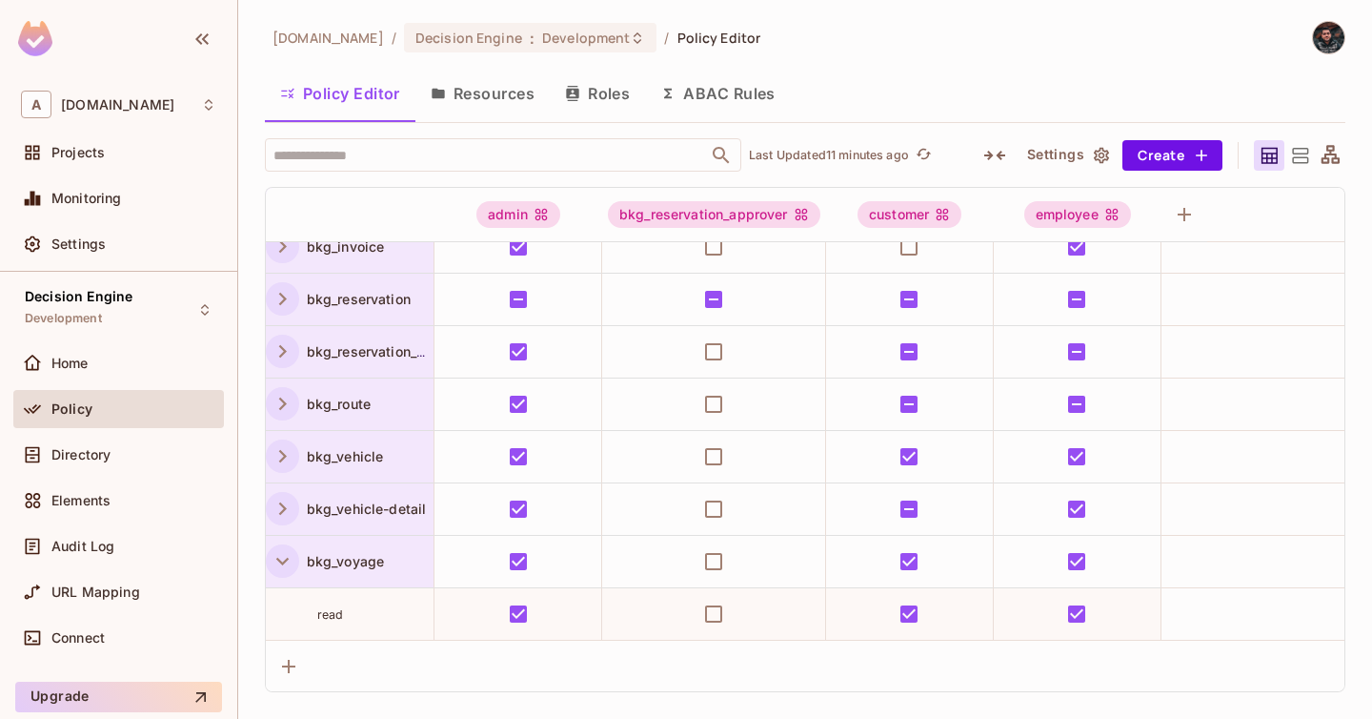
click at [283, 575] on button "button" at bounding box center [282, 560] width 33 height 33
